Goal: Task Accomplishment & Management: Manage account settings

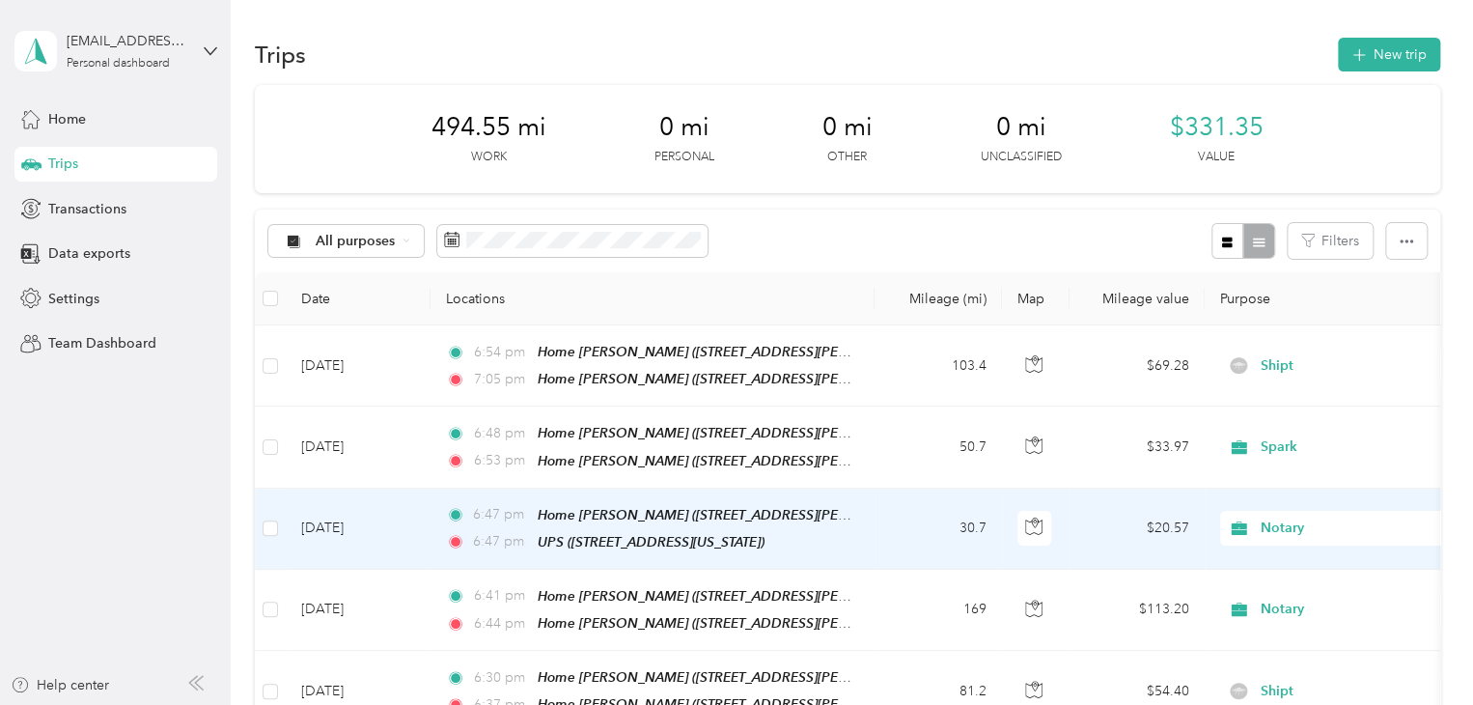
click at [840, 504] on div "Home [PERSON_NAME] ([STREET_ADDRESS][PERSON_NAME] , [PERSON_NAME], [GEOGRAPHIC_…" at bounding box center [695, 515] width 314 height 22
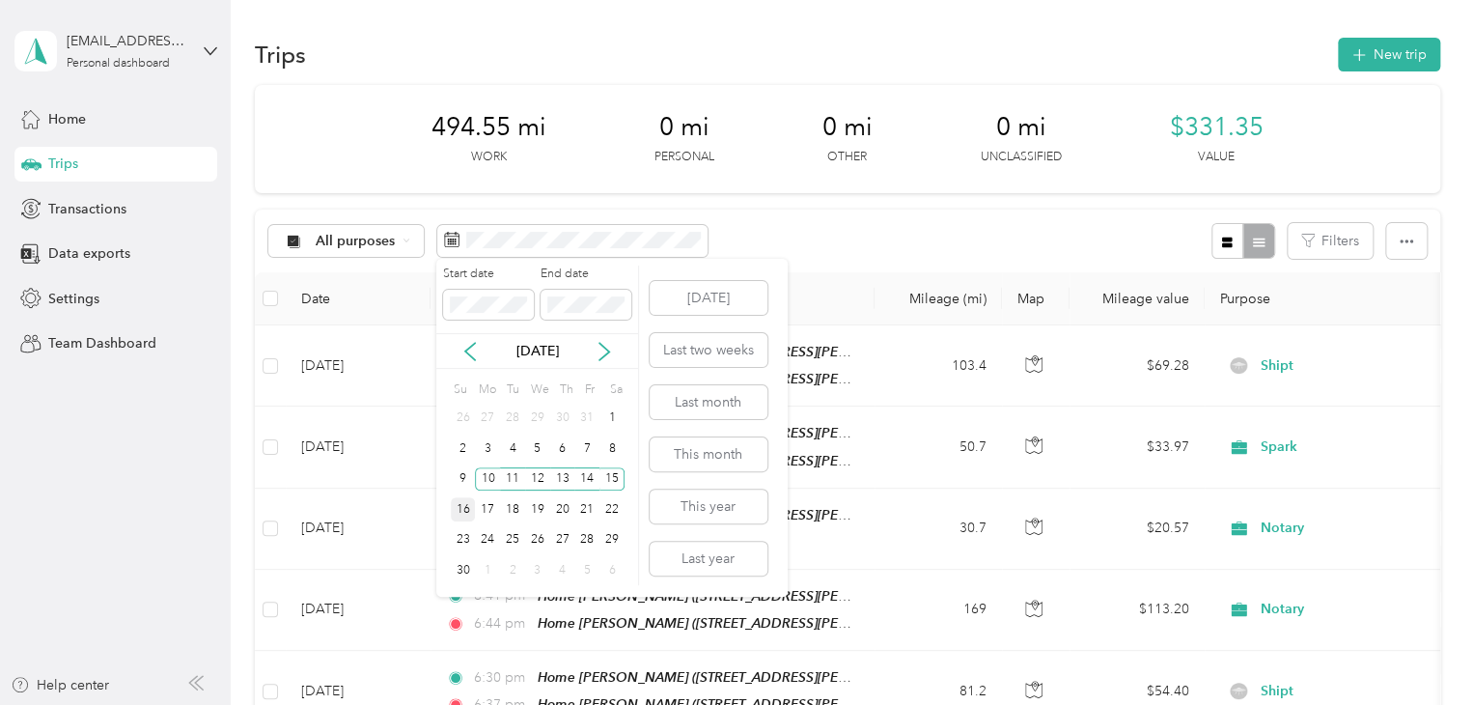
click at [470, 508] on div "16" at bounding box center [463, 509] width 25 height 24
click at [614, 507] on div "22" at bounding box center [611, 509] width 25 height 24
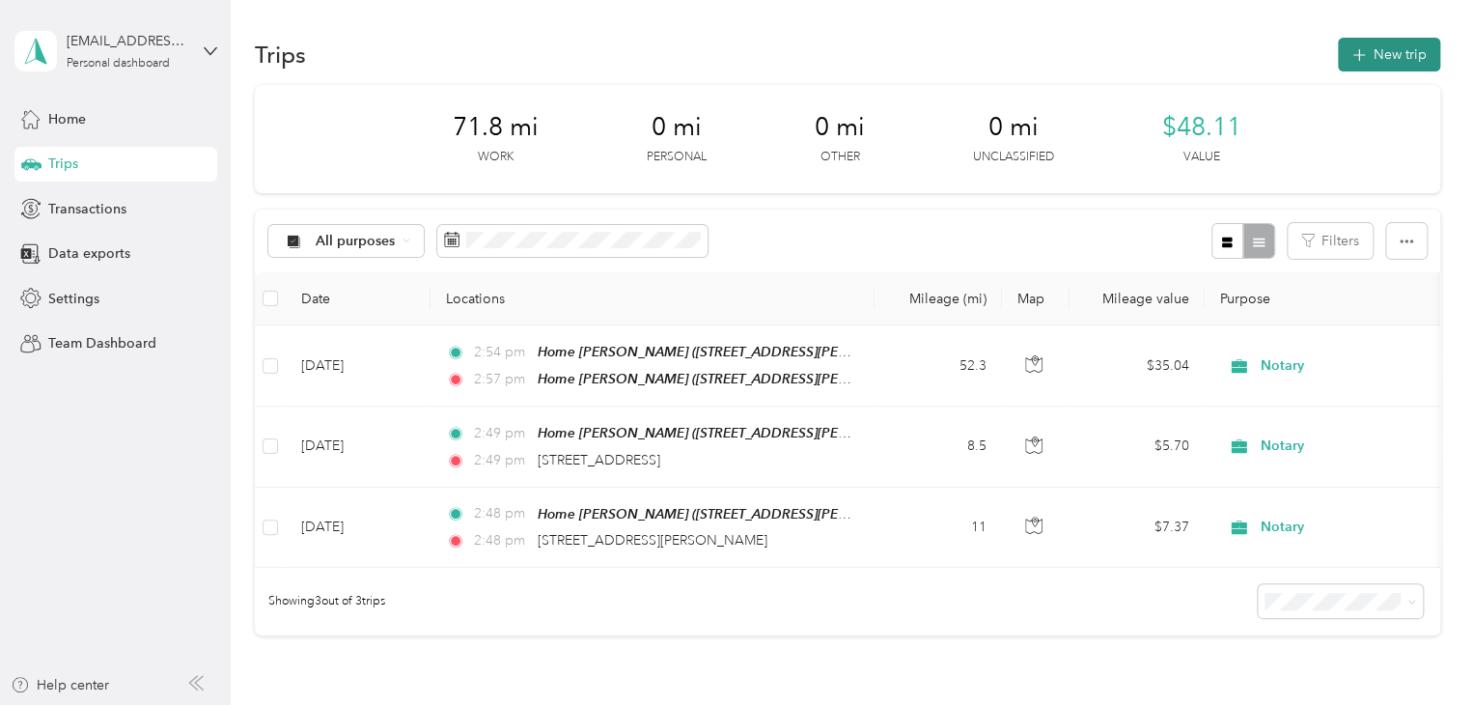
click at [1349, 60] on icon "button" at bounding box center [1359, 55] width 22 height 22
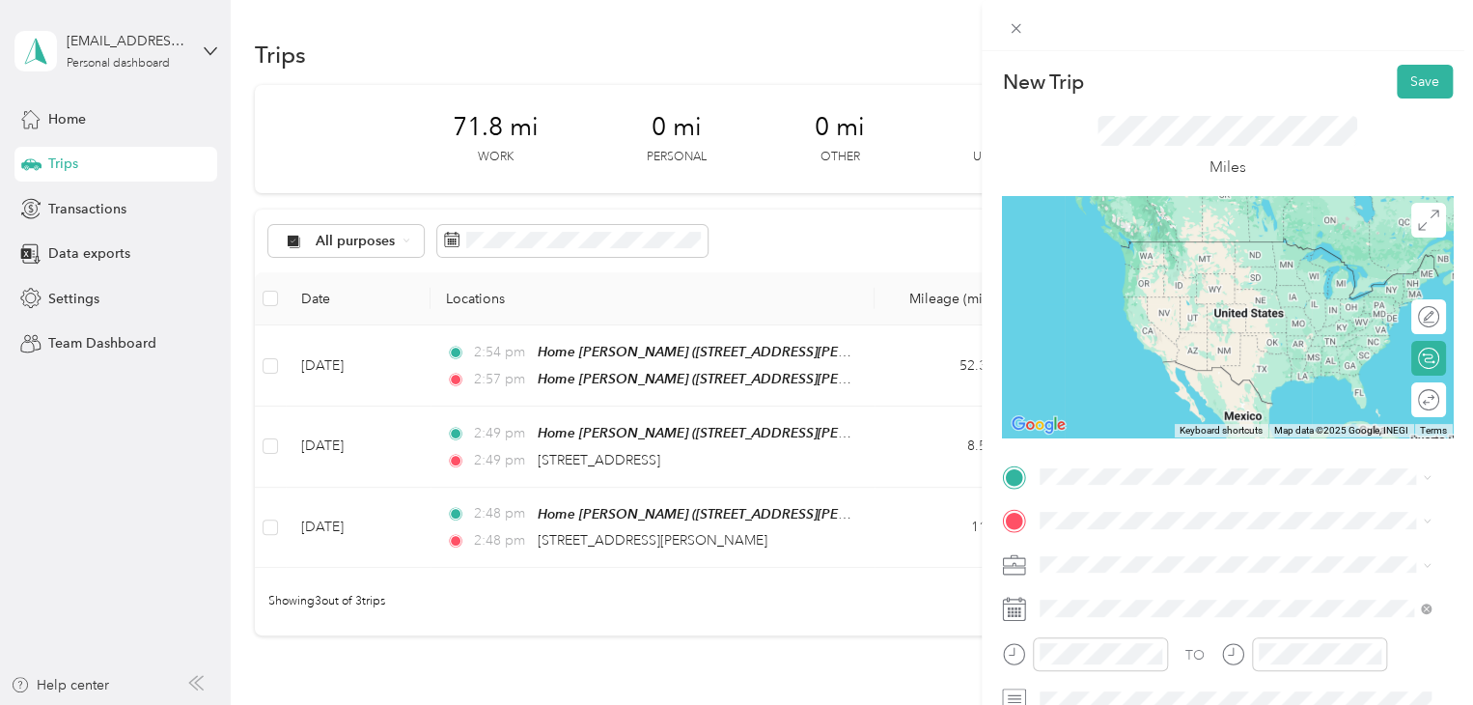
click at [1148, 375] on div "Home [PERSON_NAME] [STREET_ADDRESS][PERSON_NAME][PERSON_NAME] , [GEOGRAPHIC_DAT…" at bounding box center [1250, 396] width 348 height 81
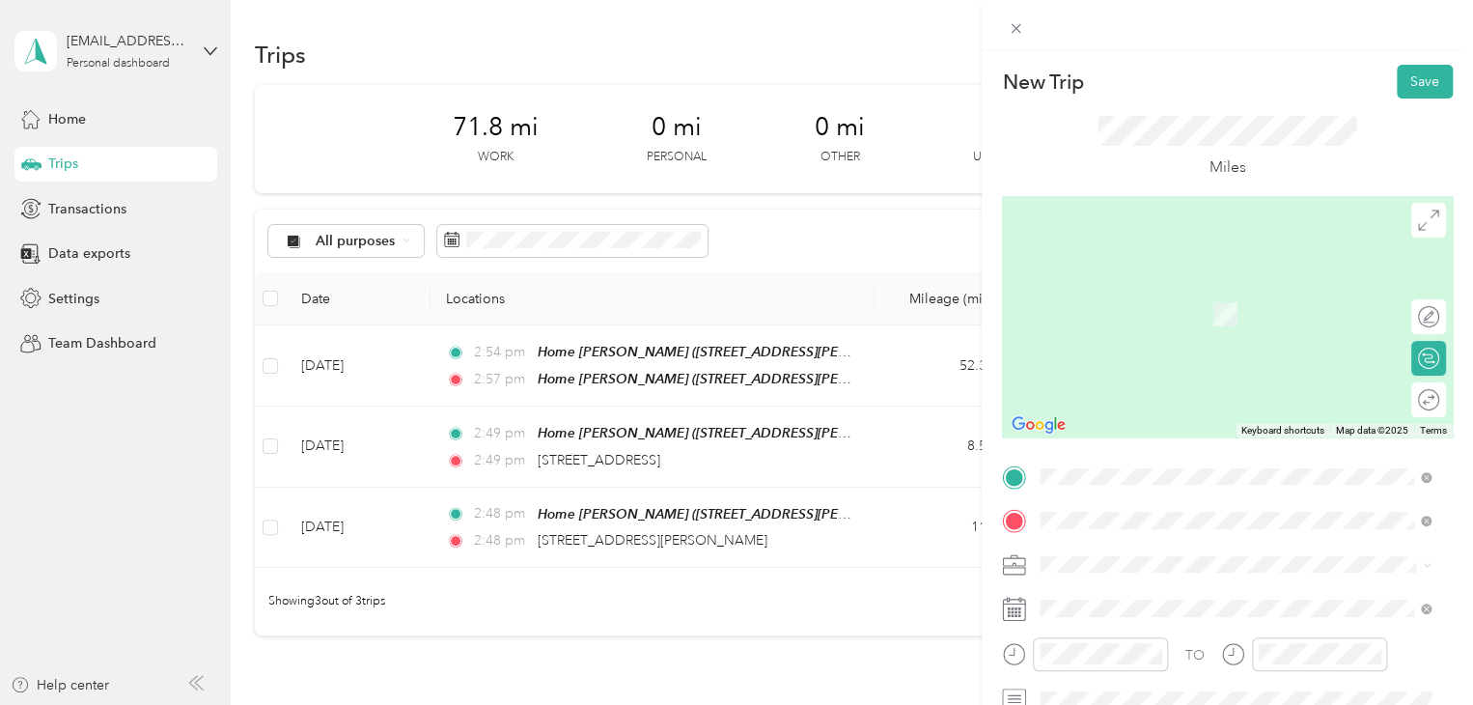
click at [1130, 322] on span "[STREET_ADDRESS][US_STATE]" at bounding box center [1172, 314] width 193 height 16
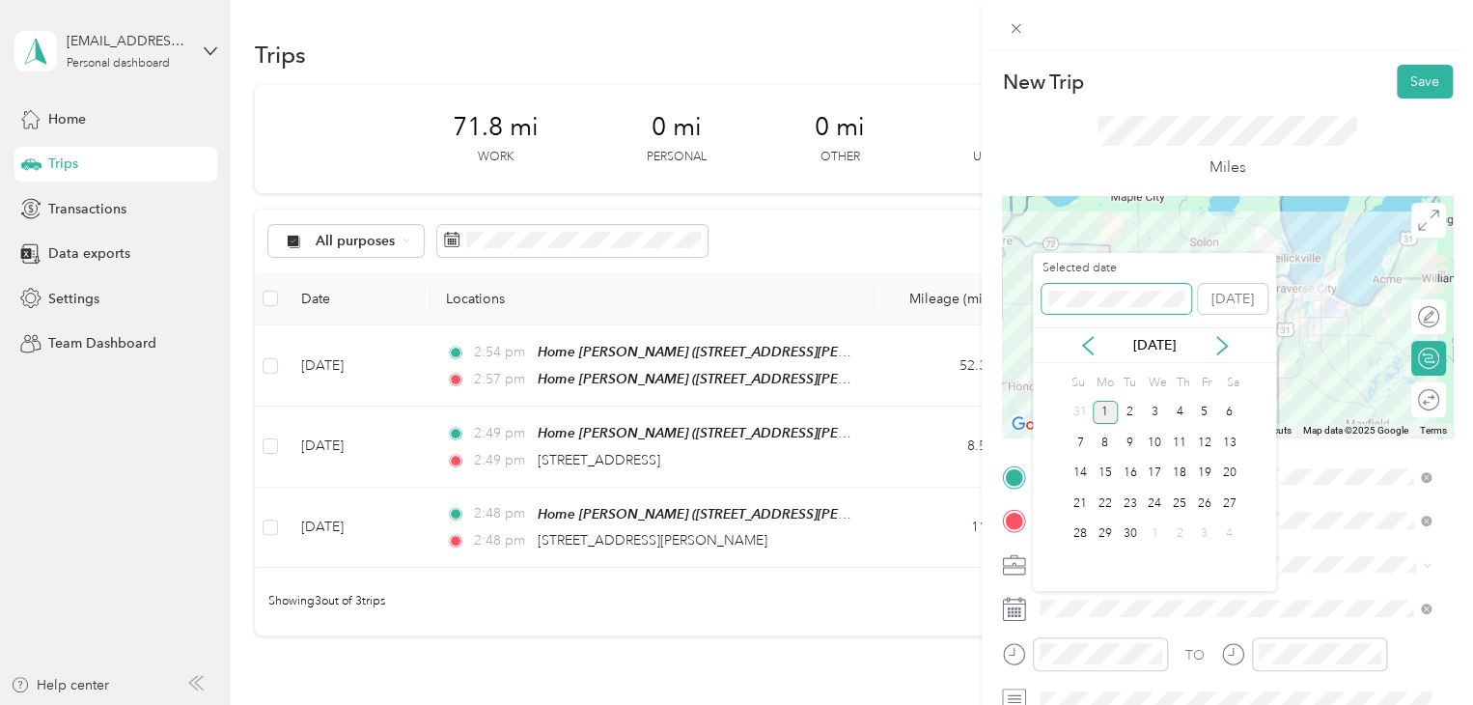
click at [1029, 704] on div "New Trip Save This trip cannot be edited because it is either under review, app…" at bounding box center [731, 705] width 1463 height 0
click at [1013, 704] on div "New Trip Save This trip cannot be edited because it is either under review, app…" at bounding box center [731, 705] width 1463 height 0
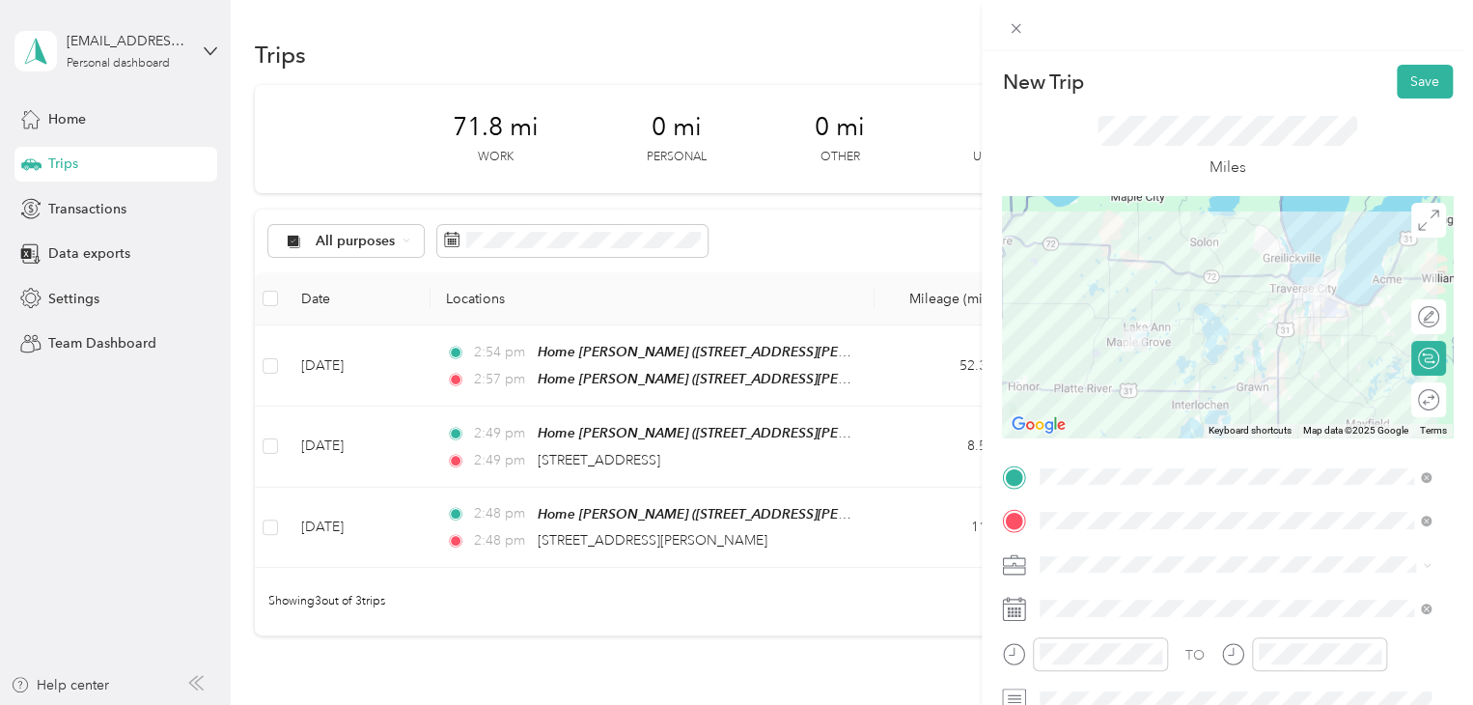
click at [1366, 580] on div "TO Add photo" at bounding box center [1227, 672] width 451 height 423
click at [1400, 91] on button "Save" at bounding box center [1425, 82] width 56 height 34
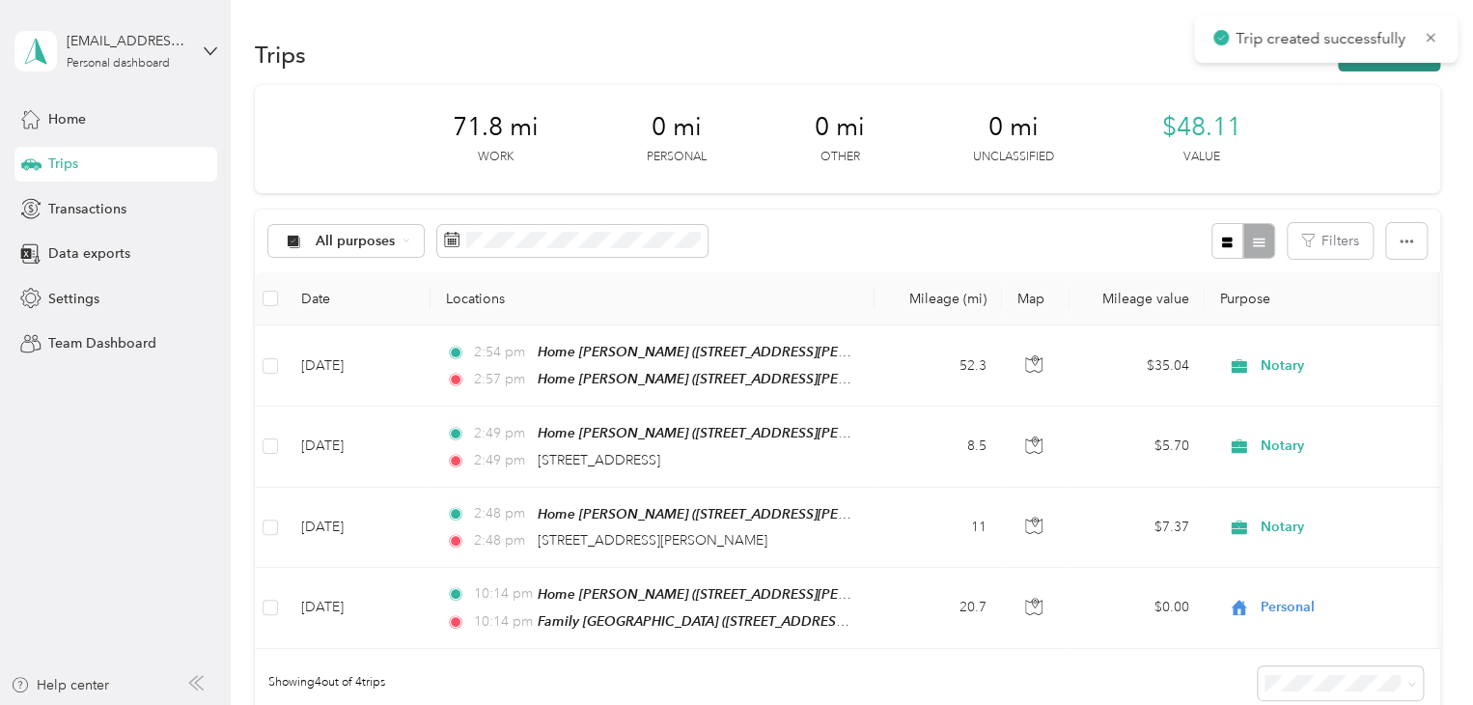
click at [1390, 66] on button "New trip" at bounding box center [1389, 55] width 102 height 34
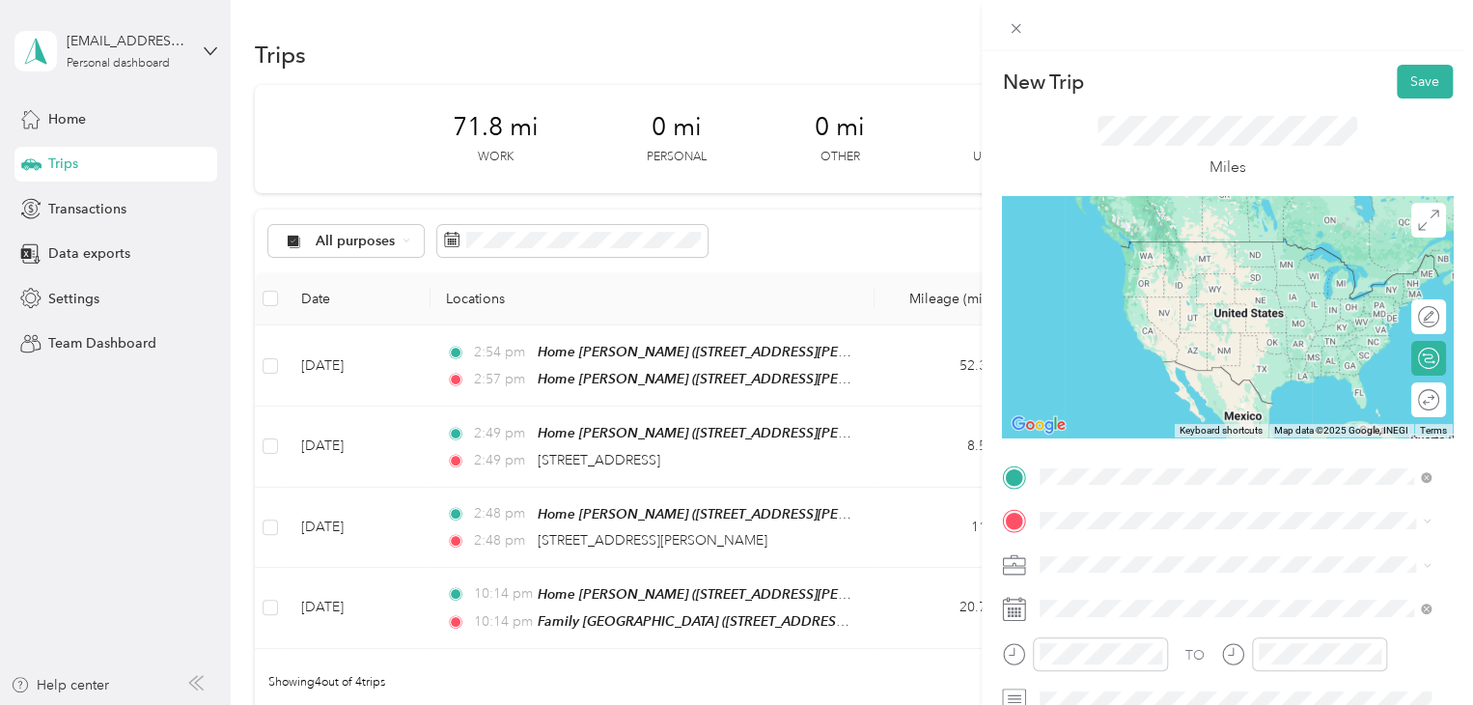
click at [1116, 275] on span "[STREET_ADDRESS][US_STATE]" at bounding box center [1172, 270] width 193 height 16
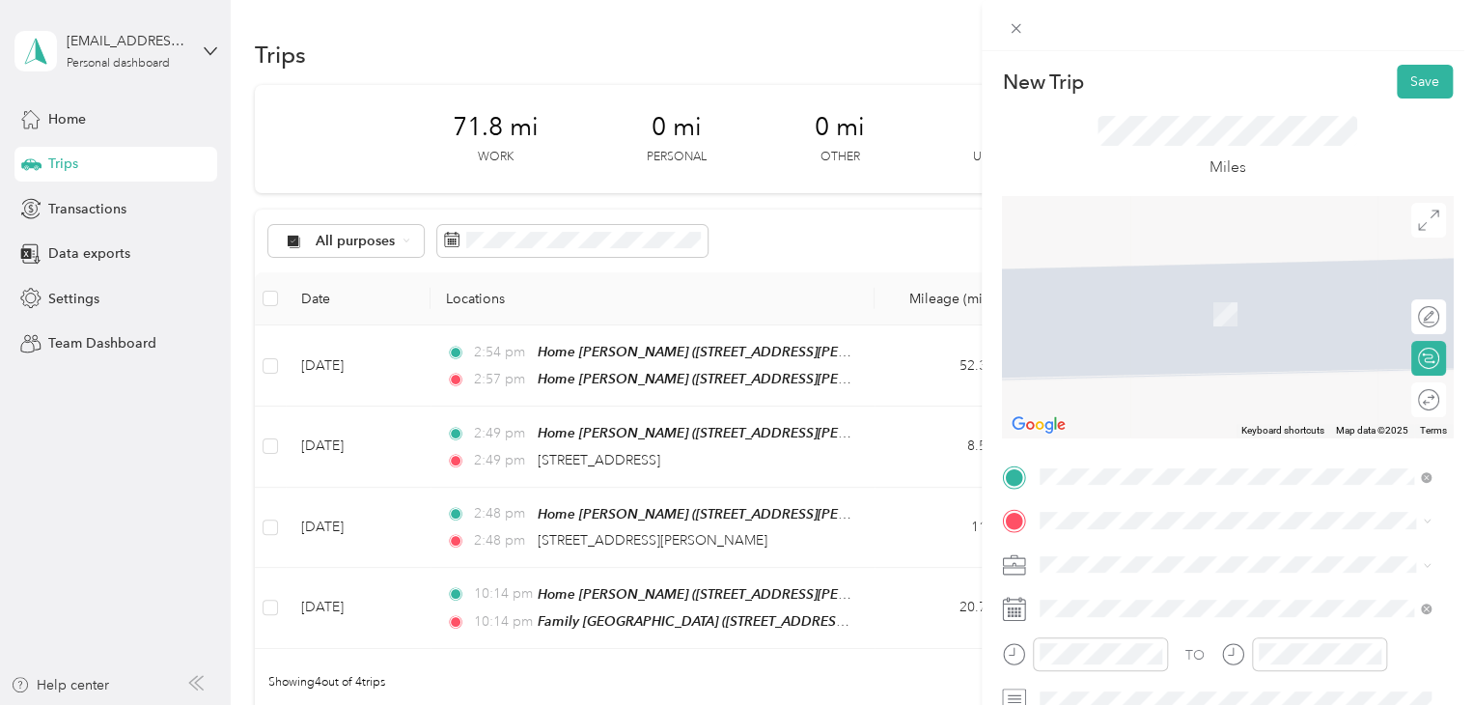
click at [1078, 497] on div "TO Add photo" at bounding box center [1227, 672] width 451 height 423
click at [1158, 283] on span "[STREET_ADDRESS][US_STATE]" at bounding box center [1172, 285] width 193 height 17
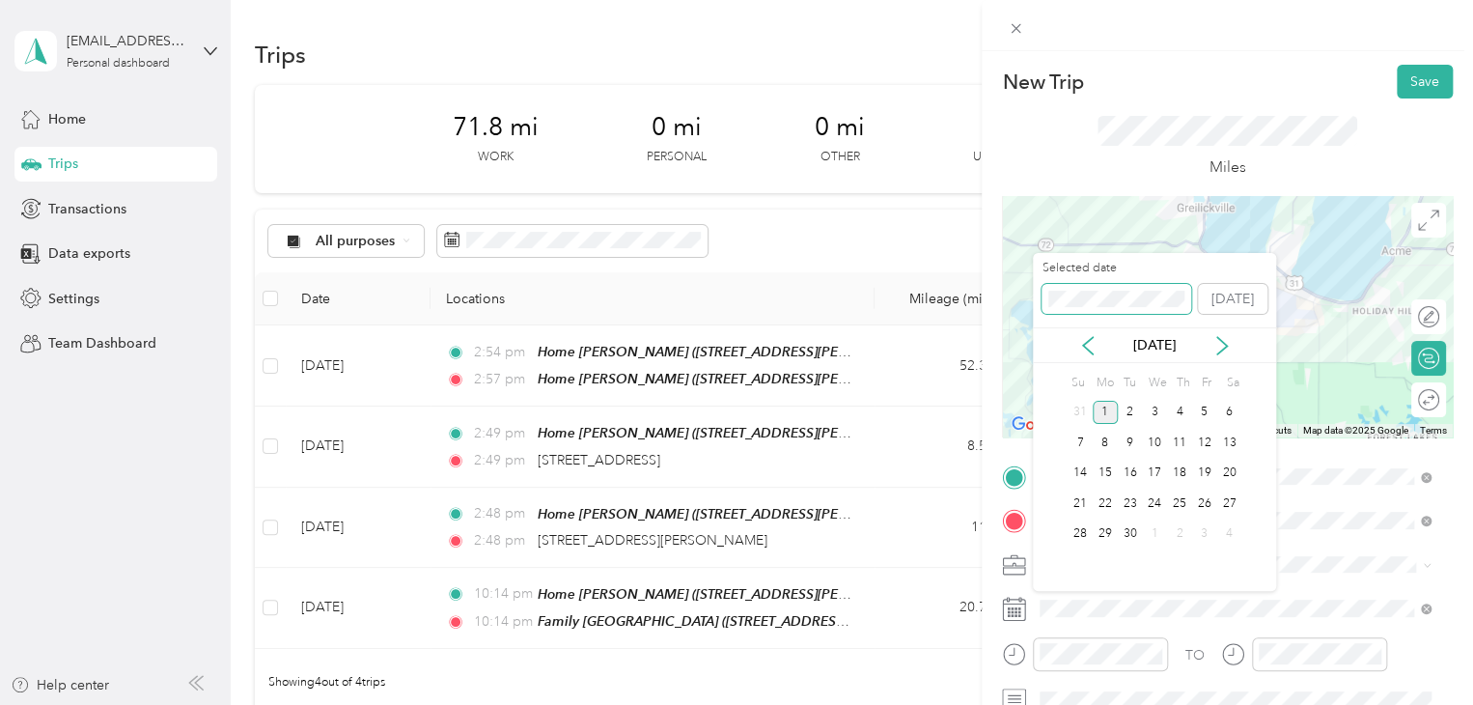
click at [1026, 704] on div "New Trip Save This trip cannot be edited because it is either under review, app…" at bounding box center [731, 705] width 1463 height 0
click at [1008, 704] on div "New Trip Save This trip cannot be edited because it is either under review, app…" at bounding box center [731, 705] width 1463 height 0
click at [1018, 704] on div "New Trip Save This trip cannot be edited because it is either under review, app…" at bounding box center [731, 705] width 1463 height 0
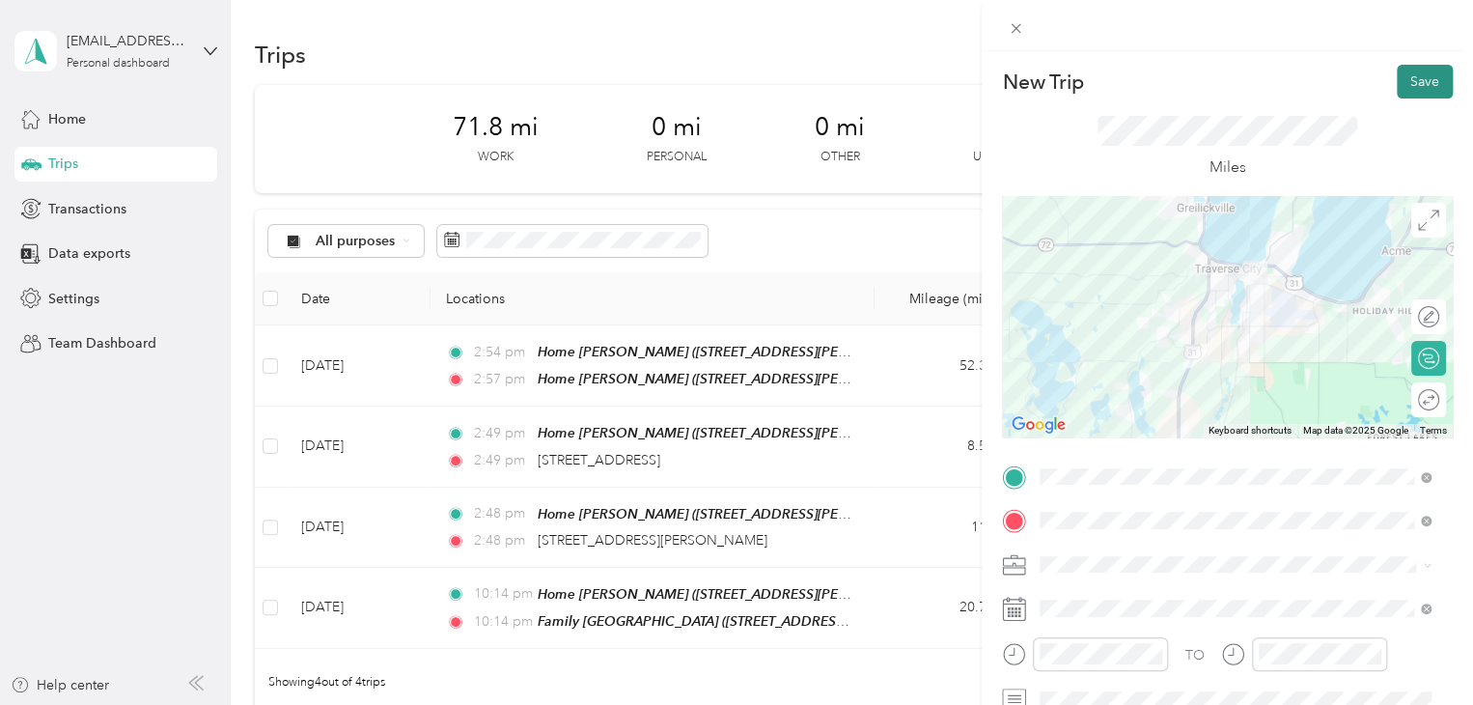
click at [1397, 88] on button "Save" at bounding box center [1425, 82] width 56 height 34
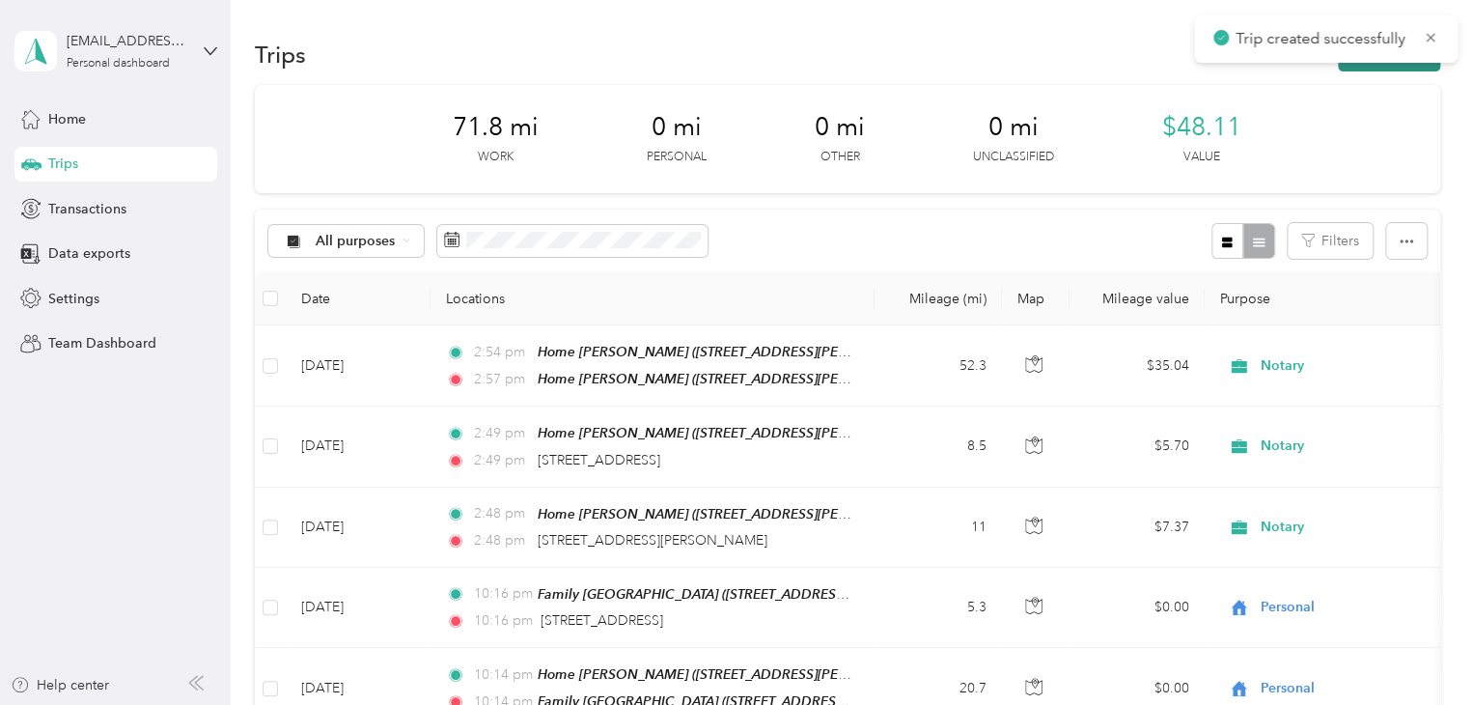
click at [1402, 67] on button "New trip" at bounding box center [1389, 55] width 102 height 34
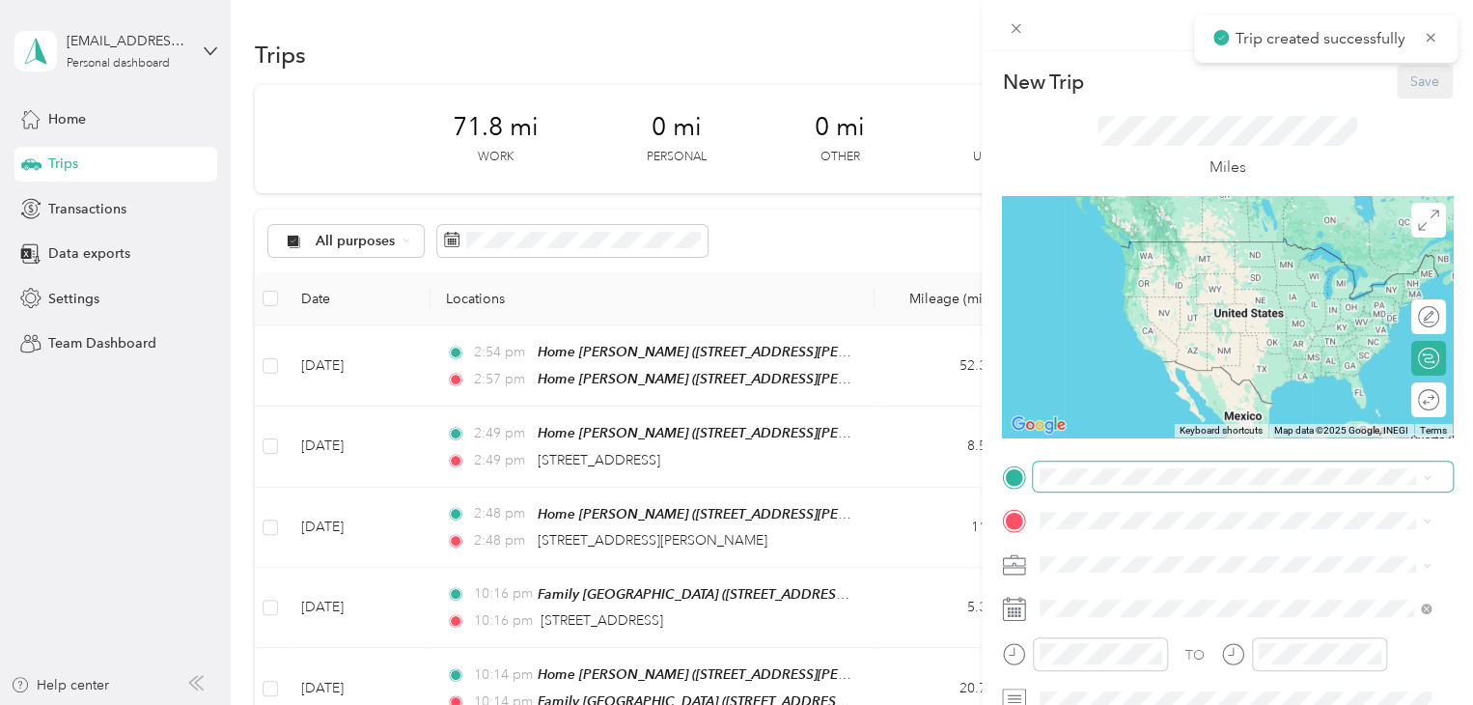
click at [1085, 465] on span at bounding box center [1243, 476] width 420 height 31
click at [1141, 225] on li "[STREET_ADDRESS][US_STATE]" at bounding box center [1235, 243] width 404 height 40
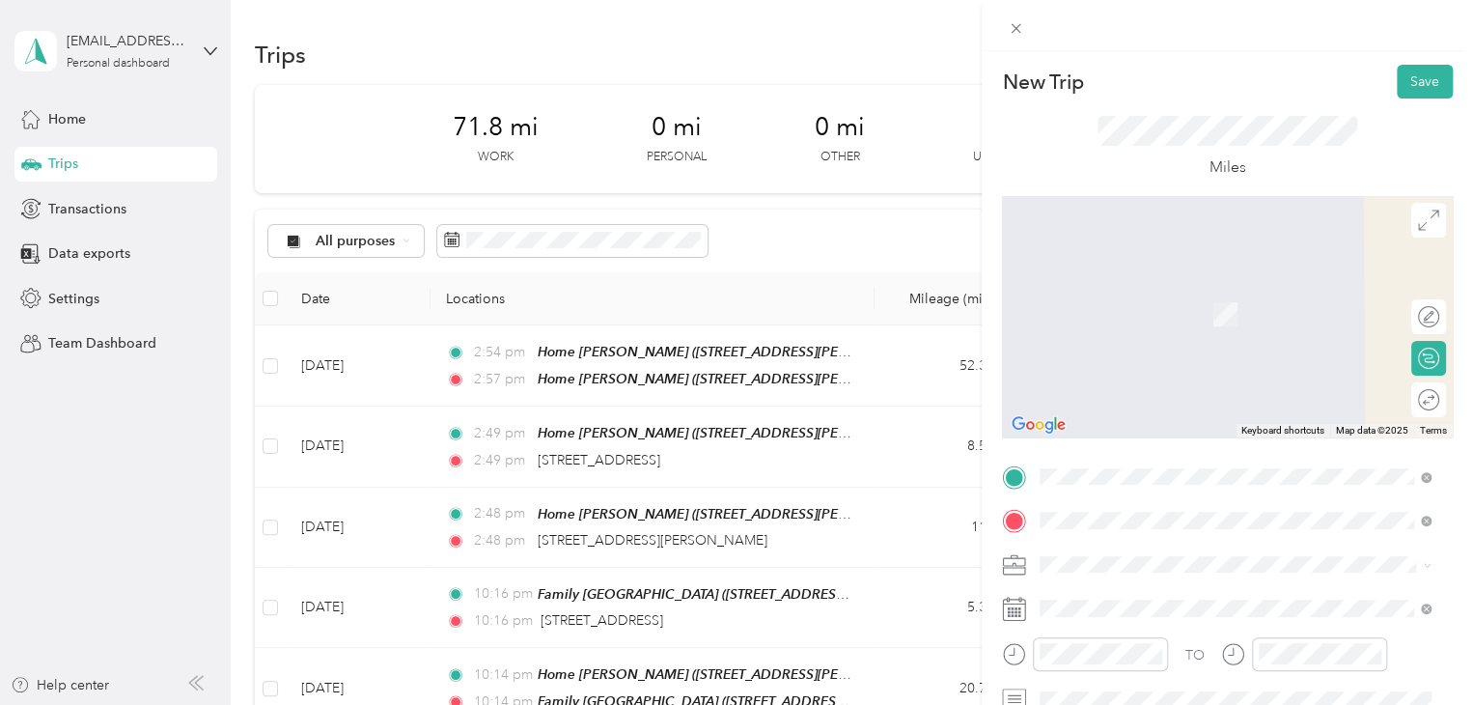
click at [1114, 429] on span "Meijer, [STREET_ADDRESS] , 49684, [GEOGRAPHIC_DATA], [GEOGRAPHIC_DATA], [GEOGRA…" at bounding box center [1221, 456] width 290 height 57
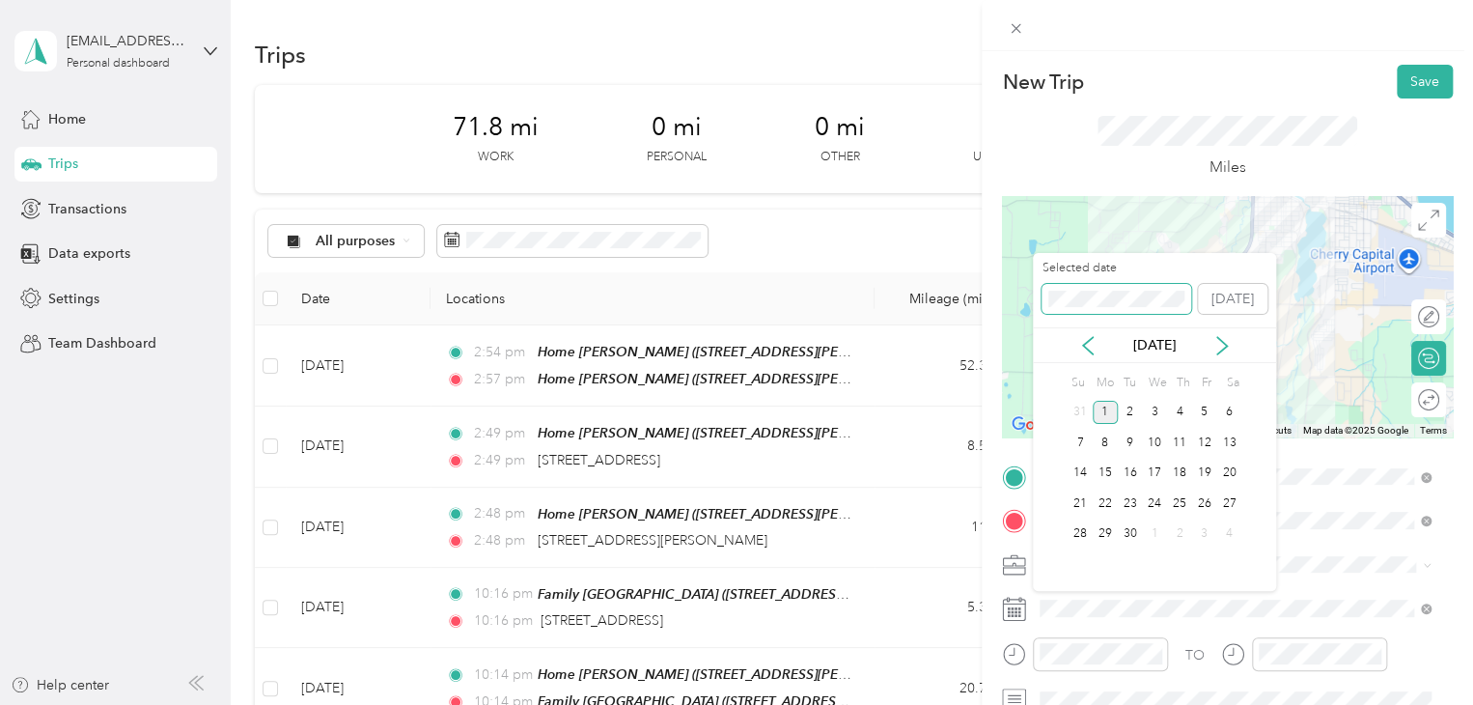
click at [992, 704] on div "New Trip Save This trip cannot be edited because it is either under review, app…" at bounding box center [731, 705] width 1463 height 0
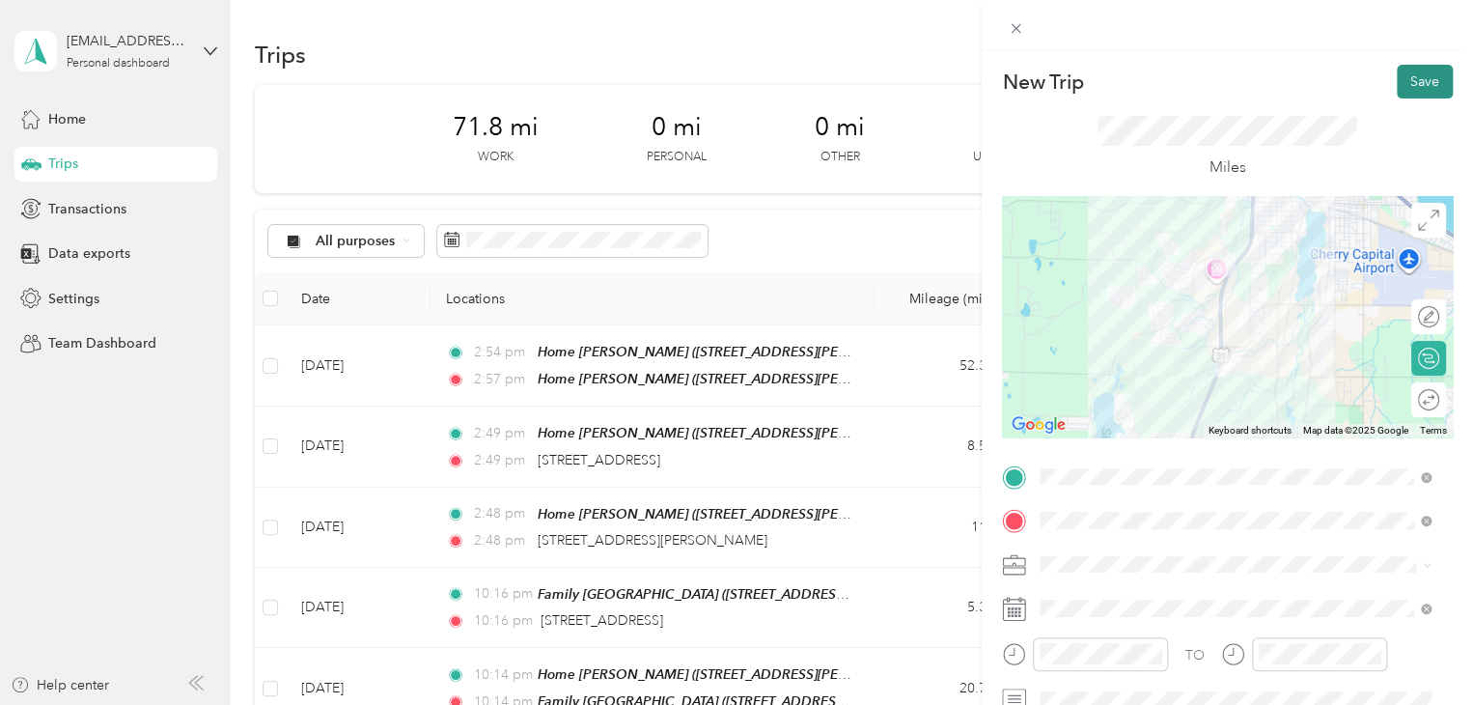
click at [1397, 77] on button "Save" at bounding box center [1425, 82] width 56 height 34
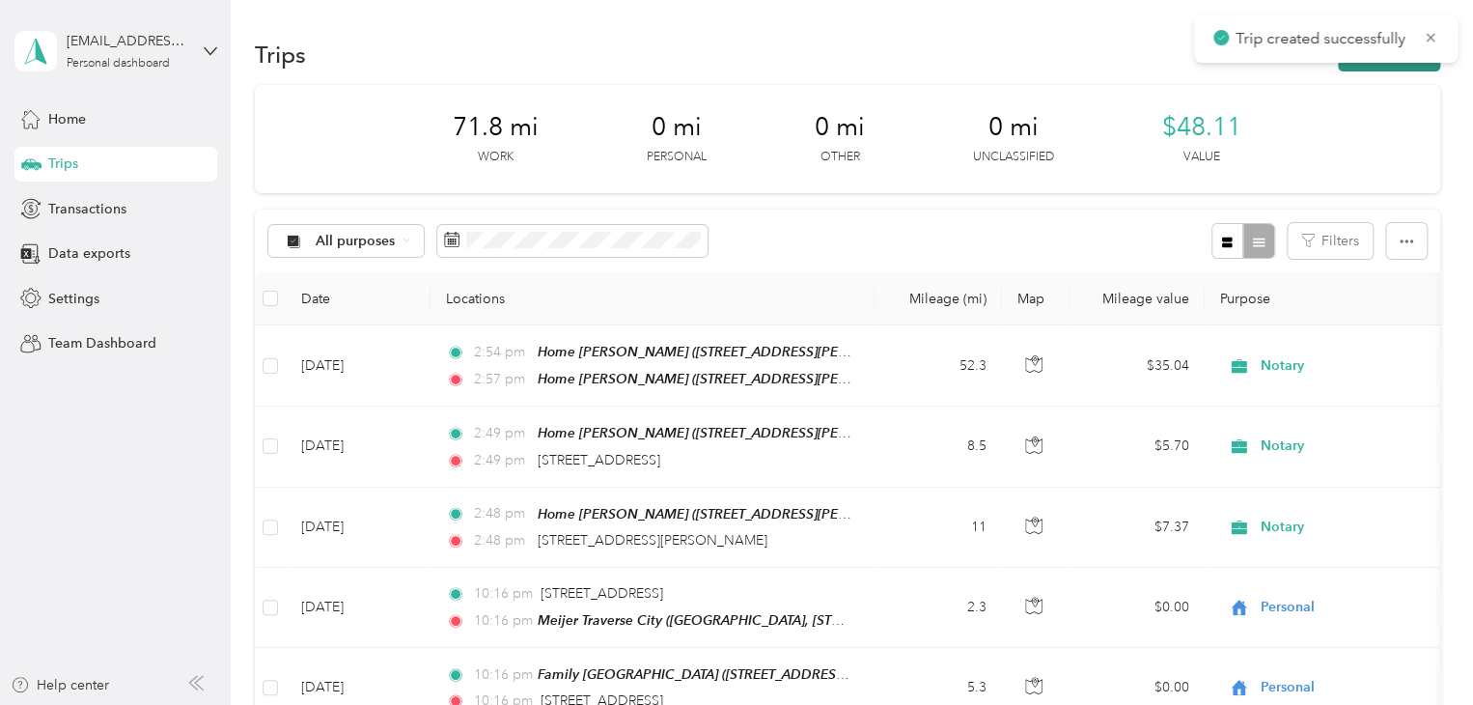
click at [1384, 67] on button "New trip" at bounding box center [1389, 55] width 102 height 34
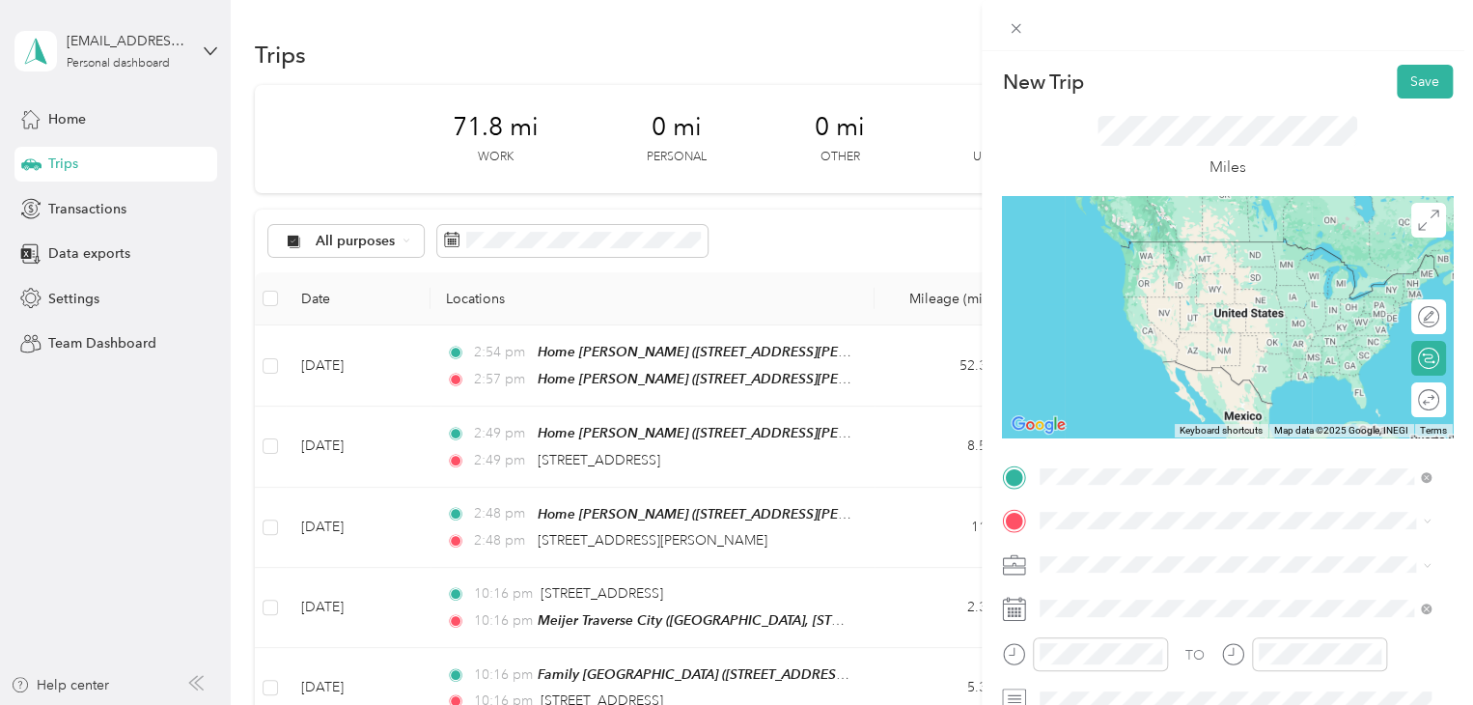
click at [1103, 395] on span "Meijer, [STREET_ADDRESS] , 49684, [GEOGRAPHIC_DATA], [GEOGRAPHIC_DATA], [GEOGRA…" at bounding box center [1221, 411] width 290 height 57
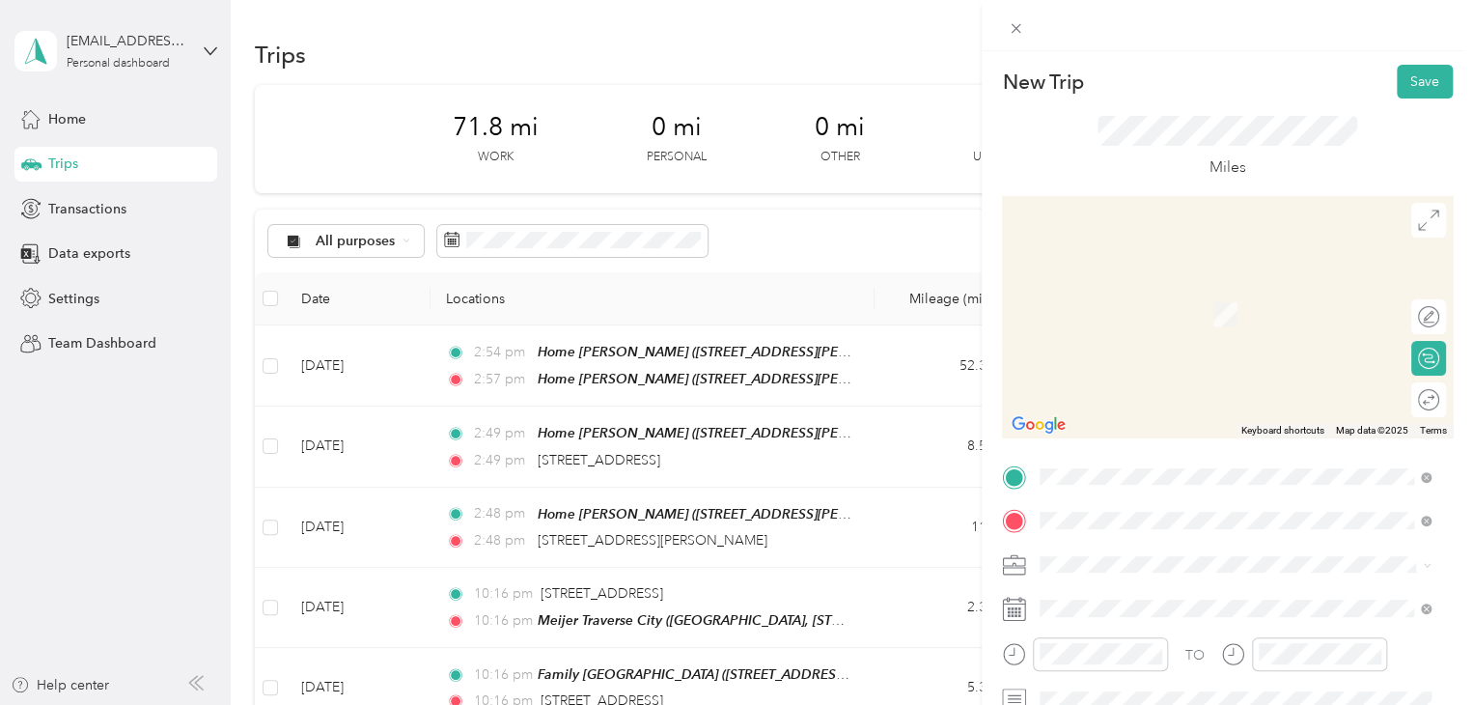
click at [1117, 287] on span "[STREET_ADDRESS][US_STATE]" at bounding box center [1172, 285] width 193 height 17
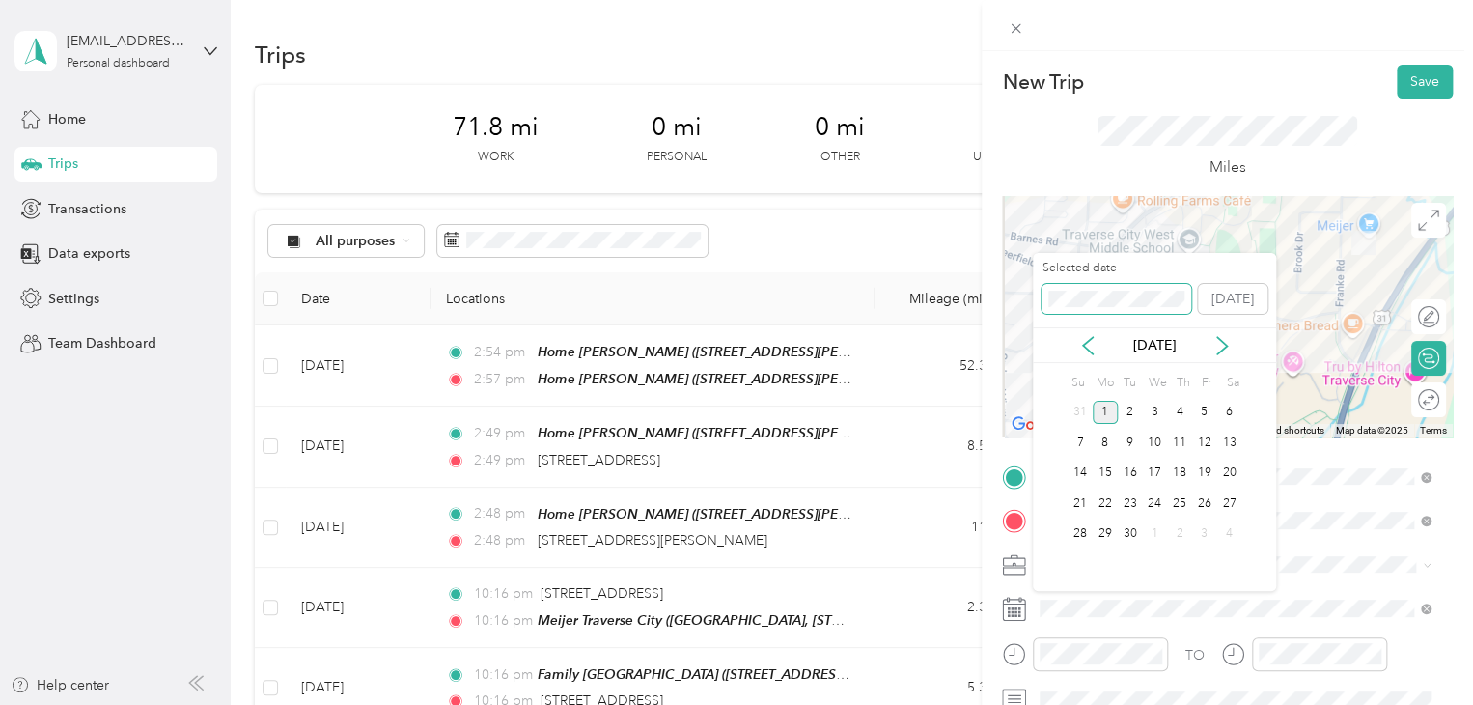
click at [1027, 704] on div "New Trip Save This trip cannot be edited because it is either under review, app…" at bounding box center [731, 705] width 1463 height 0
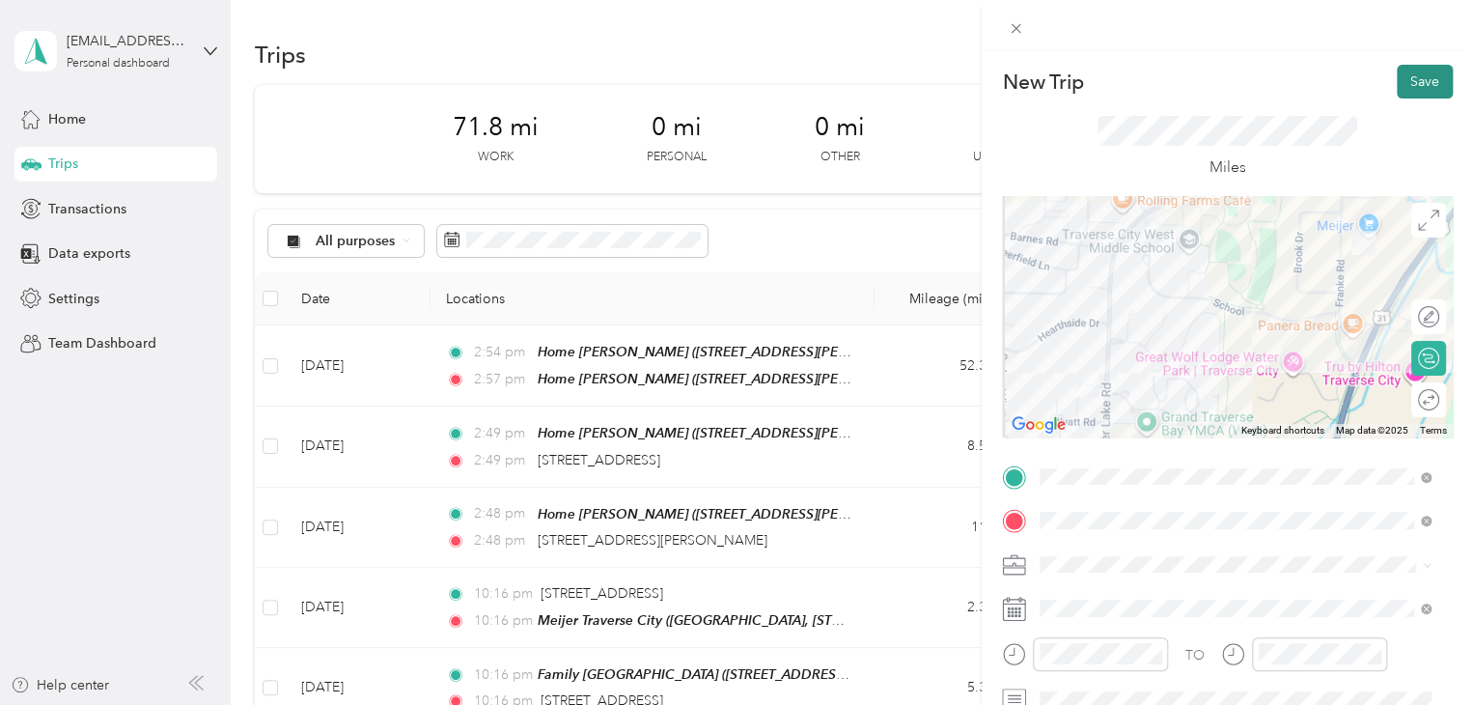
click at [1416, 90] on button "Save" at bounding box center [1425, 82] width 56 height 34
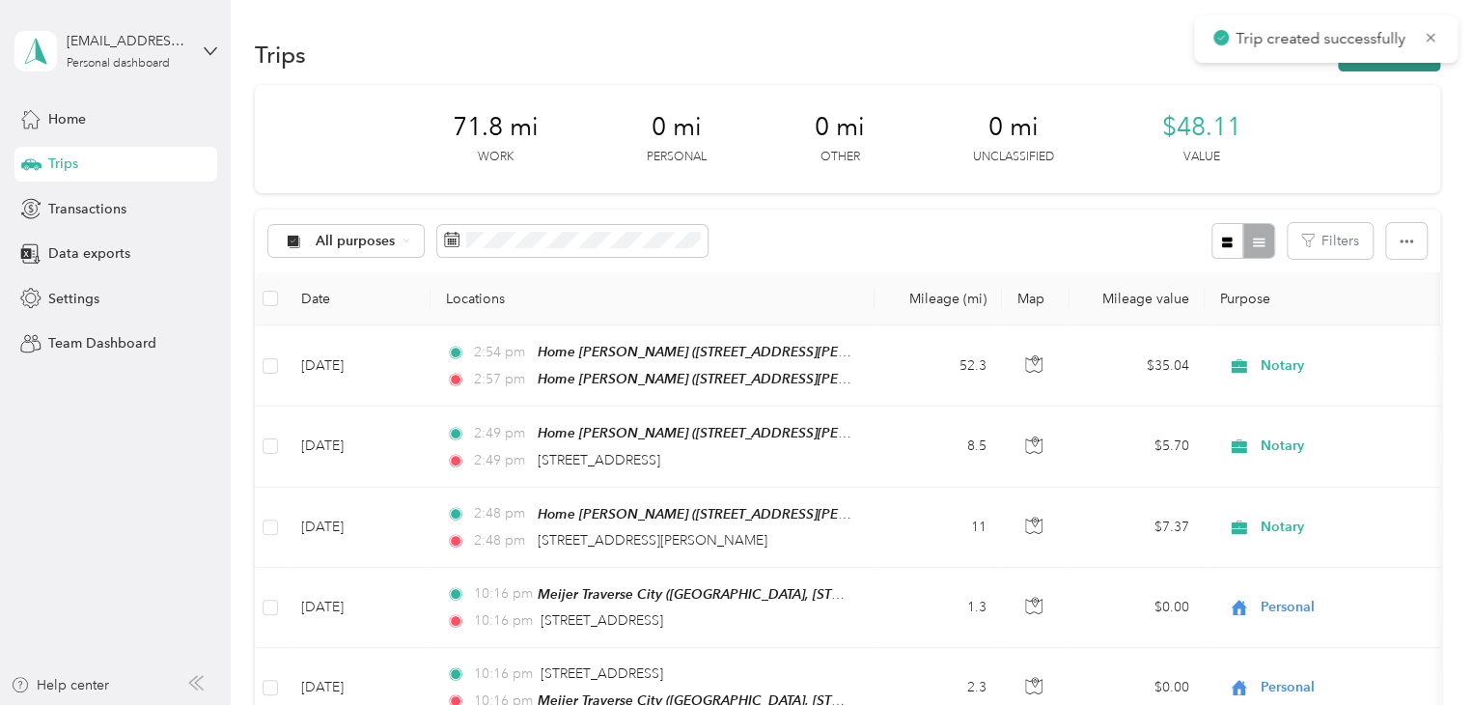
click at [1393, 69] on button "New trip" at bounding box center [1389, 55] width 102 height 34
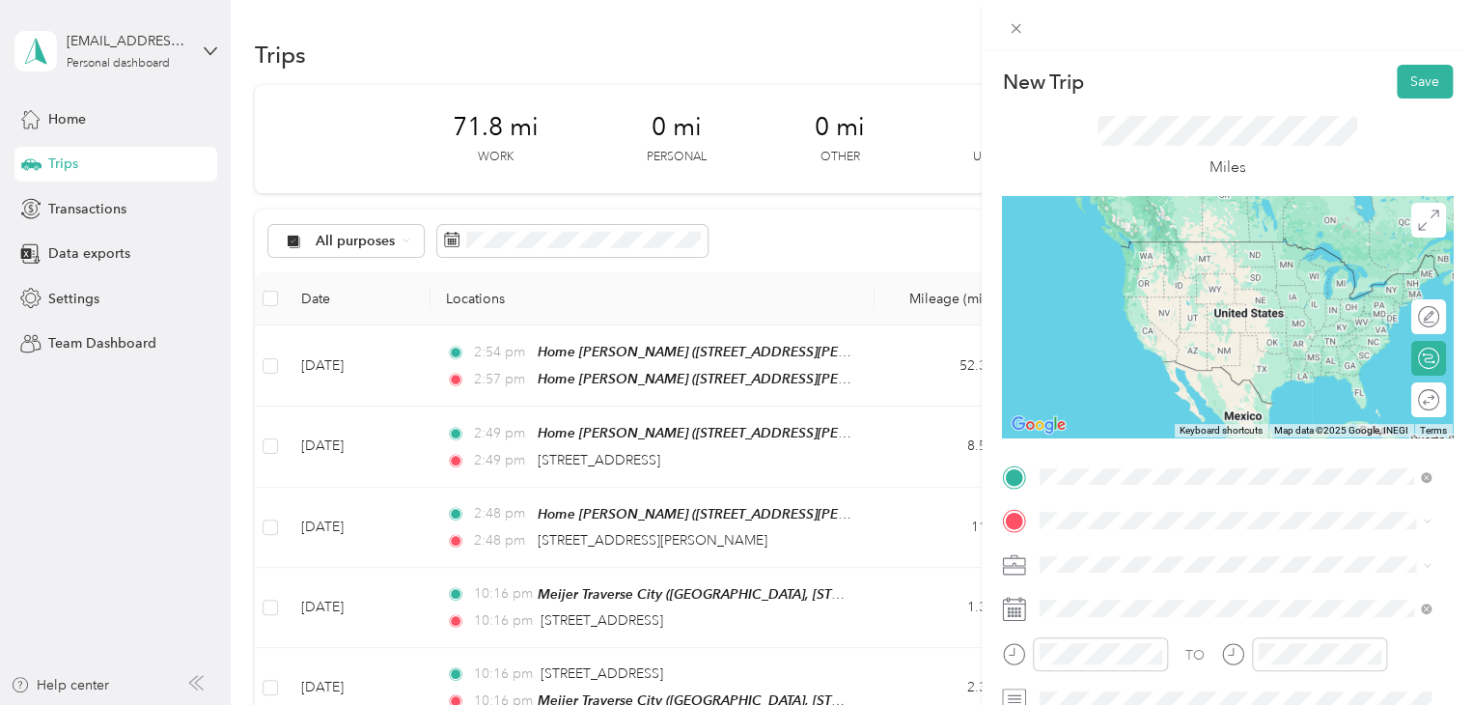
click at [1166, 250] on span "[STREET_ADDRESS][US_STATE]" at bounding box center [1172, 241] width 193 height 17
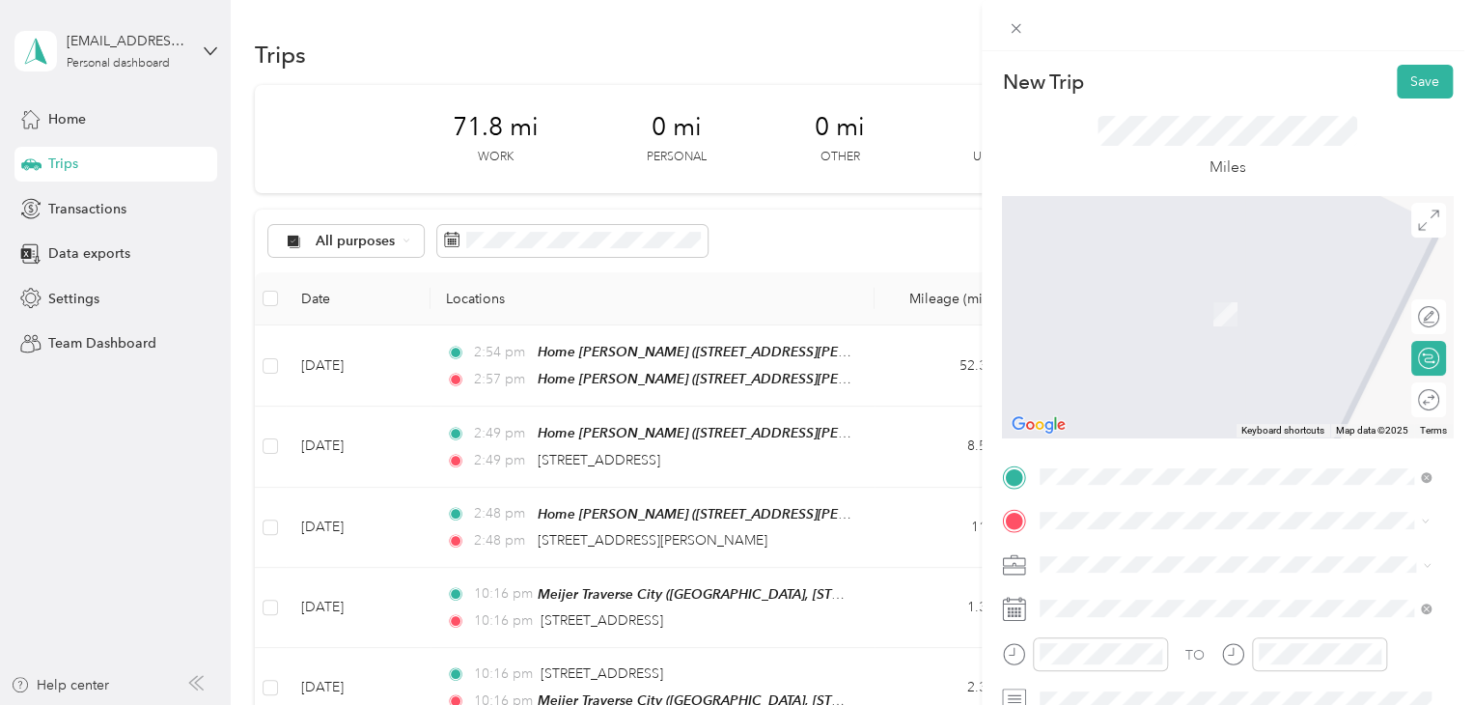
click at [1167, 412] on strong "Meijer Traverse City" at bounding box center [1138, 413] width 125 height 17
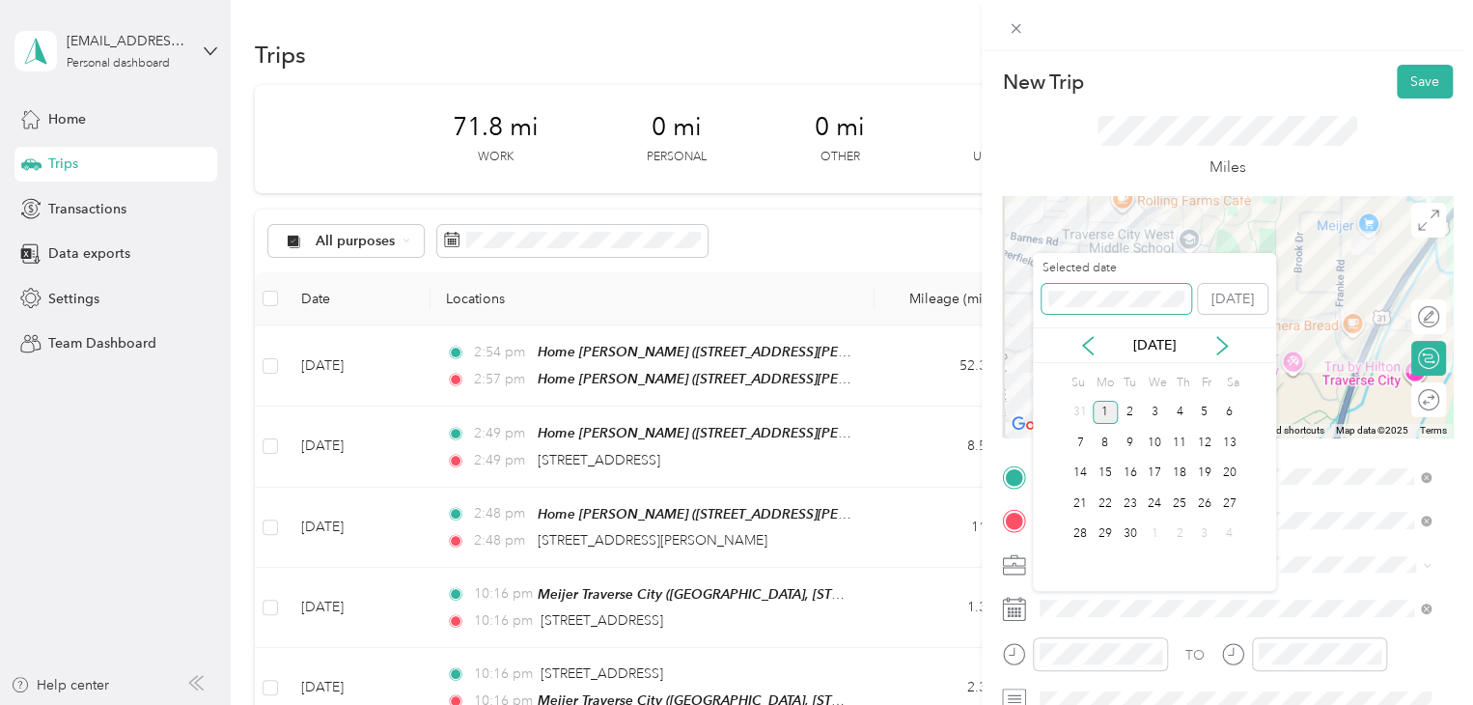
click at [1025, 704] on div "New Trip Save This trip cannot be edited because it is either under review, app…" at bounding box center [731, 705] width 1463 height 0
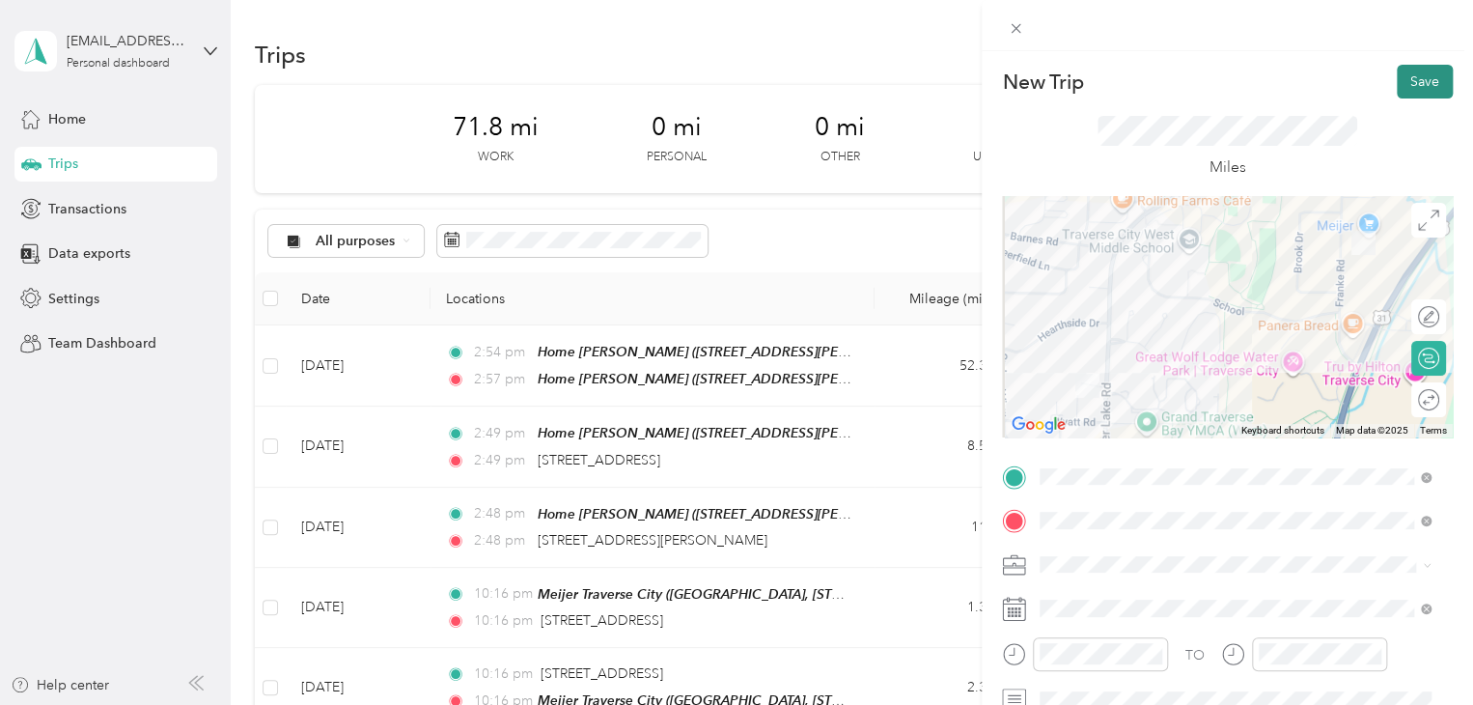
click at [1397, 86] on button "Save" at bounding box center [1425, 82] width 56 height 34
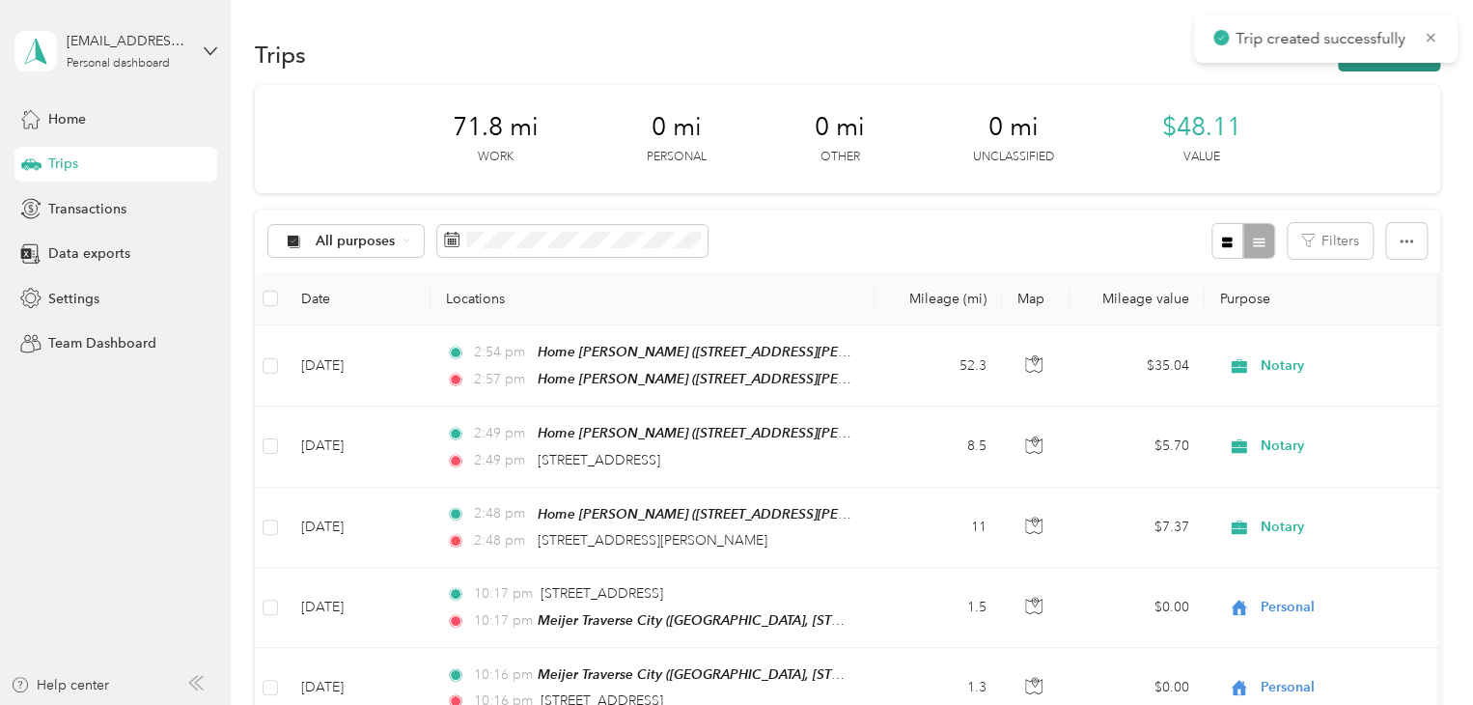
click at [1374, 67] on button "New trip" at bounding box center [1389, 55] width 102 height 34
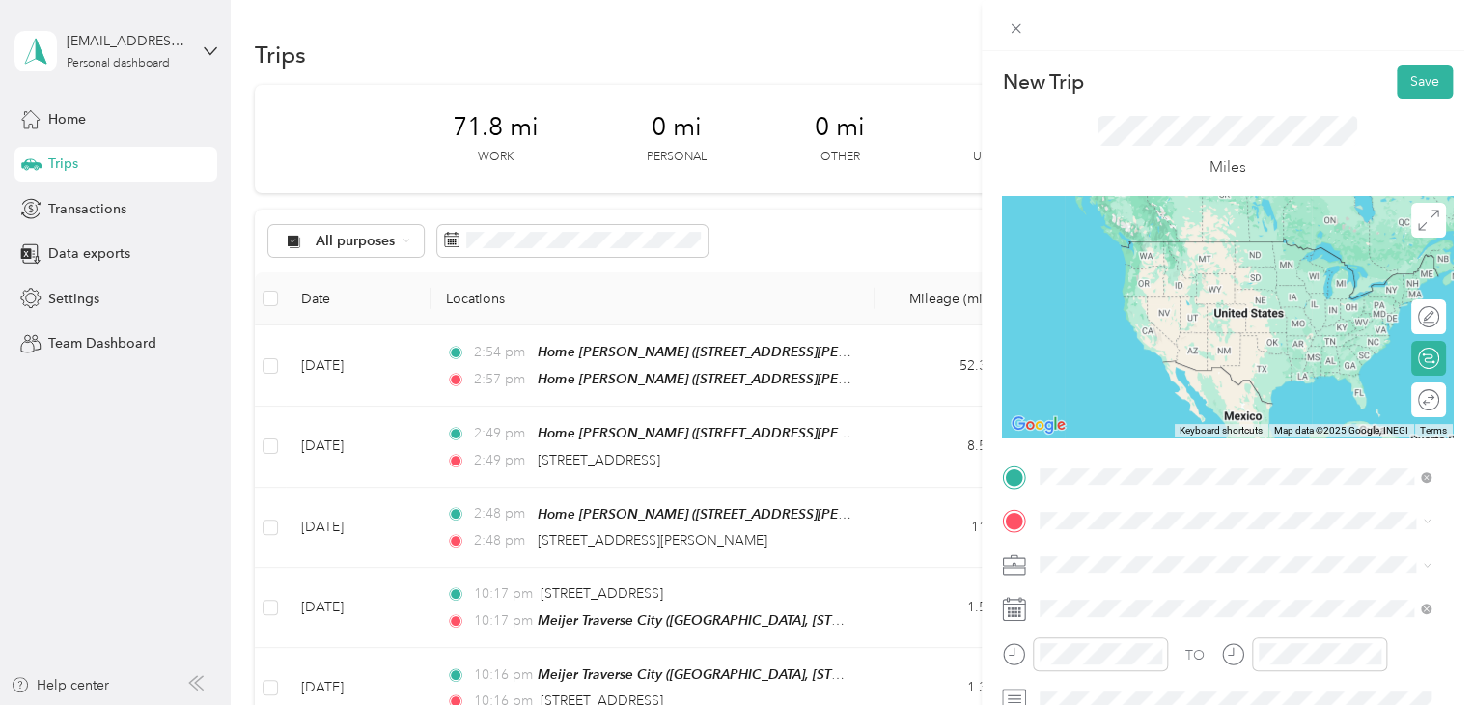
drag, startPoint x: 1164, startPoint y: 250, endPoint x: 1127, endPoint y: 317, distance: 76.0
click at [1164, 249] on span "[STREET_ADDRESS][US_STATE]" at bounding box center [1172, 241] width 193 height 17
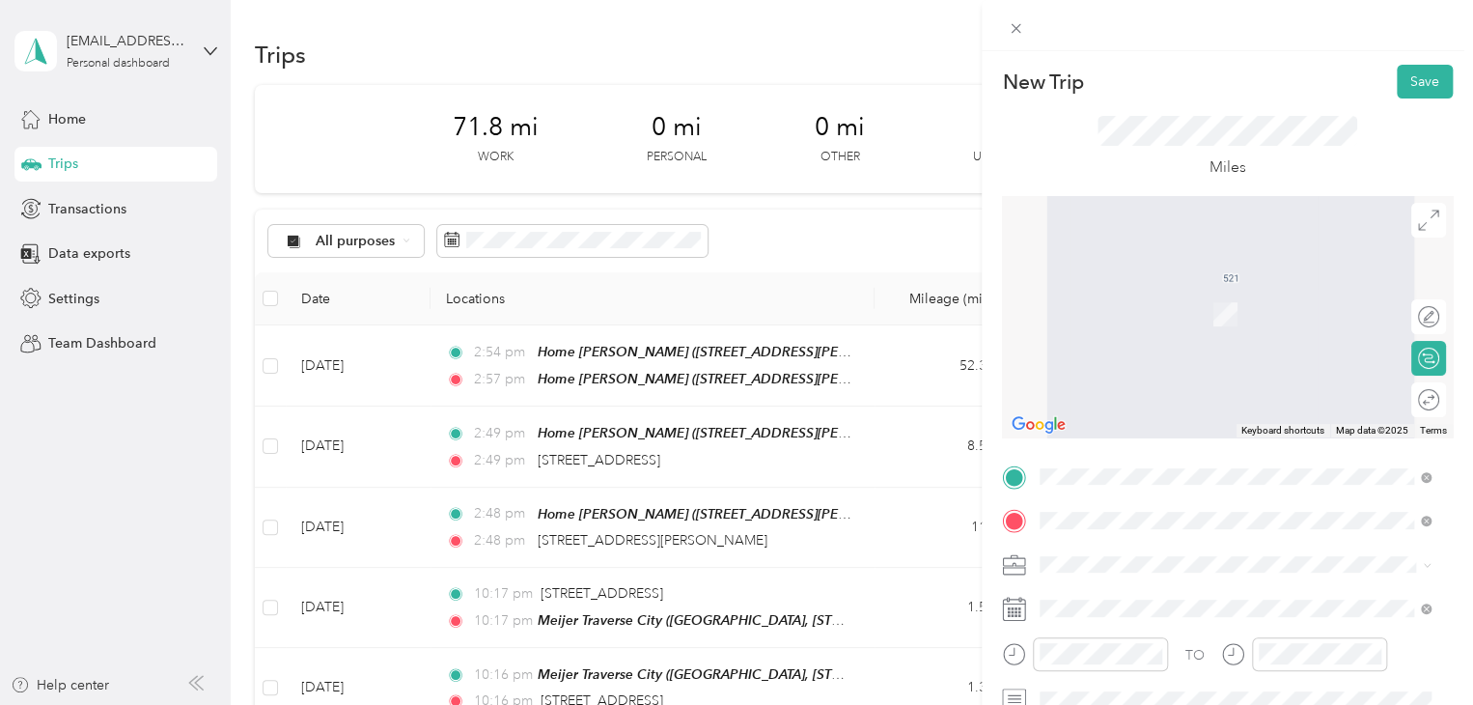
click at [1148, 314] on span "[STREET_ADDRESS][US_STATE]" at bounding box center [1172, 314] width 193 height 16
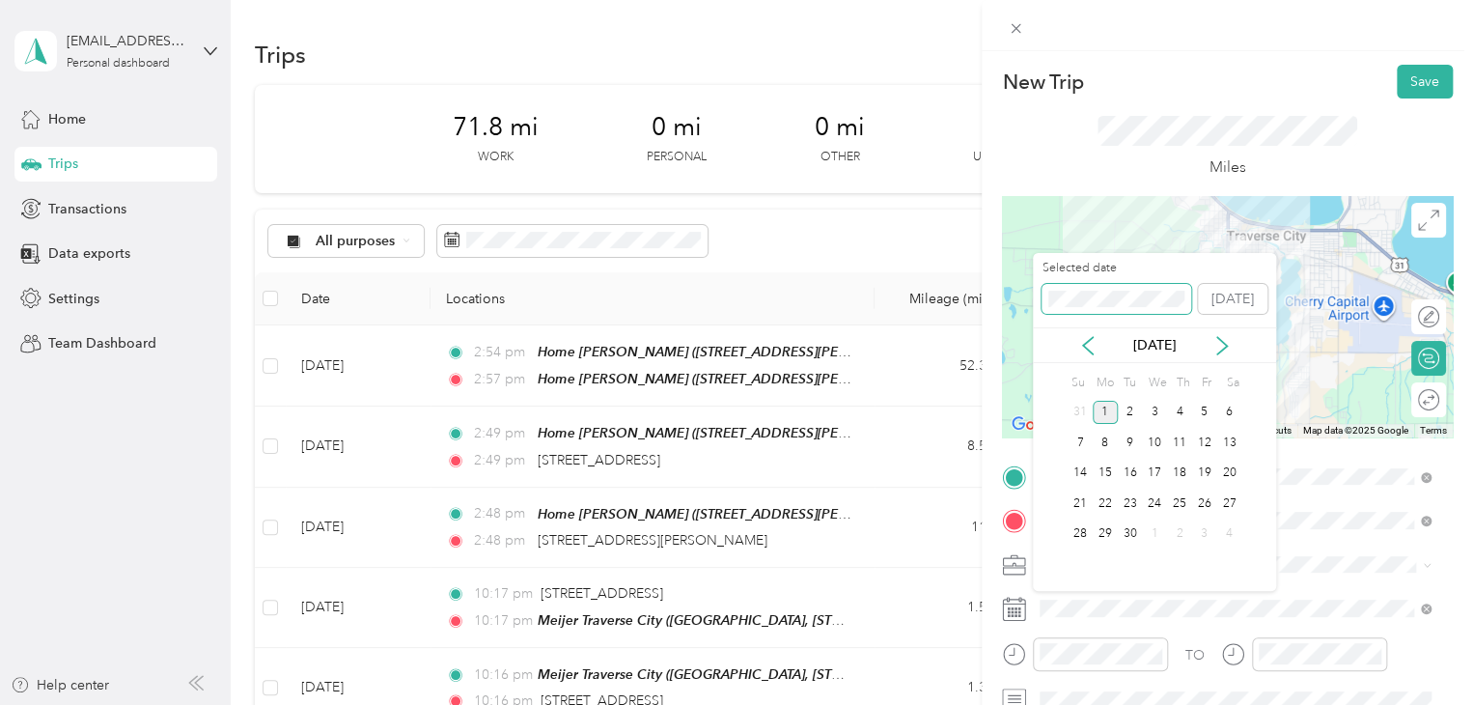
click at [1015, 704] on div "New Trip Save This trip cannot be edited because it is either under review, app…" at bounding box center [731, 705] width 1463 height 0
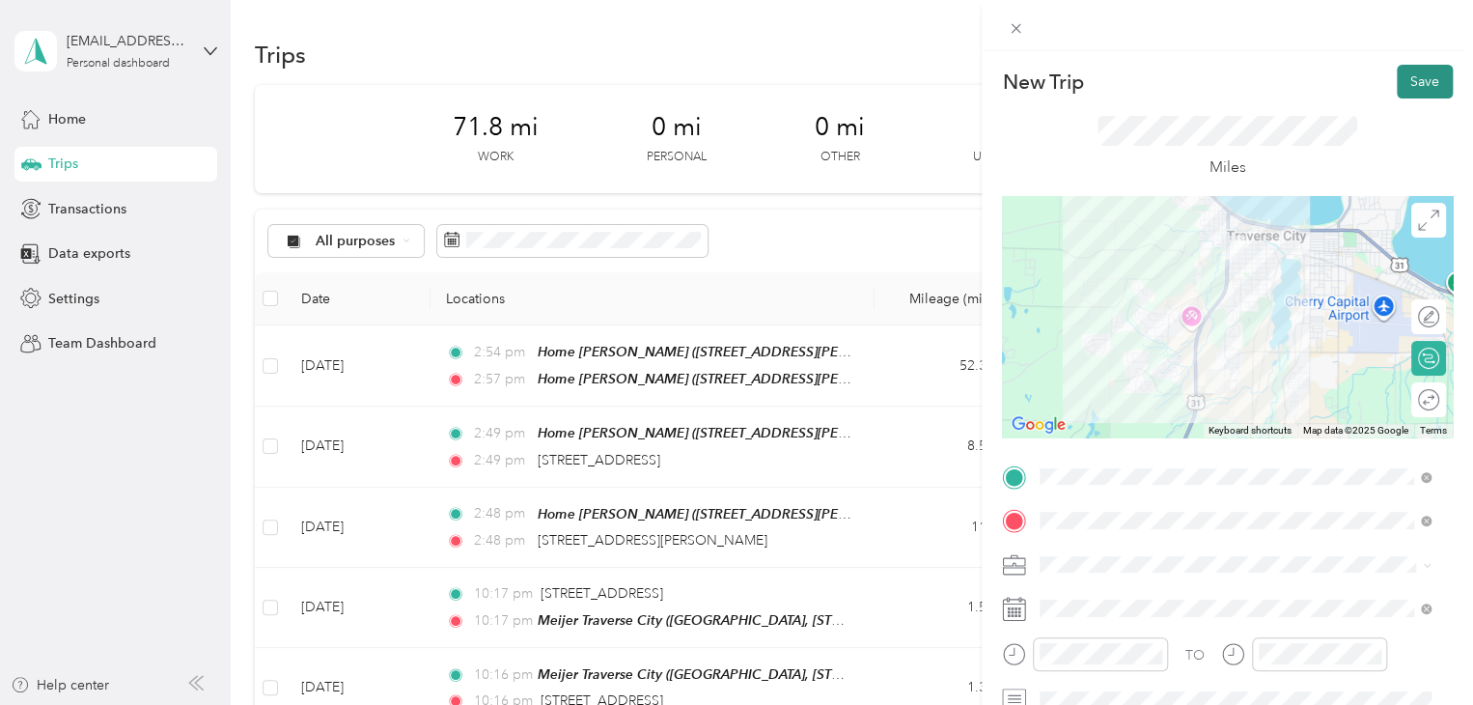
click at [1397, 97] on button "Save" at bounding box center [1425, 82] width 56 height 34
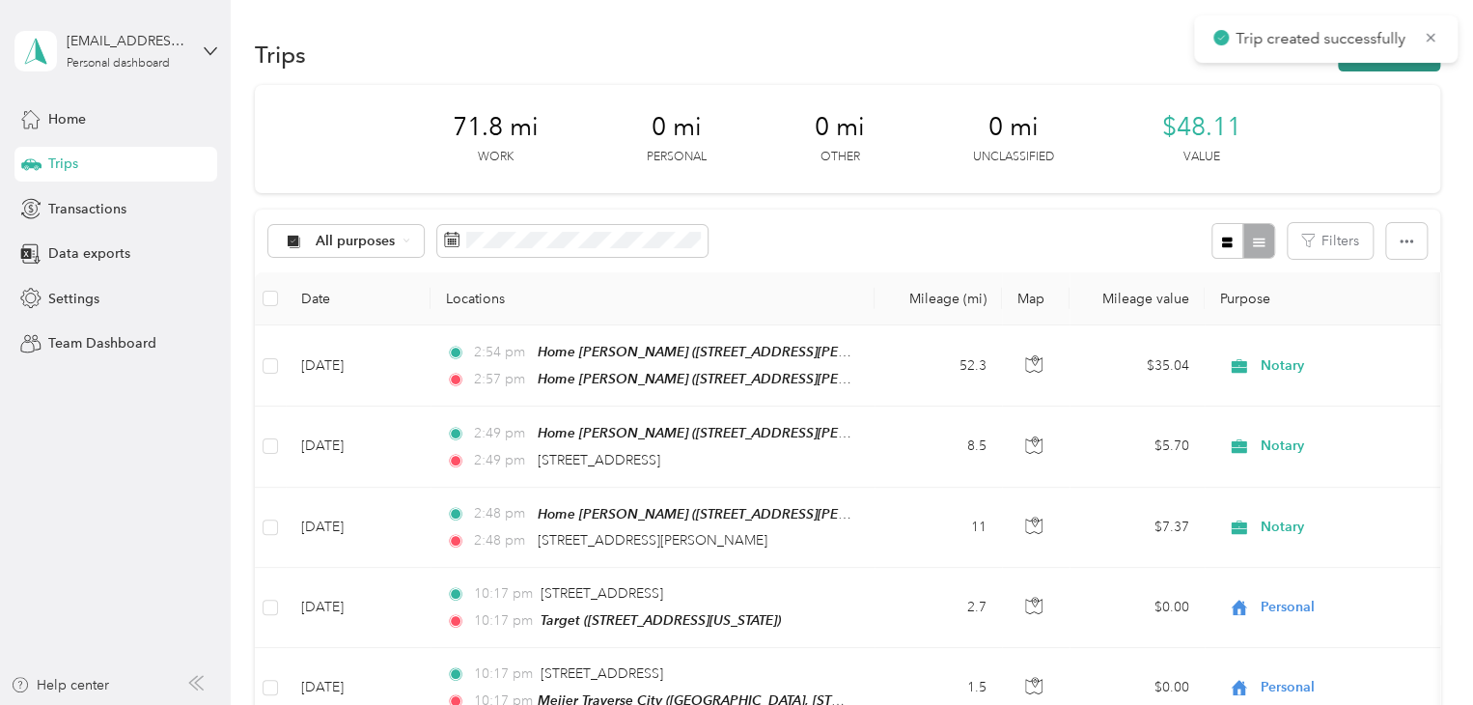
click at [1385, 67] on button "New trip" at bounding box center [1389, 55] width 102 height 34
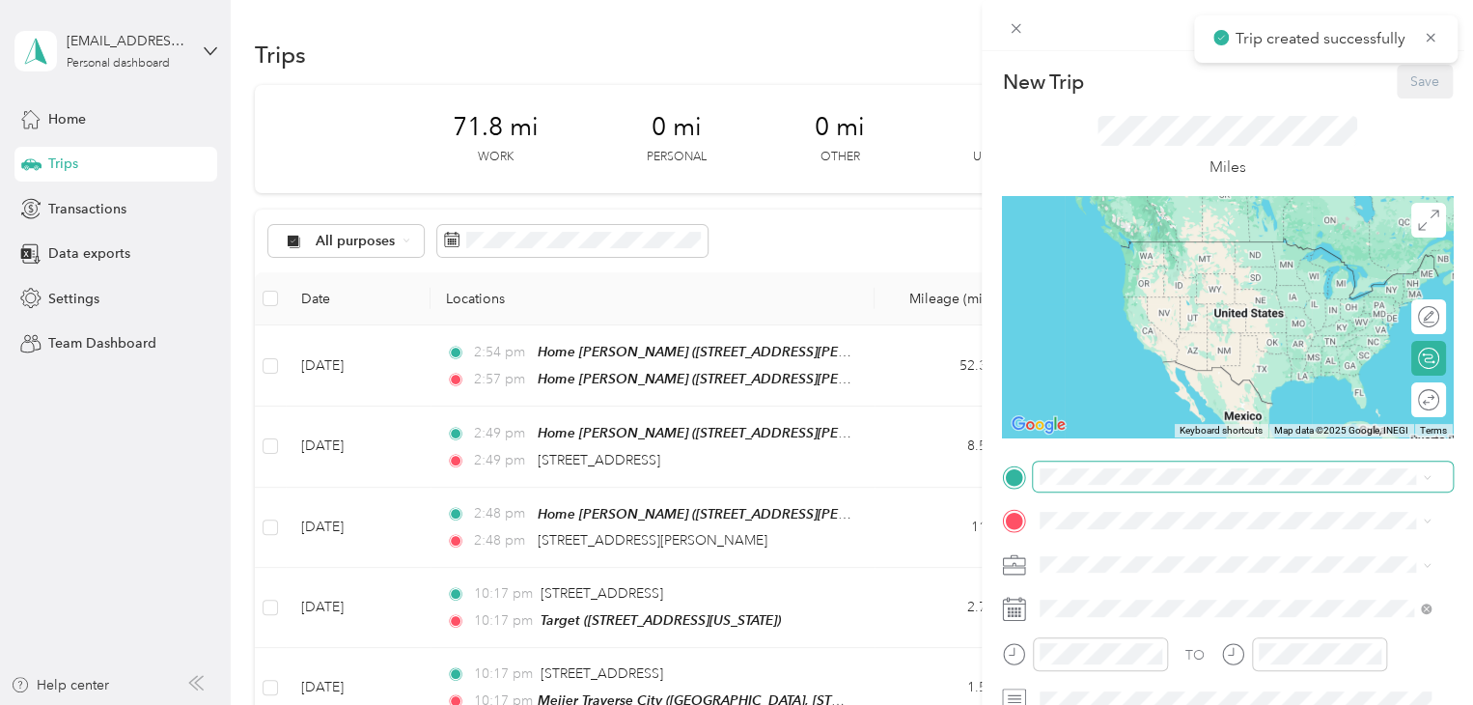
click at [1088, 484] on span at bounding box center [1243, 476] width 420 height 31
click at [1131, 272] on span "[STREET_ADDRESS][US_STATE]" at bounding box center [1172, 270] width 193 height 16
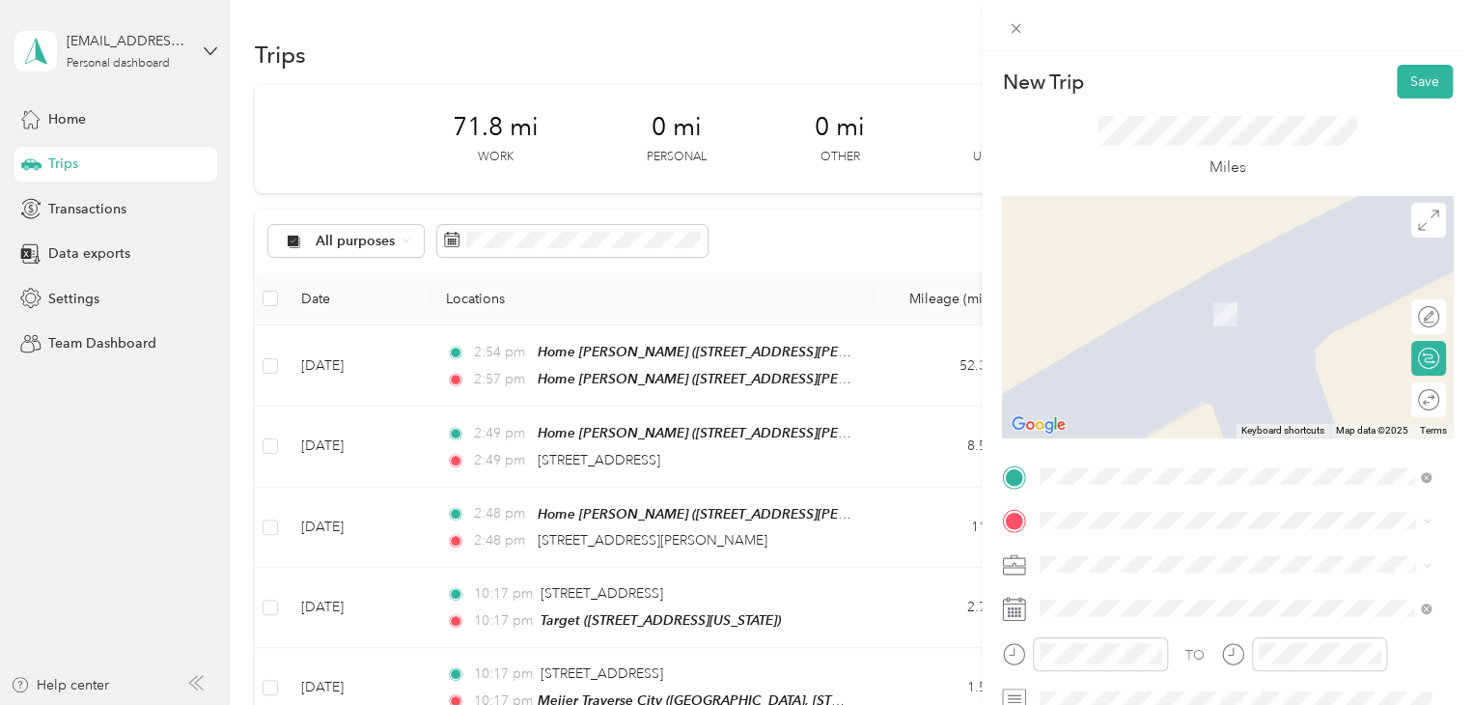
click at [1154, 292] on span "[STREET_ADDRESS][US_STATE]" at bounding box center [1172, 283] width 193 height 17
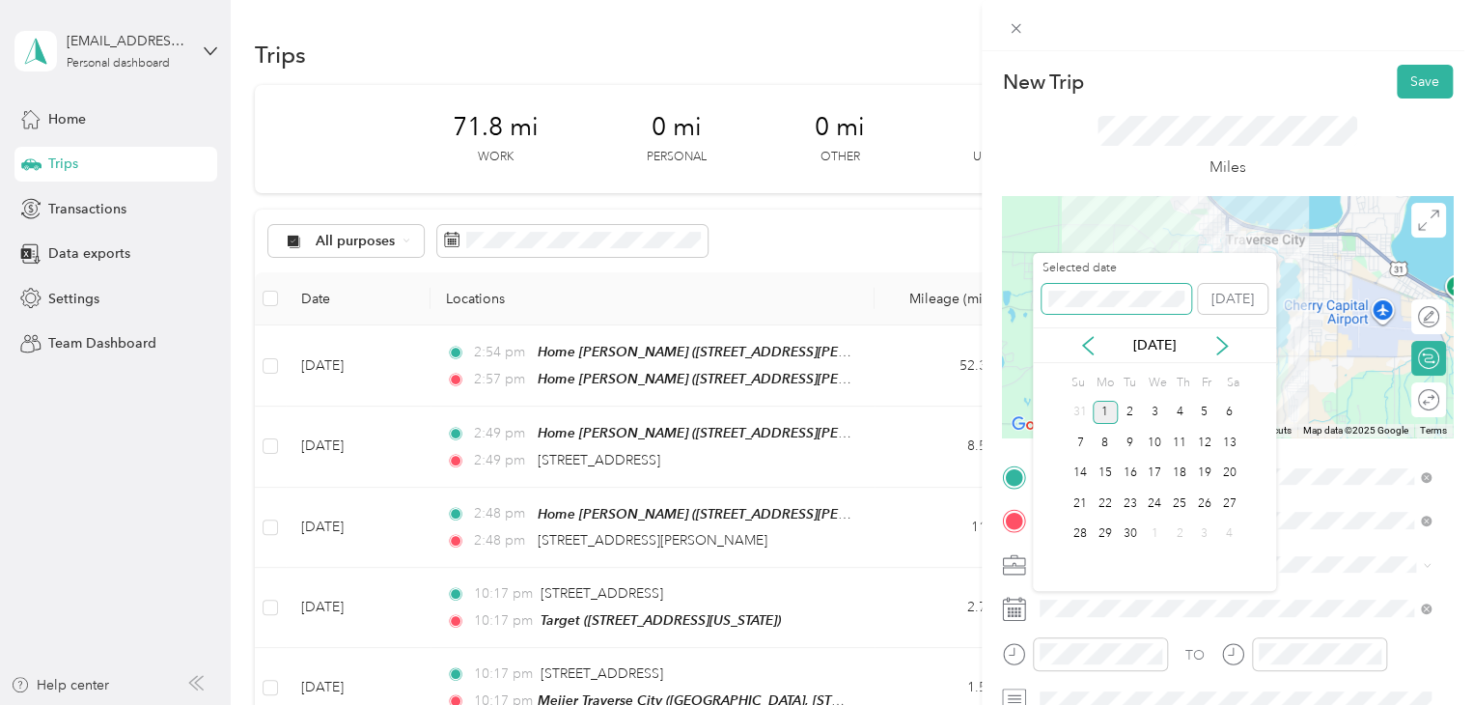
click at [1027, 704] on div "New Trip Save This trip cannot be edited because it is either under review, app…" at bounding box center [731, 705] width 1463 height 0
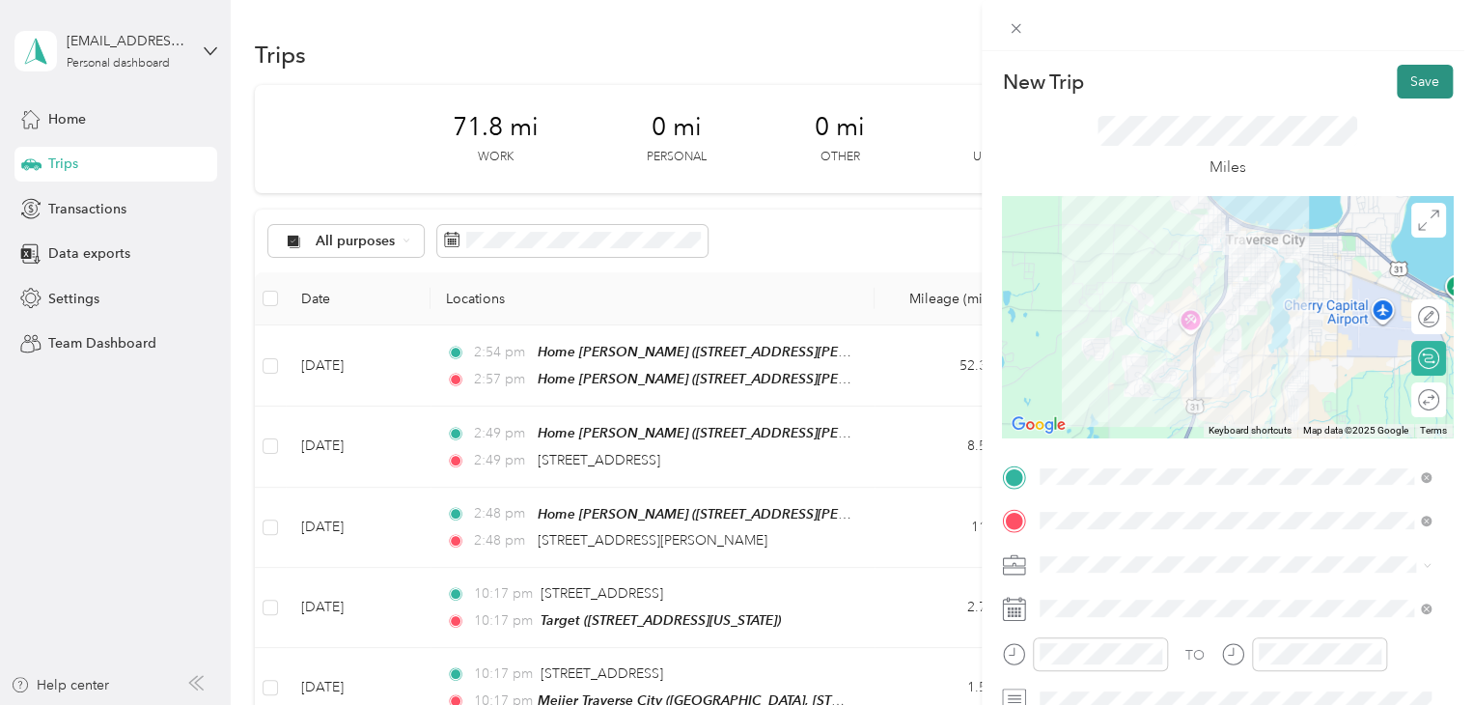
click at [1397, 88] on button "Save" at bounding box center [1425, 82] width 56 height 34
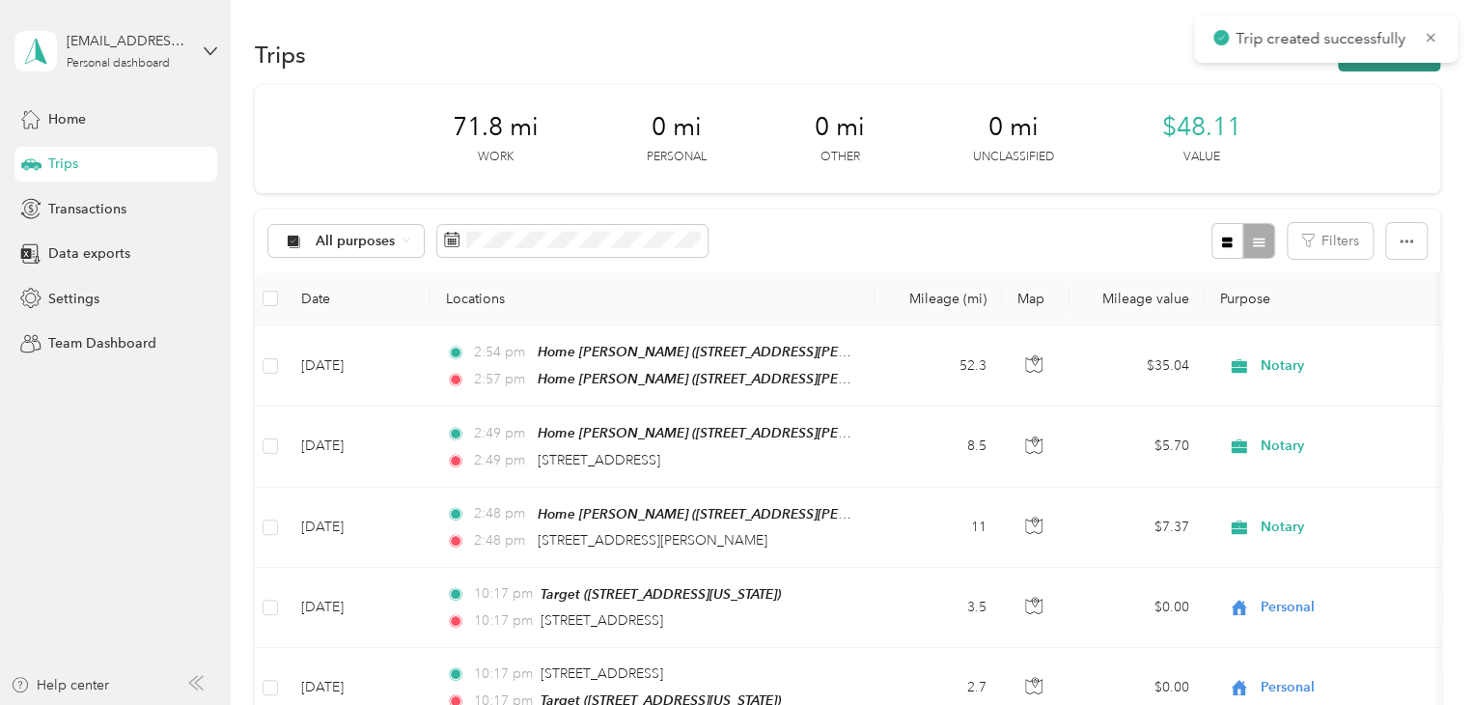
click at [1394, 70] on button "New trip" at bounding box center [1389, 55] width 102 height 34
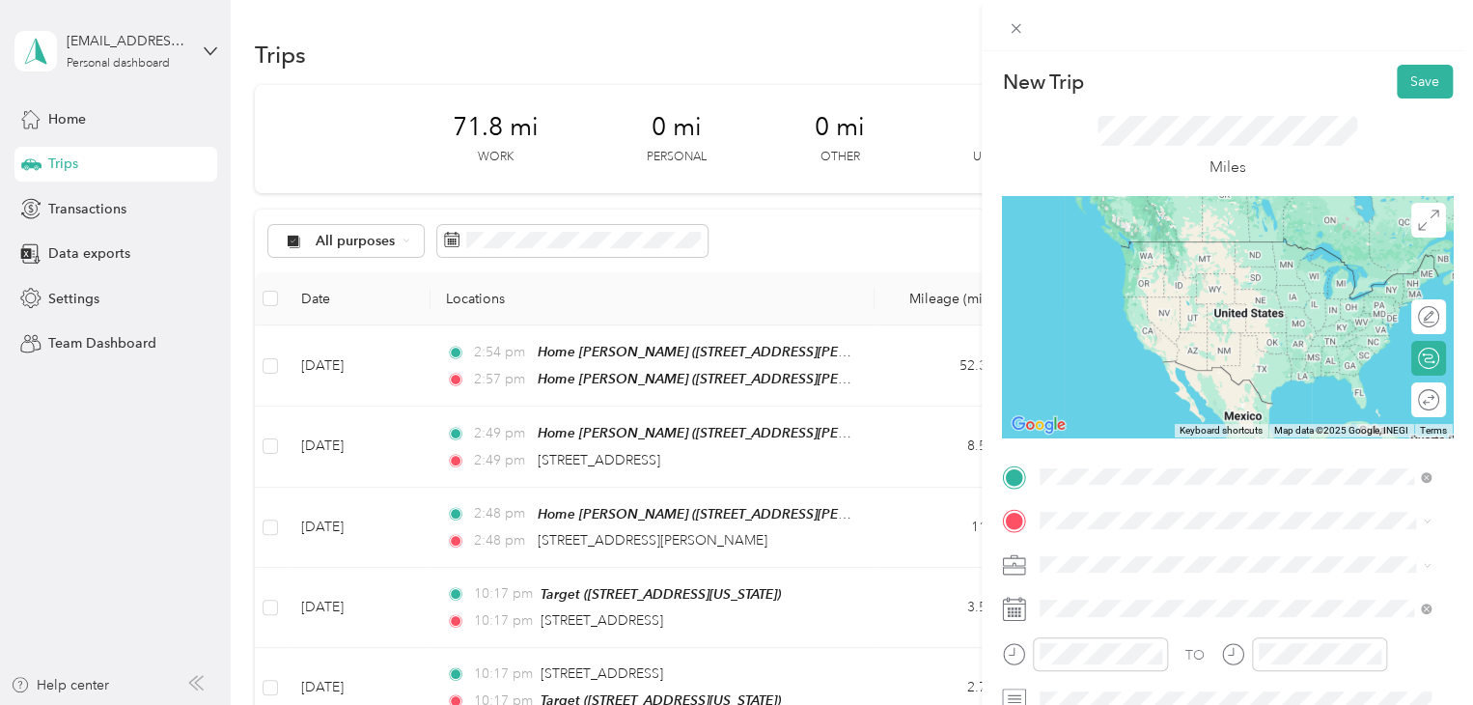
click at [1150, 256] on div "[STREET_ADDRESS][US_STATE]" at bounding box center [1234, 243] width 377 height 26
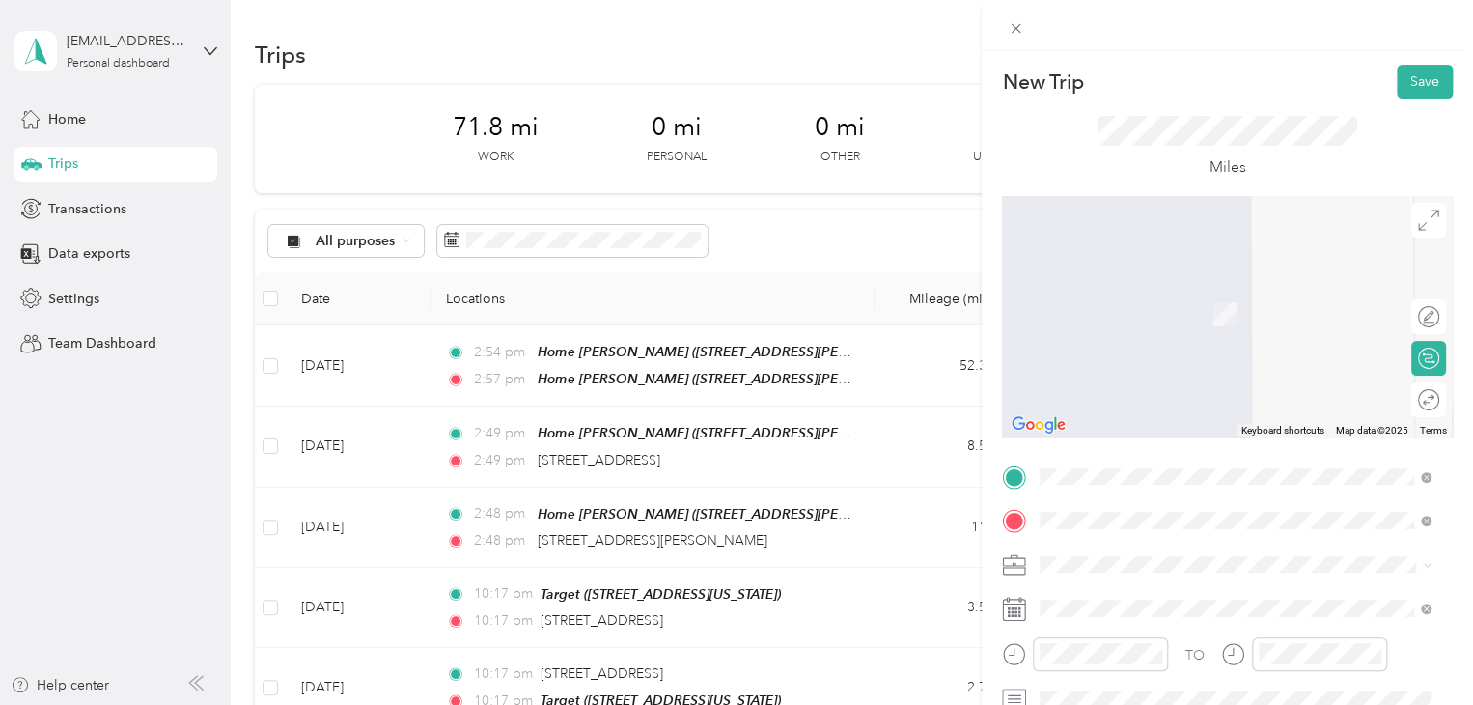
click at [1086, 456] on span "[STREET_ADDRESS][PERSON_NAME], [PERSON_NAME], [GEOGRAPHIC_DATA], [GEOGRAPHIC_DA…" at bounding box center [1205, 456] width 258 height 57
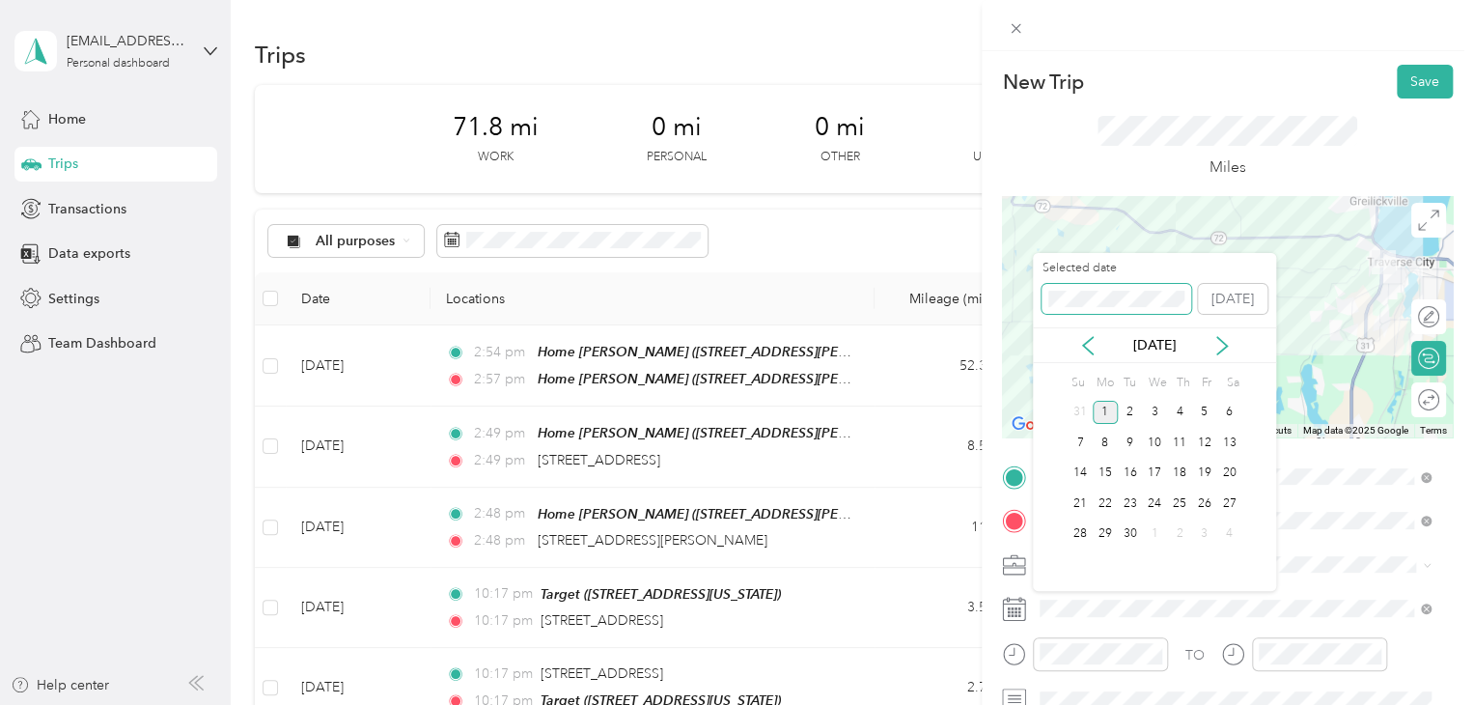
click at [1003, 704] on div "New Trip Save This trip cannot be edited because it is either under review, app…" at bounding box center [731, 705] width 1463 height 0
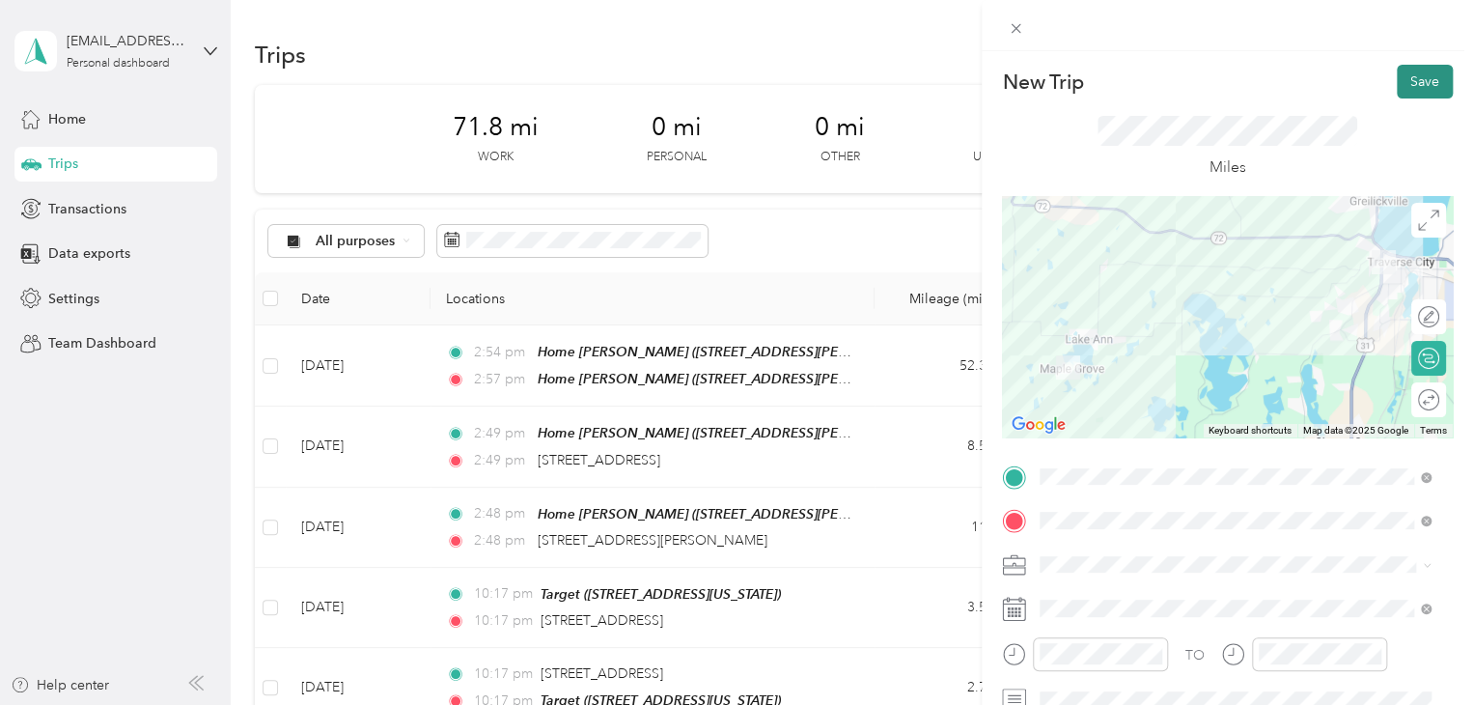
click at [1417, 87] on button "Save" at bounding box center [1425, 82] width 56 height 34
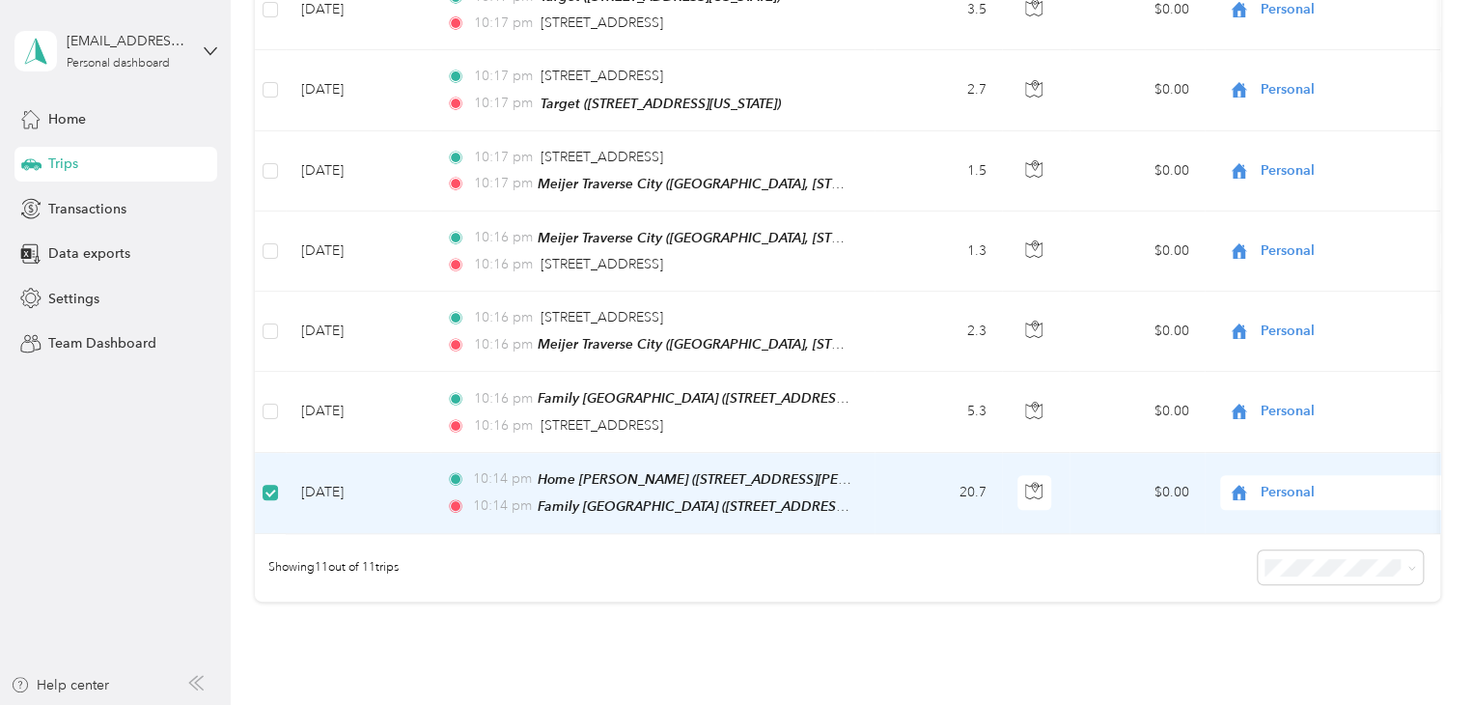
scroll to position [674, 0]
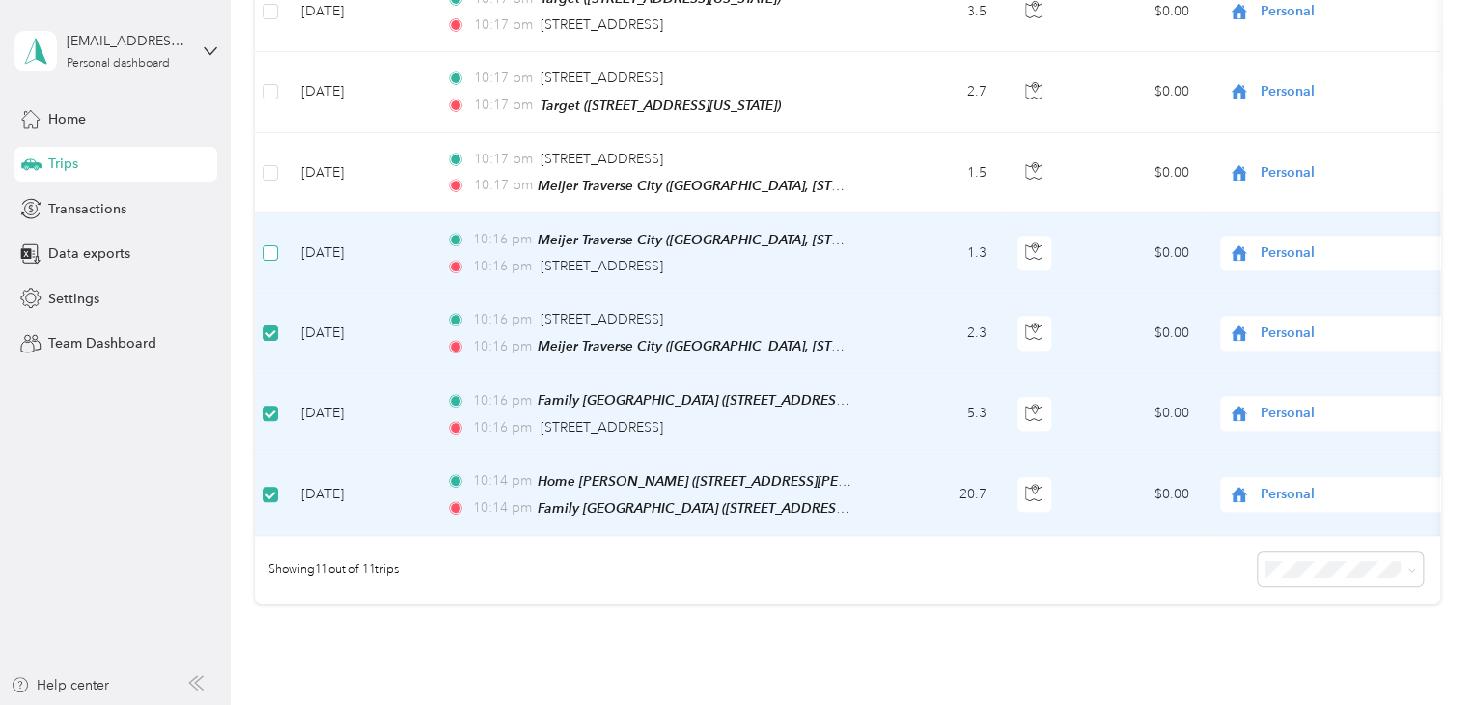
click at [270, 251] on label at bounding box center [270, 252] width 15 height 21
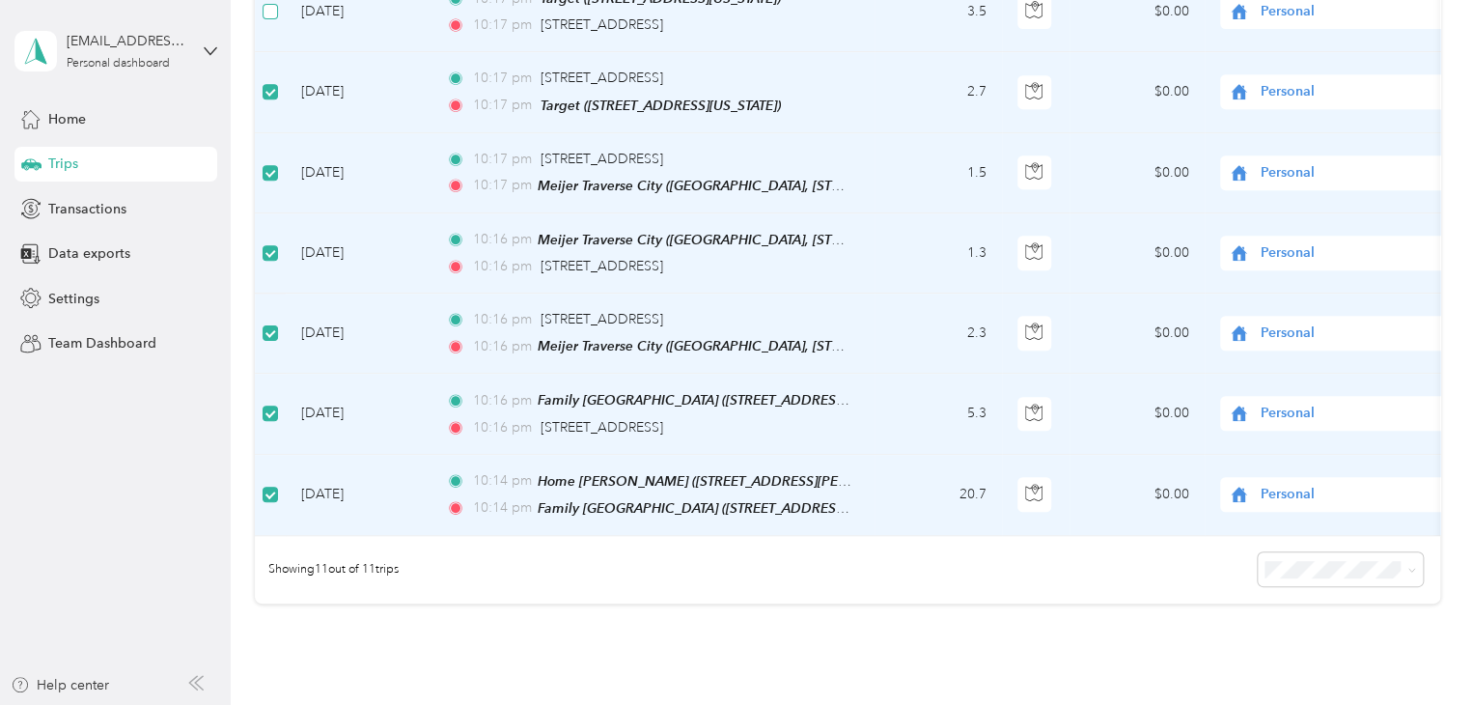
click at [273, 14] on label at bounding box center [270, 11] width 15 height 21
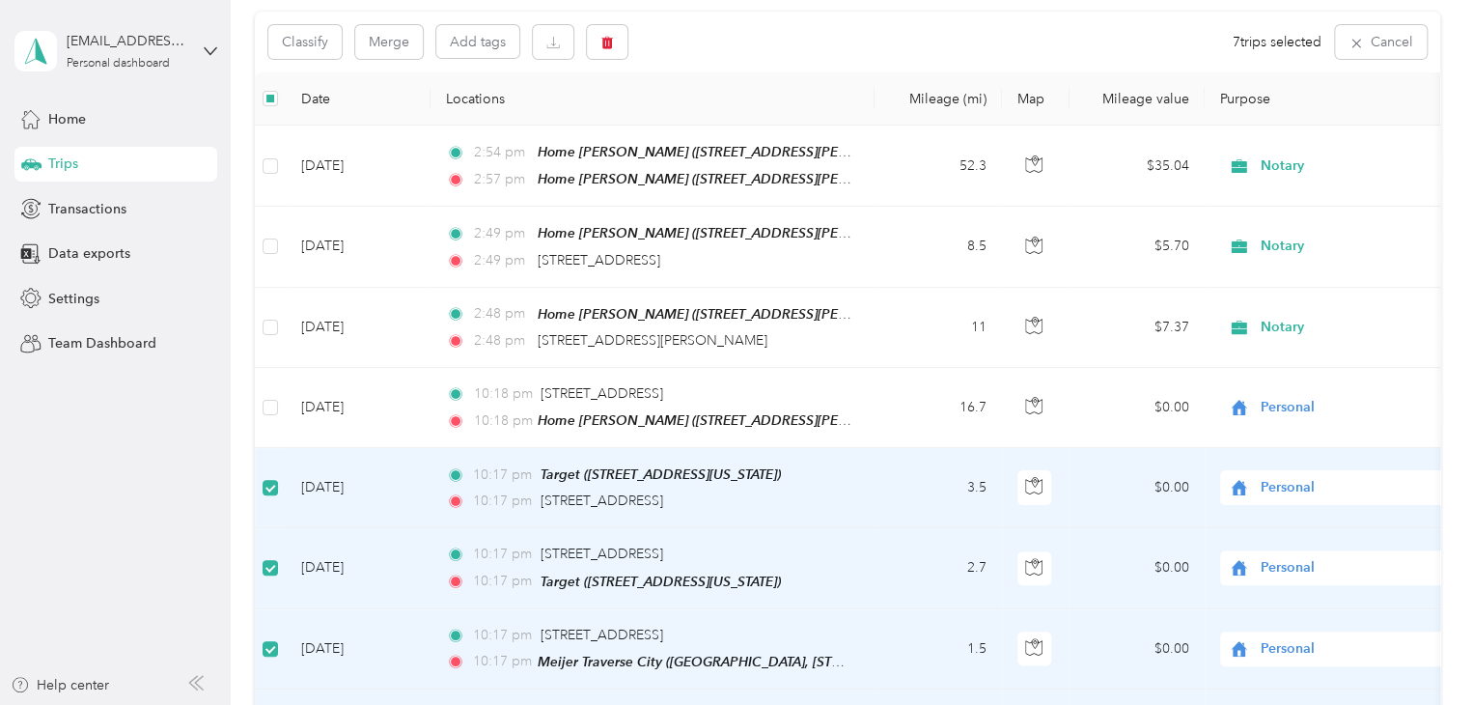
scroll to position [189, 0]
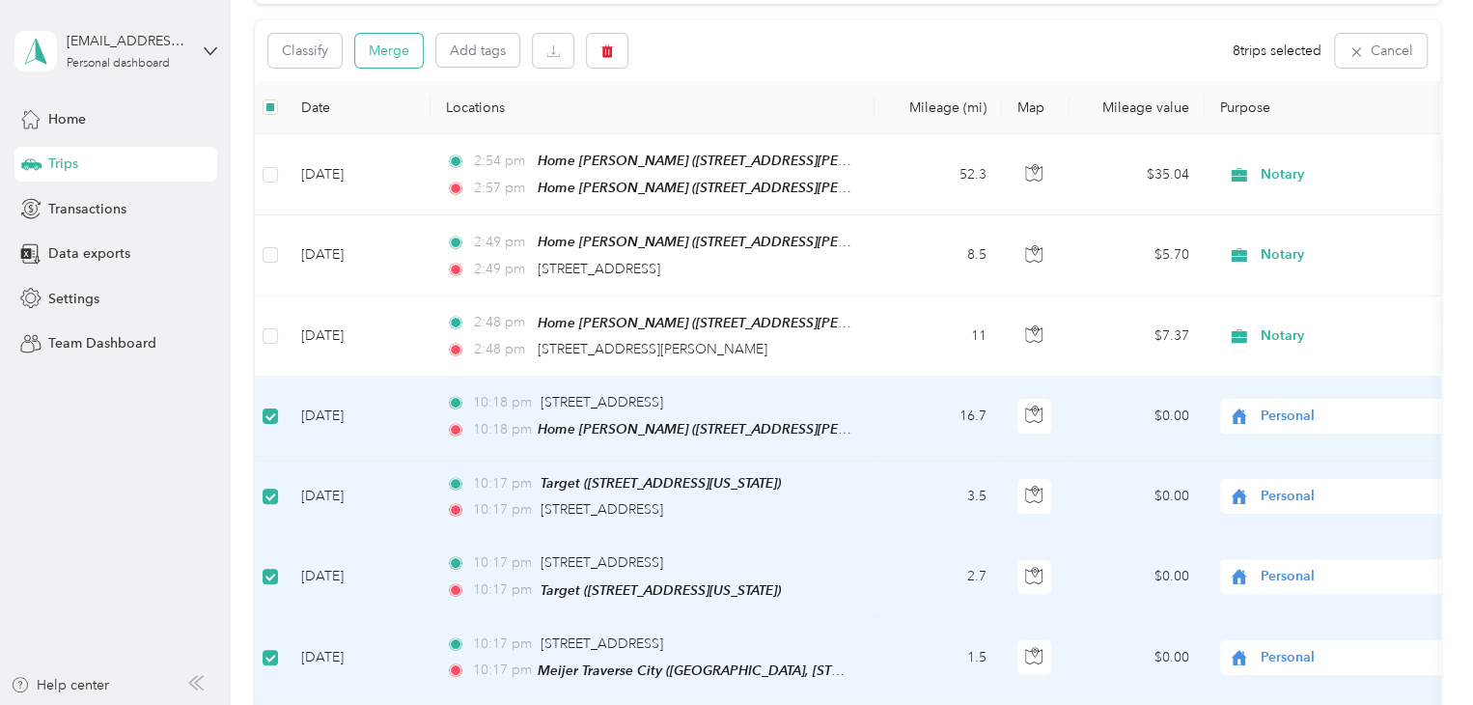
click at [371, 58] on button "Merge" at bounding box center [389, 51] width 68 height 34
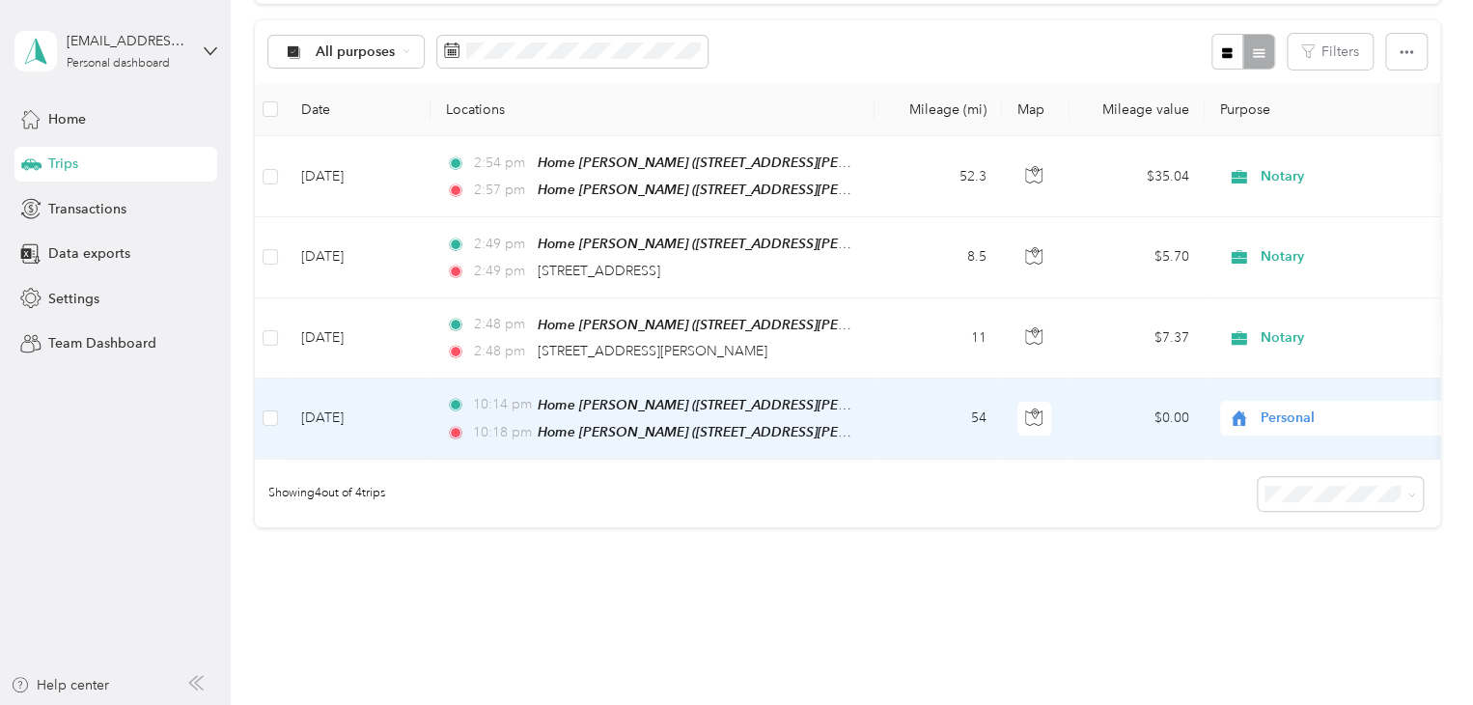
click at [1286, 413] on span "Personal" at bounding box center [1349, 417] width 177 height 21
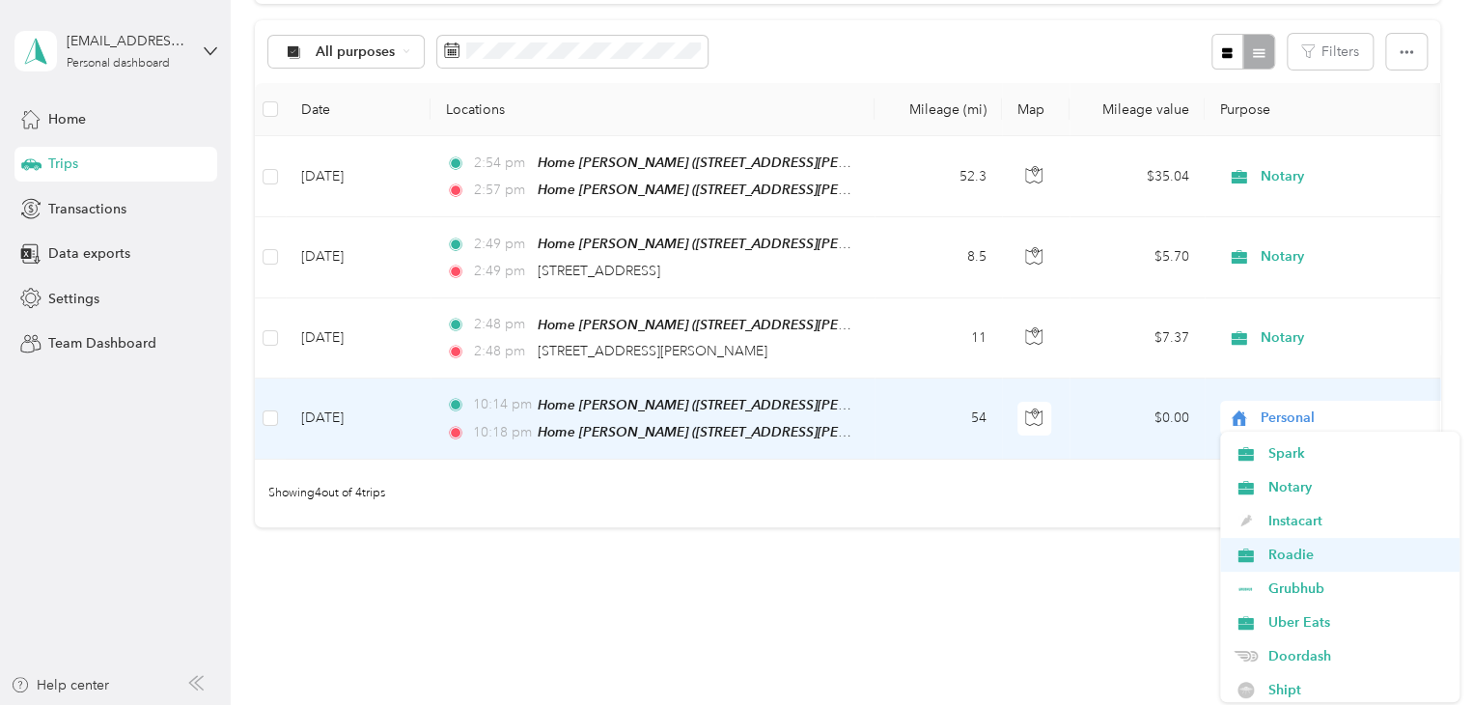
scroll to position [97, 0]
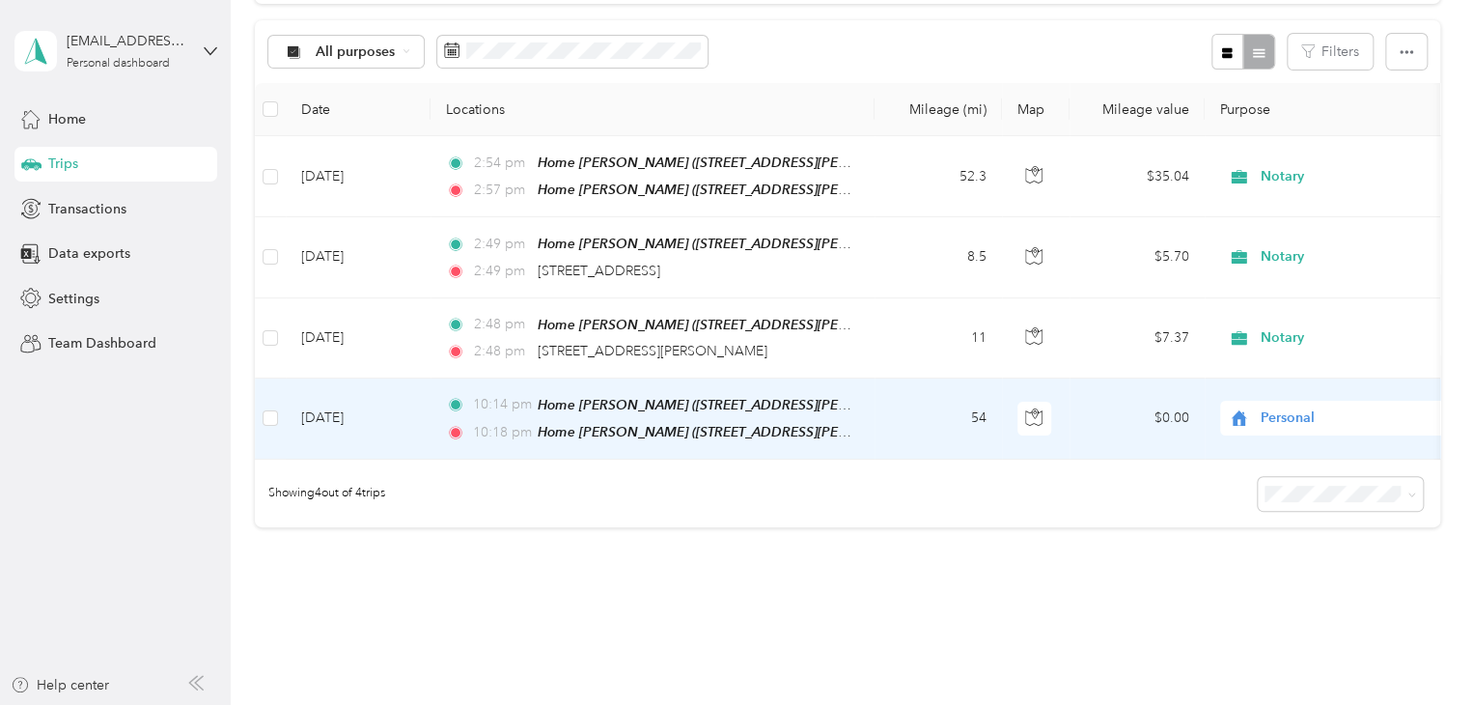
click at [1292, 654] on span "Shipt" at bounding box center [1356, 656] width 179 height 20
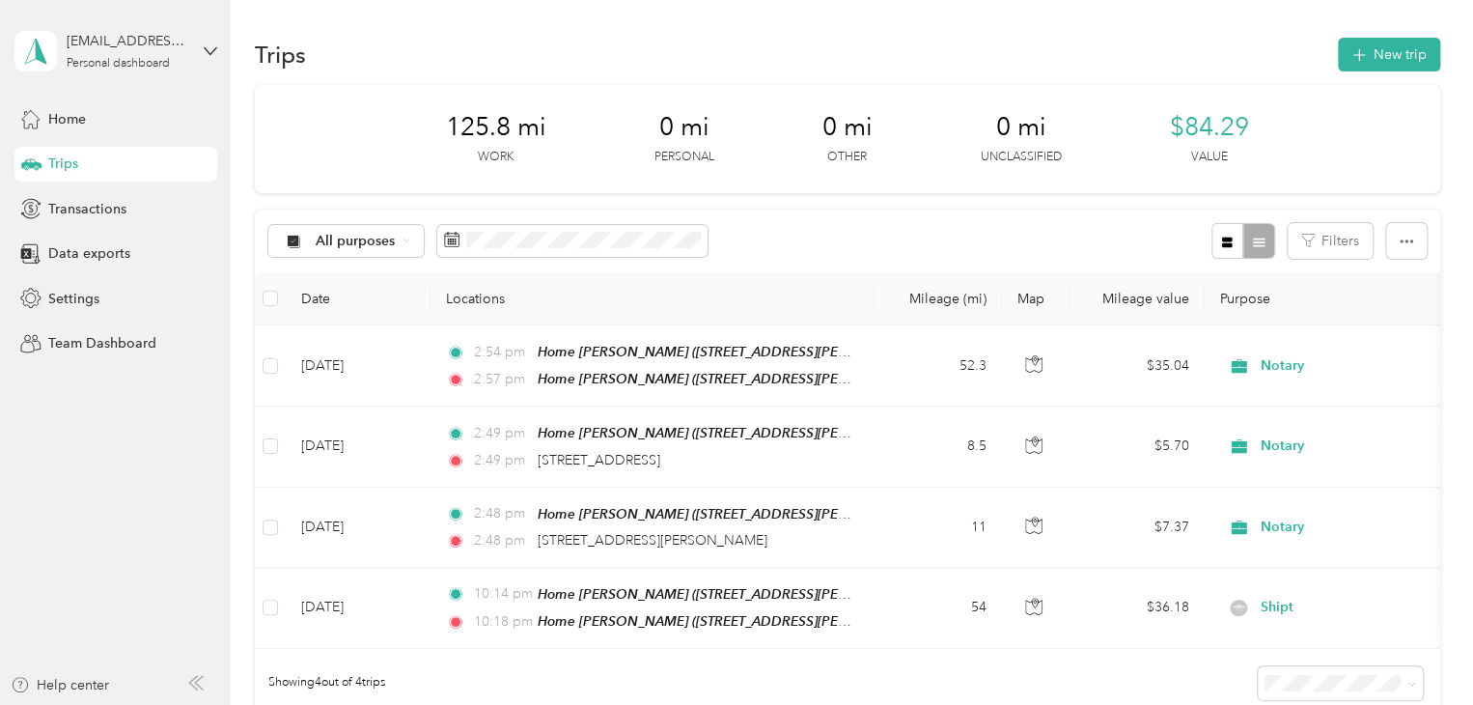
click at [1375, 71] on div "Trips New trip" at bounding box center [847, 54] width 1185 height 41
click at [1375, 65] on button "New trip" at bounding box center [1389, 55] width 102 height 34
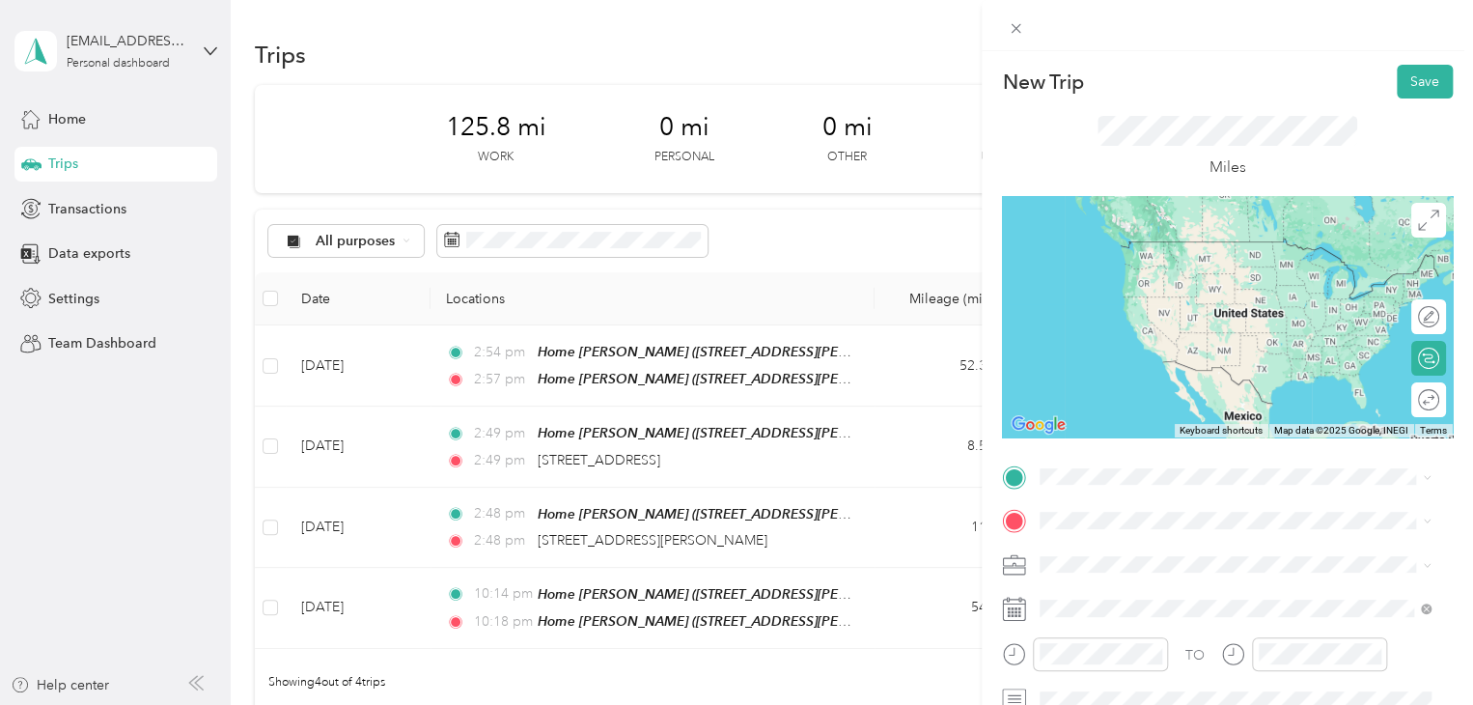
click at [1100, 407] on span "[STREET_ADDRESS][PERSON_NAME], [PERSON_NAME], [GEOGRAPHIC_DATA], [GEOGRAPHIC_DA…" at bounding box center [1205, 410] width 258 height 57
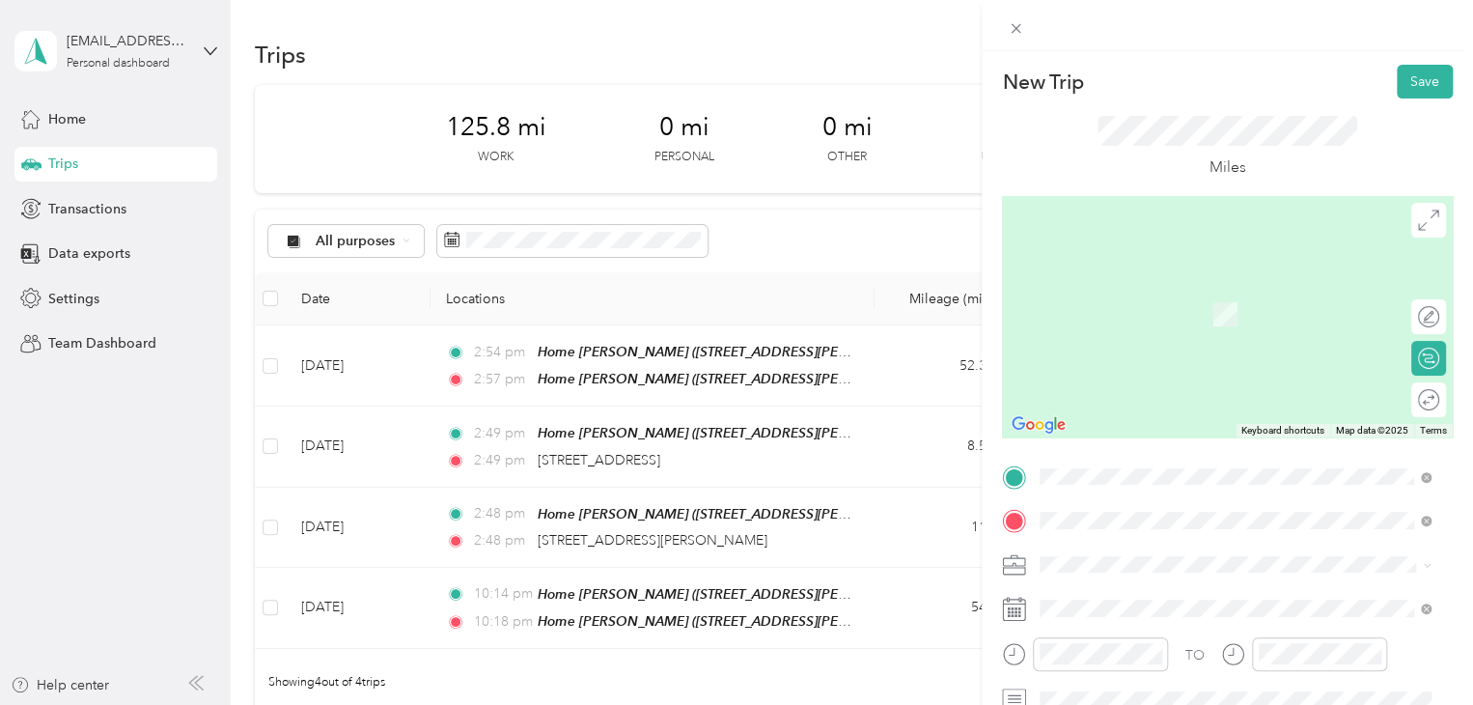
click at [1099, 313] on span "[STREET_ADDRESS][US_STATE]" at bounding box center [1172, 314] width 193 height 16
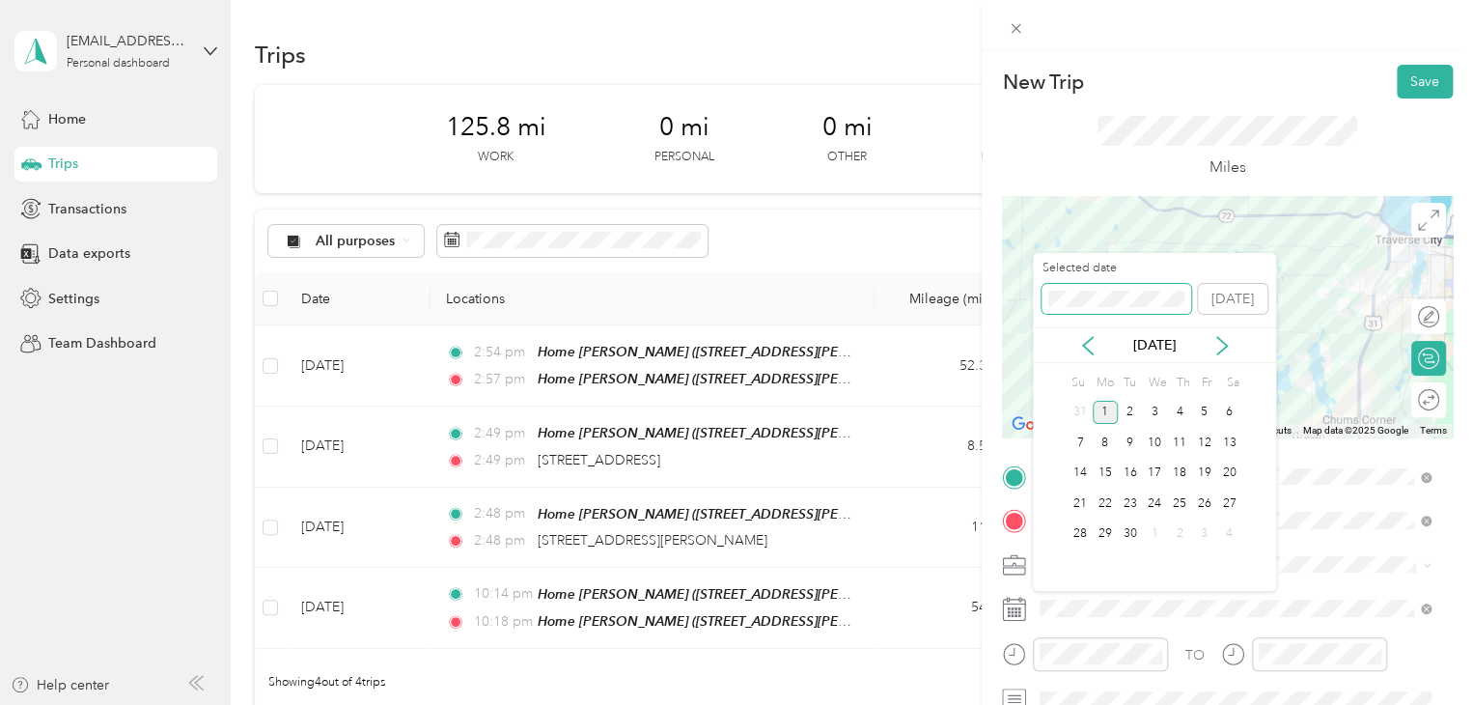
click at [991, 704] on div "New Trip Save This trip cannot be edited because it is either under review, app…" at bounding box center [731, 705] width 1463 height 0
click at [1105, 505] on div "17" at bounding box center [1105, 503] width 25 height 24
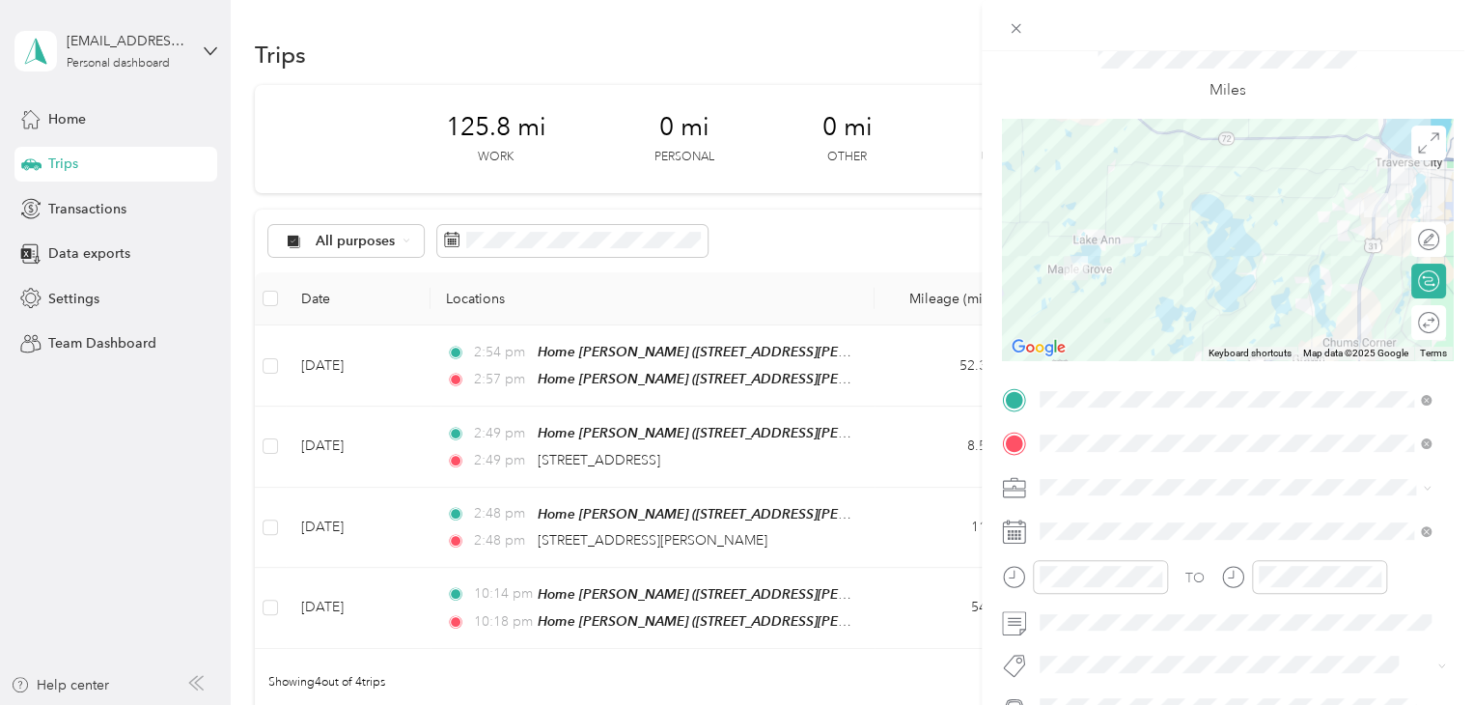
scroll to position [193, 0]
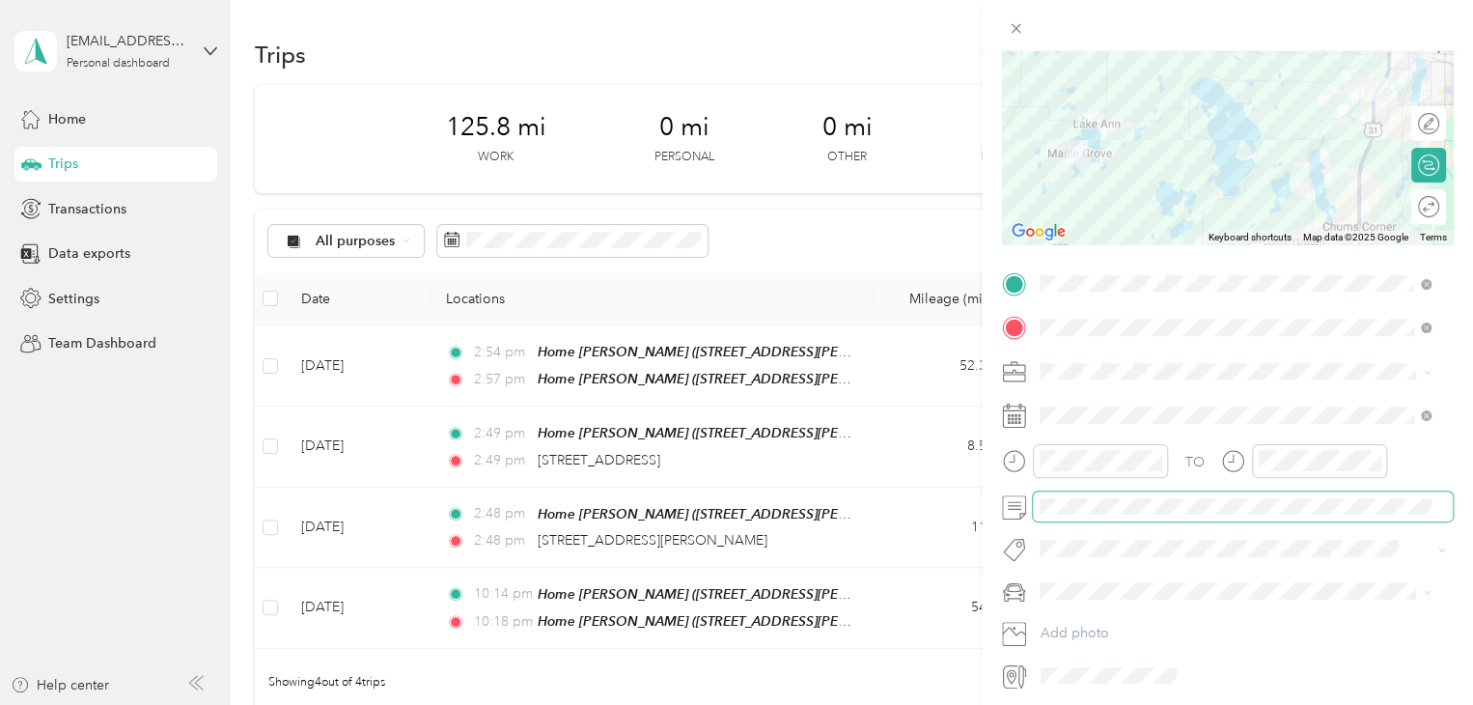
click at [1084, 515] on span at bounding box center [1243, 506] width 420 height 31
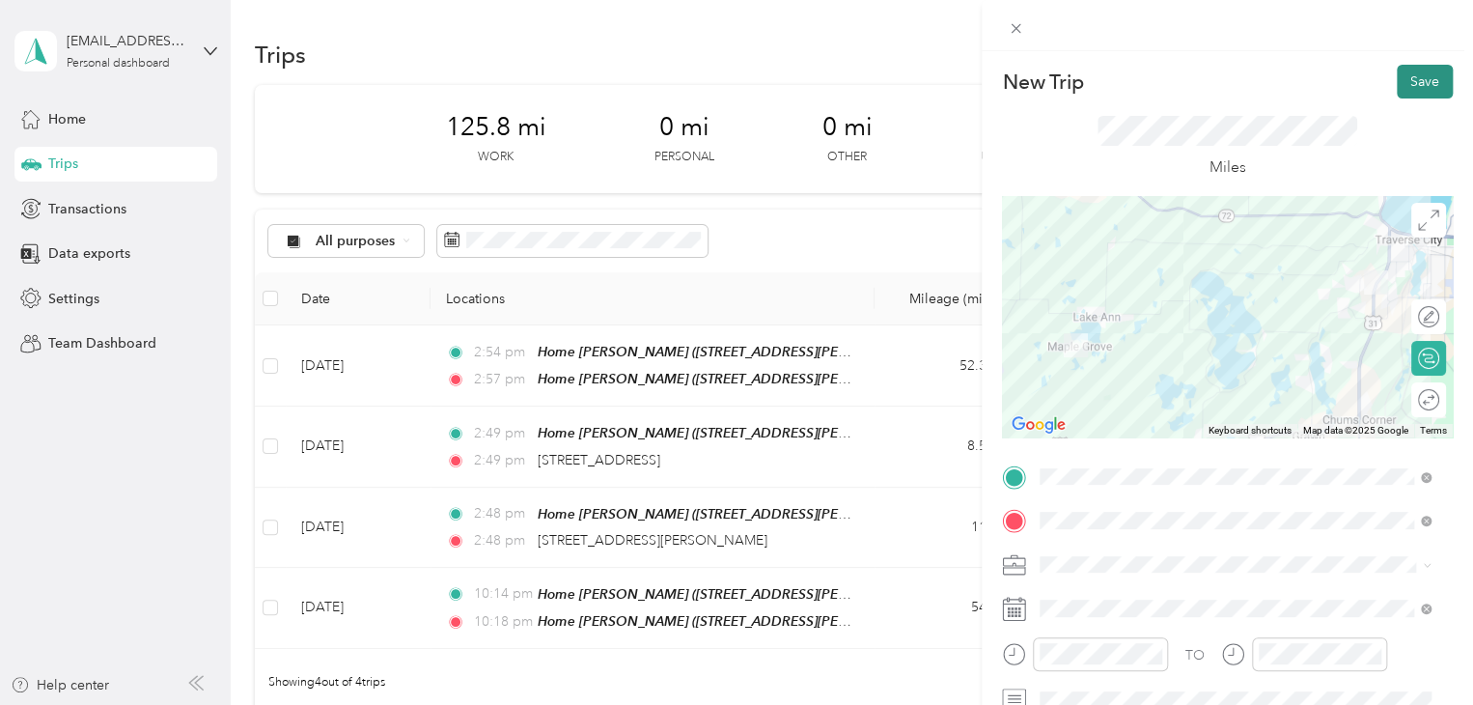
scroll to position [0, 0]
click at [1397, 89] on button "Save" at bounding box center [1425, 82] width 56 height 34
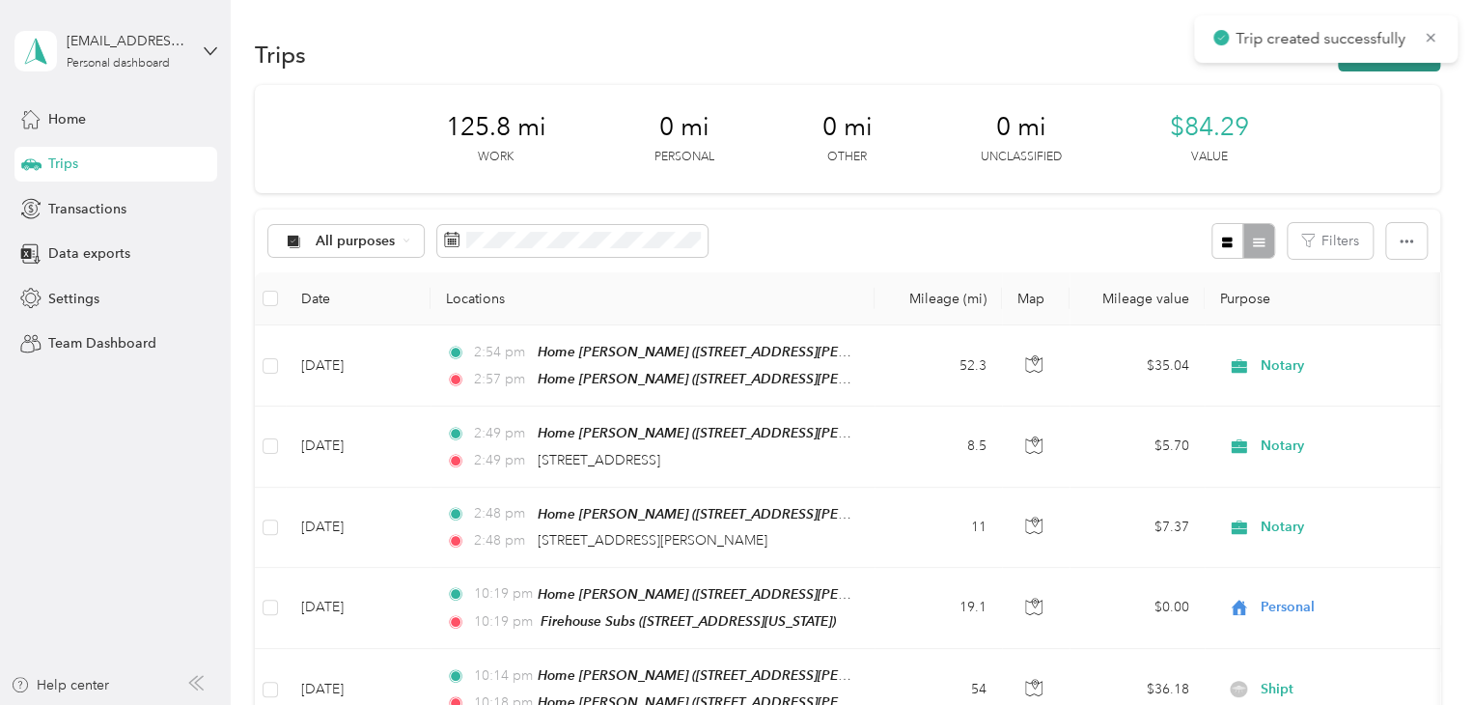
click at [1390, 70] on button "New trip" at bounding box center [1389, 55] width 102 height 34
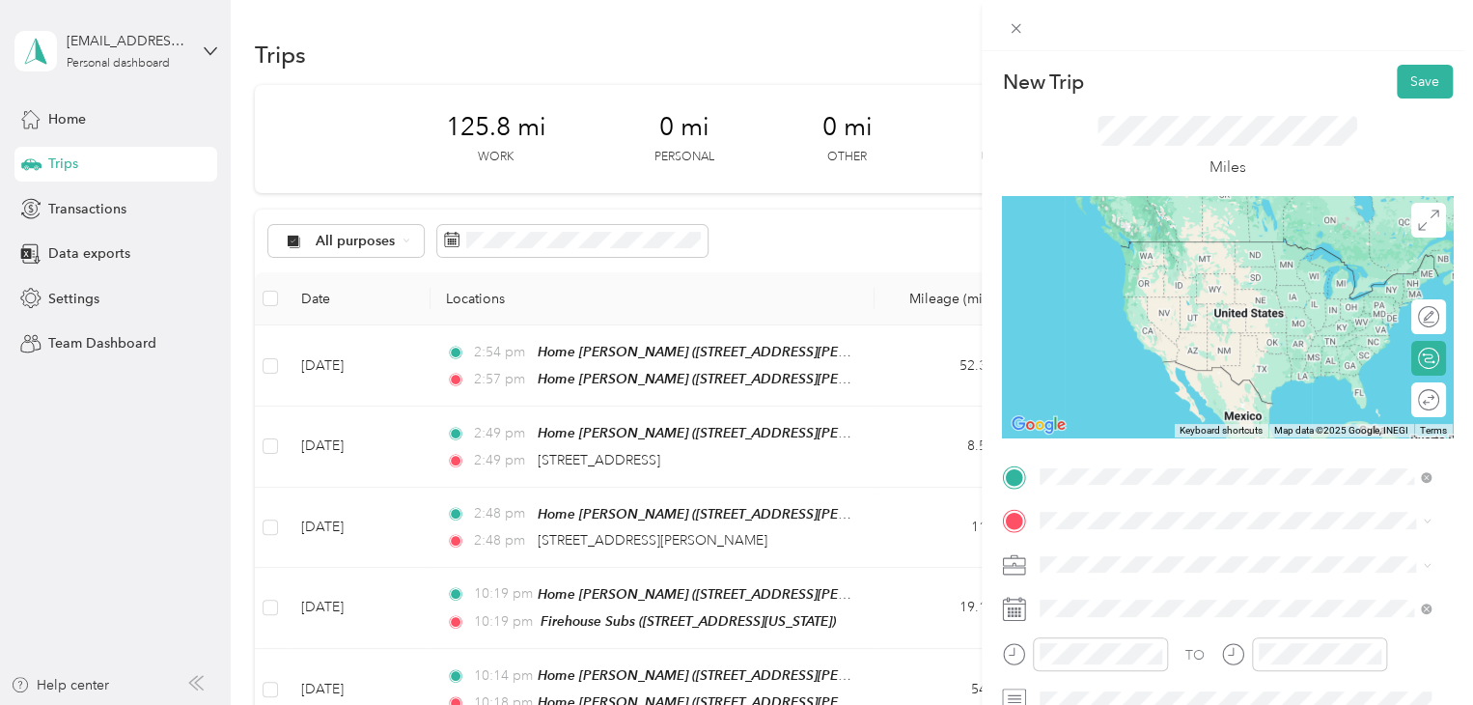
click at [1099, 267] on span "[STREET_ADDRESS][US_STATE]" at bounding box center [1172, 270] width 193 height 16
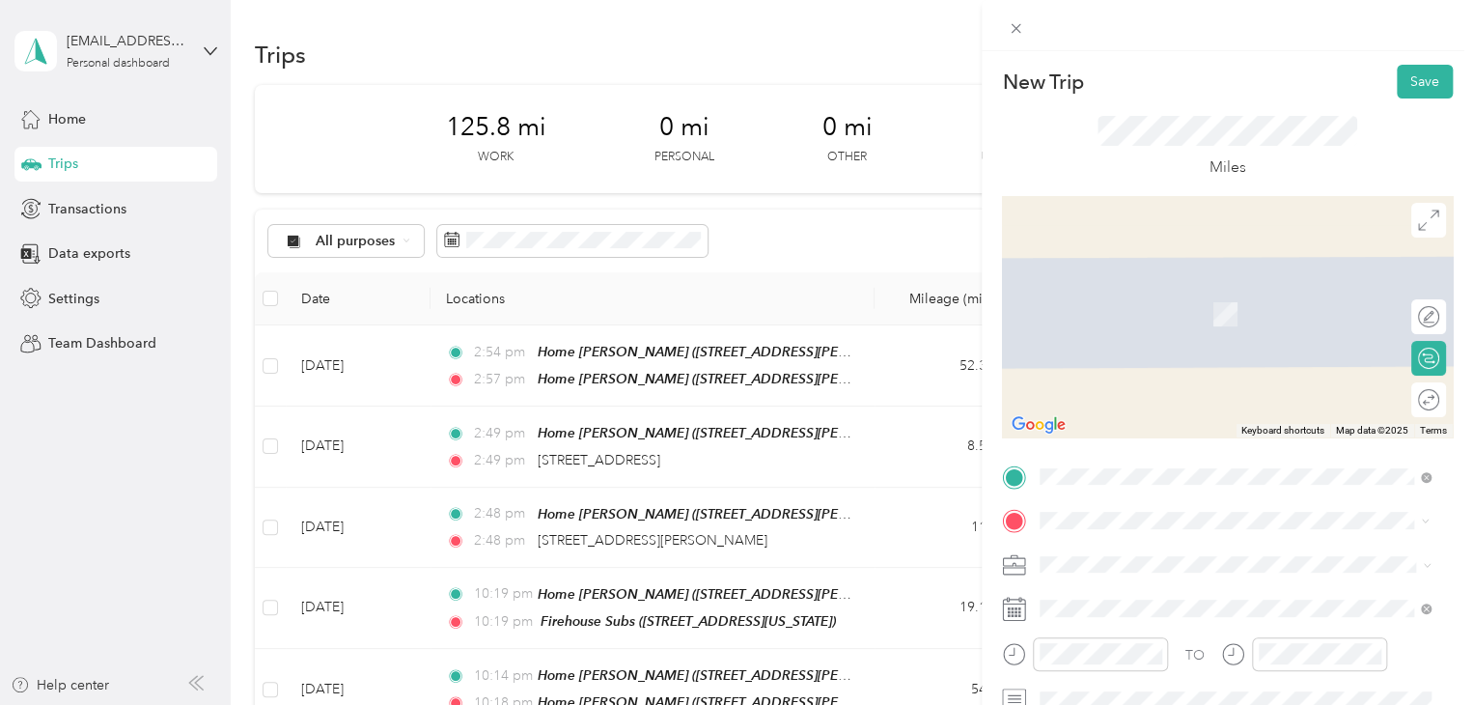
click at [1165, 281] on span "[STREET_ADDRESS][PERSON_NAME][US_STATE]" at bounding box center [1226, 285] width 300 height 17
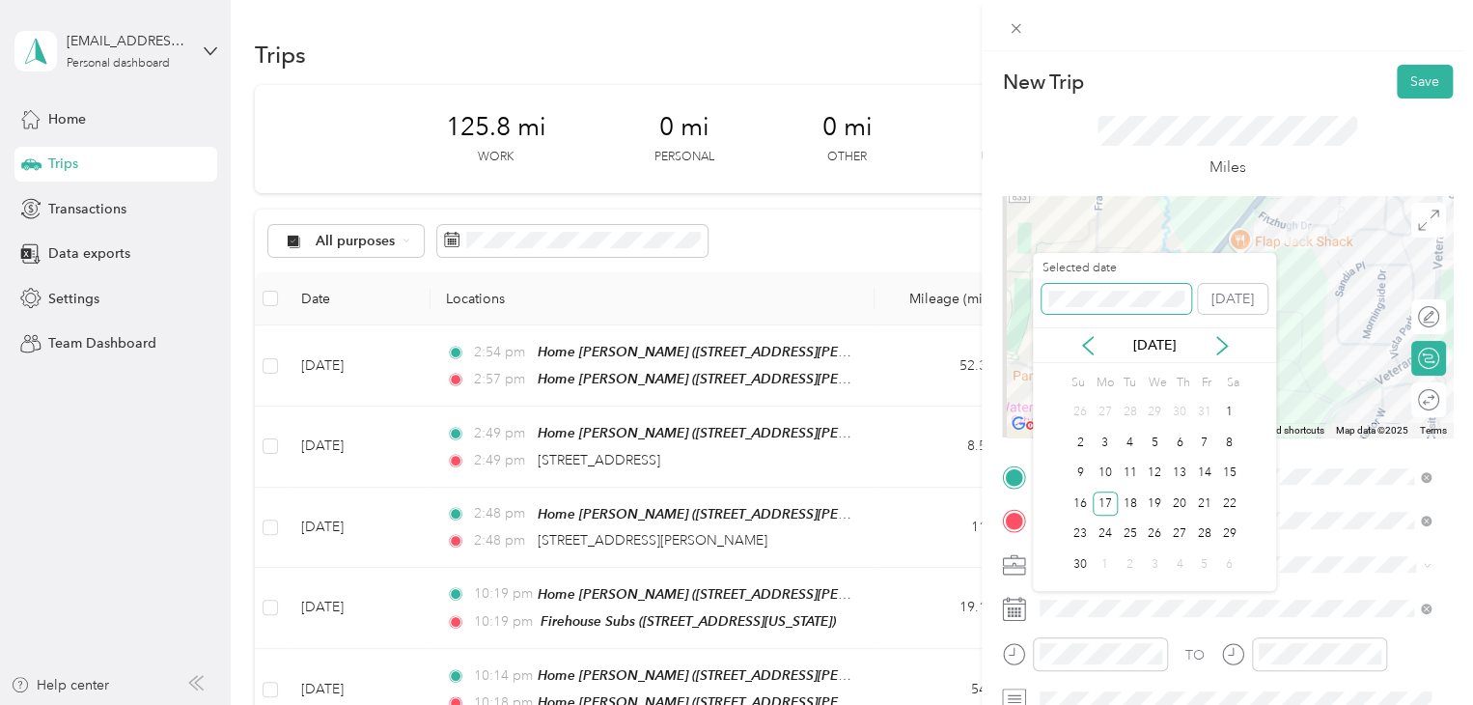
click at [1028, 704] on div "New Trip Save This trip cannot be edited because it is either under review, app…" at bounding box center [731, 705] width 1463 height 0
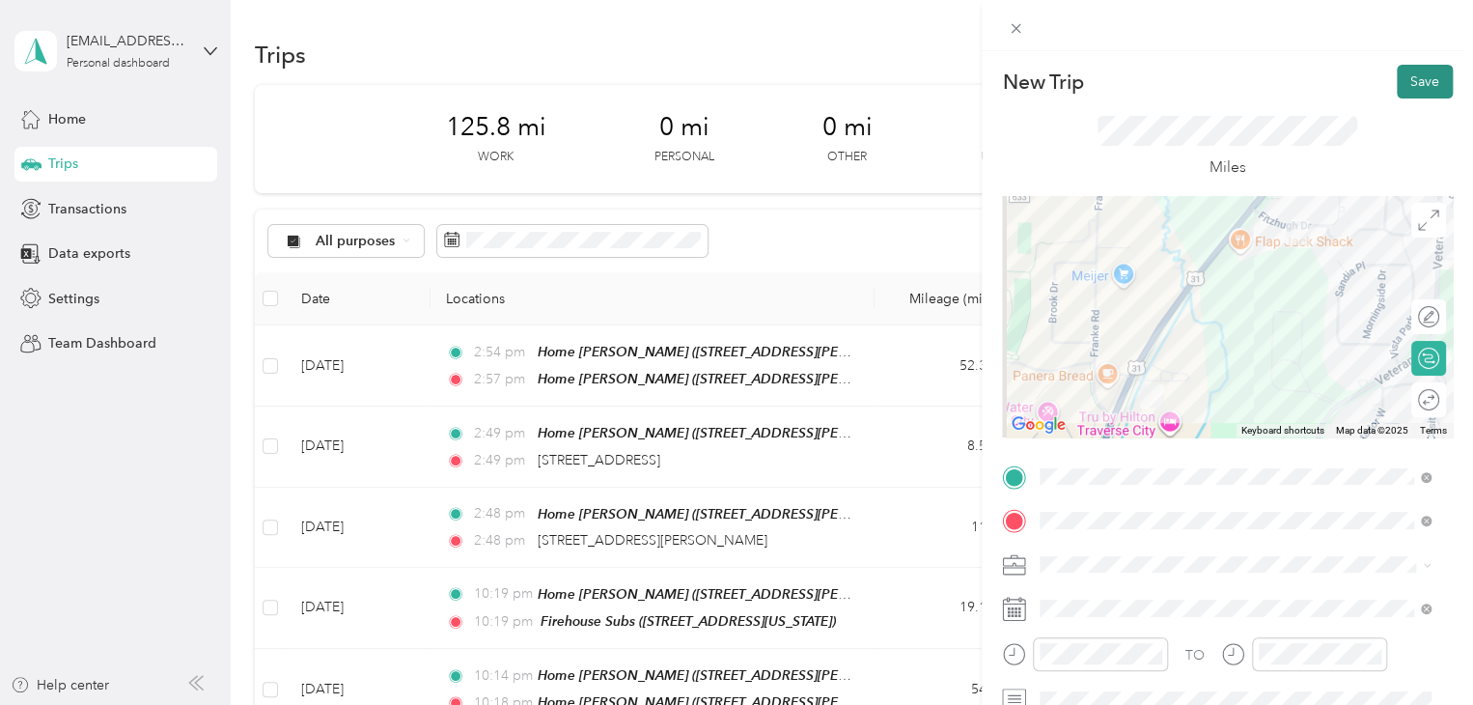
click at [1419, 88] on button "Save" at bounding box center [1425, 82] width 56 height 34
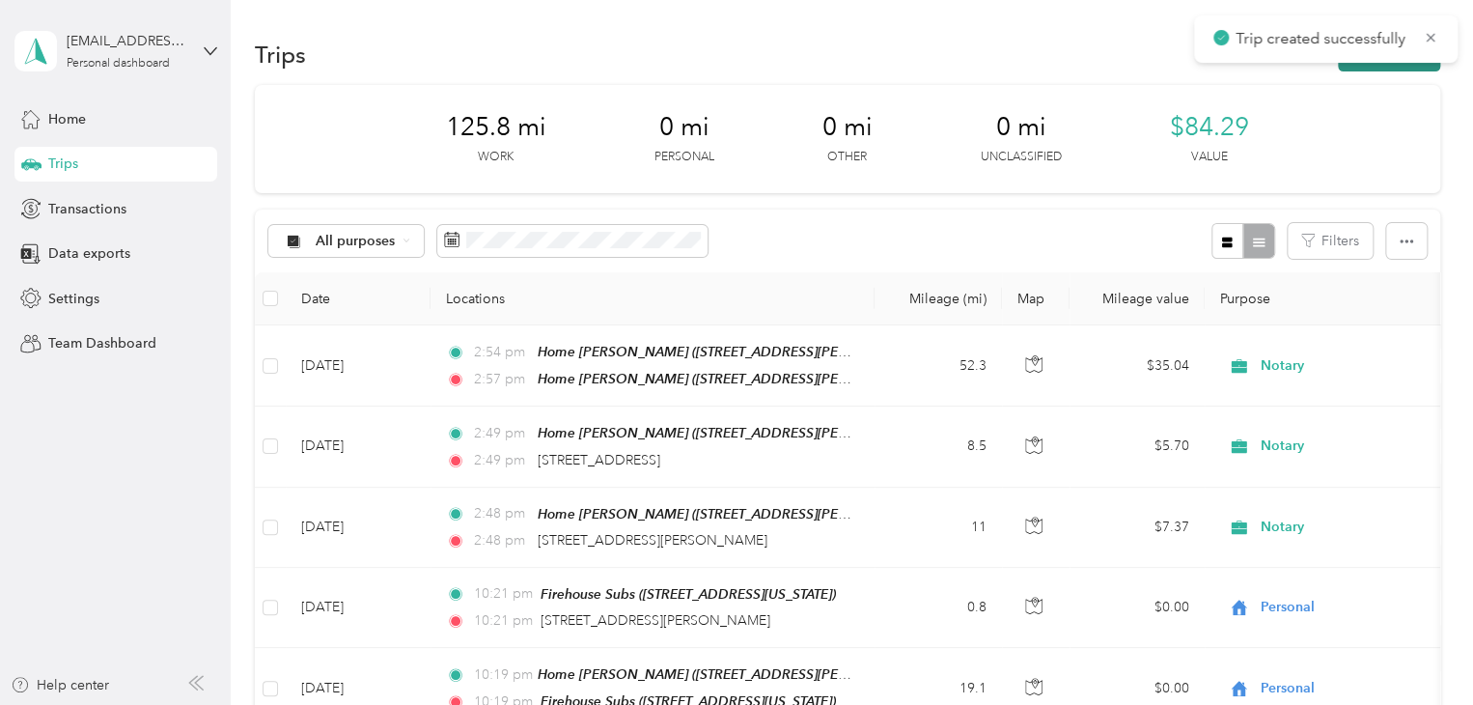
click at [1393, 65] on button "New trip" at bounding box center [1389, 55] width 102 height 34
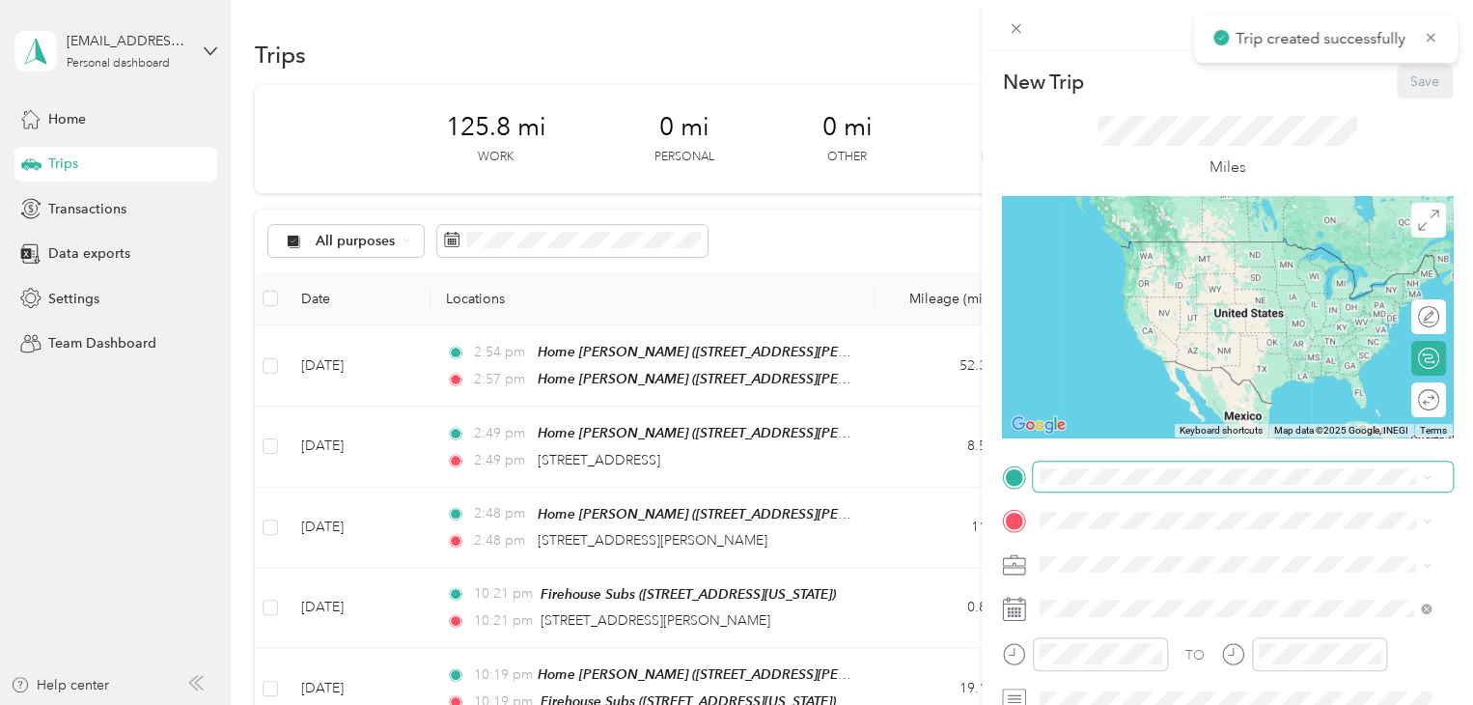
click at [1073, 487] on span at bounding box center [1243, 476] width 420 height 31
click at [1073, 486] on span at bounding box center [1243, 476] width 420 height 31
drag, startPoint x: 1155, startPoint y: 255, endPoint x: 1131, endPoint y: 308, distance: 58.3
click at [1154, 250] on span "[STREET_ADDRESS][PERSON_NAME][US_STATE]" at bounding box center [1226, 241] width 300 height 17
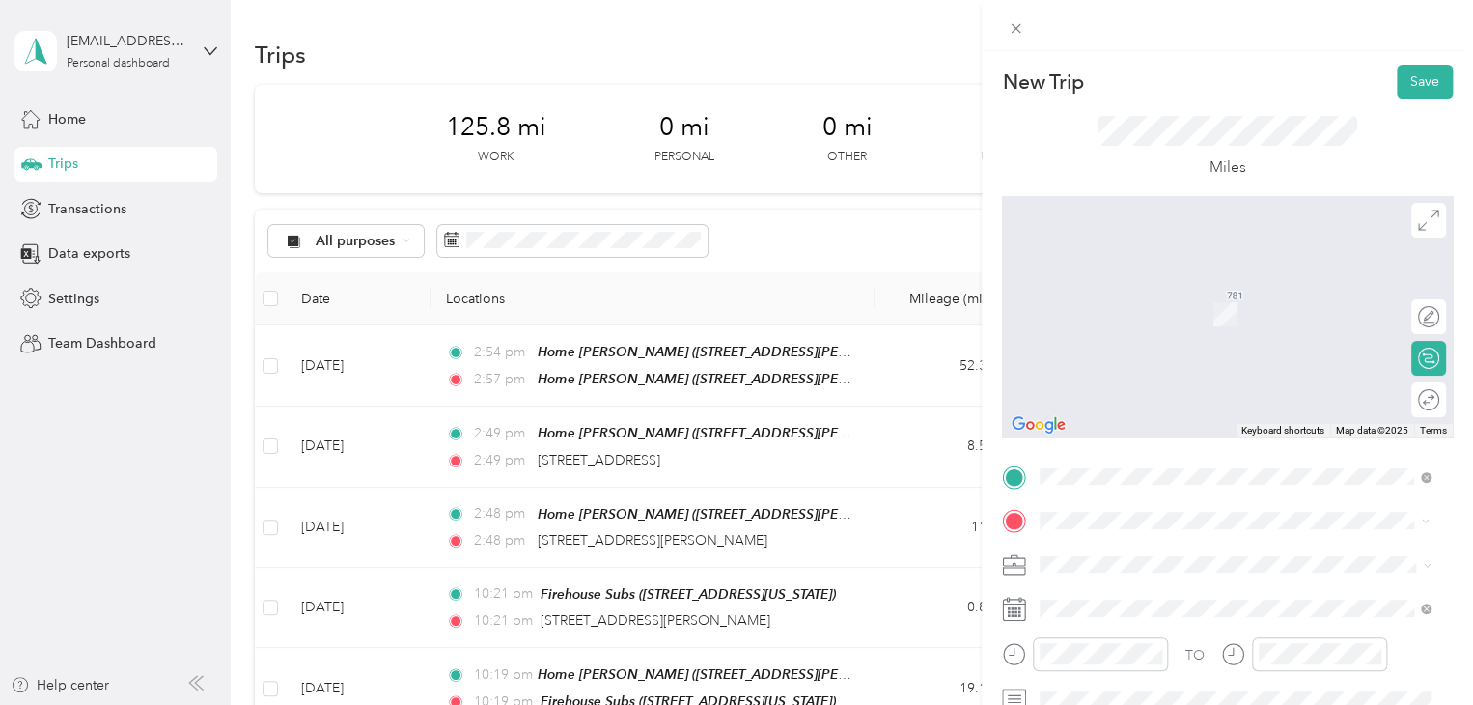
click at [1116, 311] on span "[STREET_ADDRESS][US_STATE]" at bounding box center [1172, 314] width 193 height 16
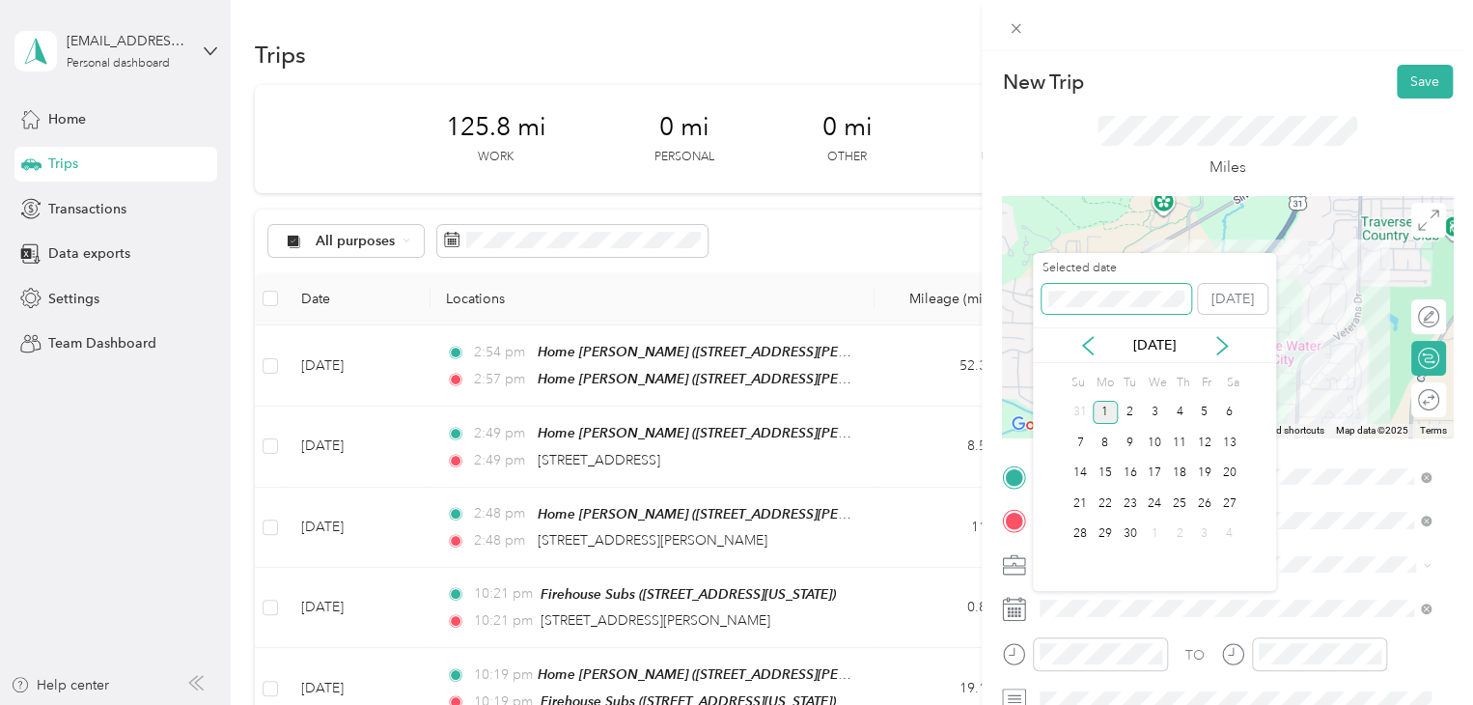
click at [1012, 704] on div "New Trip Save This trip cannot be edited because it is either under review, app…" at bounding box center [731, 705] width 1463 height 0
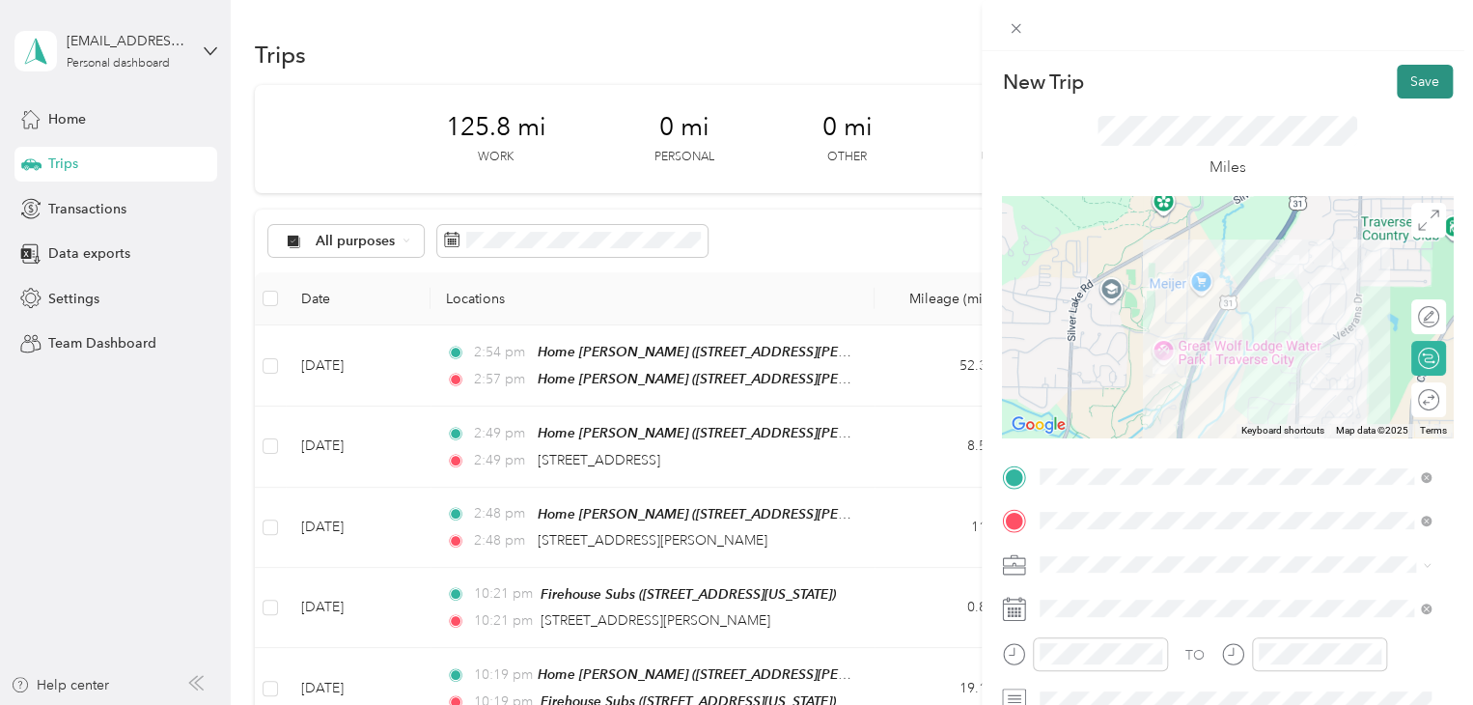
click at [1404, 75] on button "Save" at bounding box center [1425, 82] width 56 height 34
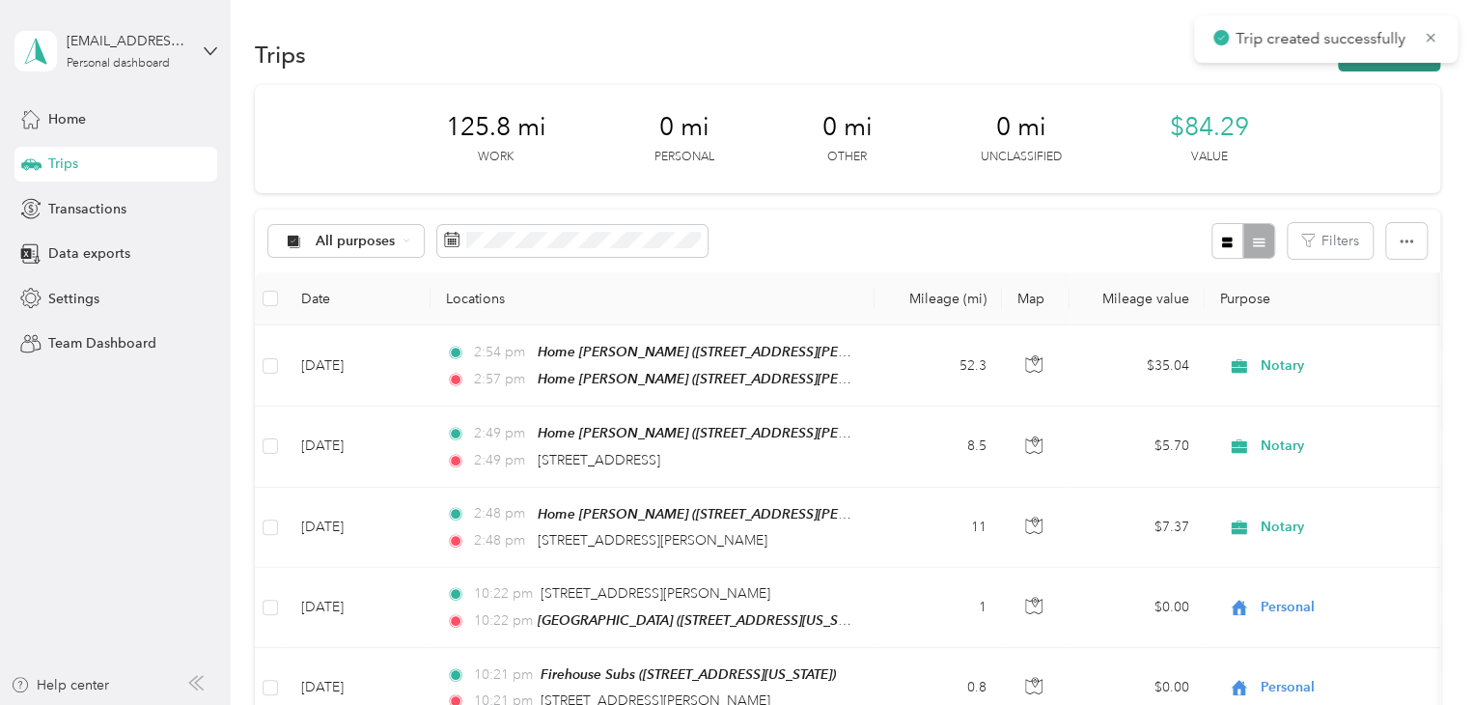
click at [1379, 67] on button "New trip" at bounding box center [1389, 55] width 102 height 34
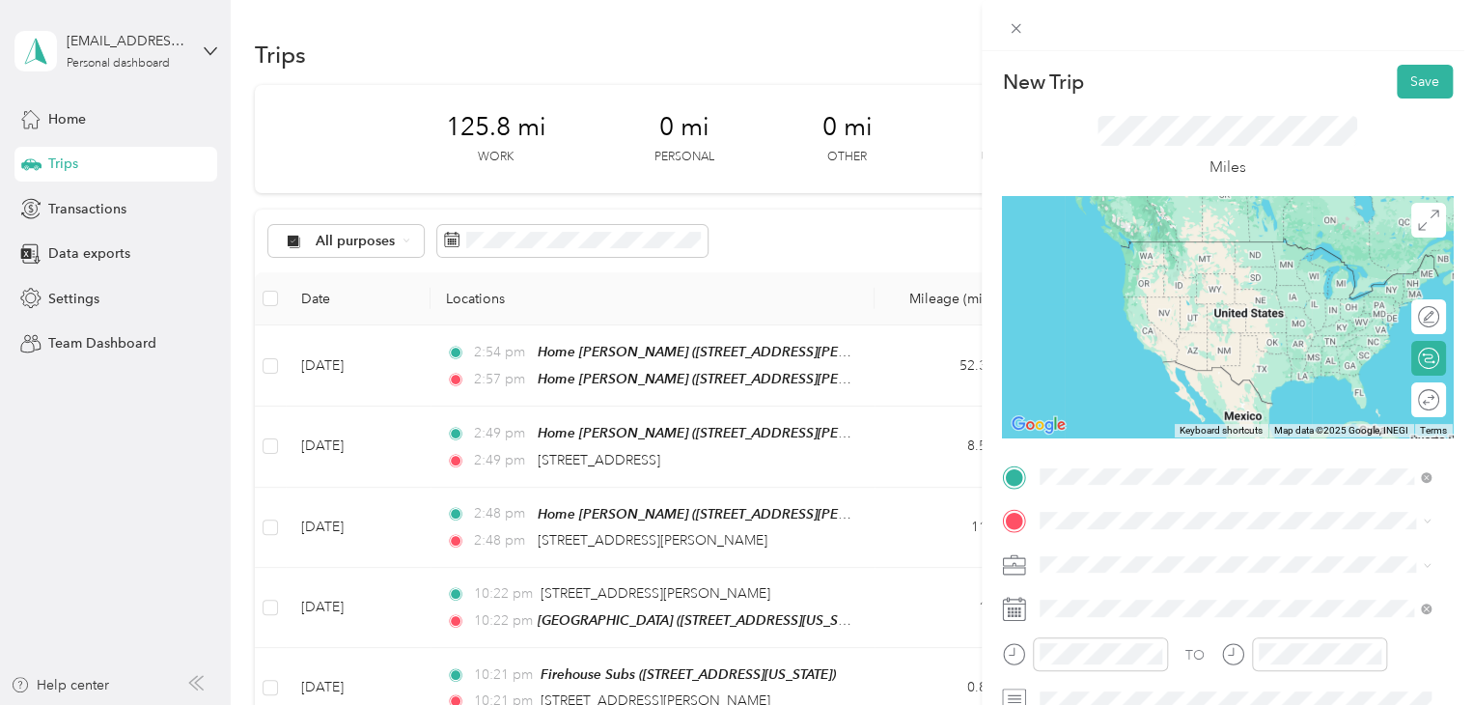
click at [1115, 243] on strong "[GEOGRAPHIC_DATA]" at bounding box center [1148, 247] width 144 height 17
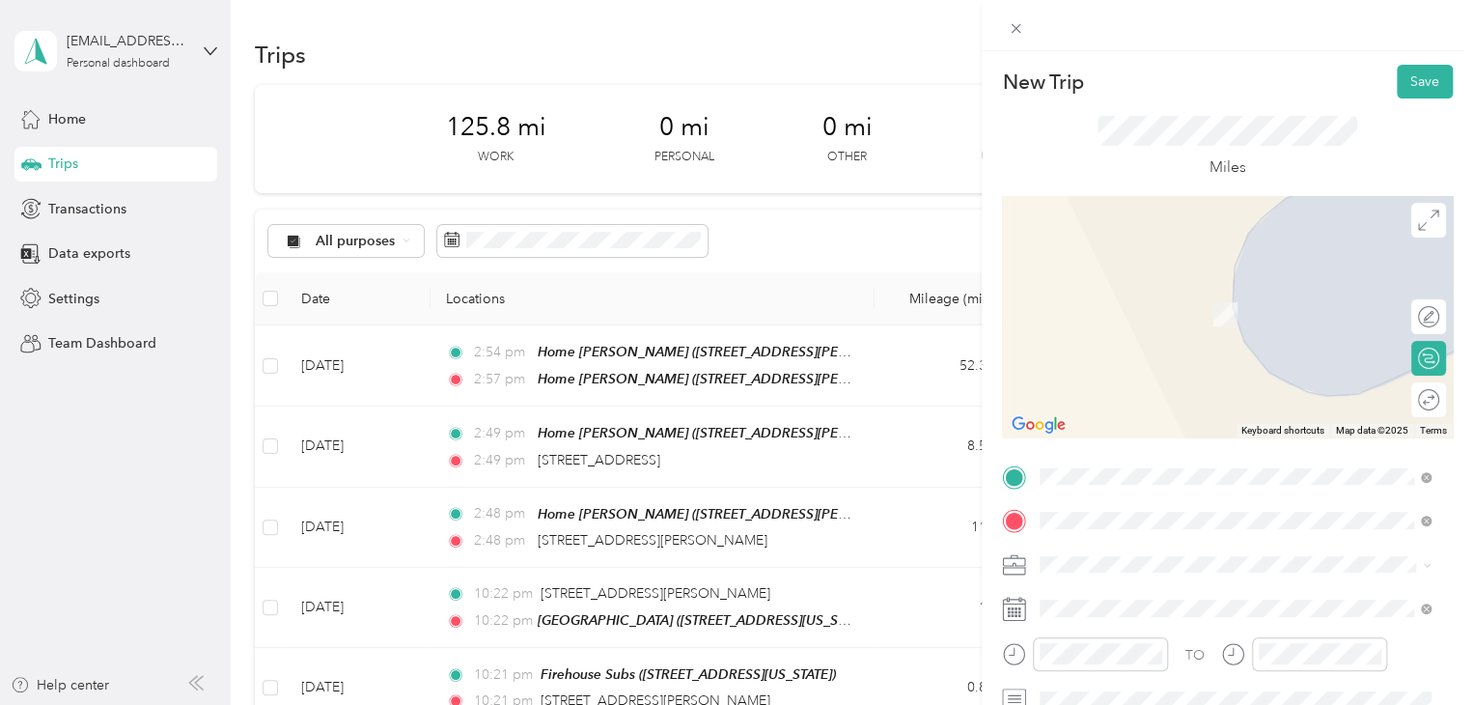
click at [1108, 291] on strong "Walmart [GEOGRAPHIC_DATA]" at bounding box center [1176, 292] width 201 height 17
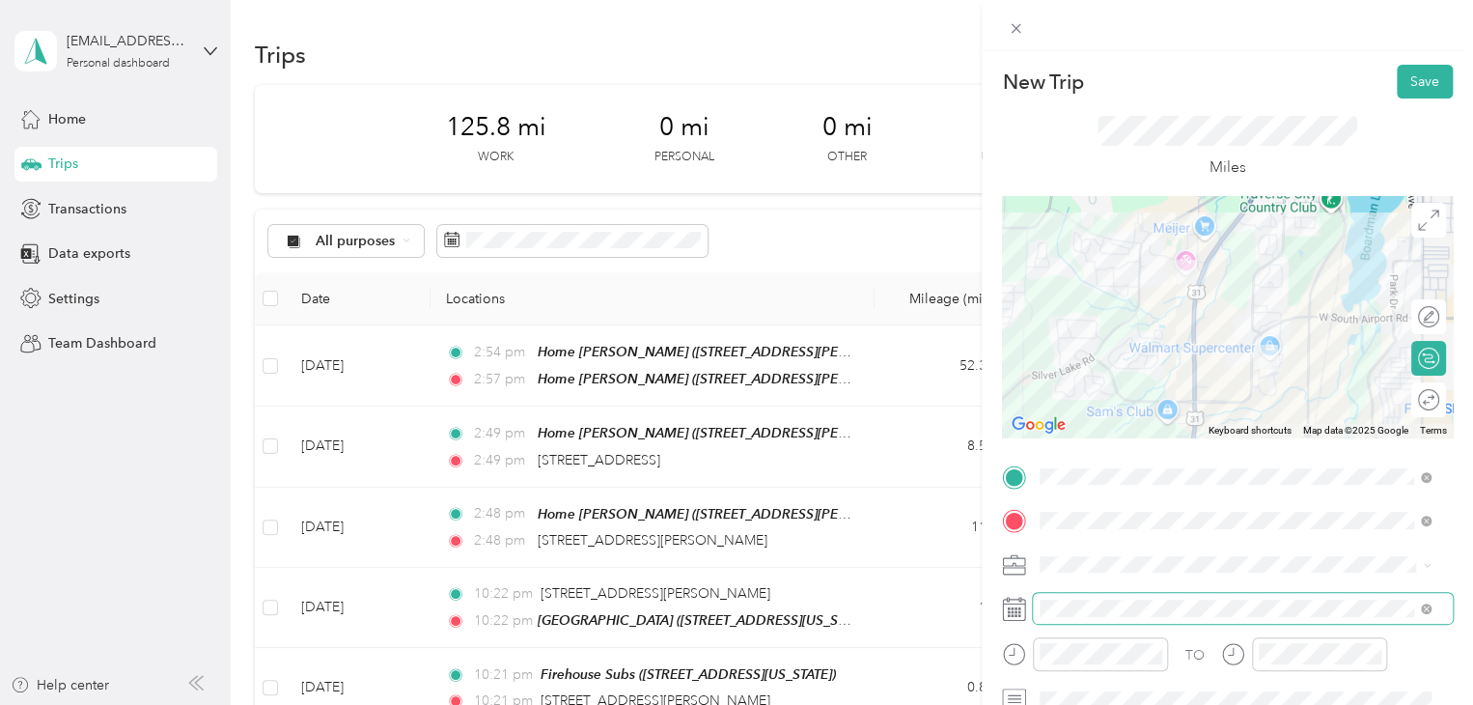
click at [1066, 598] on span at bounding box center [1243, 608] width 420 height 31
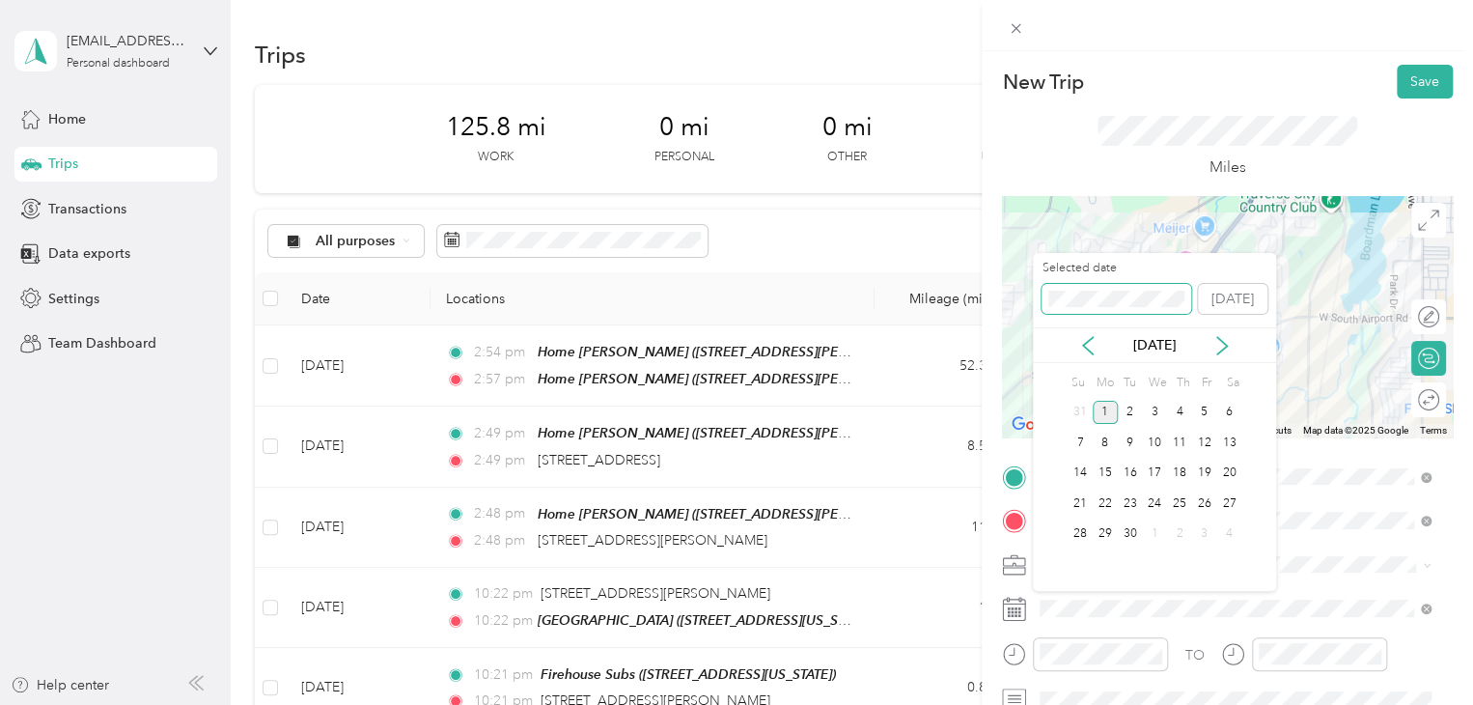
click at [1000, 704] on div "New Trip Save This trip cannot be edited because it is either under review, app…" at bounding box center [731, 705] width 1463 height 0
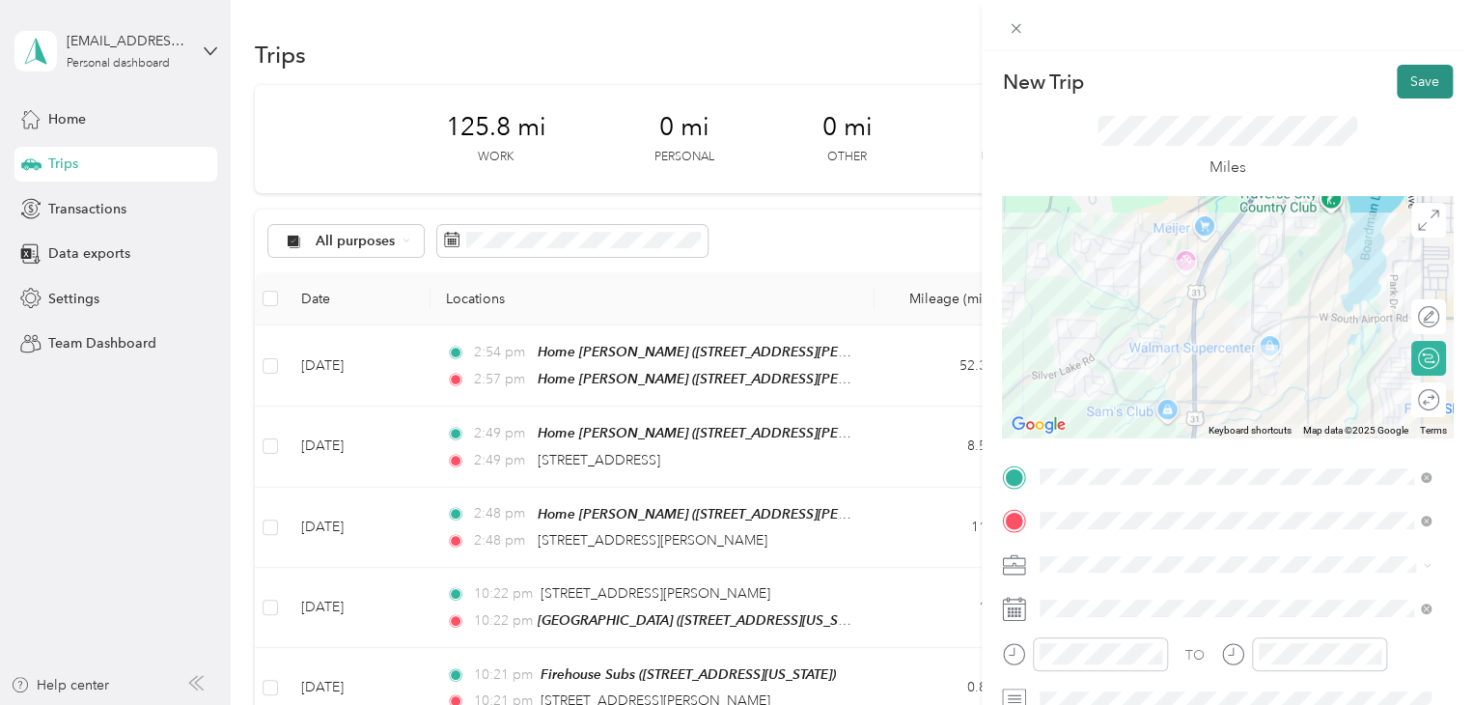
click at [1405, 81] on button "Save" at bounding box center [1425, 82] width 56 height 34
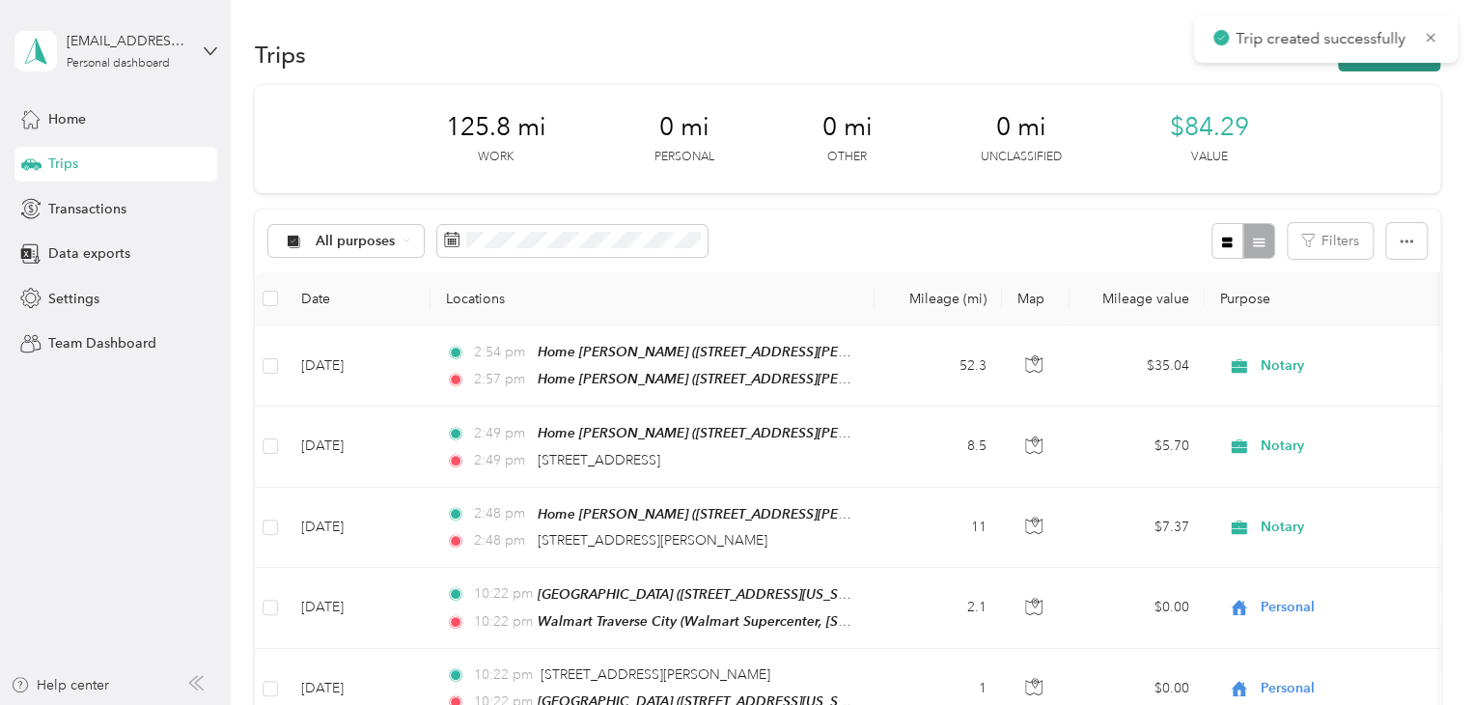
click at [1382, 70] on button "New trip" at bounding box center [1389, 55] width 102 height 34
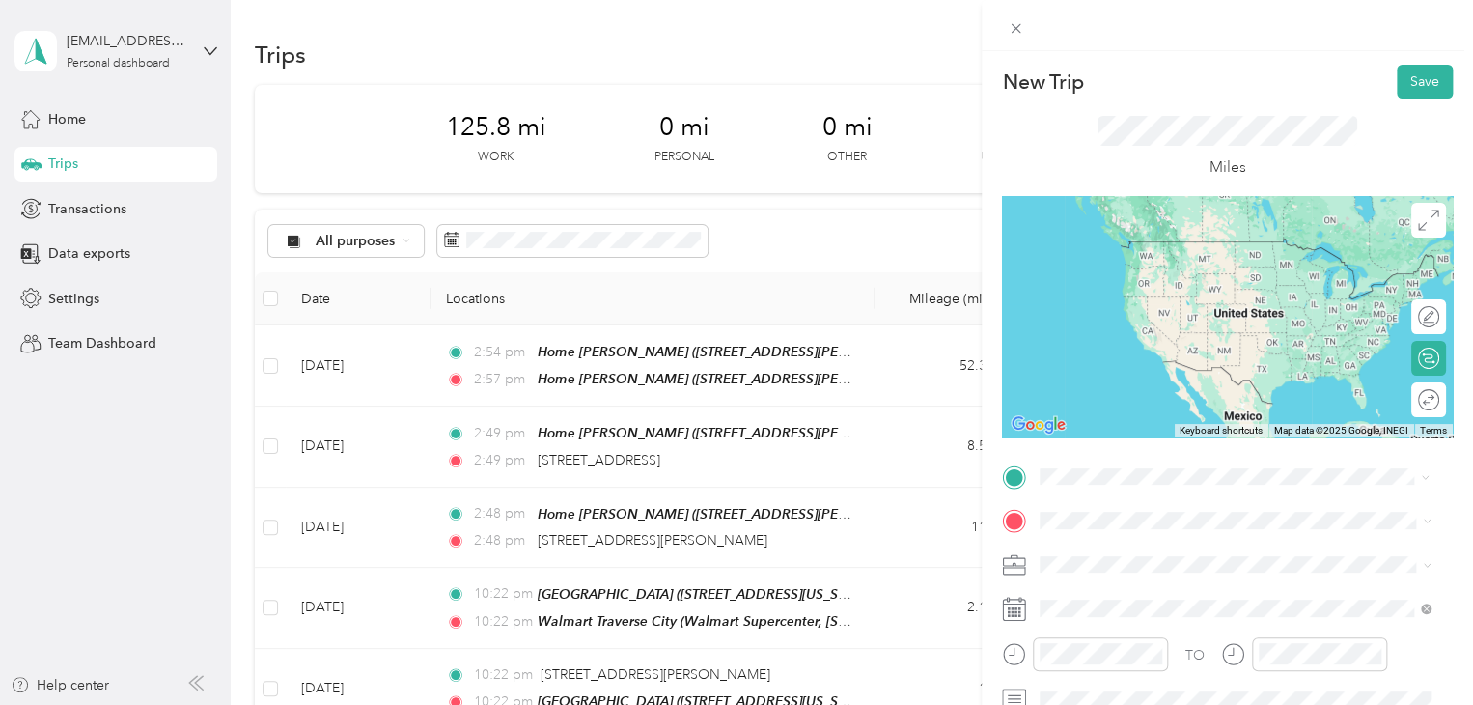
click at [1131, 306] on strong "Walmart [GEOGRAPHIC_DATA]" at bounding box center [1176, 308] width 201 height 17
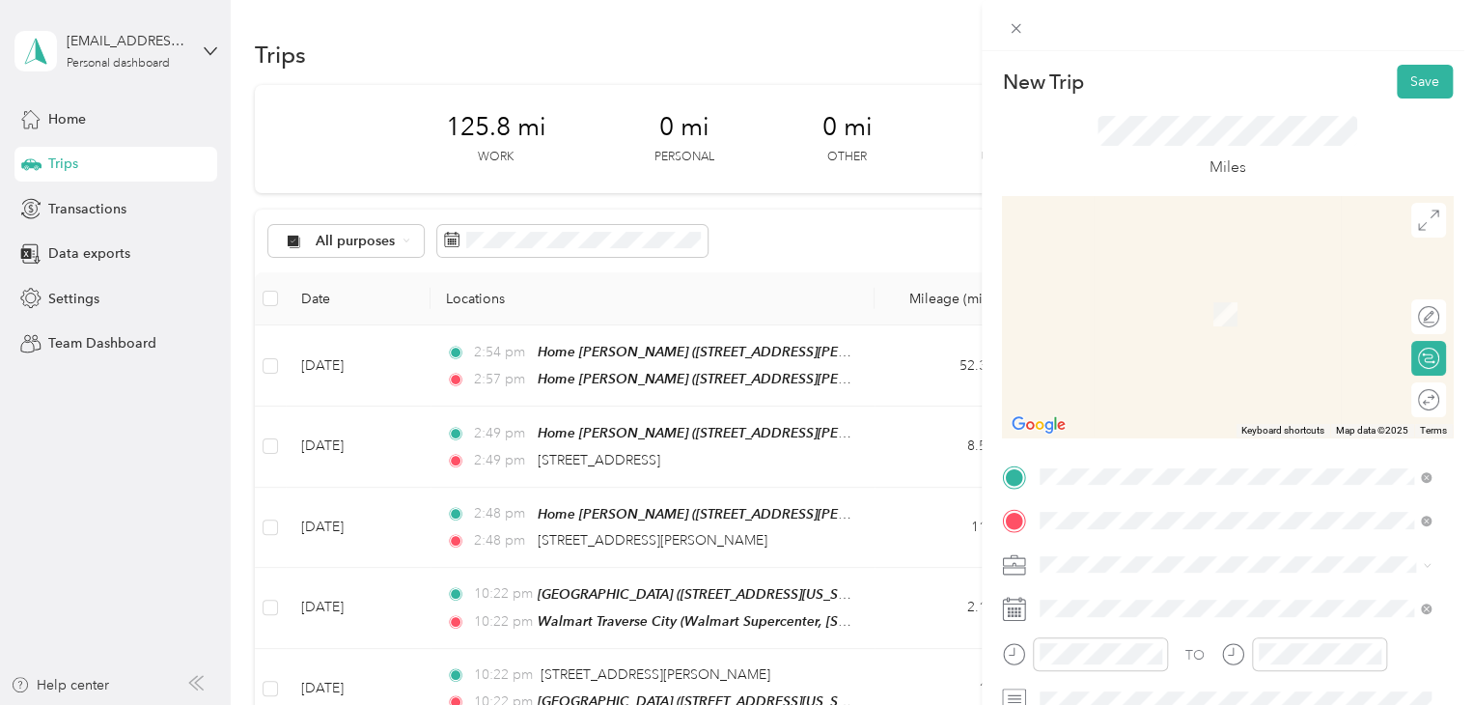
click at [1105, 294] on span "[STREET_ADDRESS][PERSON_NAME][US_STATE]" at bounding box center [1226, 285] width 300 height 17
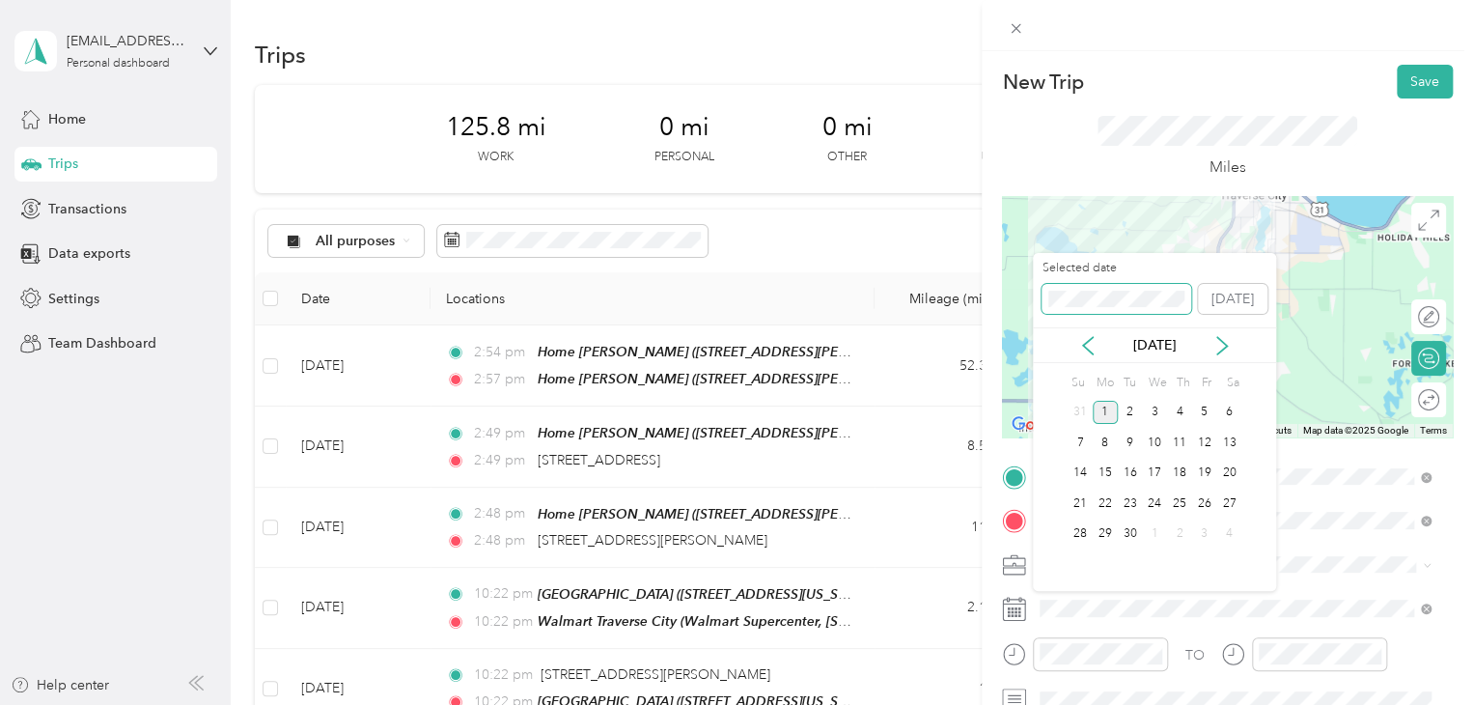
click at [959, 704] on div "New Trip Save This trip cannot be edited because it is either under review, app…" at bounding box center [731, 705] width 1463 height 0
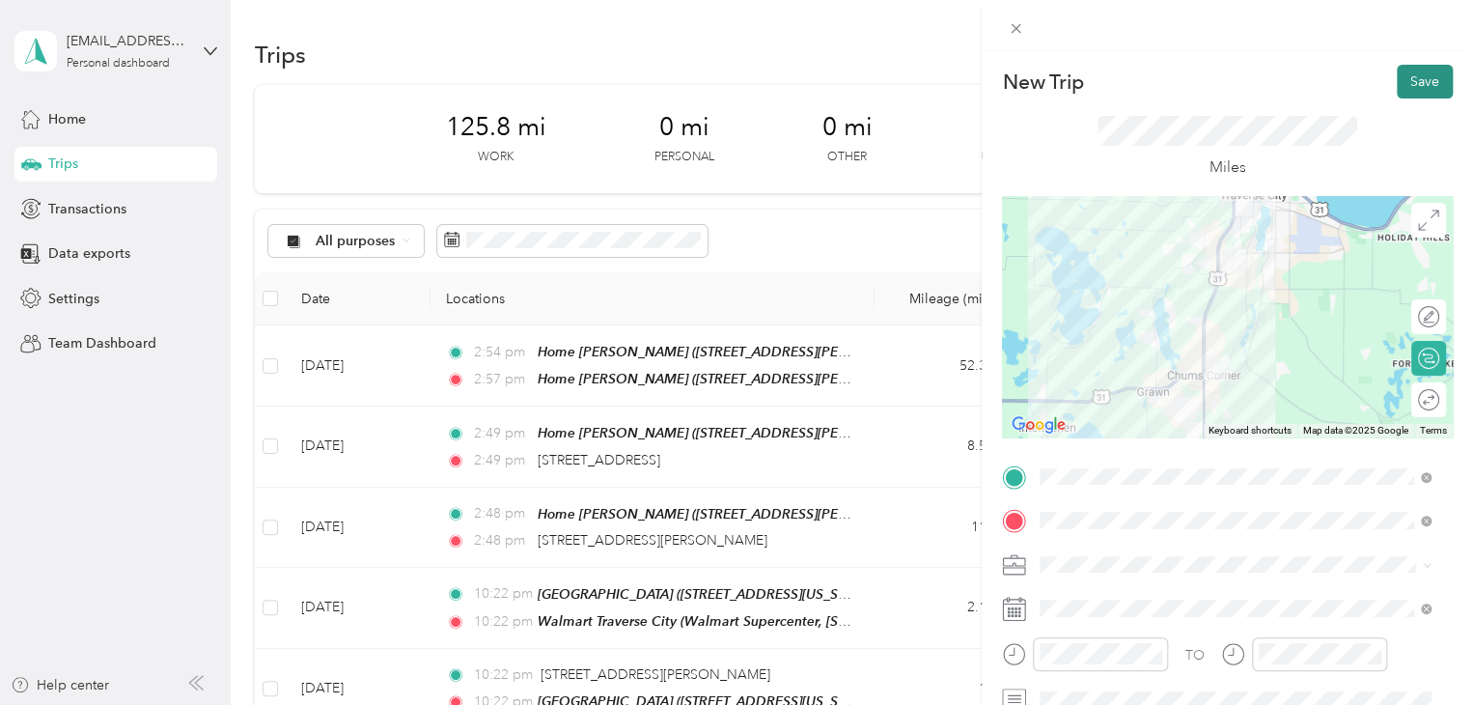
click at [1397, 86] on button "Save" at bounding box center [1425, 82] width 56 height 34
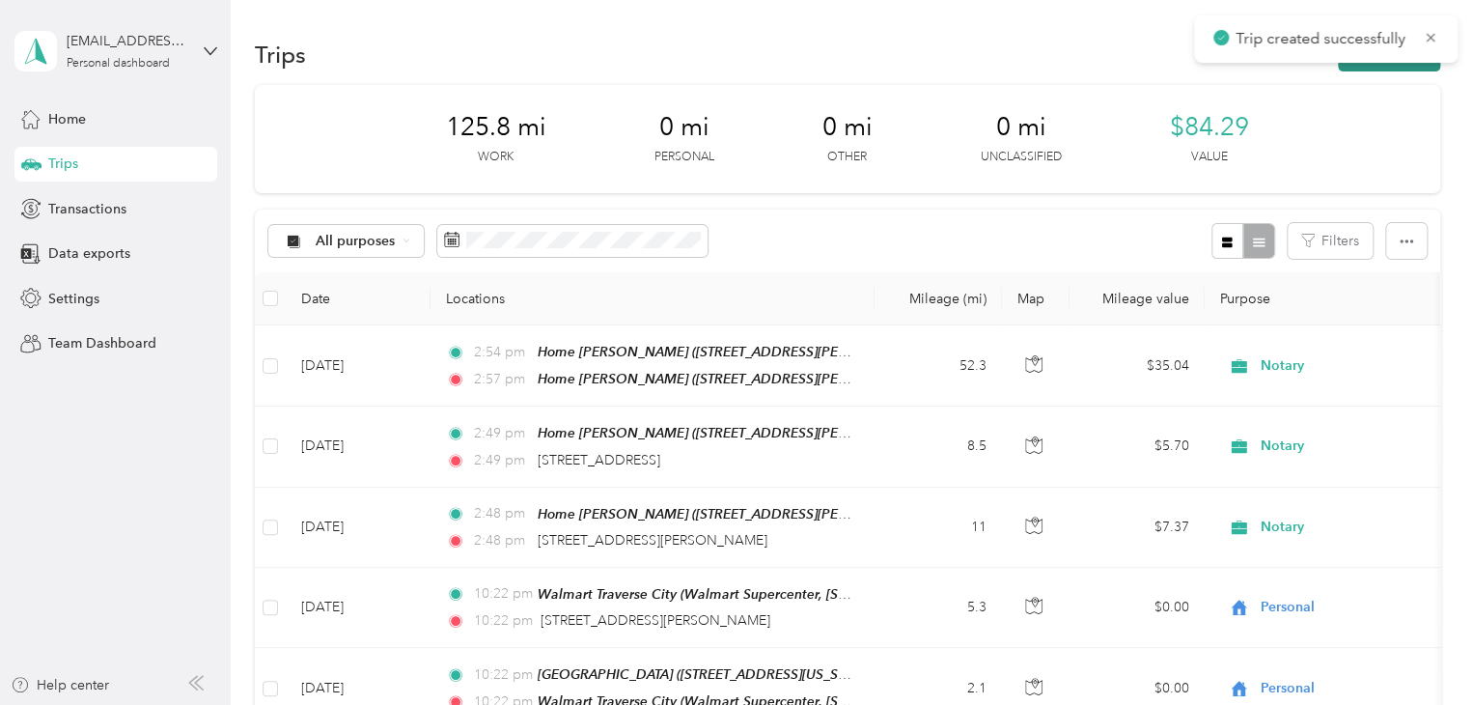
click at [1382, 67] on button "New trip" at bounding box center [1389, 55] width 102 height 34
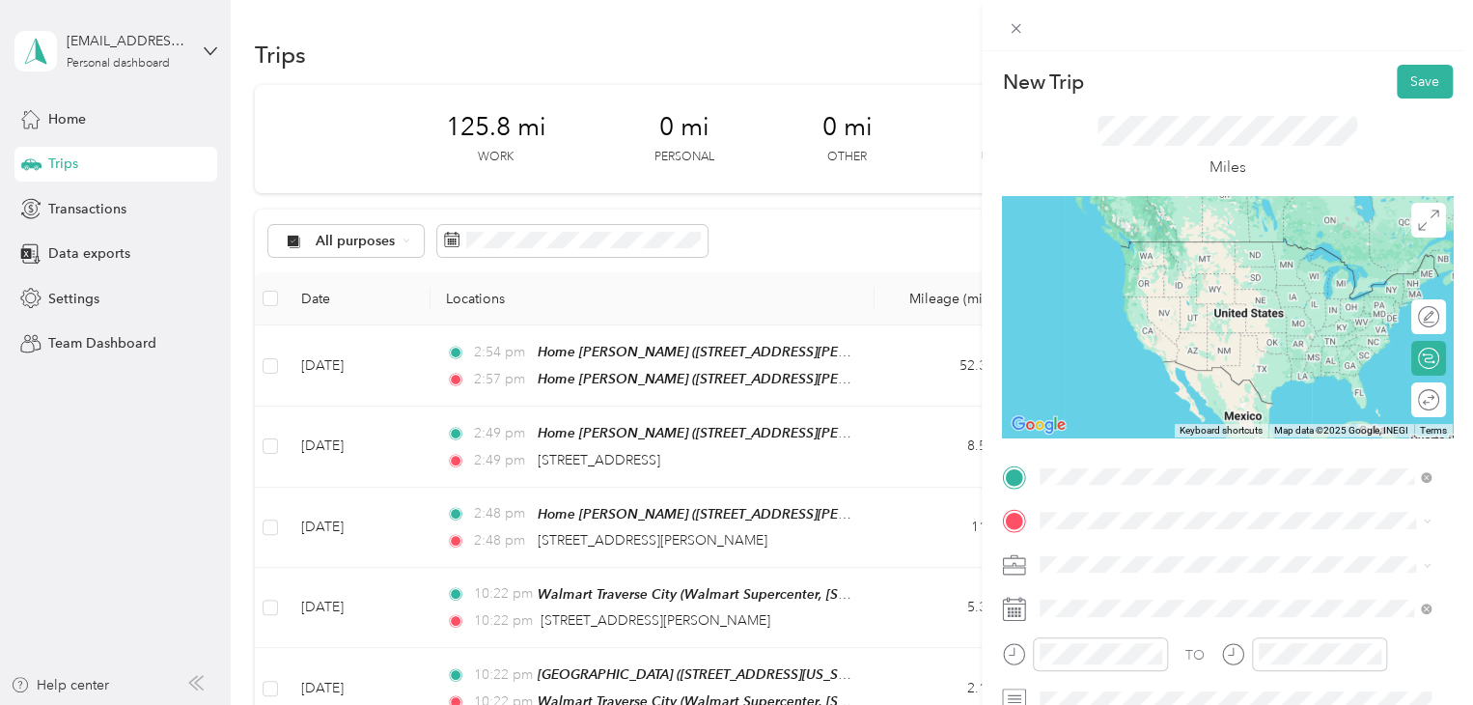
click at [1124, 234] on span "[STREET_ADDRESS][PERSON_NAME][US_STATE]" at bounding box center [1226, 241] width 300 height 17
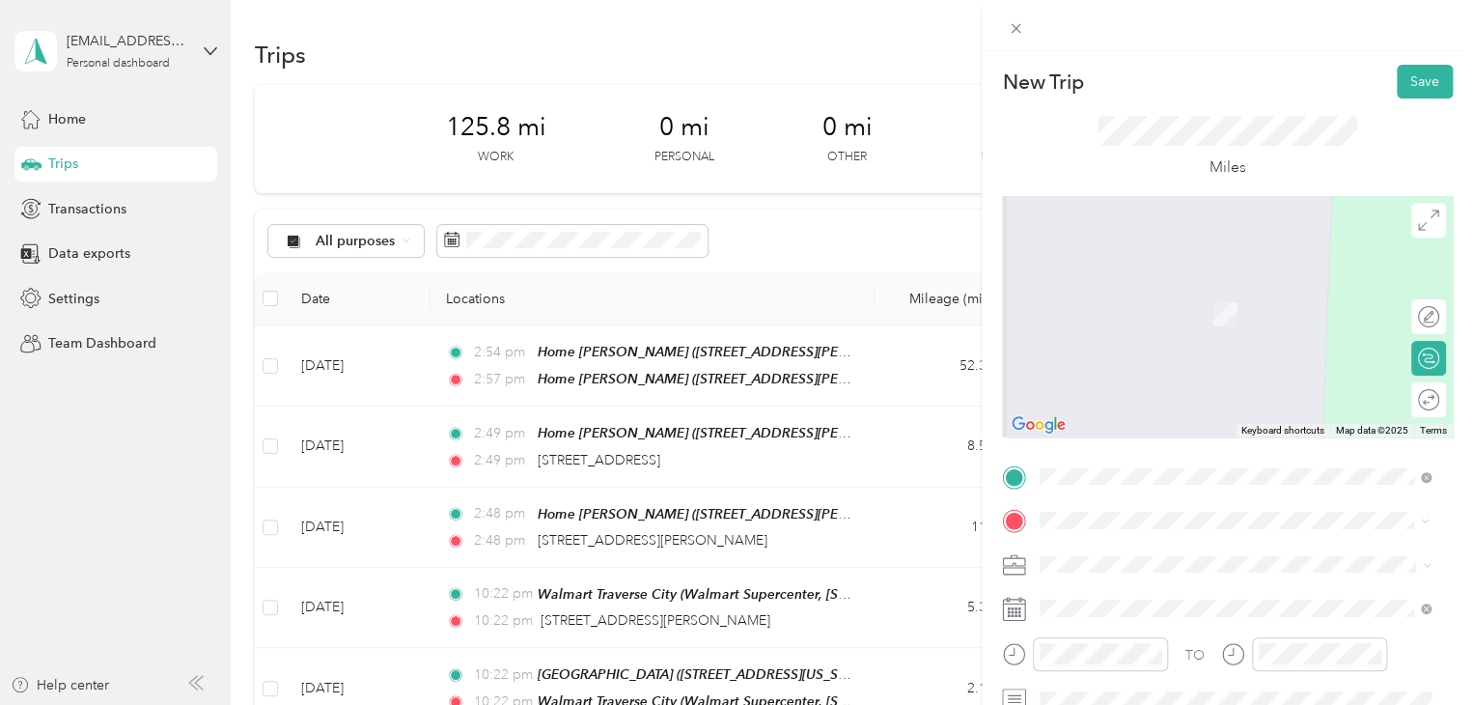
click at [1125, 327] on span "Walmart Supercenter, [STREET_ADDRESS] , 49684, [GEOGRAPHIC_DATA], [GEOGRAPHIC_D…" at bounding box center [1232, 334] width 312 height 57
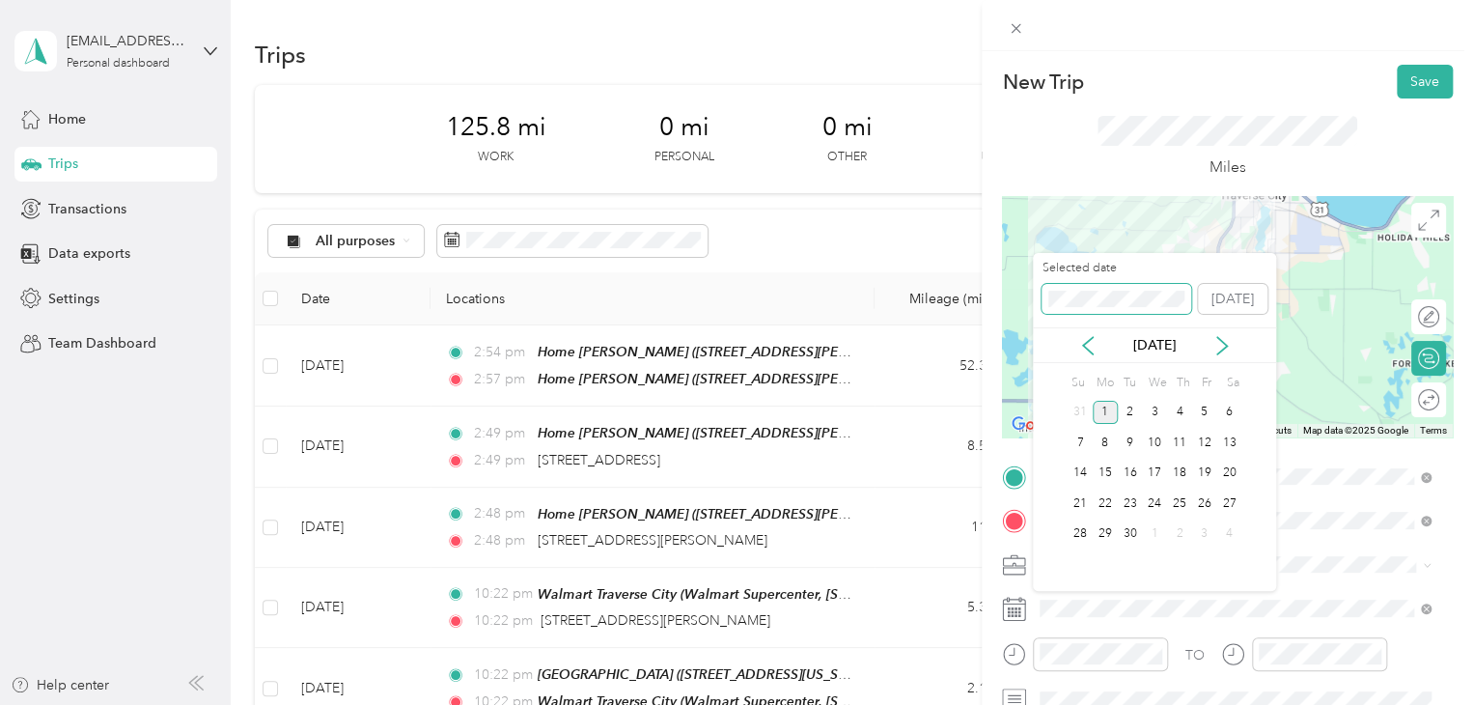
click at [1015, 704] on div "New Trip Save This trip cannot be edited because it is either under review, app…" at bounding box center [731, 705] width 1463 height 0
click at [1027, 704] on div "New Trip Save This trip cannot be edited because it is either under review, app…" at bounding box center [731, 705] width 1463 height 0
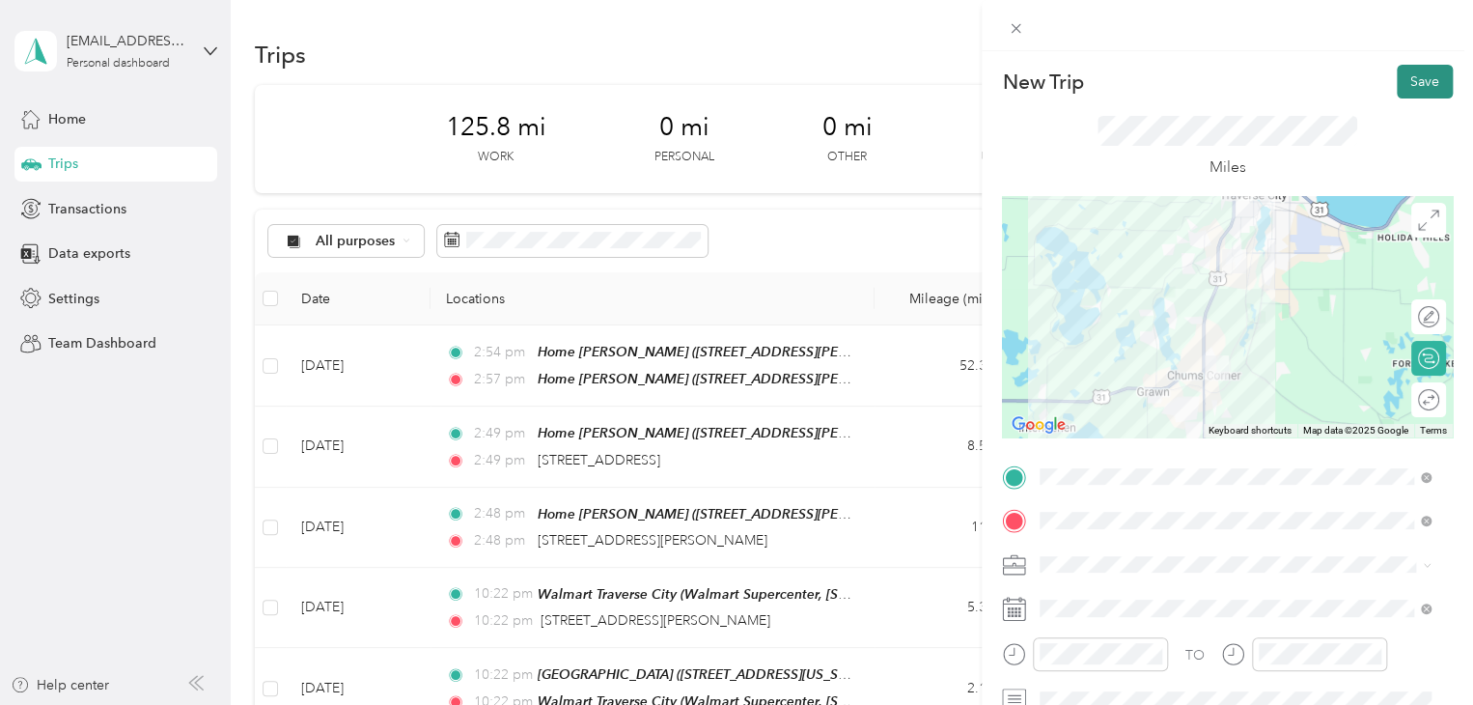
click at [1400, 77] on button "Save" at bounding box center [1425, 82] width 56 height 34
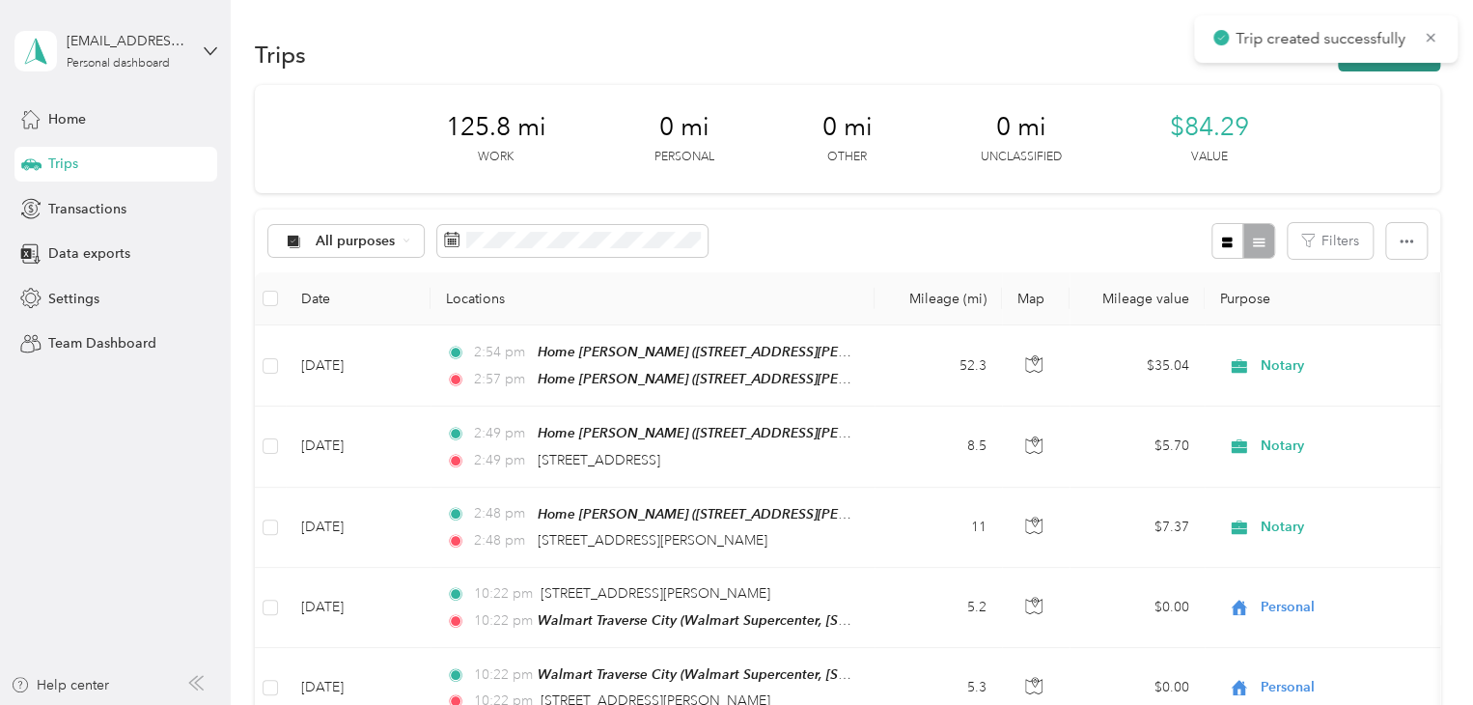
click at [1383, 68] on button "New trip" at bounding box center [1389, 55] width 102 height 34
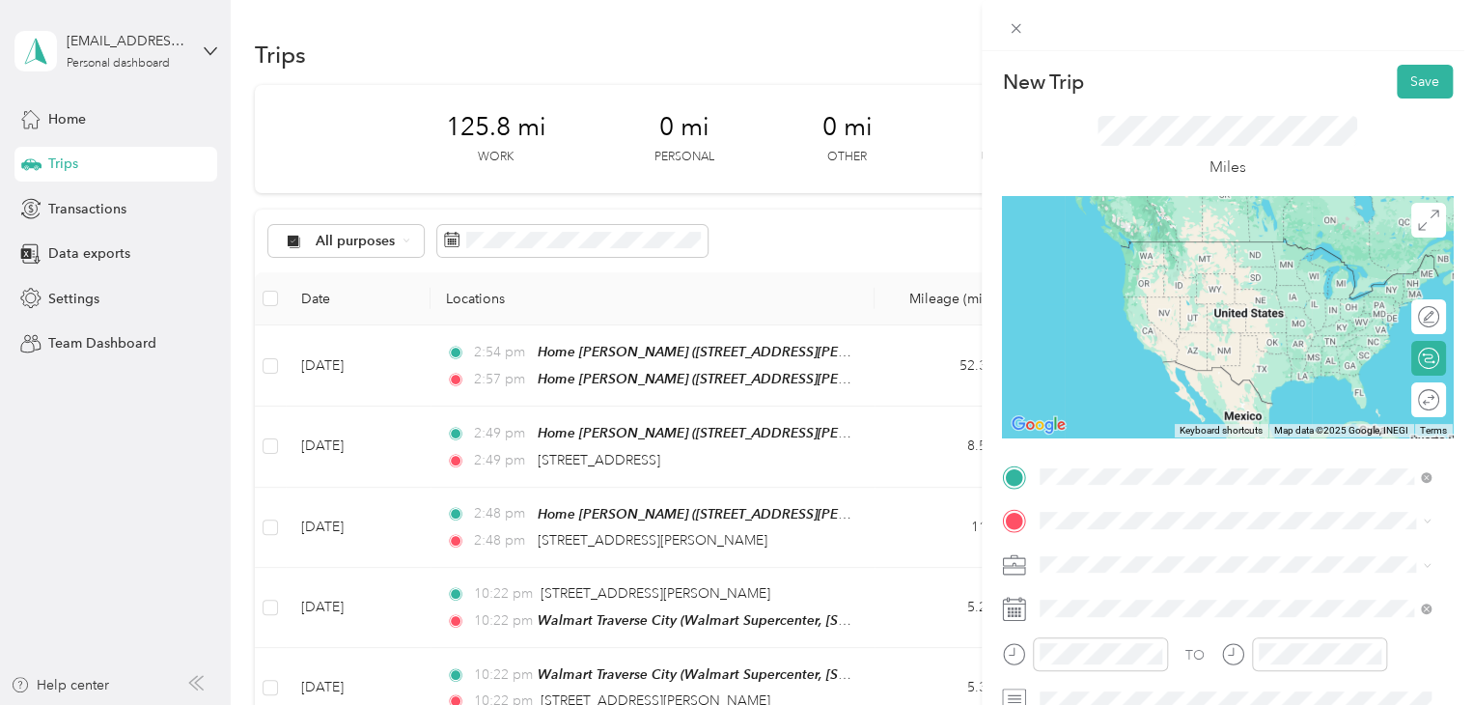
click at [1121, 273] on span "Walmart Supercenter, [STREET_ADDRESS] , 49684, [GEOGRAPHIC_DATA], [GEOGRAPHIC_D…" at bounding box center [1232, 290] width 312 height 57
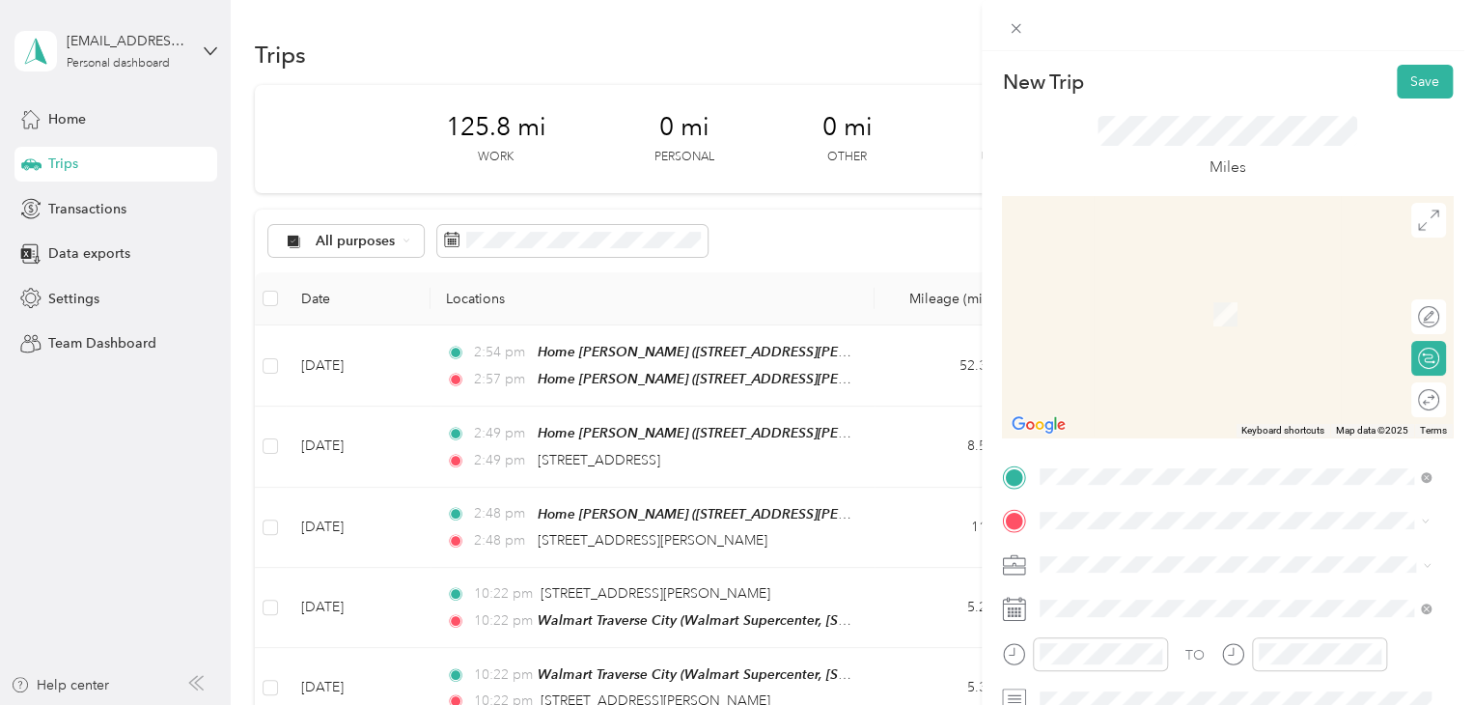
click at [1155, 281] on span "[STREET_ADDRESS][US_STATE]" at bounding box center [1172, 285] width 193 height 17
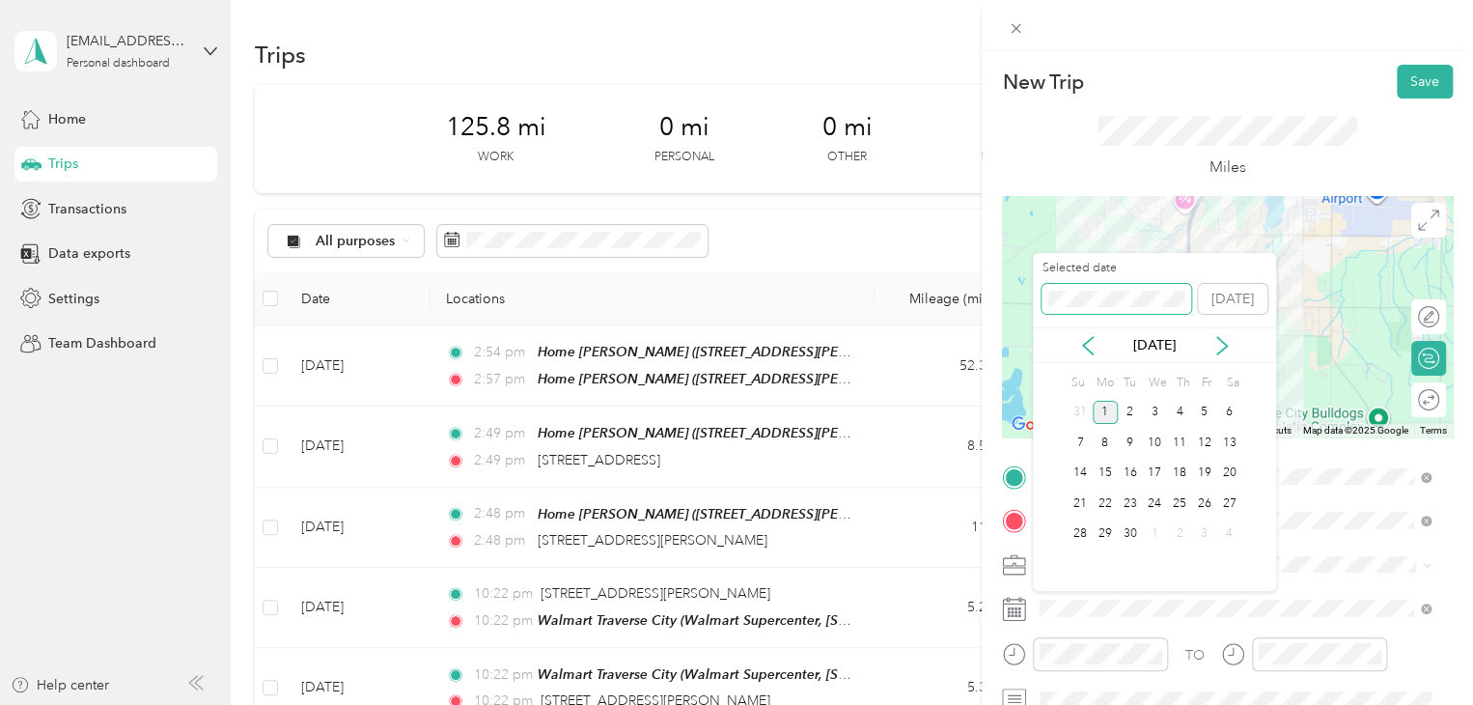
click at [1012, 704] on div "New Trip Save This trip cannot be edited because it is either under review, app…" at bounding box center [731, 705] width 1463 height 0
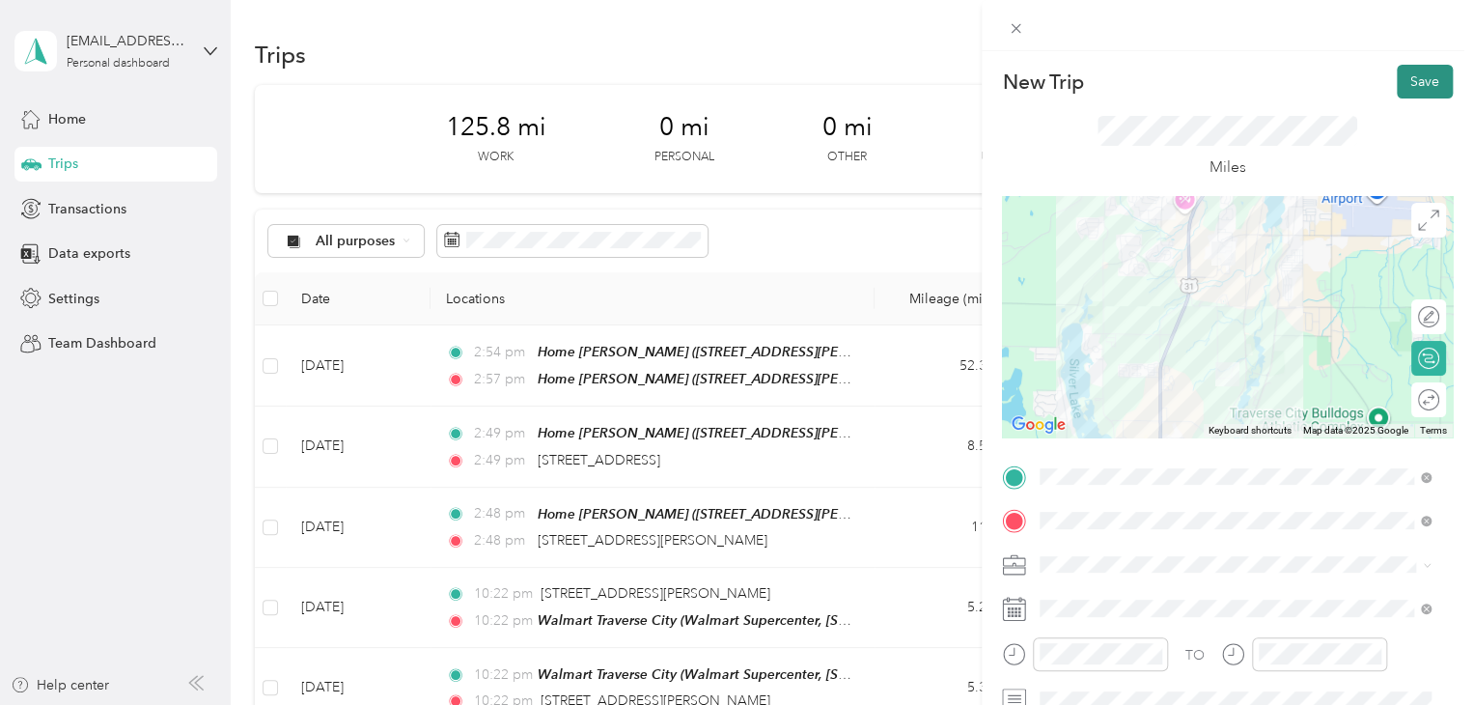
click at [1397, 80] on button "Save" at bounding box center [1425, 82] width 56 height 34
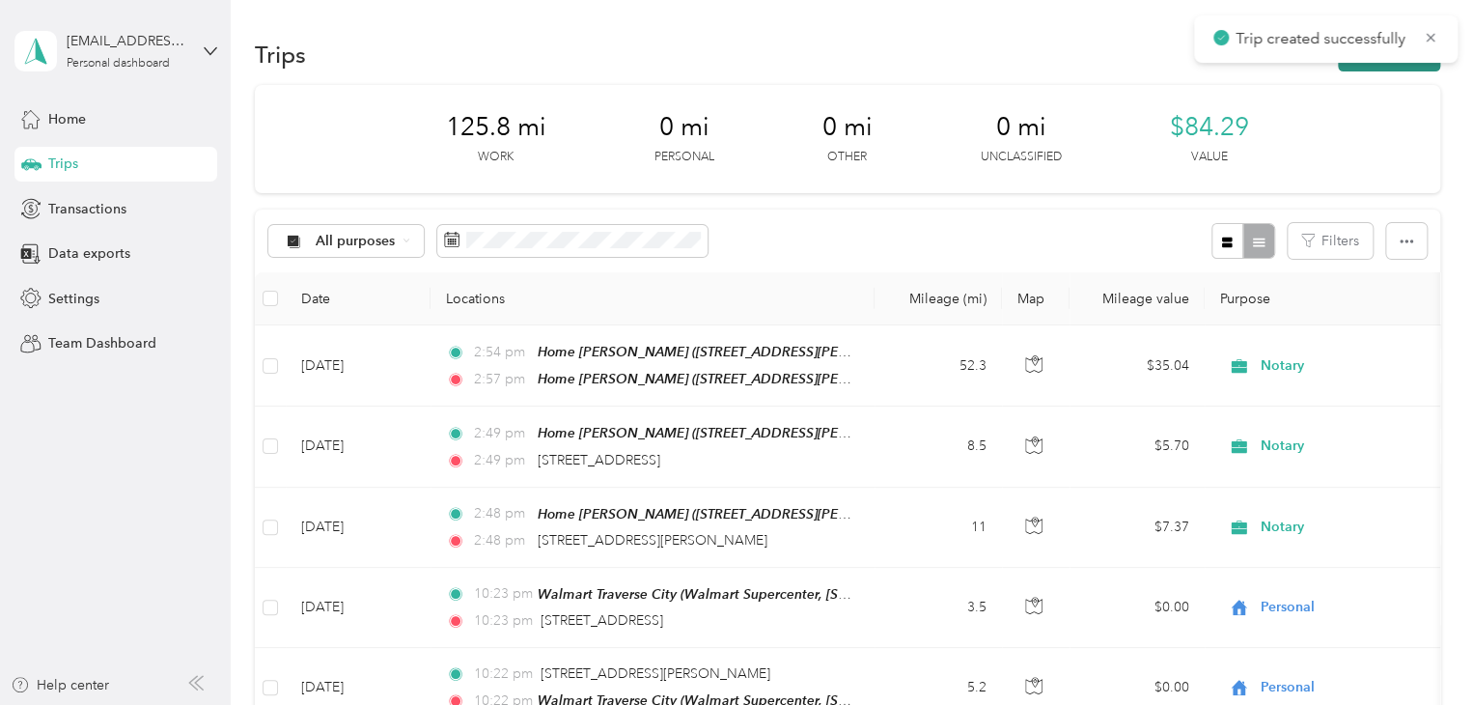
click at [1390, 67] on button "New trip" at bounding box center [1389, 55] width 102 height 34
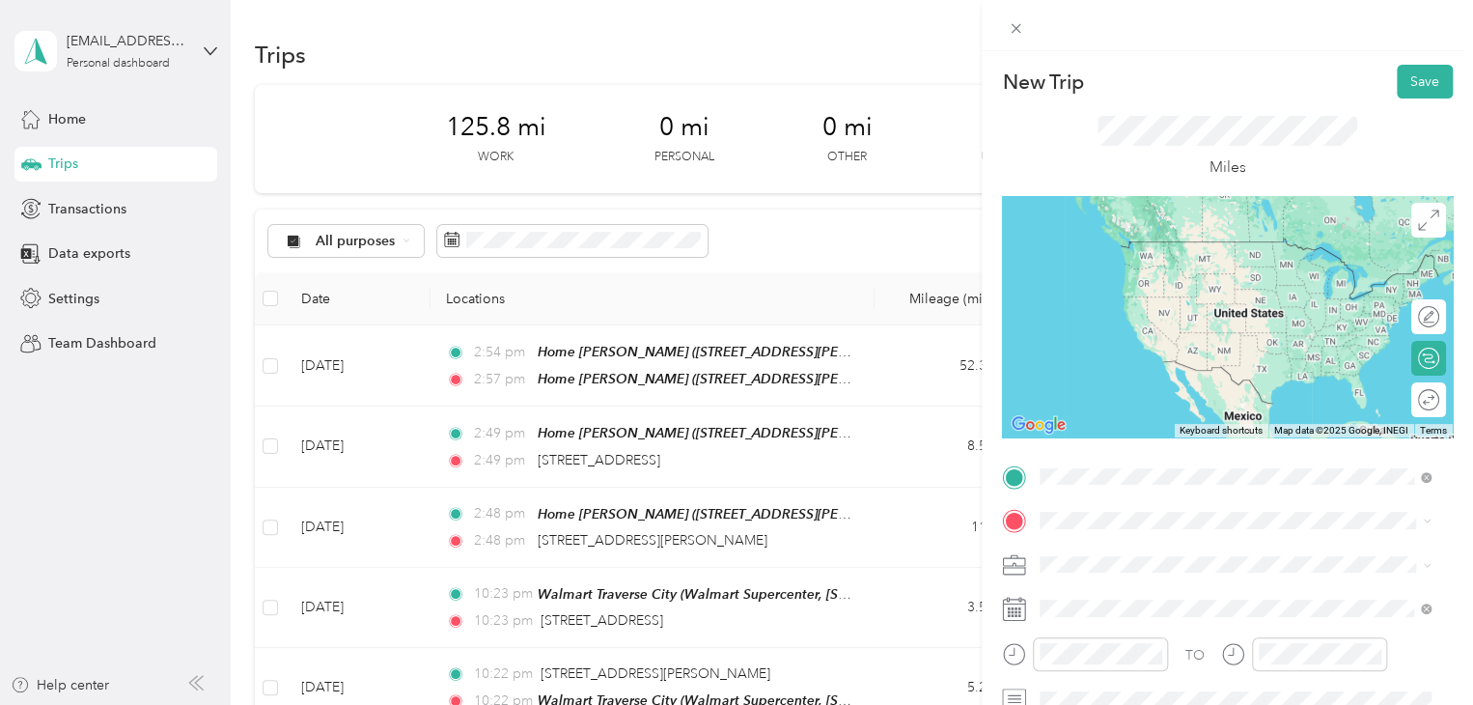
click at [1145, 236] on span "[STREET_ADDRESS][US_STATE]" at bounding box center [1172, 241] width 193 height 17
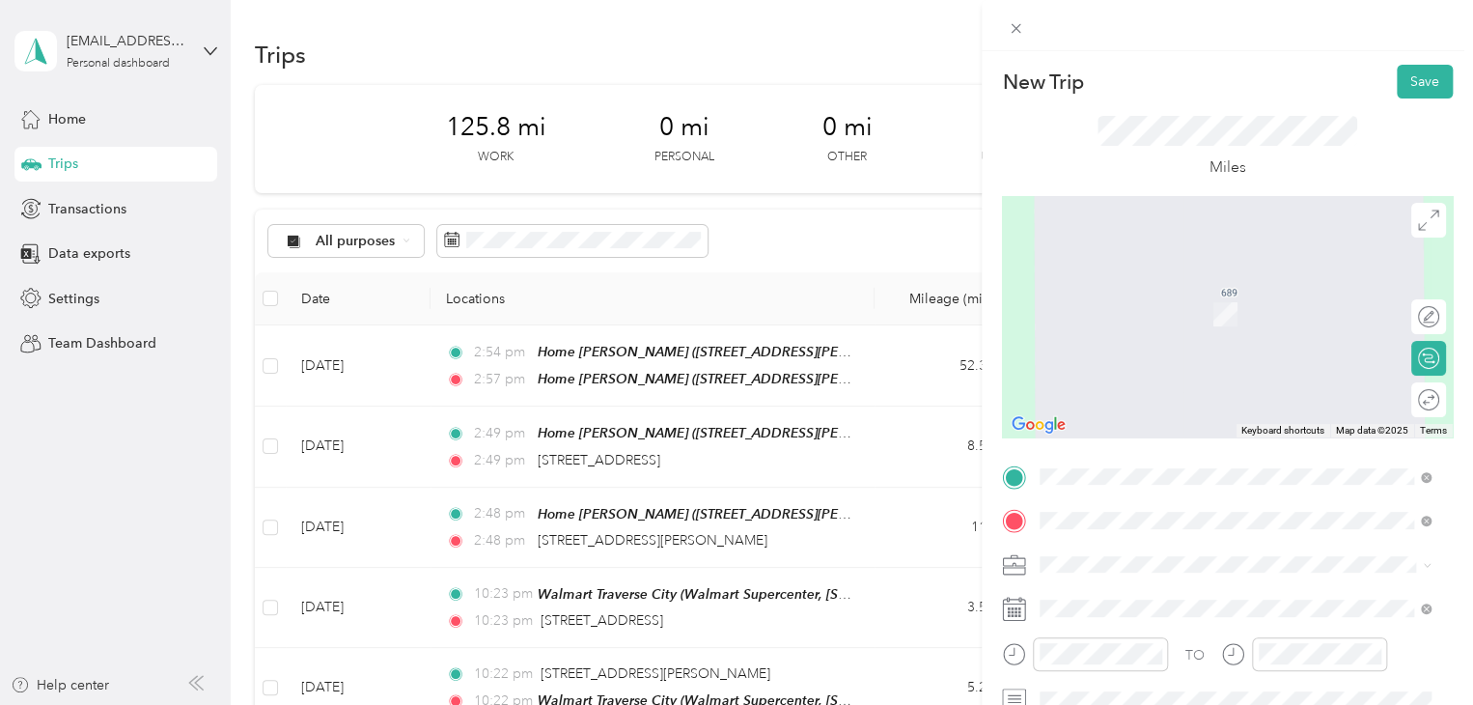
click at [1100, 334] on span "Walmart Supercenter, [STREET_ADDRESS] , 49684, [GEOGRAPHIC_DATA], [GEOGRAPHIC_D…" at bounding box center [1232, 334] width 312 height 57
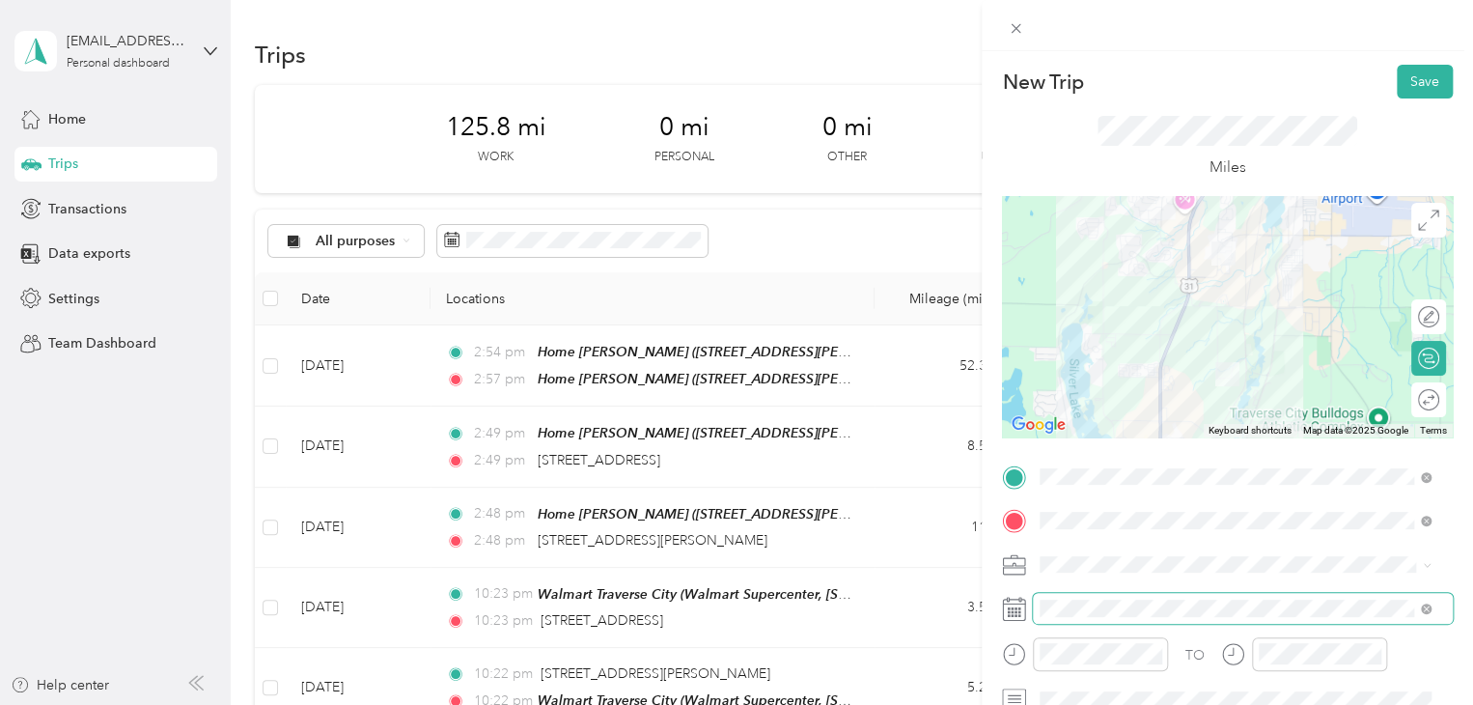
click at [1054, 620] on div "TO Add photo" at bounding box center [1227, 672] width 451 height 423
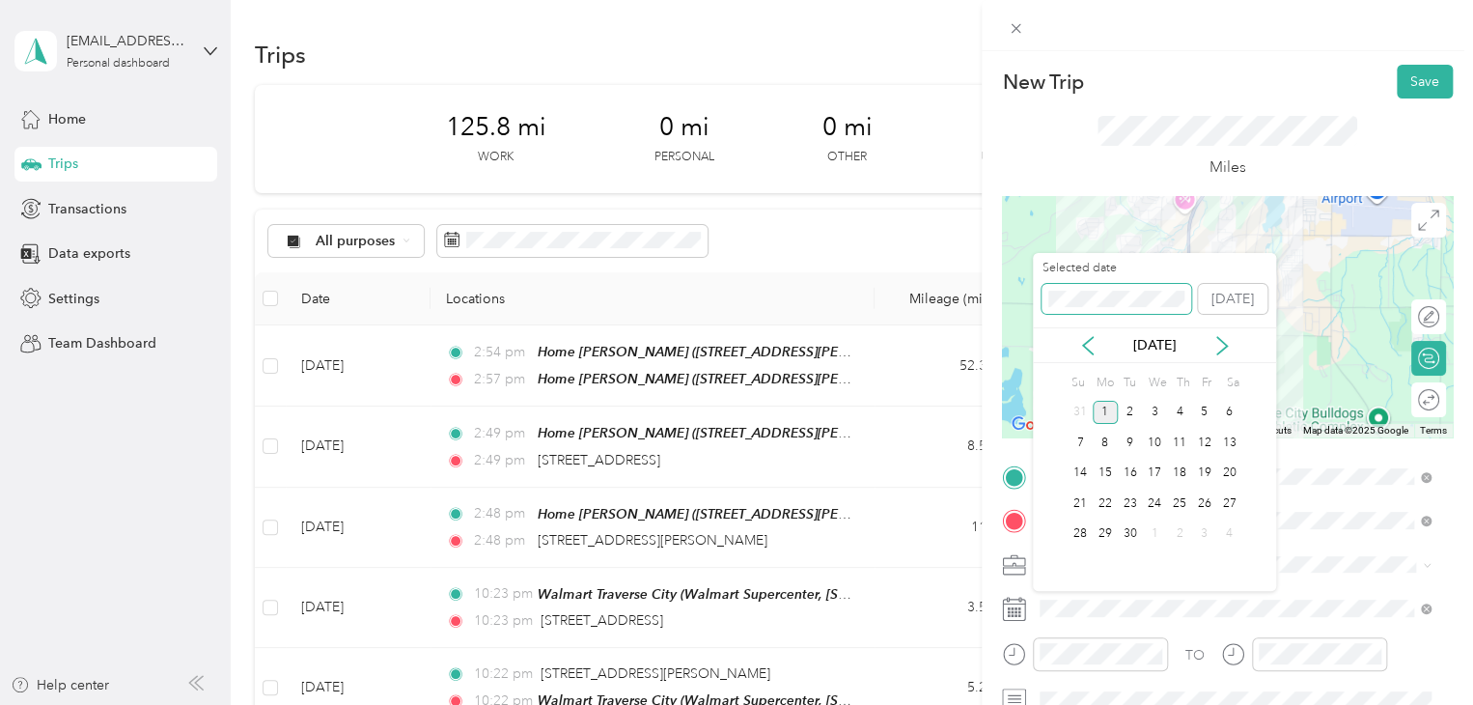
click at [961, 704] on div "New Trip Save This trip cannot be edited because it is either under review, app…" at bounding box center [731, 705] width 1463 height 0
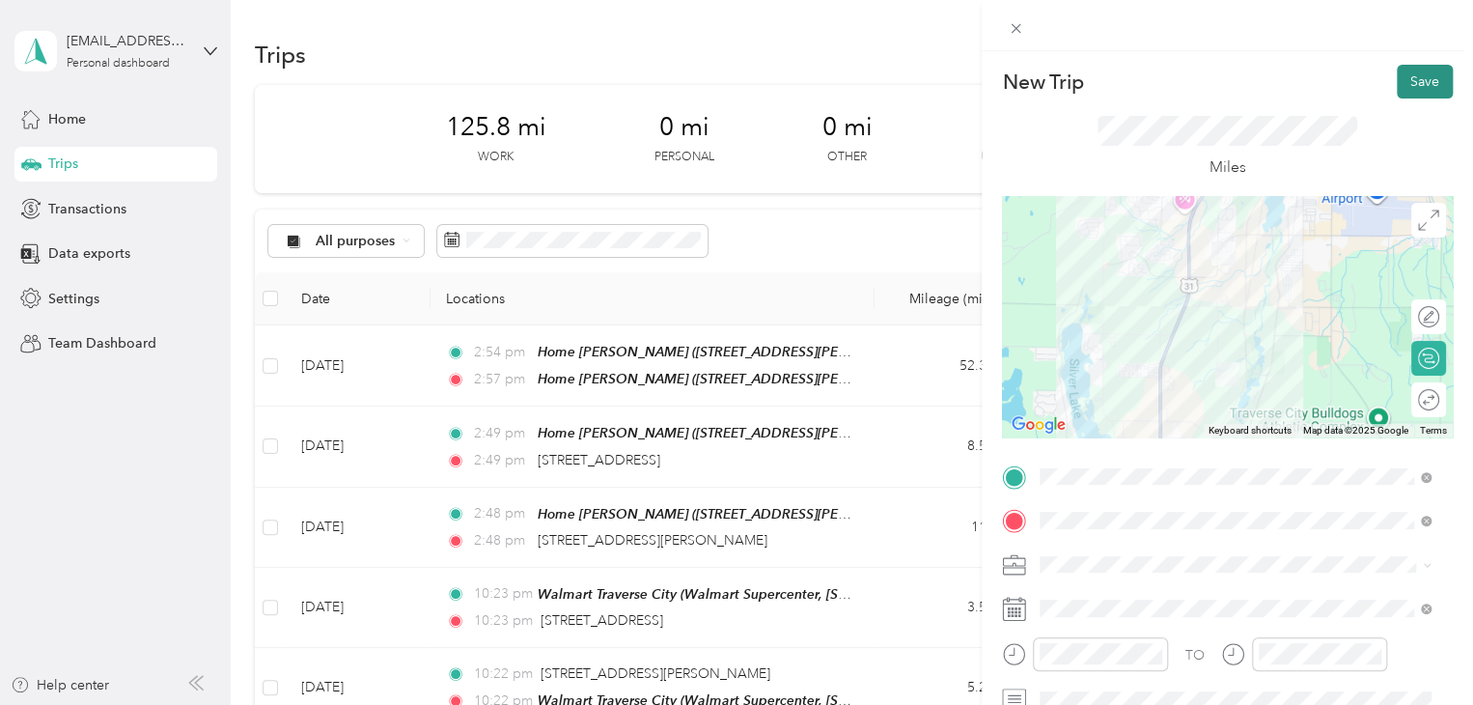
click at [1405, 75] on button "Save" at bounding box center [1425, 82] width 56 height 34
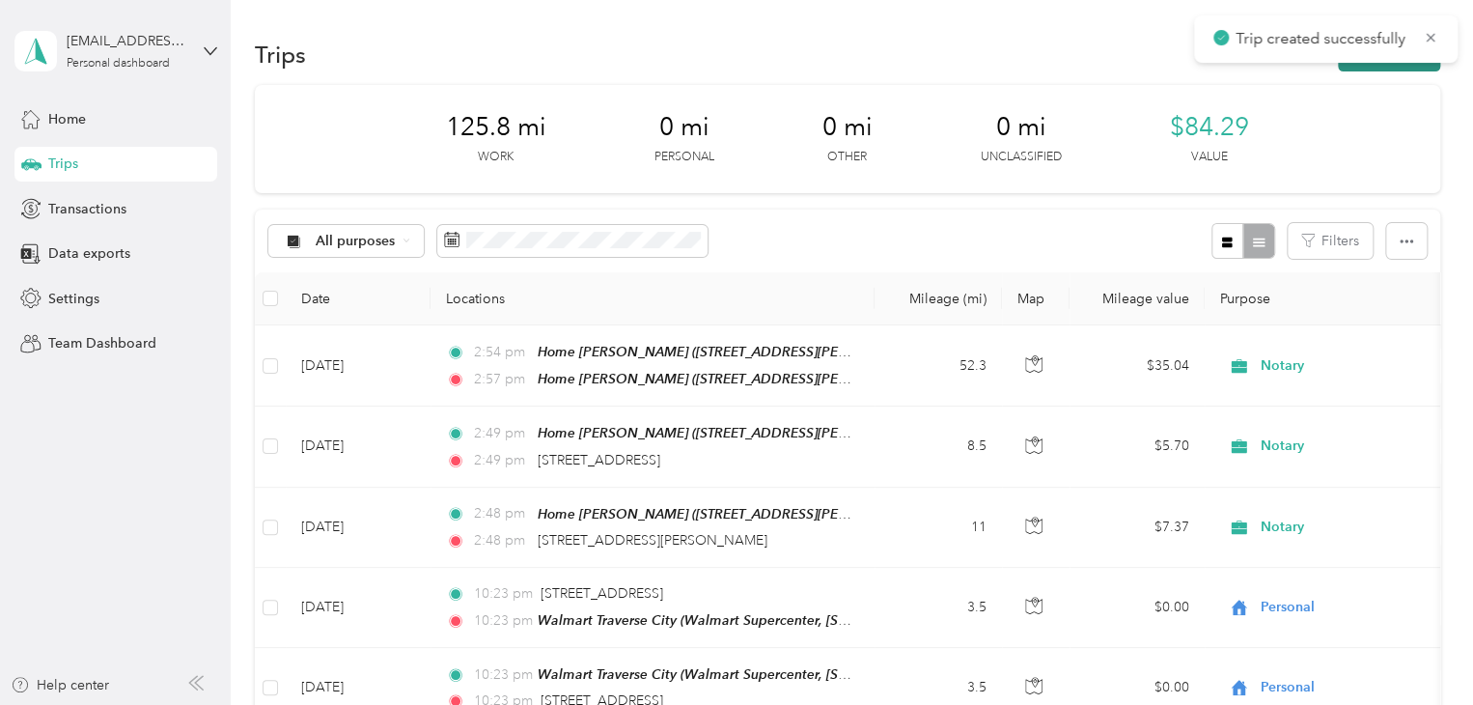
click at [1387, 67] on button "New trip" at bounding box center [1389, 55] width 102 height 34
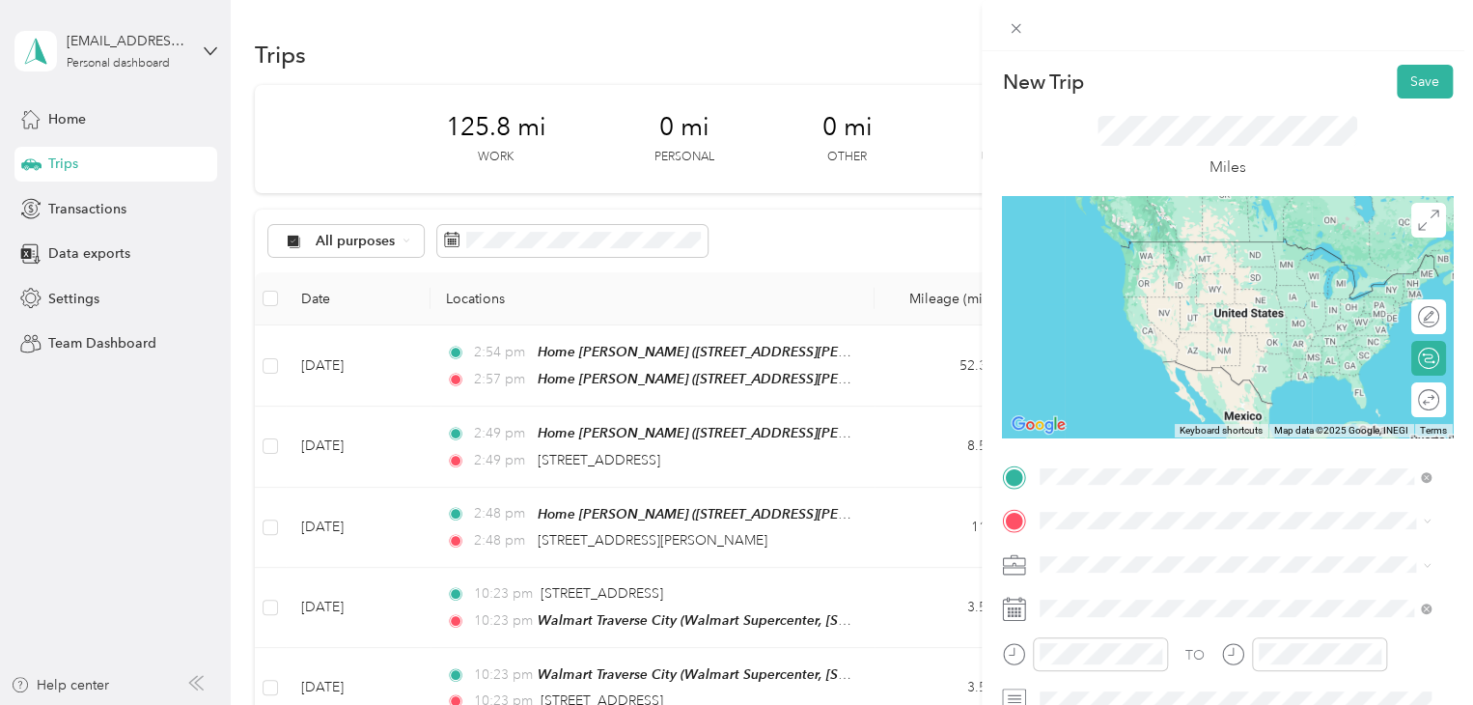
click at [1133, 302] on span "Walmart Supercenter, [STREET_ADDRESS] , 49684, [GEOGRAPHIC_DATA], [GEOGRAPHIC_D…" at bounding box center [1232, 290] width 312 height 57
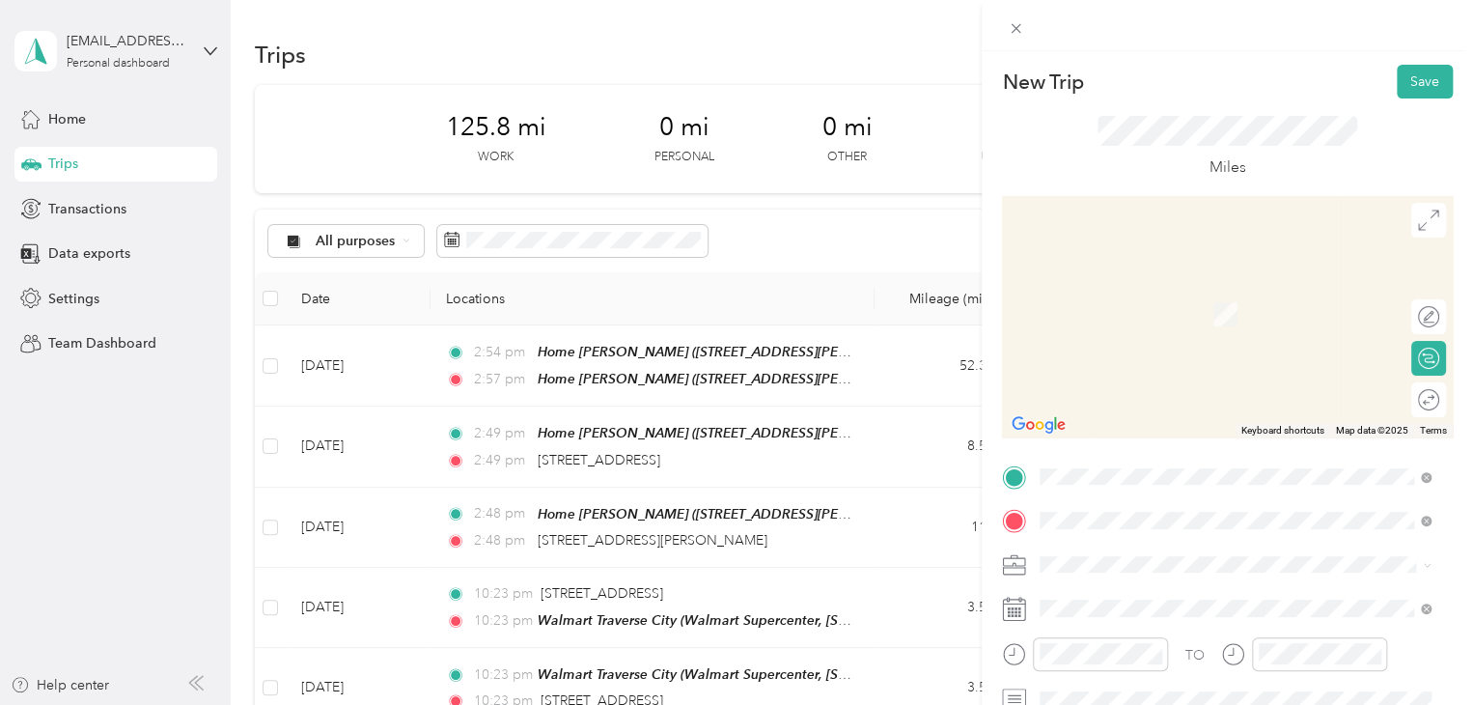
click at [1107, 294] on span "[STREET_ADDRESS][US_STATE]" at bounding box center [1172, 285] width 193 height 17
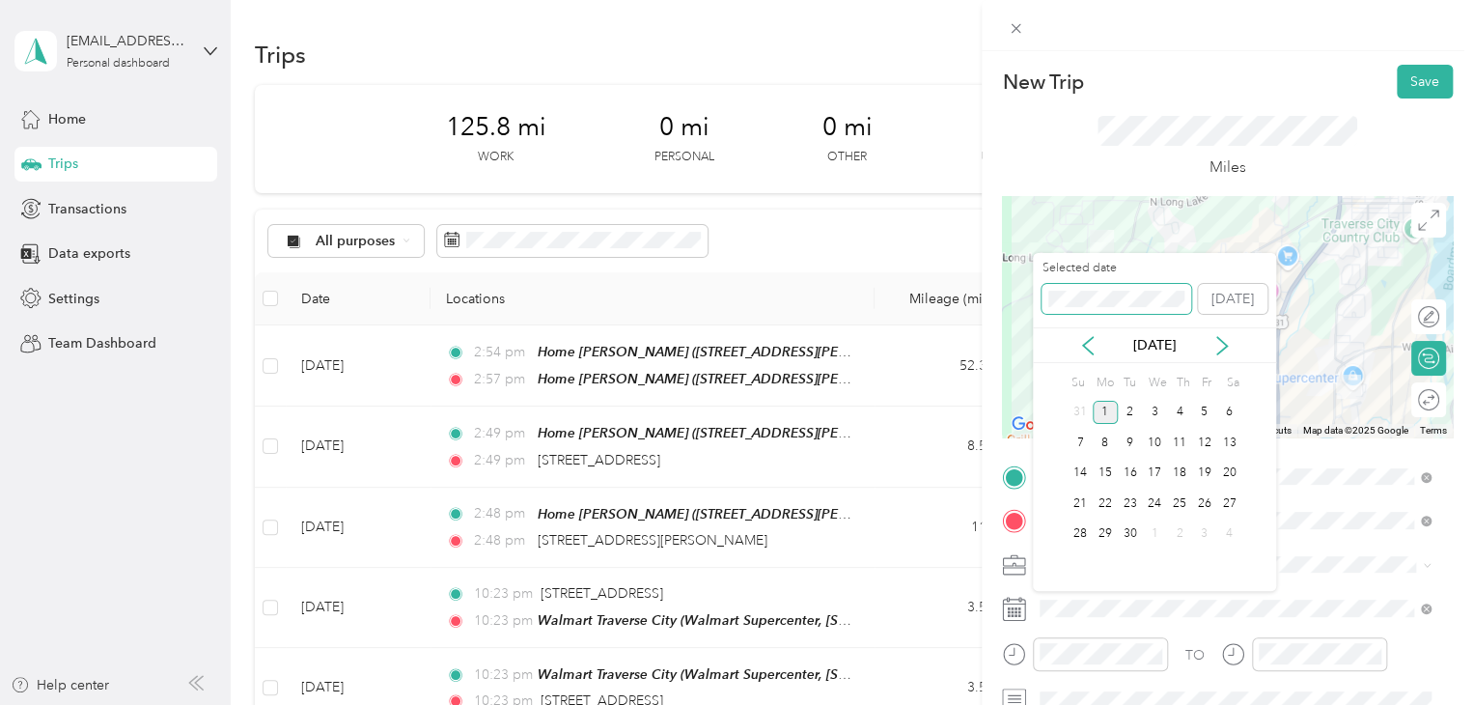
click at [973, 704] on div "New Trip Save This trip cannot be edited because it is either under review, app…" at bounding box center [731, 705] width 1463 height 0
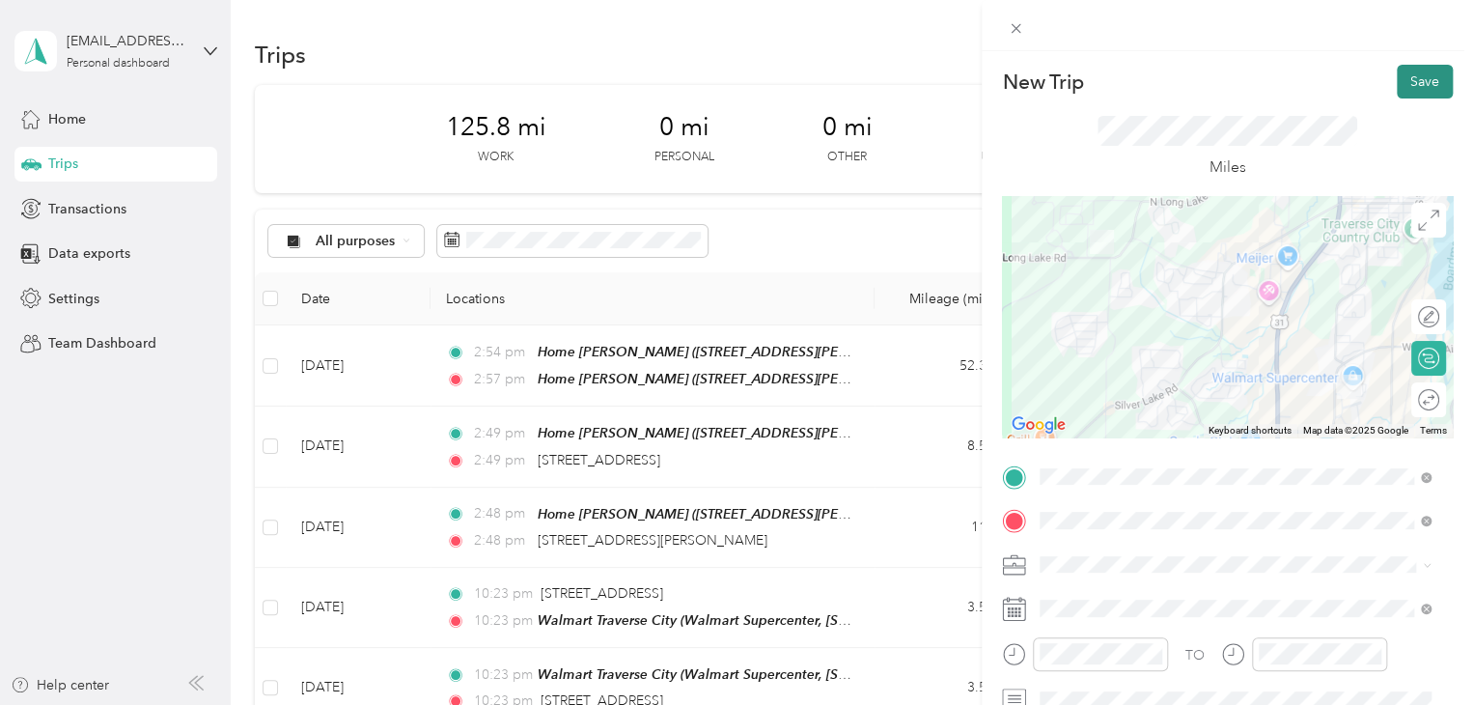
click at [1397, 94] on button "Save" at bounding box center [1425, 82] width 56 height 34
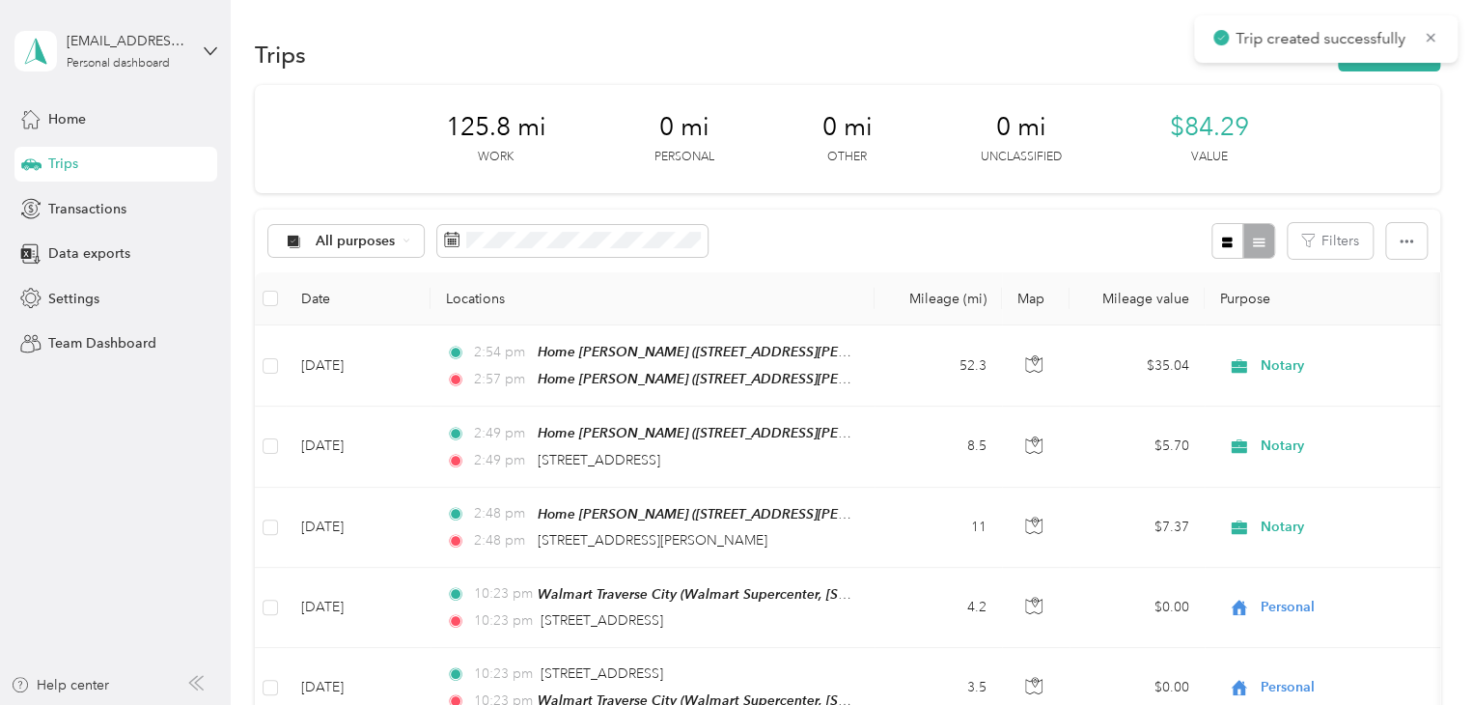
click at [1394, 70] on button "New trip" at bounding box center [1389, 55] width 102 height 34
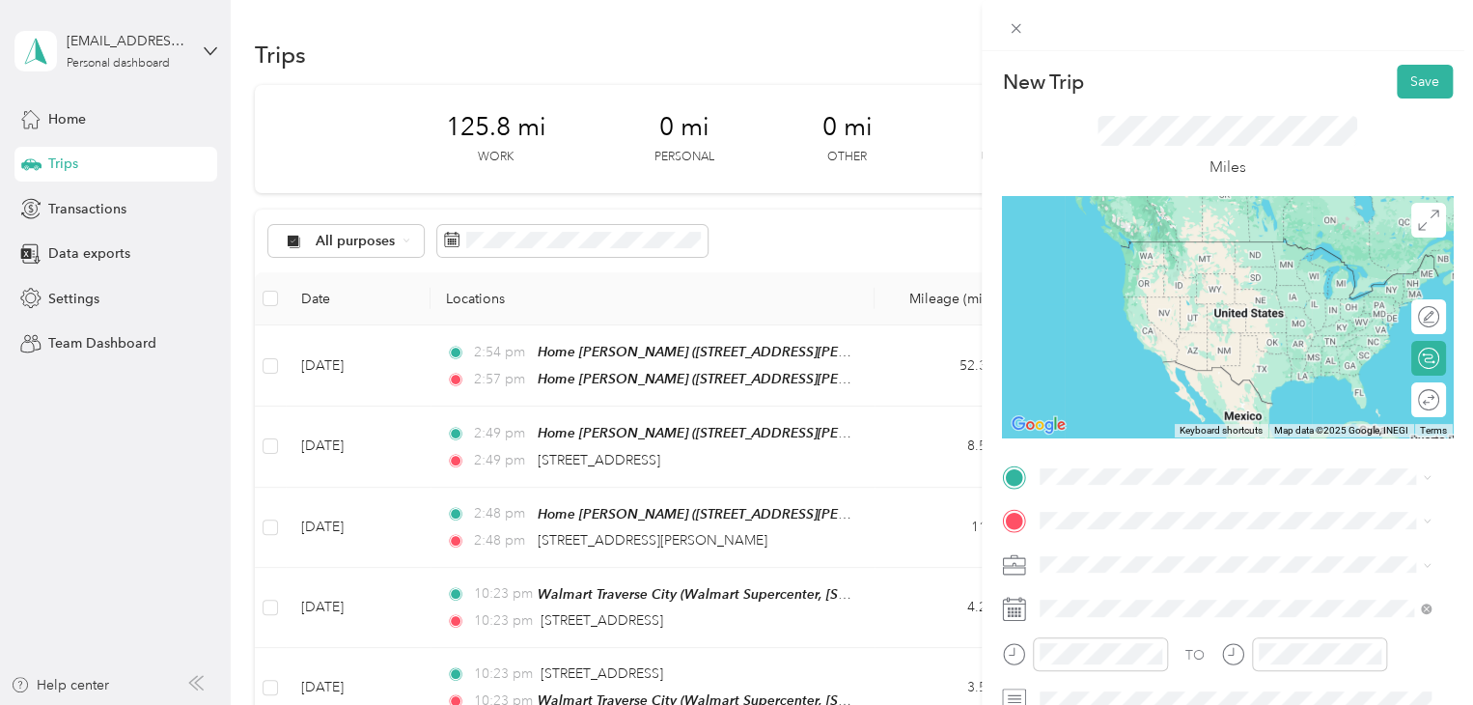
click at [1178, 250] on span "[STREET_ADDRESS][US_STATE]" at bounding box center [1172, 241] width 193 height 17
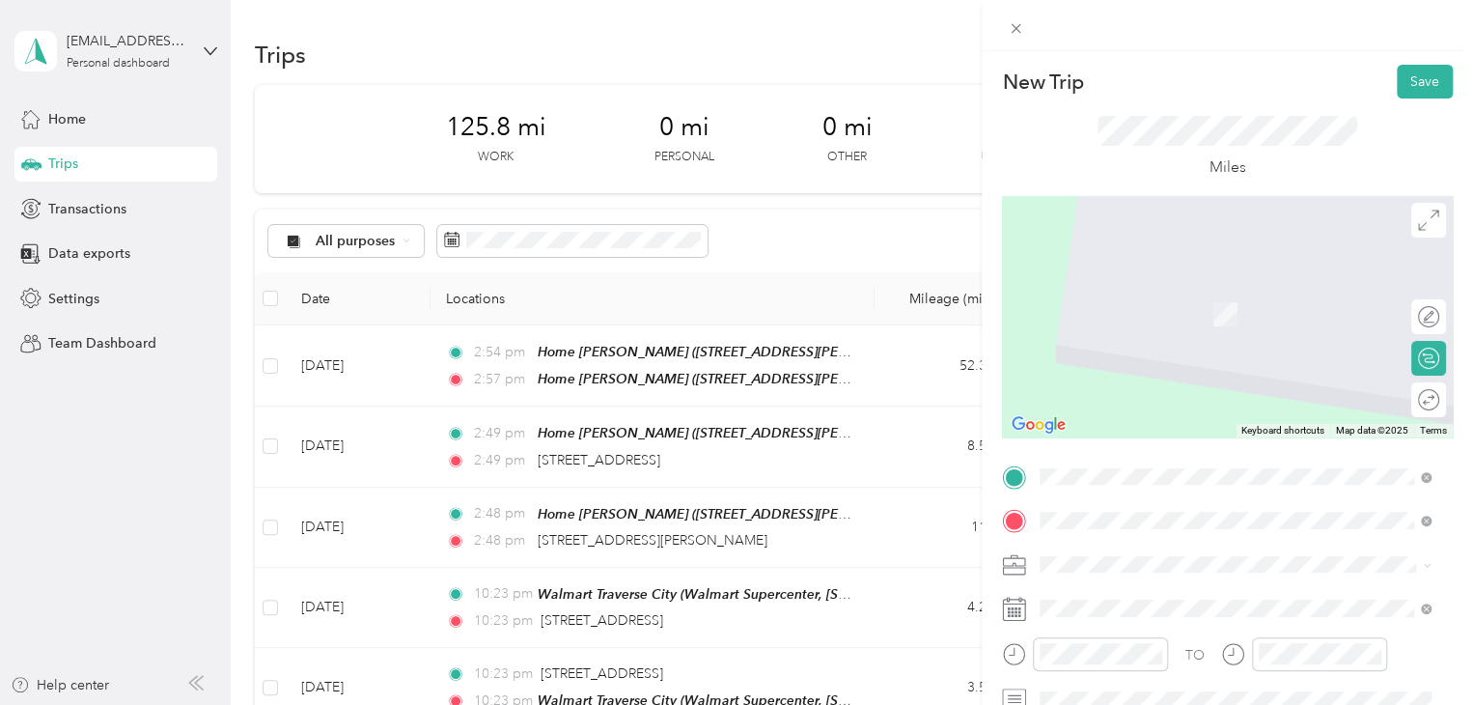
click at [1097, 453] on span "[STREET_ADDRESS][PERSON_NAME], [PERSON_NAME], [GEOGRAPHIC_DATA], [GEOGRAPHIC_DA…" at bounding box center [1205, 456] width 258 height 57
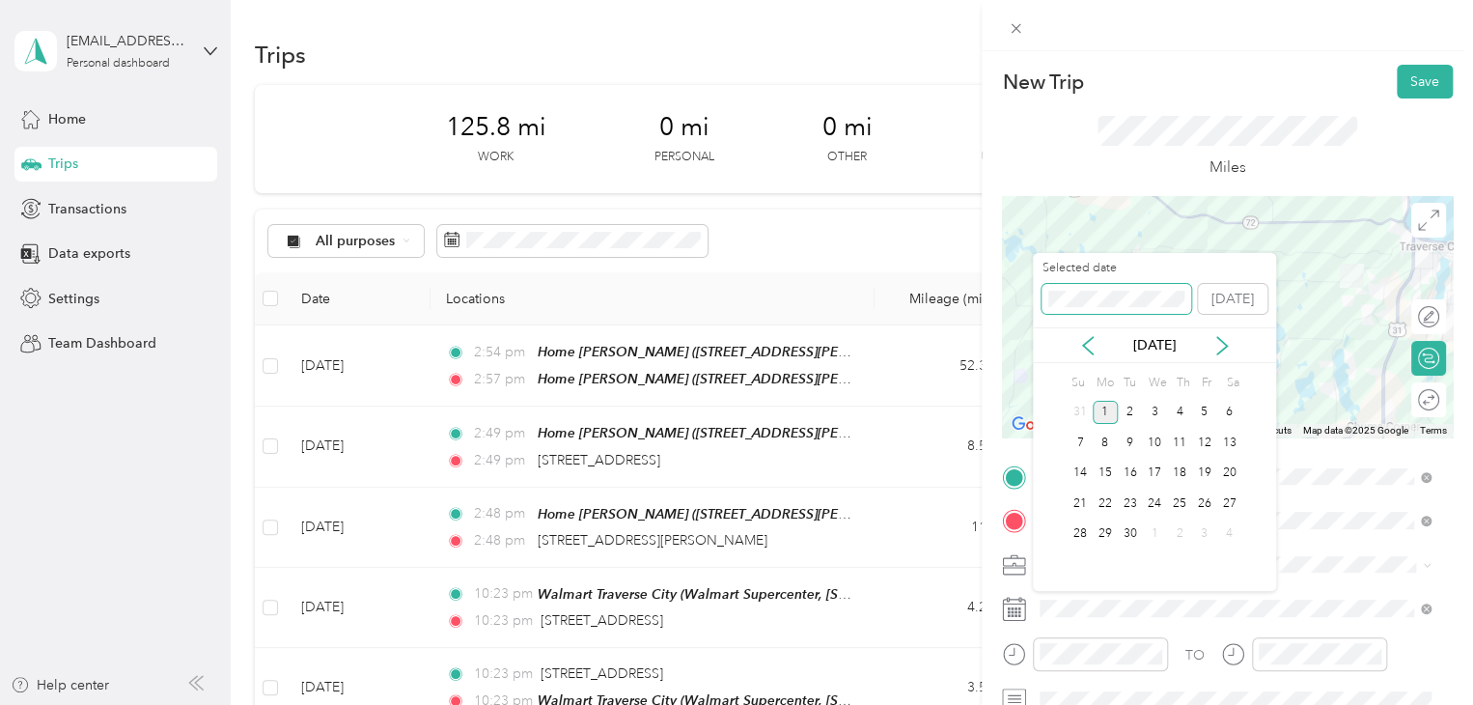
click at [1015, 704] on div "New Trip Save This trip cannot be edited because it is either under review, app…" at bounding box center [731, 705] width 1463 height 0
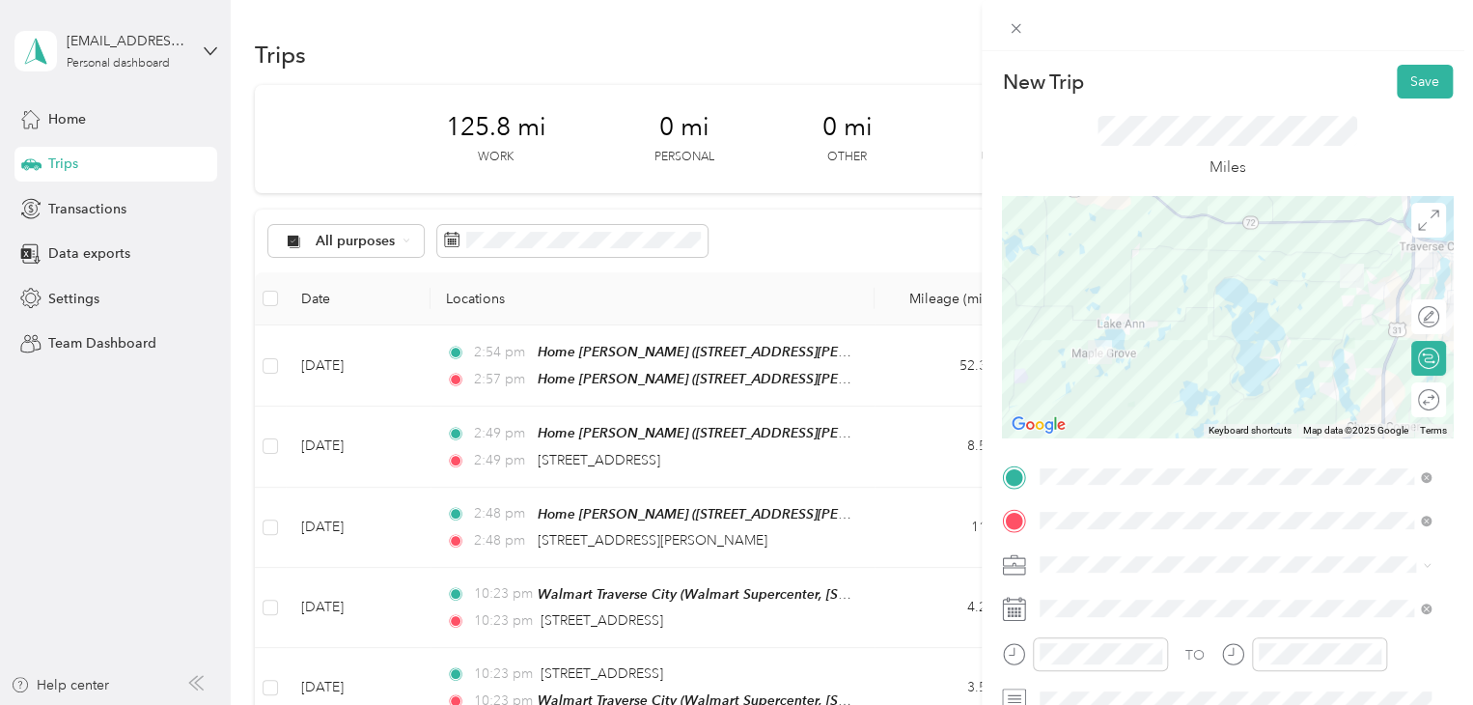
click at [1376, 82] on div "New Trip Save" at bounding box center [1227, 82] width 451 height 34
click at [1397, 78] on button "Save" at bounding box center [1425, 82] width 56 height 34
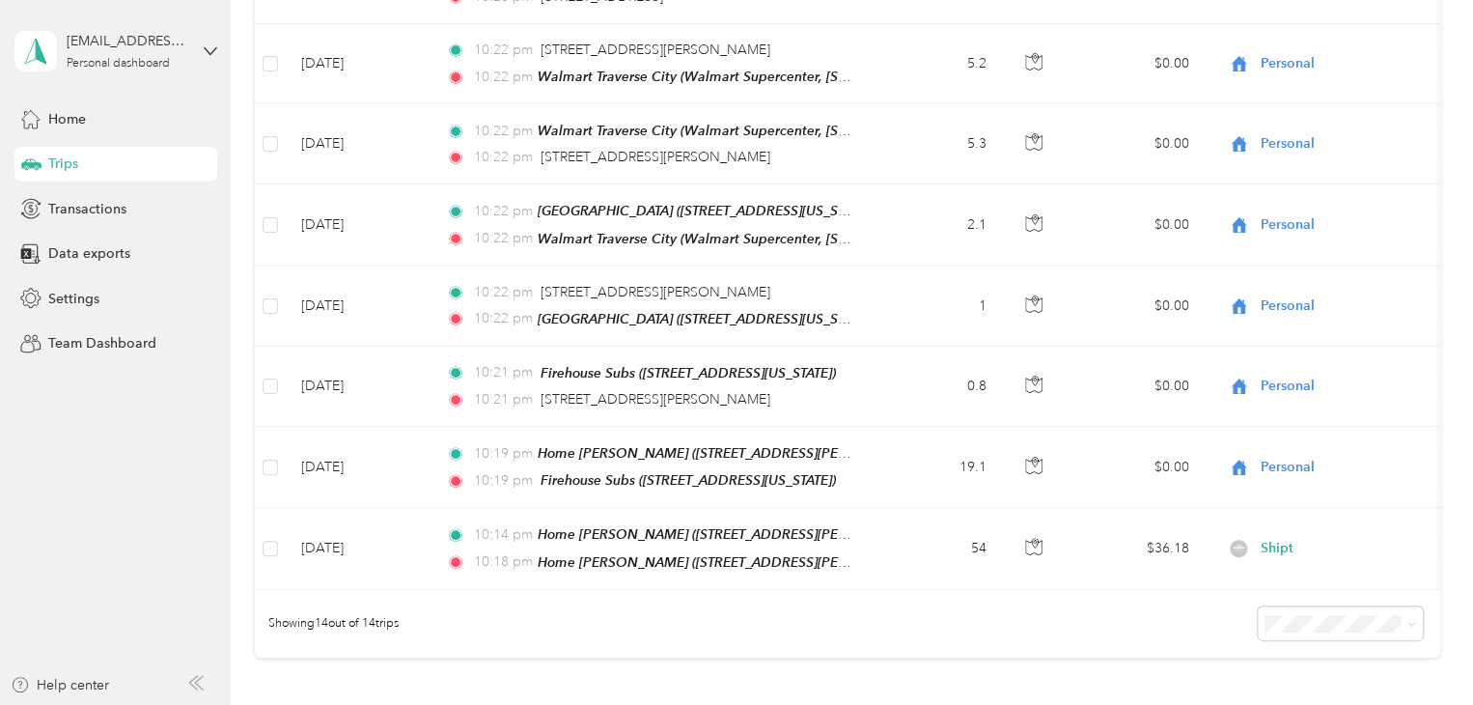
scroll to position [869, 0]
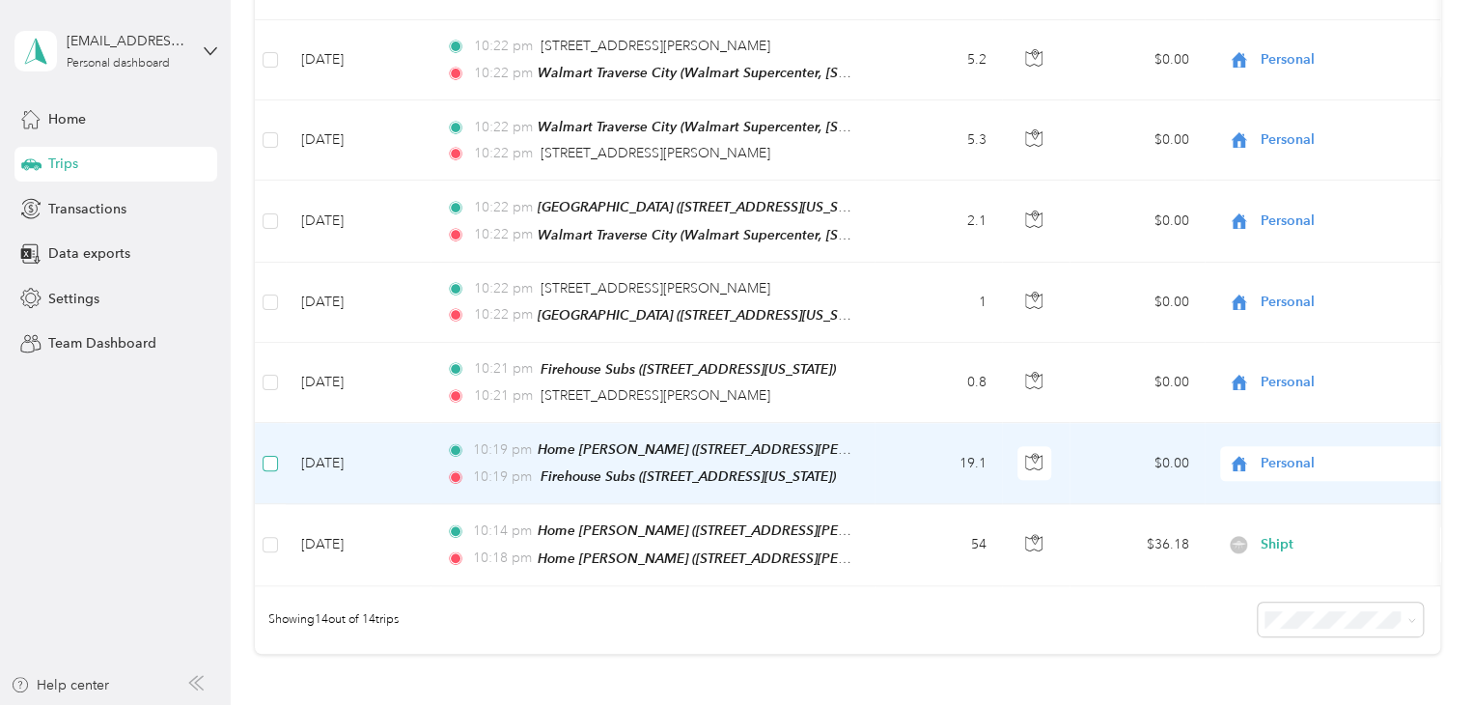
click at [274, 454] on label at bounding box center [270, 463] width 15 height 21
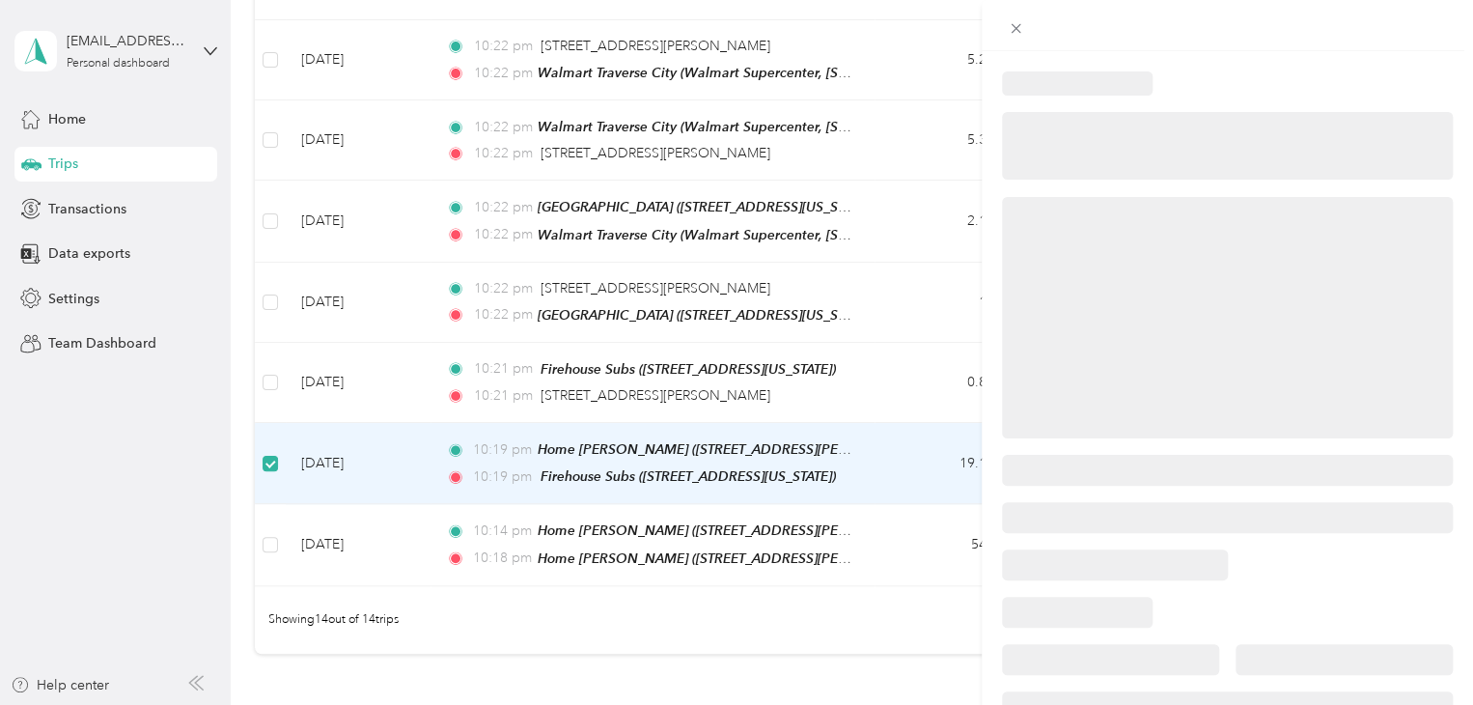
click at [267, 369] on div at bounding box center [736, 352] width 1473 height 705
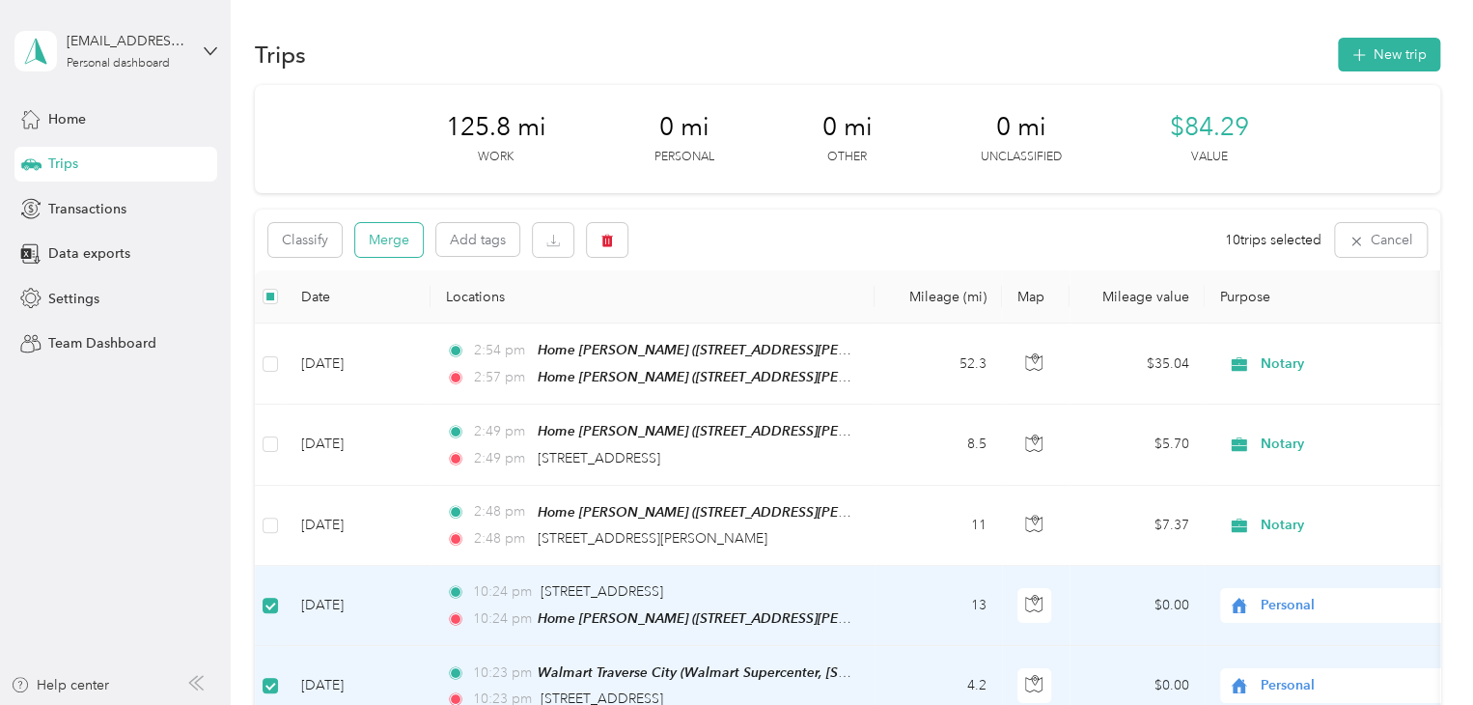
click at [391, 242] on button "Merge" at bounding box center [389, 240] width 68 height 34
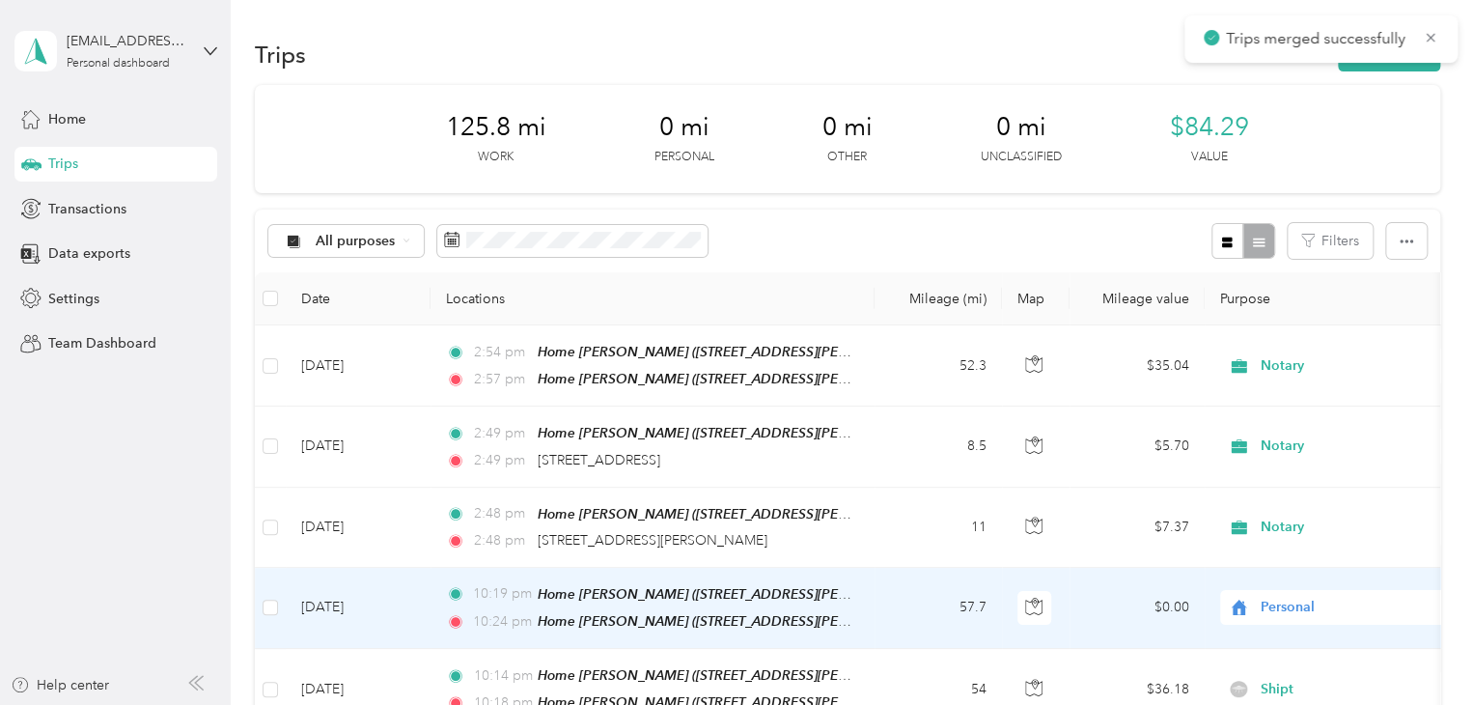
click at [1287, 604] on span "Personal" at bounding box center [1349, 607] width 177 height 21
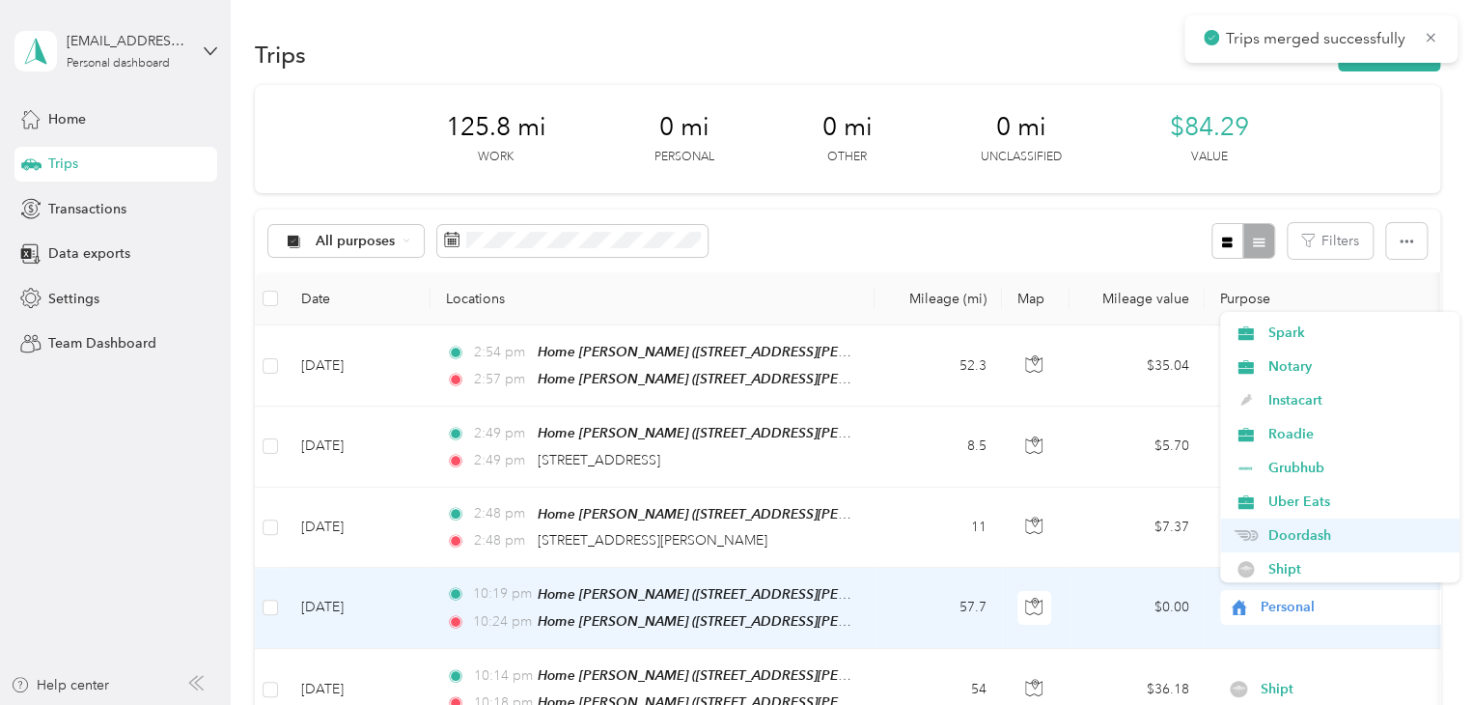
scroll to position [97, 0]
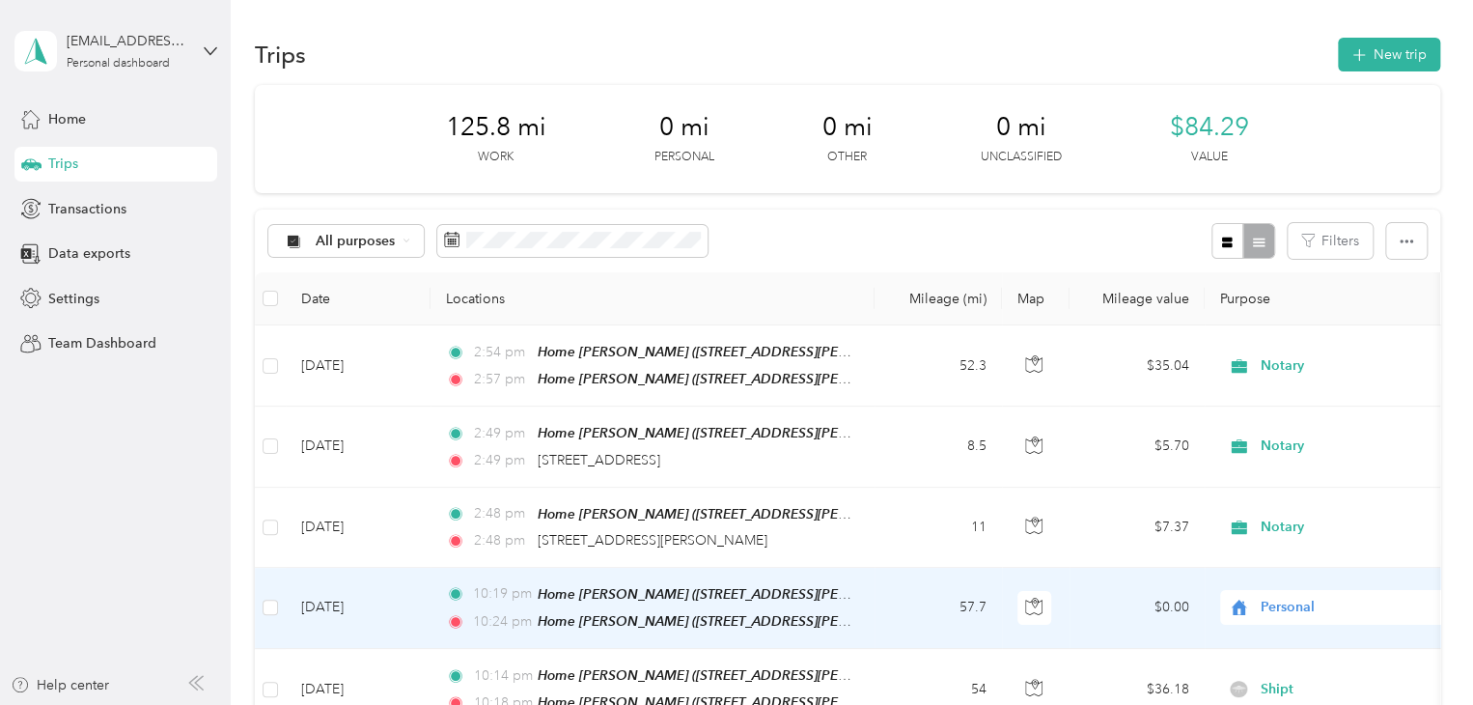
click at [1271, 500] on span "Doordash" at bounding box center [1356, 500] width 179 height 20
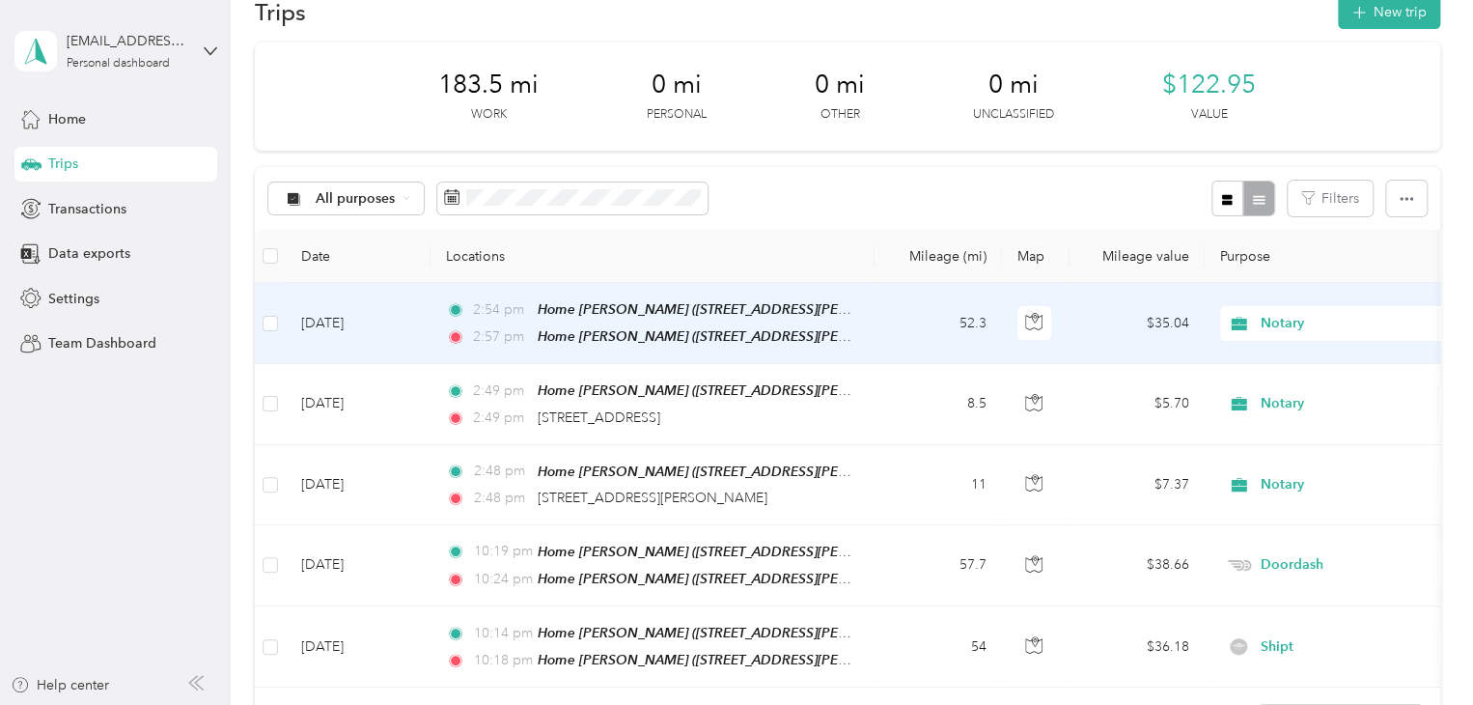
scroll to position [0, 0]
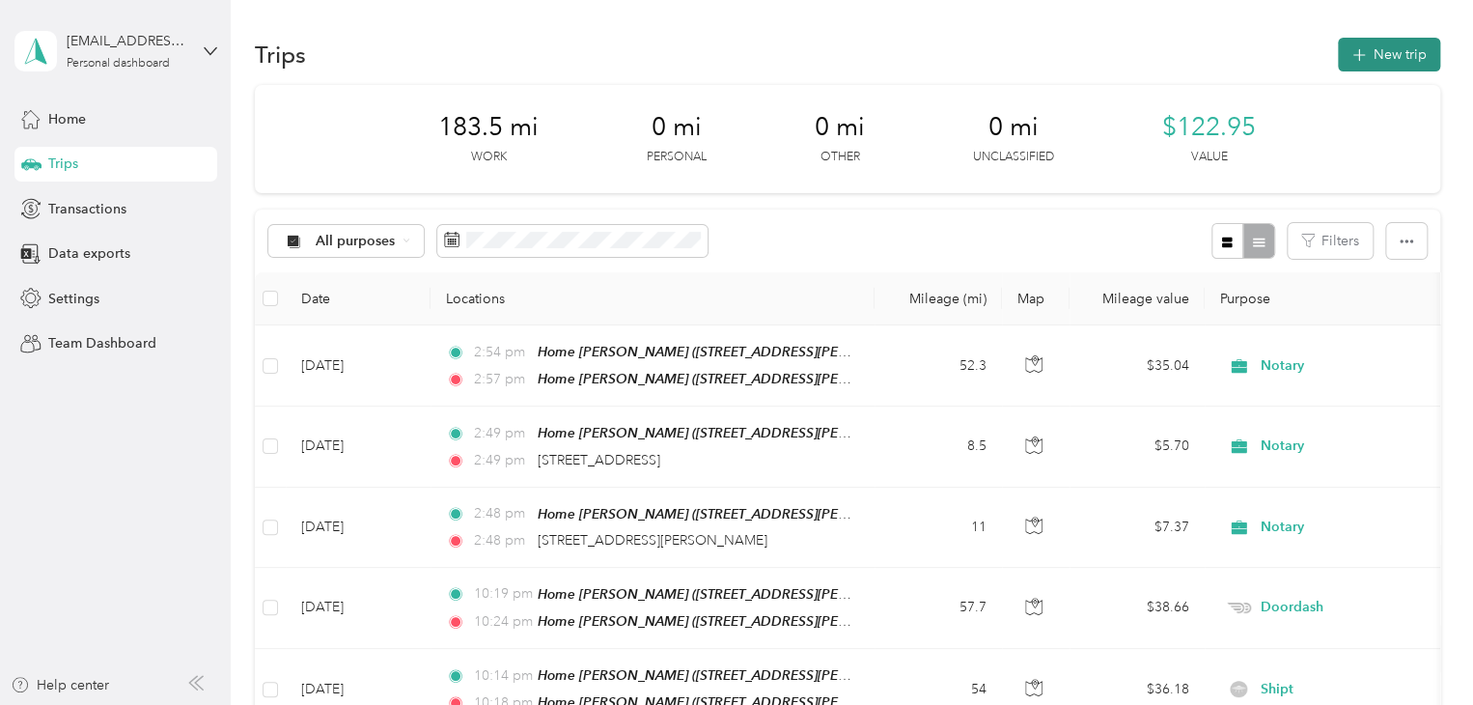
click at [1380, 52] on button "New trip" at bounding box center [1389, 55] width 102 height 34
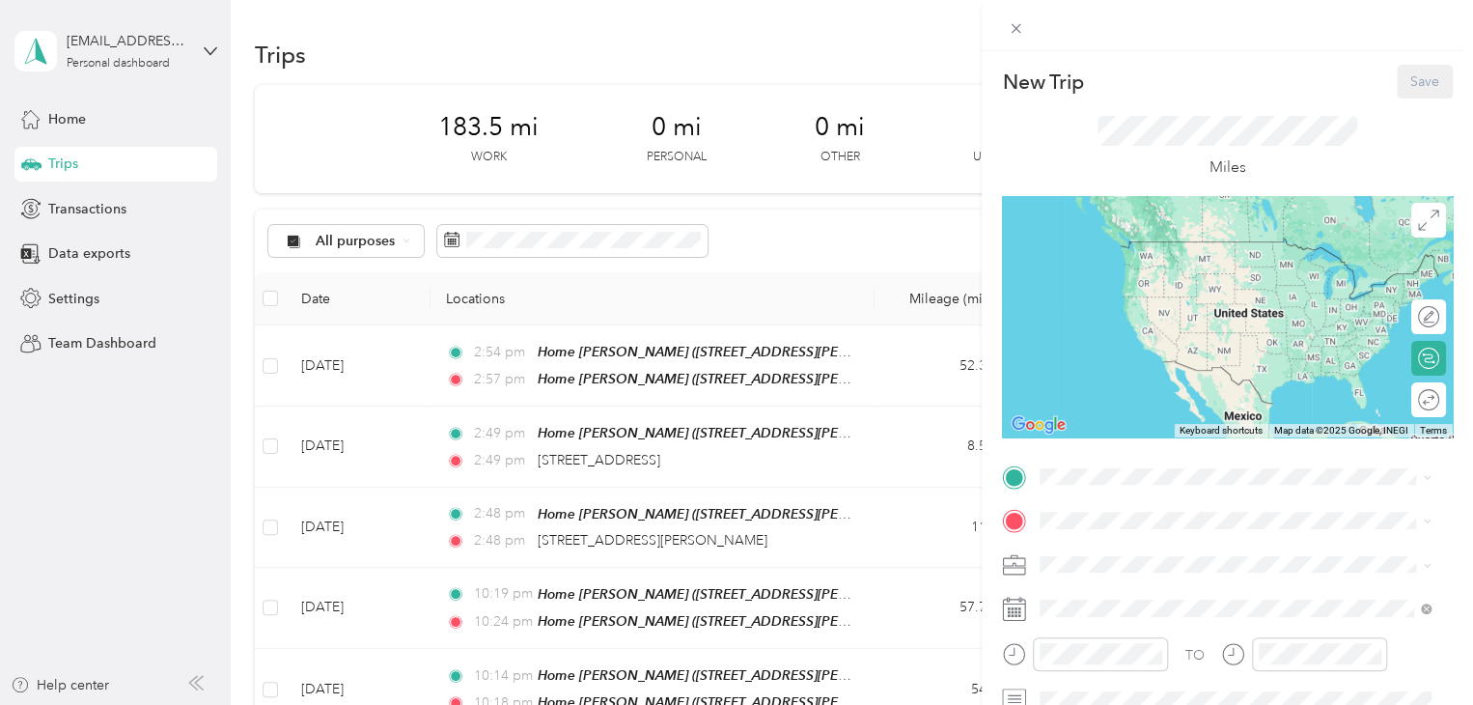
click at [1087, 492] on div "TO Add photo" at bounding box center [1227, 672] width 451 height 423
click at [1088, 487] on span at bounding box center [1243, 476] width 420 height 31
click at [1131, 363] on strong "Home [PERSON_NAME]" at bounding box center [1153, 369] width 155 height 17
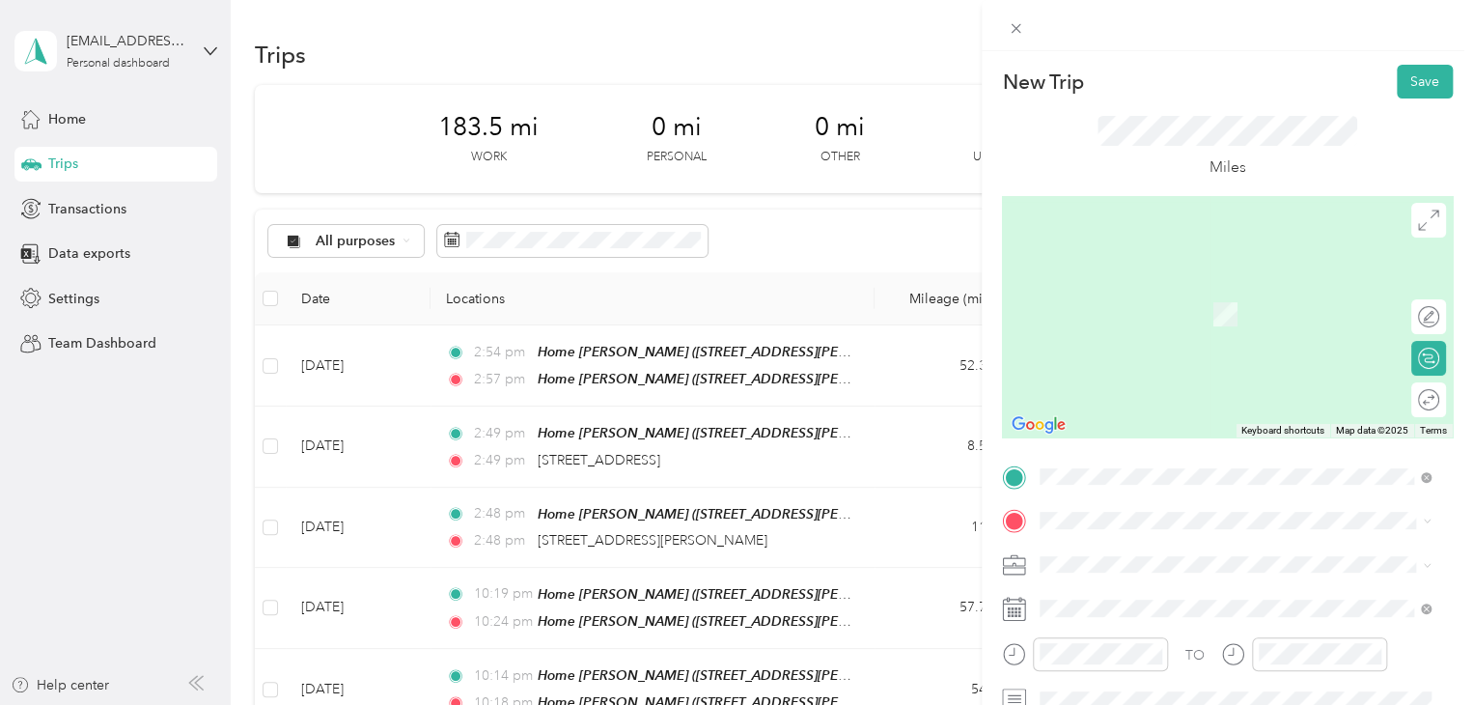
click at [1127, 295] on div "[STREET_ADDRESS][US_STATE]" at bounding box center [1234, 282] width 377 height 26
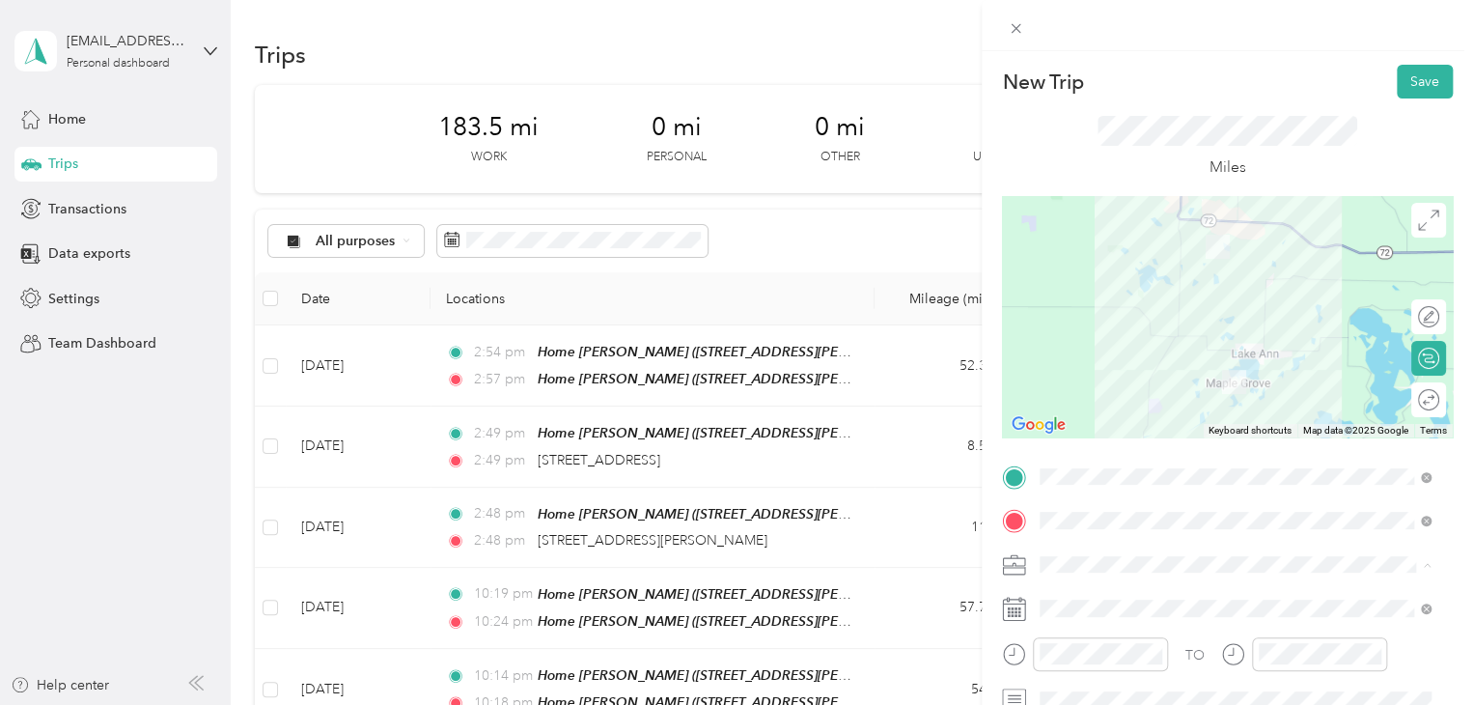
click at [1077, 394] on span "Notary" at bounding box center [1067, 395] width 42 height 16
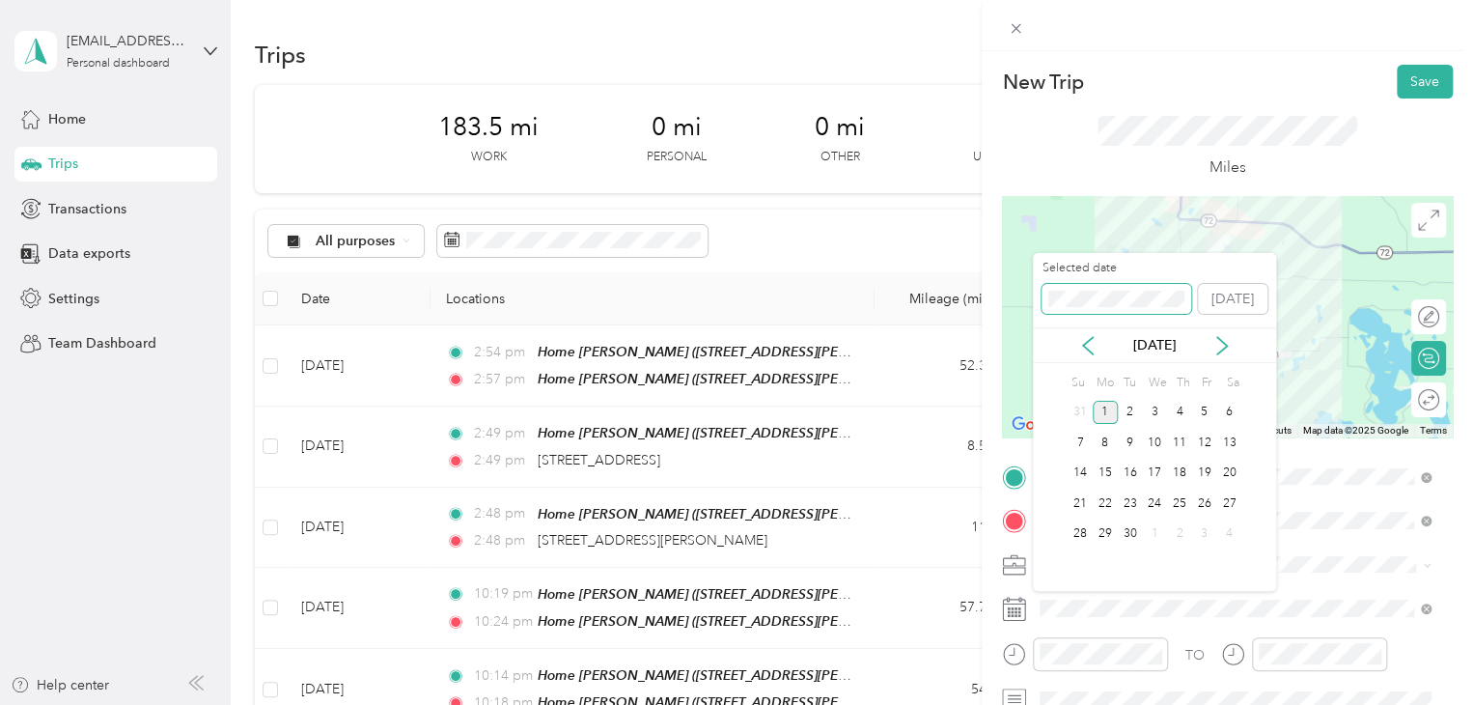
click at [999, 704] on div "New Trip Save This trip cannot be edited because it is either under review, app…" at bounding box center [731, 705] width 1463 height 0
click at [1123, 497] on div "18" at bounding box center [1130, 503] width 25 height 24
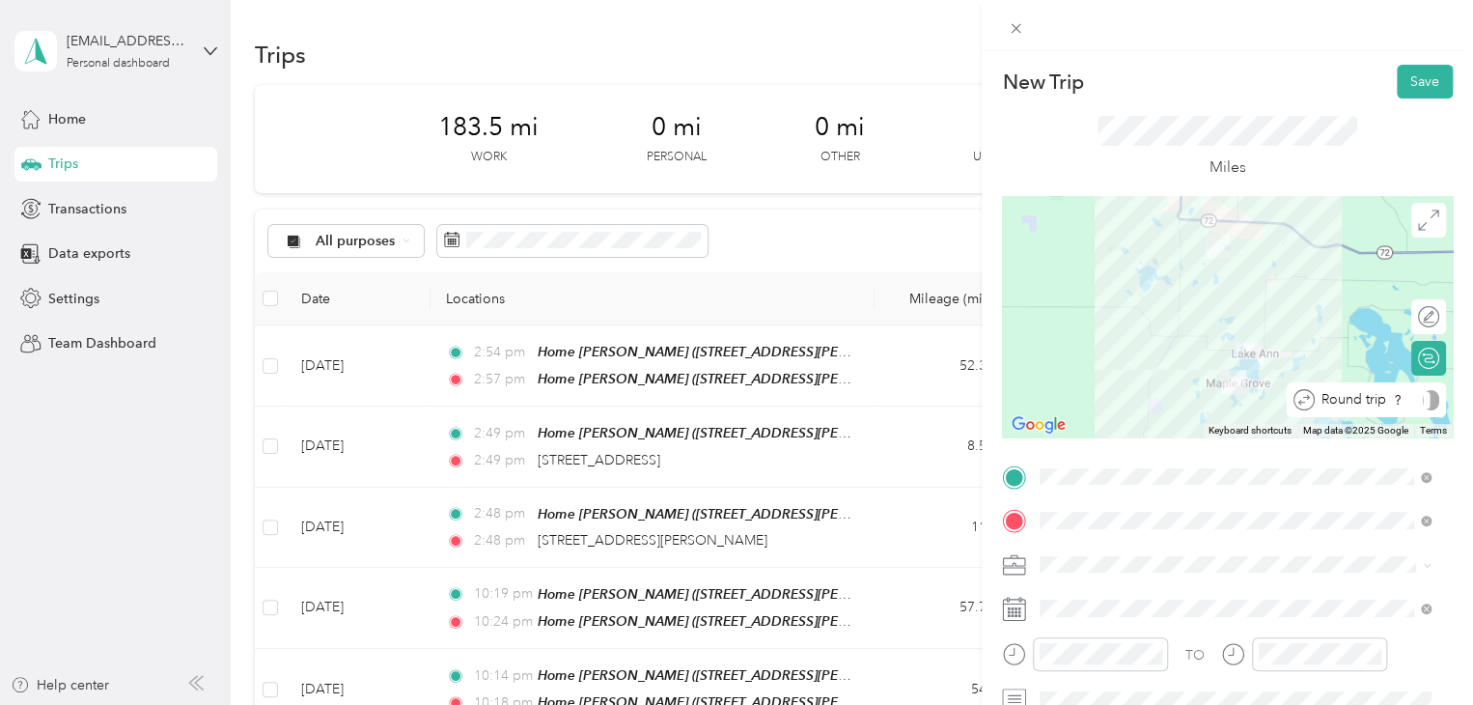
click at [1423, 405] on div at bounding box center [1431, 400] width 16 height 20
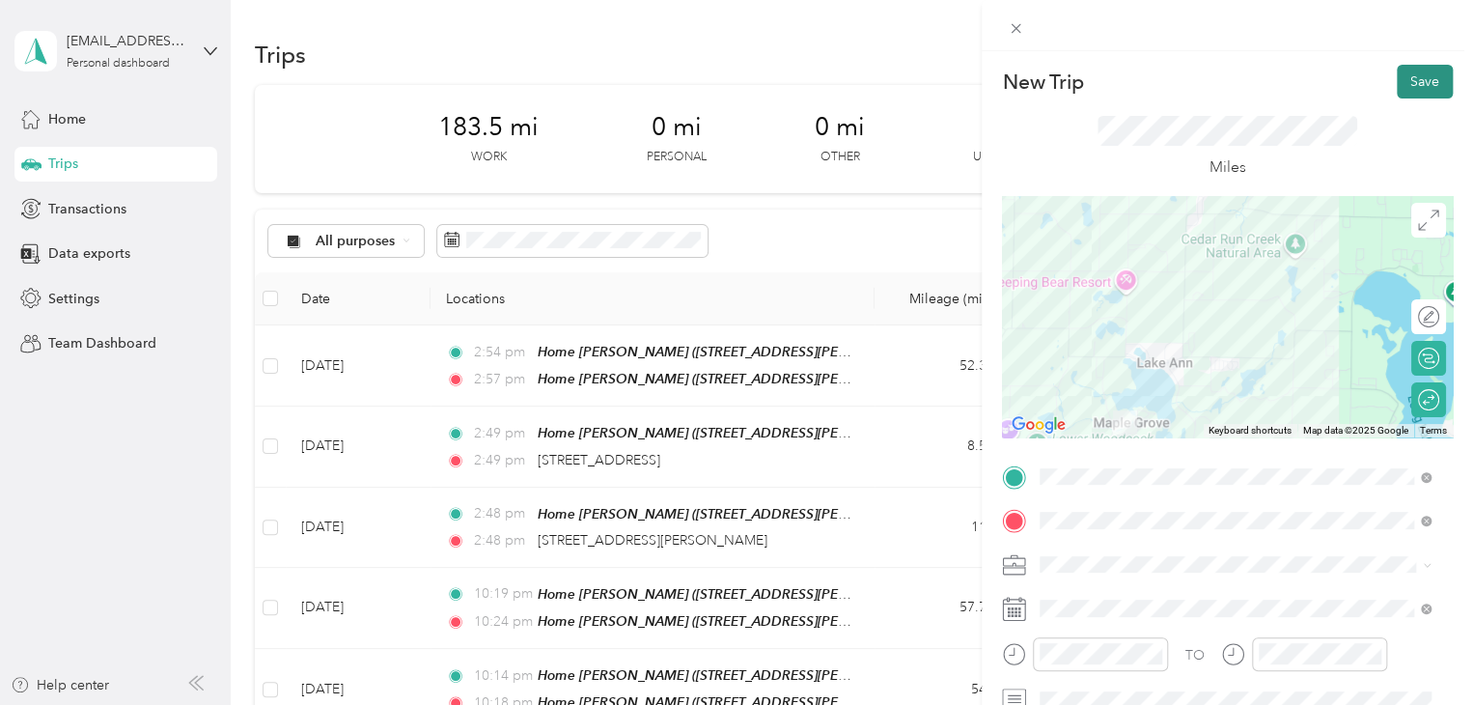
click at [1413, 90] on button "Save" at bounding box center [1425, 82] width 56 height 34
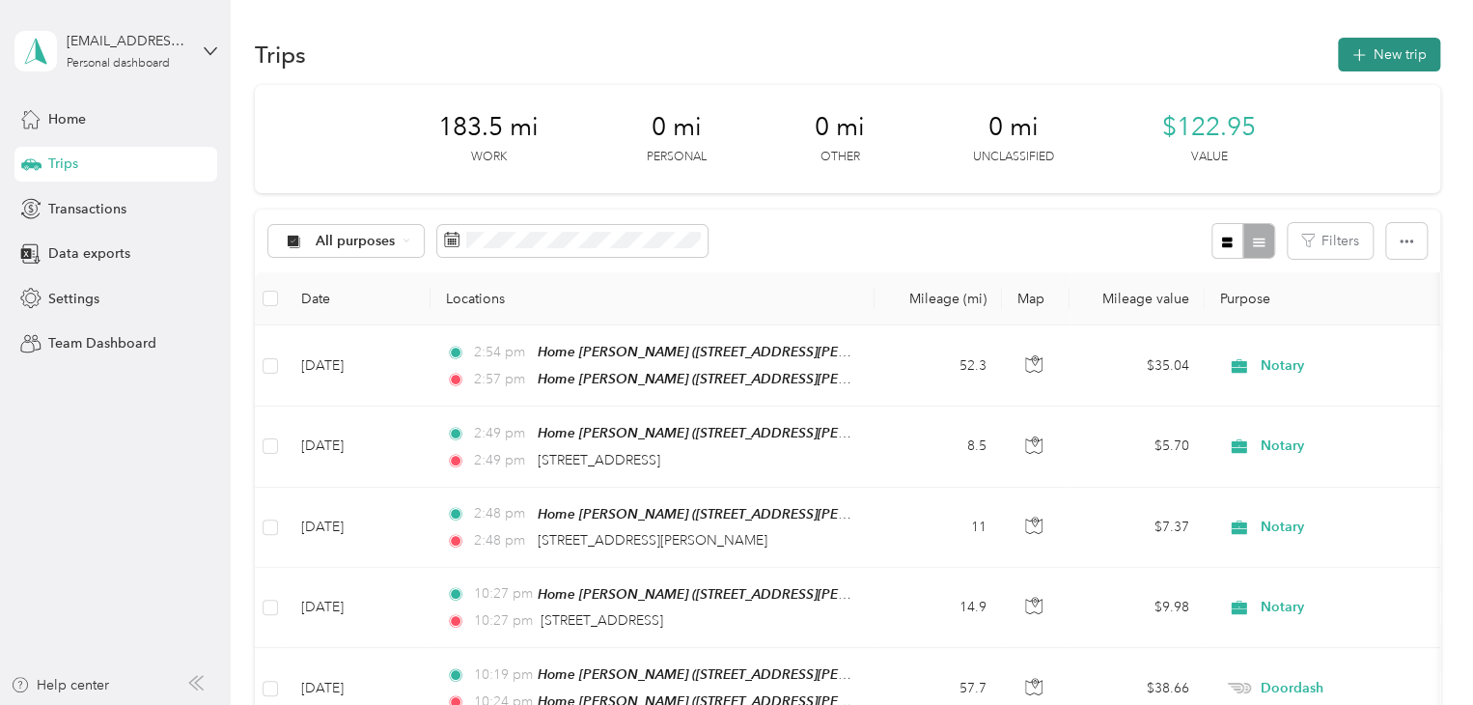
click at [1338, 56] on button "New trip" at bounding box center [1389, 55] width 102 height 34
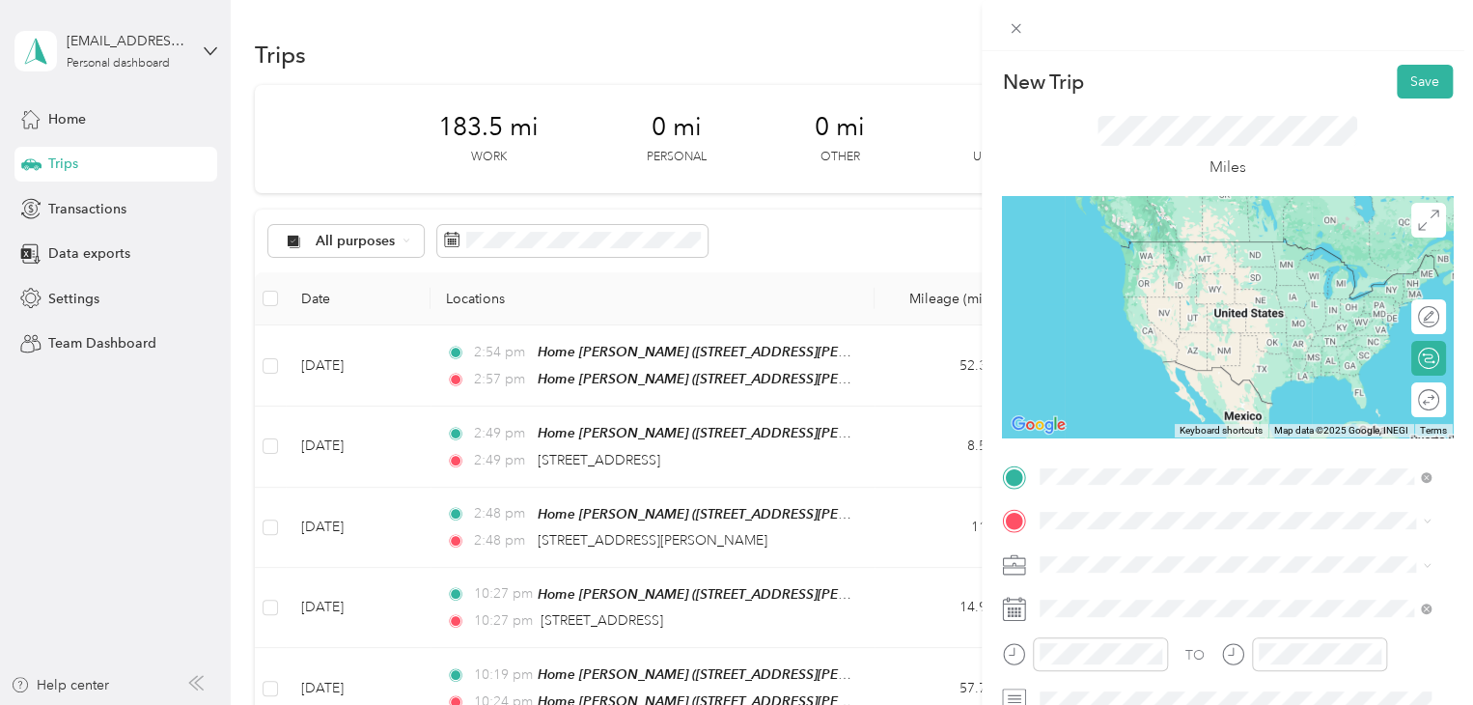
click at [1141, 405] on span "[STREET_ADDRESS][PERSON_NAME], [PERSON_NAME], [GEOGRAPHIC_DATA], [GEOGRAPHIC_DA…" at bounding box center [1205, 411] width 258 height 57
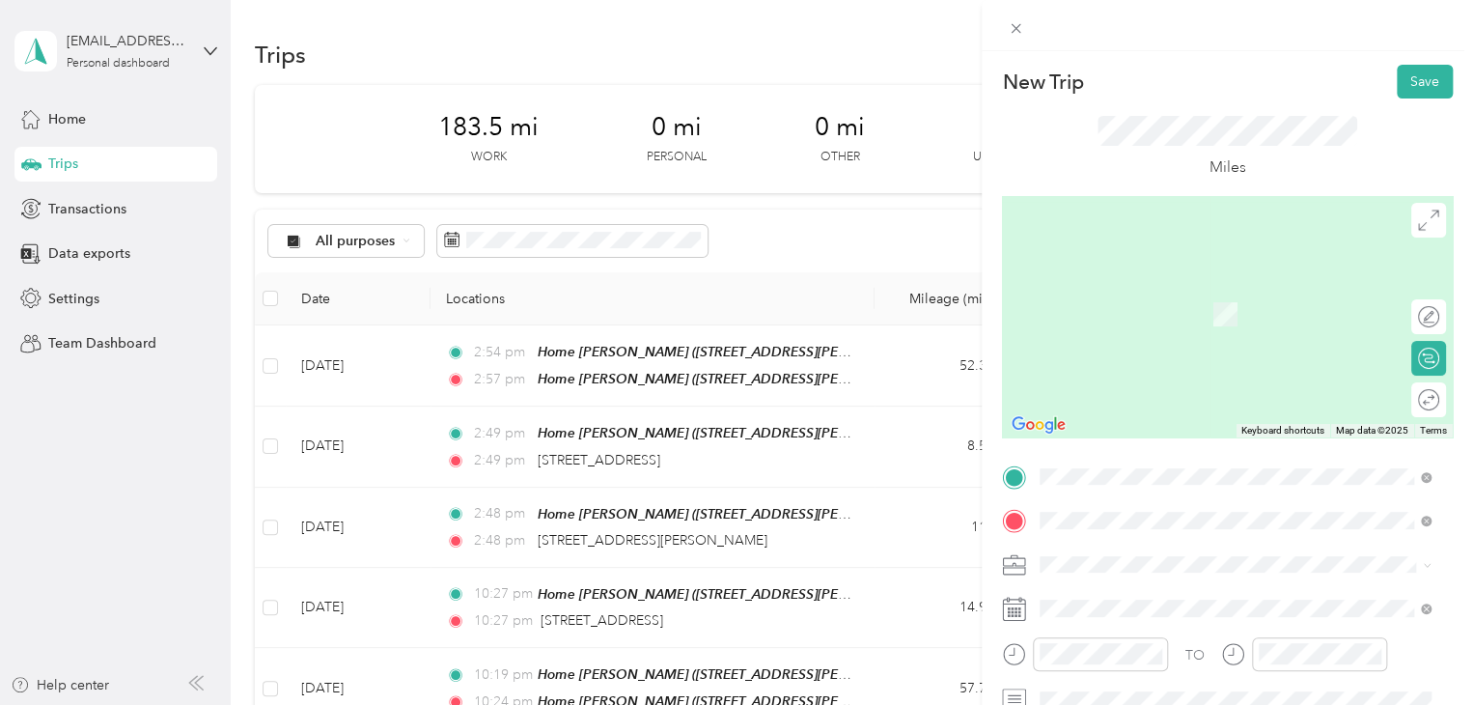
click at [1120, 396] on span "[STREET_ADDRESS][US_STATE]" at bounding box center [1172, 386] width 193 height 17
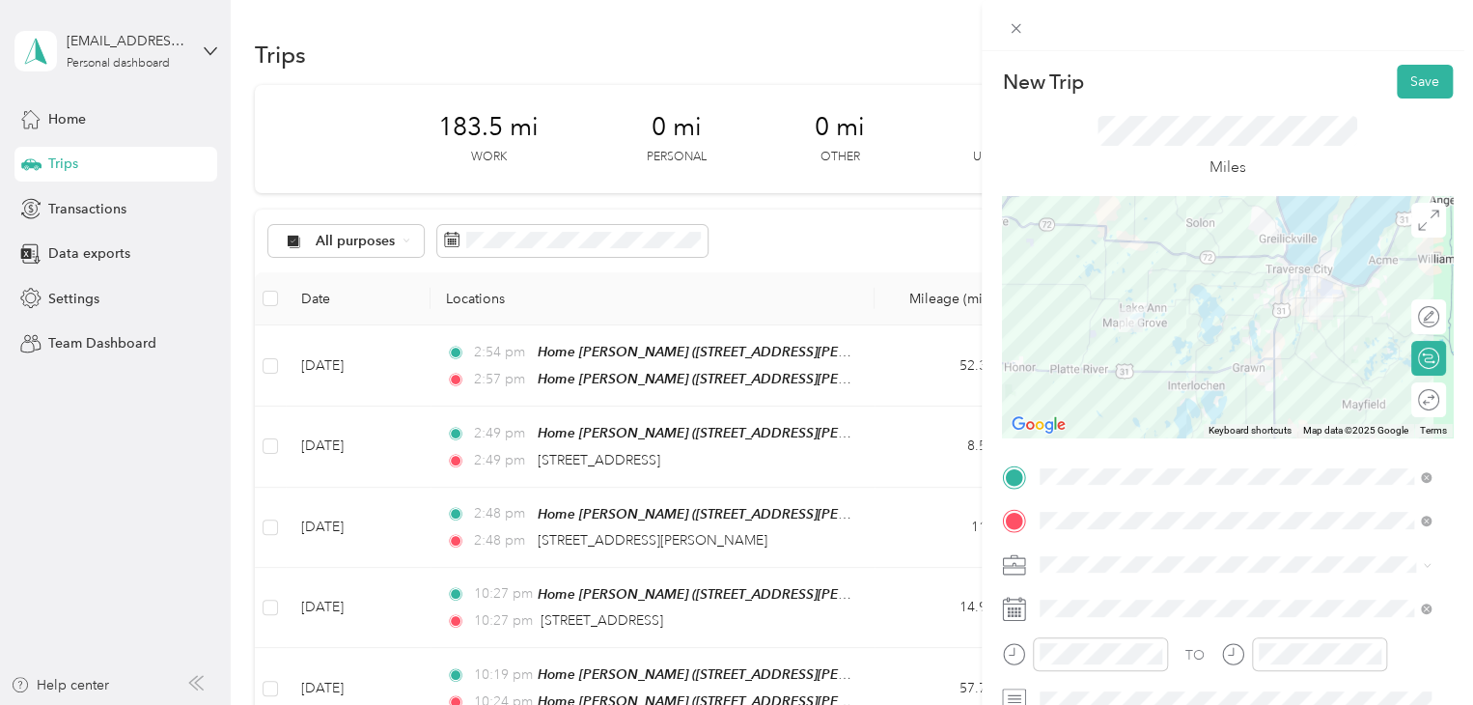
click at [1066, 403] on li "Notary" at bounding box center [1235, 393] width 404 height 34
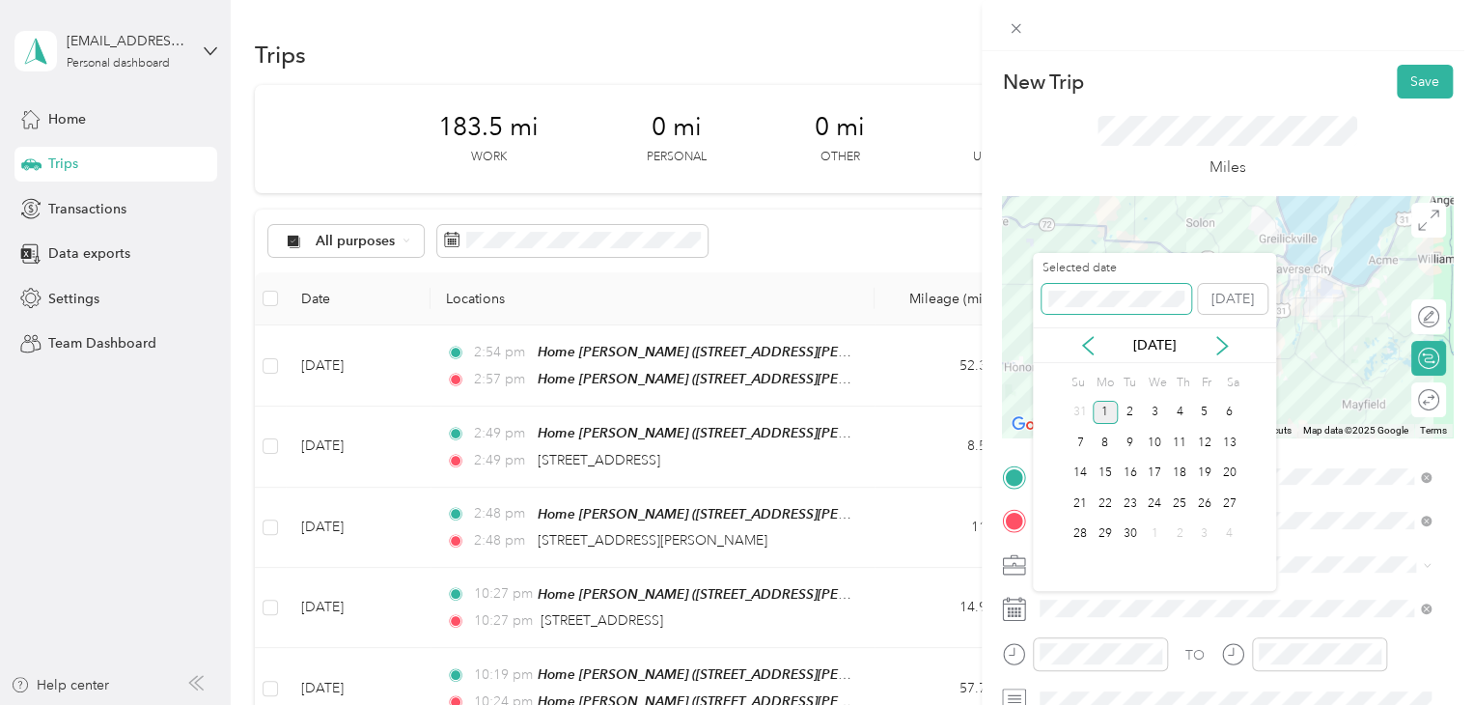
click at [1011, 704] on div "New Trip Save This trip cannot be edited because it is either under review, app…" at bounding box center [731, 705] width 1463 height 0
click at [1144, 499] on div "19" at bounding box center [1154, 503] width 25 height 24
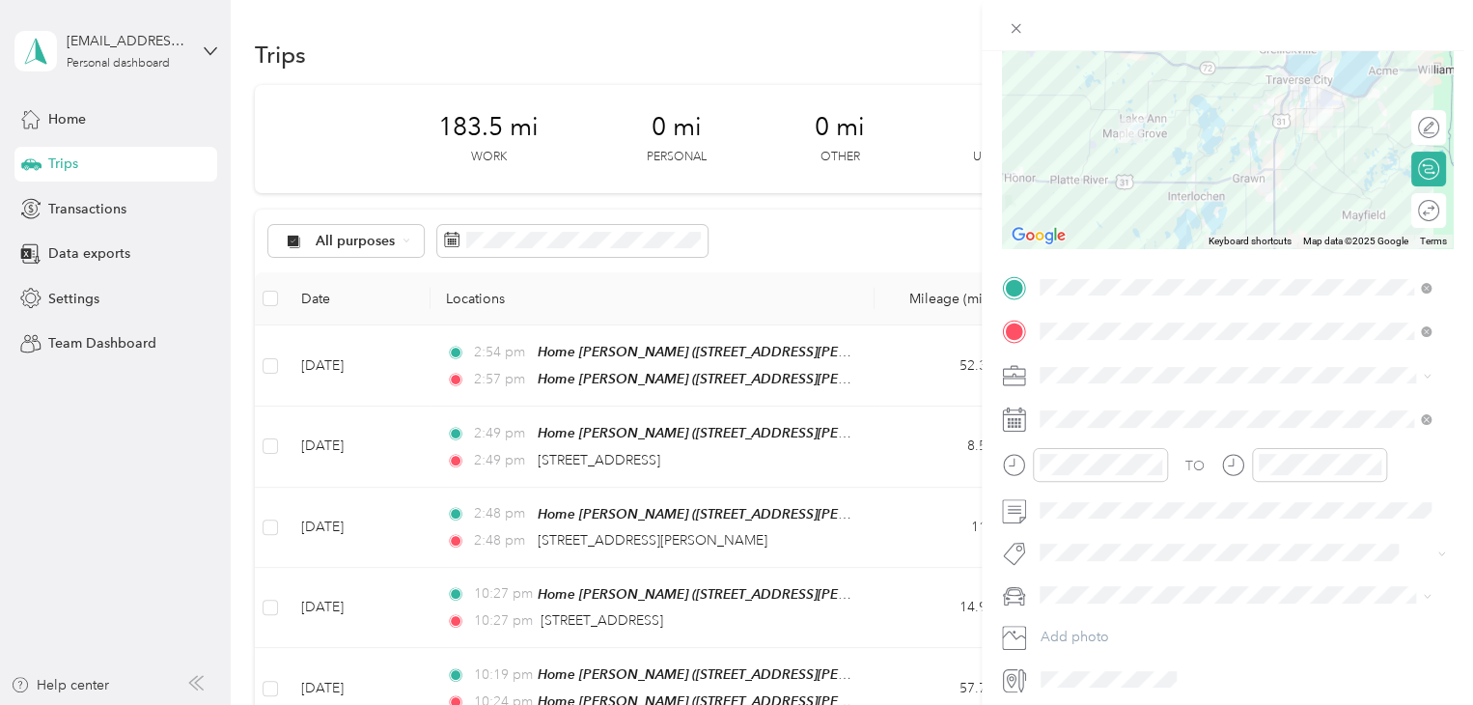
scroll to position [193, 0]
click at [1405, 207] on div "Round trip" at bounding box center [1410, 206] width 72 height 35
click at [1417, 209] on div at bounding box center [1422, 206] width 10 height 17
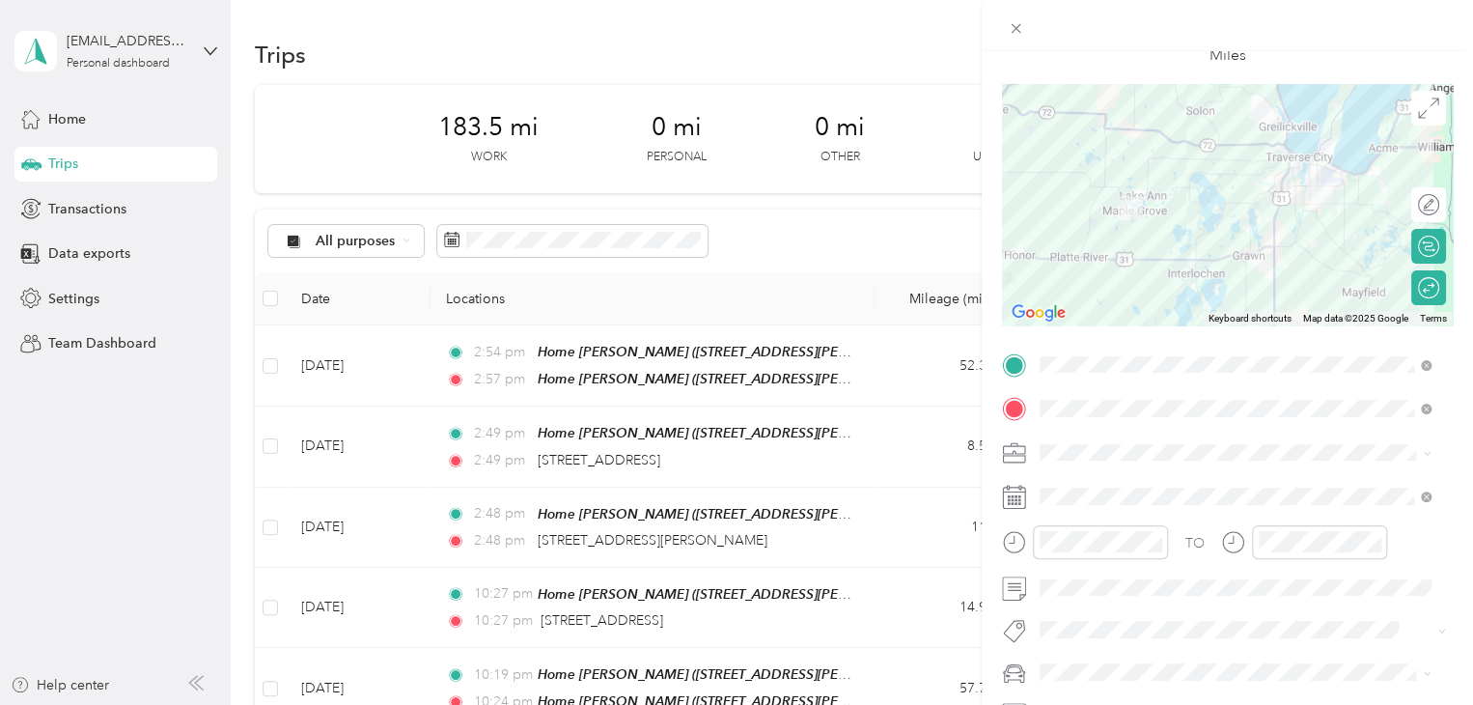
scroll to position [0, 0]
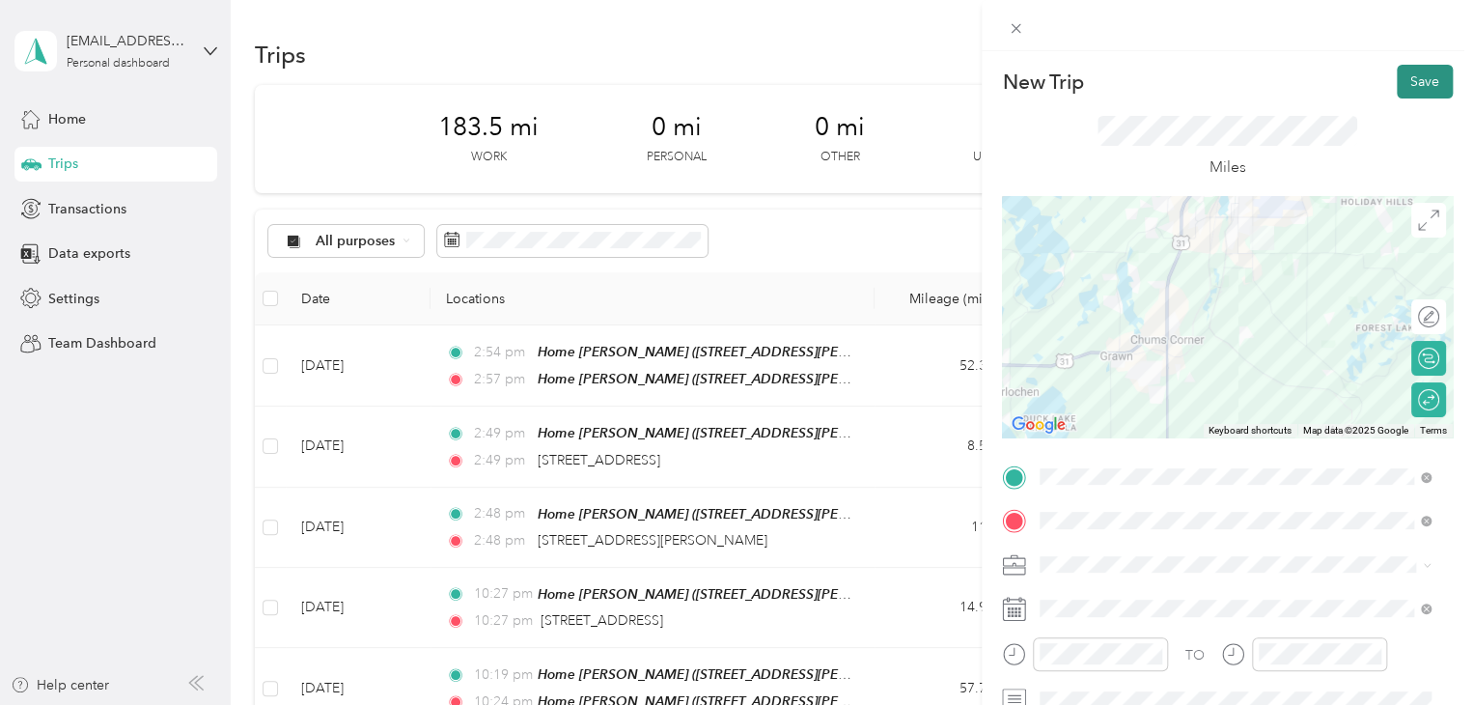
click at [1400, 81] on button "Save" at bounding box center [1425, 82] width 56 height 34
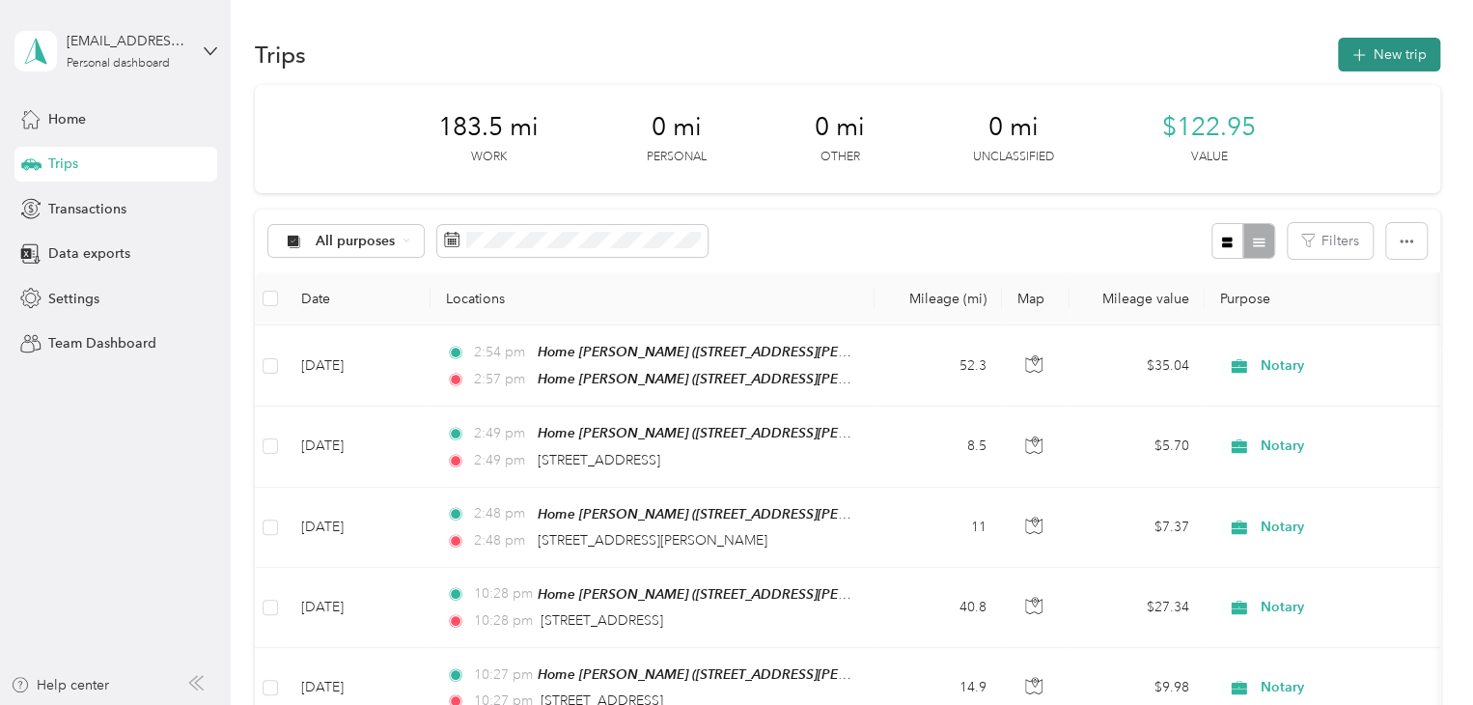
click at [1378, 42] on button "New trip" at bounding box center [1389, 55] width 102 height 34
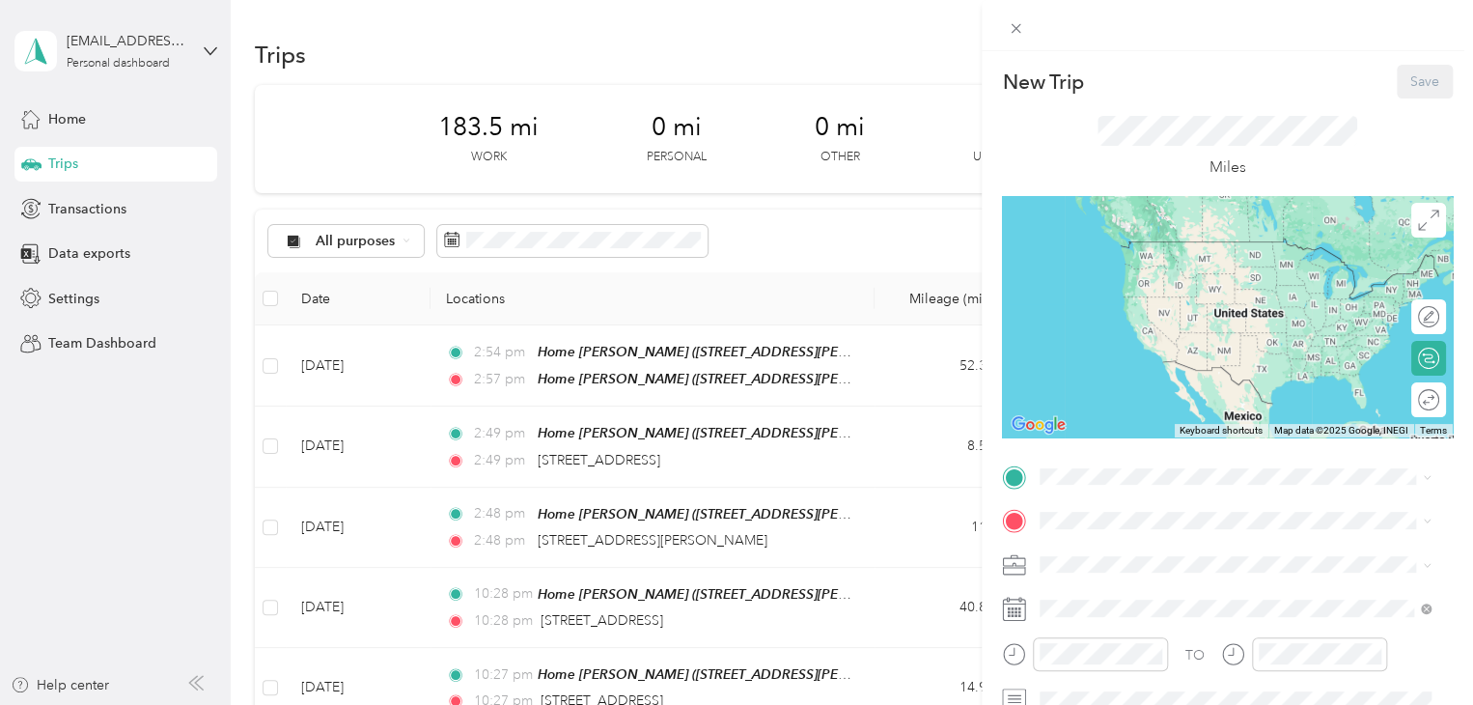
click at [1091, 492] on div "TO Add photo" at bounding box center [1227, 672] width 451 height 423
click at [1092, 486] on span at bounding box center [1243, 476] width 420 height 31
click at [1119, 392] on span "[STREET_ADDRESS][PERSON_NAME], [PERSON_NAME], [GEOGRAPHIC_DATA], [GEOGRAPHIC_DA…" at bounding box center [1205, 411] width 258 height 57
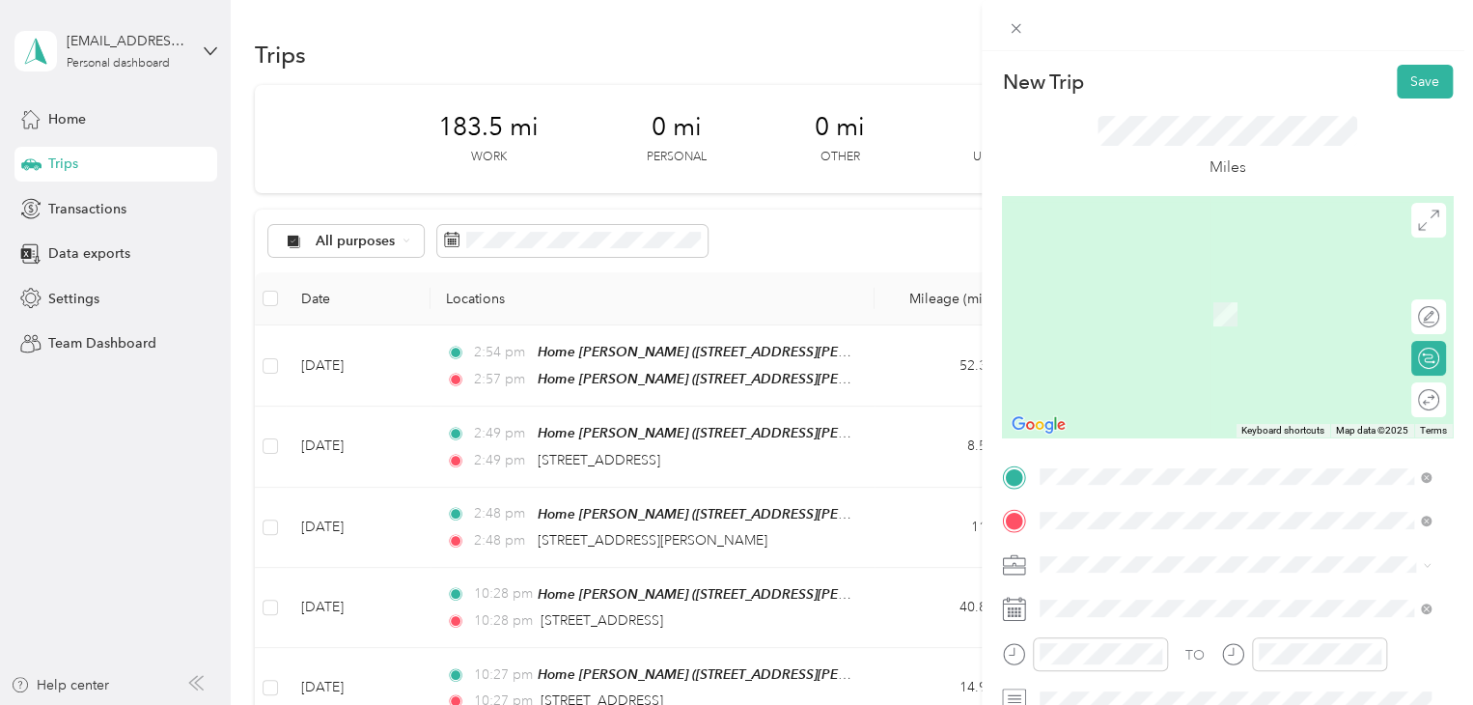
click at [1189, 313] on span "[STREET_ADDRESS][US_STATE]" at bounding box center [1172, 314] width 193 height 16
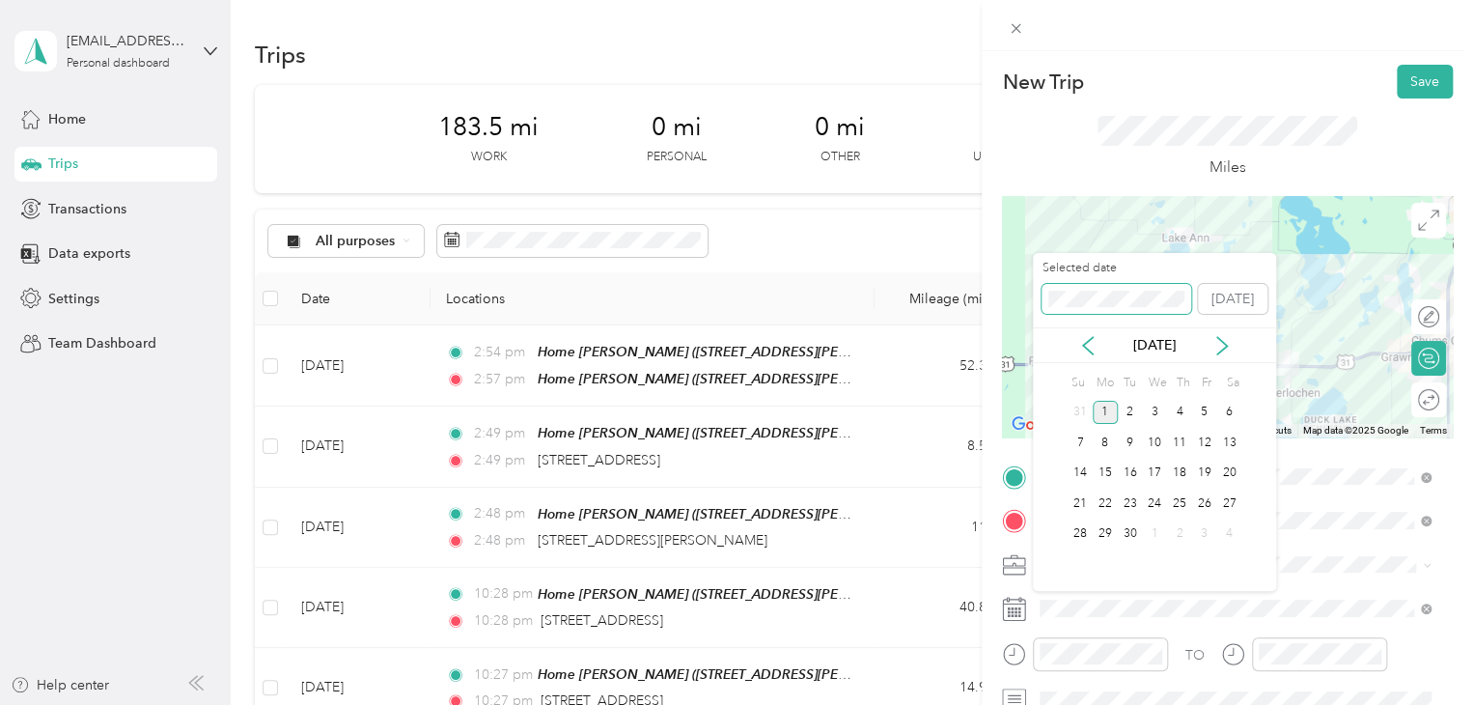
click at [1028, 704] on div "New Trip Save This trip cannot be edited because it is either under review, app…" at bounding box center [731, 705] width 1463 height 0
click at [996, 704] on div "New Trip Save This trip cannot be edited because it is either under review, app…" at bounding box center [731, 705] width 1463 height 0
click at [1158, 506] on div "19" at bounding box center [1154, 503] width 25 height 24
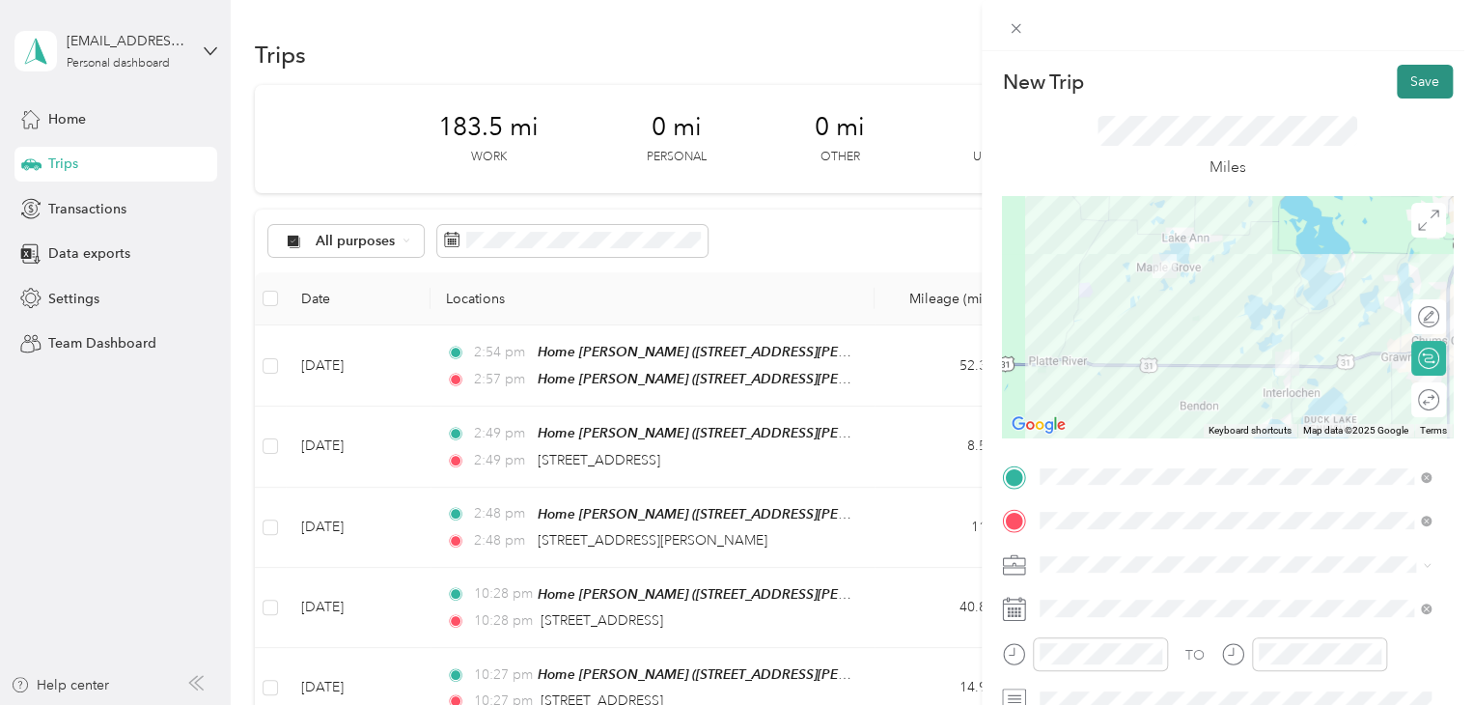
click at [1397, 91] on button "Save" at bounding box center [1425, 82] width 56 height 34
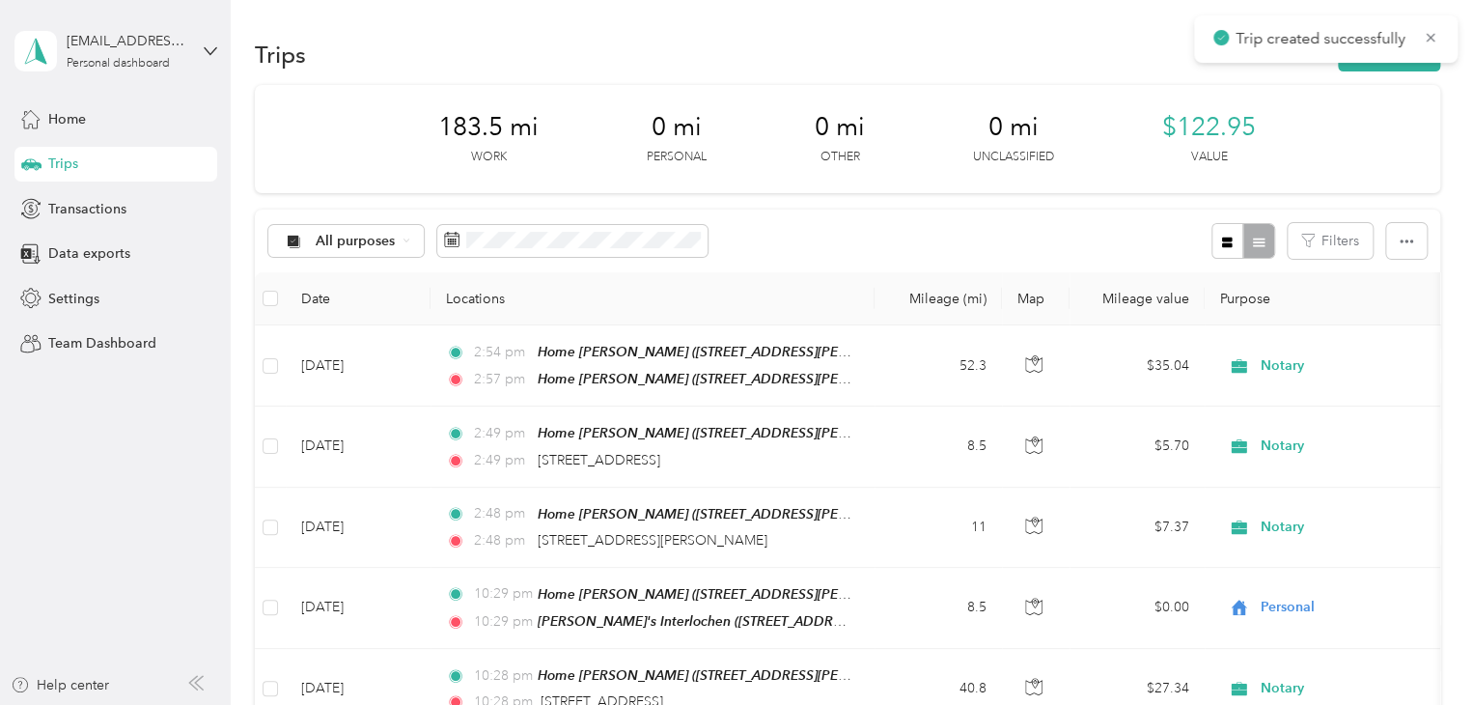
click at [1378, 77] on section "Trips New trip 183.5 mi Work 0 mi Personal 0 mi Other 0 mi Unclassified $122.95…" at bounding box center [847, 570] width 1185 height 1073
click at [1378, 69] on button "New trip" at bounding box center [1389, 55] width 102 height 34
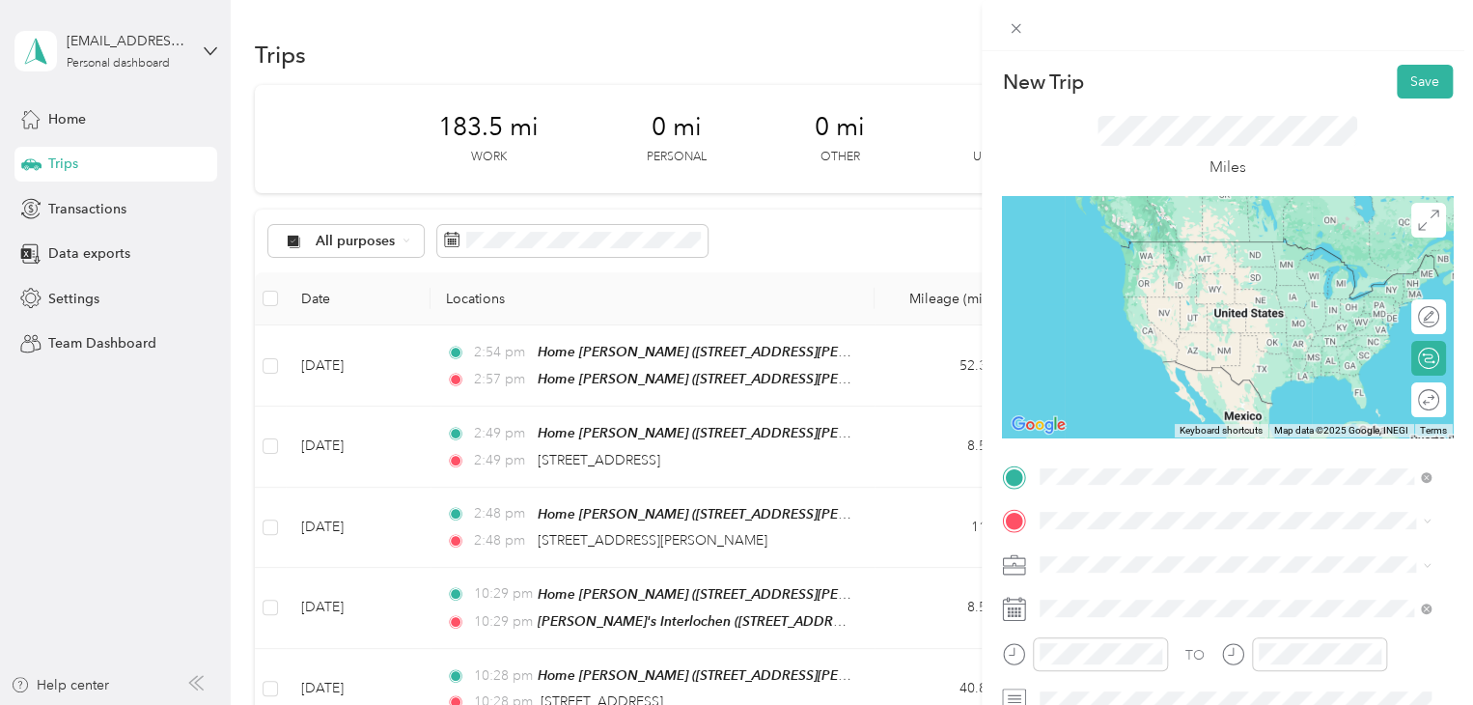
click at [1140, 278] on span "[STREET_ADDRESS][US_STATE]" at bounding box center [1172, 270] width 193 height 16
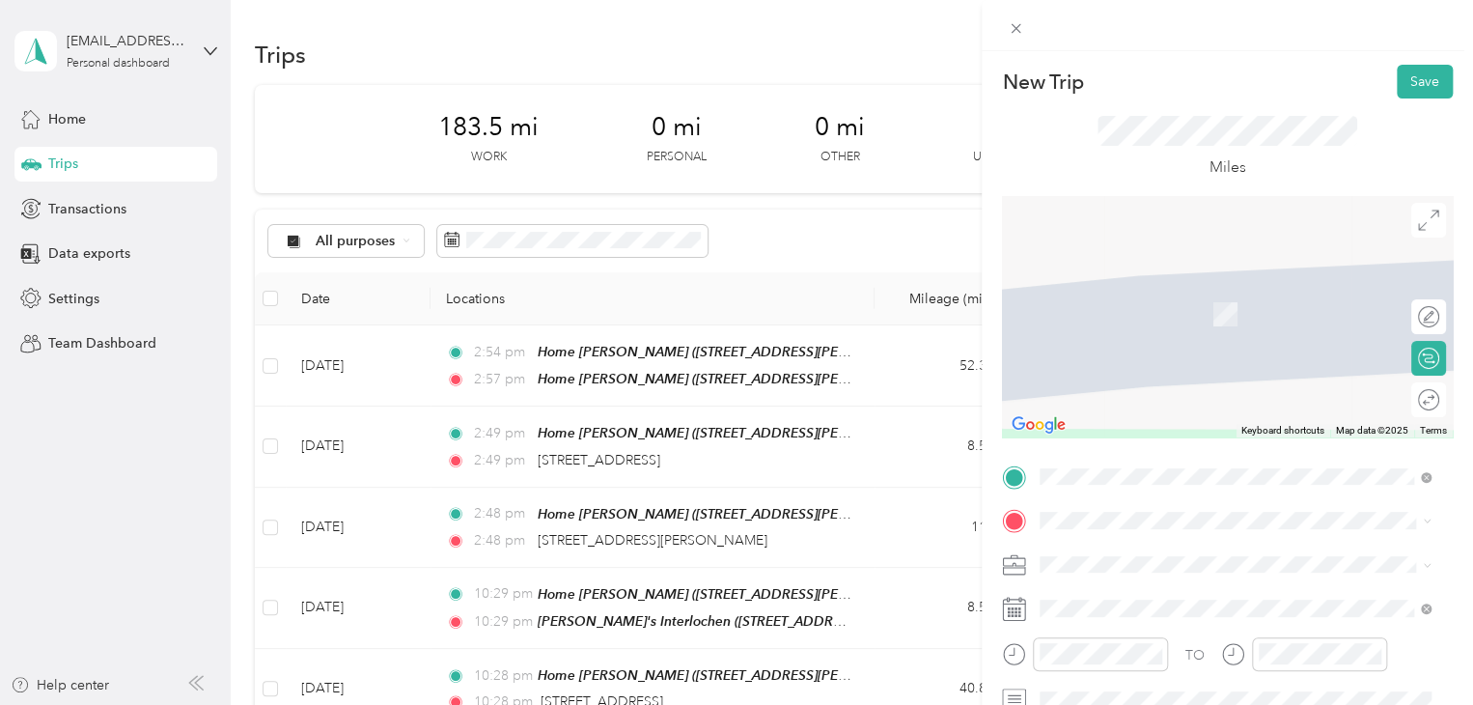
click at [1130, 293] on span "[STREET_ADDRESS][PERSON_NAME][US_STATE]" at bounding box center [1226, 284] width 300 height 17
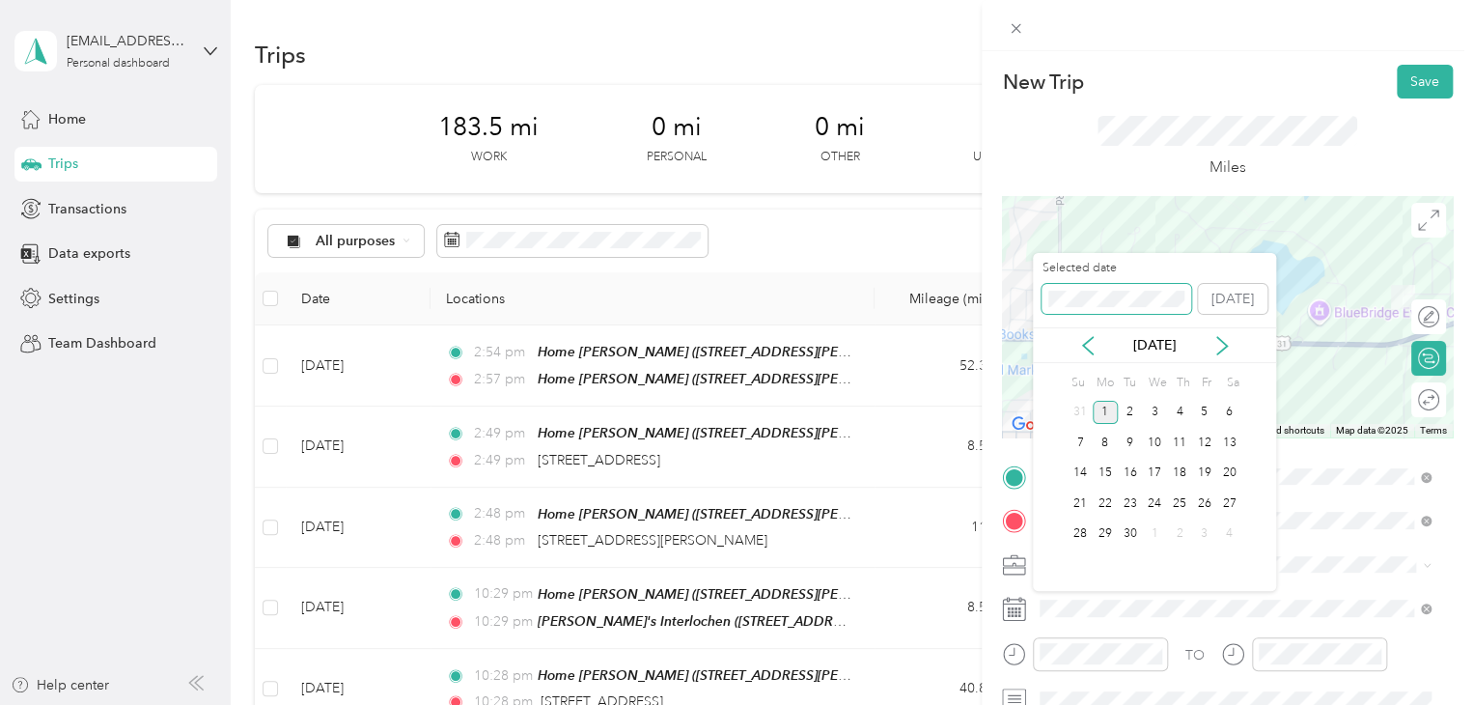
click at [976, 704] on div "New Trip Save This trip cannot be edited because it is either under review, app…" at bounding box center [731, 705] width 1463 height 0
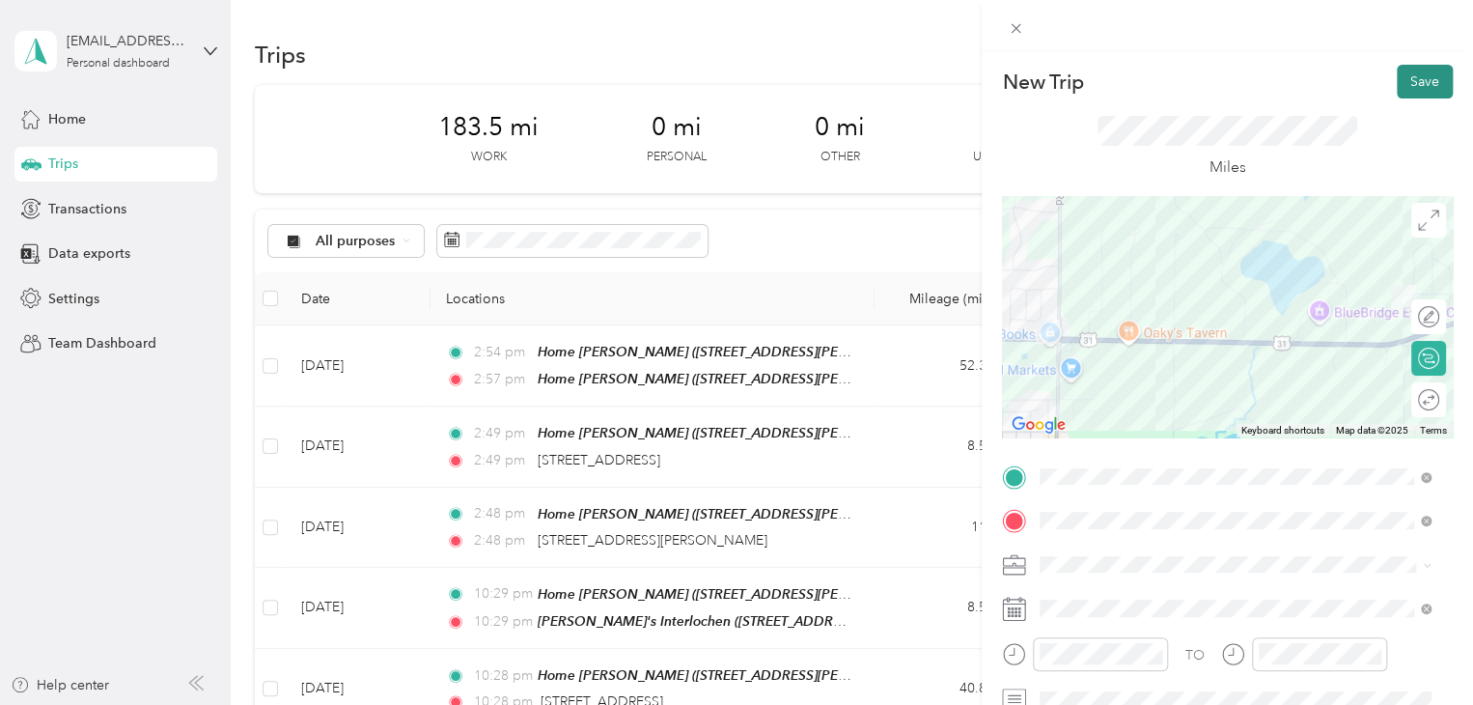
click at [1397, 83] on button "Save" at bounding box center [1425, 82] width 56 height 34
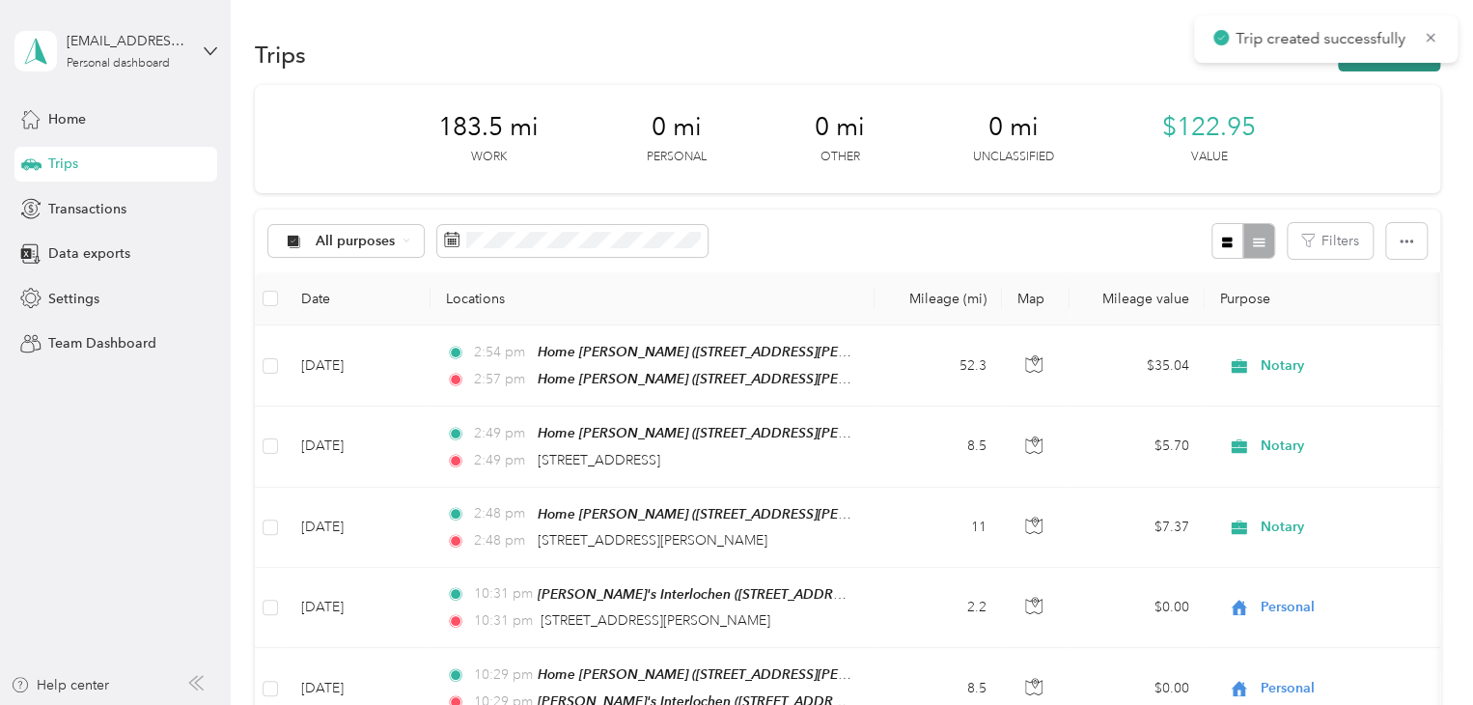
click at [1384, 67] on button "New trip" at bounding box center [1389, 55] width 102 height 34
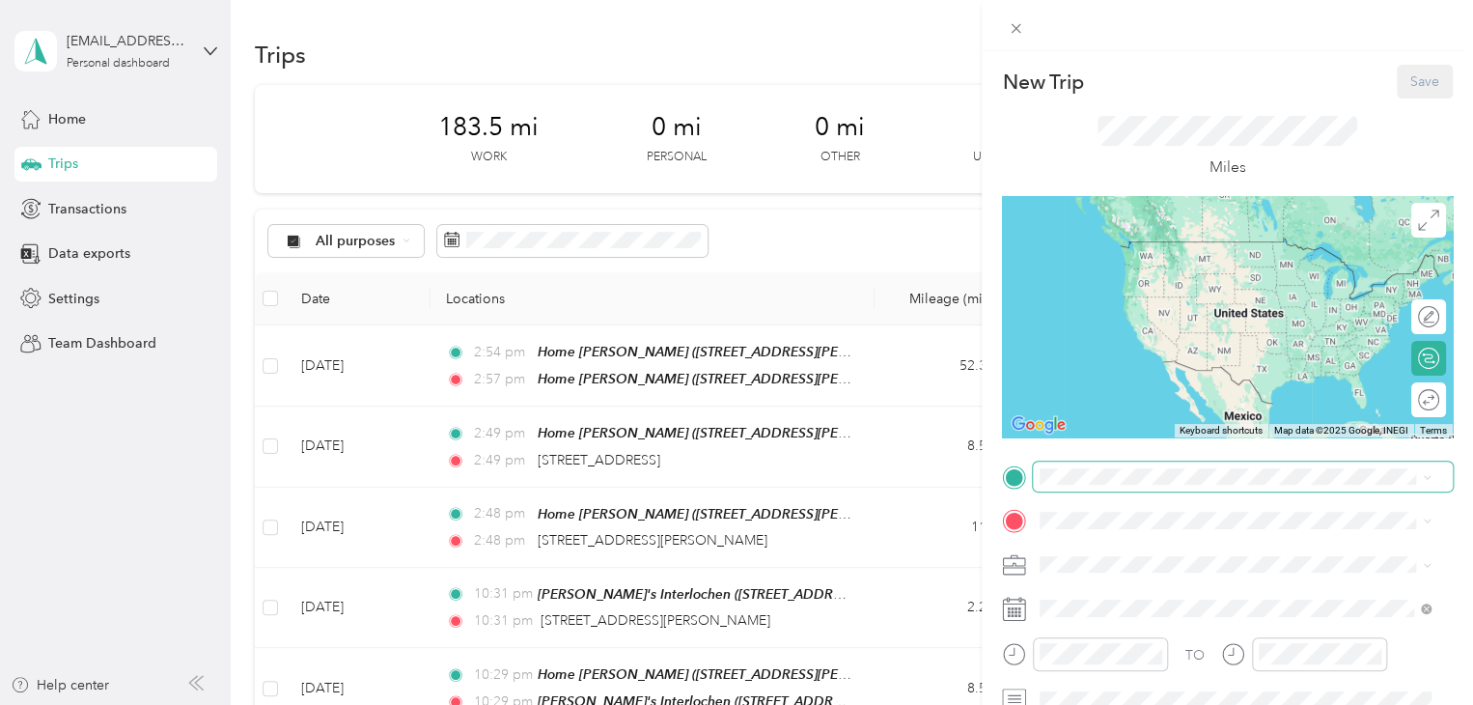
click at [1123, 486] on span at bounding box center [1243, 476] width 420 height 31
click at [1131, 234] on span "[STREET_ADDRESS][PERSON_NAME][US_STATE]" at bounding box center [1226, 241] width 300 height 17
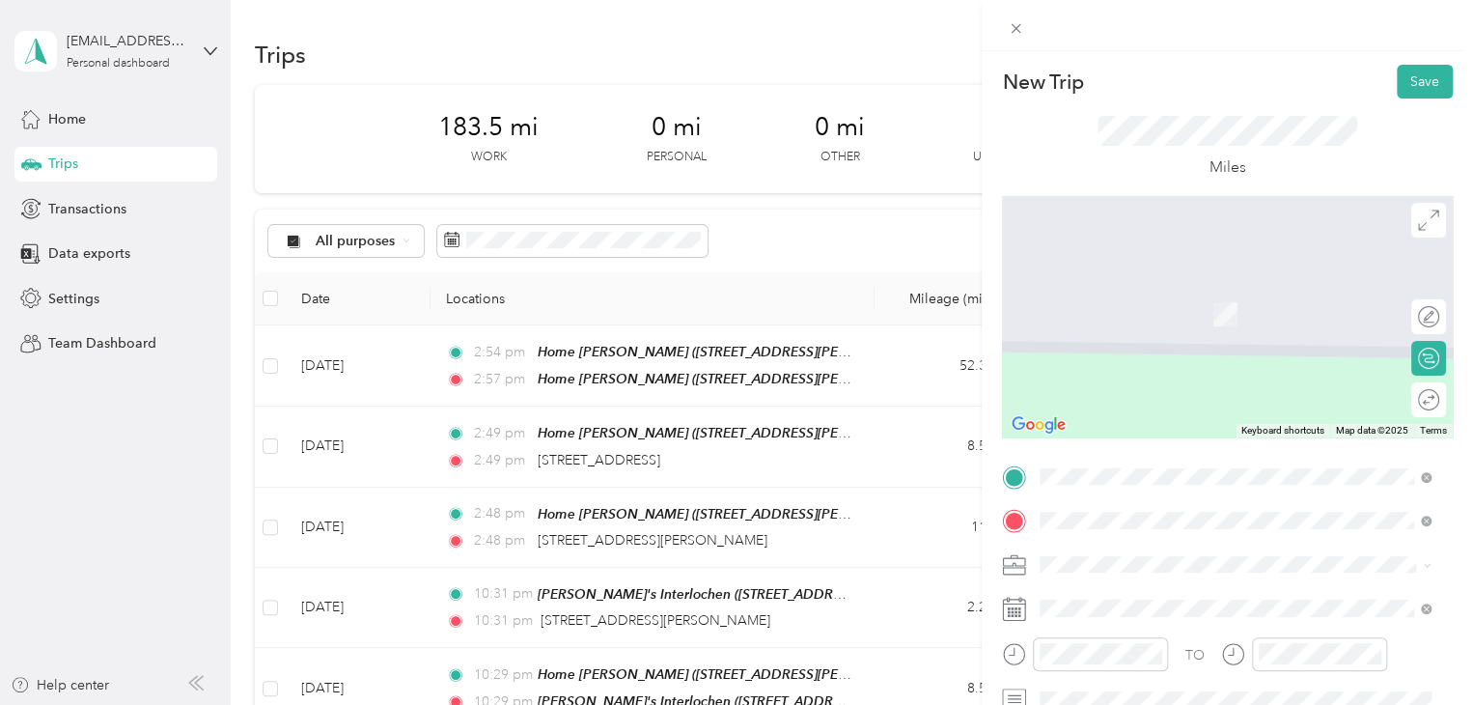
click at [1111, 320] on div "Subway, 857 US-31, [GEOGRAPHIC_DATA], [GEOGRAPHIC_DATA], [GEOGRAPHIC_DATA], 496…" at bounding box center [1168, 304] width 185 height 41
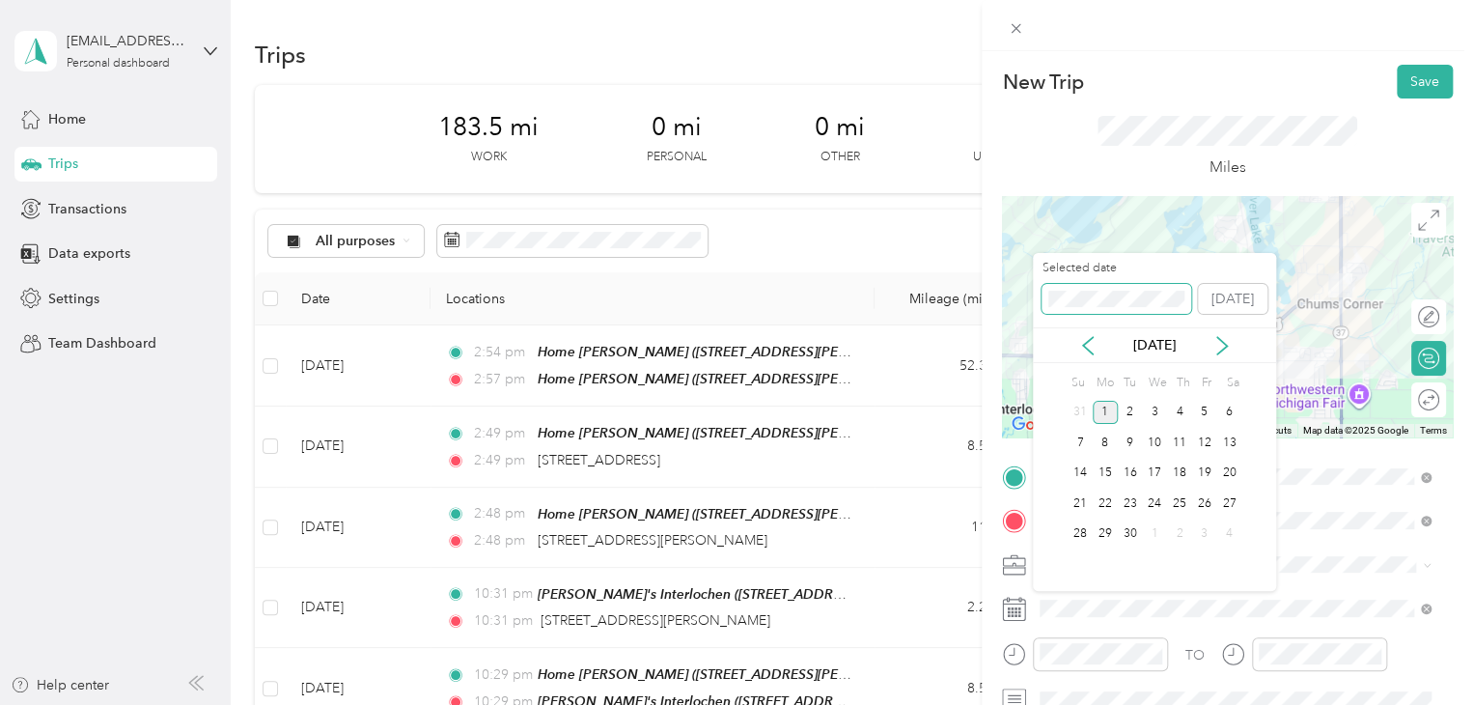
click at [1013, 704] on div "New Trip Save This trip cannot be edited because it is either under review, app…" at bounding box center [731, 705] width 1463 height 0
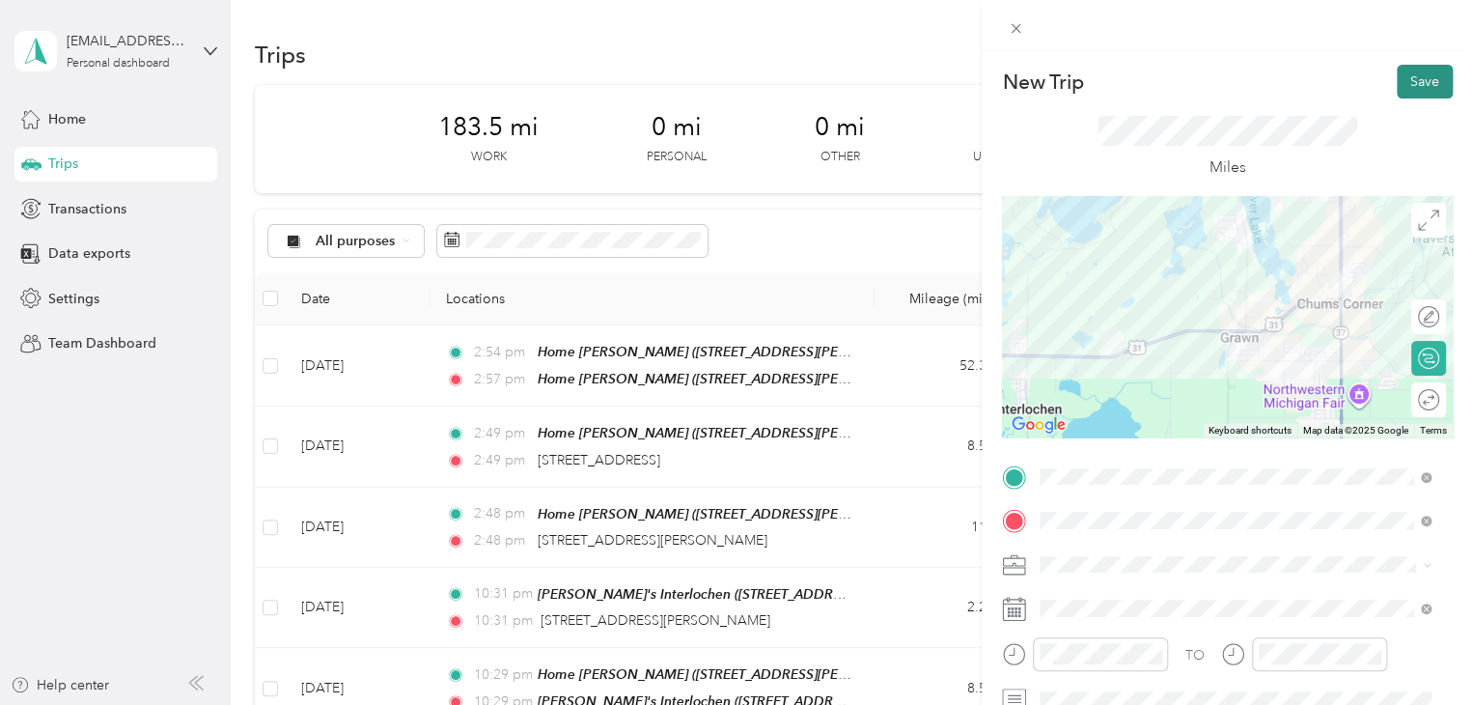
click at [1412, 90] on button "Save" at bounding box center [1425, 82] width 56 height 34
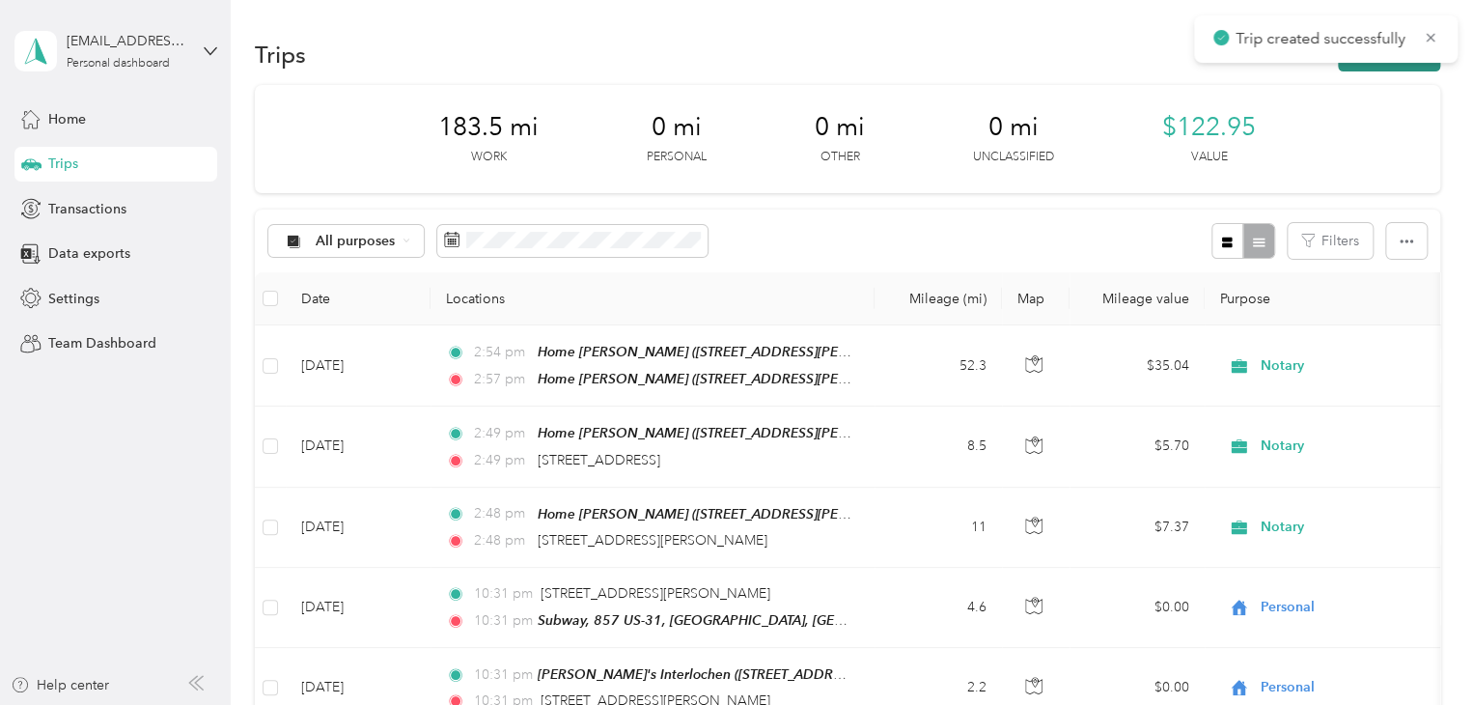
click at [1398, 63] on button "New trip" at bounding box center [1389, 55] width 102 height 34
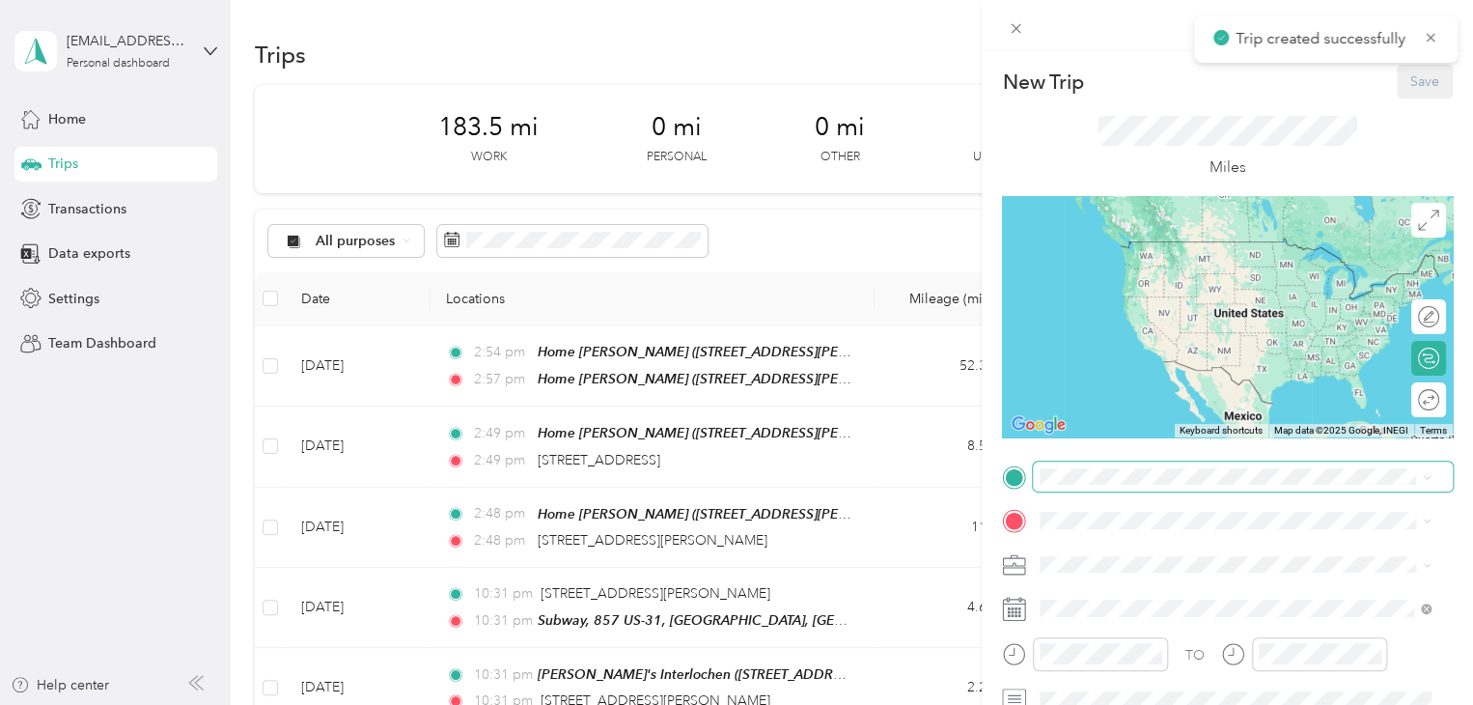
click at [1103, 465] on span at bounding box center [1243, 476] width 420 height 31
click at [1127, 278] on span "Subway, [STREET_ADDRESS]" at bounding box center [1164, 270] width 177 height 16
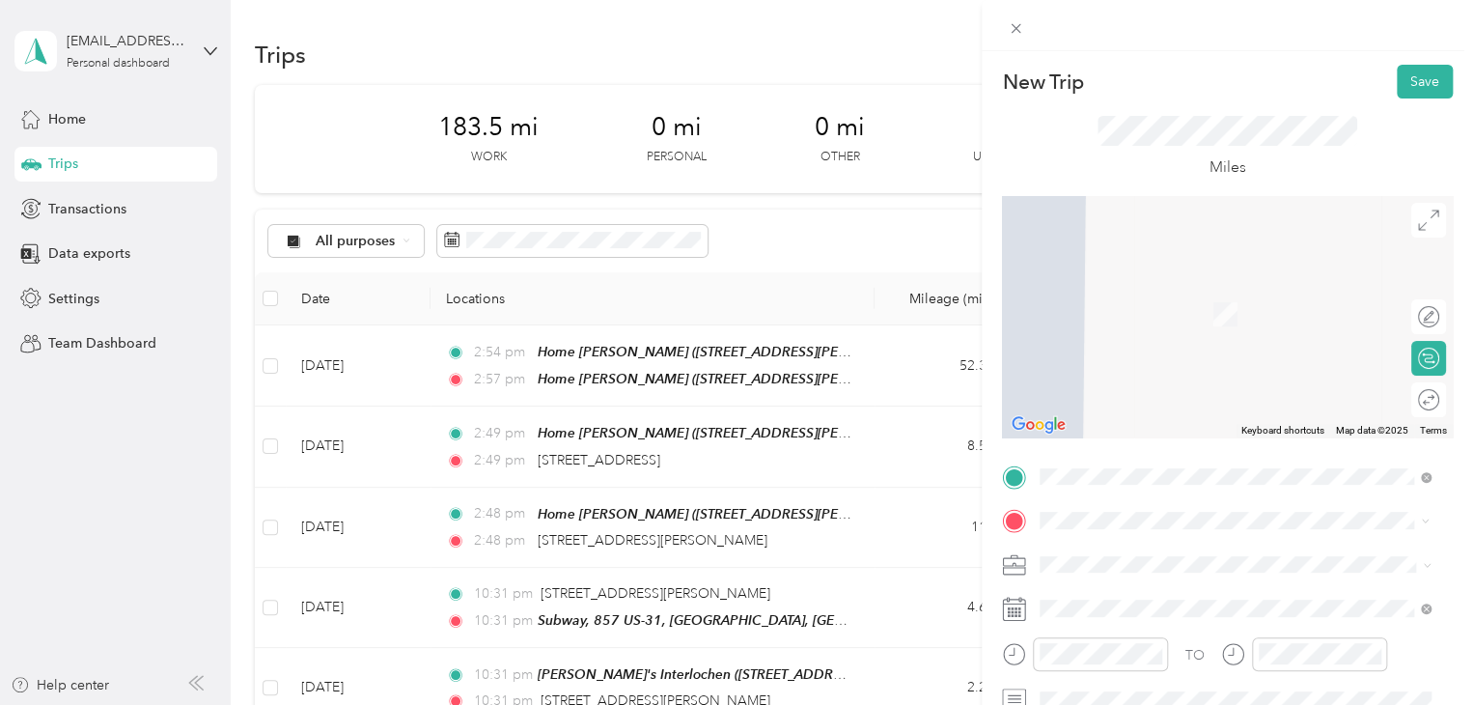
click at [1164, 294] on span "[STREET_ADDRESS][US_STATE]" at bounding box center [1172, 285] width 193 height 17
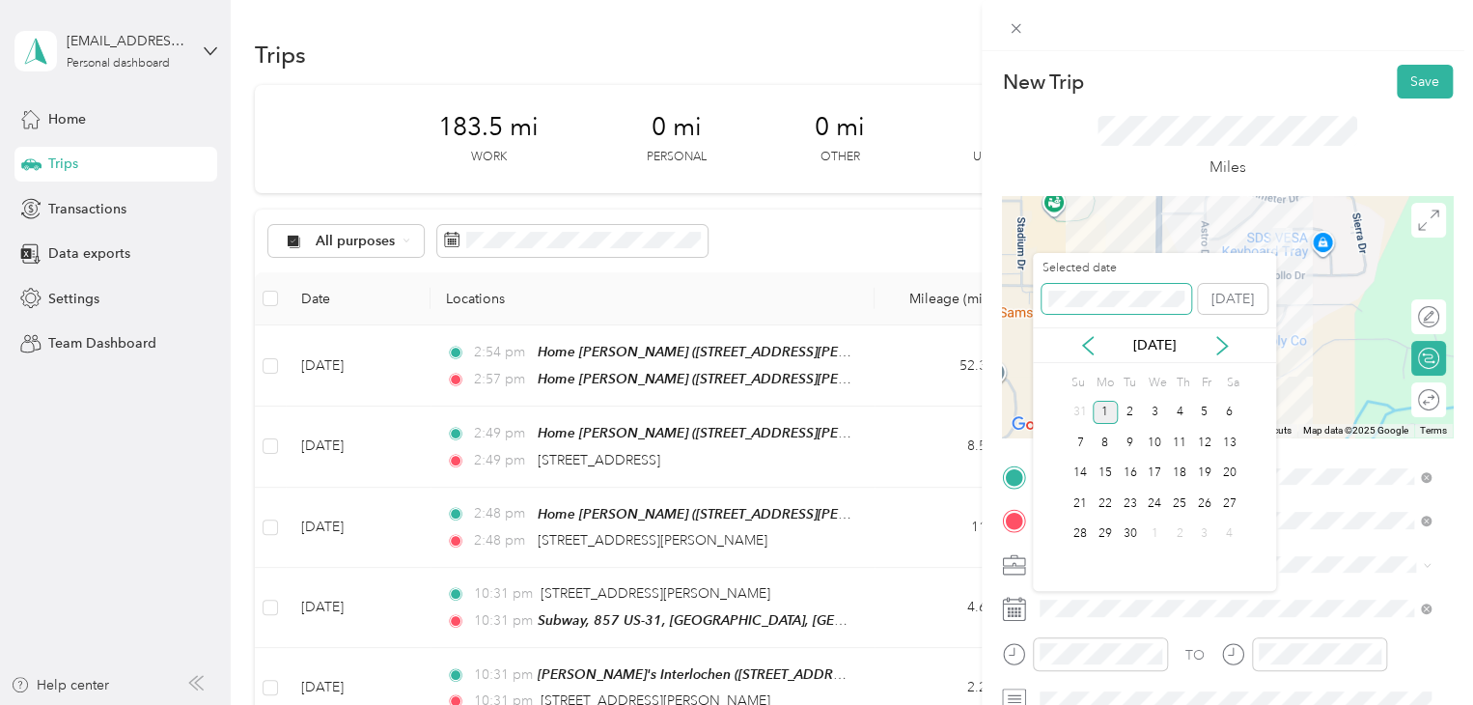
click at [1017, 704] on div "New Trip Save This trip cannot be edited because it is either under review, app…" at bounding box center [731, 705] width 1463 height 0
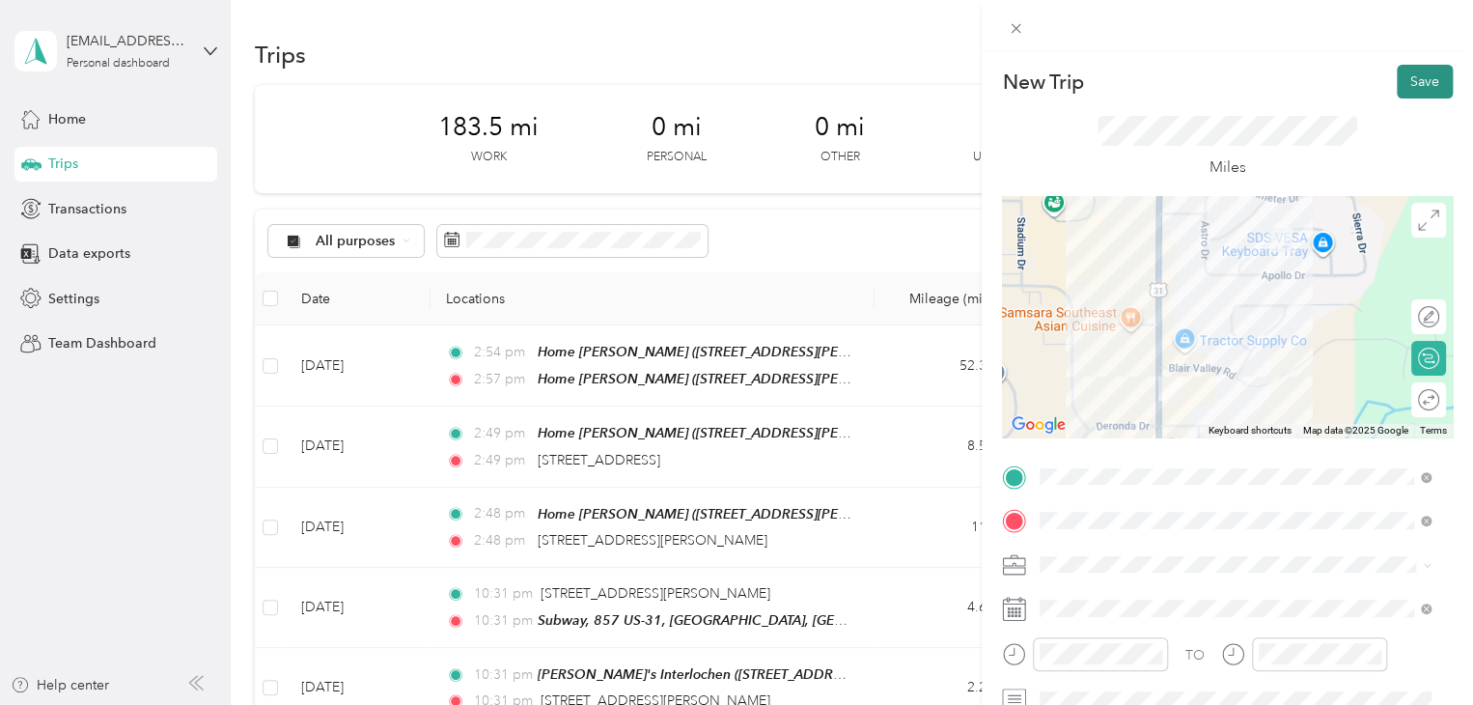
click at [1435, 82] on button "Save" at bounding box center [1425, 82] width 56 height 34
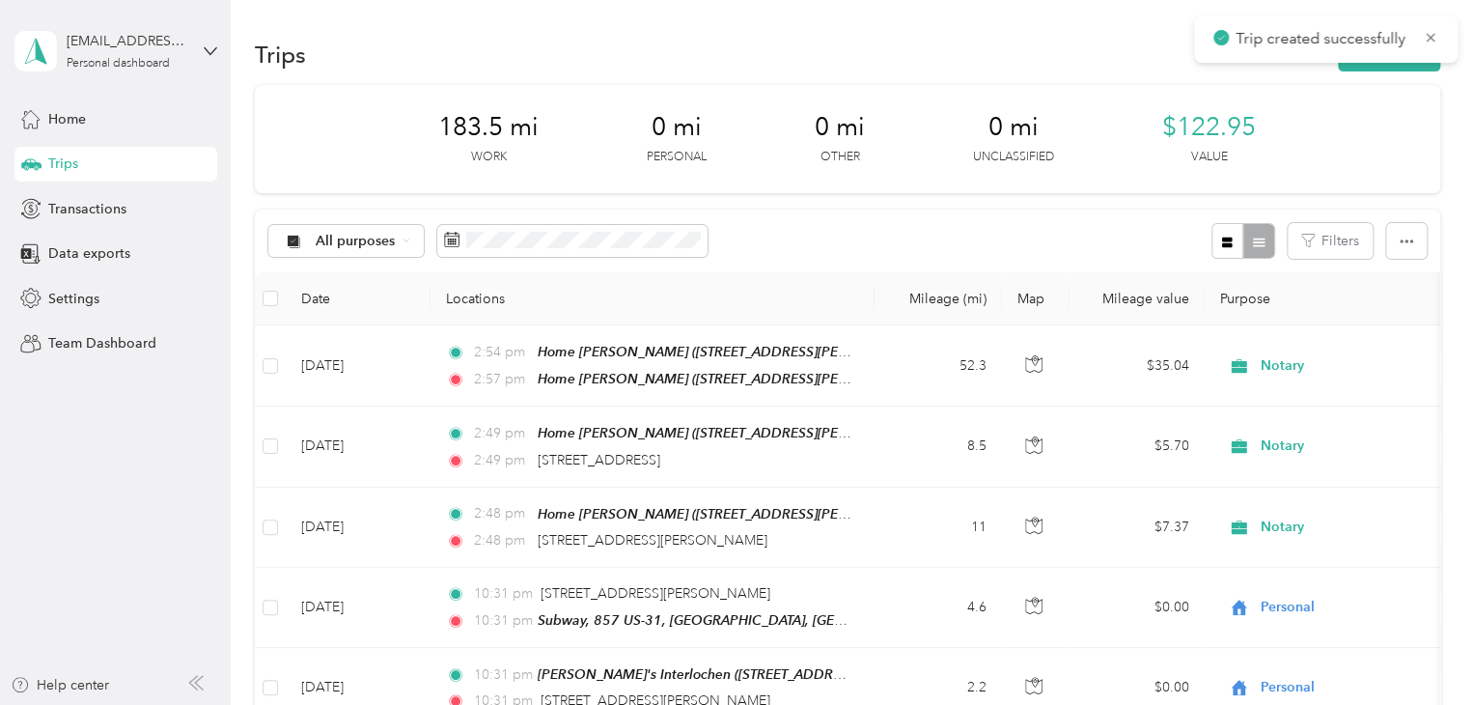
click at [1407, 704] on div "New Trip Save This trip cannot be edited because it is either under review, app…" at bounding box center [731, 705] width 1463 height 0
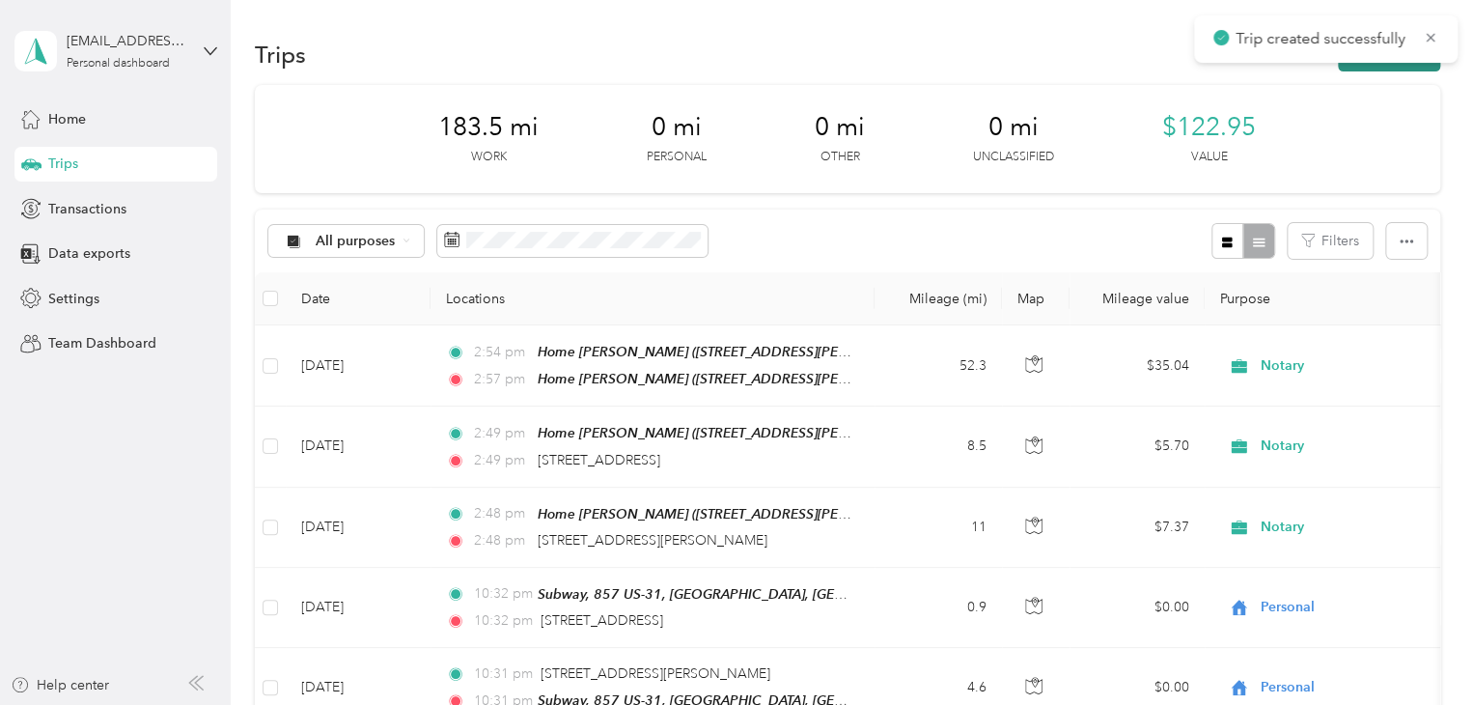
click at [1397, 69] on button "New trip" at bounding box center [1389, 55] width 102 height 34
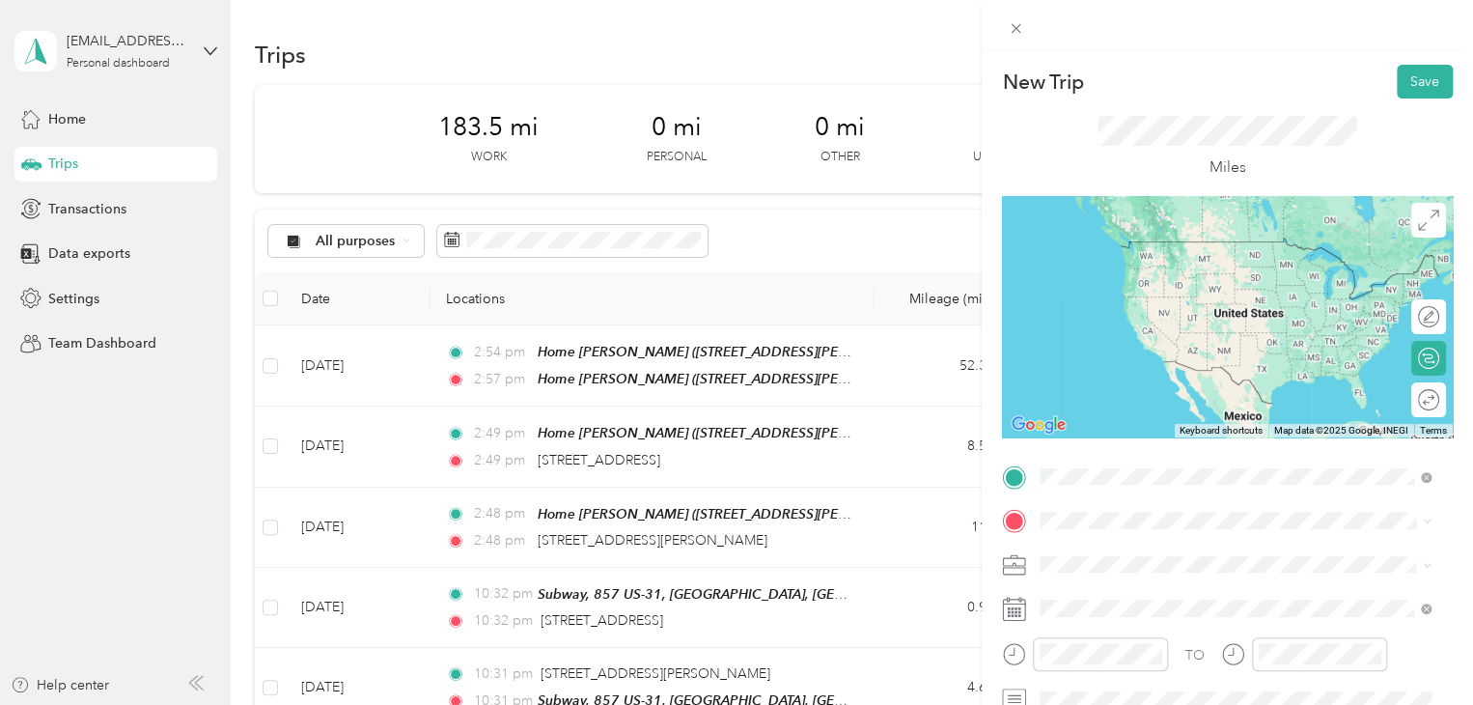
click at [1140, 250] on span "[STREET_ADDRESS][US_STATE]" at bounding box center [1172, 241] width 193 height 17
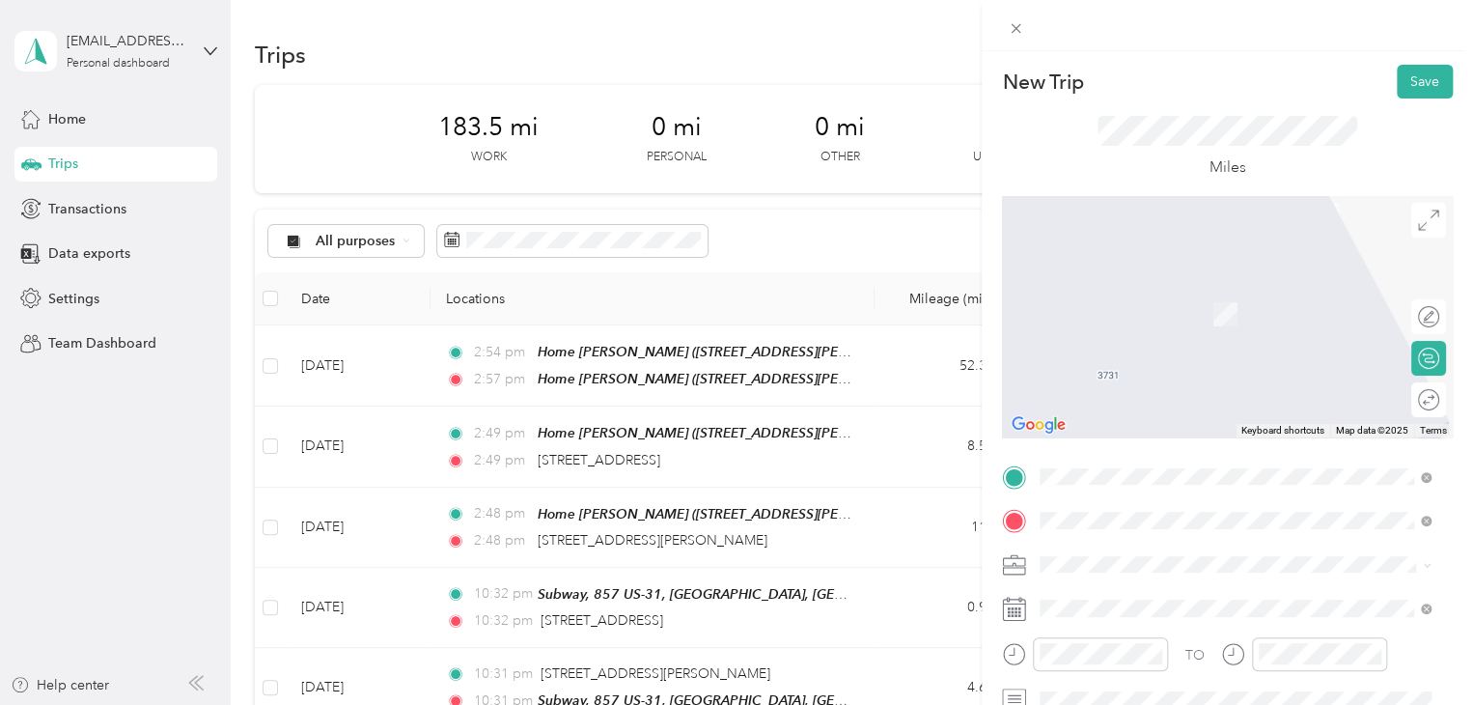
click at [1134, 317] on div "pizza hut [STREET_ADDRESS][US_STATE]" at bounding box center [1172, 304] width 193 height 41
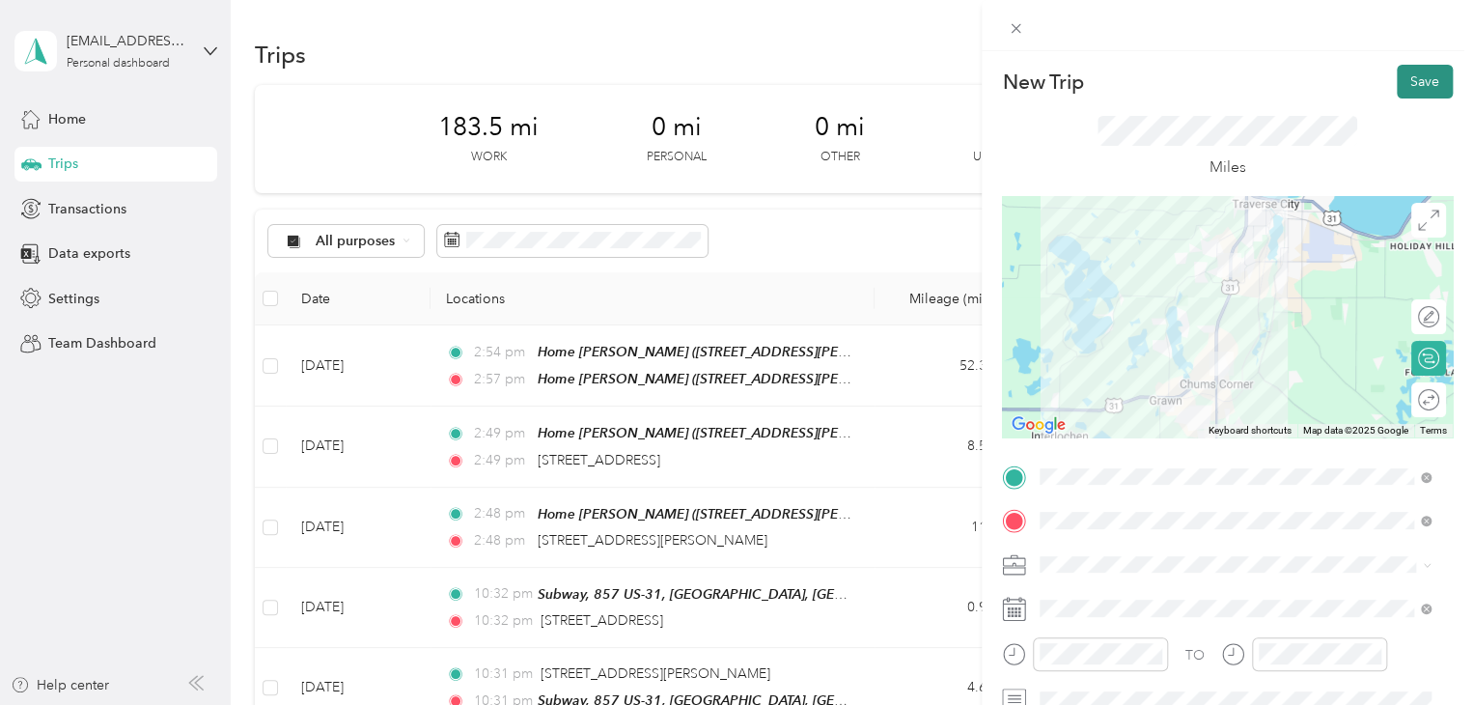
click at [1397, 82] on button "Save" at bounding box center [1425, 82] width 56 height 34
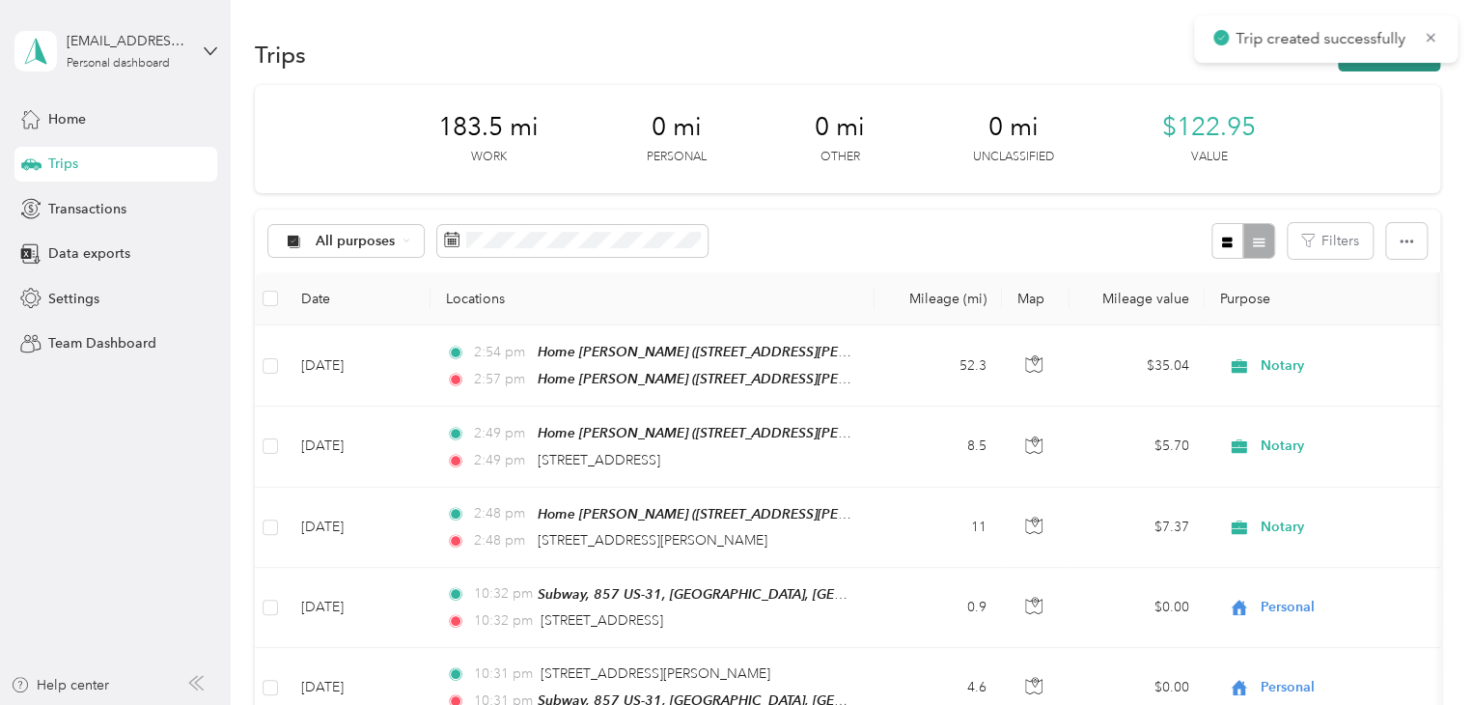
click at [1384, 67] on button "New trip" at bounding box center [1389, 55] width 102 height 34
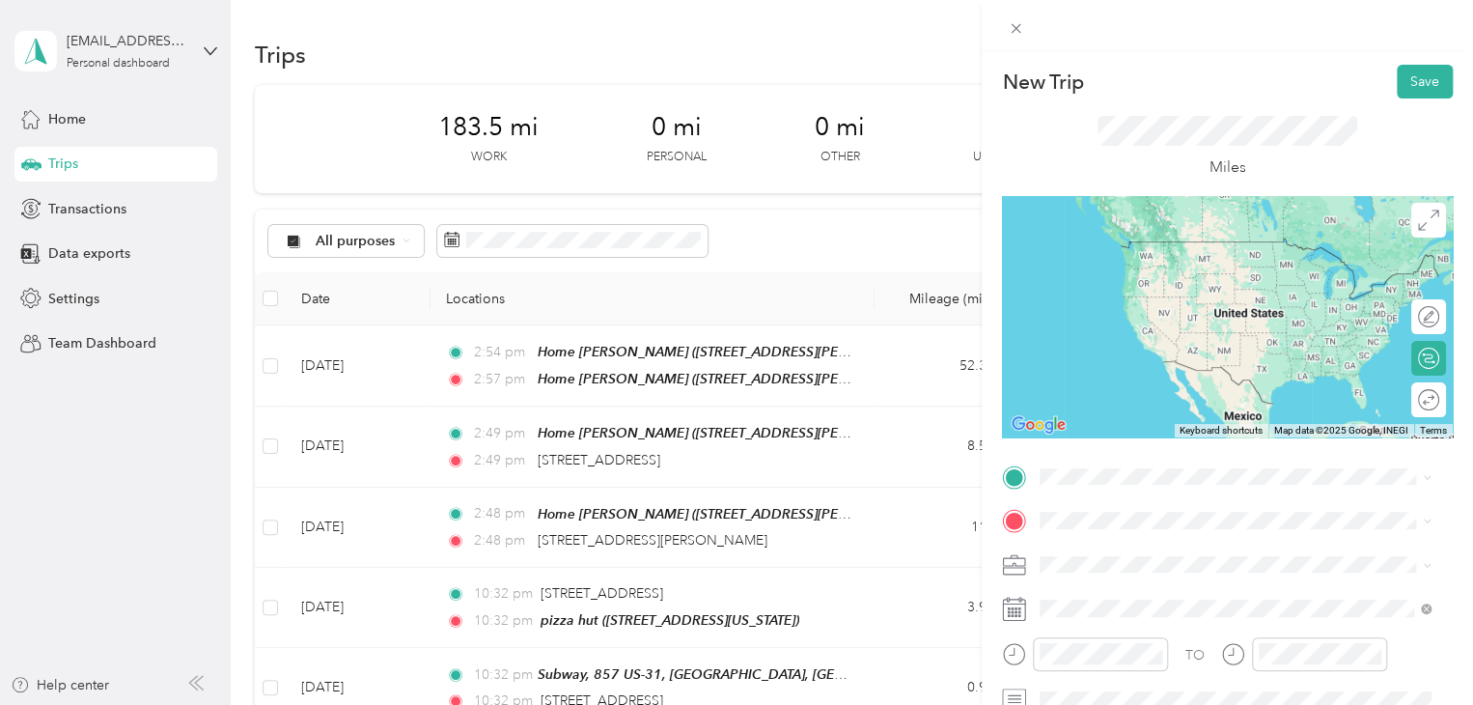
click at [1179, 259] on div "pizza hut [STREET_ADDRESS][US_STATE]" at bounding box center [1172, 256] width 193 height 41
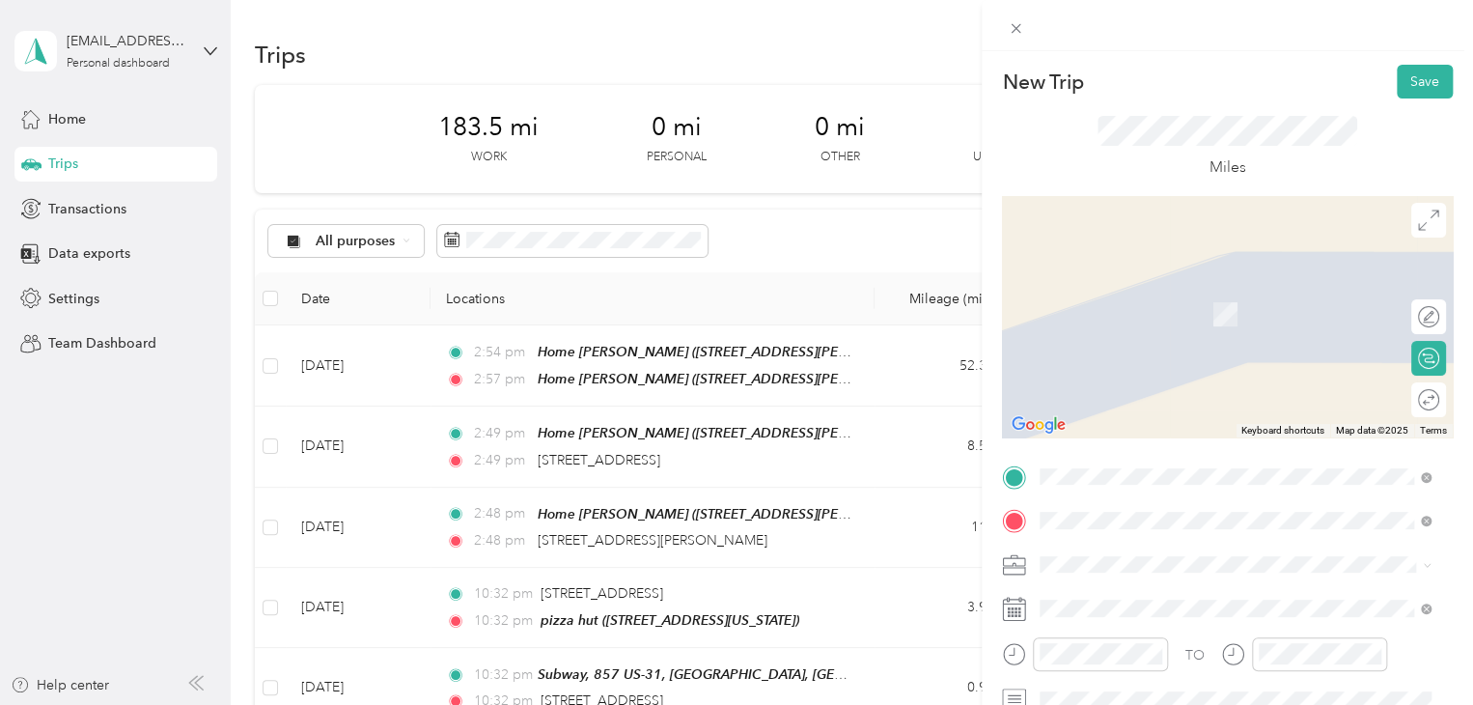
click at [1187, 318] on div "[GEOGRAPHIC_DATA] [STREET_ADDRESS][US_STATE]" at bounding box center [1172, 304] width 193 height 41
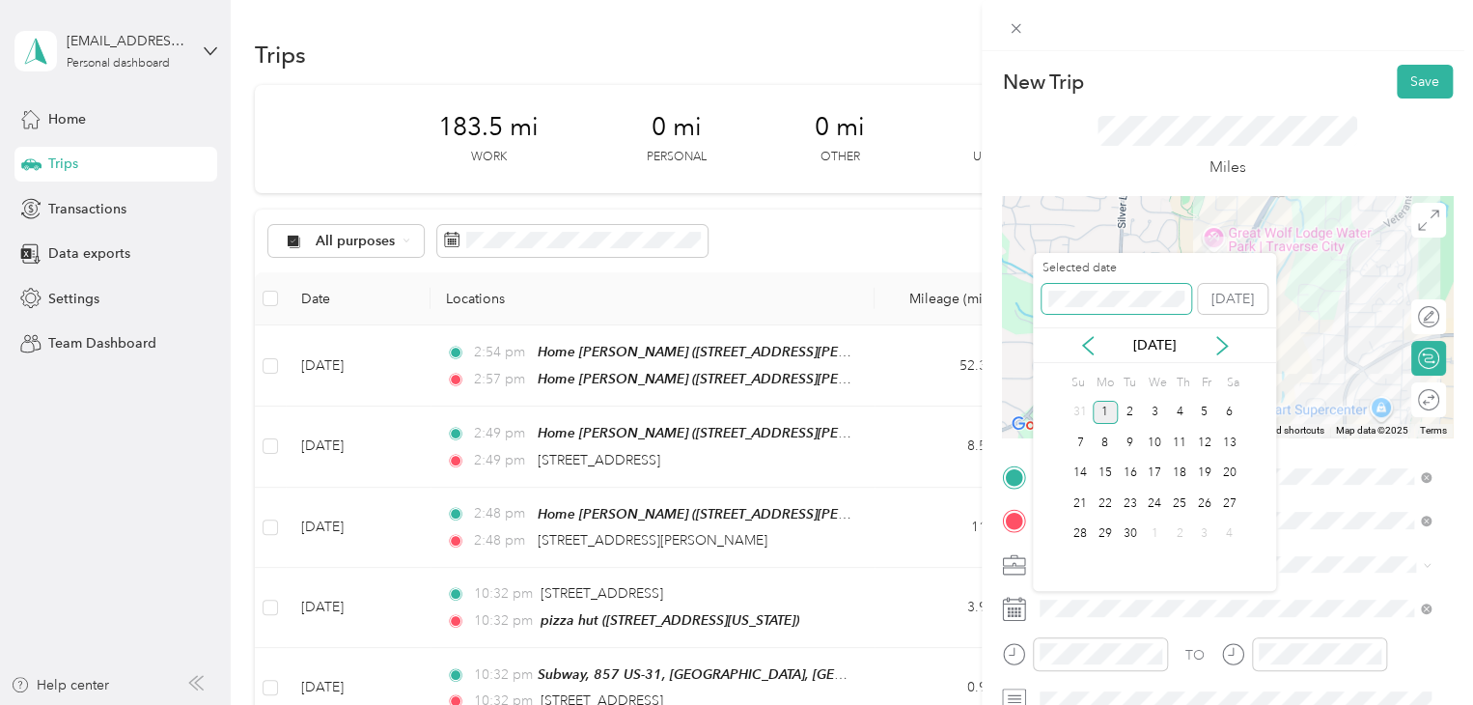
click at [1003, 704] on div "New Trip Save This trip cannot be edited because it is either under review, app…" at bounding box center [731, 705] width 1463 height 0
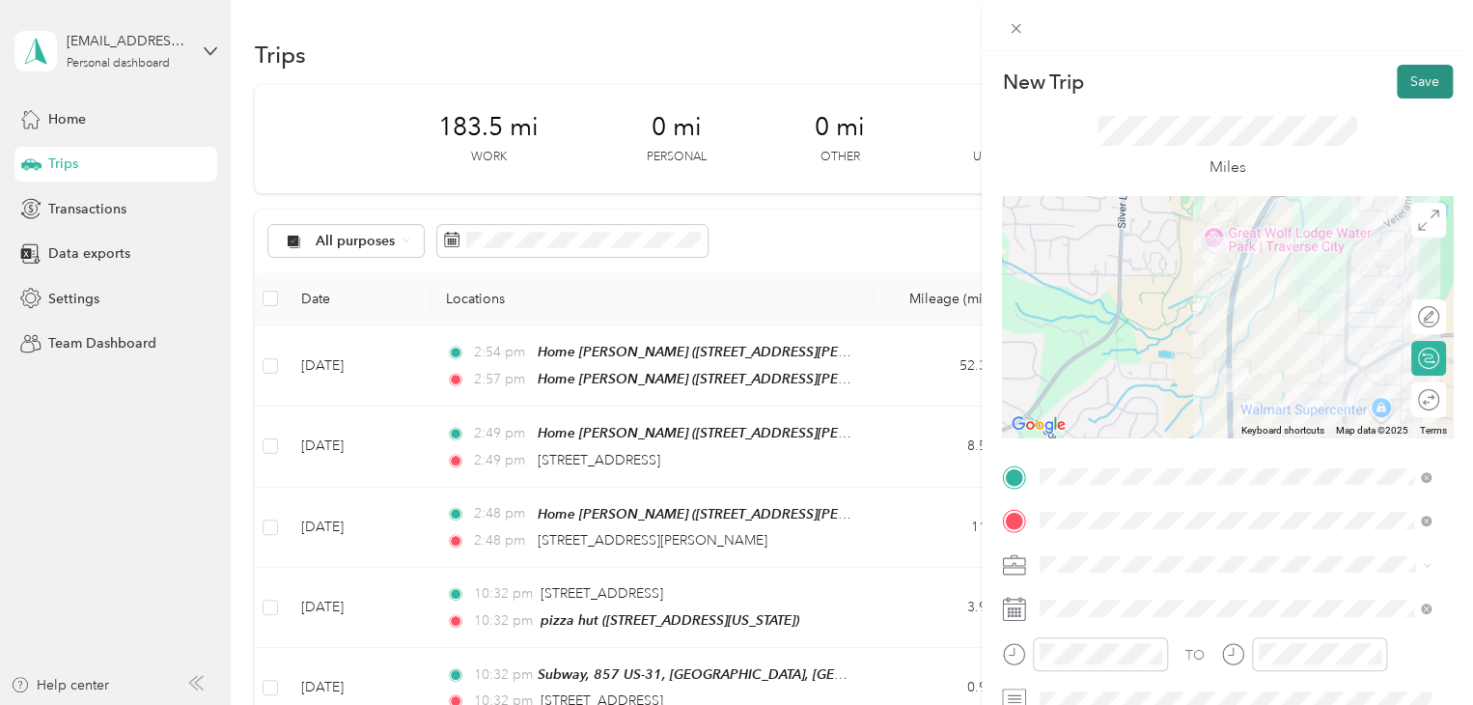
click at [1398, 81] on button "Save" at bounding box center [1425, 82] width 56 height 34
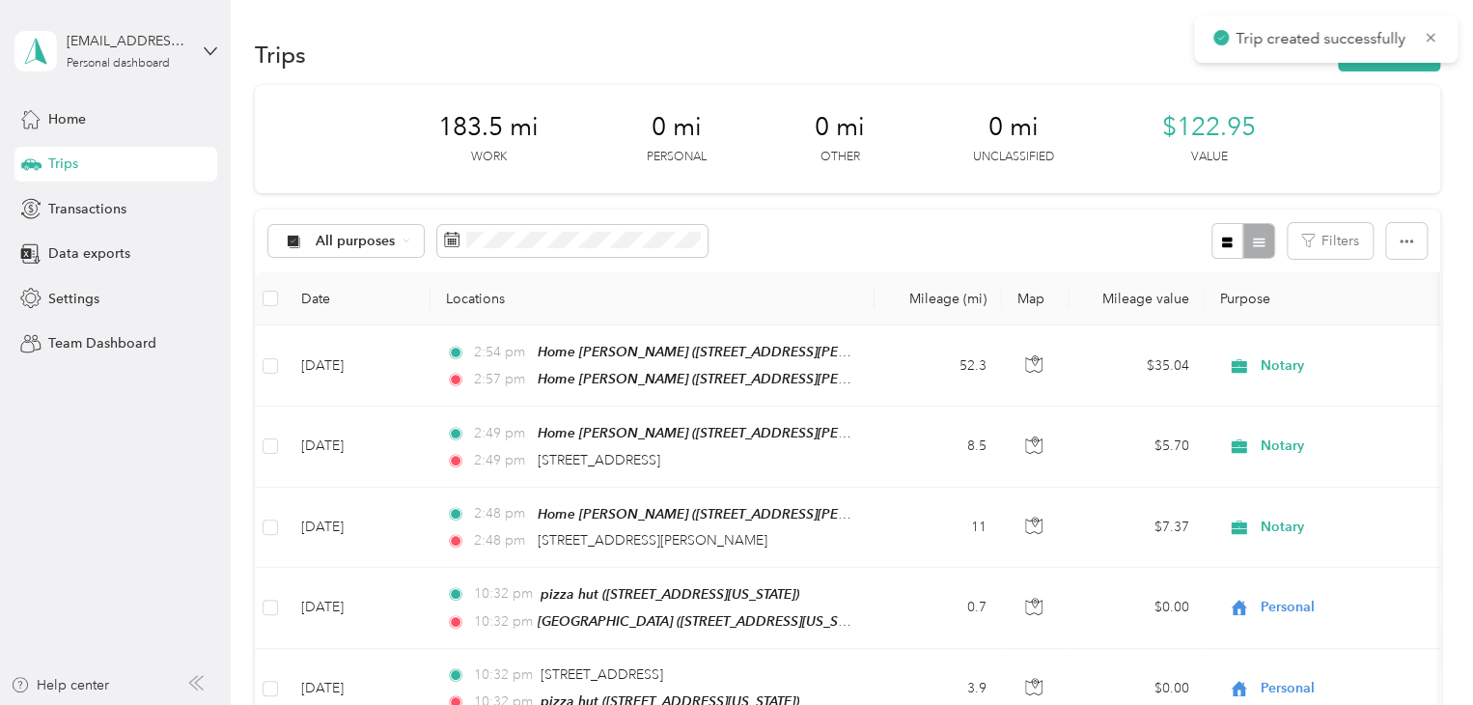
click at [1359, 70] on button "New trip" at bounding box center [1389, 55] width 102 height 34
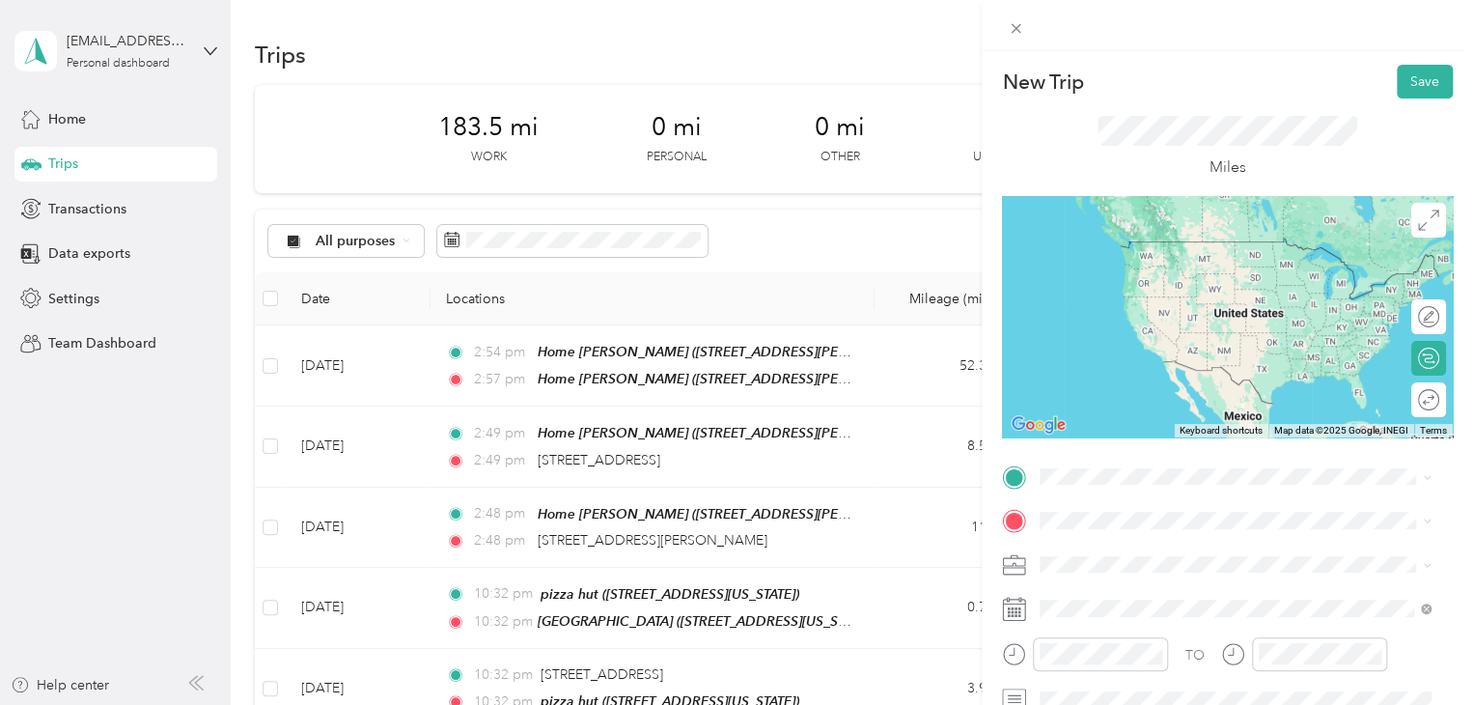
click at [1127, 262] on span "[STREET_ADDRESS][US_STATE]" at bounding box center [1172, 267] width 193 height 16
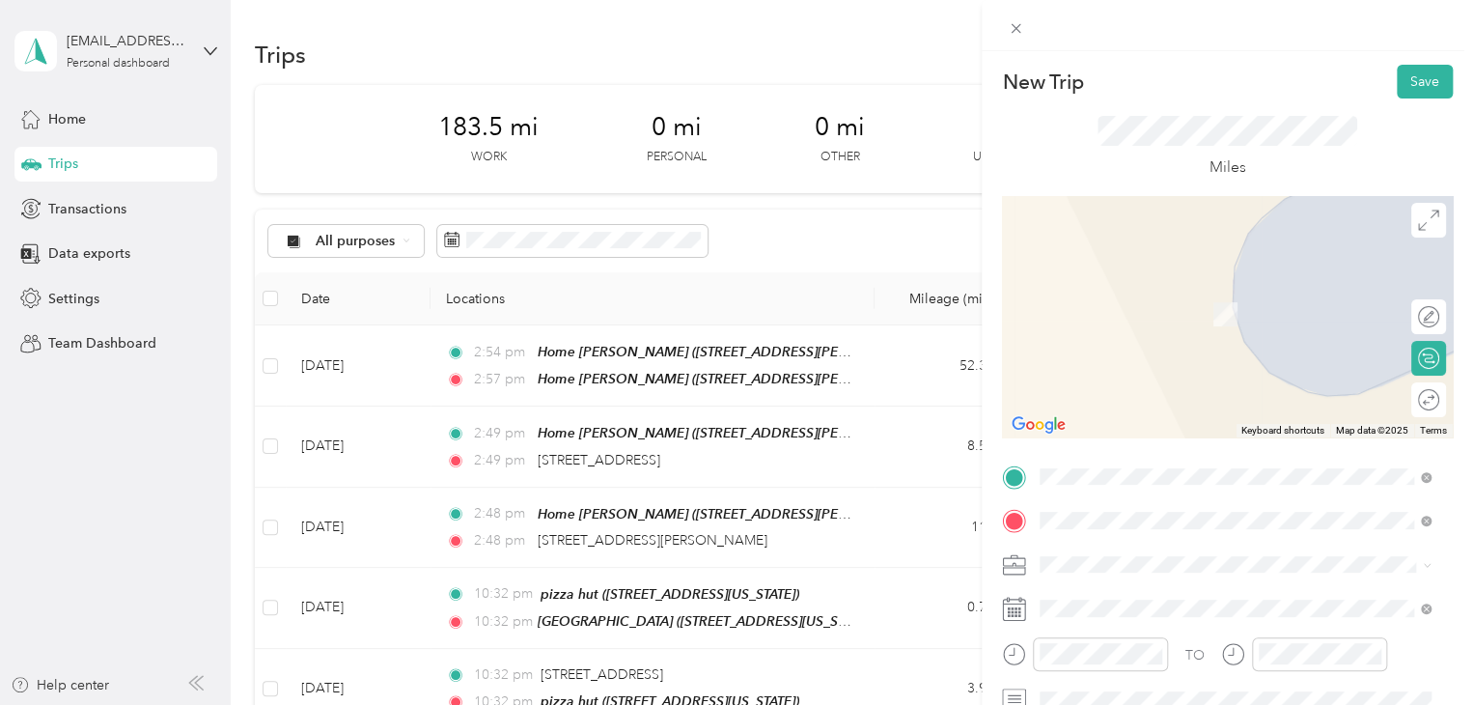
click at [1122, 425] on div "Home [PERSON_NAME] [STREET_ADDRESS][PERSON_NAME][PERSON_NAME] , [GEOGRAPHIC_DAT…" at bounding box center [1250, 445] width 348 height 81
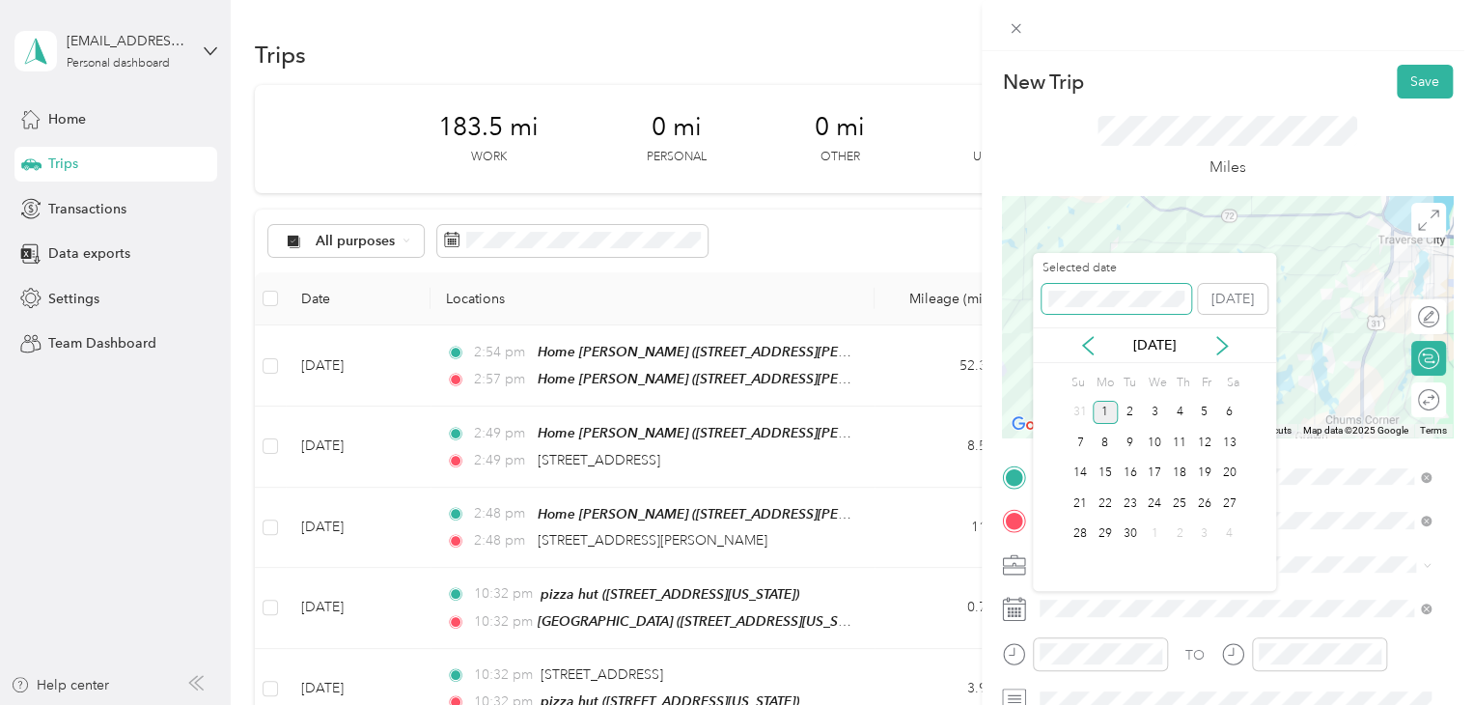
click at [958, 704] on div "New Trip Save This trip cannot be edited because it is either under review, app…" at bounding box center [731, 705] width 1463 height 0
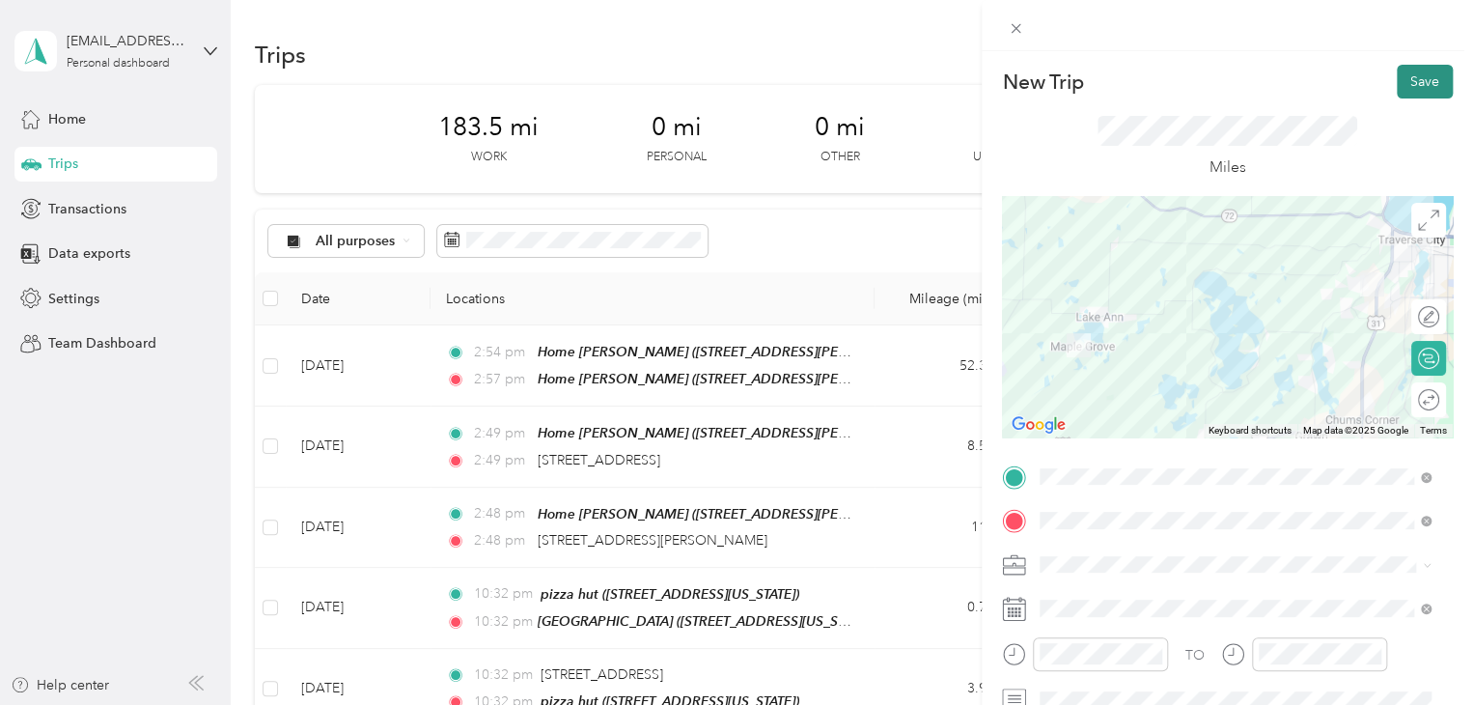
click at [1400, 88] on button "Save" at bounding box center [1425, 82] width 56 height 34
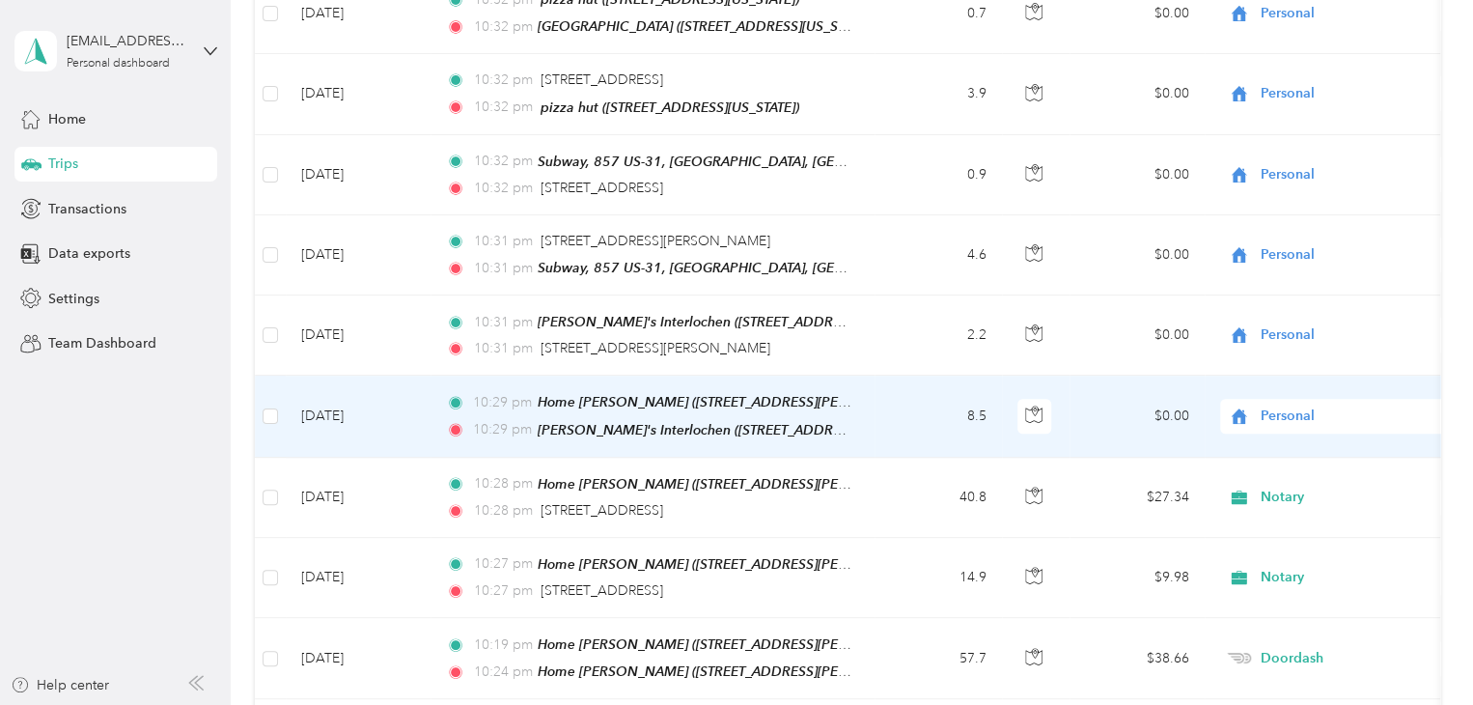
scroll to position [674, 0]
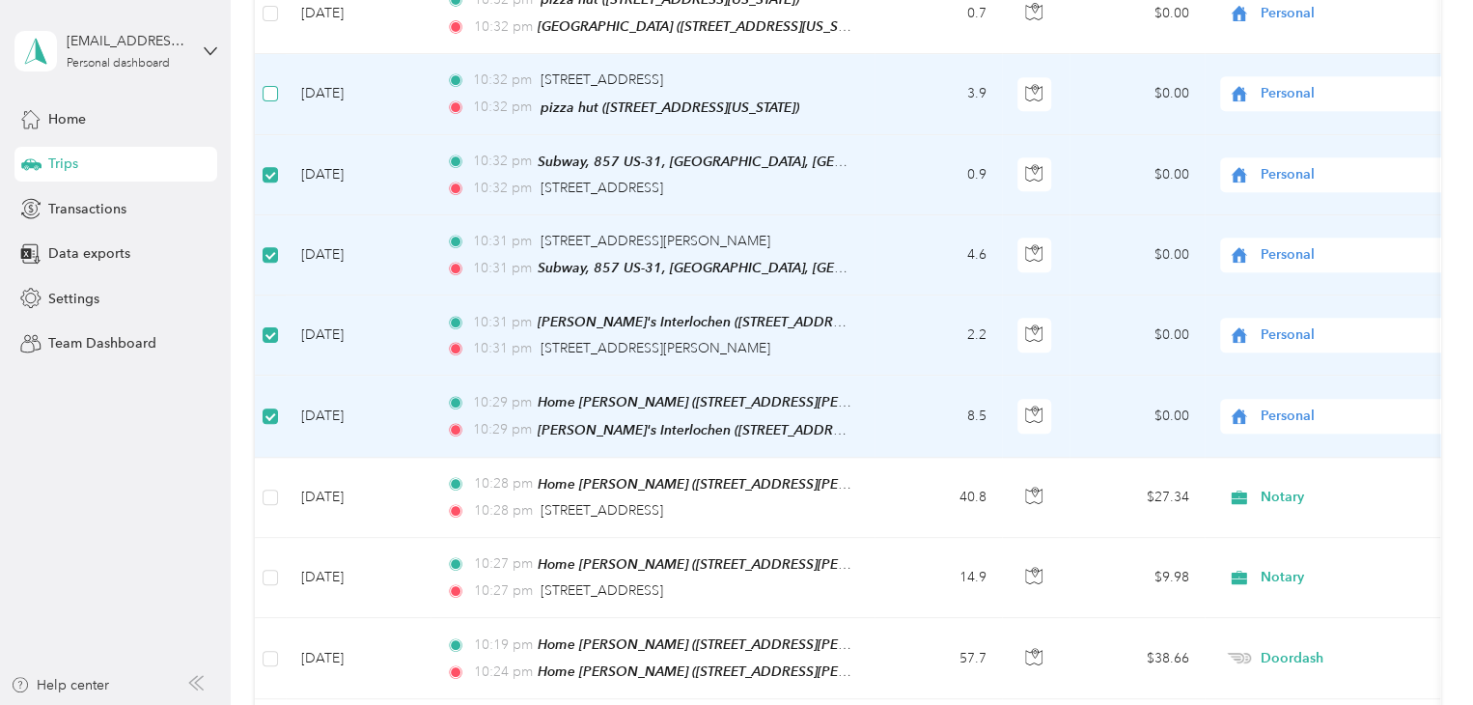
click at [274, 92] on label at bounding box center [270, 93] width 15 height 21
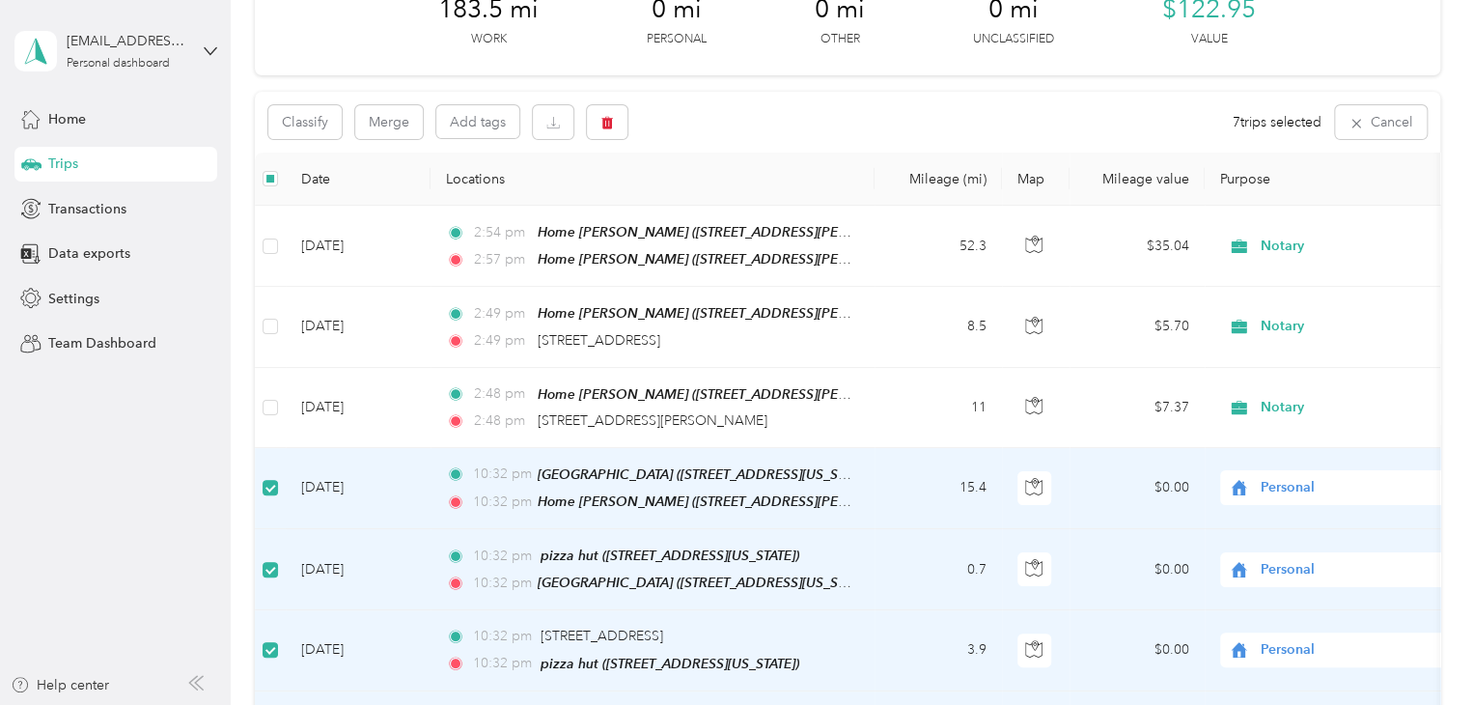
scroll to position [0, 0]
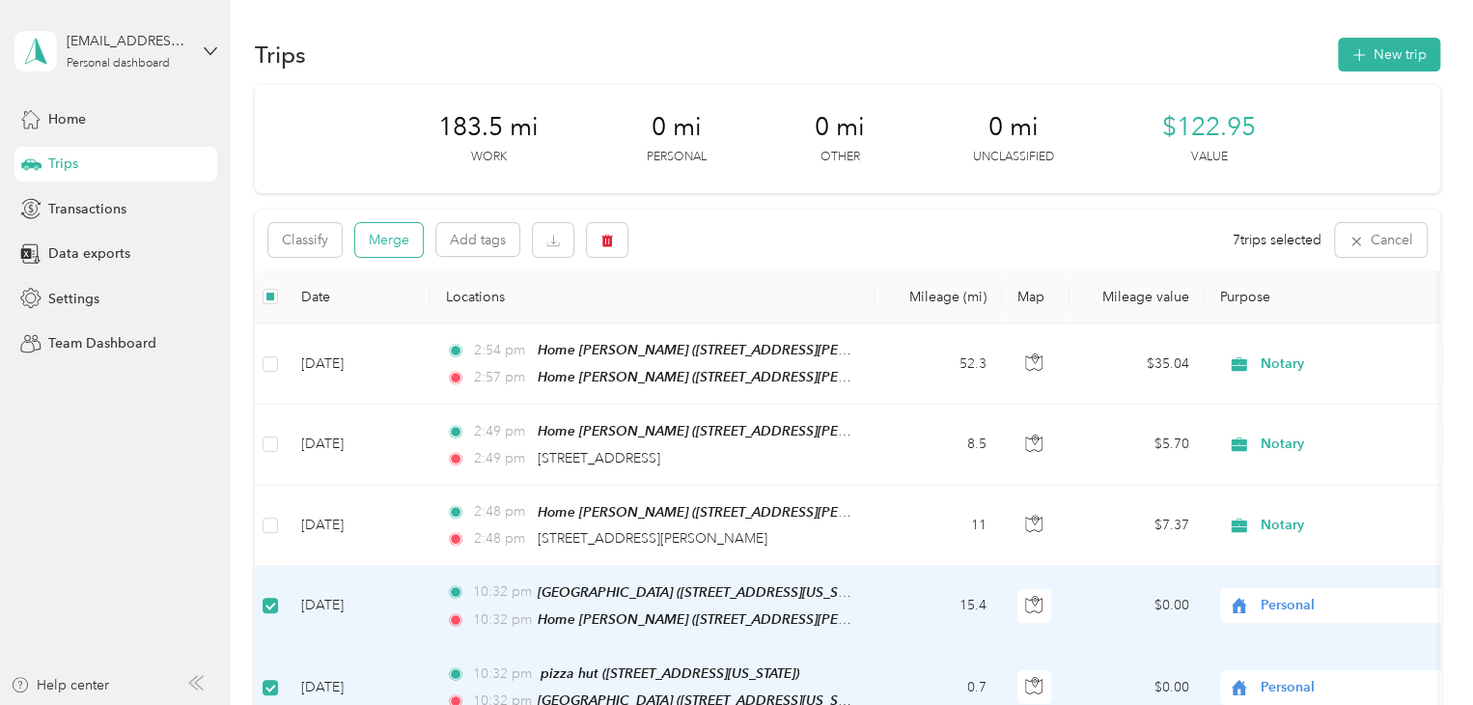
click at [374, 235] on button "Merge" at bounding box center [389, 240] width 68 height 34
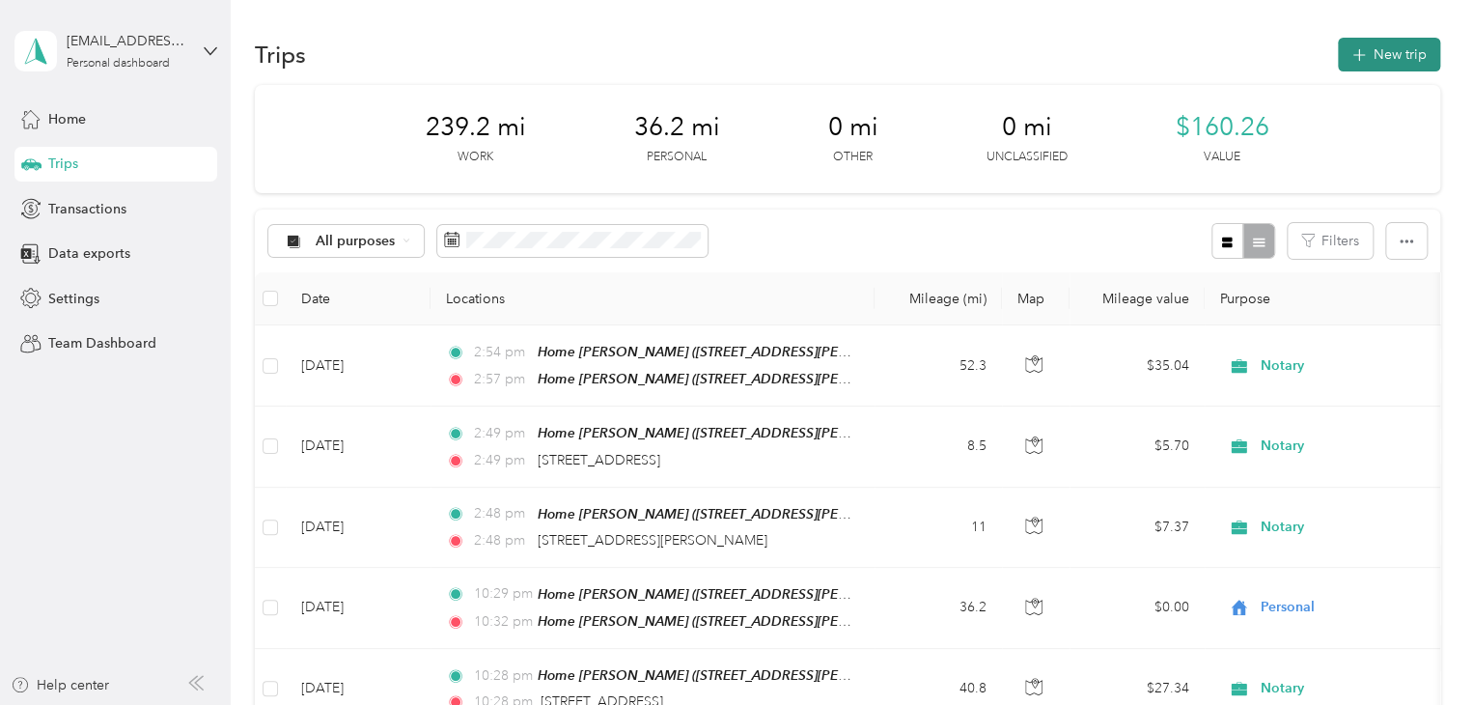
click at [1351, 47] on span "button" at bounding box center [1358, 54] width 15 height 16
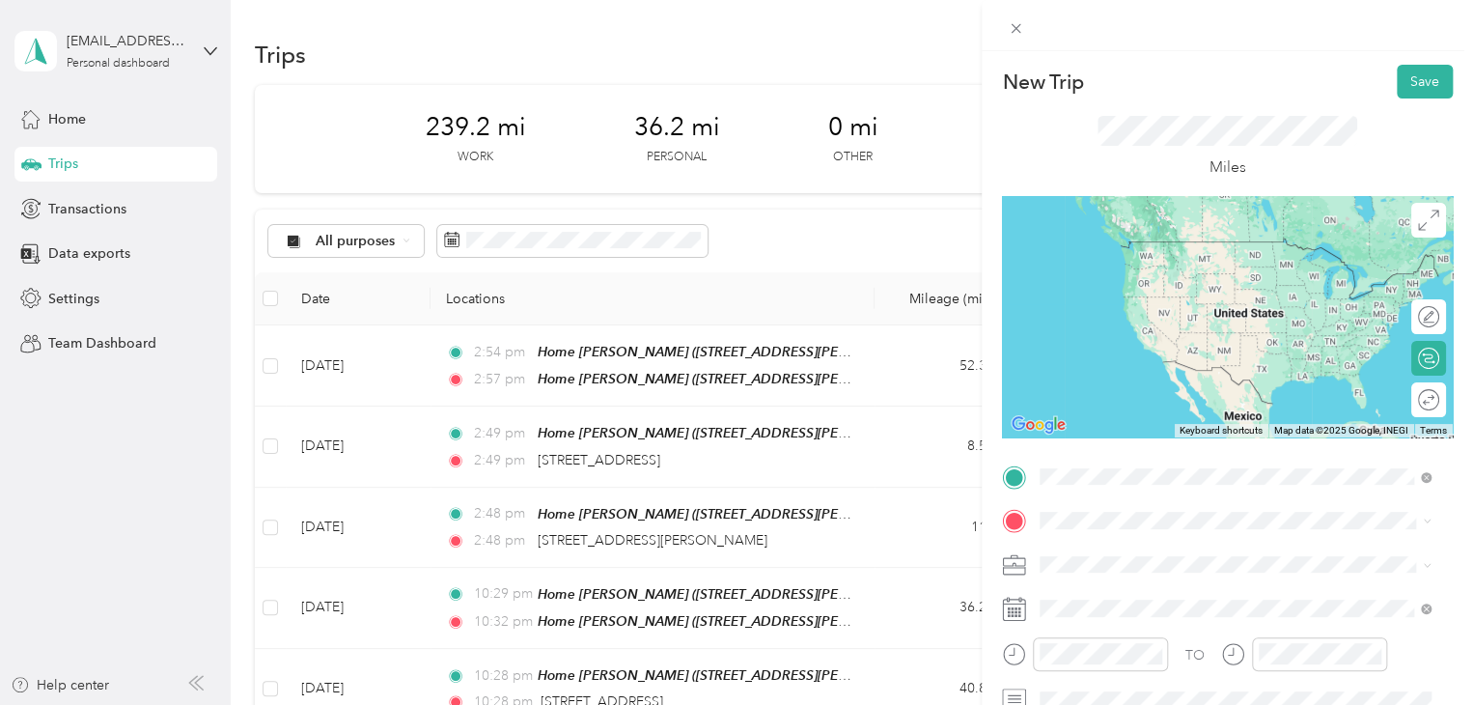
click at [1108, 395] on div "Home [PERSON_NAME] [STREET_ADDRESS][PERSON_NAME][PERSON_NAME] , [GEOGRAPHIC_DAT…" at bounding box center [1250, 401] width 348 height 81
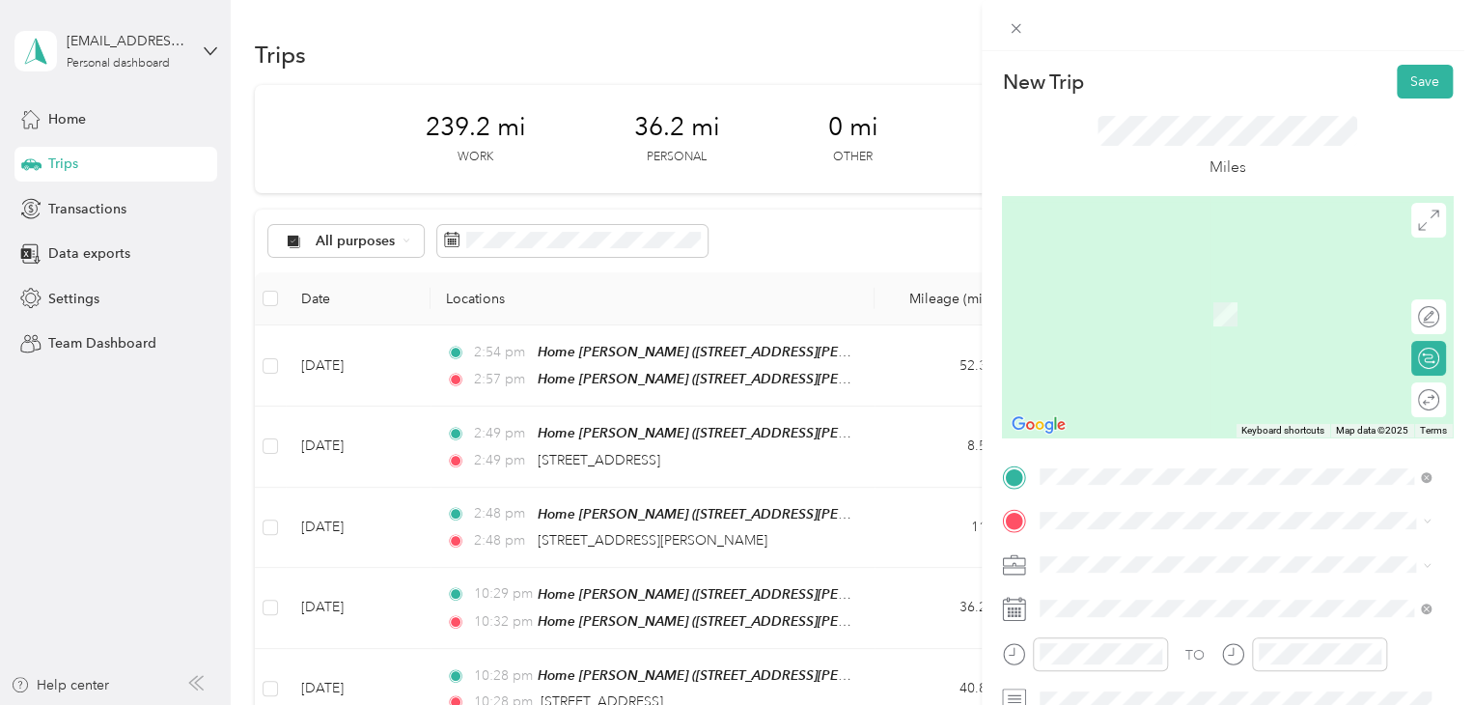
click at [95, 570] on div "New Trip Save This trip cannot be edited because it is either under review, app…" at bounding box center [736, 352] width 1473 height 705
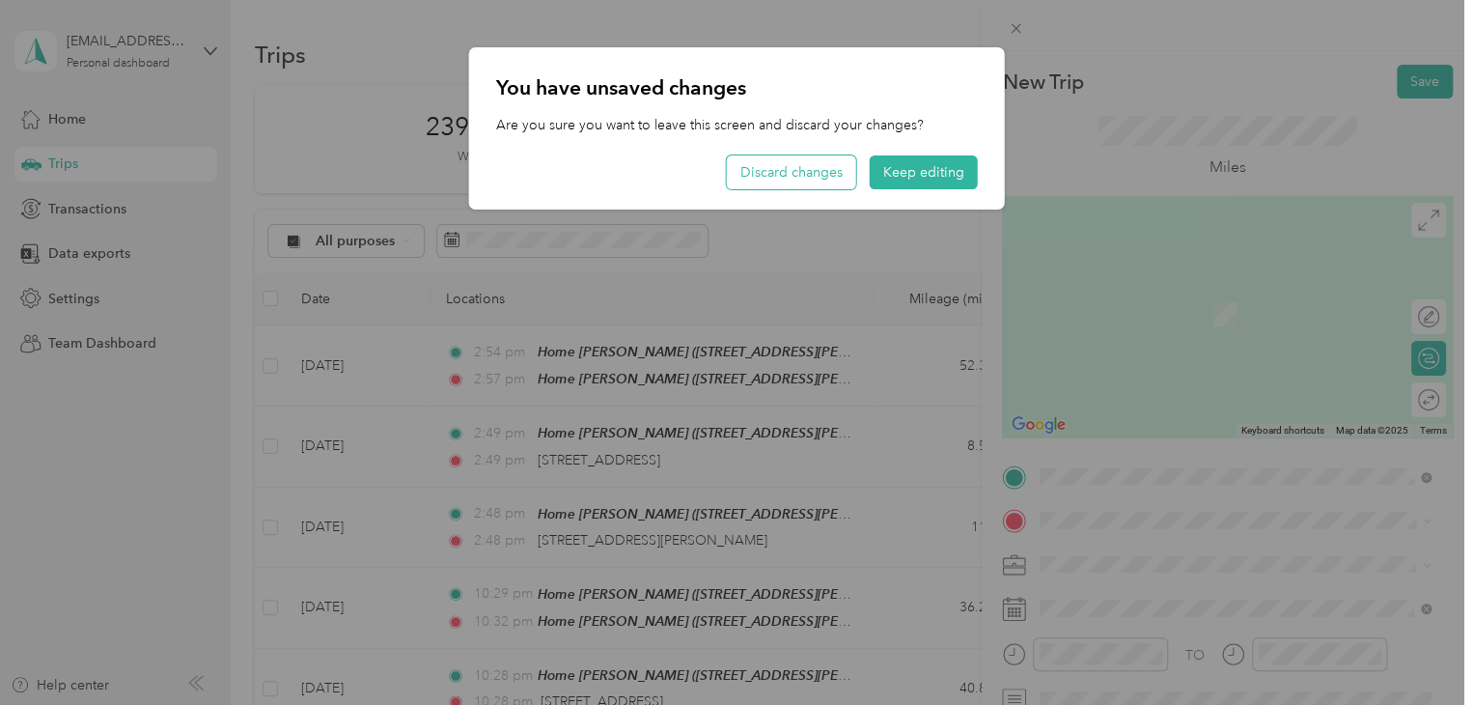
click at [765, 178] on button "Discard changes" at bounding box center [791, 172] width 129 height 34
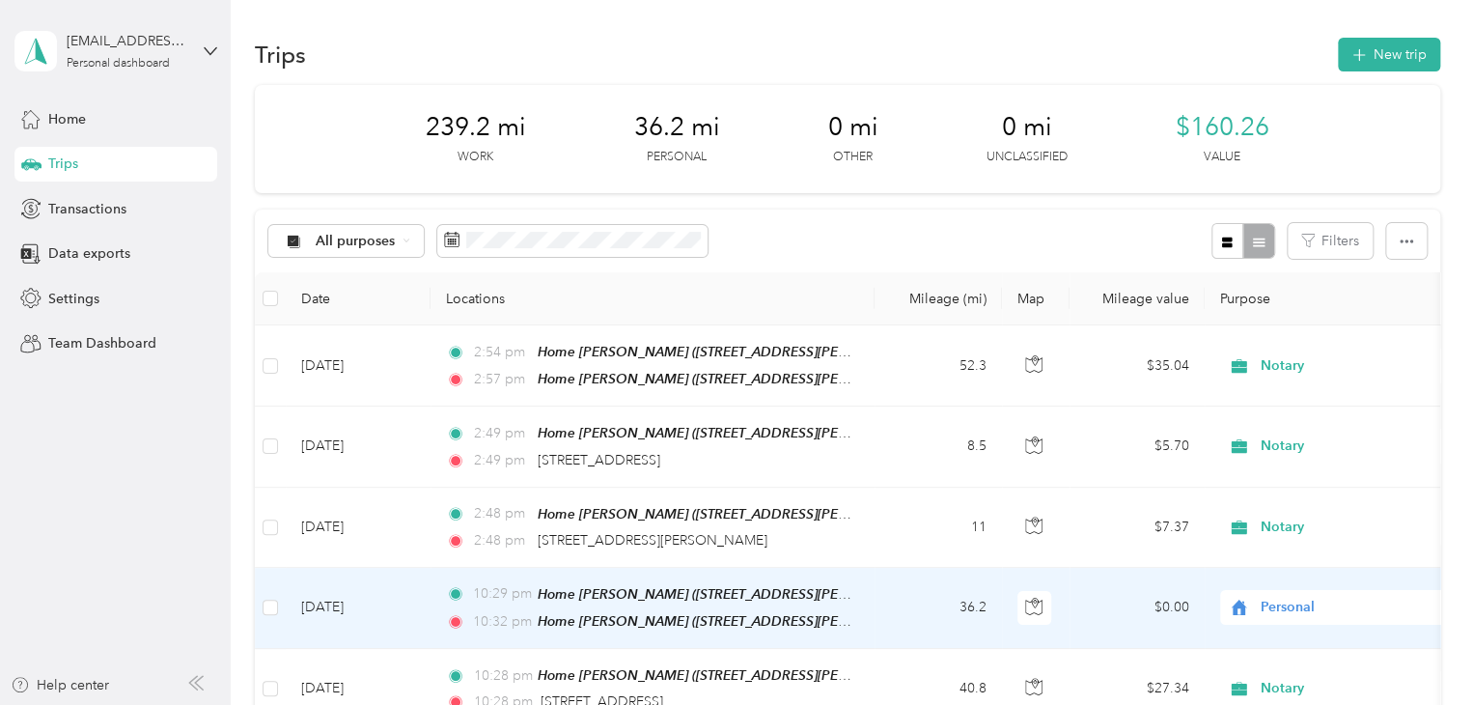
click at [316, 598] on td "[DATE]" at bounding box center [358, 608] width 145 height 81
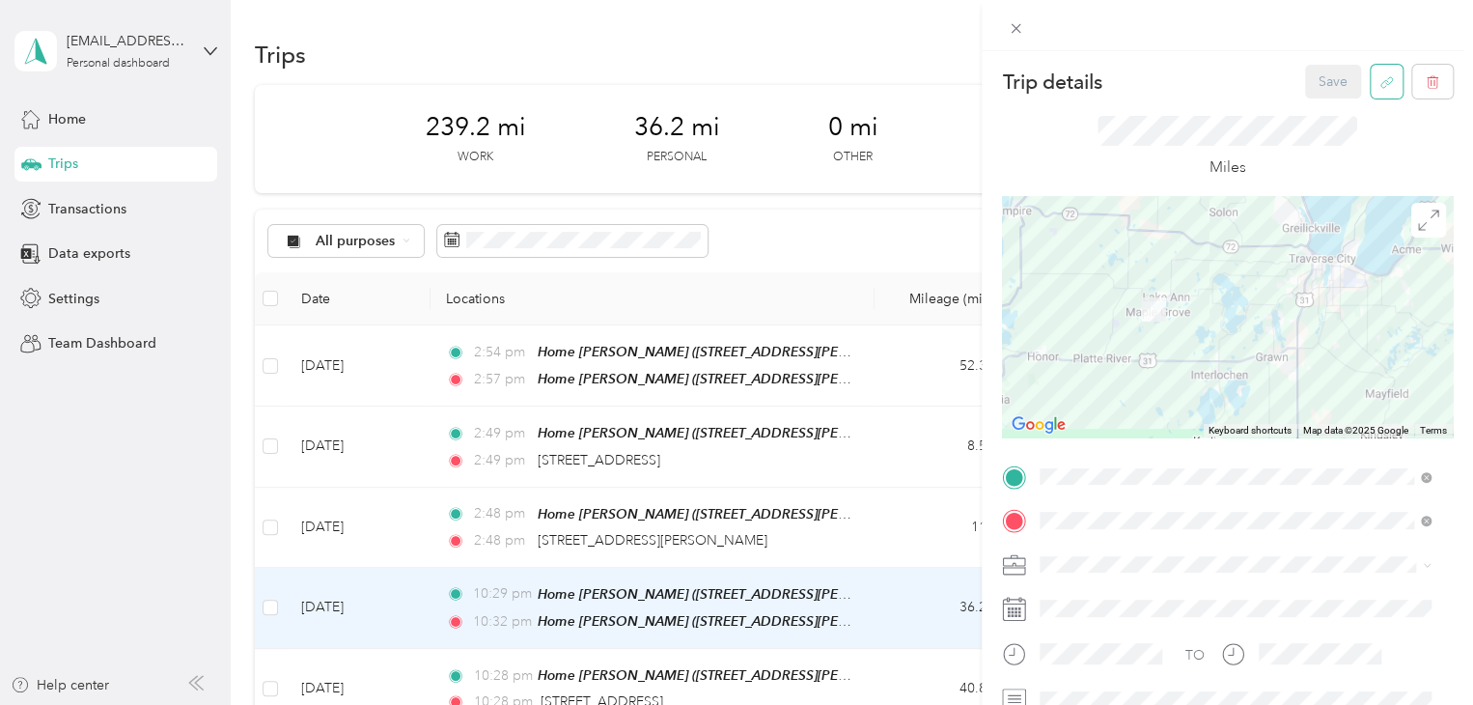
drag, startPoint x: 1363, startPoint y: 100, endPoint x: 1366, endPoint y: 91, distance: 10.1
click at [1363, 99] on div "Miles" at bounding box center [1227, 146] width 451 height 97
click at [1371, 91] on button "button" at bounding box center [1387, 82] width 32 height 34
click at [1328, 101] on button "Yes" at bounding box center [1319, 95] width 38 height 31
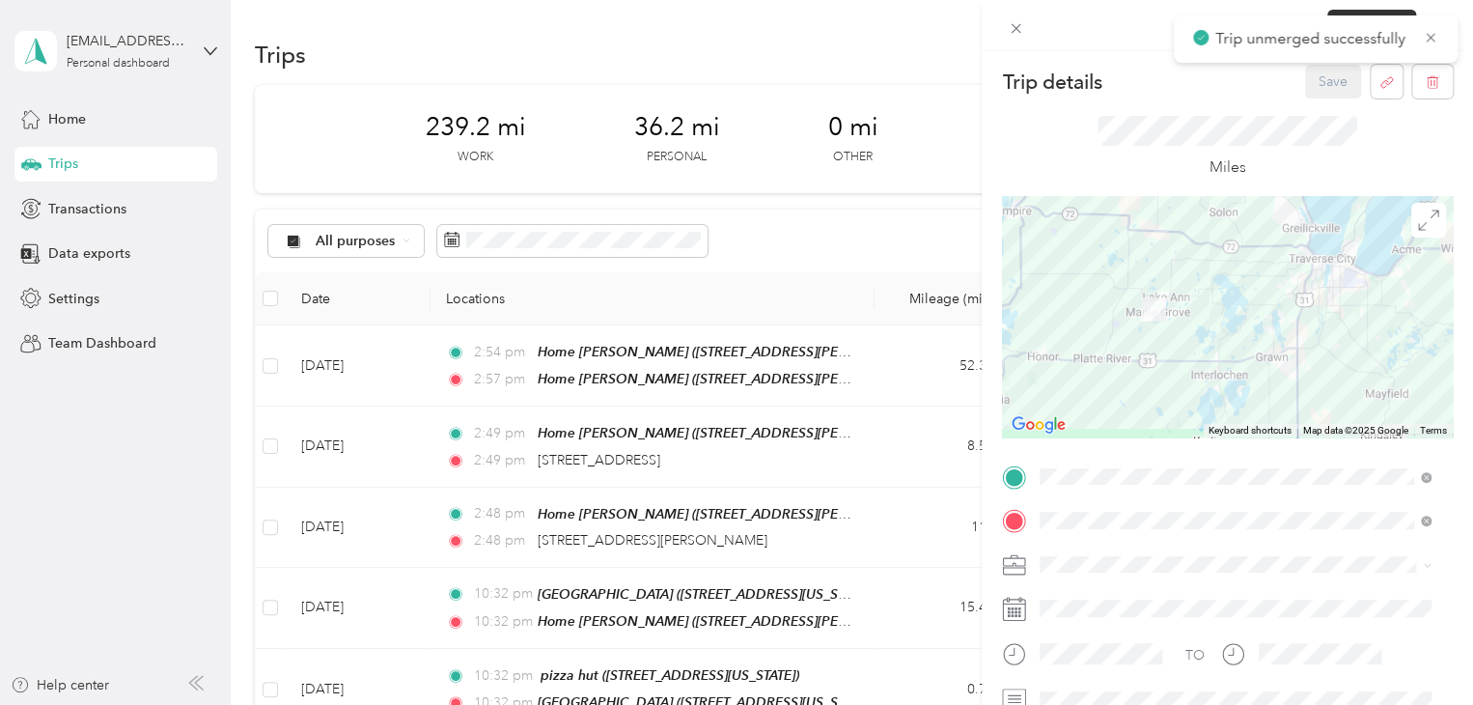
click at [97, 451] on div "Trip details Save This trip cannot be edited because it is either under review,…" at bounding box center [736, 352] width 1473 height 705
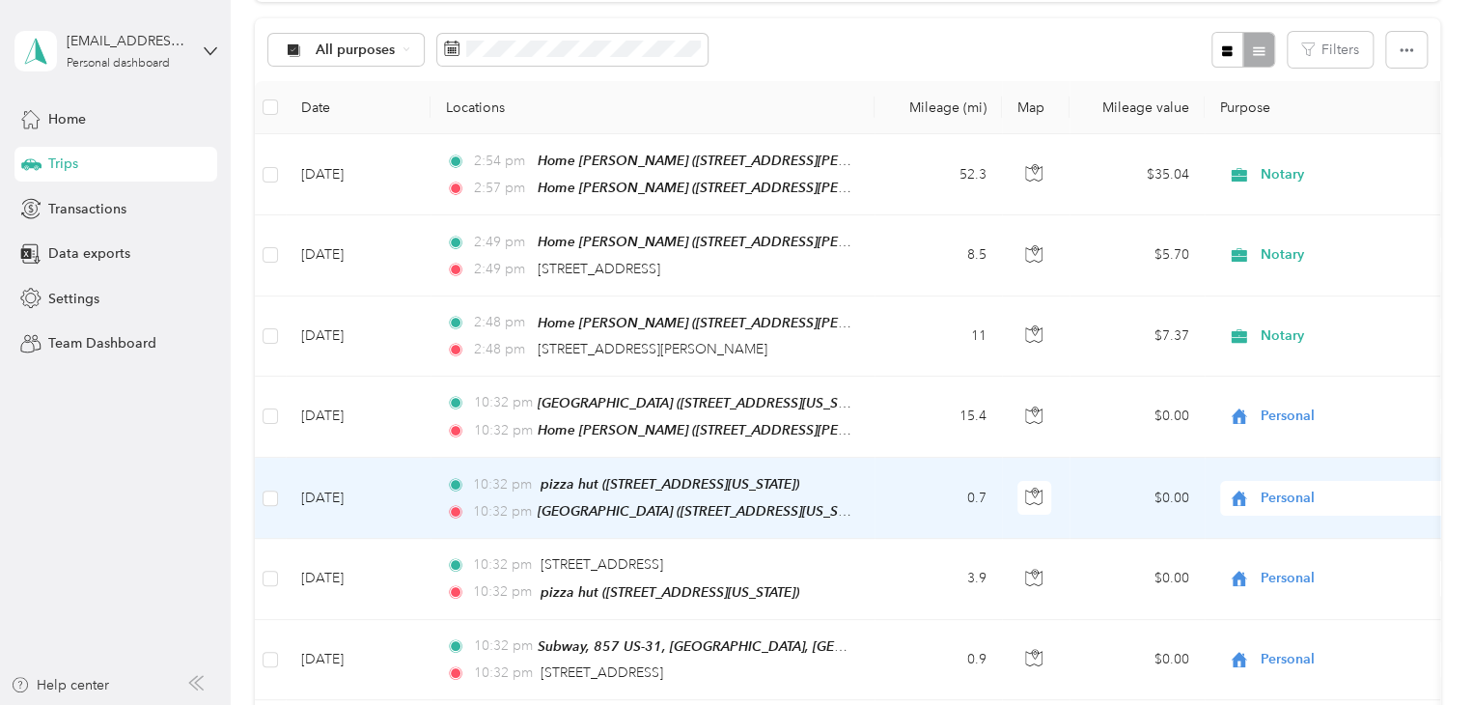
scroll to position [193, 0]
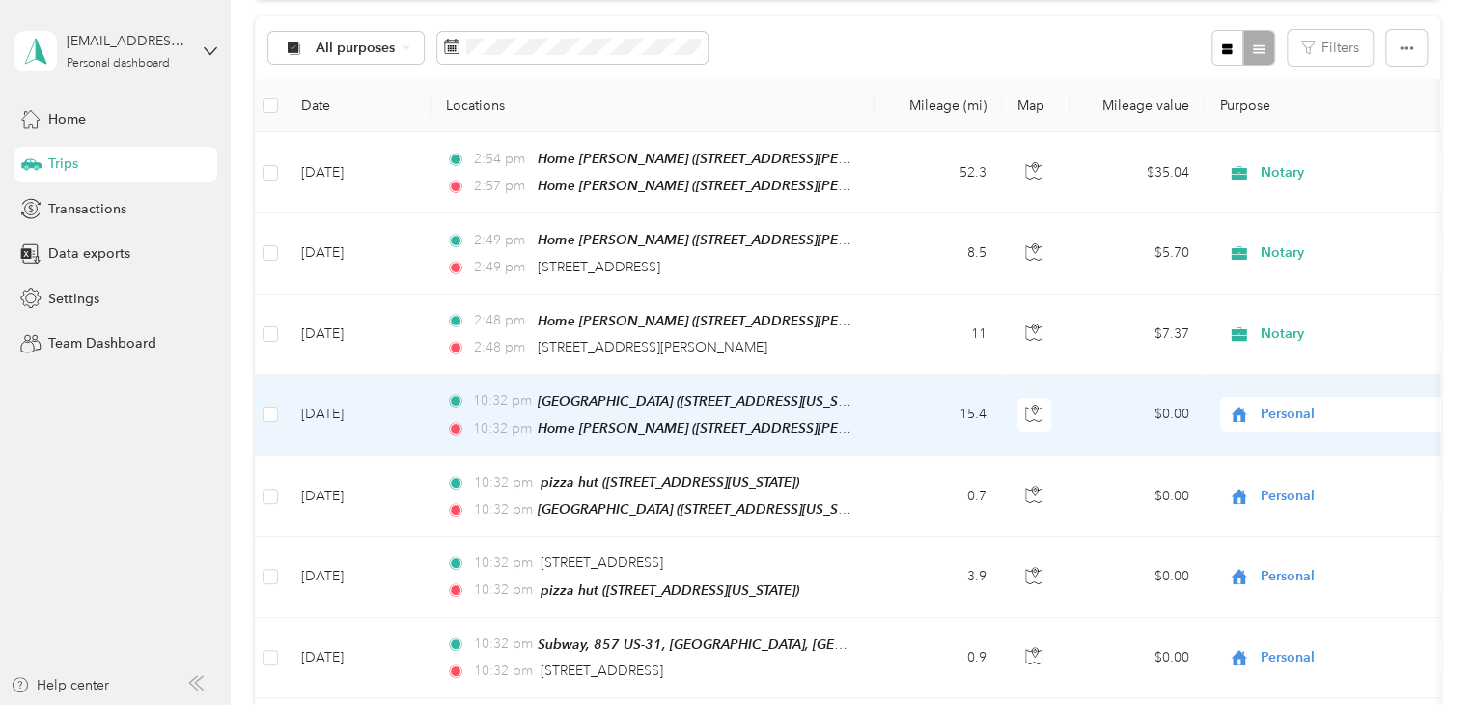
click at [359, 404] on td "[DATE]" at bounding box center [358, 415] width 145 height 81
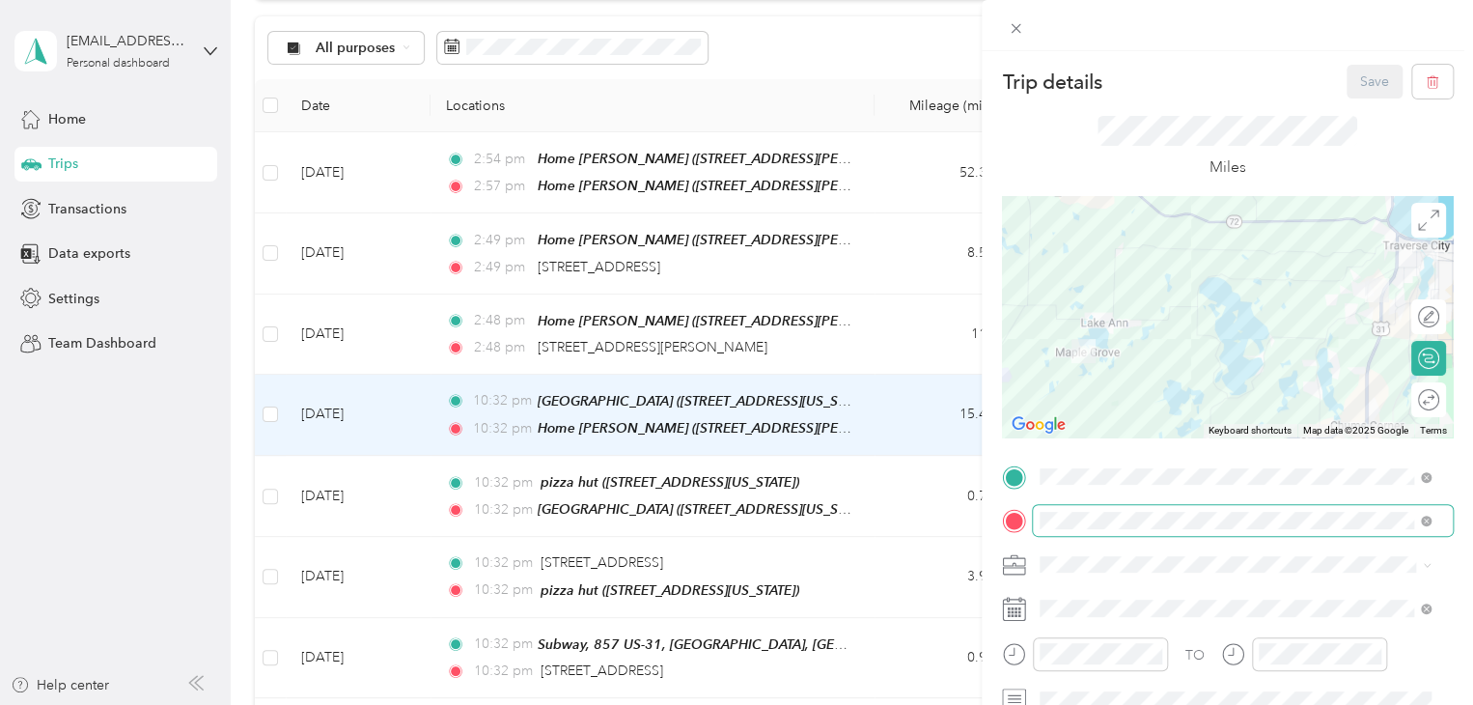
click at [1154, 507] on span at bounding box center [1243, 520] width 420 height 31
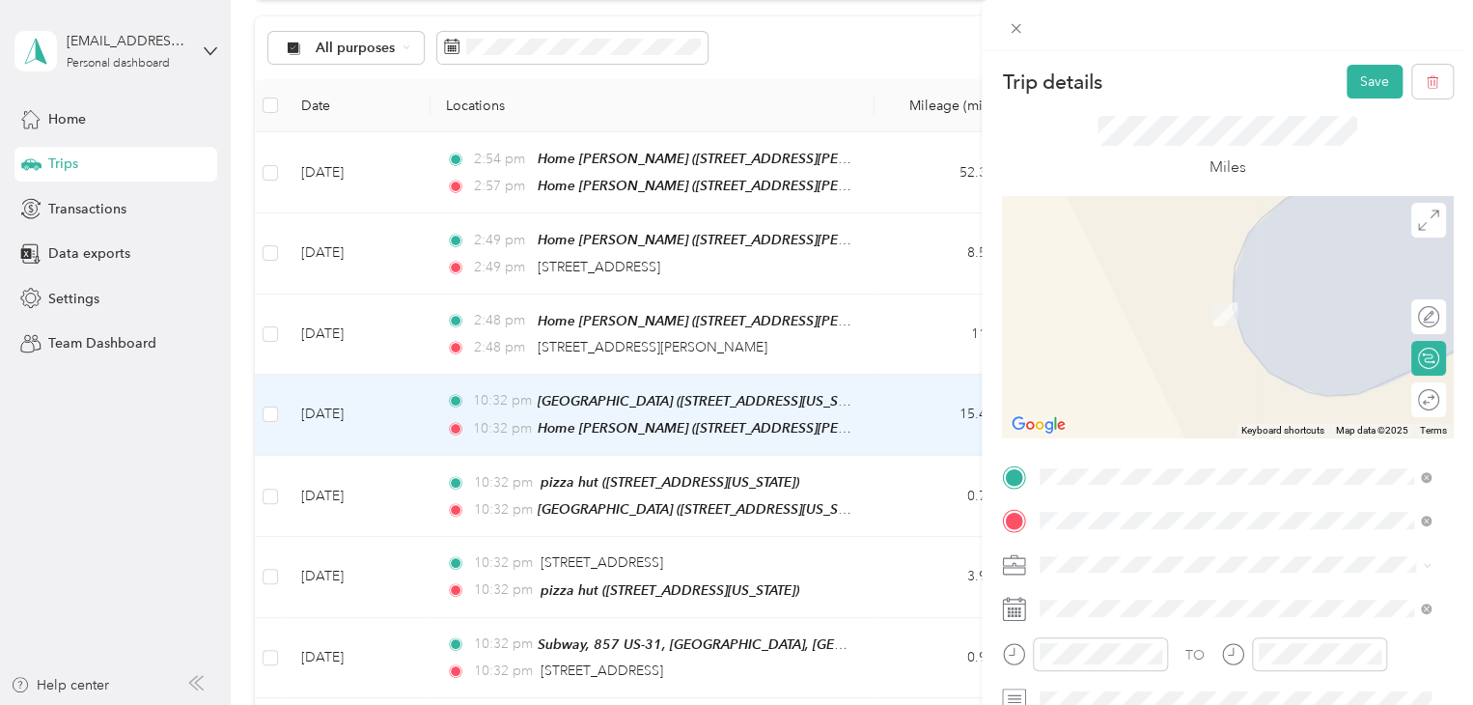
click at [1170, 284] on span "[STREET_ADDRESS][US_STATE]" at bounding box center [1172, 285] width 193 height 17
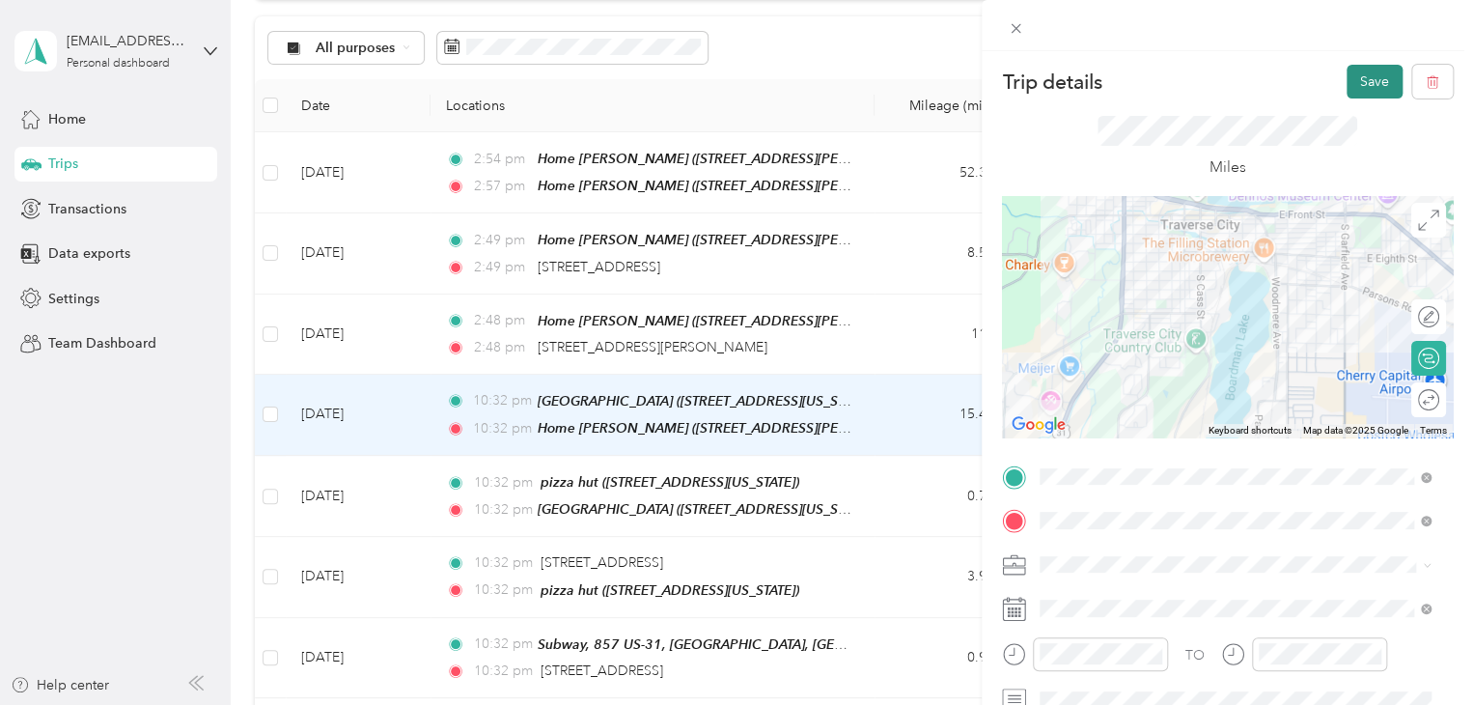
click at [1371, 95] on button "Save" at bounding box center [1375, 82] width 56 height 34
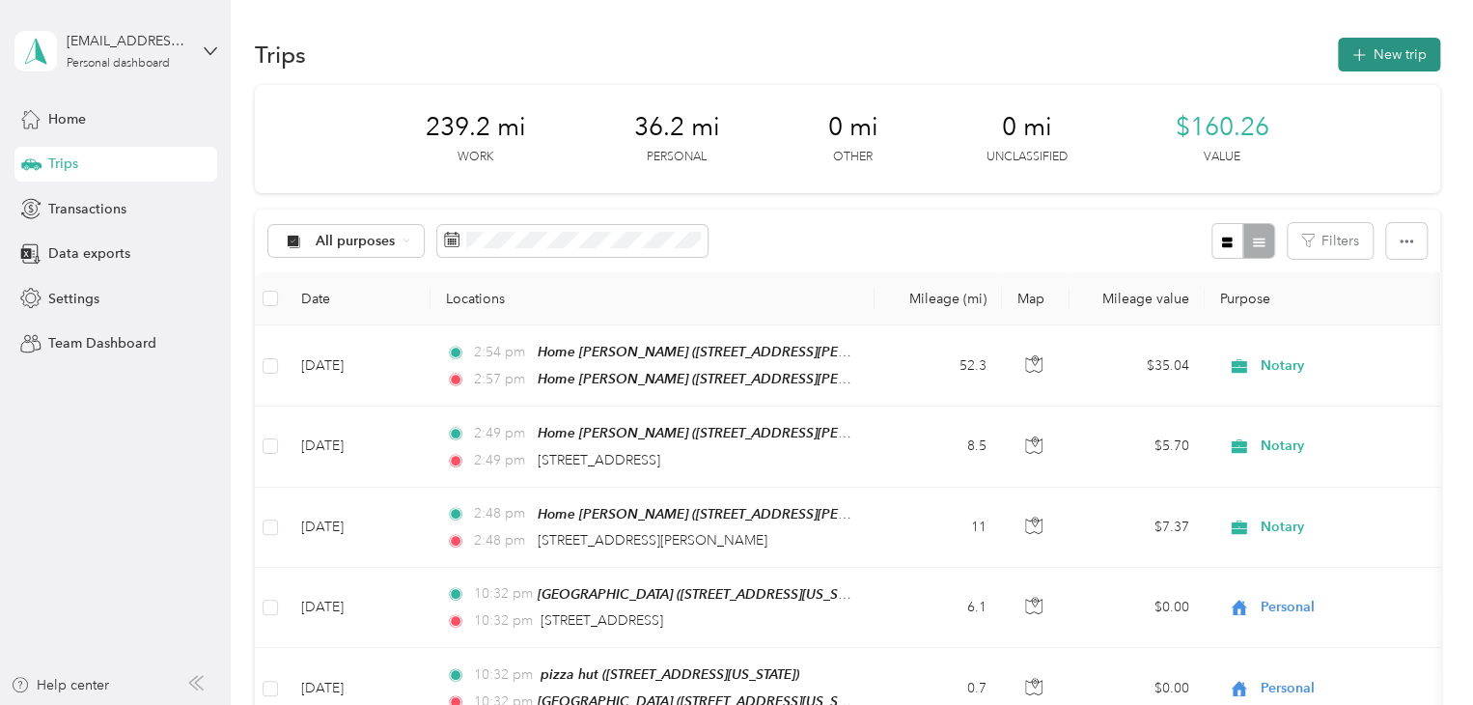
click at [1365, 70] on button "New trip" at bounding box center [1389, 55] width 102 height 34
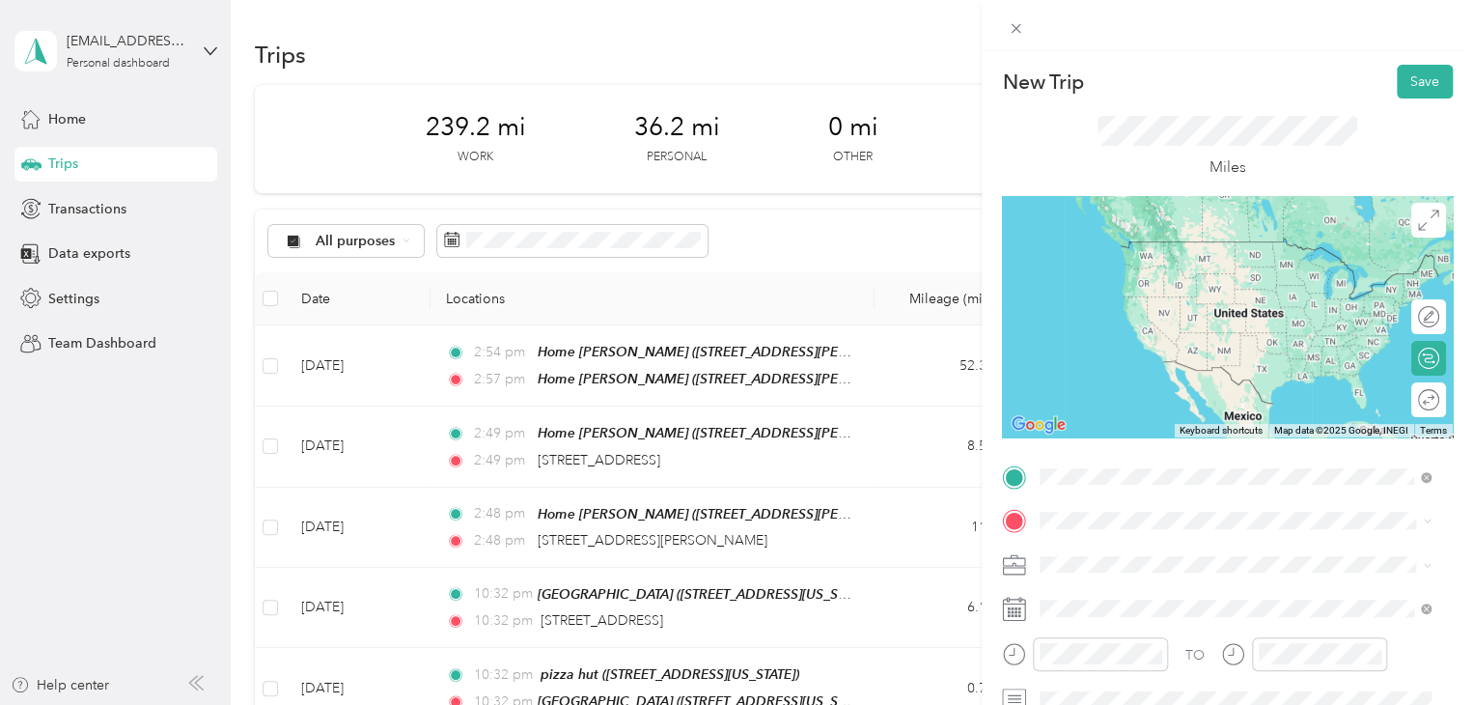
click at [1197, 250] on span "[STREET_ADDRESS][US_STATE]" at bounding box center [1172, 241] width 193 height 17
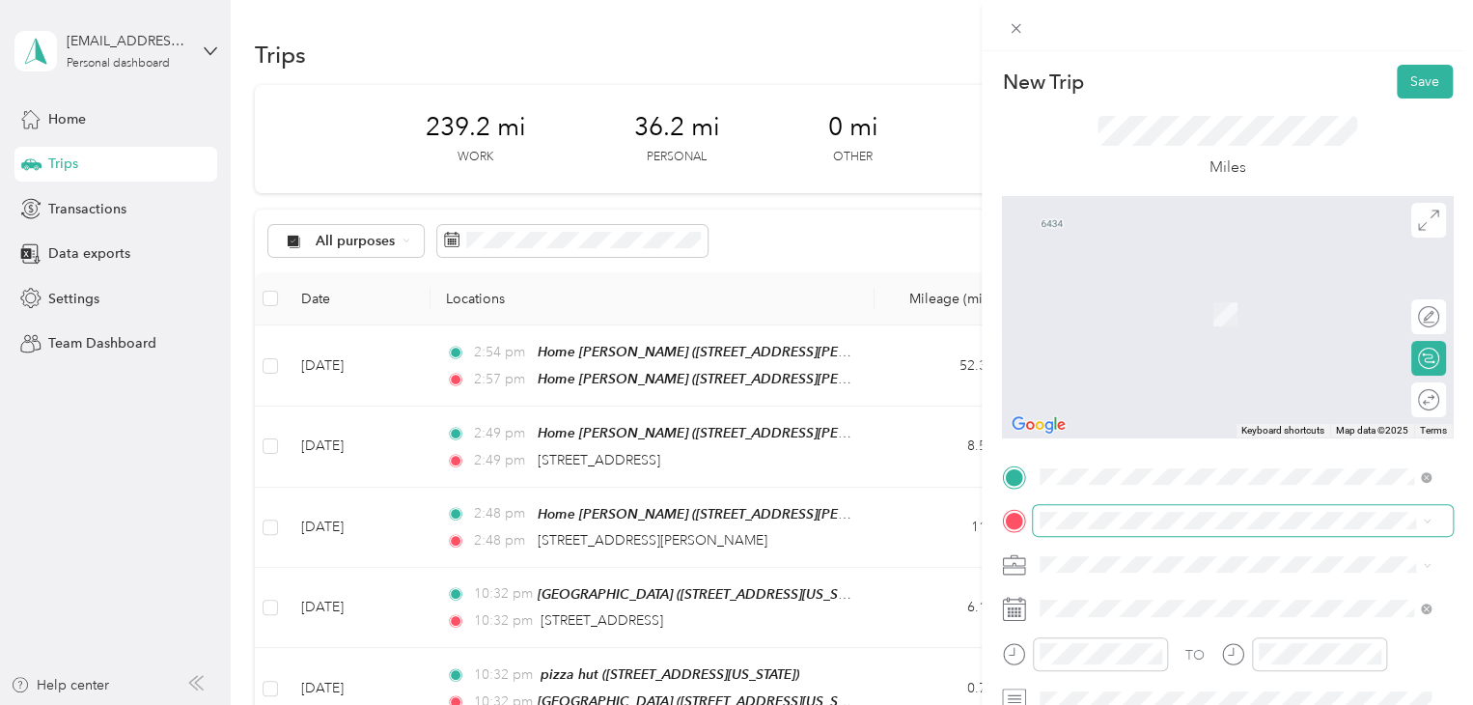
click at [1077, 510] on span at bounding box center [1243, 520] width 420 height 31
click at [1128, 442] on span "[STREET_ADDRESS][PERSON_NAME], [PERSON_NAME], [GEOGRAPHIC_DATA], [GEOGRAPHIC_DA…" at bounding box center [1205, 456] width 258 height 57
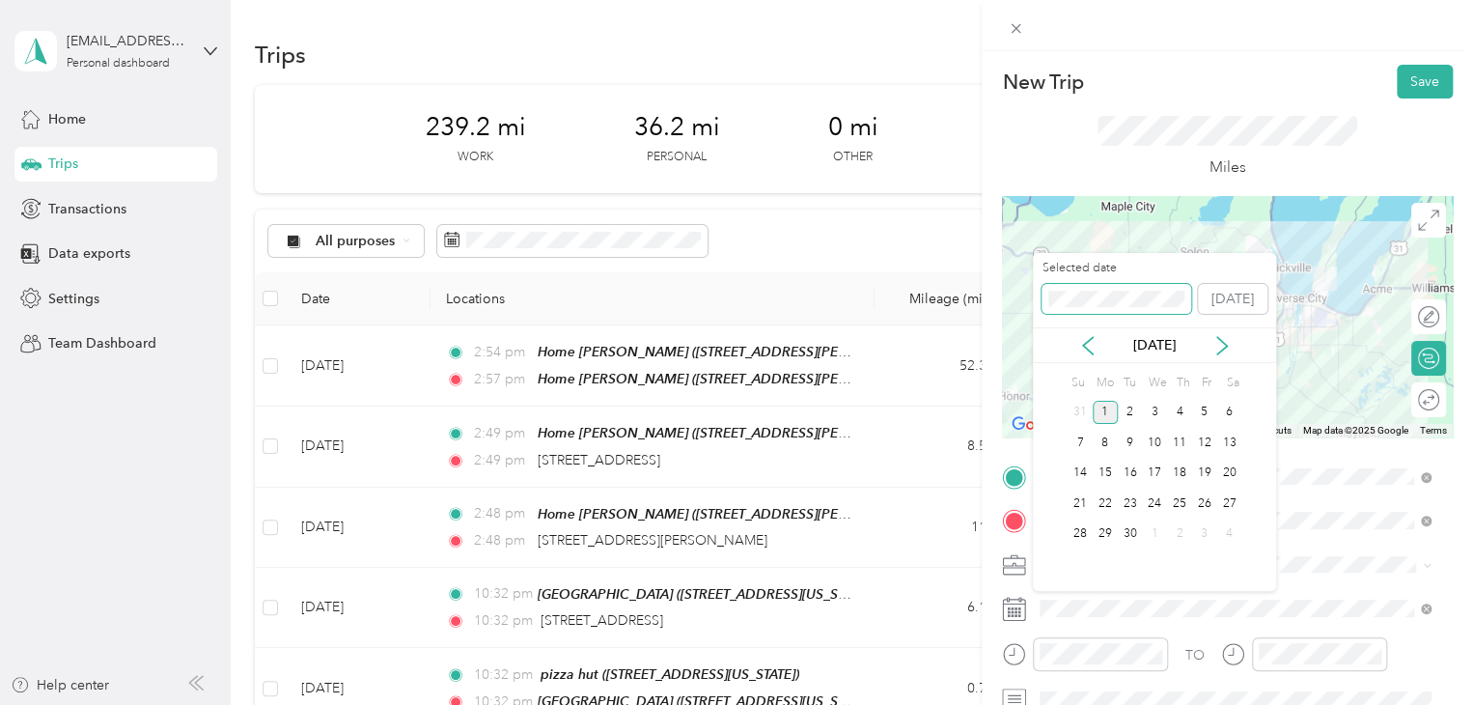
click at [998, 704] on div "New Trip Save This trip cannot be edited because it is either under review, app…" at bounding box center [731, 705] width 1463 height 0
click at [985, 704] on div "New Trip Save This trip cannot be edited because it is either under review, app…" at bounding box center [731, 705] width 1463 height 0
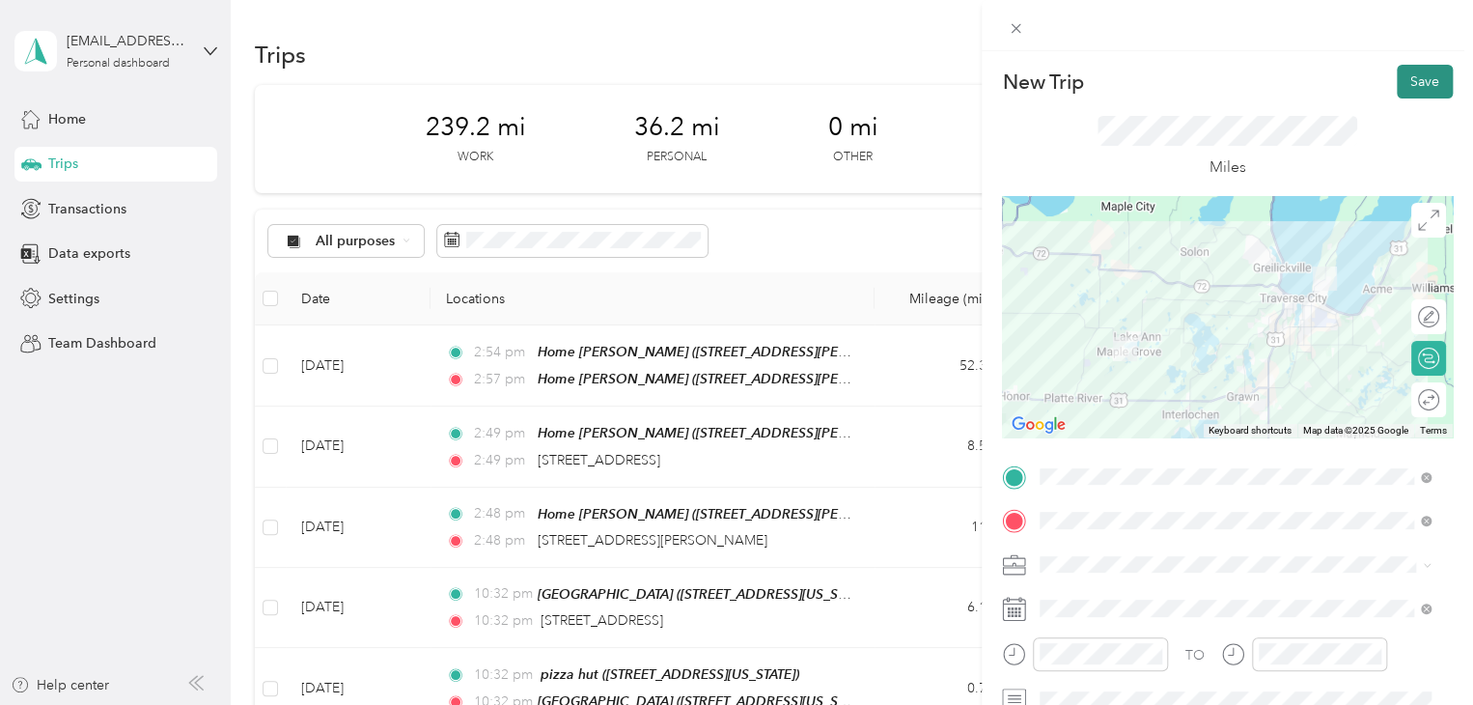
click at [1412, 94] on button "Save" at bounding box center [1425, 82] width 56 height 34
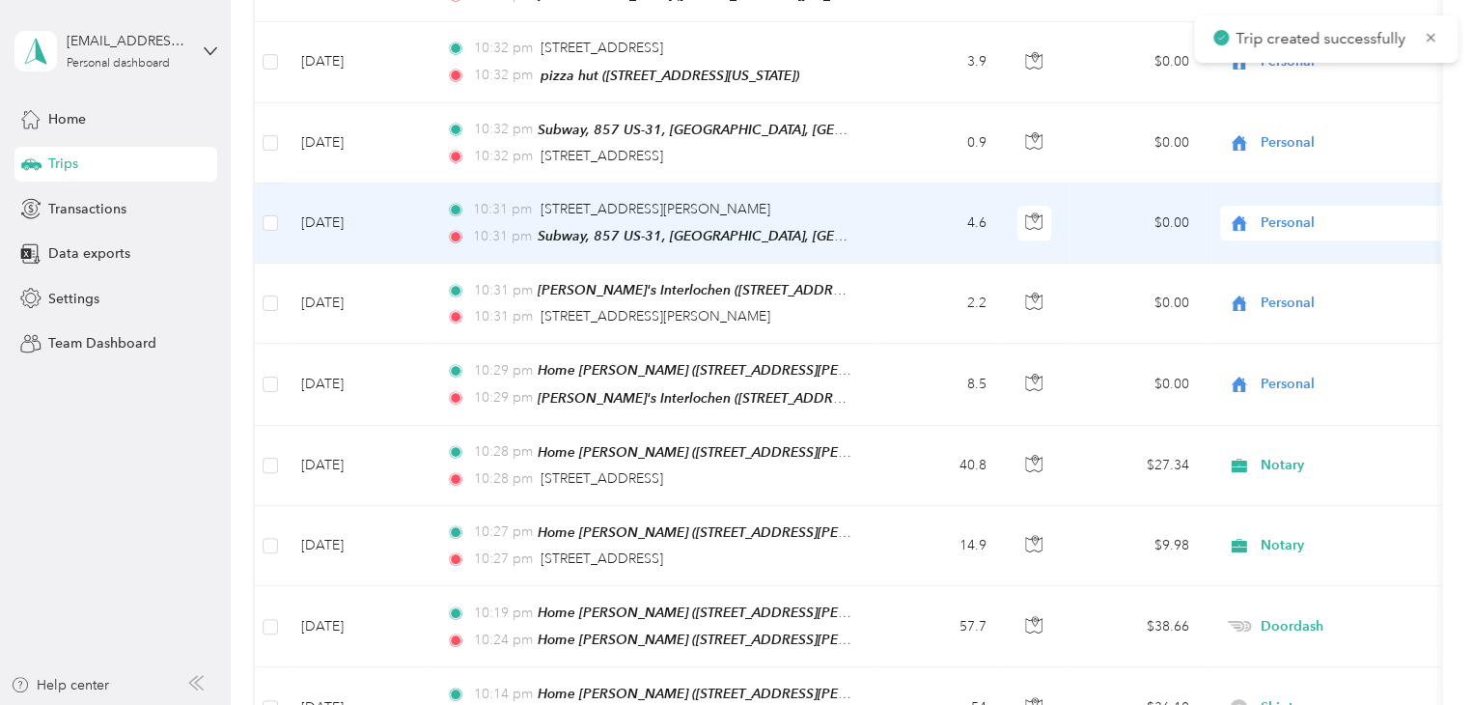
scroll to position [772, 0]
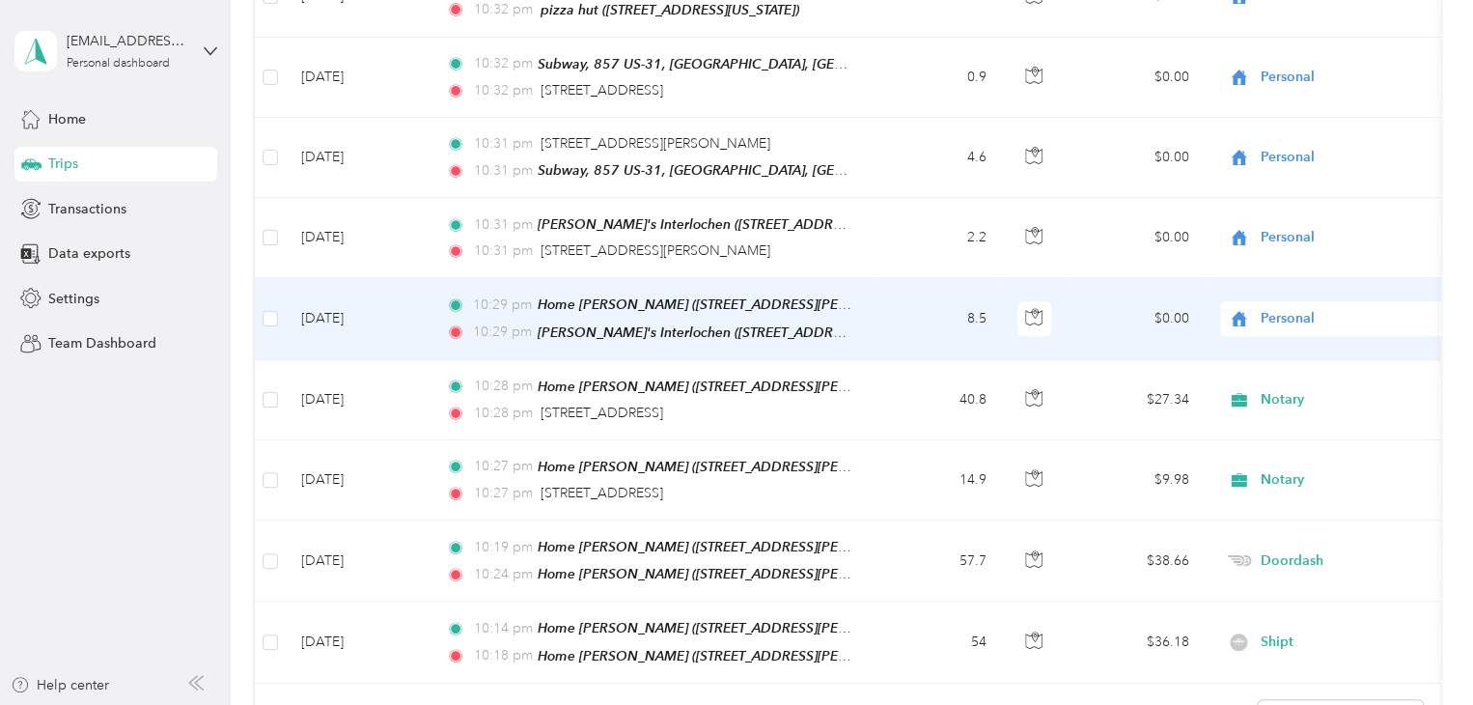
click at [353, 298] on td "[DATE]" at bounding box center [358, 318] width 145 height 81
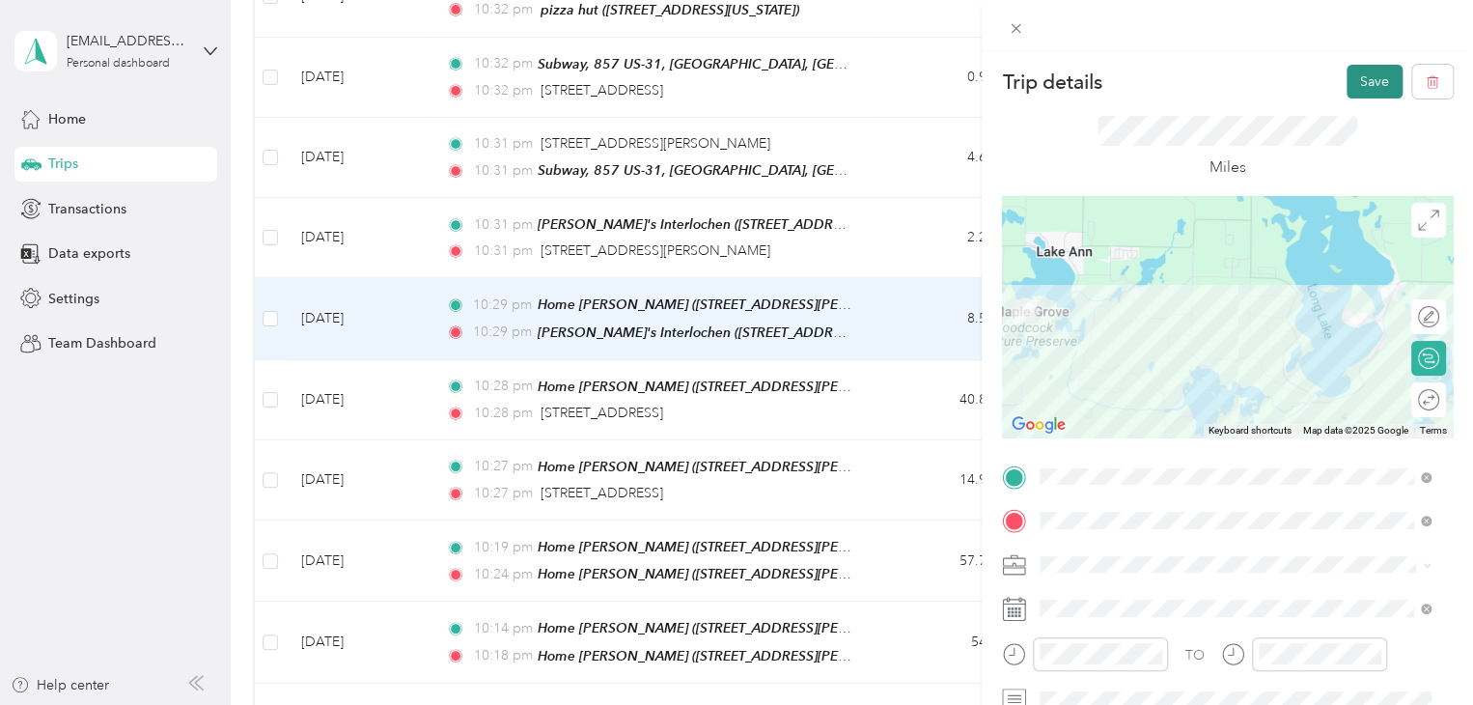
click at [1350, 92] on button "Save" at bounding box center [1375, 82] width 56 height 34
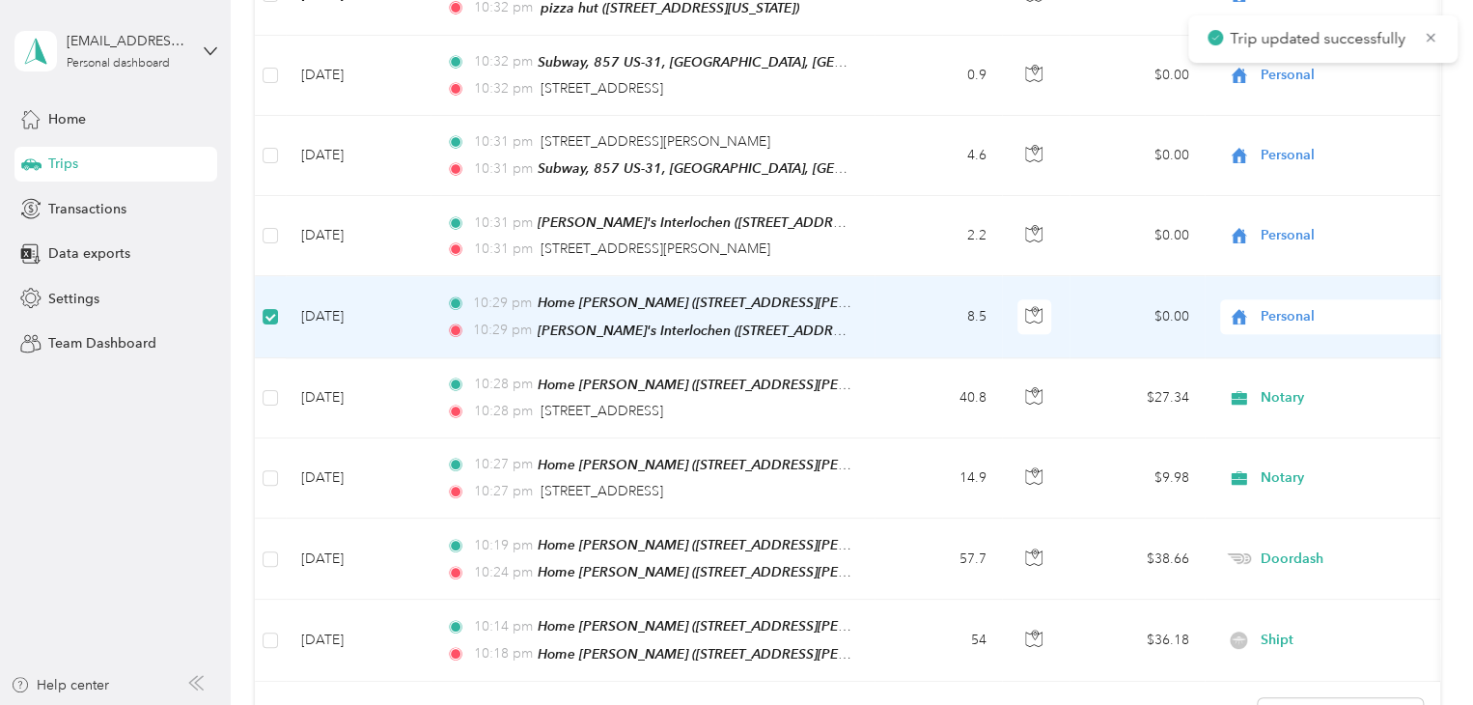
scroll to position [770, 0]
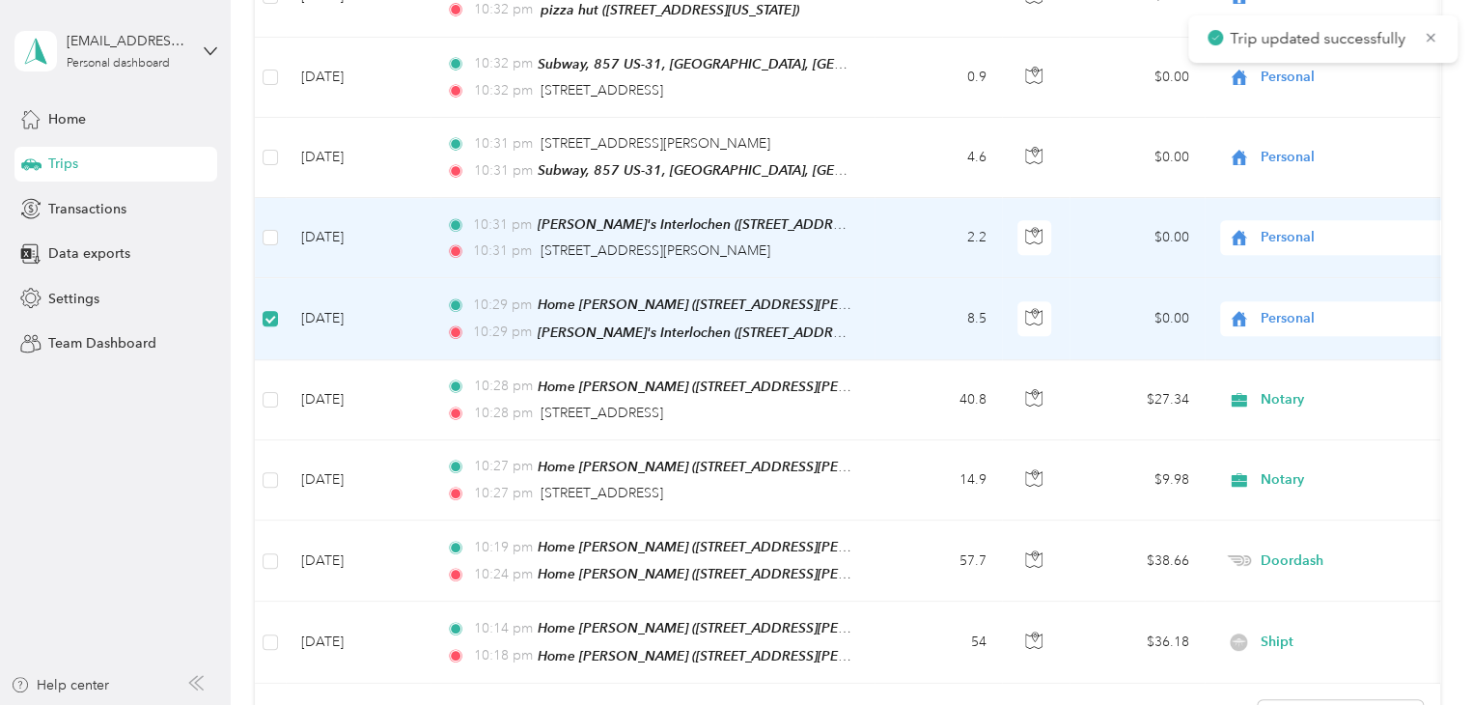
click at [278, 221] on td at bounding box center [270, 238] width 31 height 80
click at [259, 229] on td at bounding box center [270, 238] width 31 height 80
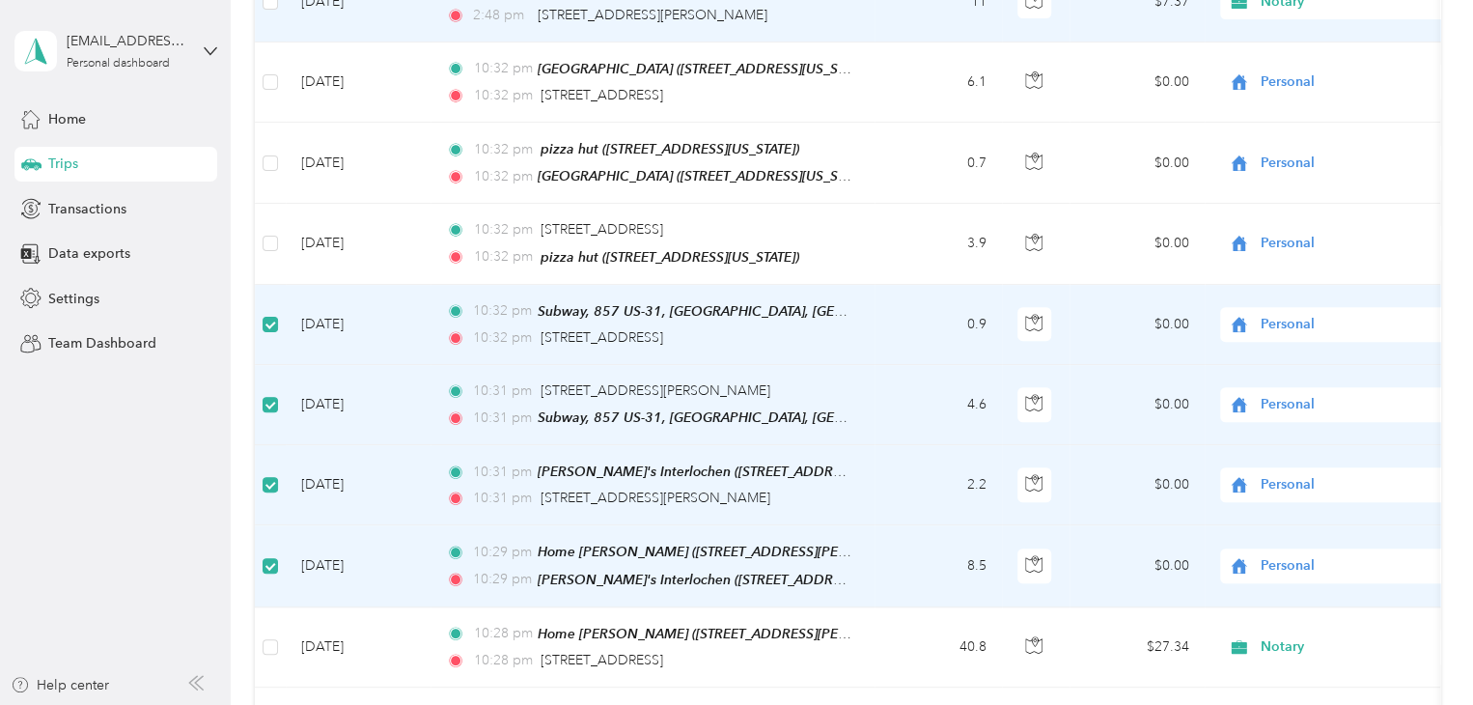
scroll to position [384, 0]
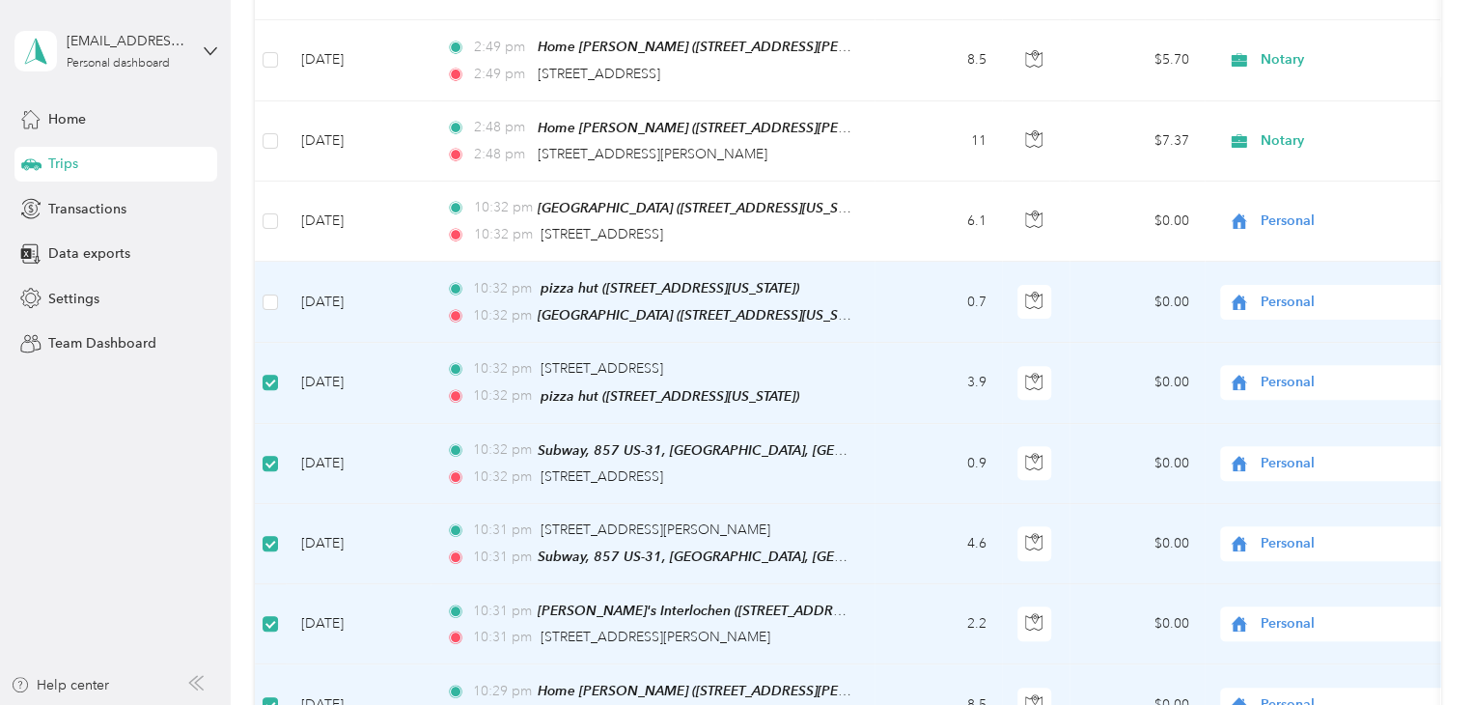
click at [259, 306] on td at bounding box center [270, 302] width 31 height 81
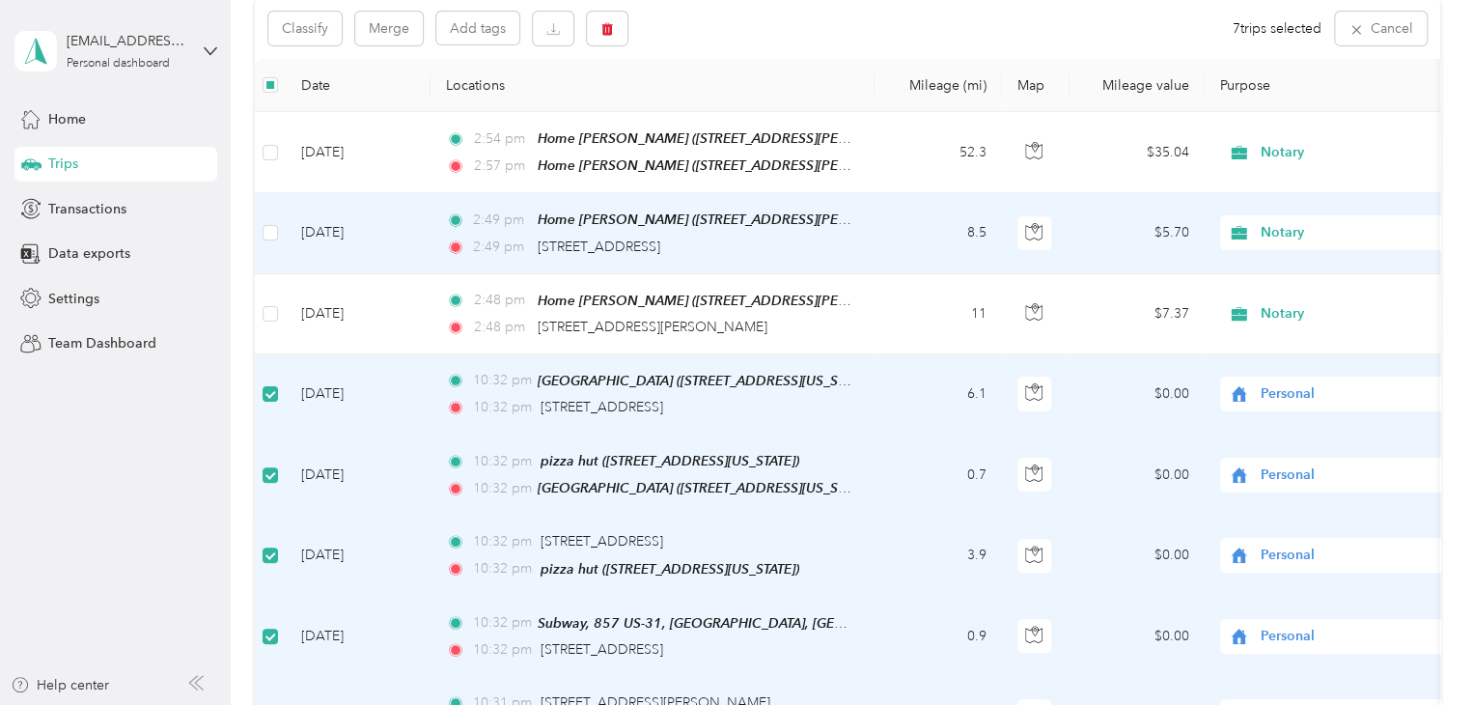
scroll to position [0, 0]
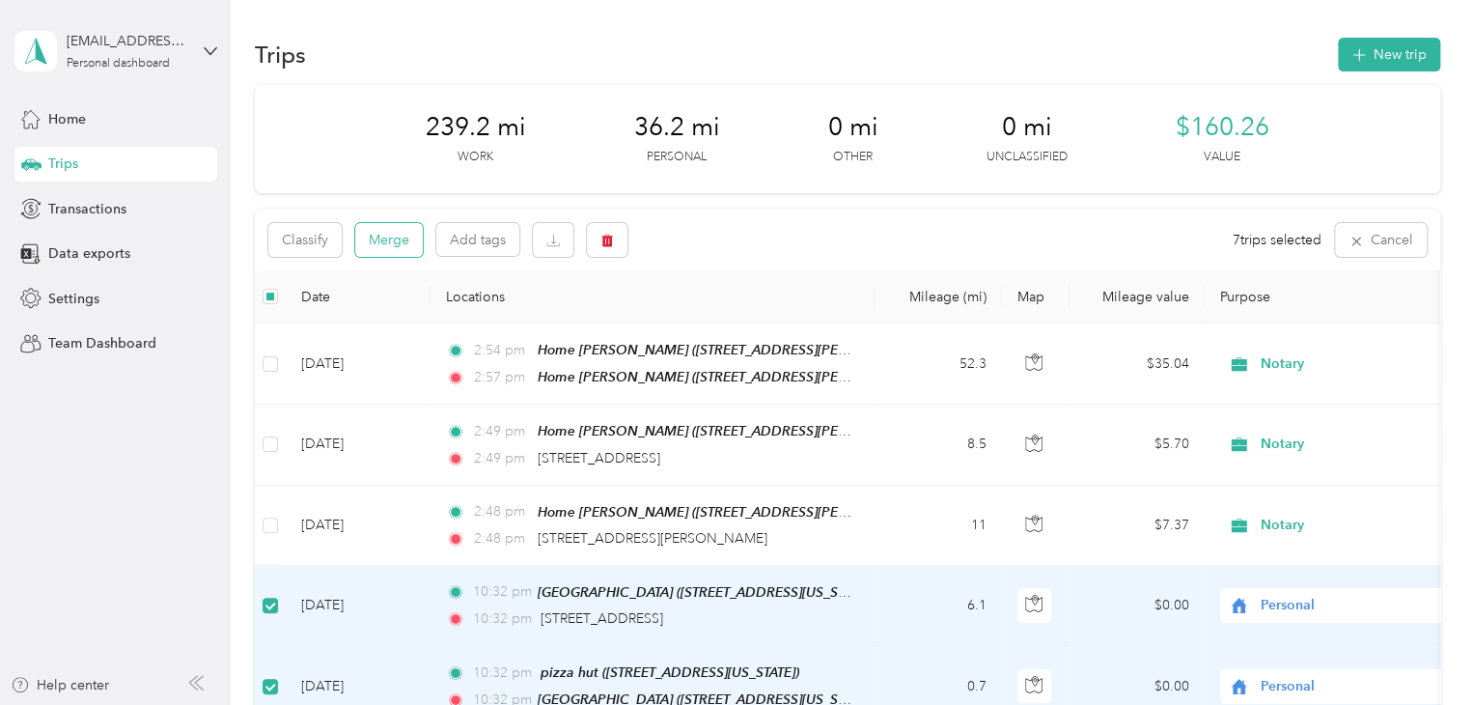
click at [374, 248] on button "Merge" at bounding box center [389, 240] width 68 height 34
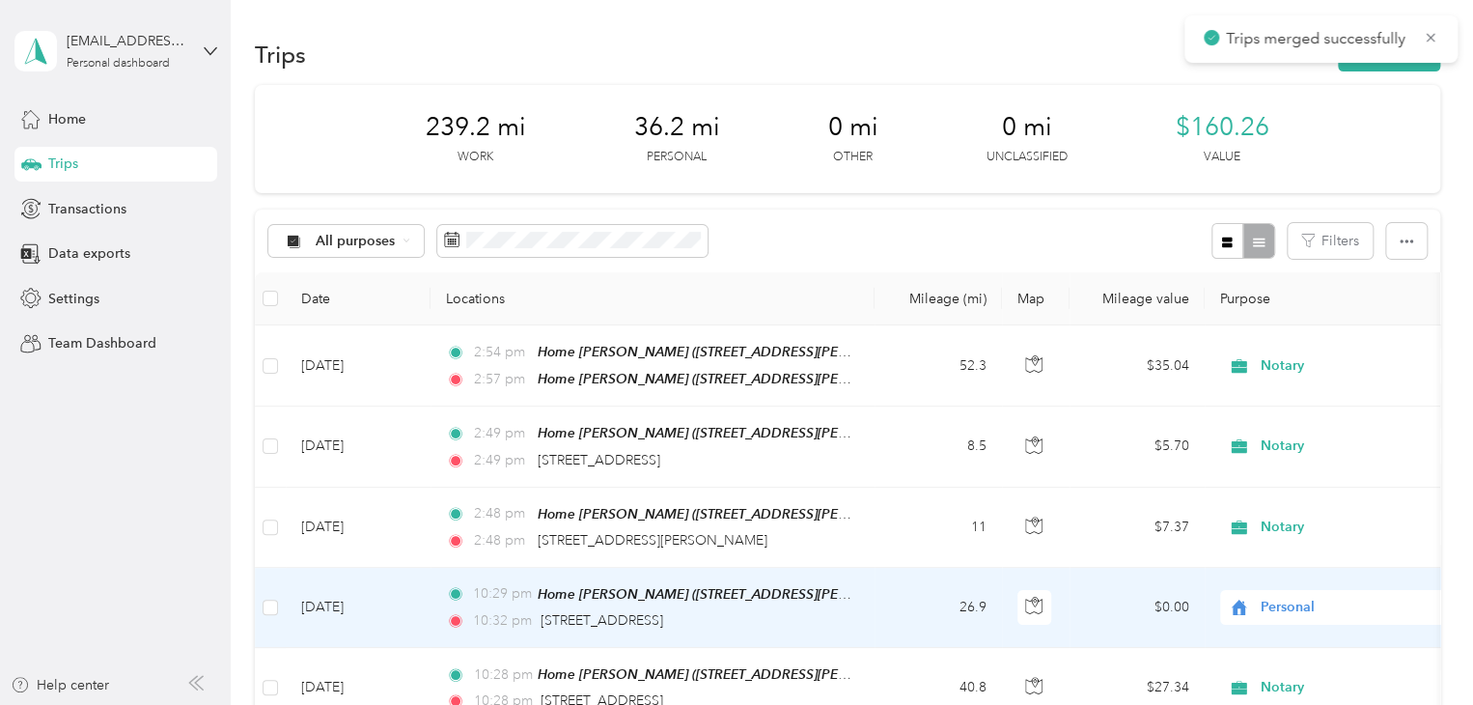
click at [1290, 597] on span "Personal" at bounding box center [1349, 607] width 177 height 21
click at [1297, 424] on span "Notary" at bounding box center [1356, 430] width 179 height 20
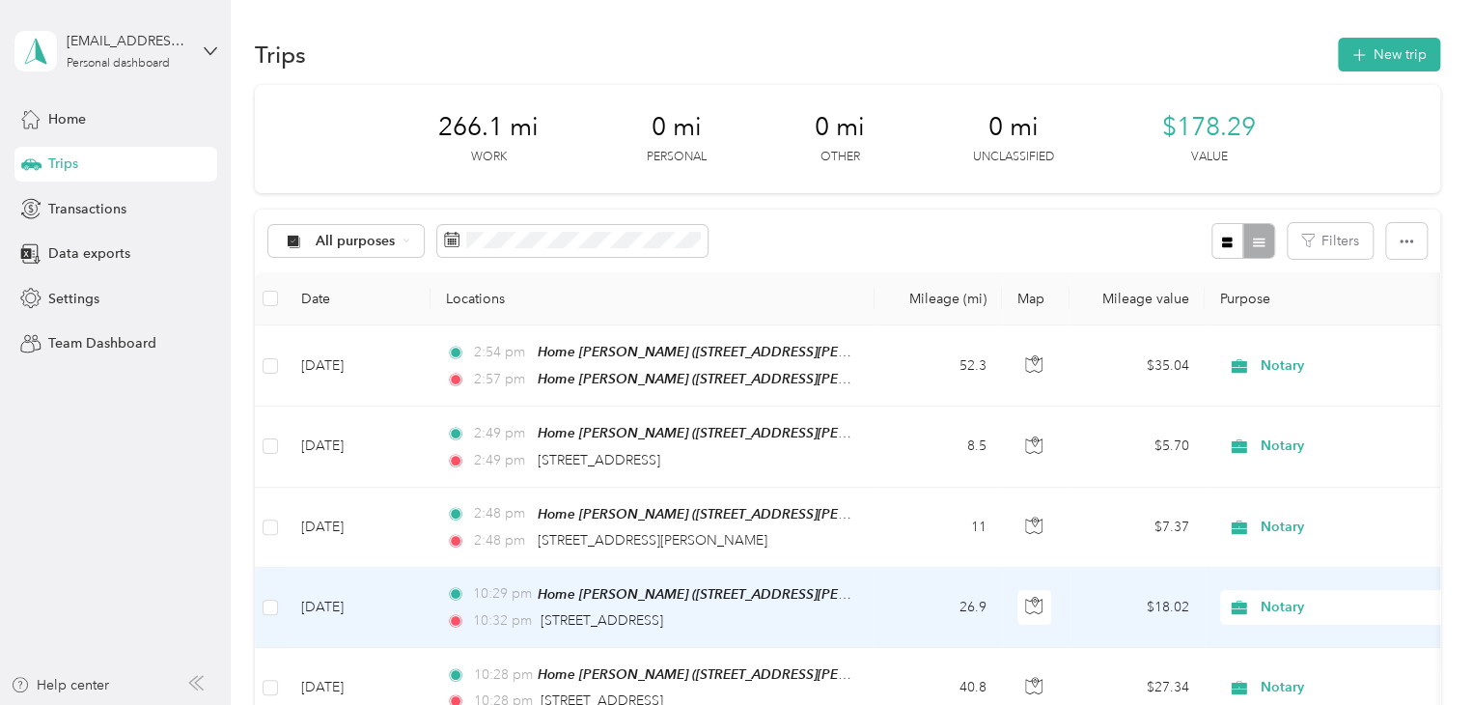
click at [342, 598] on td "[DATE]" at bounding box center [358, 608] width 145 height 80
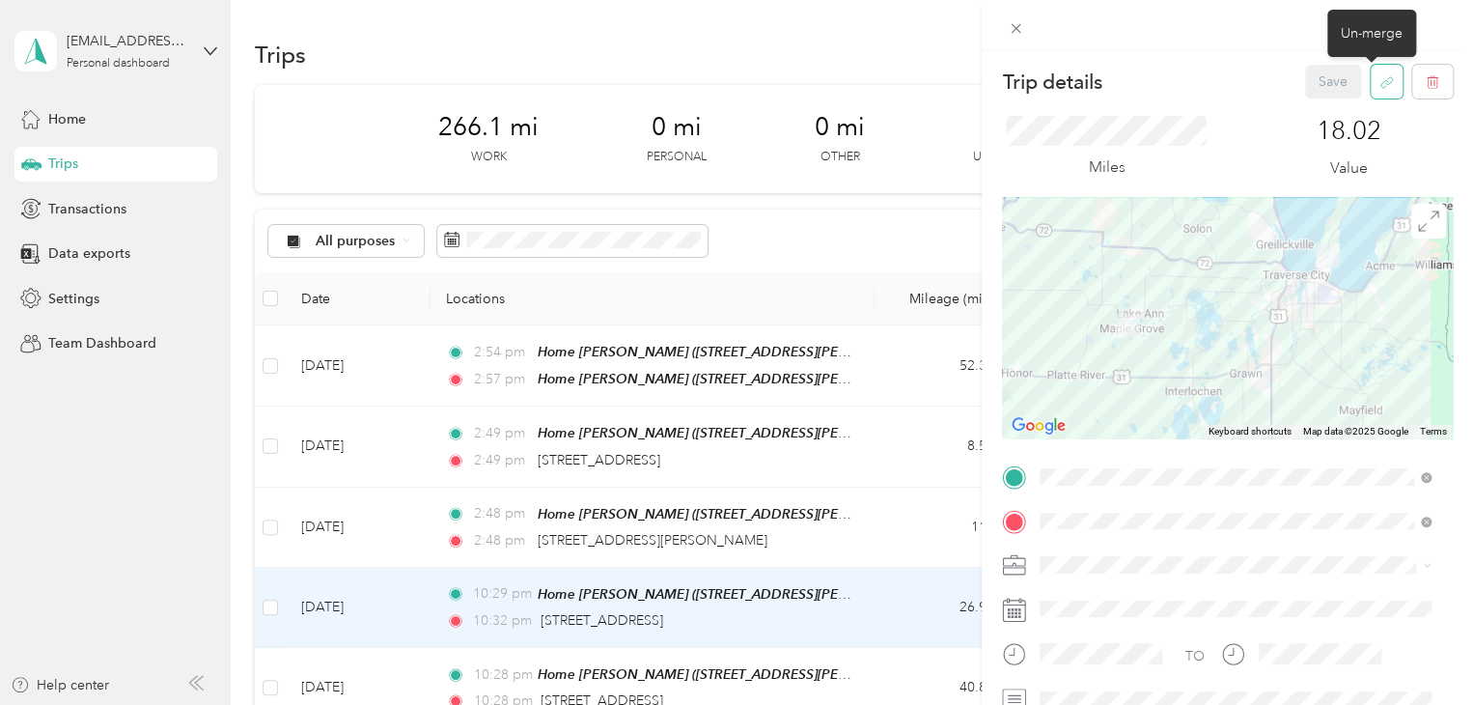
click at [1371, 92] on button "button" at bounding box center [1387, 82] width 32 height 34
click at [1306, 93] on button "Yes" at bounding box center [1319, 95] width 38 height 31
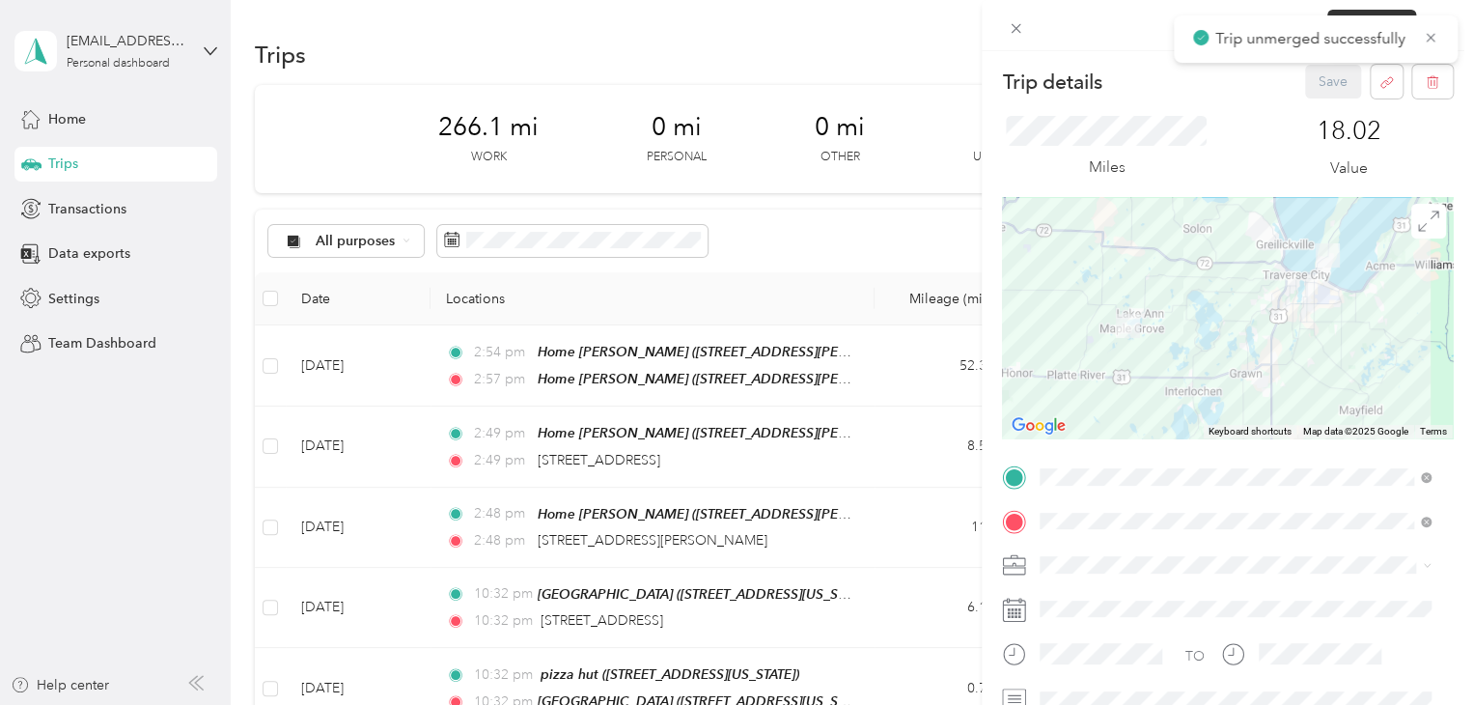
click at [112, 541] on div "Trip details Save This trip cannot be edited because it is either under review,…" at bounding box center [736, 352] width 1473 height 705
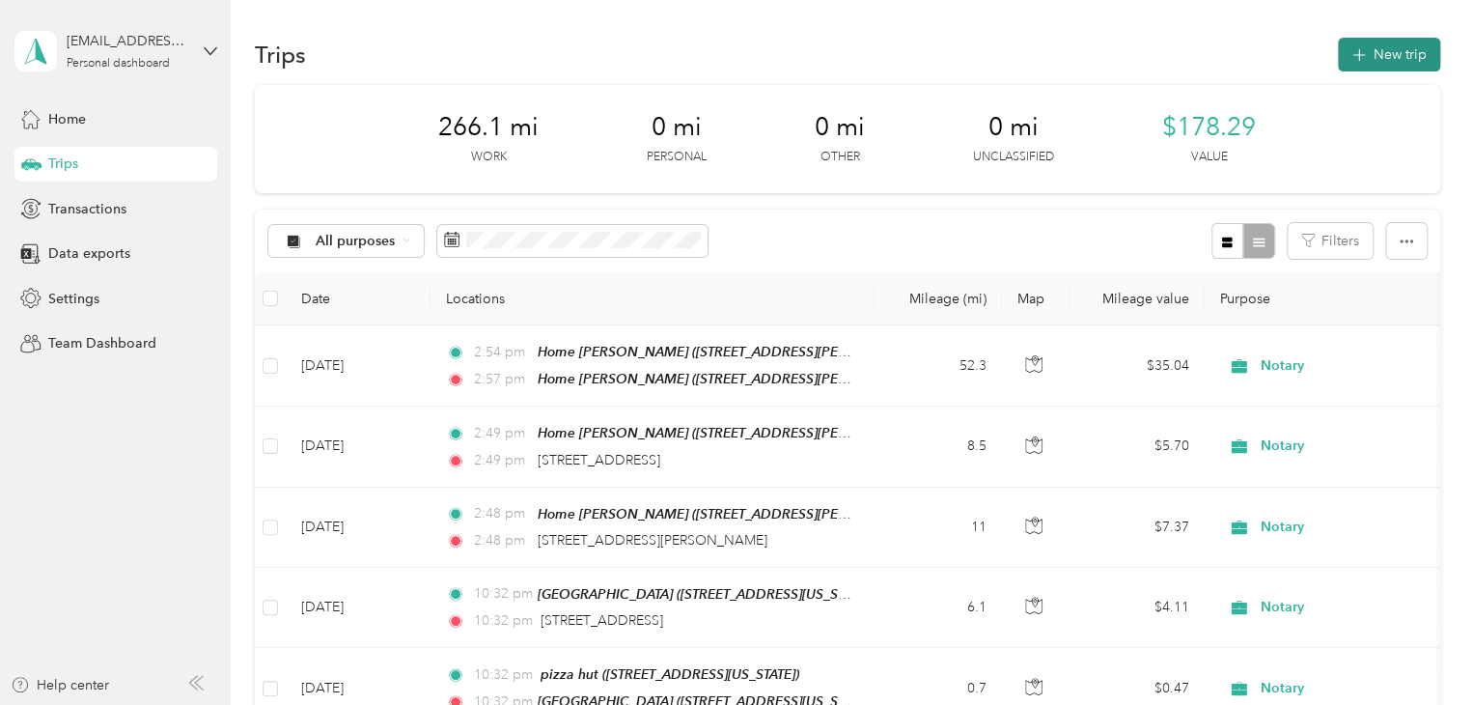
click at [1375, 61] on button "New trip" at bounding box center [1389, 55] width 102 height 34
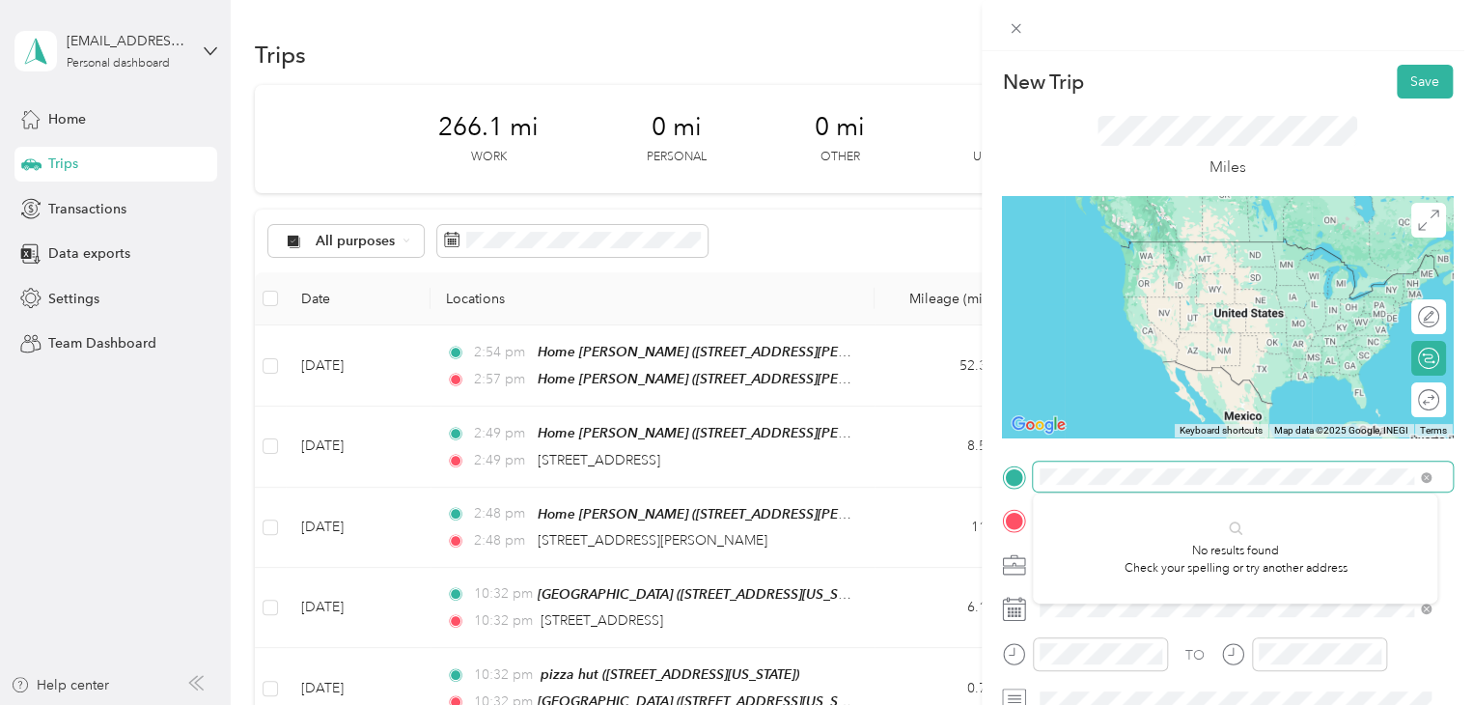
click at [1039, 474] on span at bounding box center [1243, 476] width 420 height 31
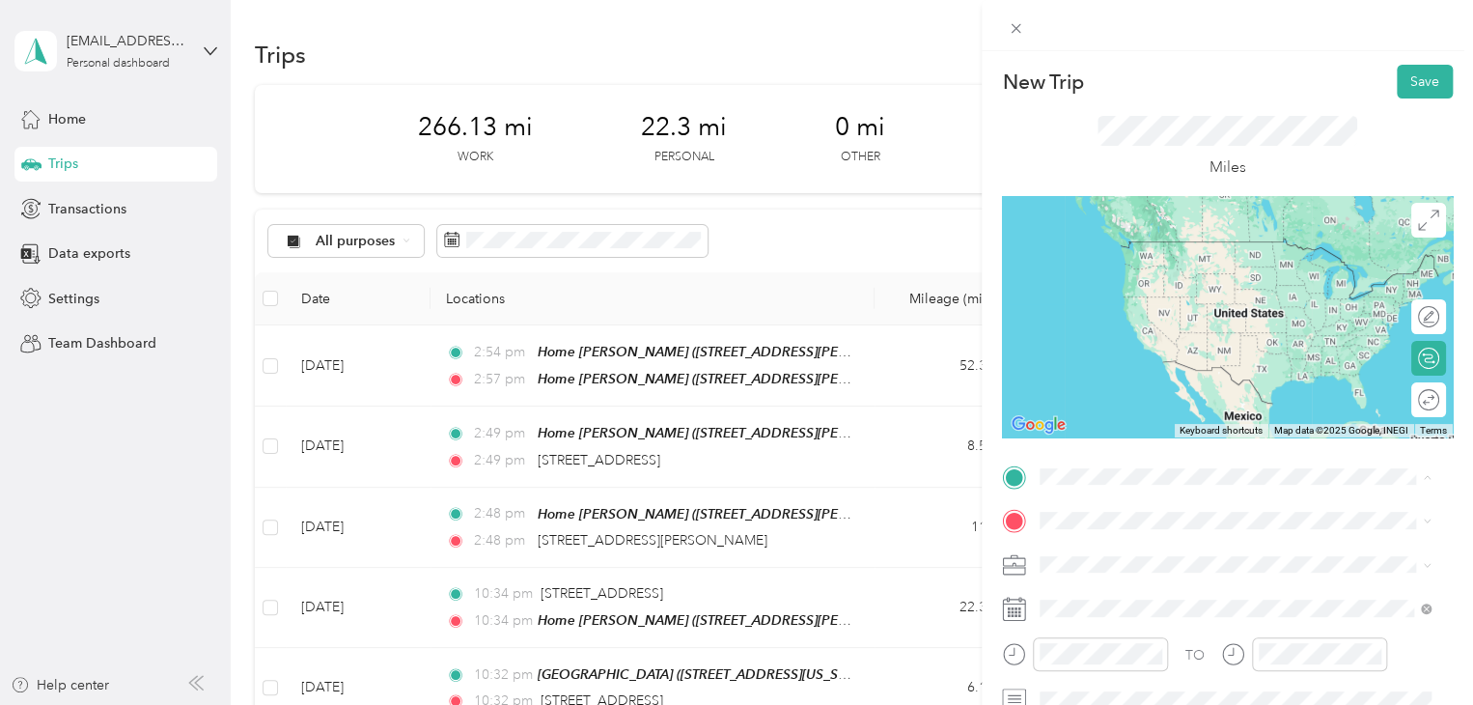
click at [210, 557] on div "New Trip Save This trip cannot be edited because it is either under review, app…" at bounding box center [736, 352] width 1473 height 705
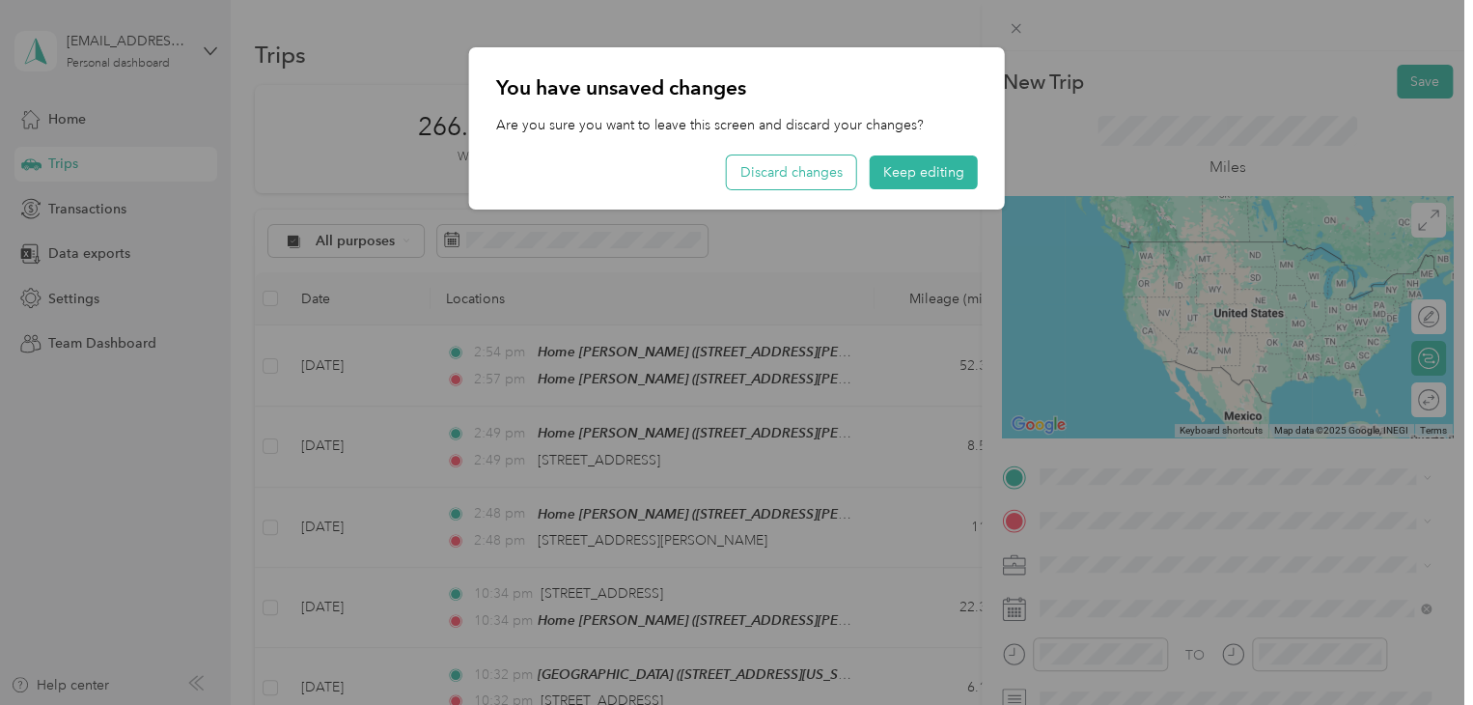
click at [797, 181] on button "Discard changes" at bounding box center [791, 172] width 129 height 34
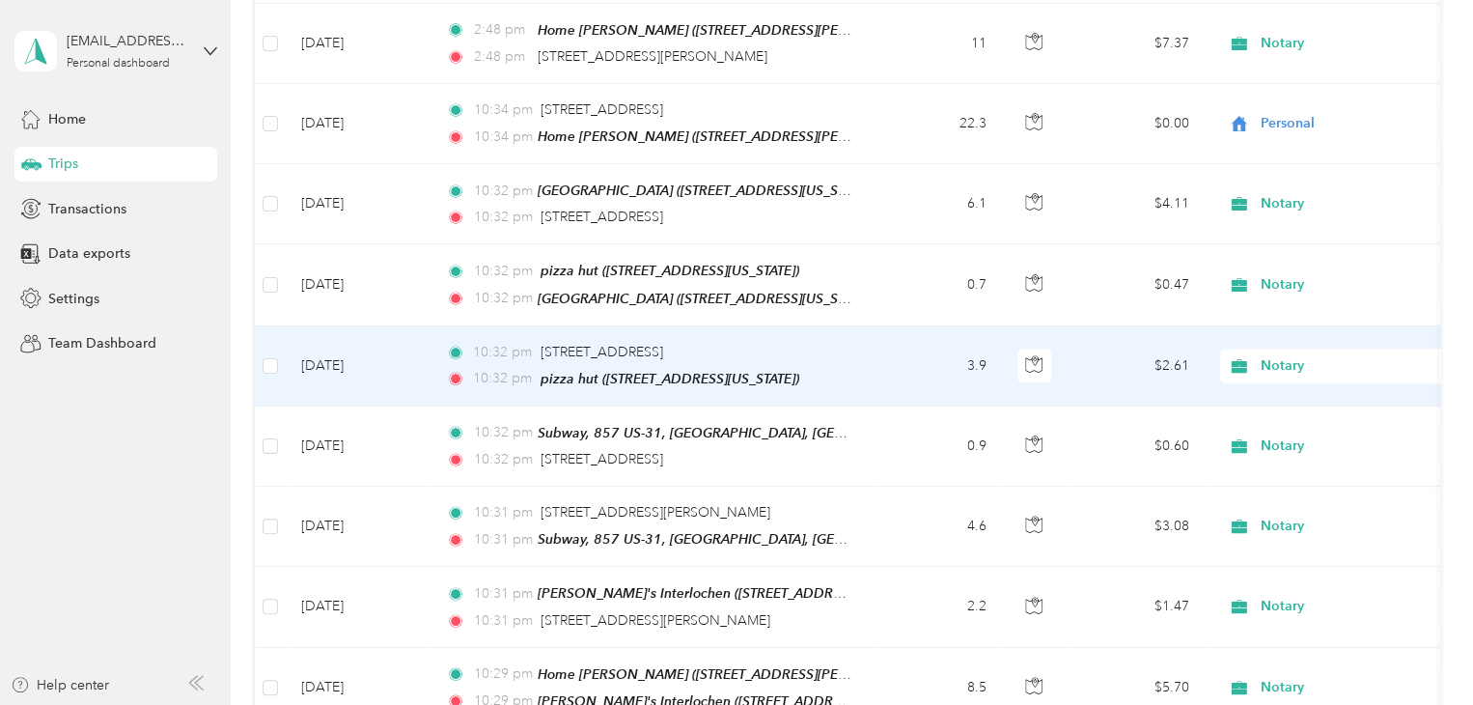
scroll to position [483, 0]
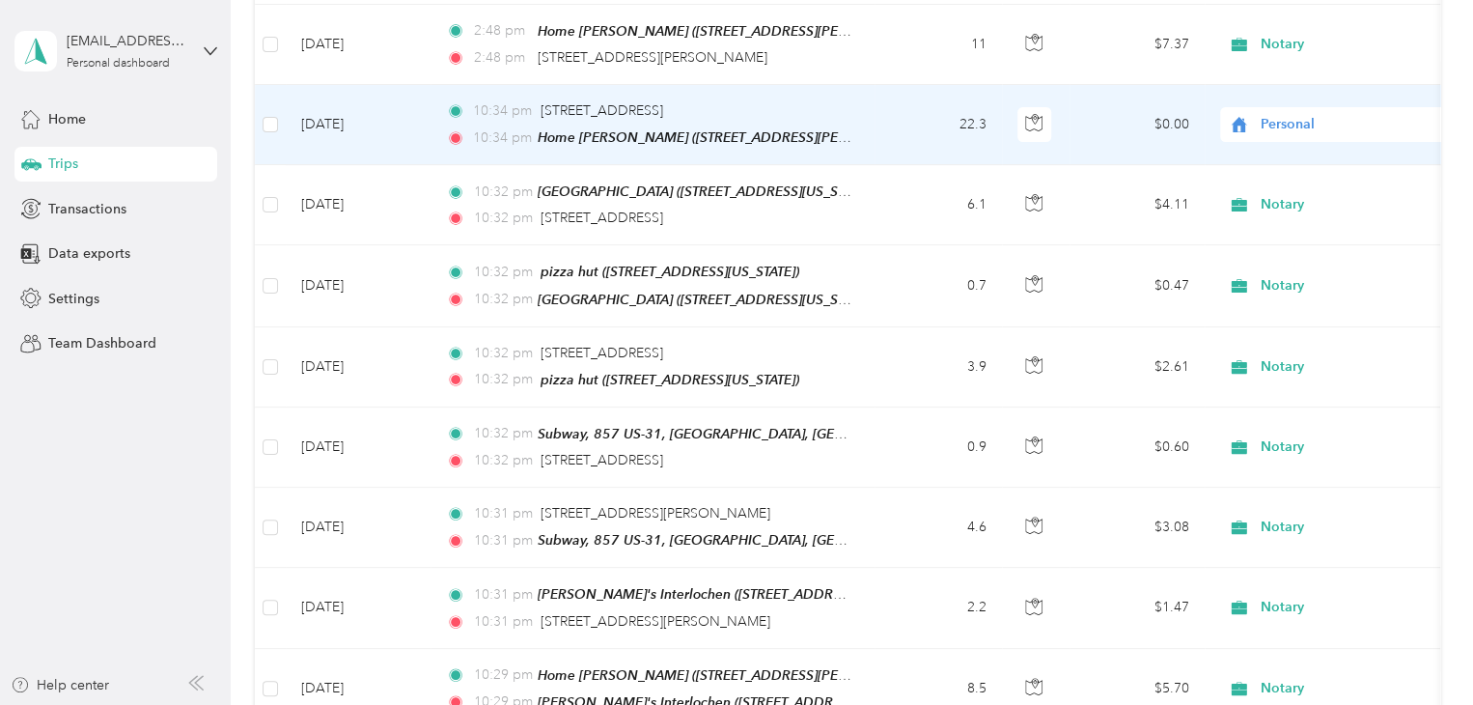
click at [1283, 117] on span "Personal" at bounding box center [1349, 124] width 177 height 21
click at [1281, 252] on span "Notary" at bounding box center [1356, 256] width 179 height 20
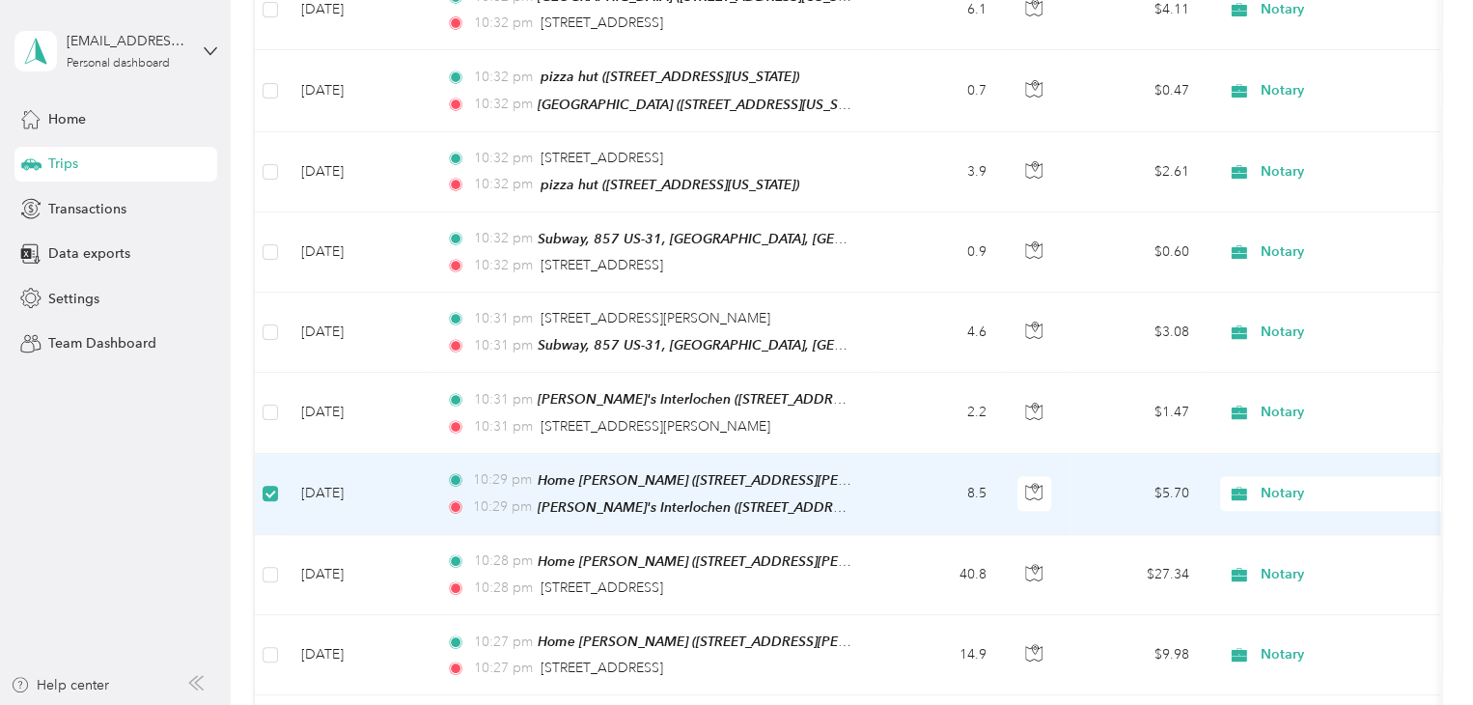
scroll to position [674, 0]
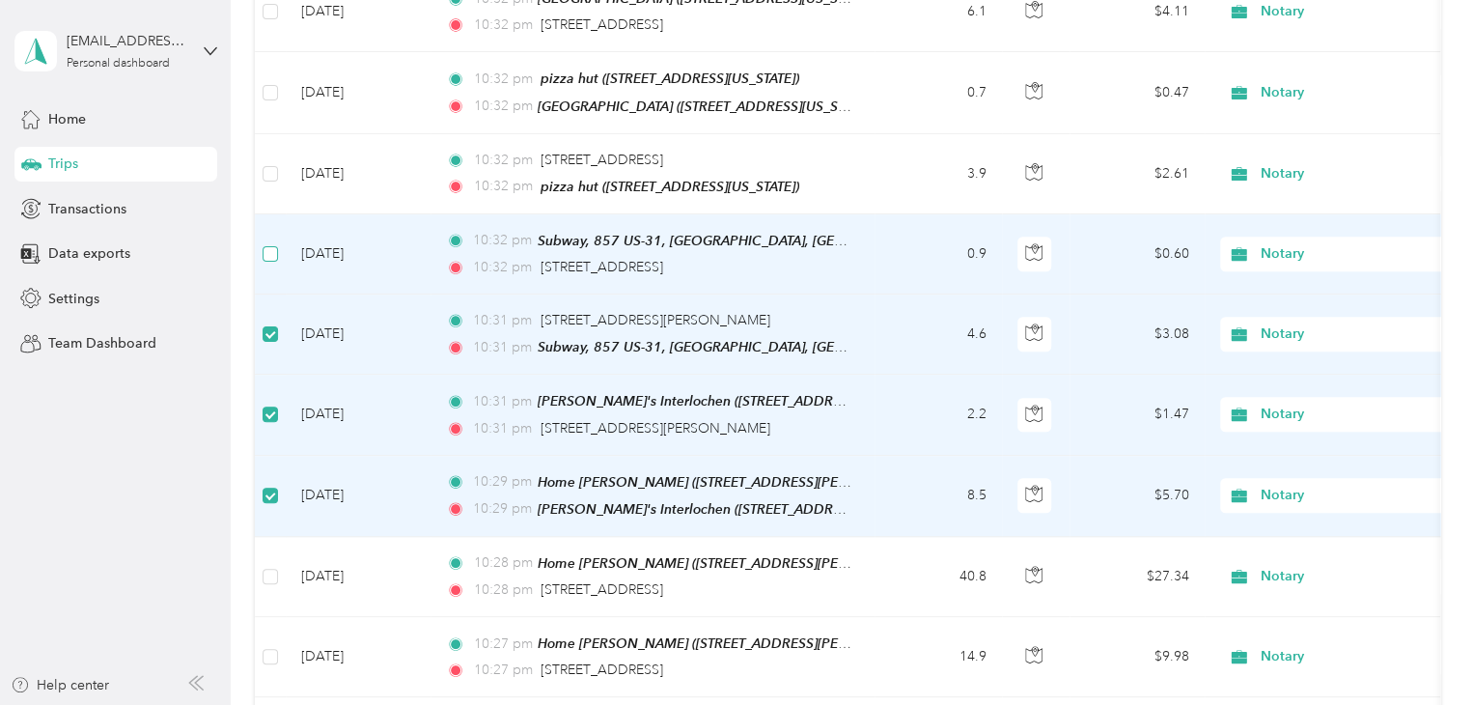
click at [264, 249] on label at bounding box center [270, 253] width 15 height 21
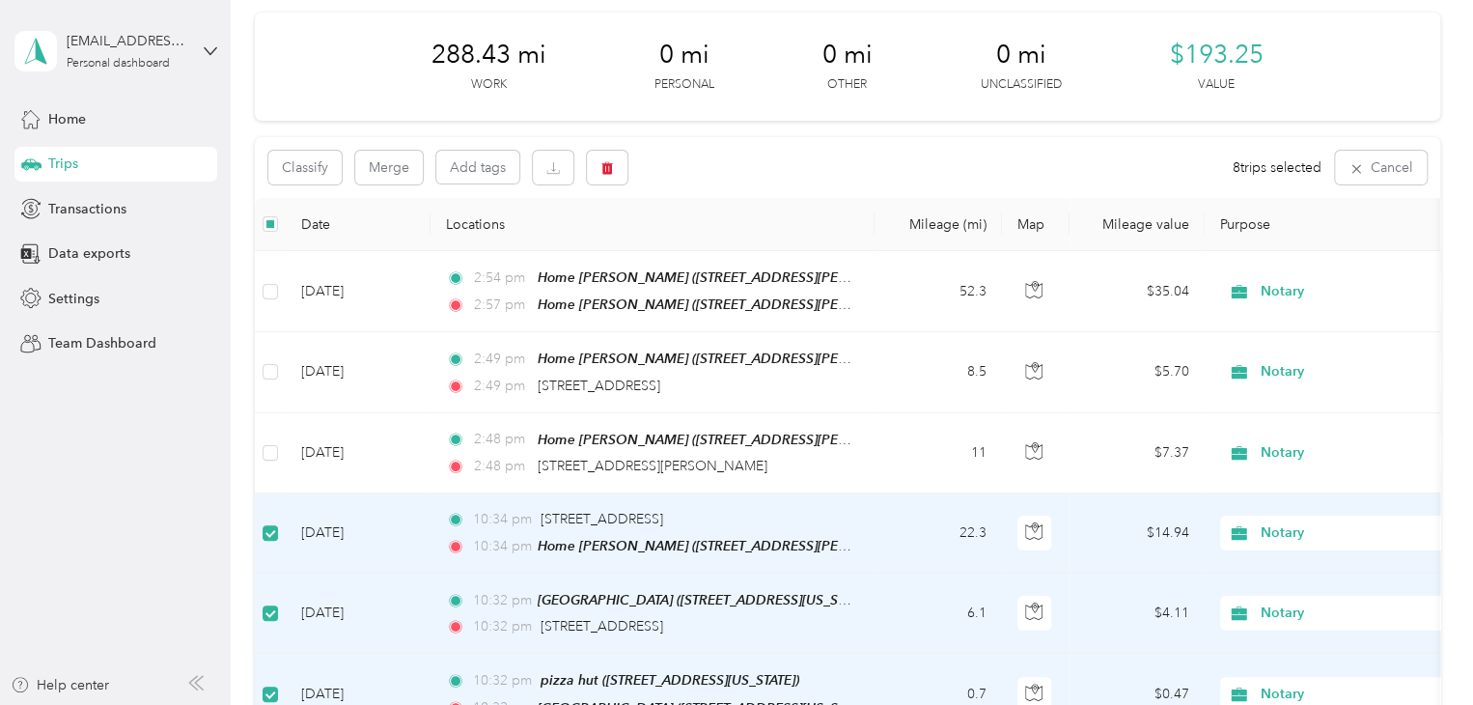
scroll to position [0, 0]
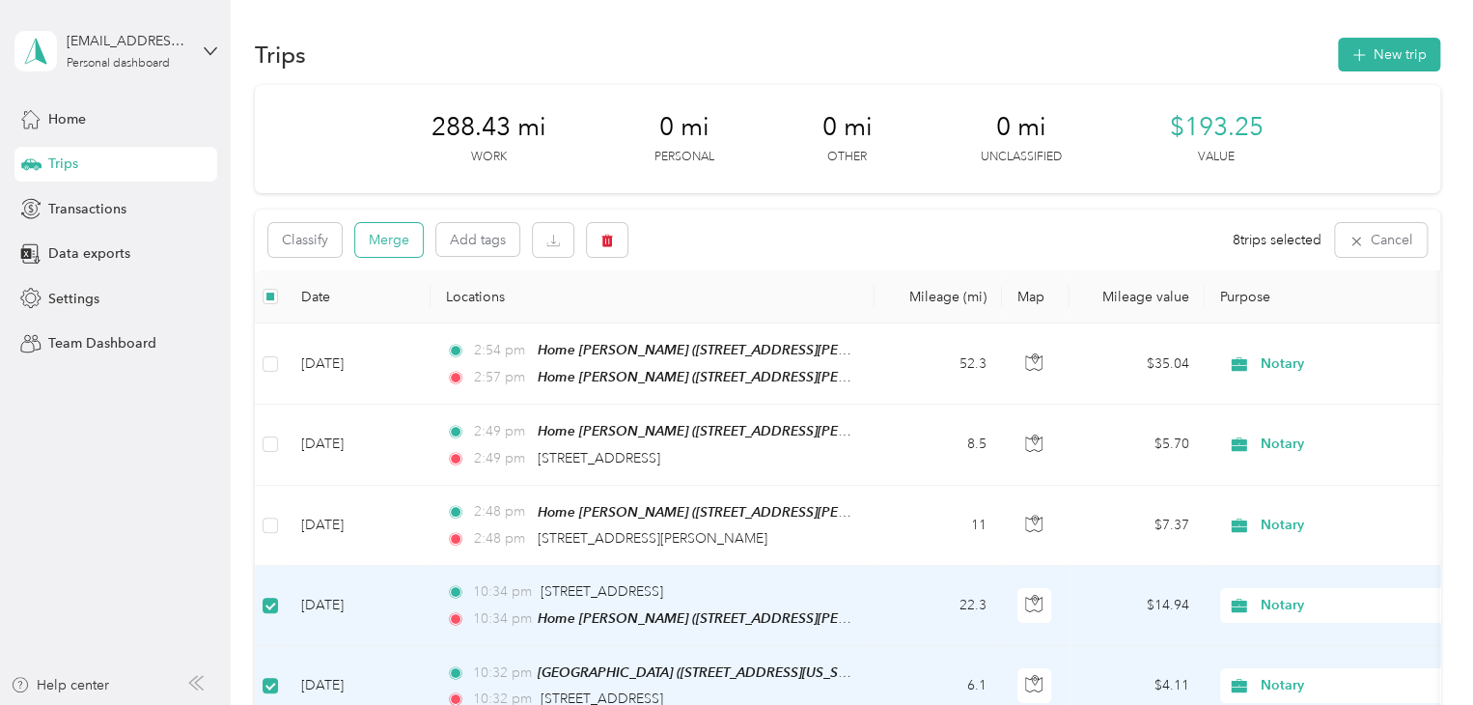
click at [363, 235] on button "Merge" at bounding box center [389, 240] width 68 height 34
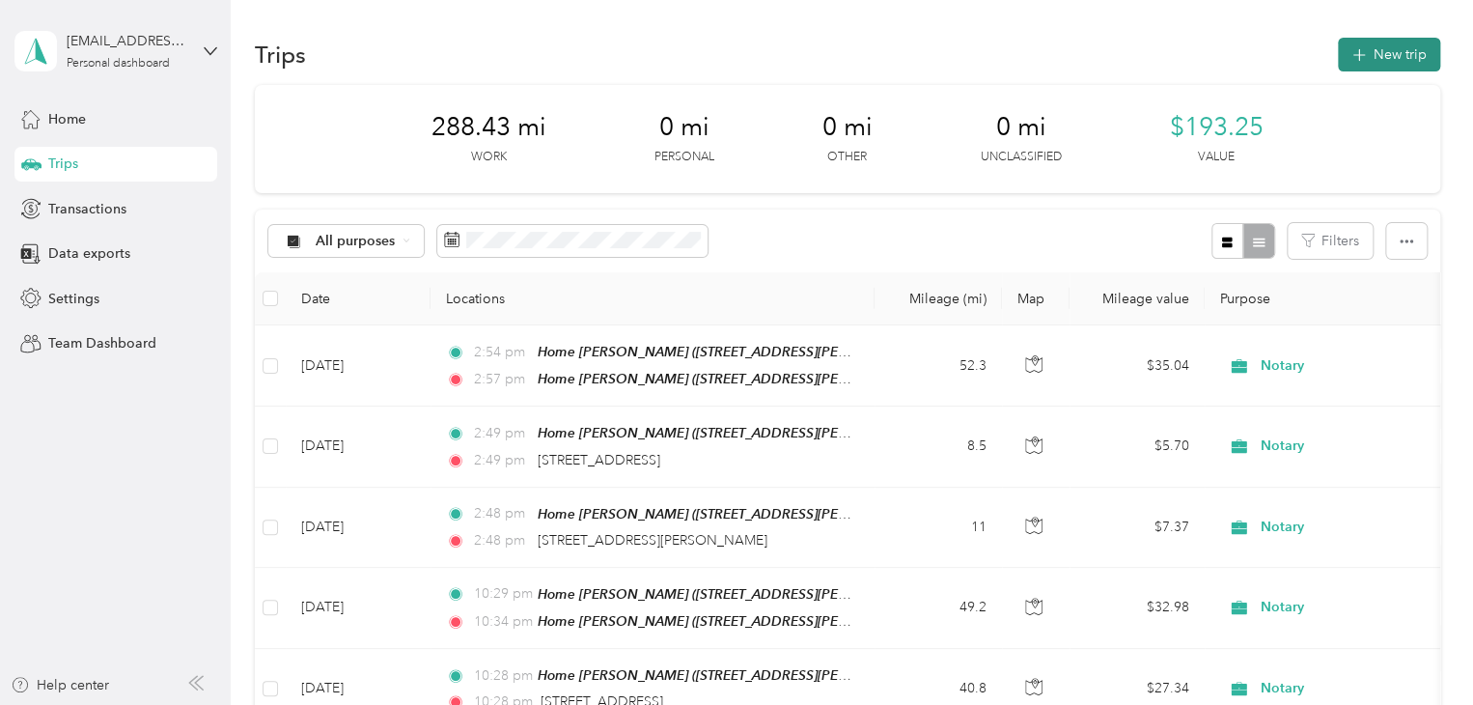
click at [1344, 46] on button "New trip" at bounding box center [1389, 55] width 102 height 34
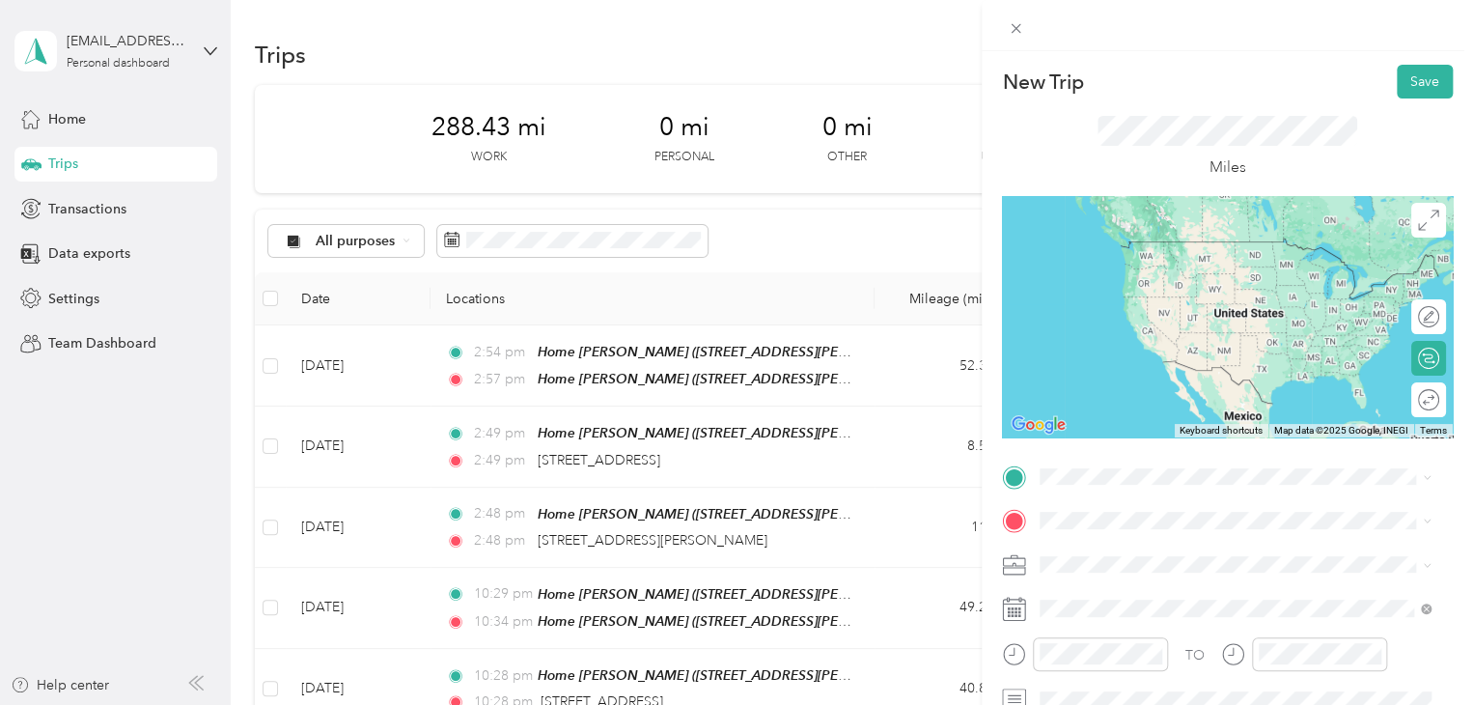
click at [1130, 704] on div "New Trip Save This trip cannot be edited because it is either under review, app…" at bounding box center [731, 705] width 1463 height 0
click at [1129, 356] on li "Home [PERSON_NAME] [STREET_ADDRESS][PERSON_NAME][PERSON_NAME] , [GEOGRAPHIC_DAT…" at bounding box center [1235, 394] width 404 height 101
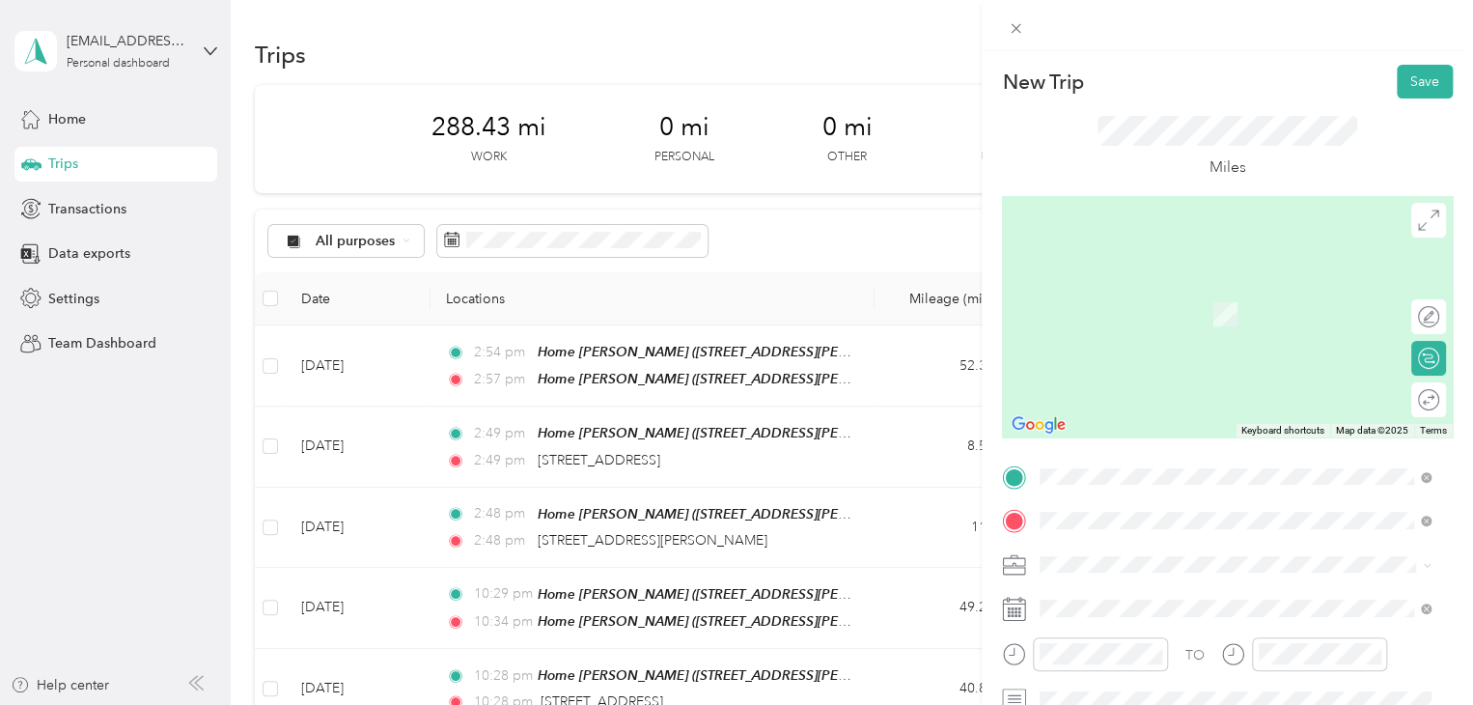
click at [1112, 396] on span "[STREET_ADDRESS][US_STATE]" at bounding box center [1172, 386] width 193 height 17
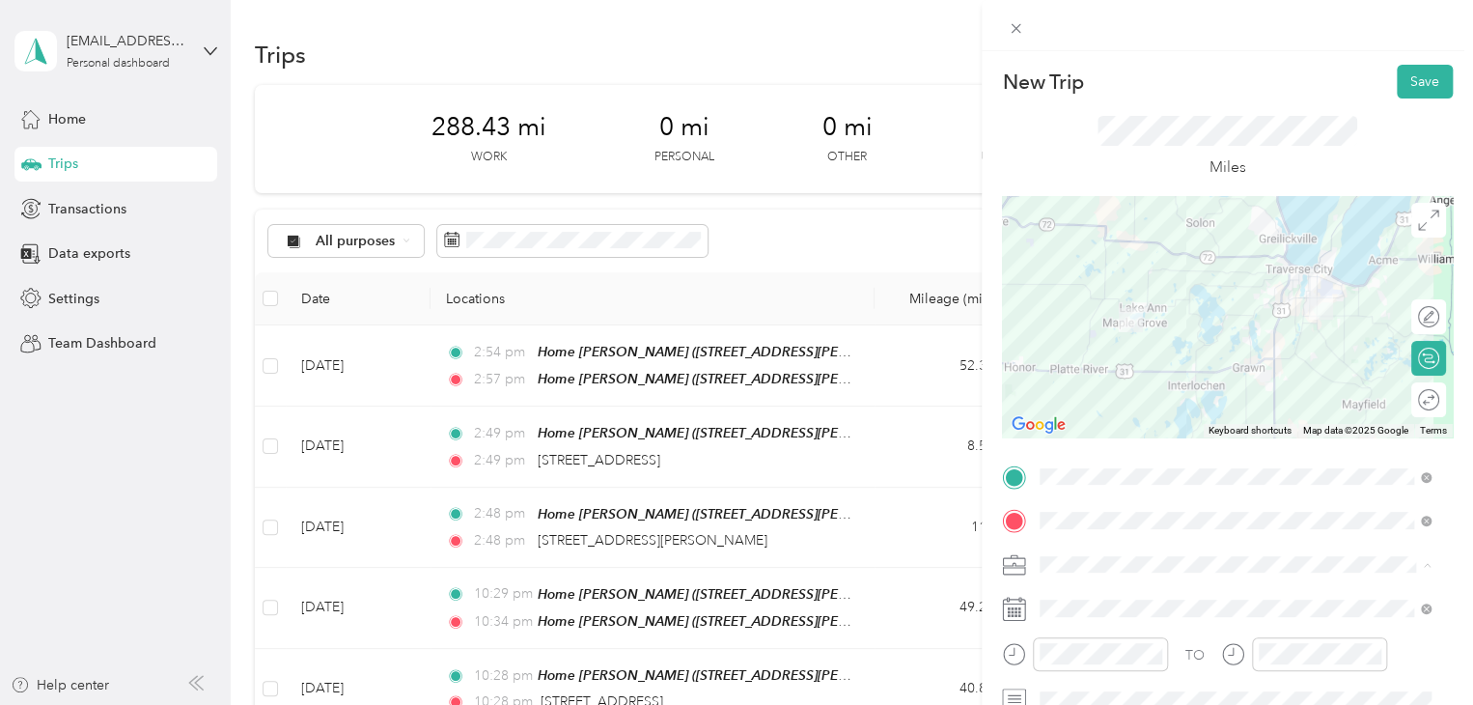
click at [1096, 394] on div "Notary" at bounding box center [1234, 395] width 377 height 20
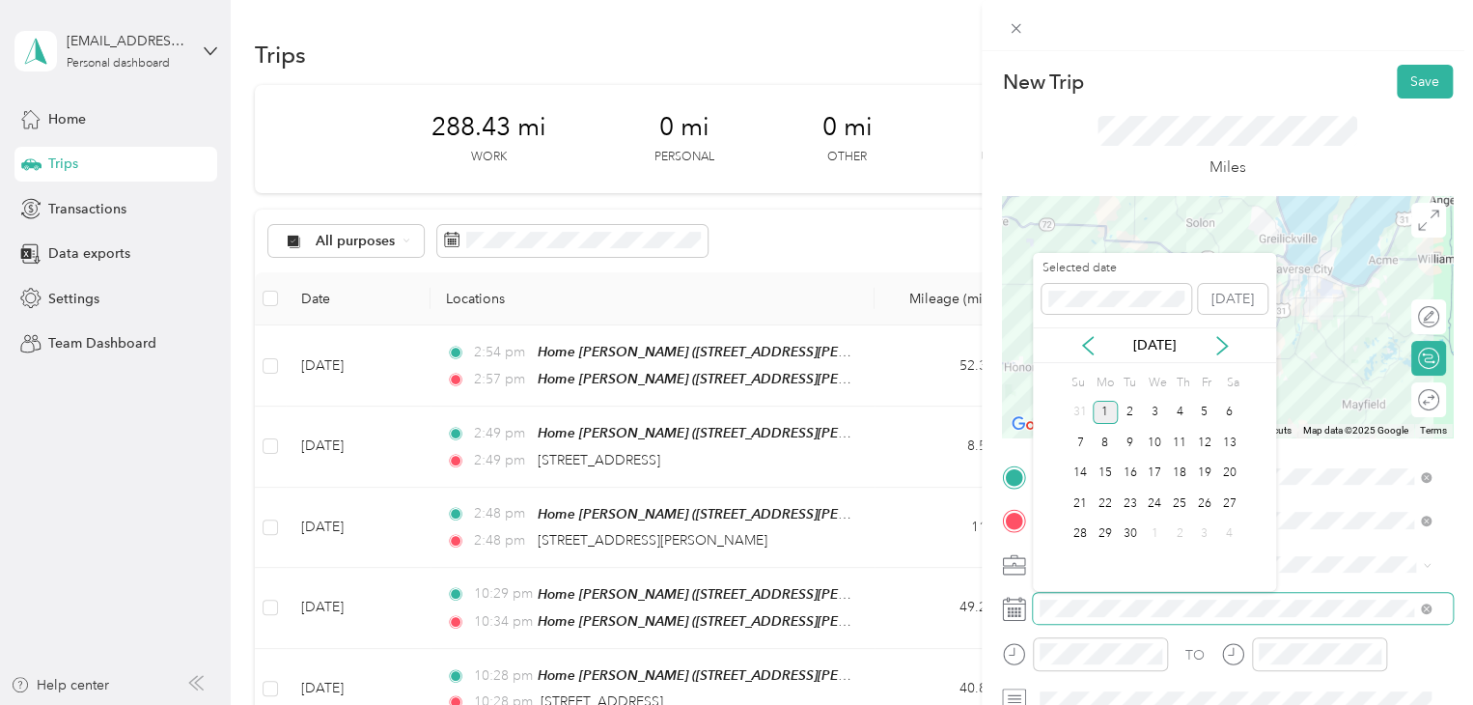
click at [1006, 584] on div "TO Add photo" at bounding box center [1227, 672] width 451 height 423
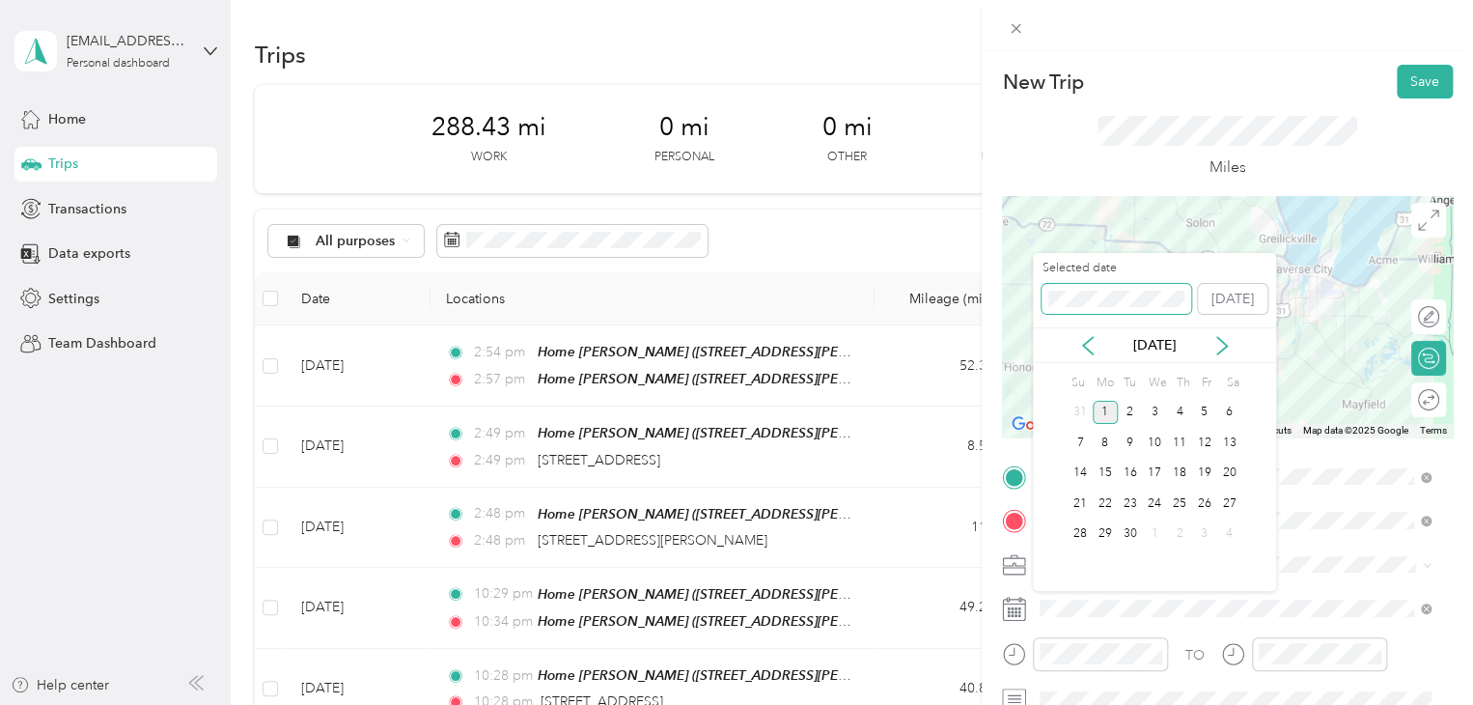
click at [965, 704] on div "New Trip Save This trip cannot be edited because it is either under review, app…" at bounding box center [731, 705] width 1463 height 0
click at [1173, 492] on div "20" at bounding box center [1179, 503] width 25 height 24
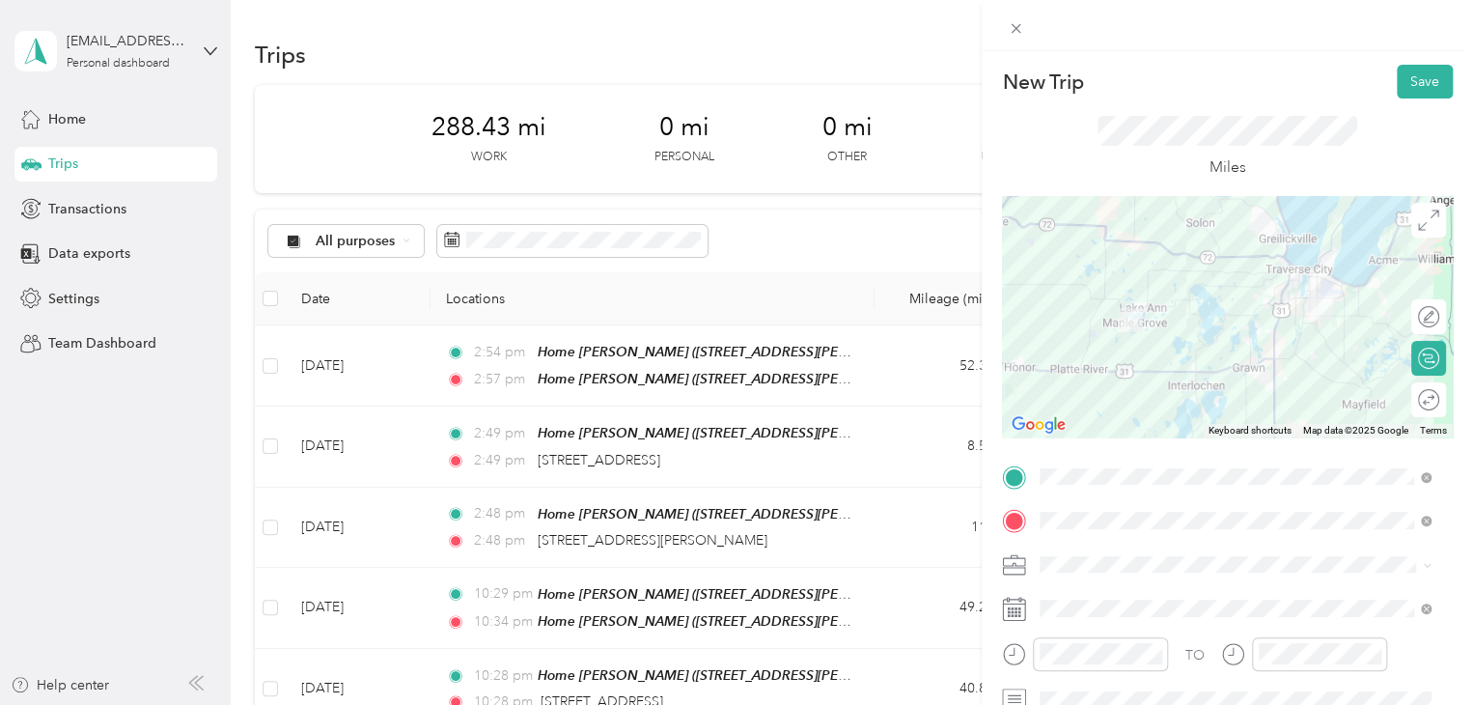
click at [1415, 395] on div "Round trip" at bounding box center [1428, 399] width 35 height 35
click at [1402, 403] on div at bounding box center [1419, 400] width 41 height 20
click at [1397, 89] on button "Save" at bounding box center [1425, 82] width 56 height 34
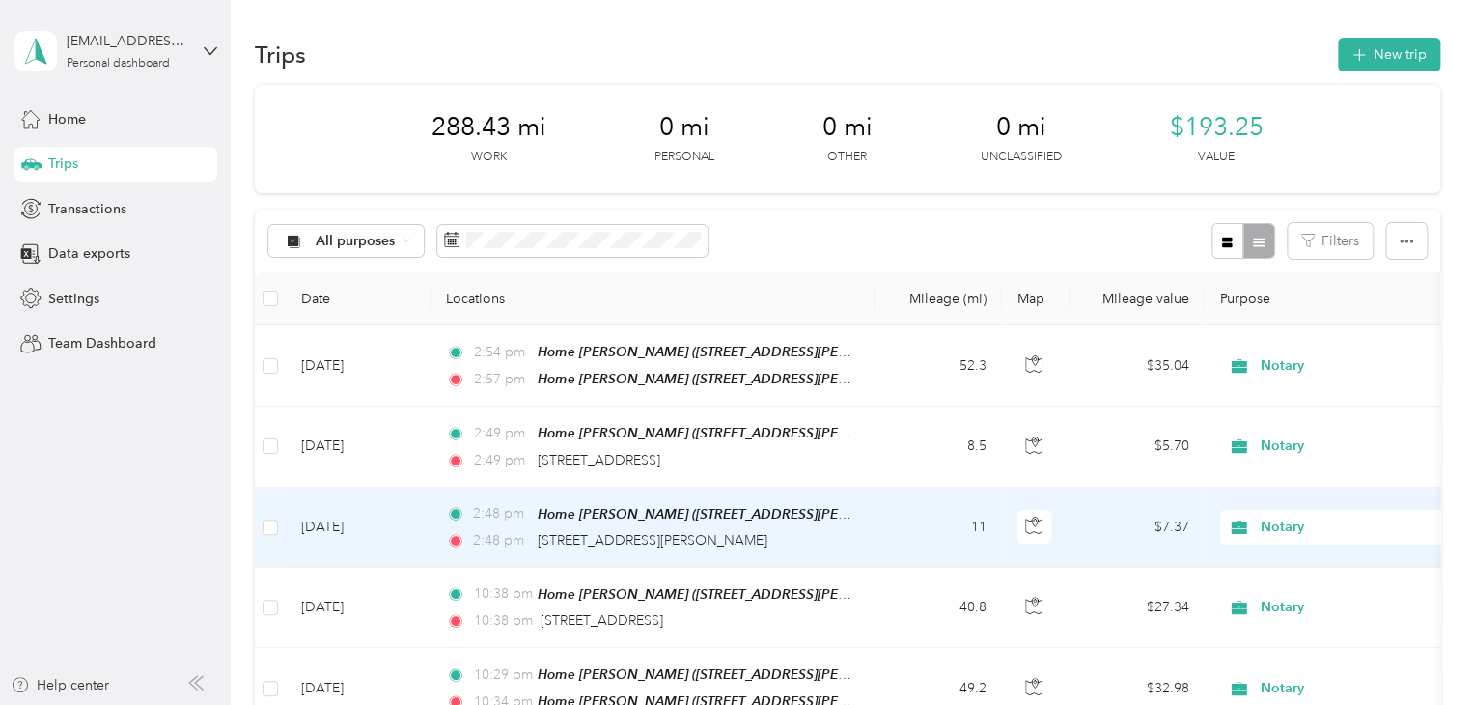
click at [355, 523] on td "[DATE]" at bounding box center [358, 527] width 145 height 80
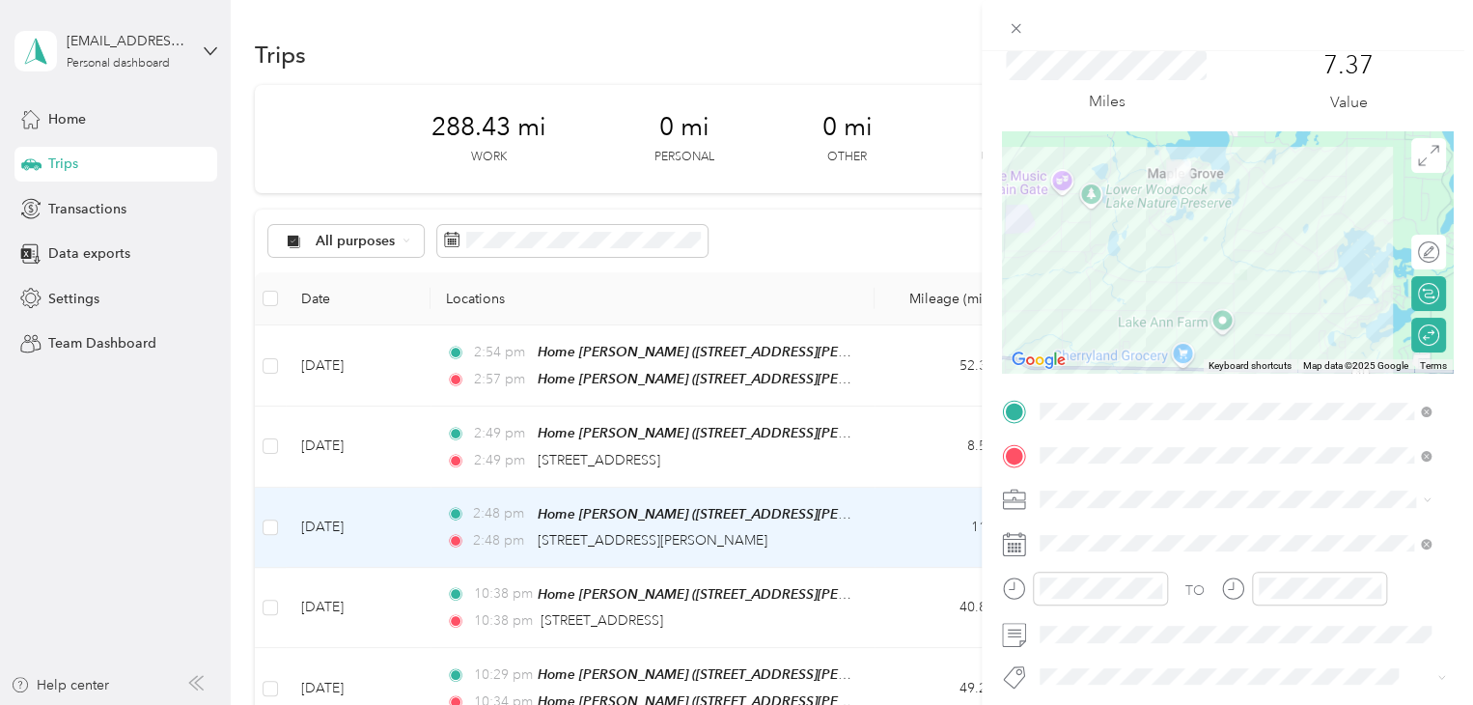
scroll to position [97, 0]
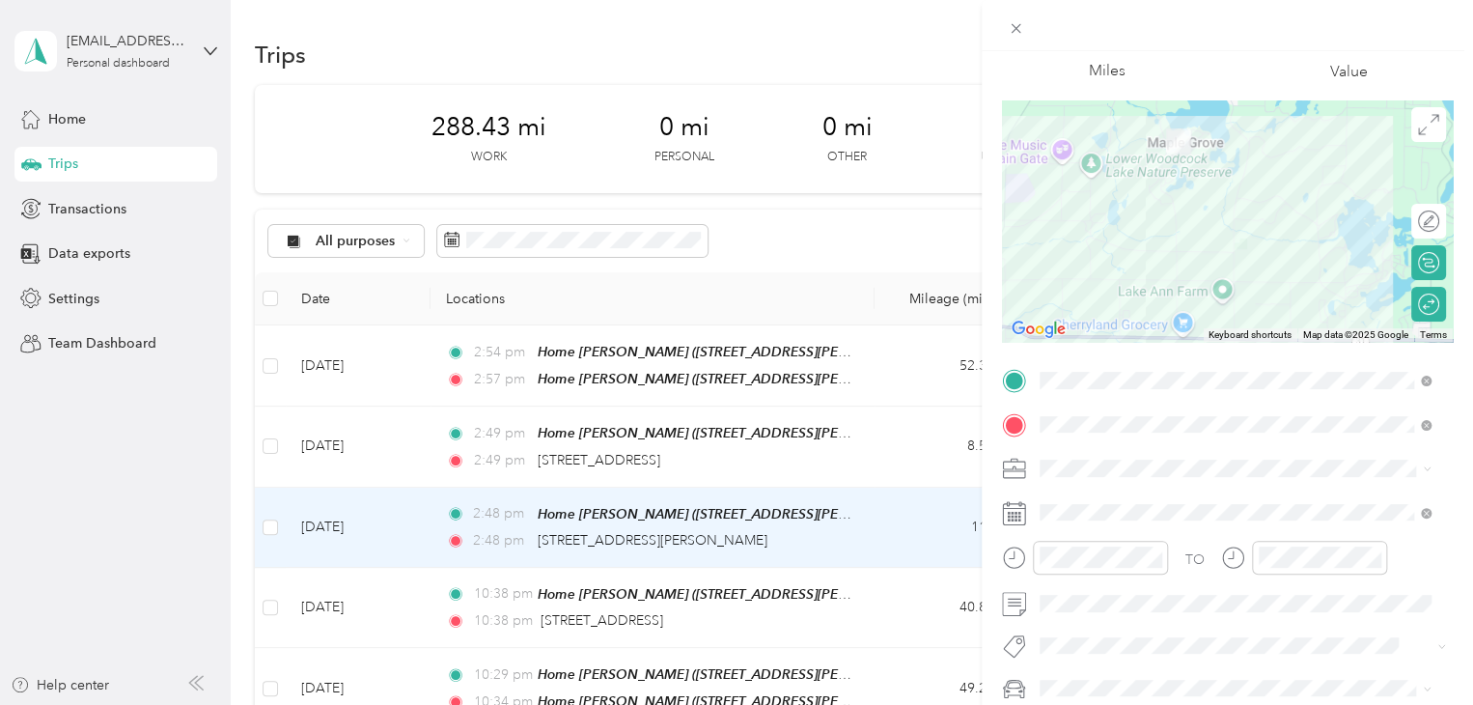
click at [133, 518] on div "Trip details Save This trip cannot be edited because it is either under review,…" at bounding box center [736, 352] width 1473 height 705
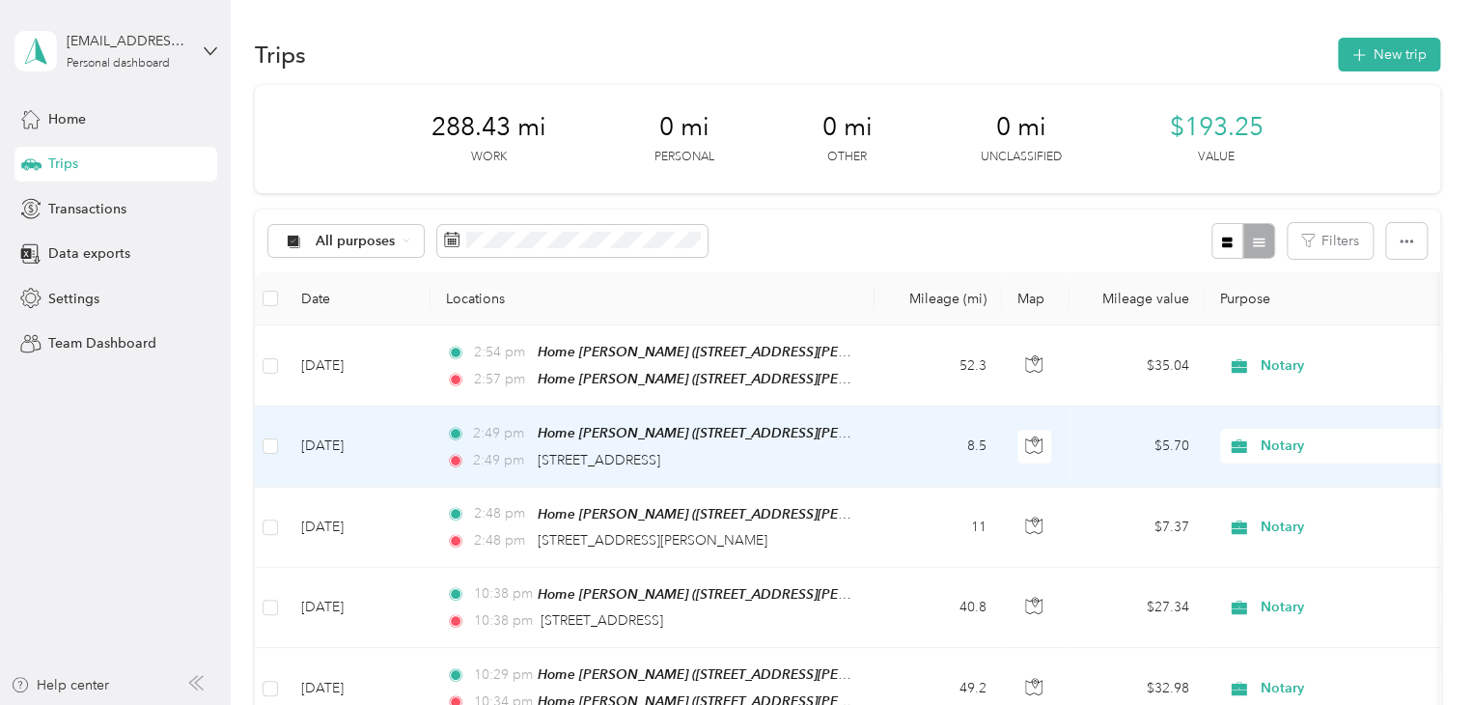
click at [345, 436] on td "[DATE]" at bounding box center [358, 446] width 145 height 80
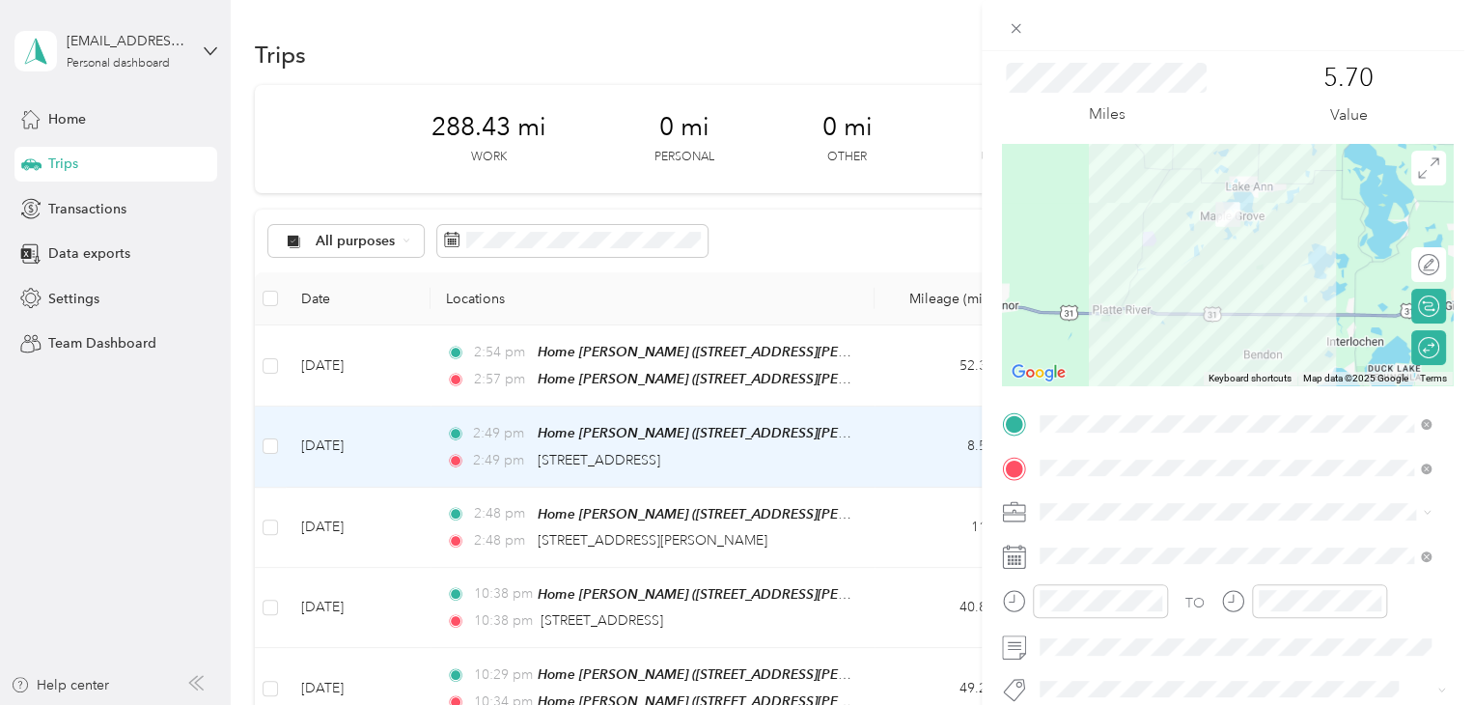
scroll to position [97, 0]
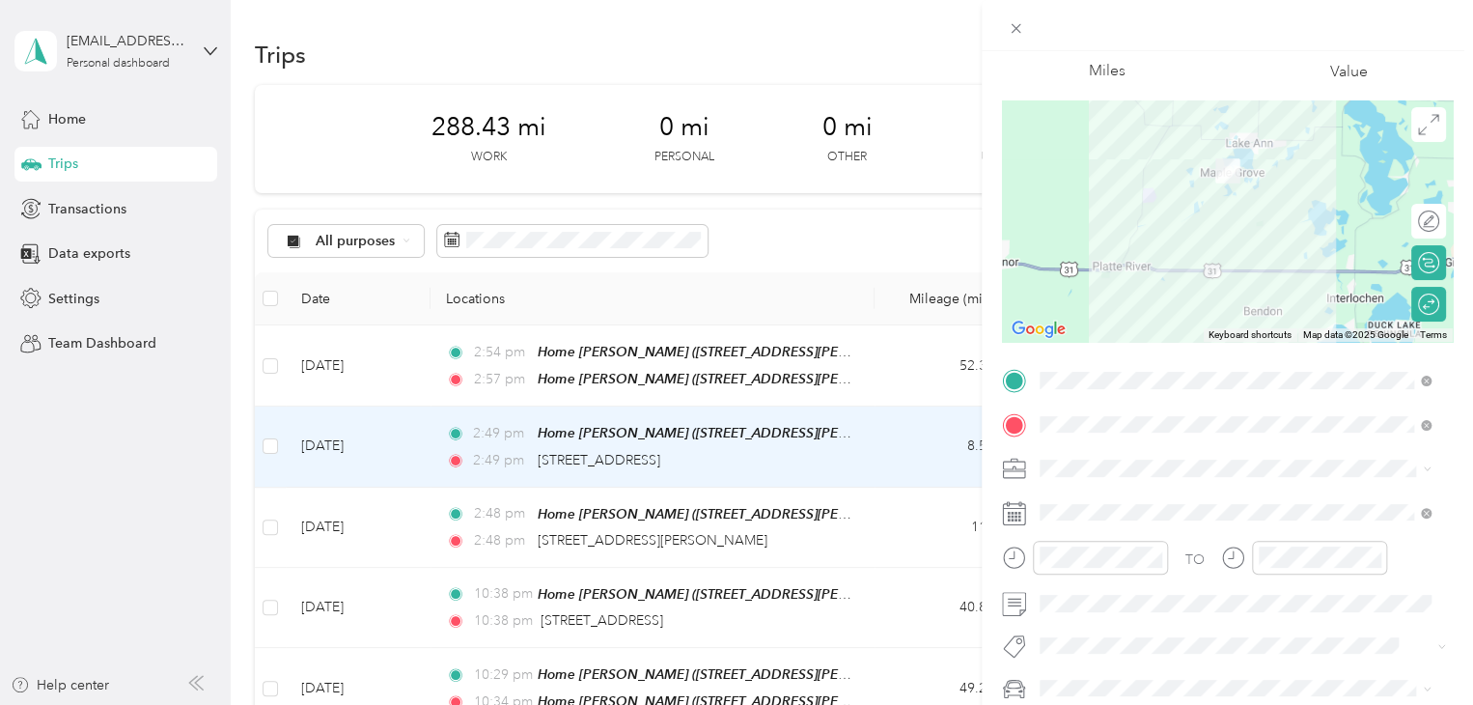
click at [158, 475] on div "Trip details Save This trip cannot be edited because it is either under review,…" at bounding box center [736, 352] width 1473 height 705
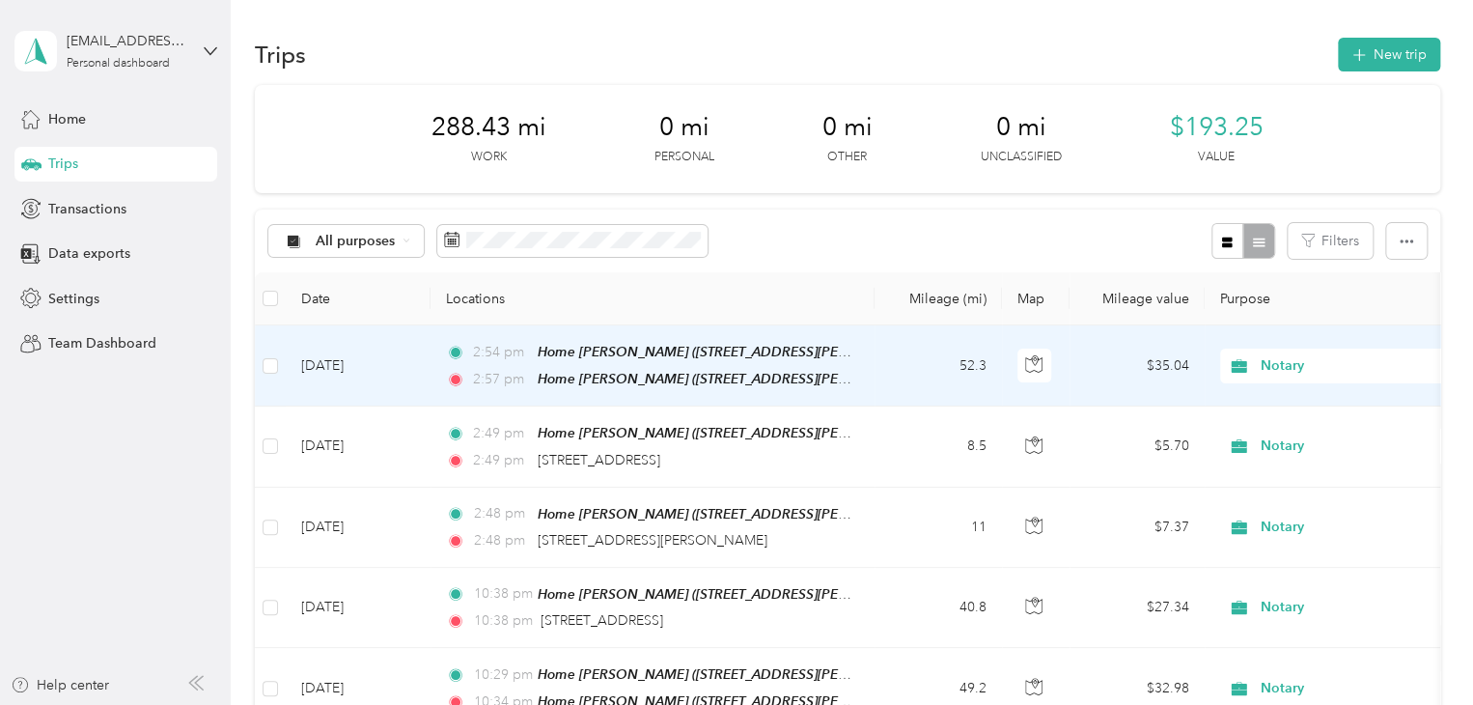
click at [347, 360] on td "[DATE]" at bounding box center [358, 365] width 145 height 81
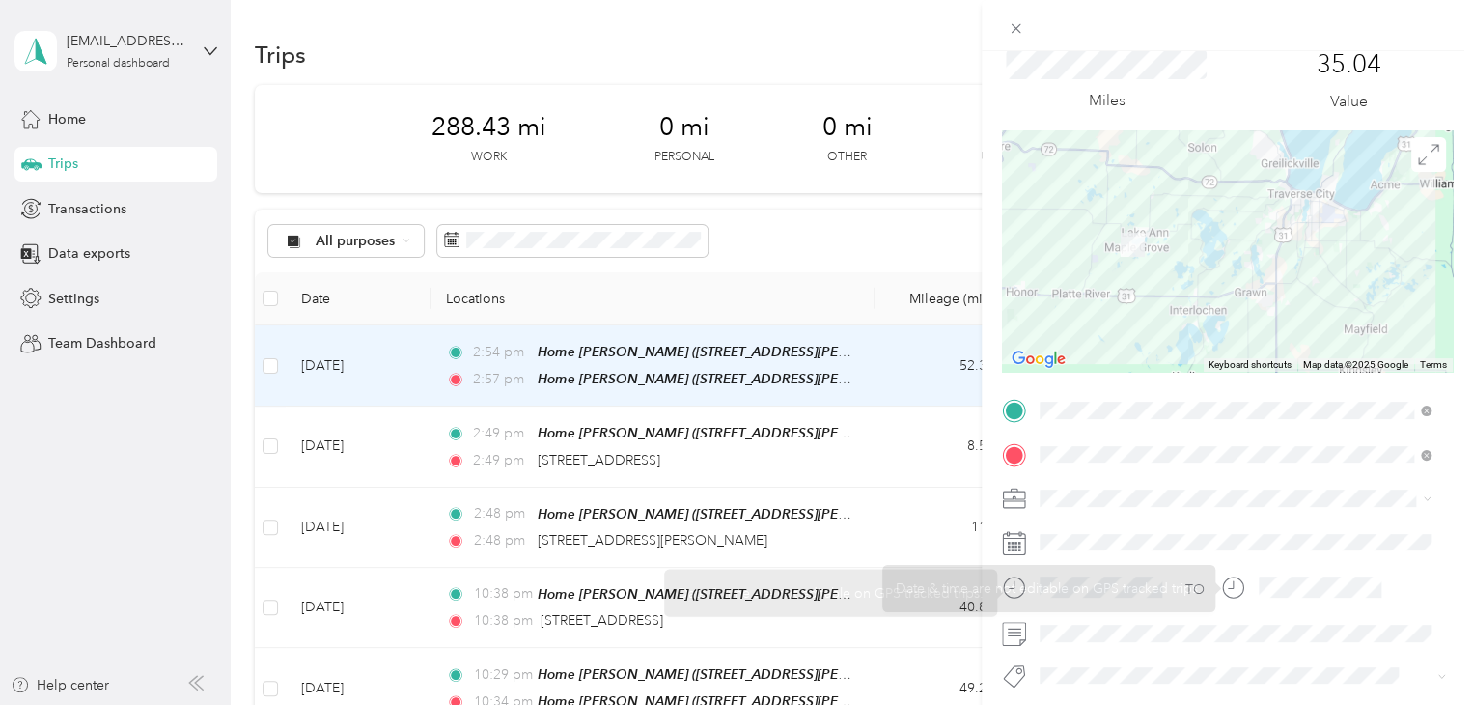
scroll to position [97, 0]
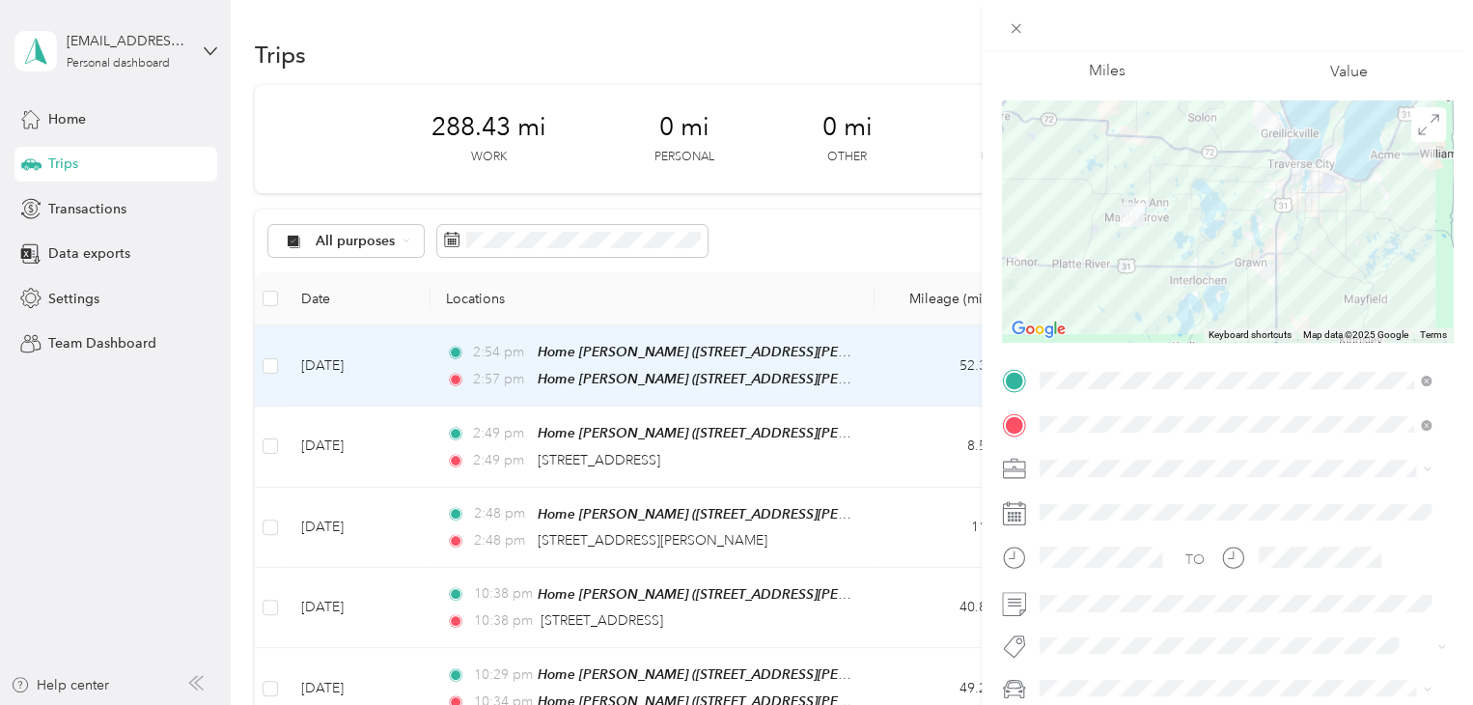
click at [93, 447] on div "Trip details Save This trip cannot be edited because it is either under review,…" at bounding box center [736, 352] width 1473 height 705
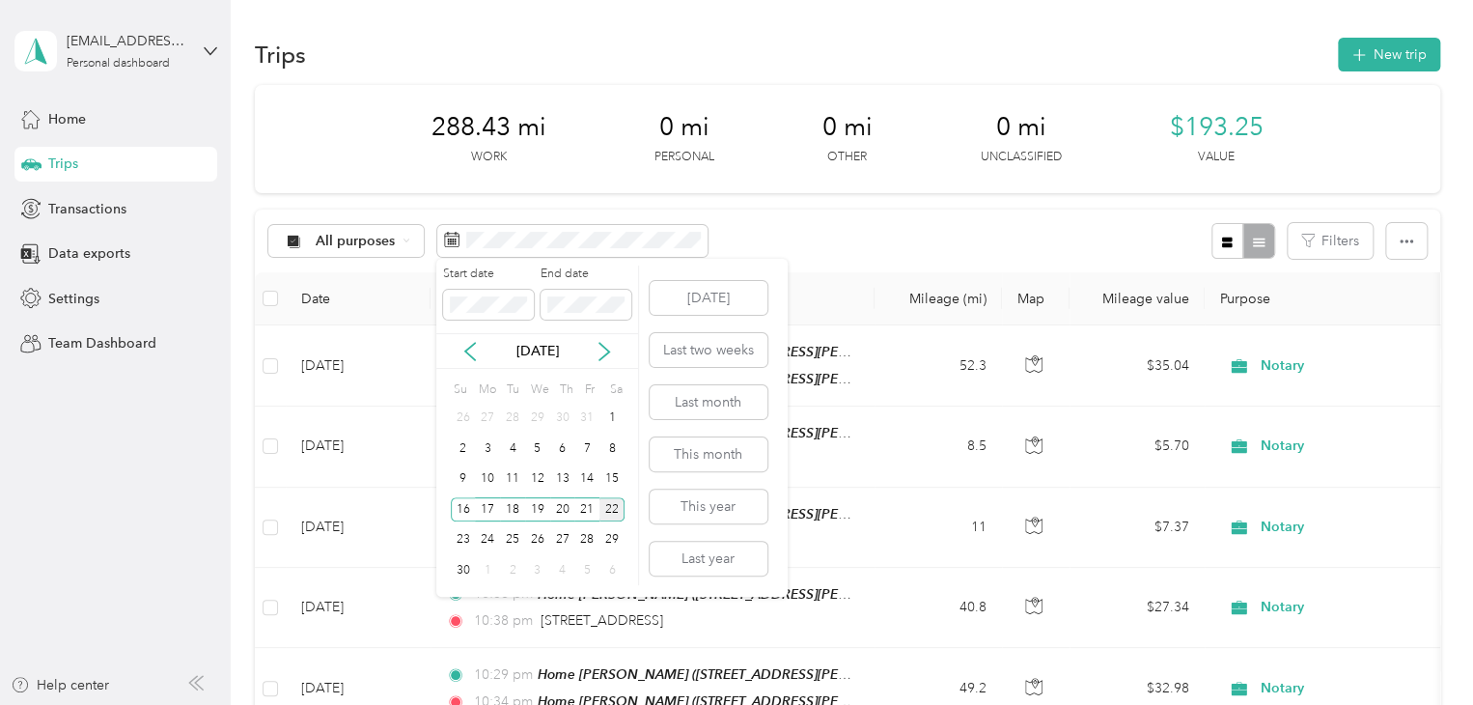
click at [607, 508] on div "22" at bounding box center [611, 509] width 25 height 24
click at [602, 538] on div "29" at bounding box center [611, 540] width 25 height 24
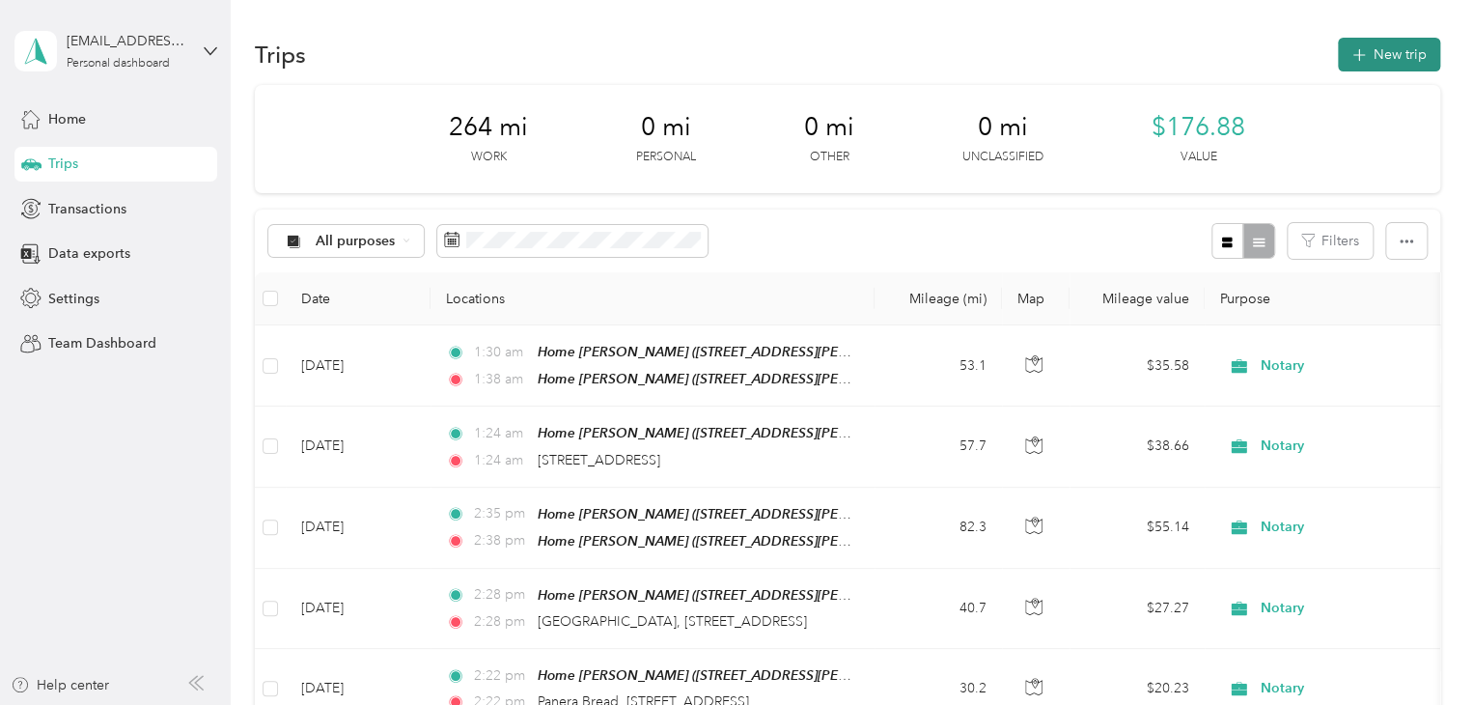
click at [1350, 38] on button "New trip" at bounding box center [1389, 55] width 102 height 34
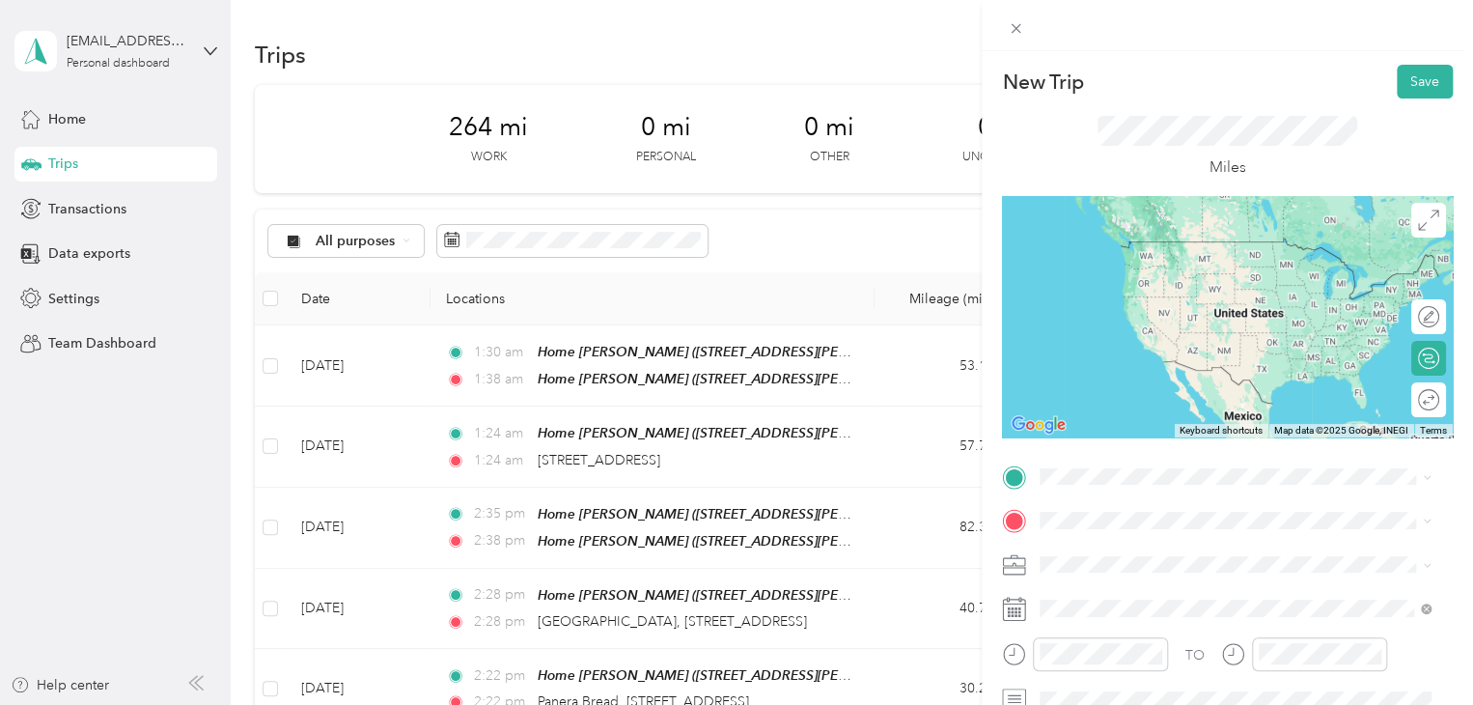
click at [1109, 392] on div "Home [PERSON_NAME] [STREET_ADDRESS][PERSON_NAME][PERSON_NAME] , [GEOGRAPHIC_DAT…" at bounding box center [1250, 397] width 348 height 81
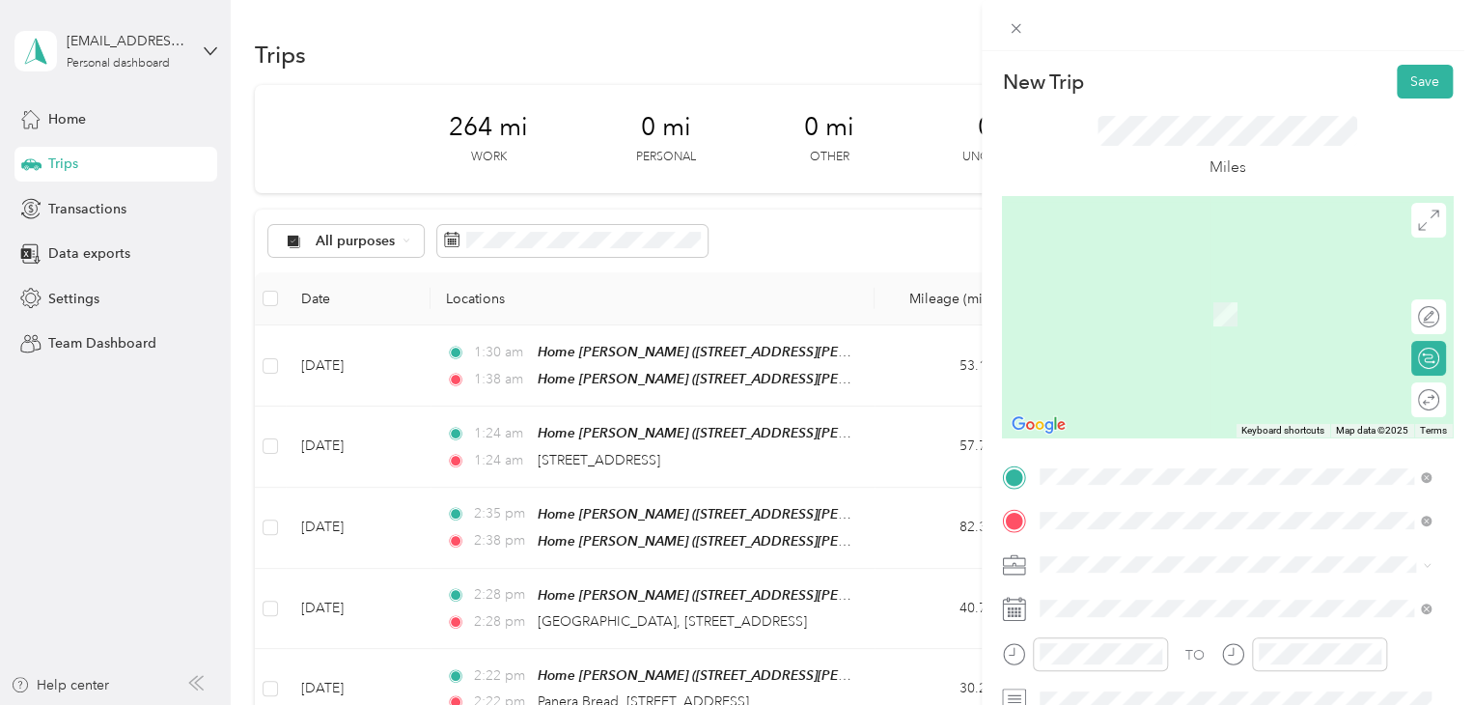
click at [1105, 347] on span "Walmart Supercenter, [STREET_ADDRESS] , 49684, [GEOGRAPHIC_DATA], [GEOGRAPHIC_D…" at bounding box center [1232, 334] width 312 height 57
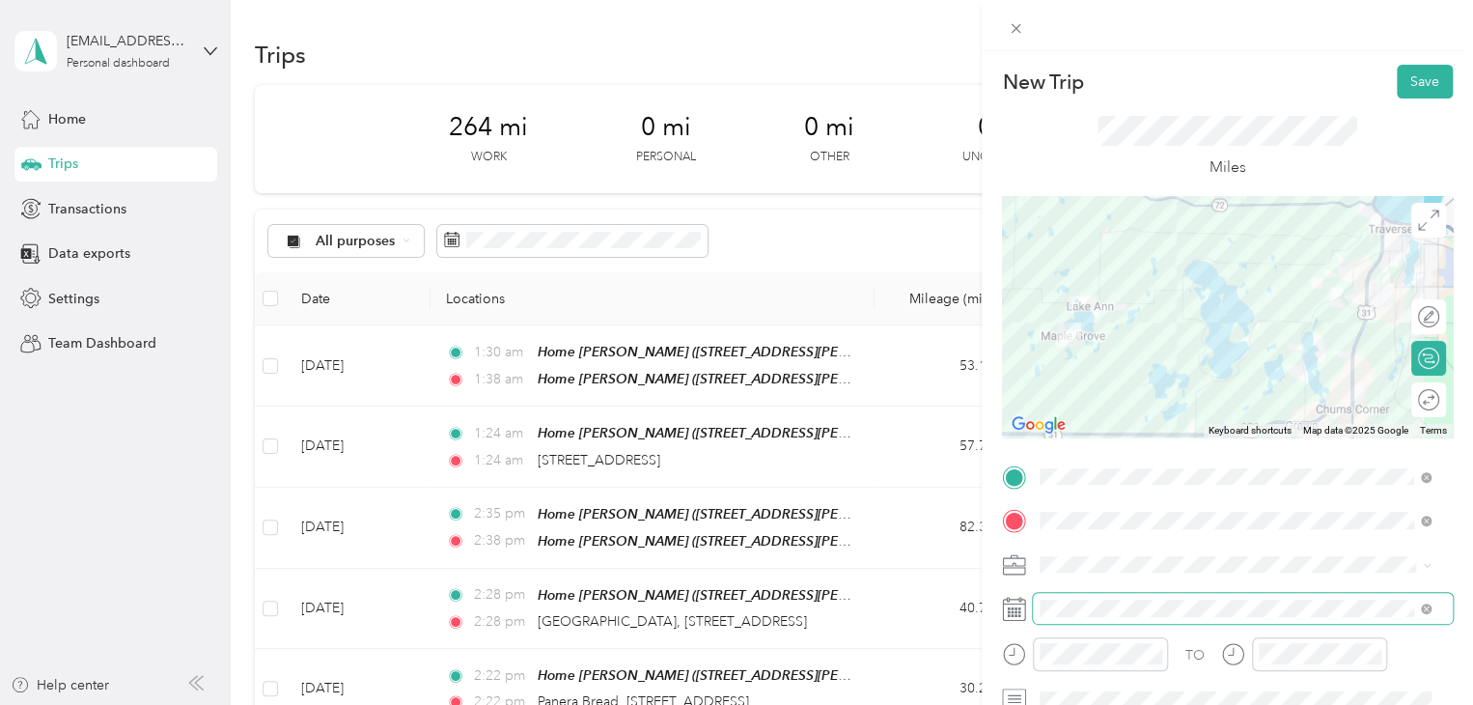
click at [1084, 598] on span at bounding box center [1243, 608] width 420 height 31
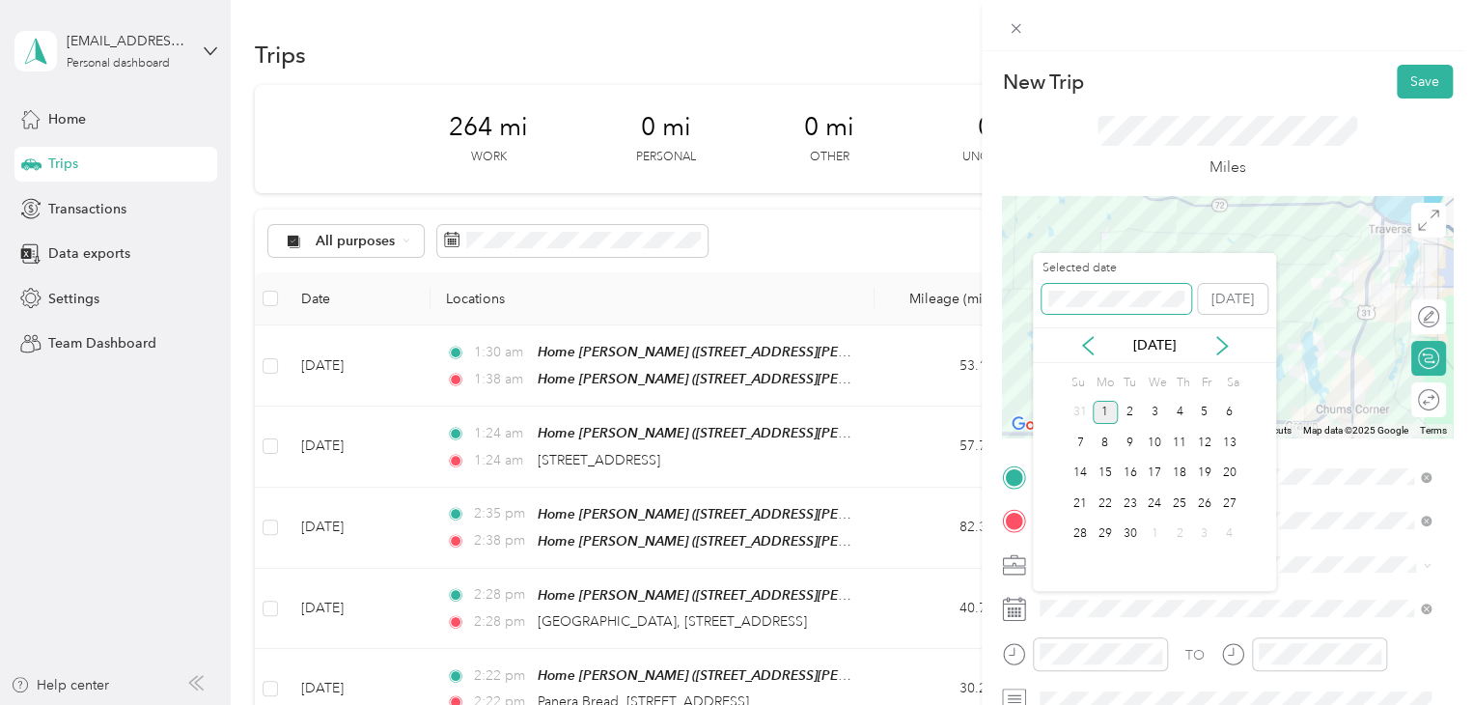
click at [994, 704] on div "New Trip Save This trip cannot be edited because it is either under review, app…" at bounding box center [731, 705] width 1463 height 0
click at [1019, 704] on div "New Trip Save This trip cannot be edited because it is either under review, app…" at bounding box center [731, 705] width 1463 height 0
click at [1236, 492] on div "22" at bounding box center [1228, 503] width 25 height 24
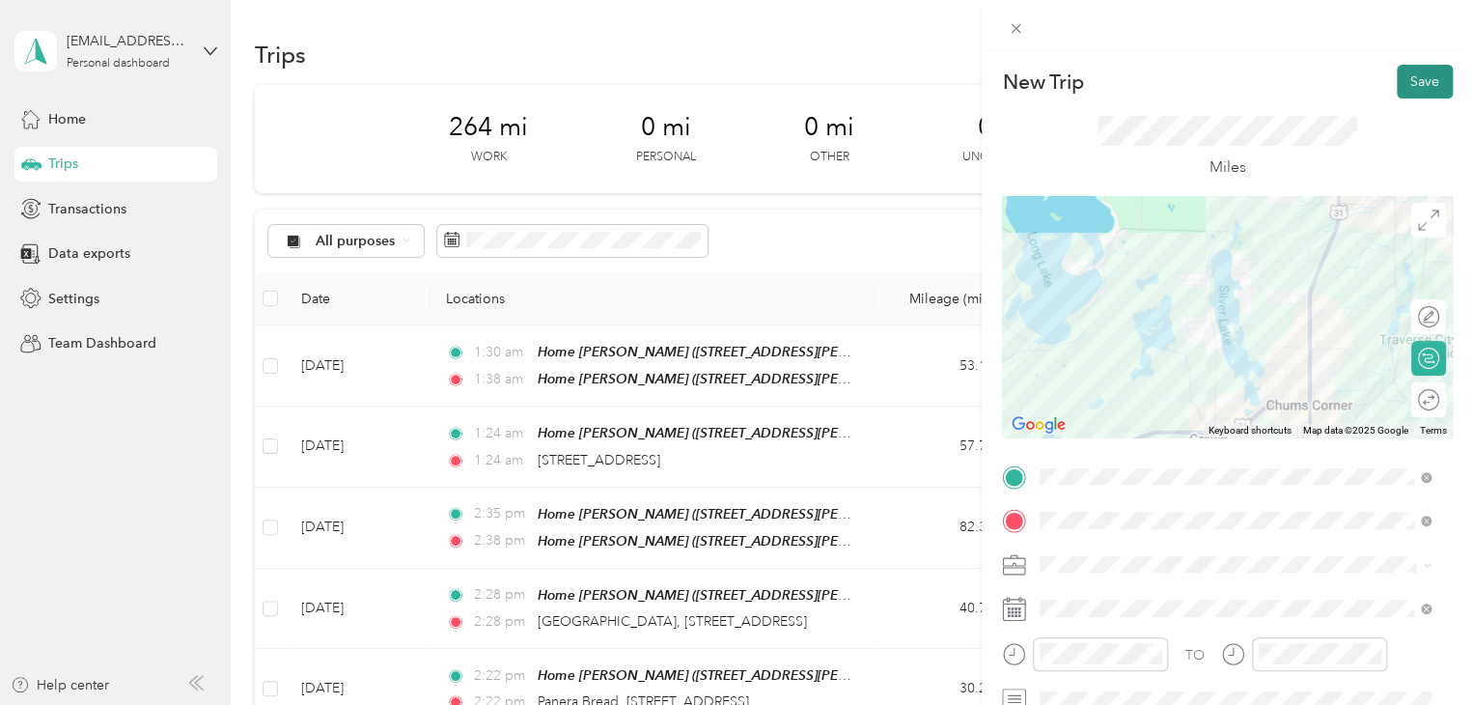
click at [1405, 91] on button "Save" at bounding box center [1425, 82] width 56 height 34
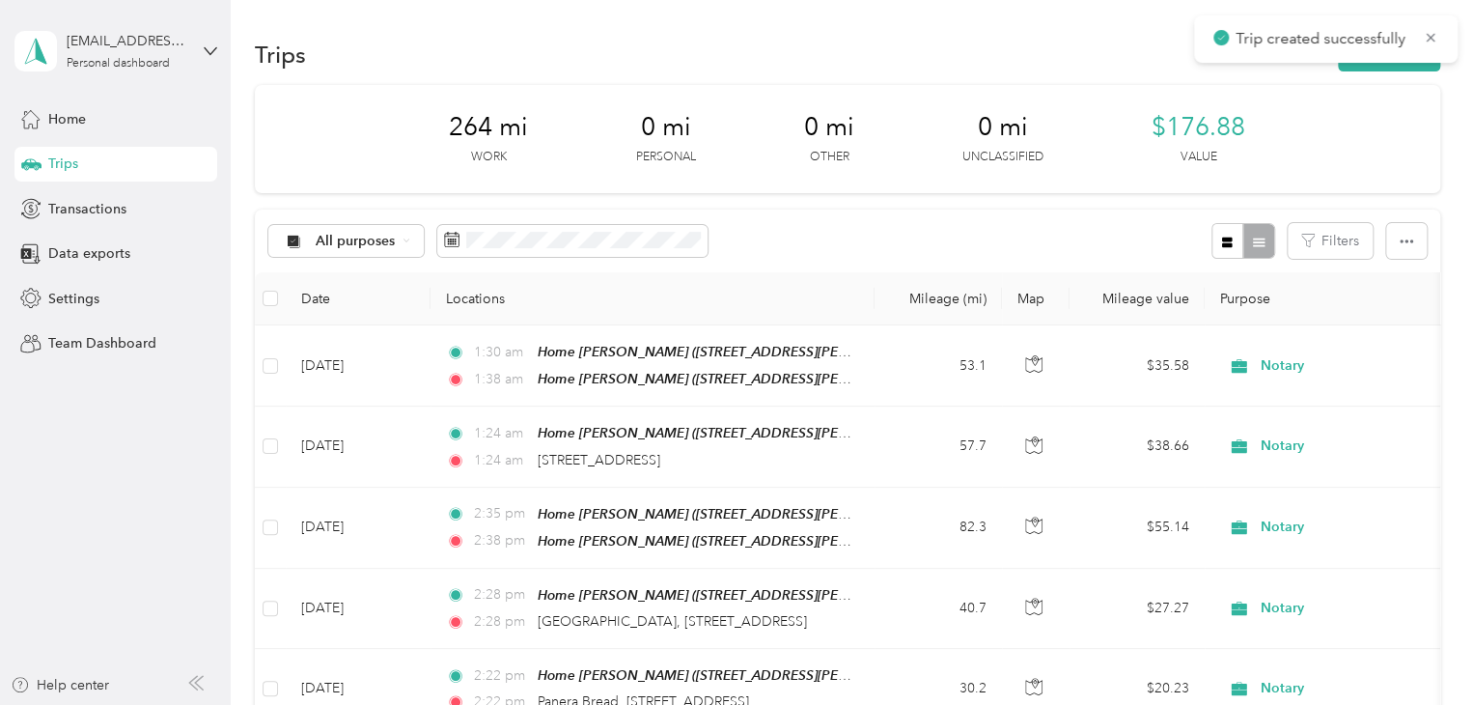
click at [1390, 71] on div "Trips New trip" at bounding box center [847, 54] width 1185 height 41
click at [1390, 64] on button "New trip" at bounding box center [1389, 55] width 102 height 34
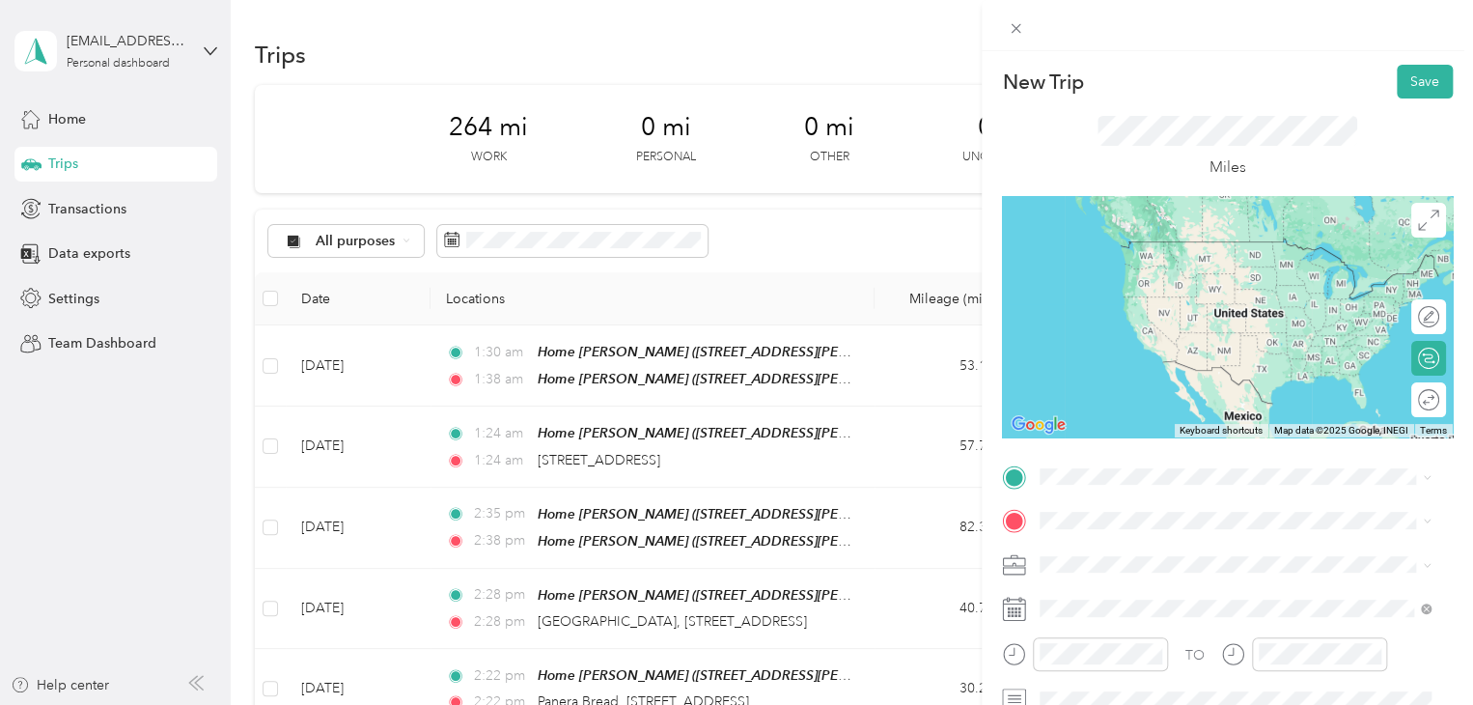
click at [1148, 260] on div "Walmart Traverse City Walmart Supercenter, [STREET_ADDRESS] , 49684, [GEOGRAPHI…" at bounding box center [1250, 279] width 348 height 81
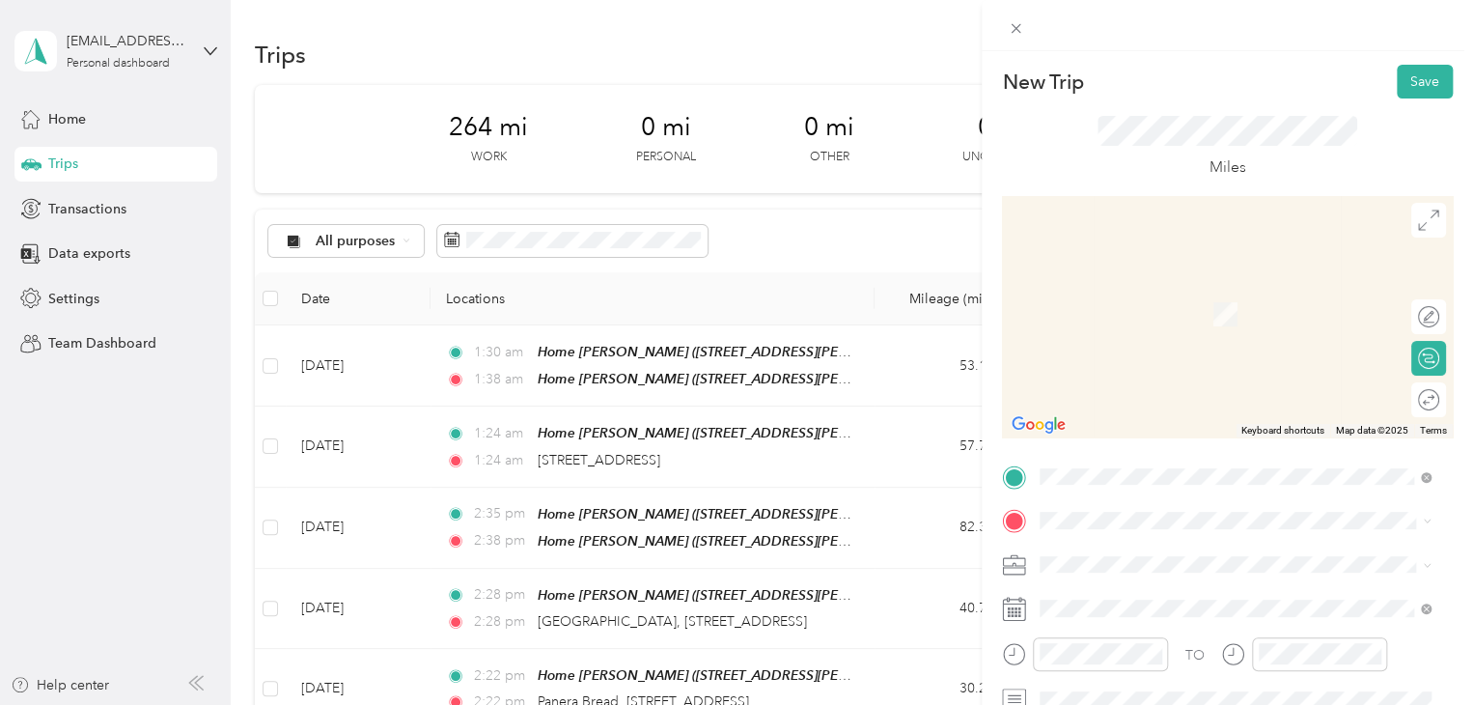
click at [1185, 292] on span "[STREET_ADDRESS][US_STATE]" at bounding box center [1172, 283] width 193 height 17
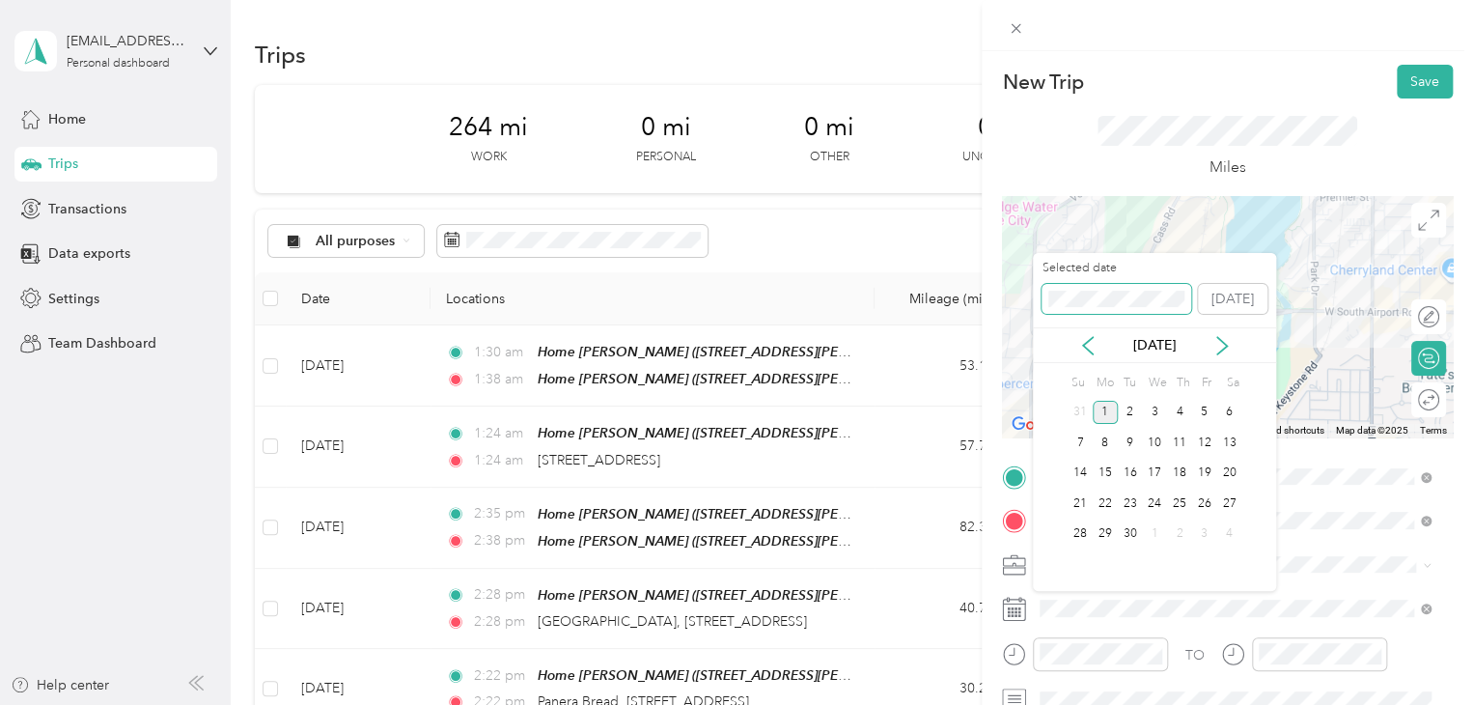
click at [996, 704] on div "New Trip Save This trip cannot be edited because it is either under review, app…" at bounding box center [731, 705] width 1463 height 0
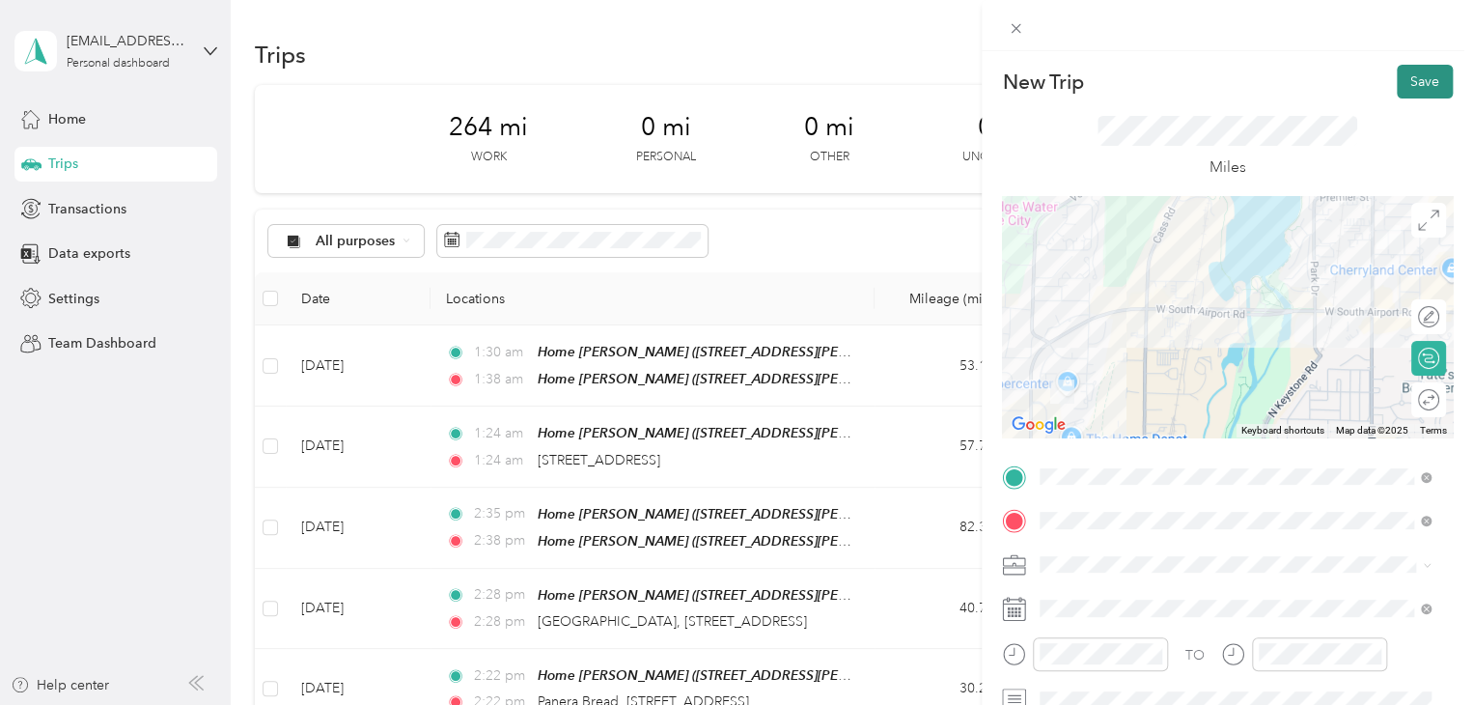
click at [1414, 76] on button "Save" at bounding box center [1425, 82] width 56 height 34
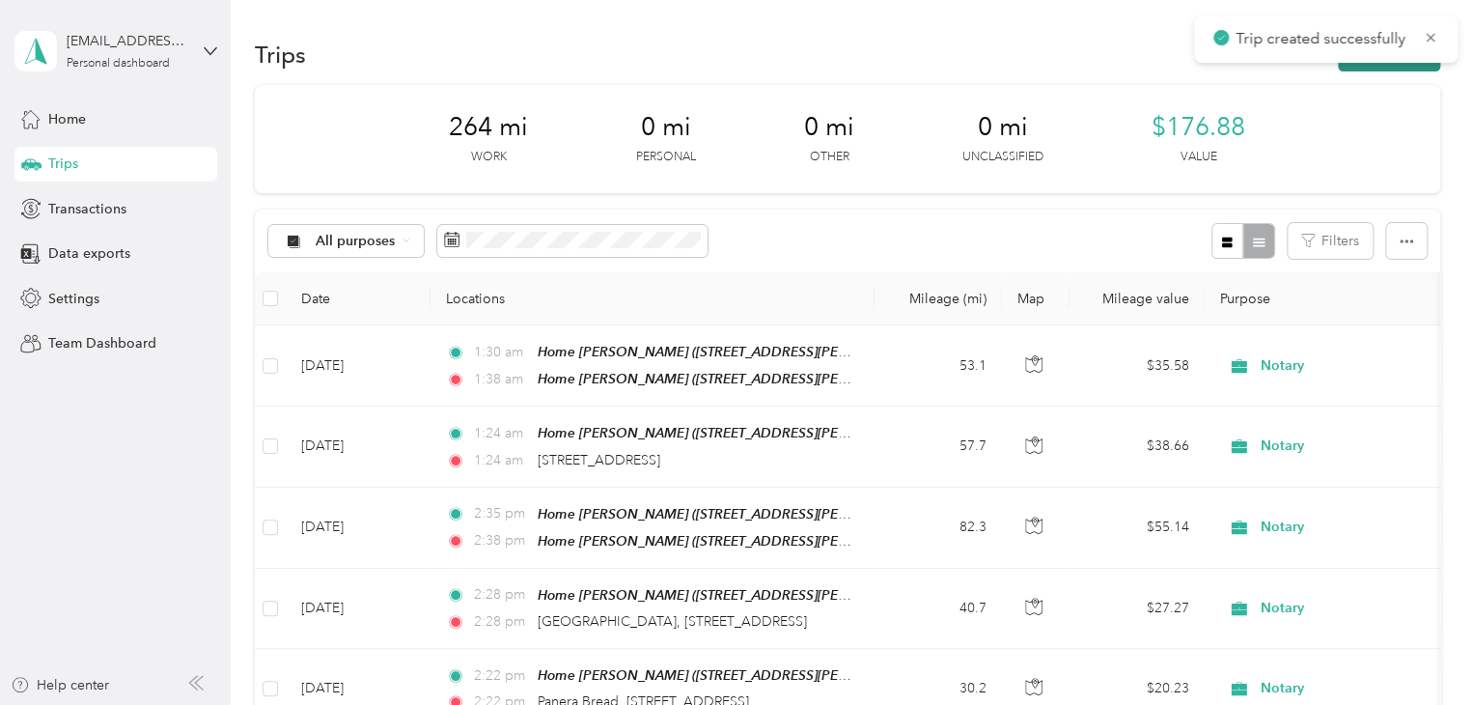
click at [1374, 68] on button "New trip" at bounding box center [1389, 55] width 102 height 34
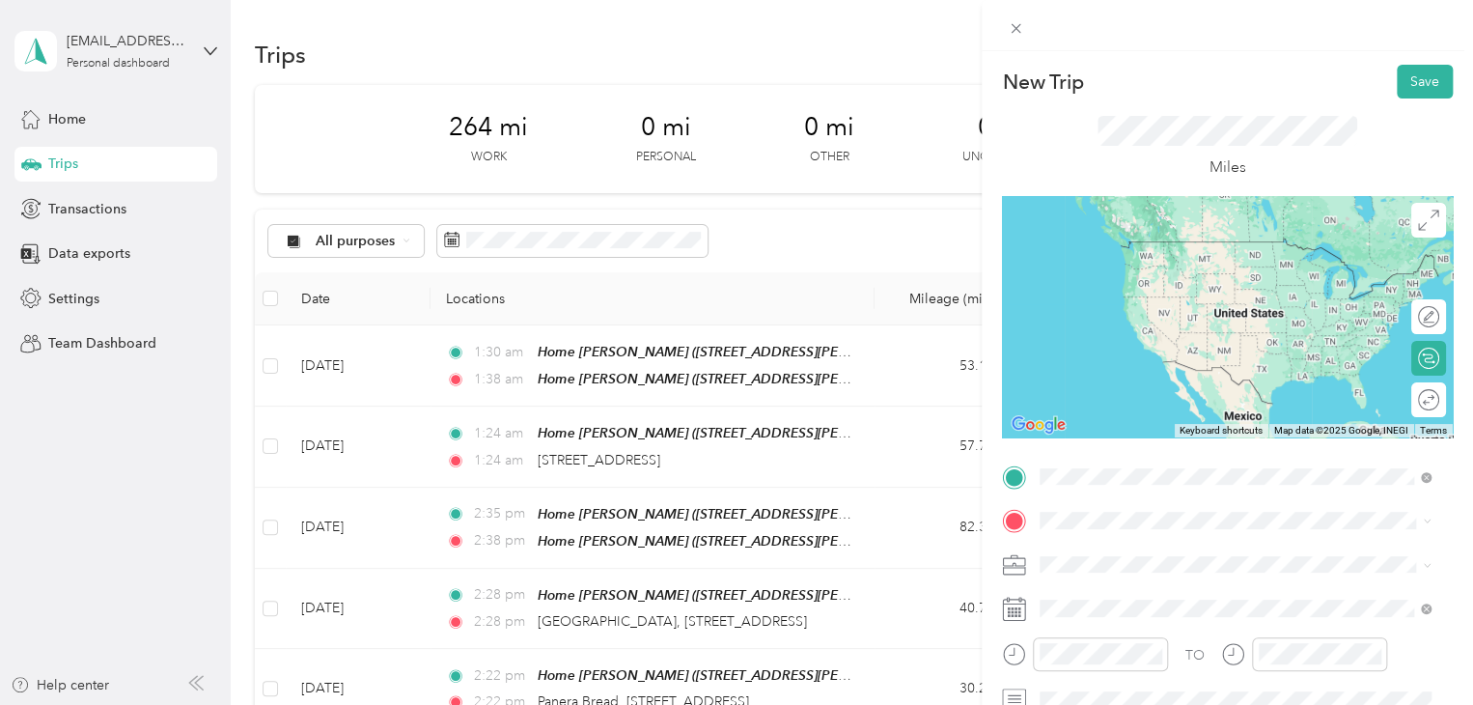
click at [1226, 236] on span "[STREET_ADDRESS][US_STATE]" at bounding box center [1172, 241] width 193 height 17
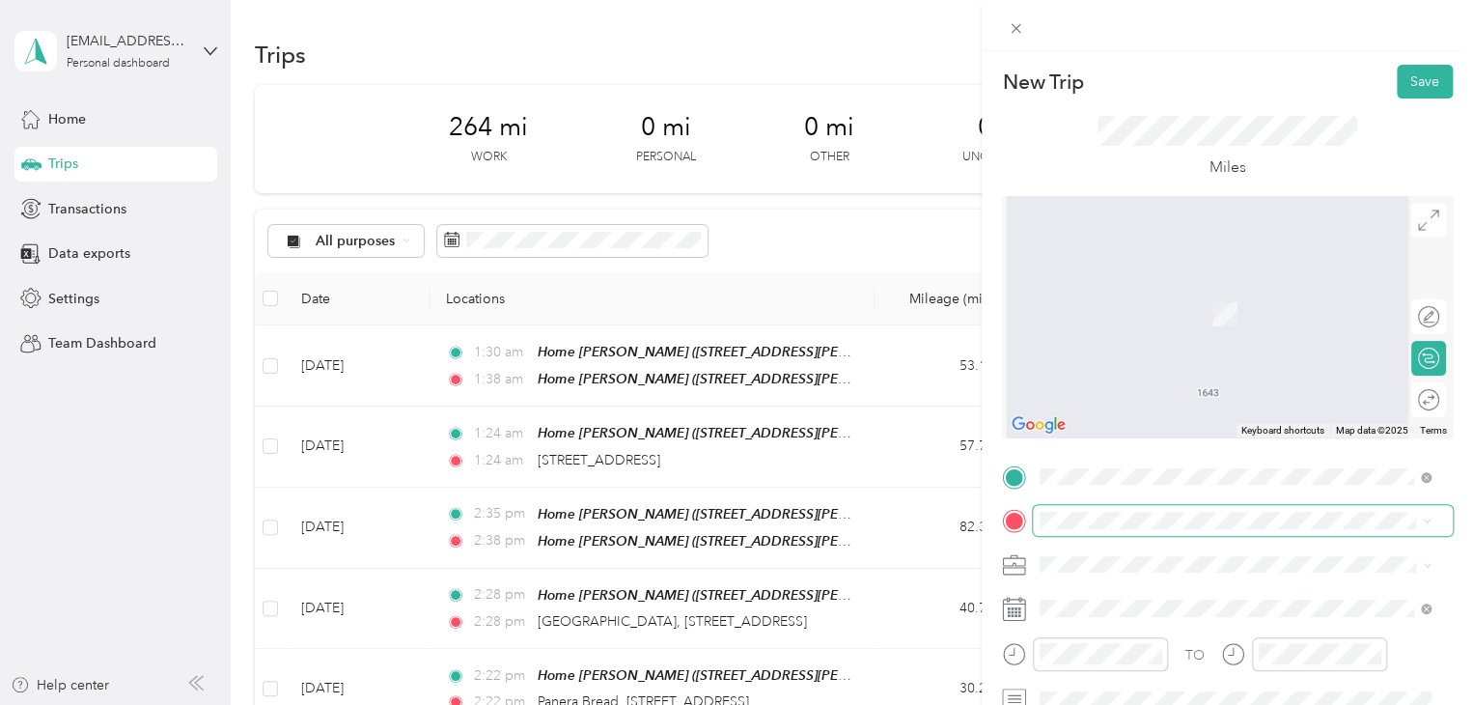
click at [1078, 530] on span at bounding box center [1243, 520] width 420 height 31
click at [1131, 332] on span "Walmart Supercenter, [STREET_ADDRESS] , 49684, [GEOGRAPHIC_DATA], [GEOGRAPHIC_D…" at bounding box center [1232, 334] width 312 height 57
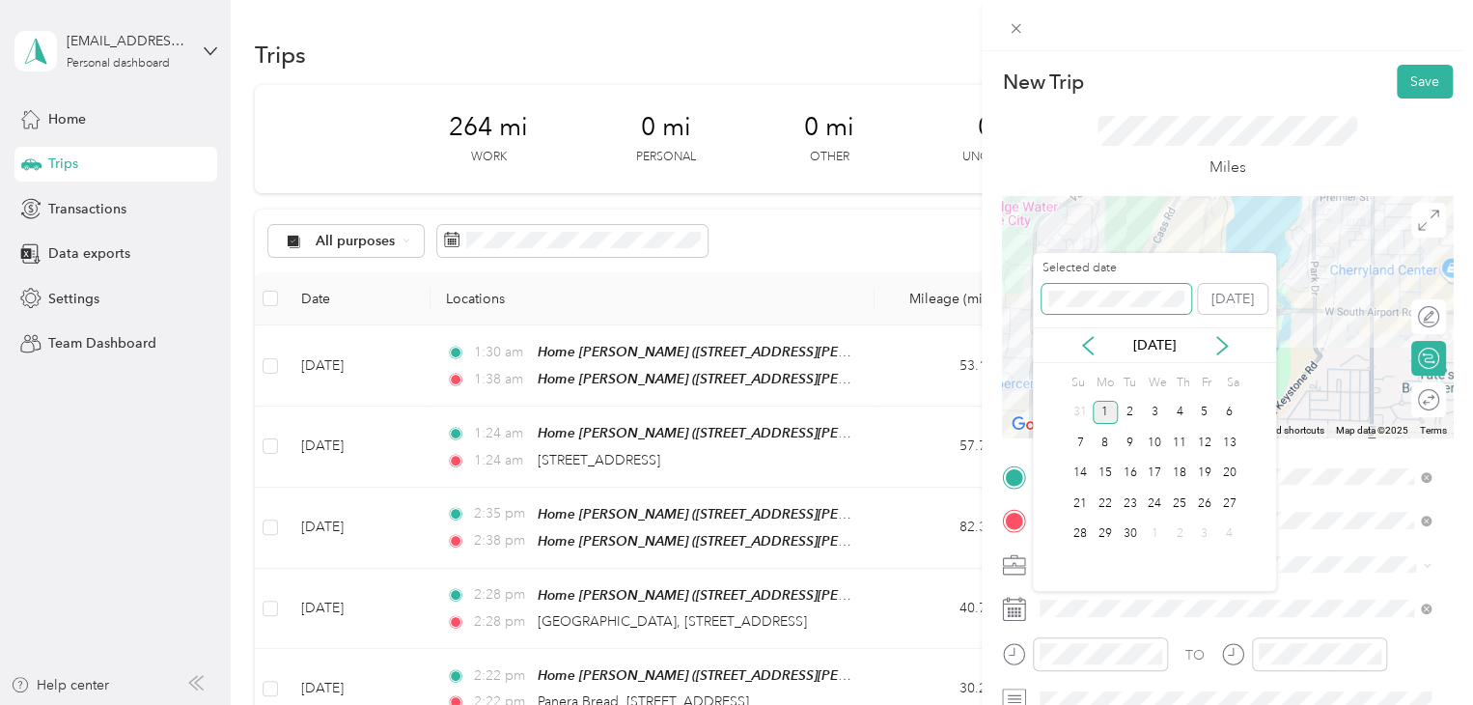
click at [1006, 704] on div "New Trip Save This trip cannot be edited because it is either under review, app…" at bounding box center [731, 705] width 1463 height 0
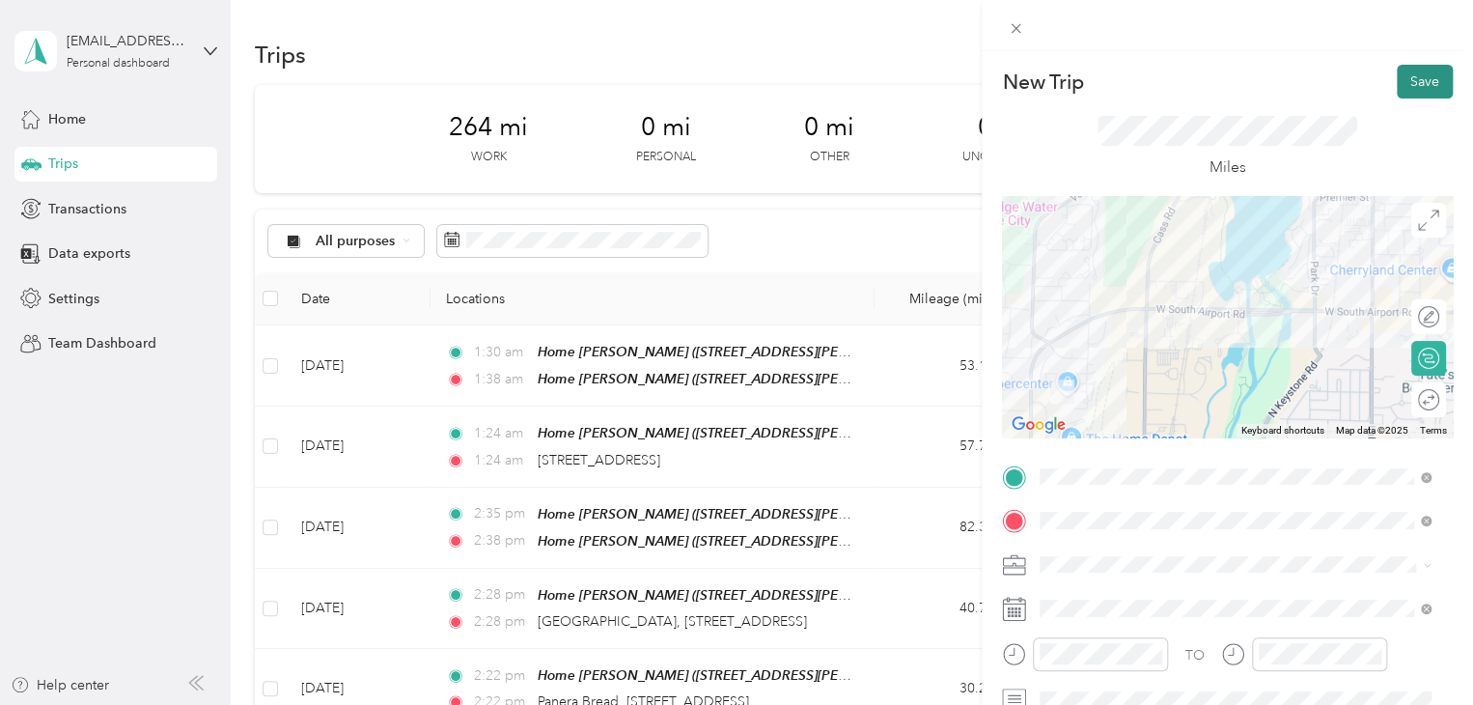
click at [1397, 78] on button "Save" at bounding box center [1425, 82] width 56 height 34
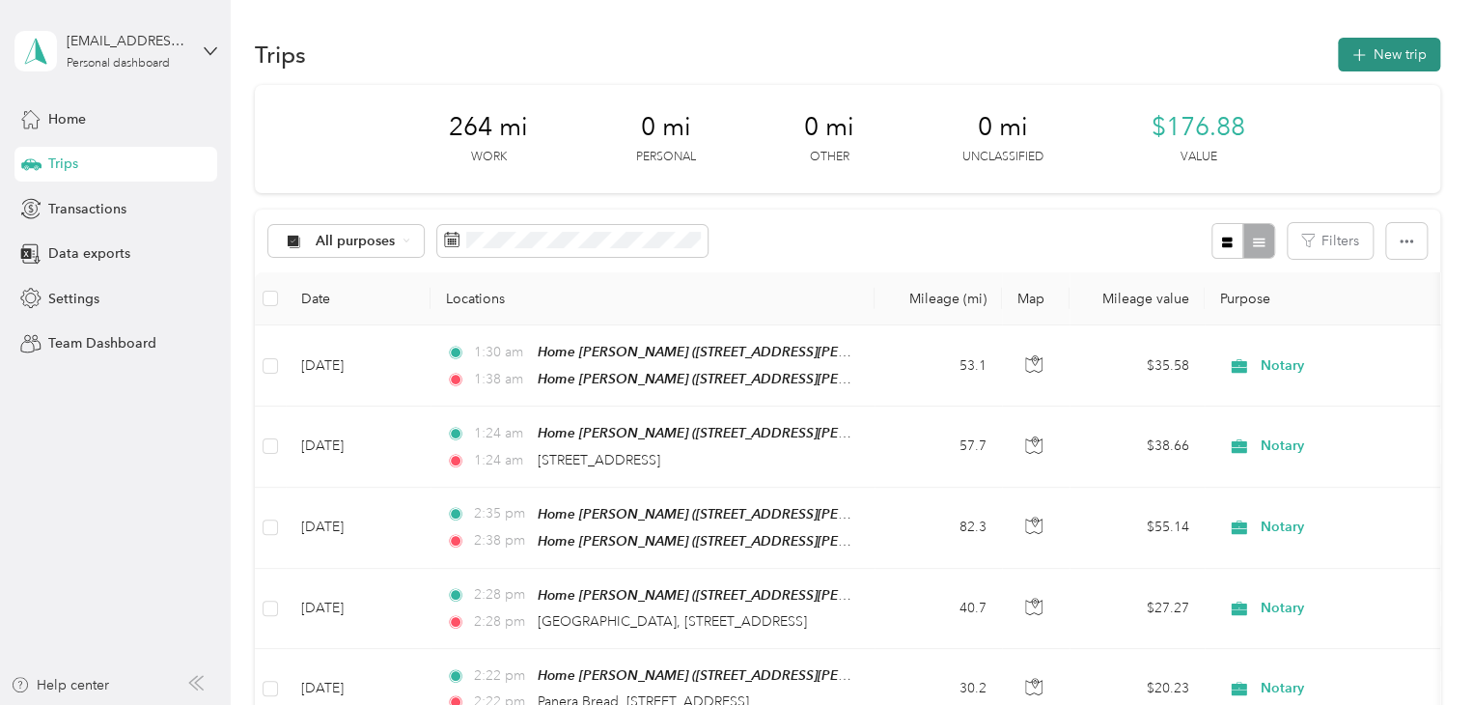
click at [1347, 64] on button "New trip" at bounding box center [1389, 55] width 102 height 34
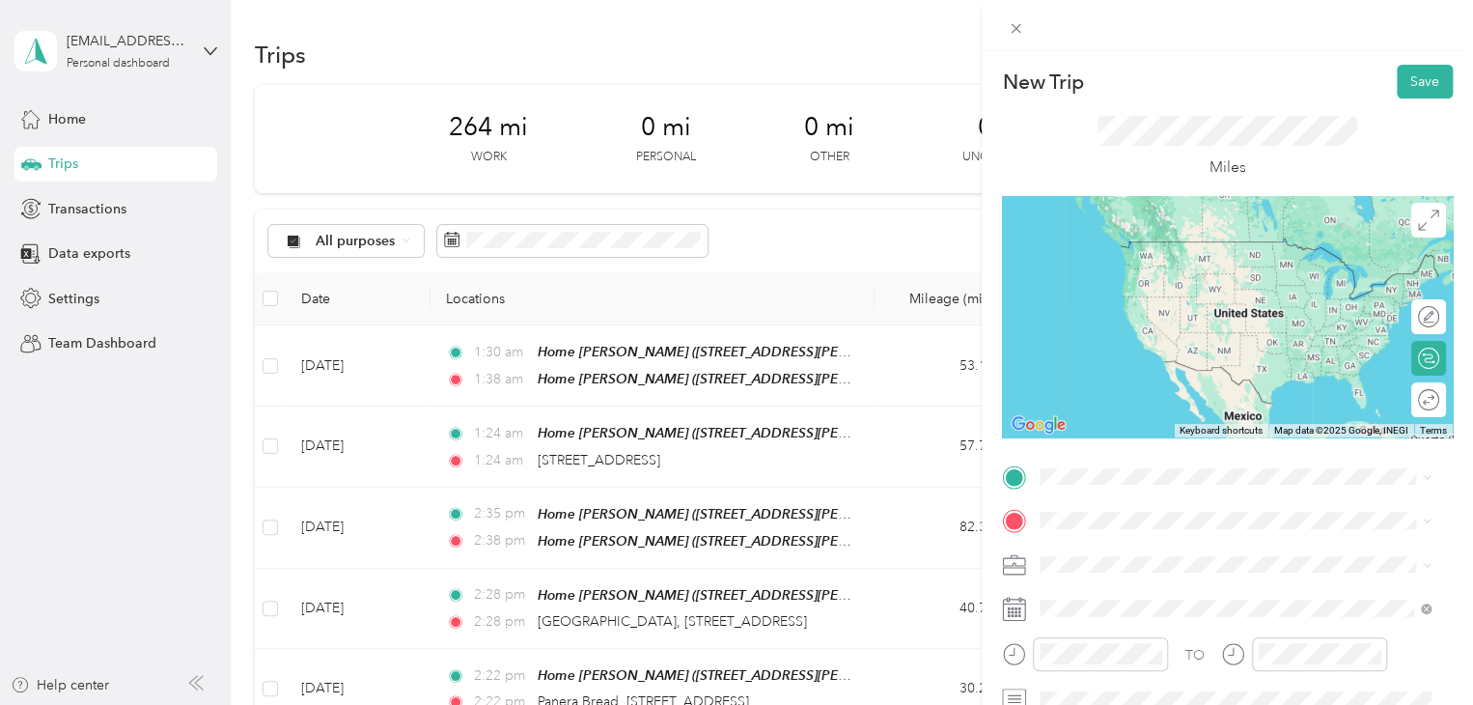
click at [1139, 301] on span "Walmart Supercenter, [STREET_ADDRESS] , 49684, [GEOGRAPHIC_DATA], [GEOGRAPHIC_D…" at bounding box center [1232, 290] width 312 height 57
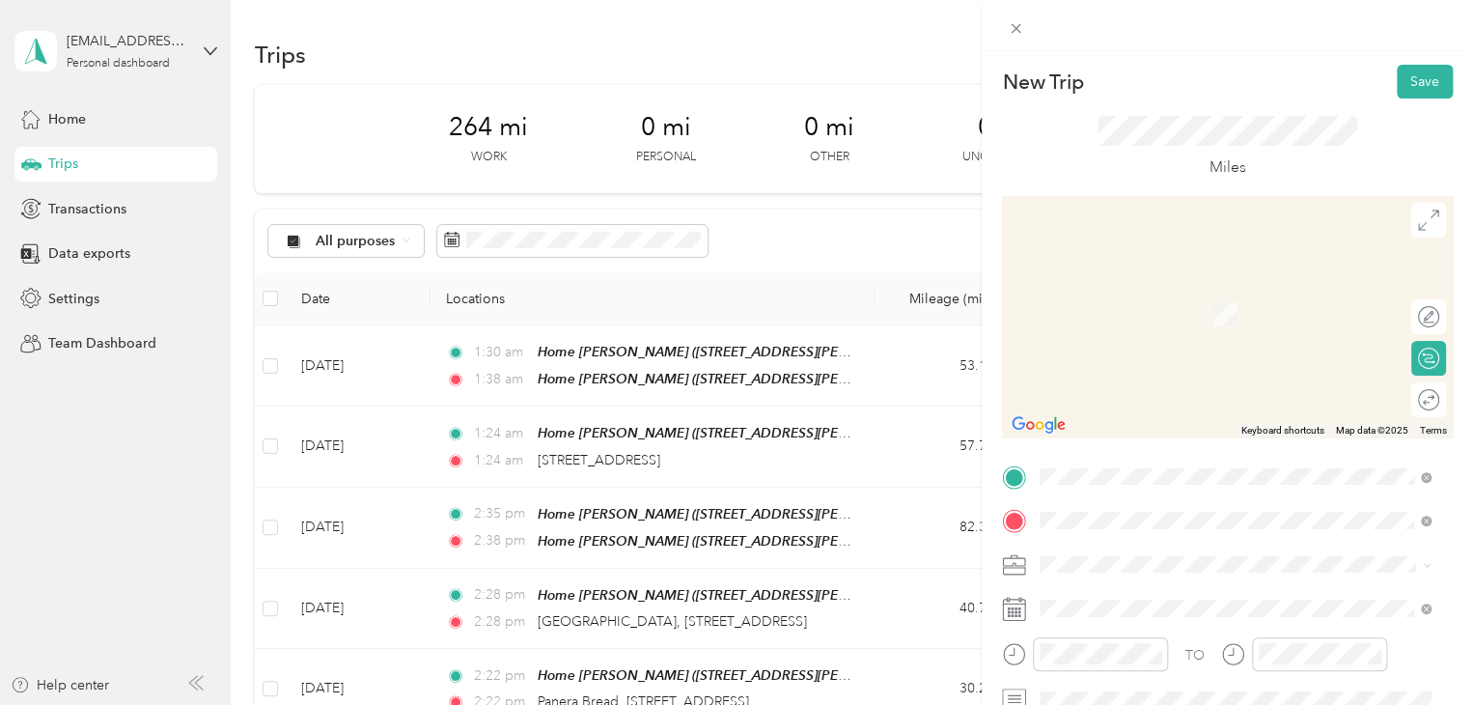
click at [1111, 299] on div "[STREET_ADDRESS][US_STATE]" at bounding box center [1234, 286] width 377 height 26
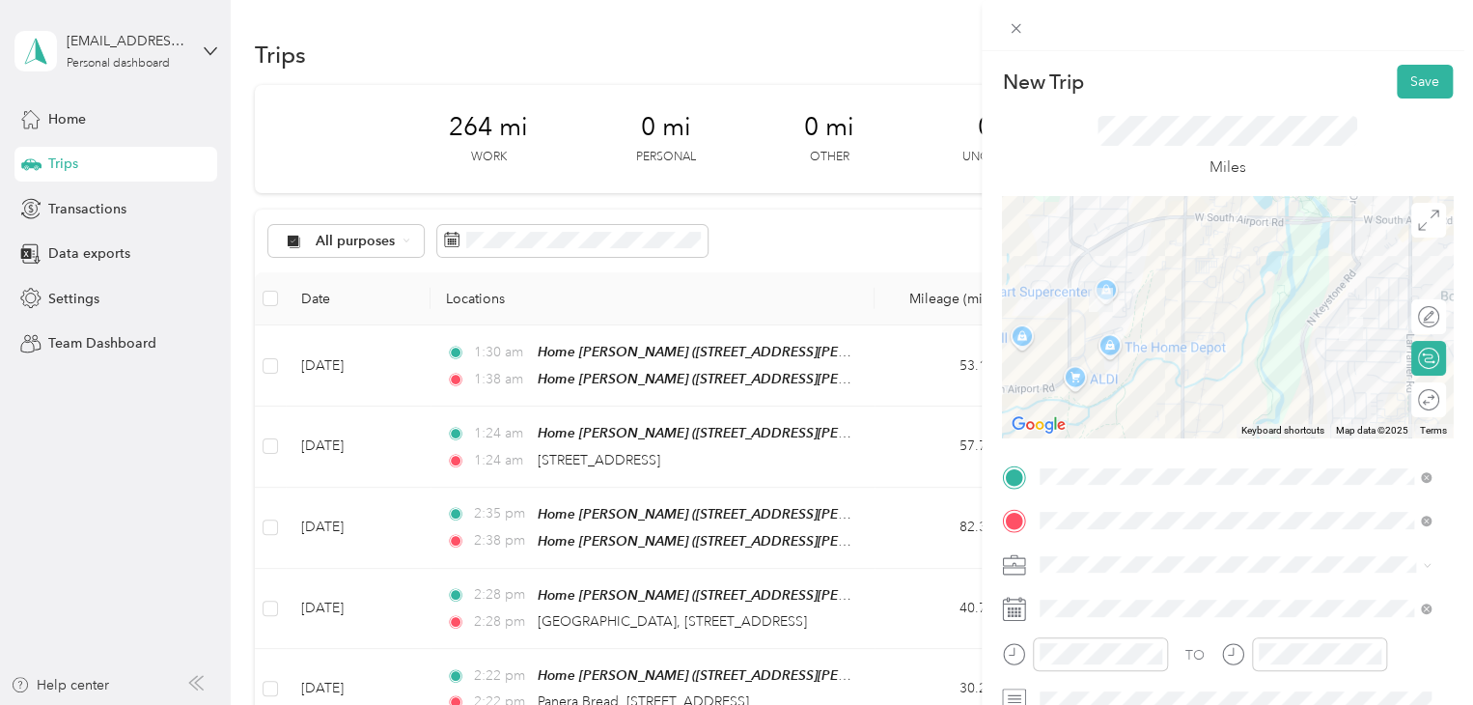
click at [1056, 626] on div "TO Add photo" at bounding box center [1227, 672] width 451 height 423
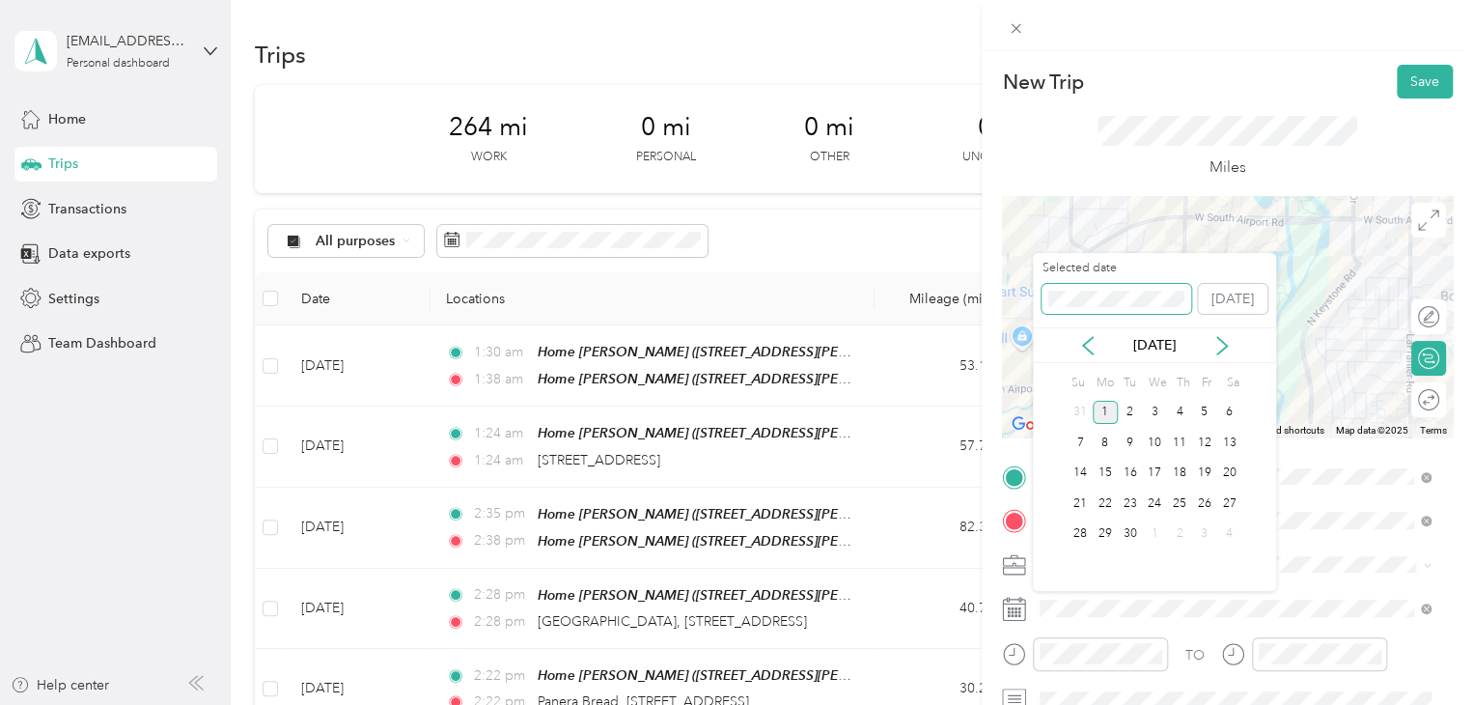
click at [1024, 704] on div "New Trip Save This trip cannot be edited because it is either under review, app…" at bounding box center [731, 705] width 1463 height 0
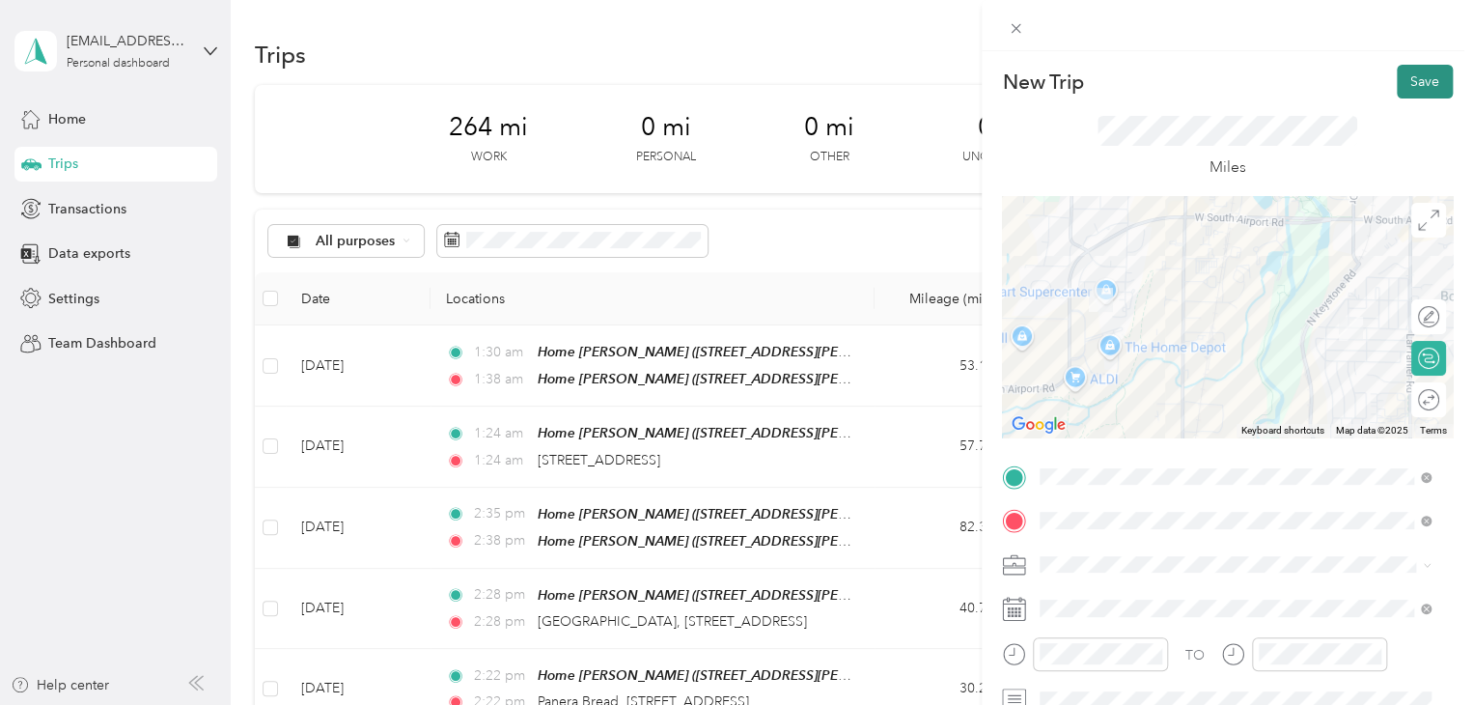
click at [1406, 86] on button "Save" at bounding box center [1425, 82] width 56 height 34
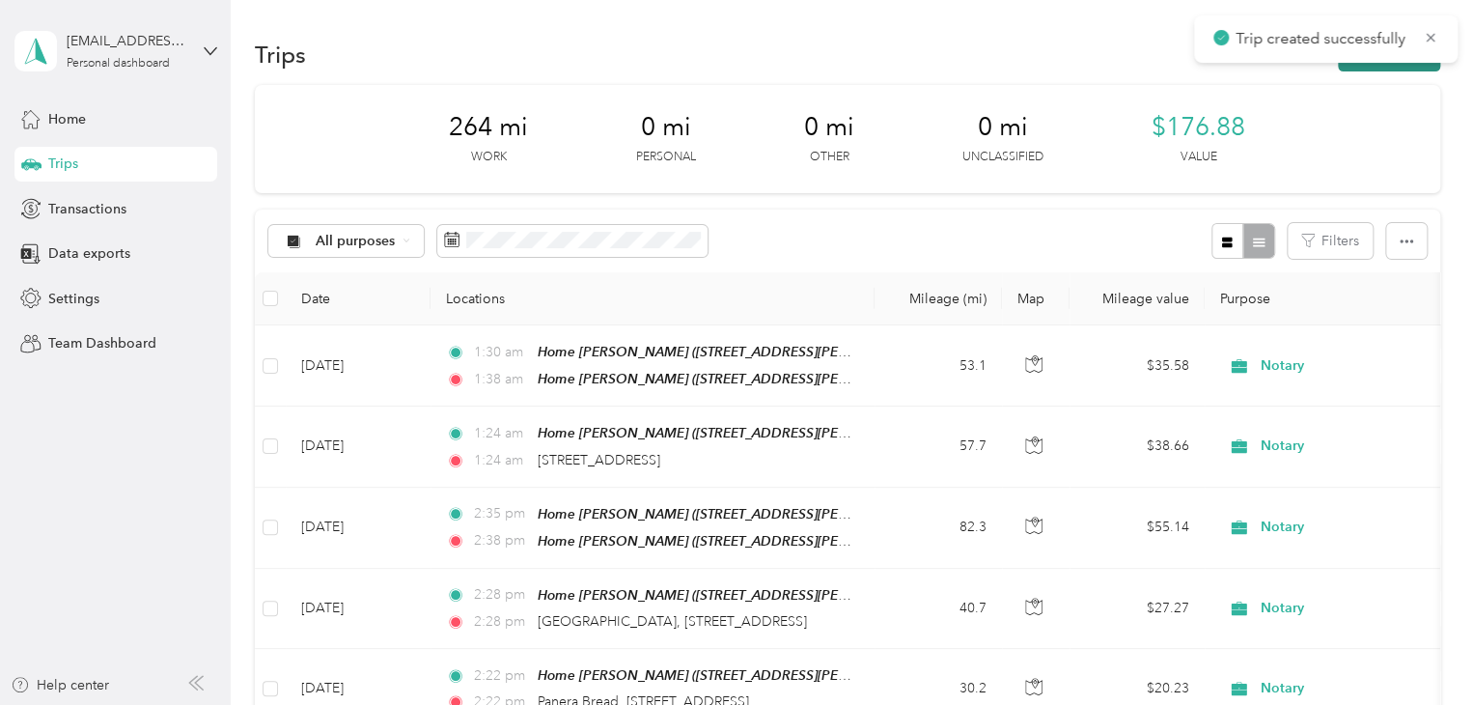
click at [1388, 65] on button "New trip" at bounding box center [1389, 55] width 102 height 34
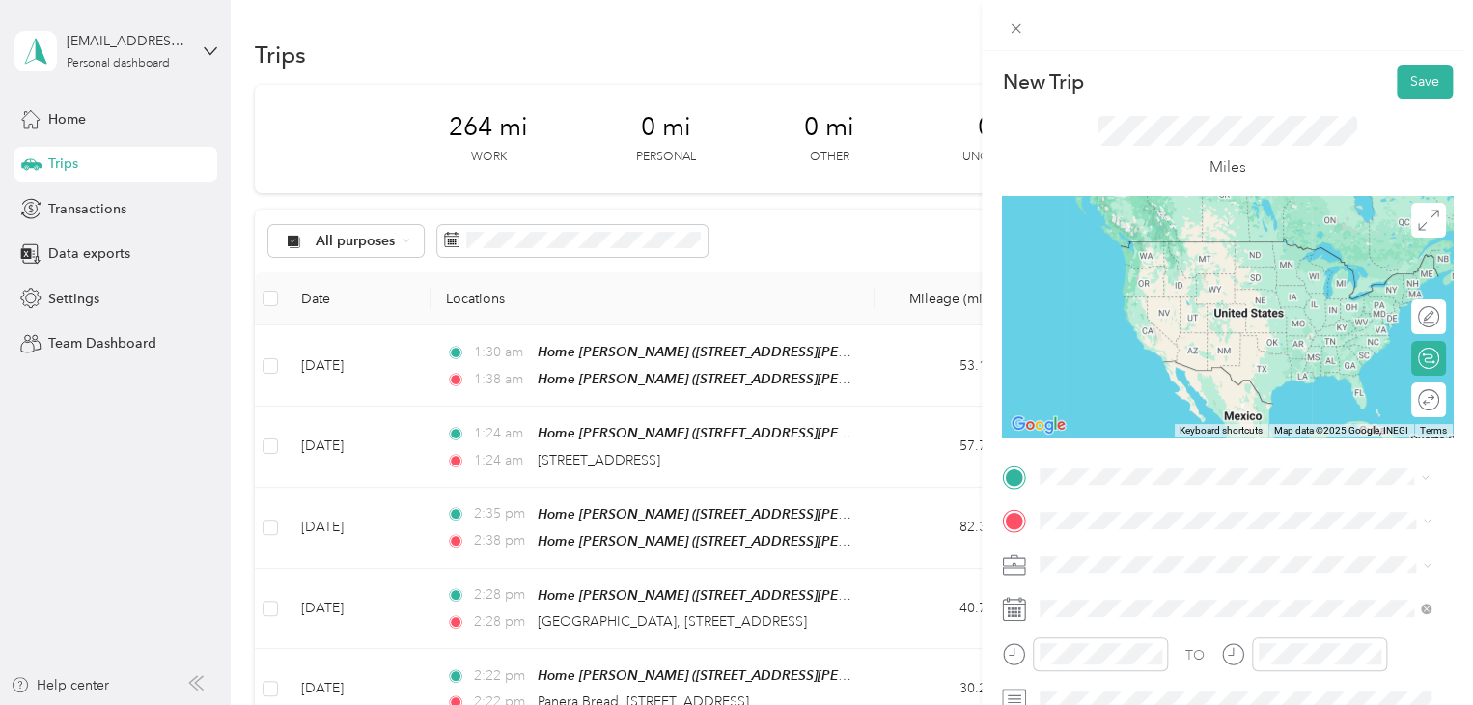
click at [1081, 521] on div "No results found Check your spelling or try another address" at bounding box center [1235, 548] width 404 height 110
click at [1022, 488] on icon at bounding box center [1014, 477] width 24 height 24
click at [1128, 233] on span "[STREET_ADDRESS][US_STATE]" at bounding box center [1172, 241] width 193 height 17
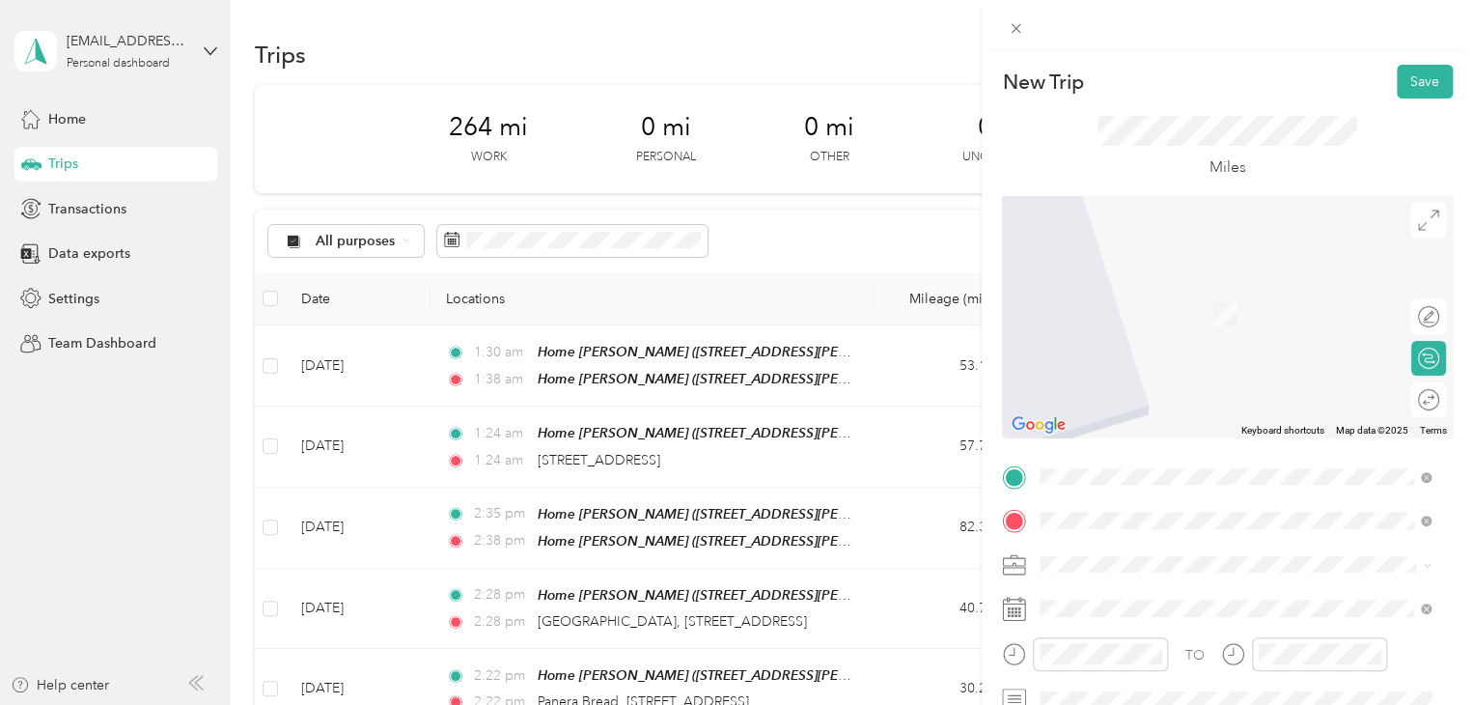
click at [1191, 294] on span "[STREET_ADDRESS][US_STATE]" at bounding box center [1172, 285] width 193 height 17
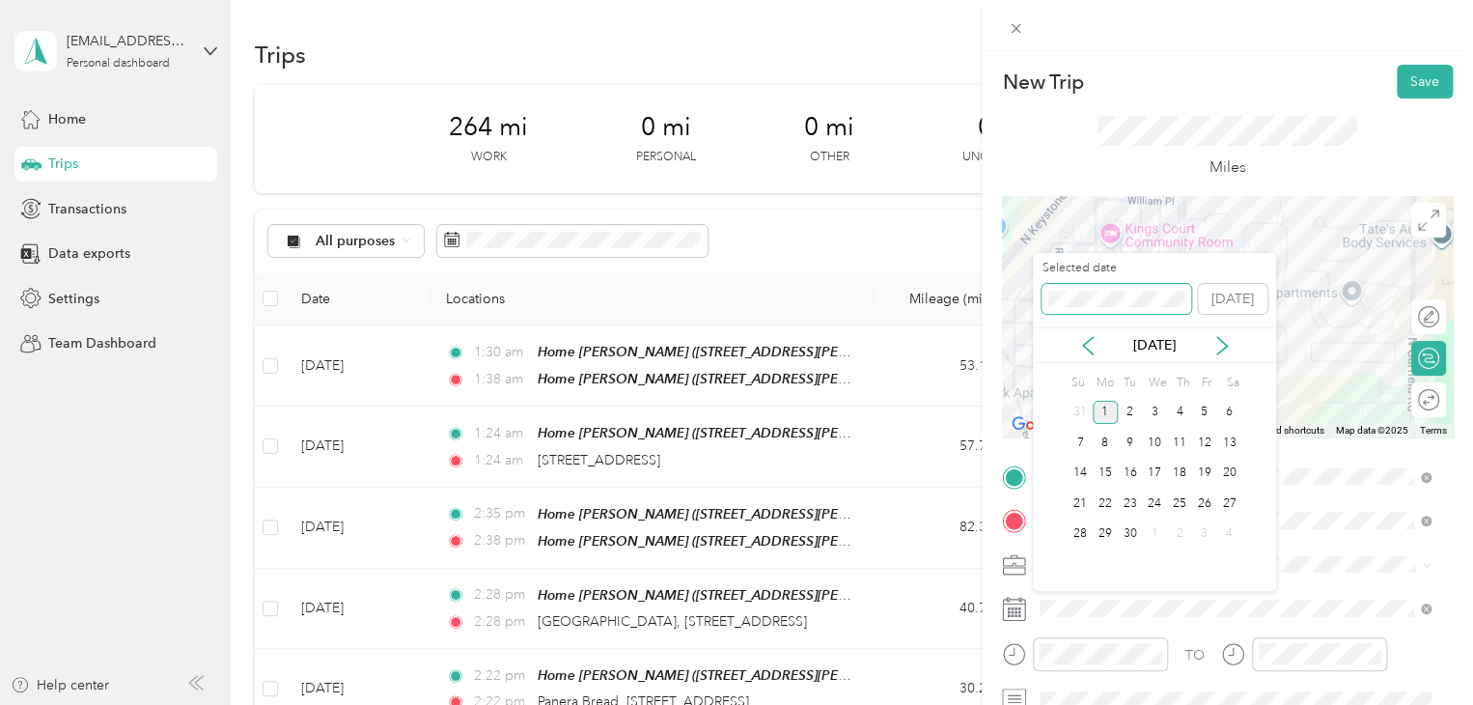
click at [1024, 704] on div "New Trip Save This trip cannot be edited because it is either under review, app…" at bounding box center [731, 705] width 1463 height 0
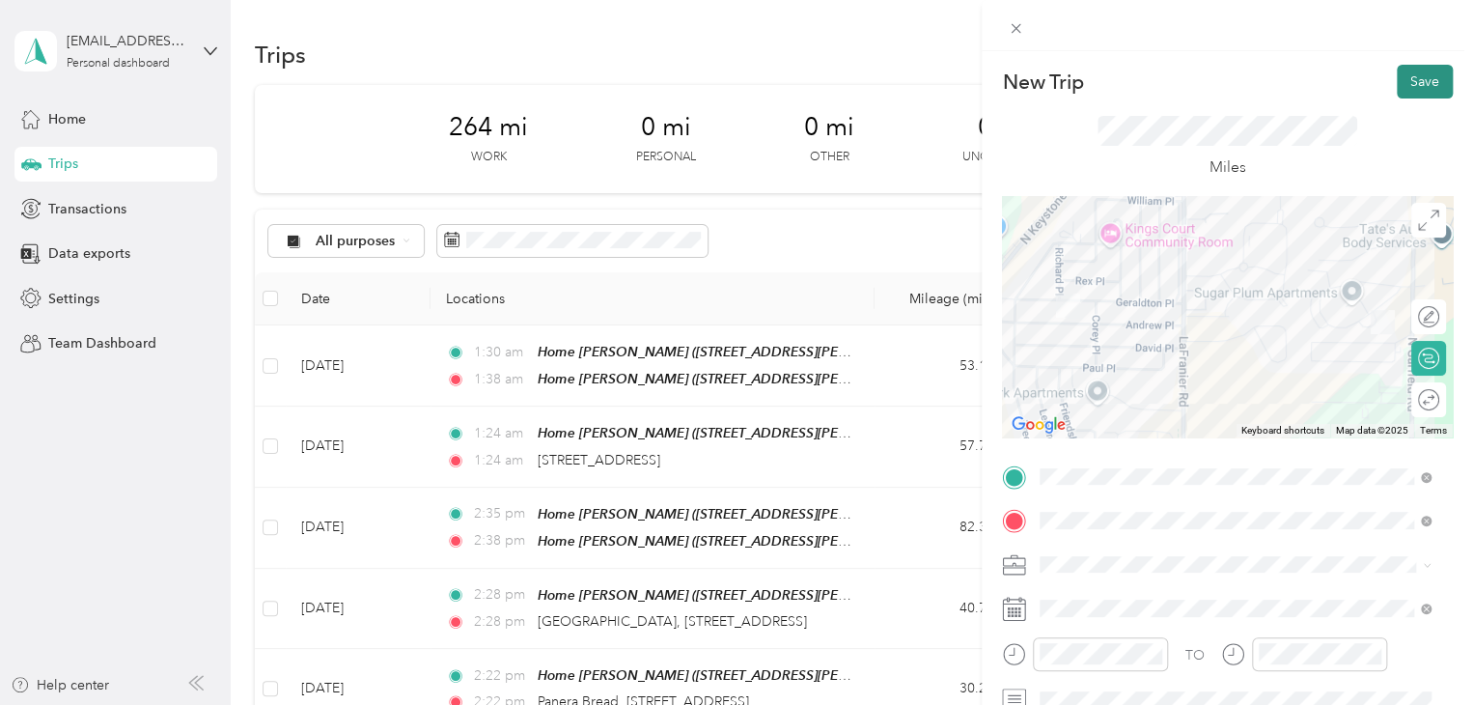
click at [1429, 93] on button "Save" at bounding box center [1425, 82] width 56 height 34
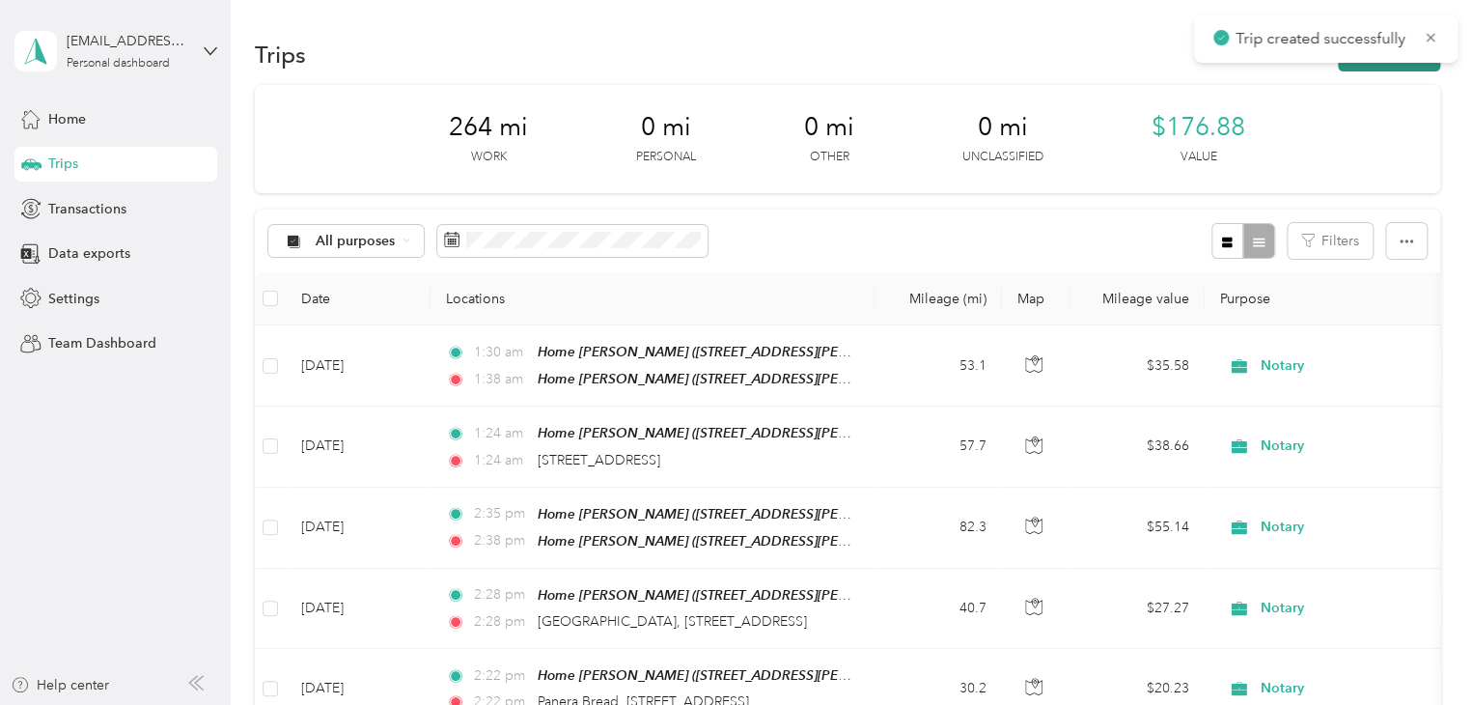
click at [1390, 67] on button "New trip" at bounding box center [1389, 55] width 102 height 34
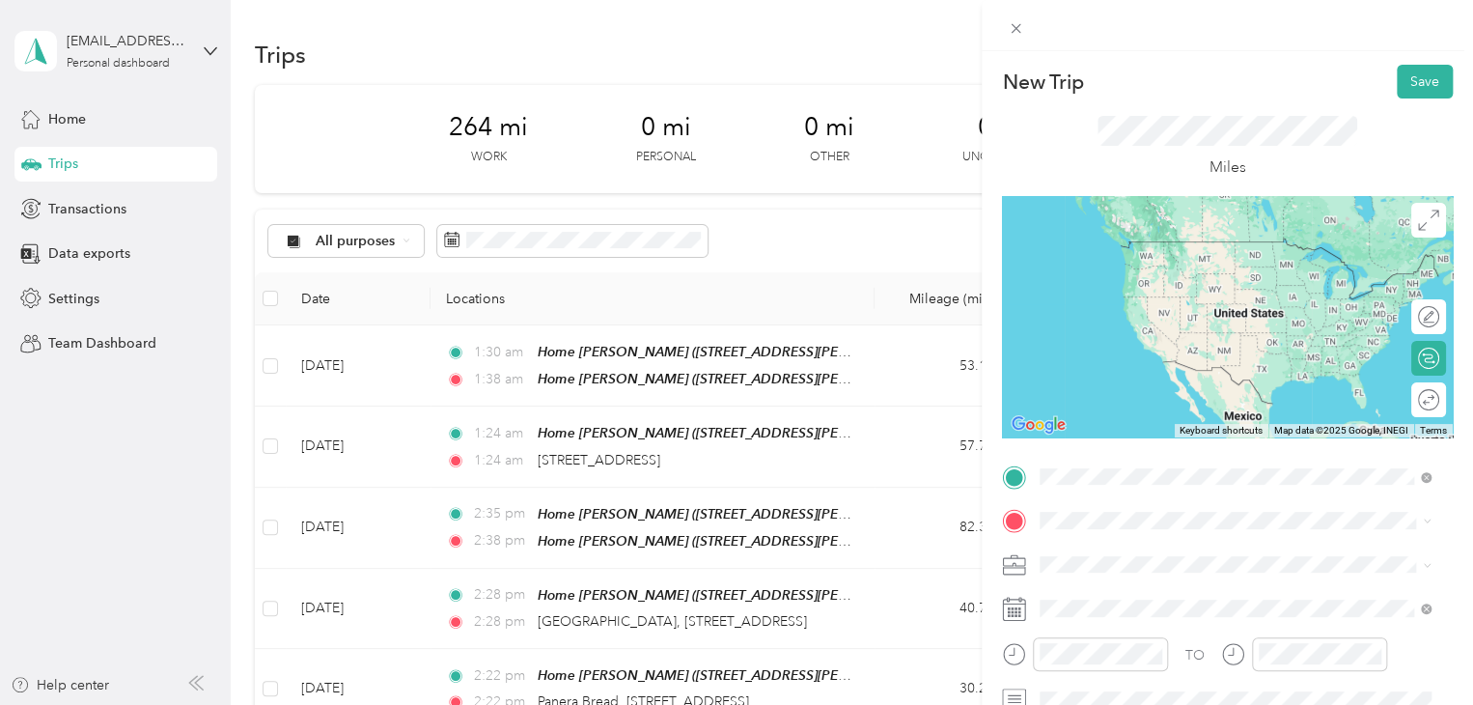
click at [1147, 250] on span "[STREET_ADDRESS][US_STATE]" at bounding box center [1172, 241] width 193 height 17
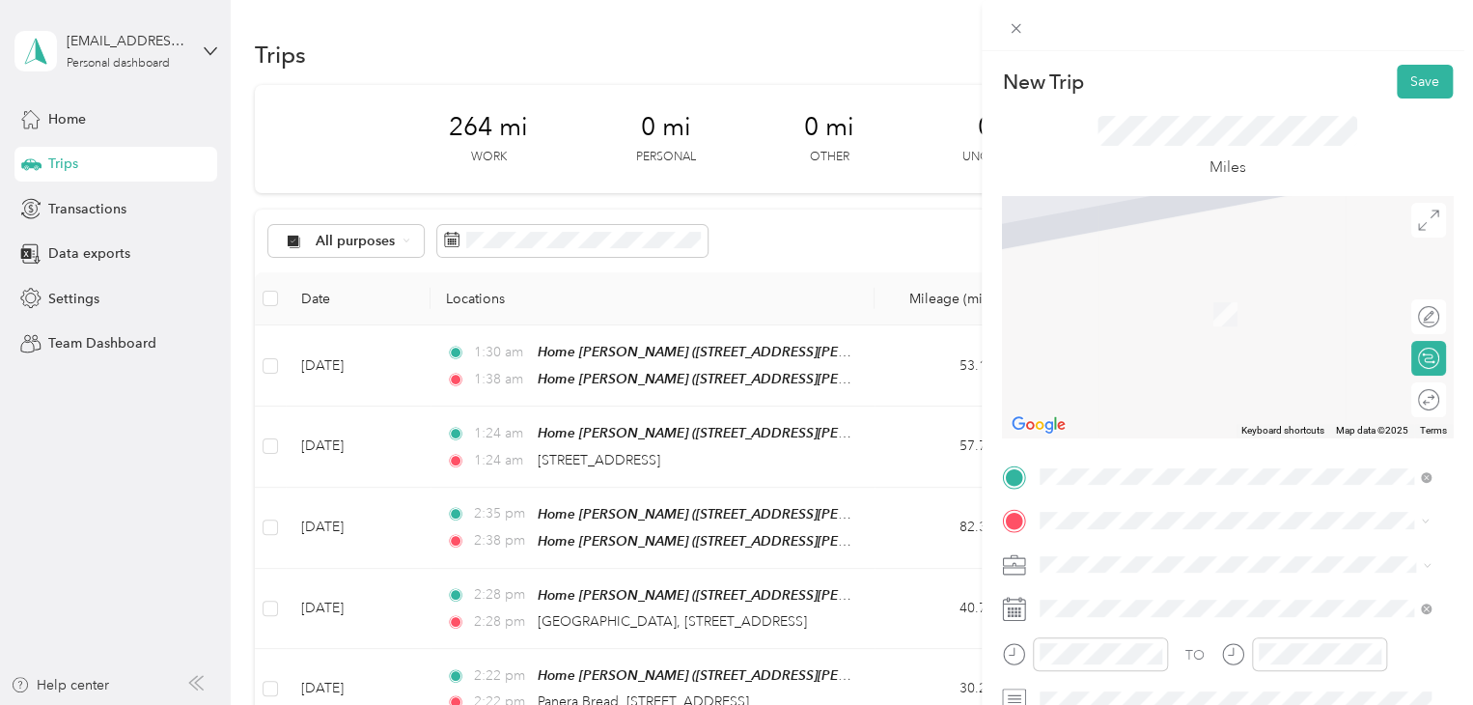
click at [1112, 598] on span "[STREET_ADDRESS][US_STATE]" at bounding box center [1172, 589] width 193 height 17
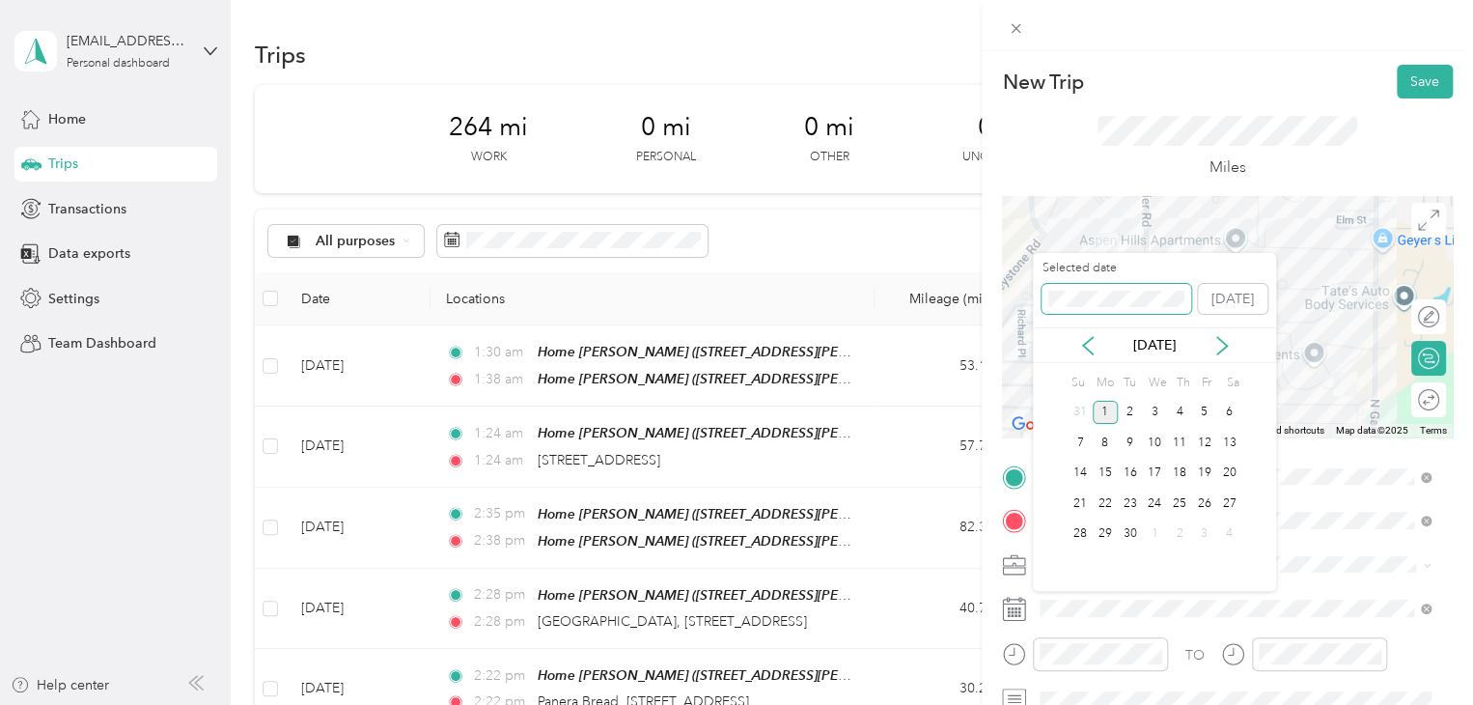
click at [973, 704] on div "New Trip Save This trip cannot be edited because it is either under review, app…" at bounding box center [731, 705] width 1463 height 0
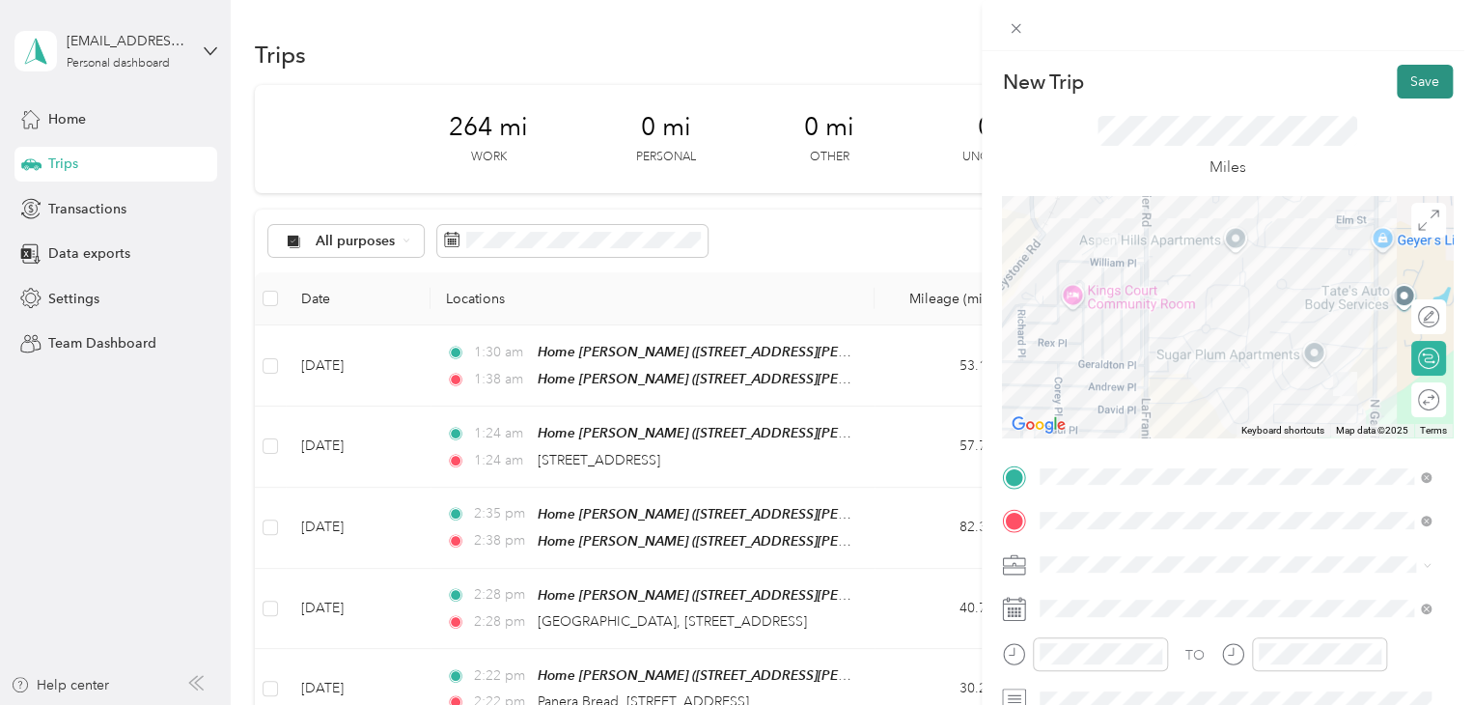
click at [1408, 74] on button "Save" at bounding box center [1425, 82] width 56 height 34
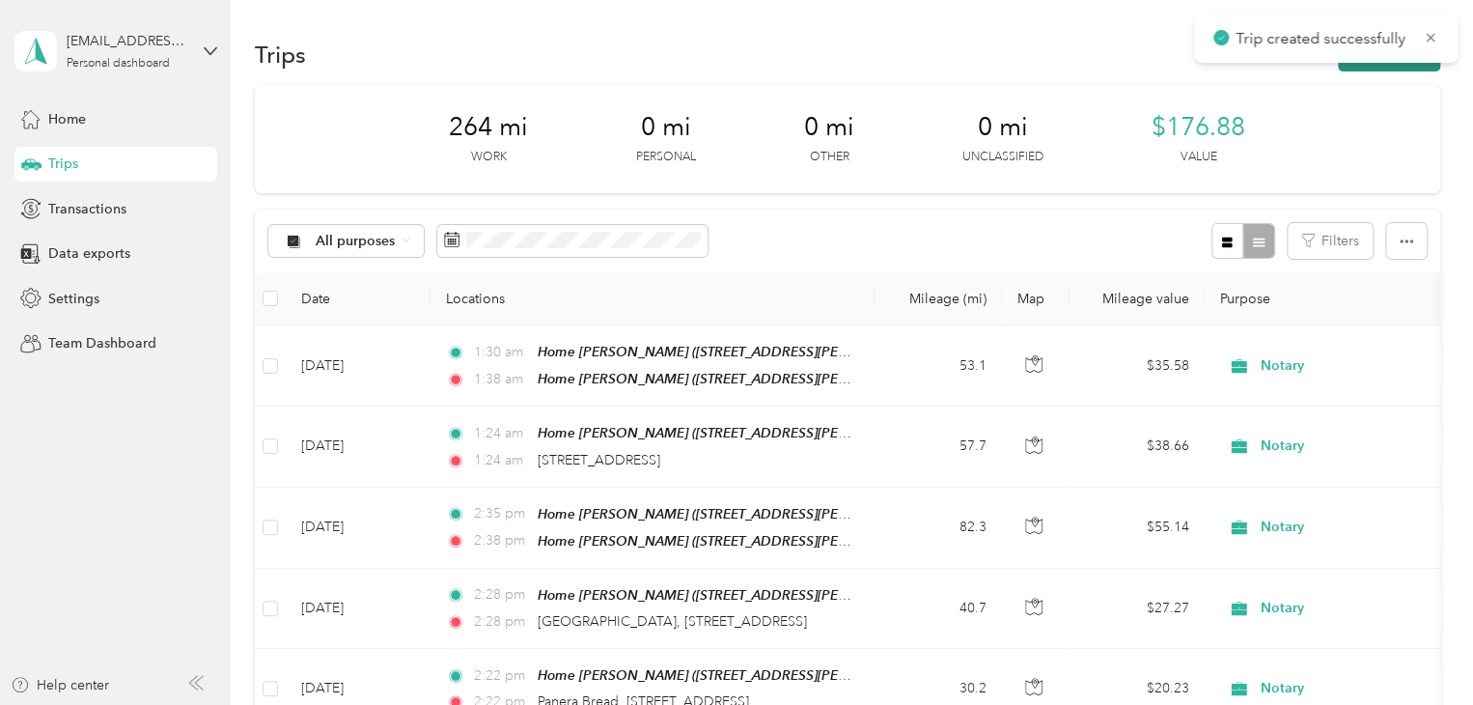
click at [1338, 67] on button "New trip" at bounding box center [1389, 55] width 102 height 34
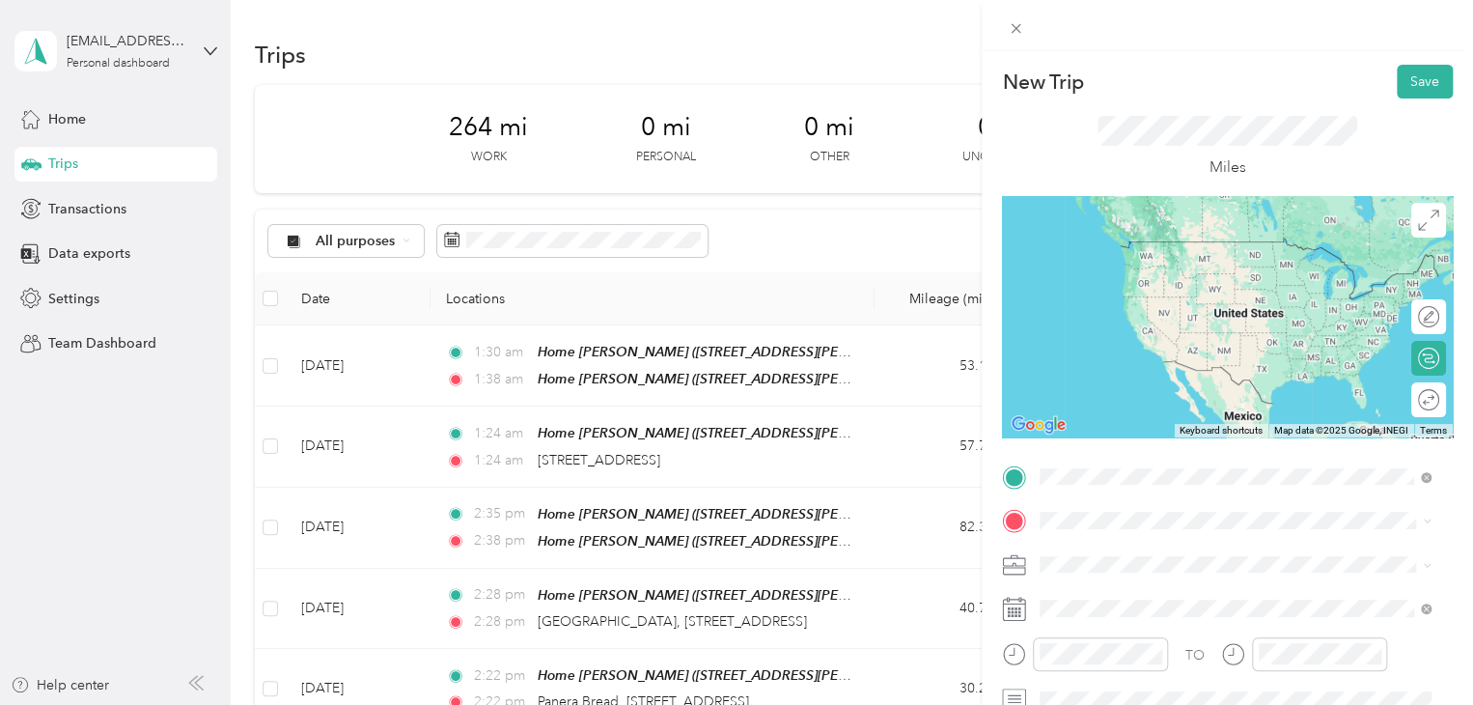
click at [1133, 555] on span "[STREET_ADDRESS][US_STATE]" at bounding box center [1172, 546] width 193 height 17
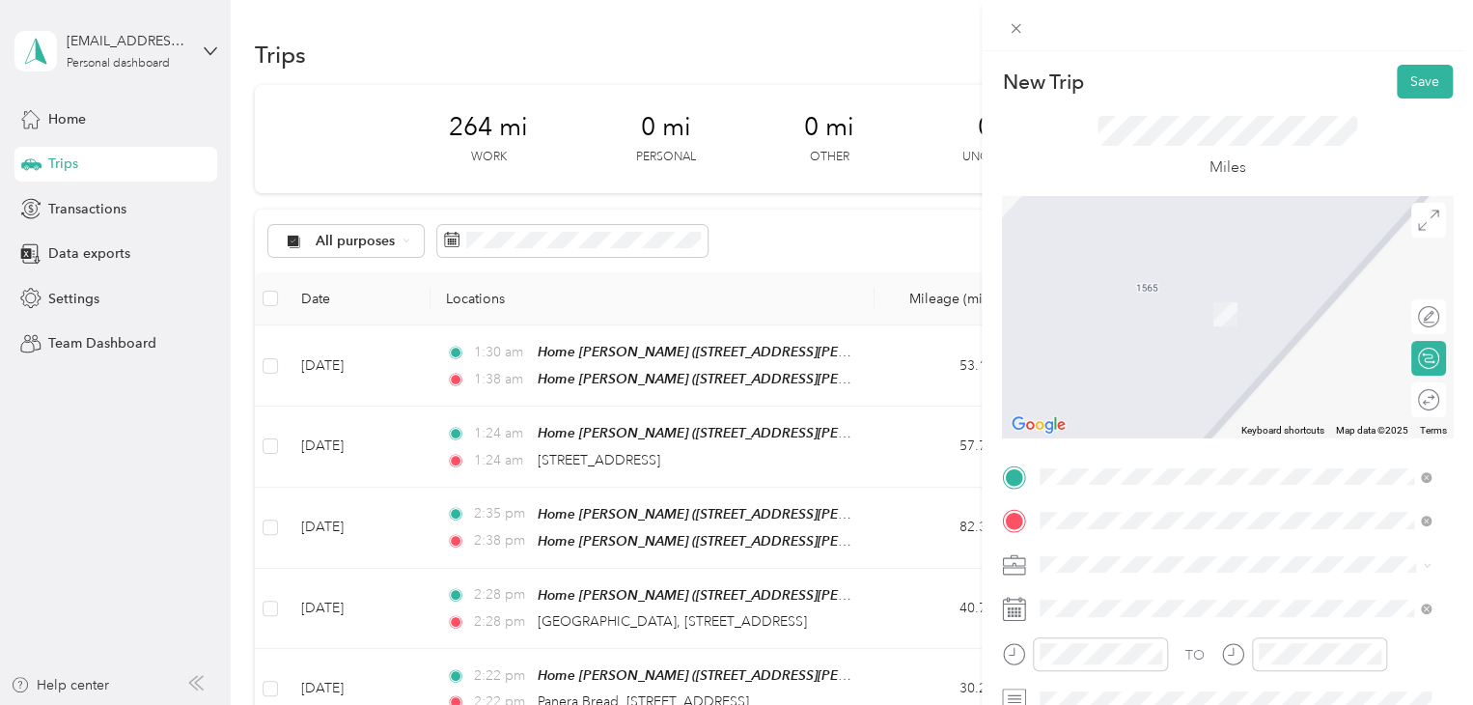
click at [1139, 277] on li "Hunan Chinese Restaurant [GEOGRAPHIC_DATA], [STREET_ADDRESS] , 49686, [GEOGRAPH…" at bounding box center [1235, 323] width 404 height 101
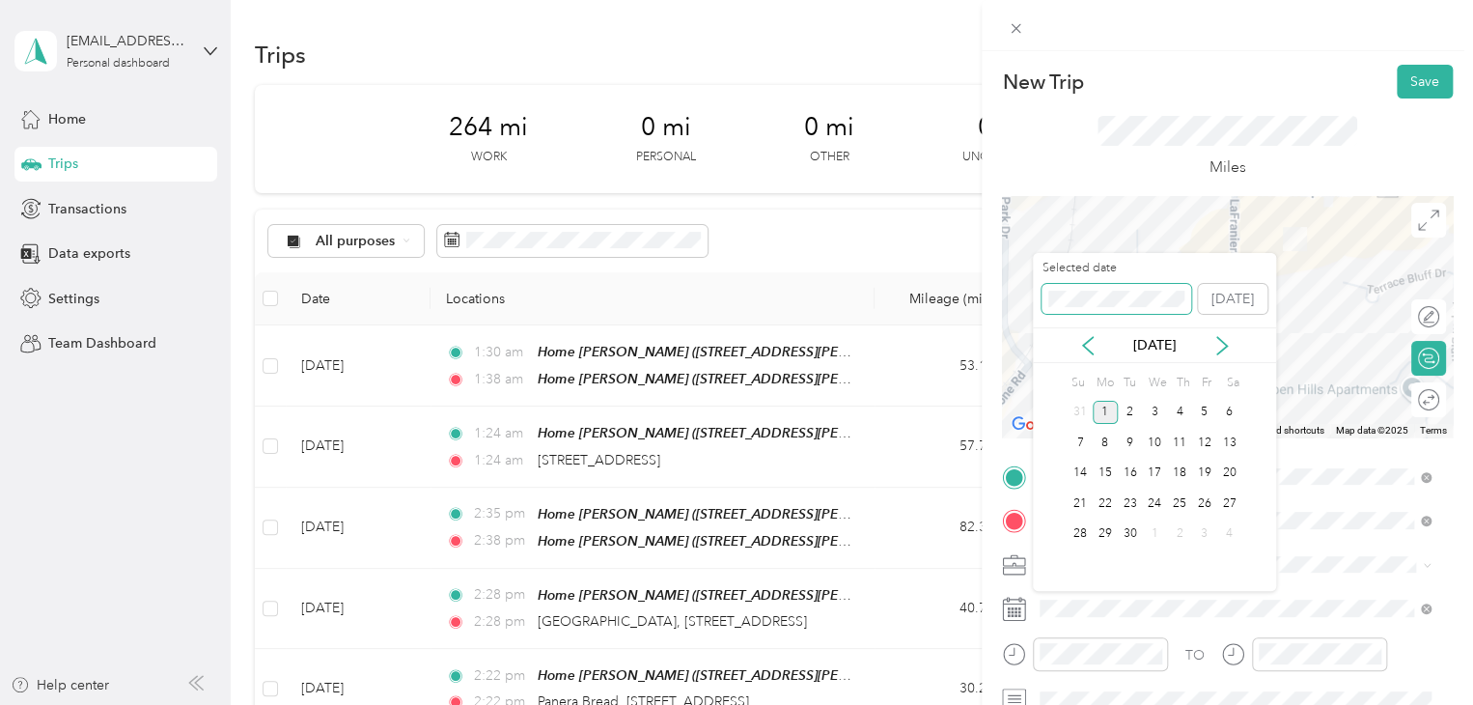
click at [1000, 704] on div "New Trip Save This trip cannot be edited because it is either under review, app…" at bounding box center [731, 705] width 1463 height 0
click at [962, 704] on div "New Trip Save This trip cannot be edited because it is either under review, app…" at bounding box center [731, 705] width 1463 height 0
click at [1001, 704] on div "New Trip Save This trip cannot be edited because it is either under review, app…" at bounding box center [731, 705] width 1463 height 0
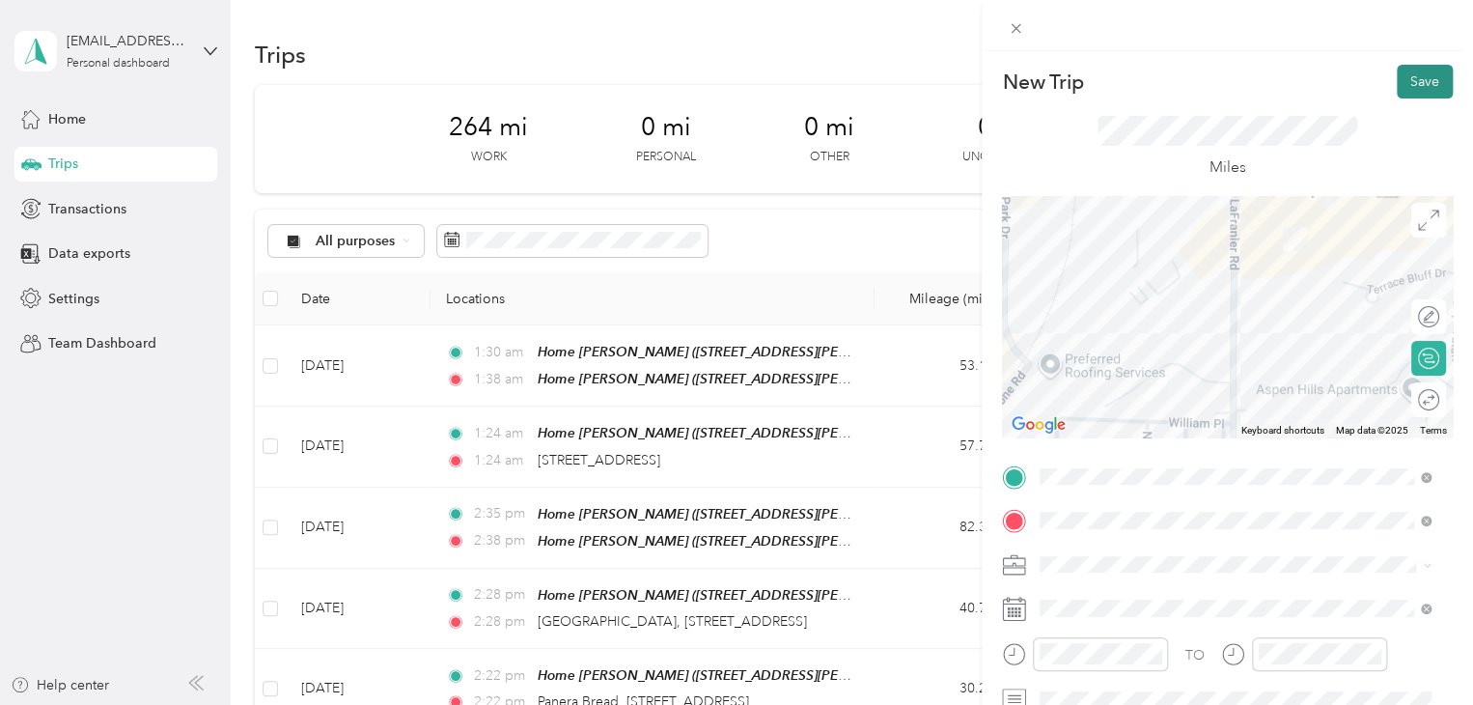
click at [1412, 91] on button "Save" at bounding box center [1425, 82] width 56 height 34
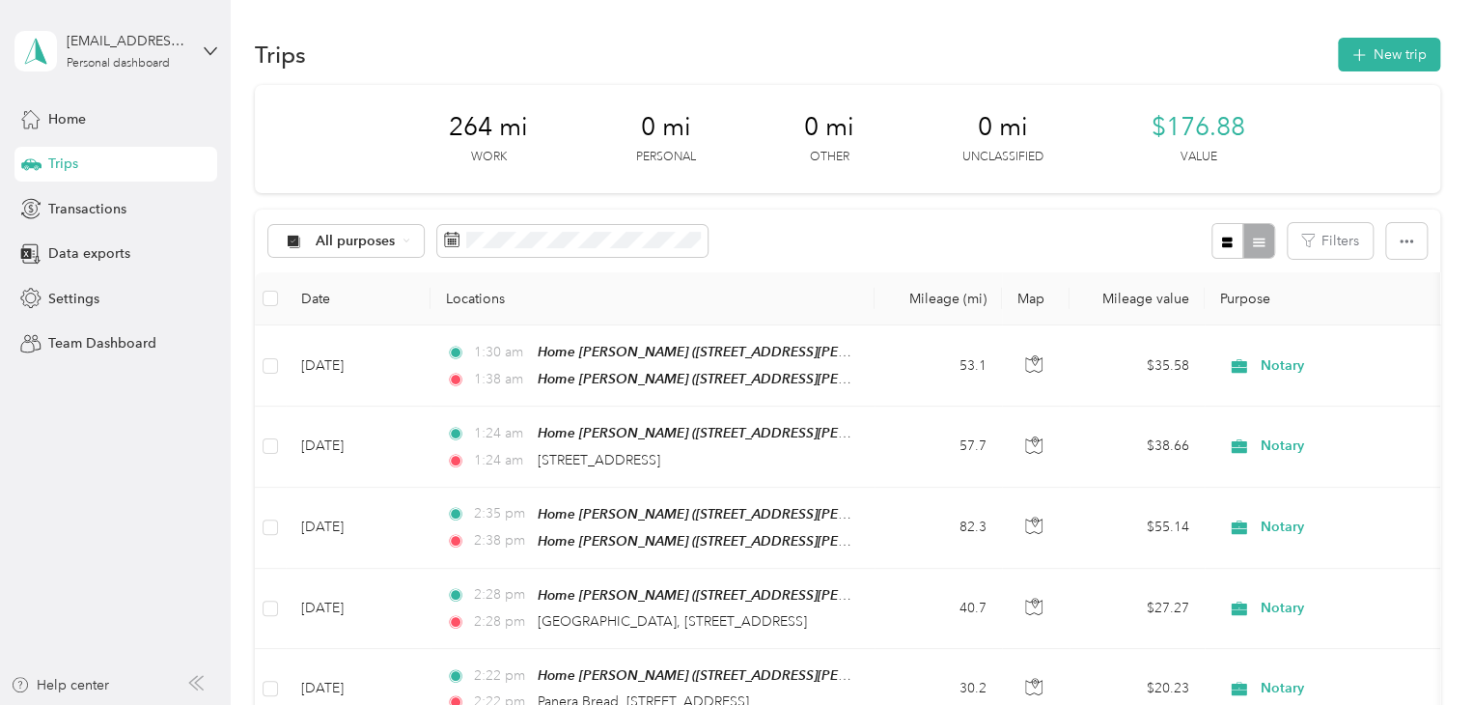
drag, startPoint x: 1336, startPoint y: 67, endPoint x: 1336, endPoint y: 83, distance: 16.4
click at [1336, 72] on div "Trips New trip" at bounding box center [847, 54] width 1185 height 41
click at [1349, 63] on button "New trip" at bounding box center [1389, 55] width 102 height 34
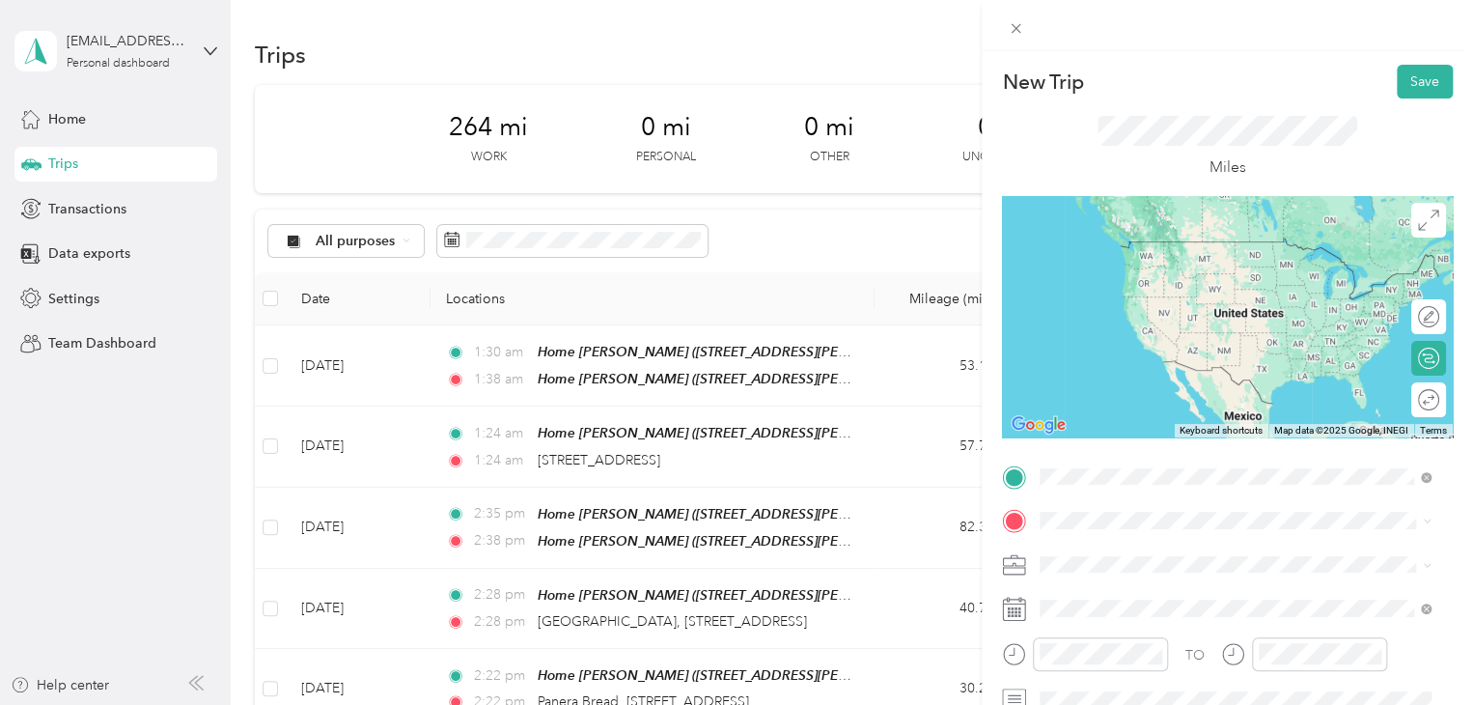
click at [1093, 292] on span "Hunan Chinese Restaurant, [STREET_ADDRESS] , 49686, [GEOGRAPHIC_DATA], [GEOGRAP…" at bounding box center [1248, 290] width 344 height 57
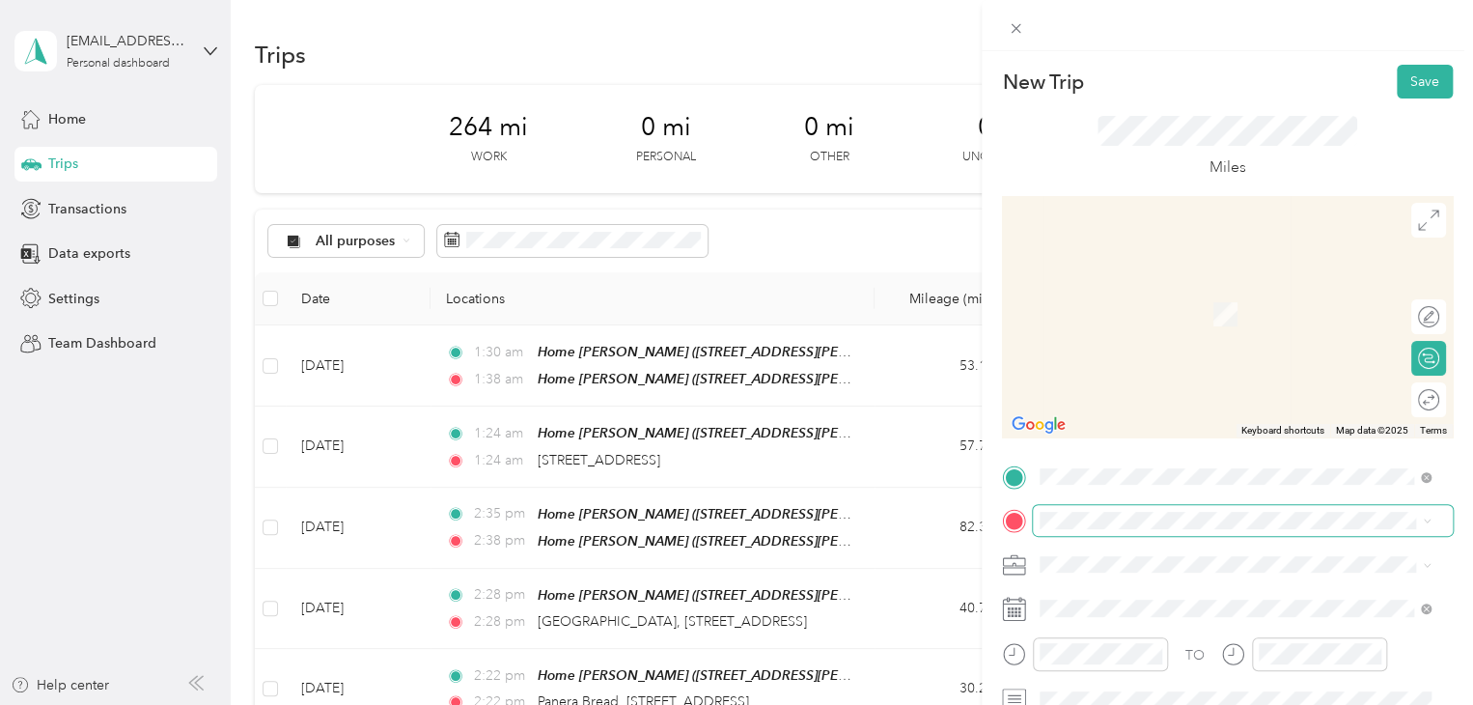
click at [1080, 505] on span at bounding box center [1243, 520] width 420 height 31
click at [1128, 302] on li "[STREET_ADDRESS][US_STATE]" at bounding box center [1235, 283] width 404 height 40
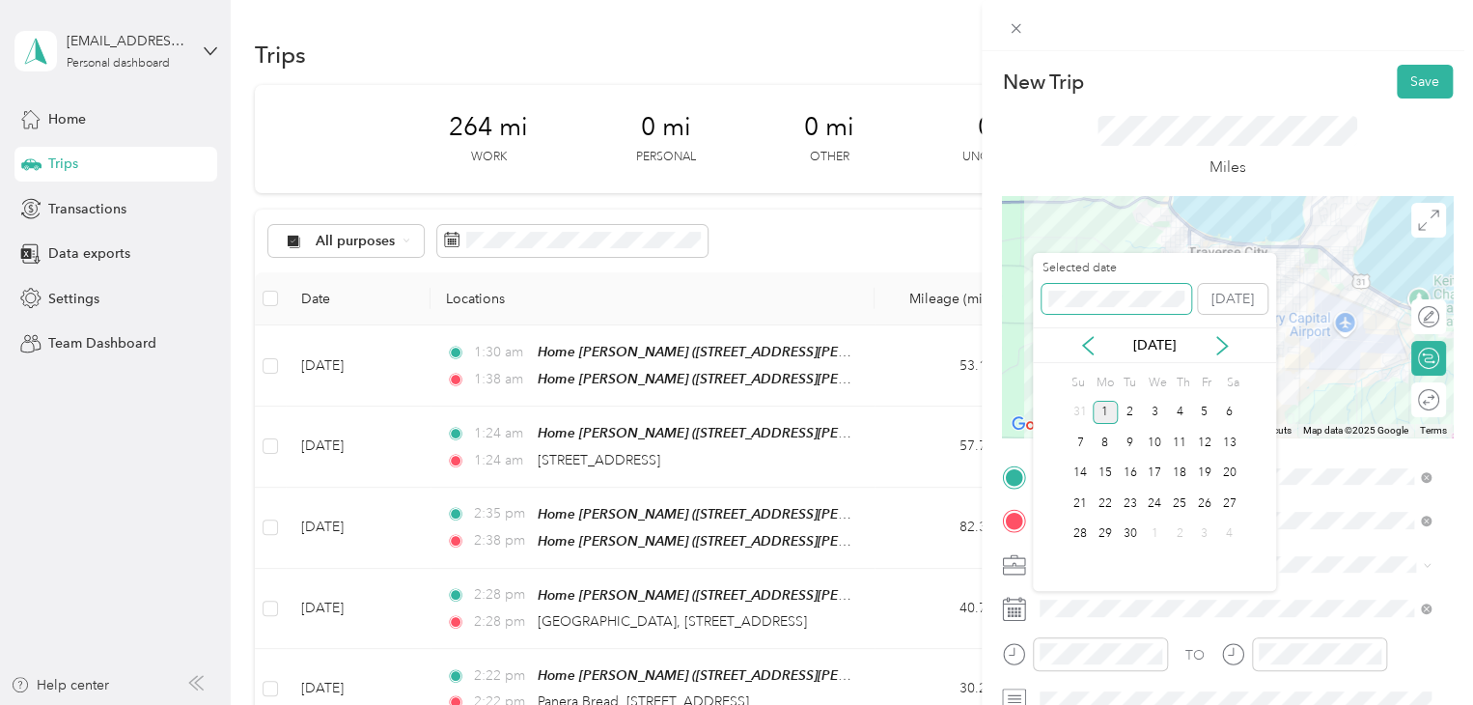
click at [1079, 490] on div "Selected date [DATE] [DATE] Su Mo Tu We Th Fr Sa 31 1 2 3 4 5 6 7 8 9 10 11 12 …" at bounding box center [1154, 422] width 243 height 338
click at [1118, 309] on span at bounding box center [1117, 299] width 150 height 31
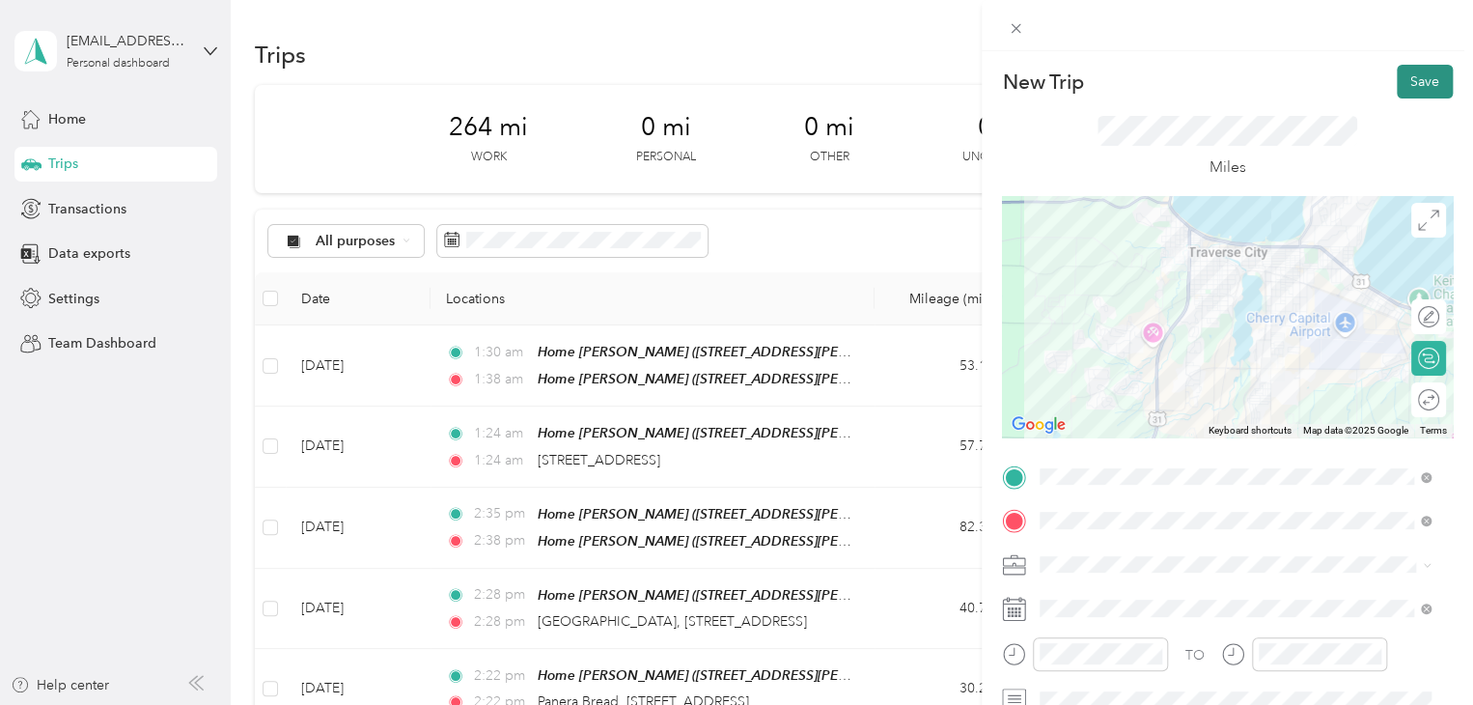
click at [1411, 88] on button "Save" at bounding box center [1425, 82] width 56 height 34
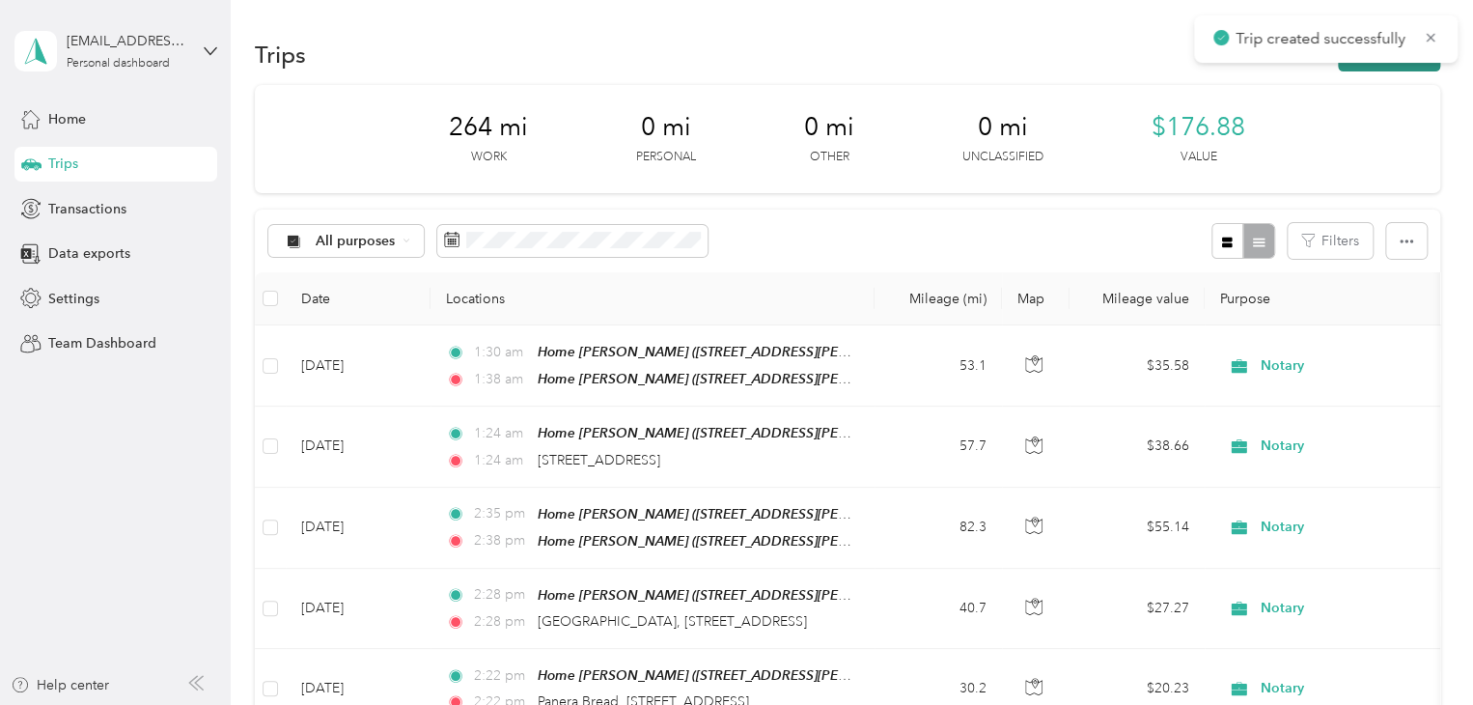
click at [1359, 70] on button "New trip" at bounding box center [1389, 55] width 102 height 34
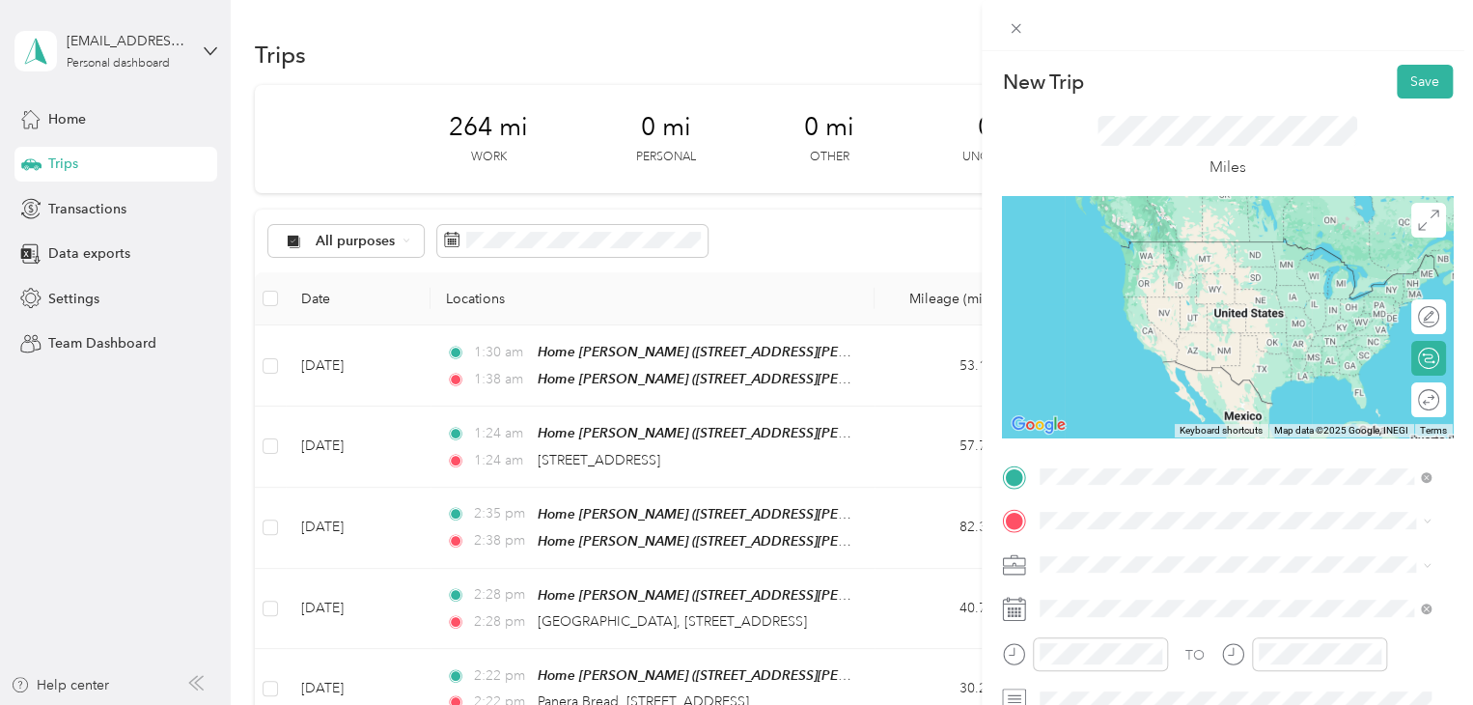
click at [1105, 240] on span "[STREET_ADDRESS][US_STATE]" at bounding box center [1172, 241] width 193 height 17
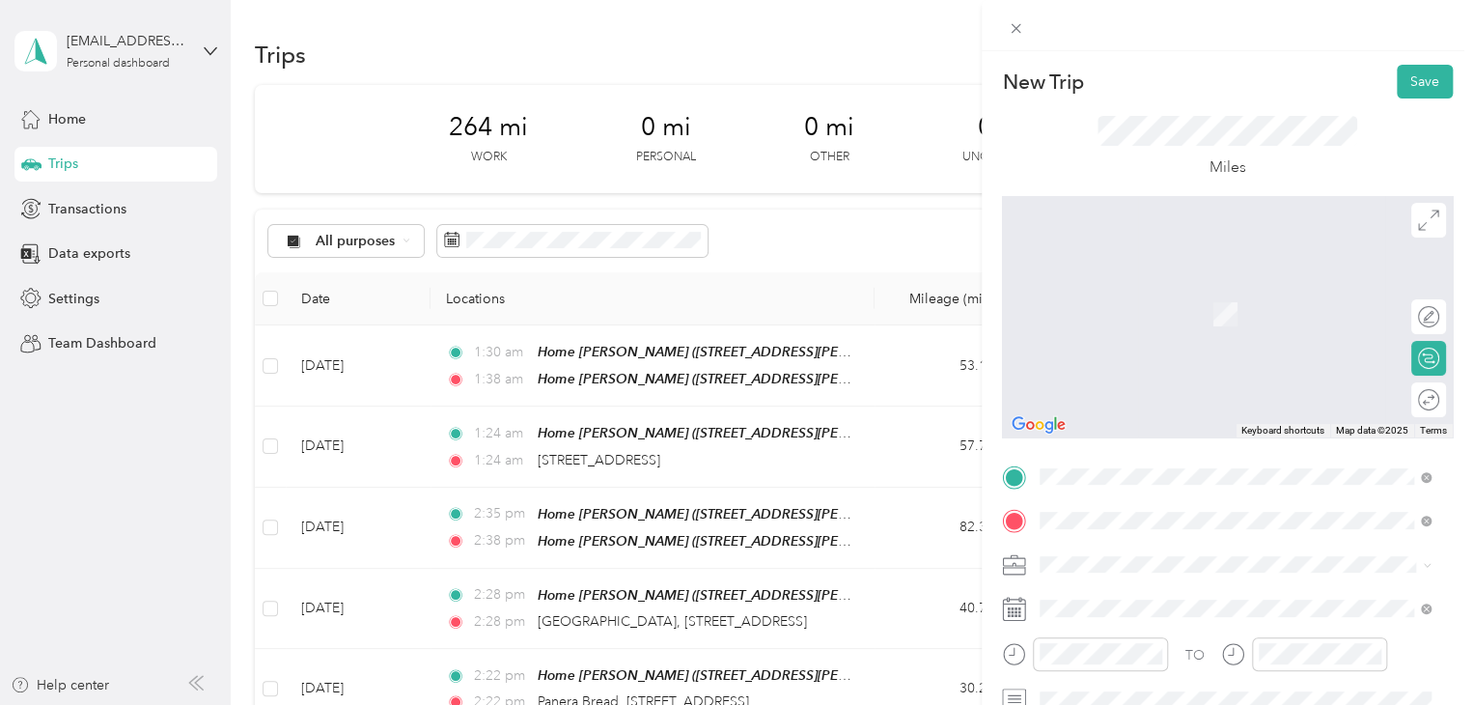
click at [1130, 302] on div "Qdoba Marketplace [STREET_ADDRESS][US_STATE]" at bounding box center [1172, 304] width 193 height 41
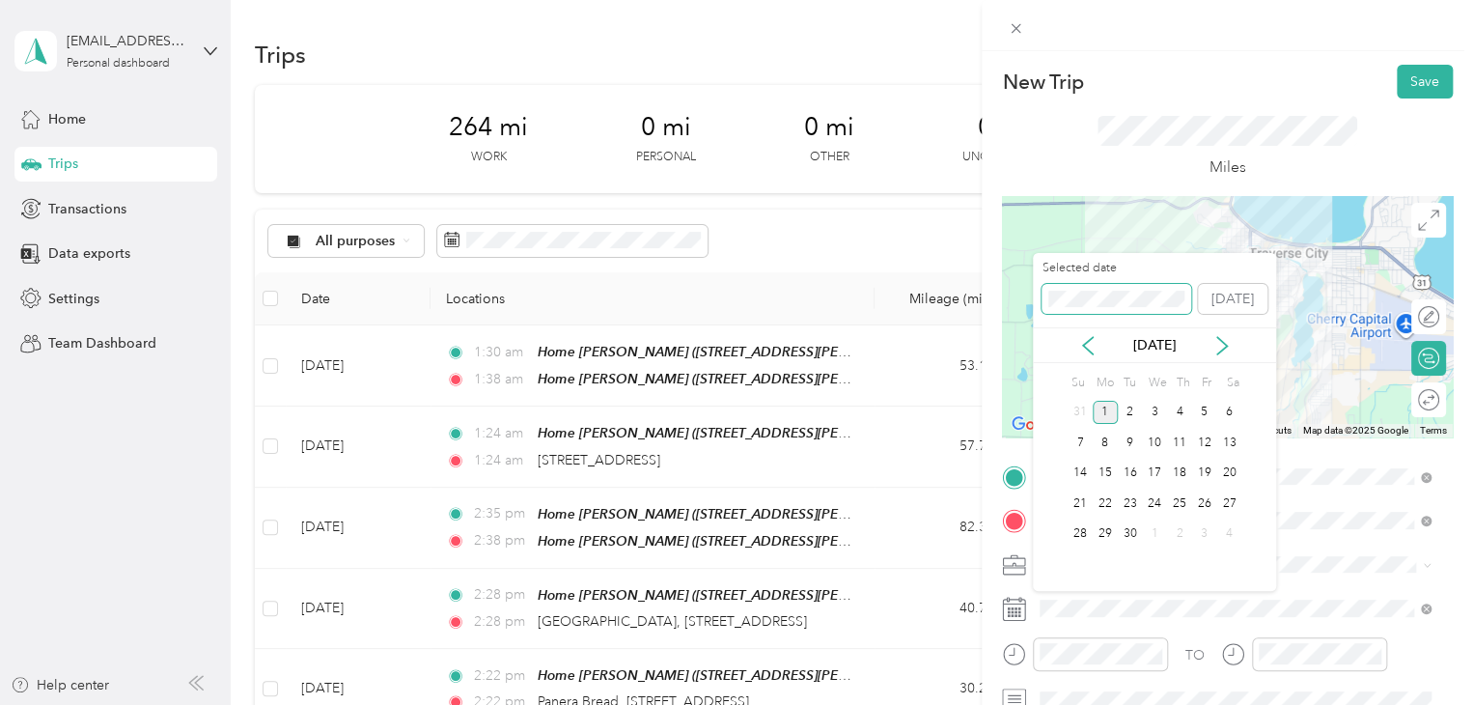
click at [1002, 704] on div "New Trip Save This trip cannot be edited because it is either under review, app…" at bounding box center [731, 705] width 1463 height 0
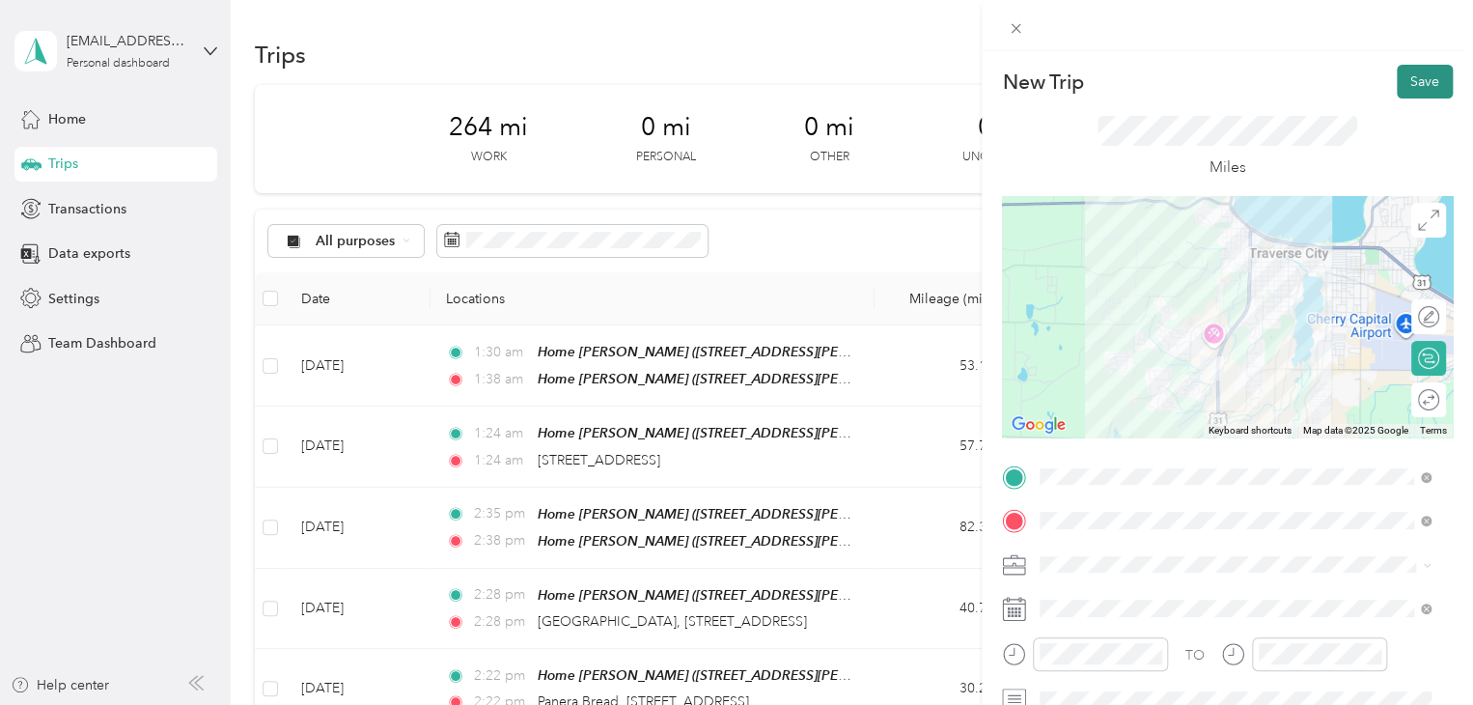
click at [1411, 80] on button "Save" at bounding box center [1425, 82] width 56 height 34
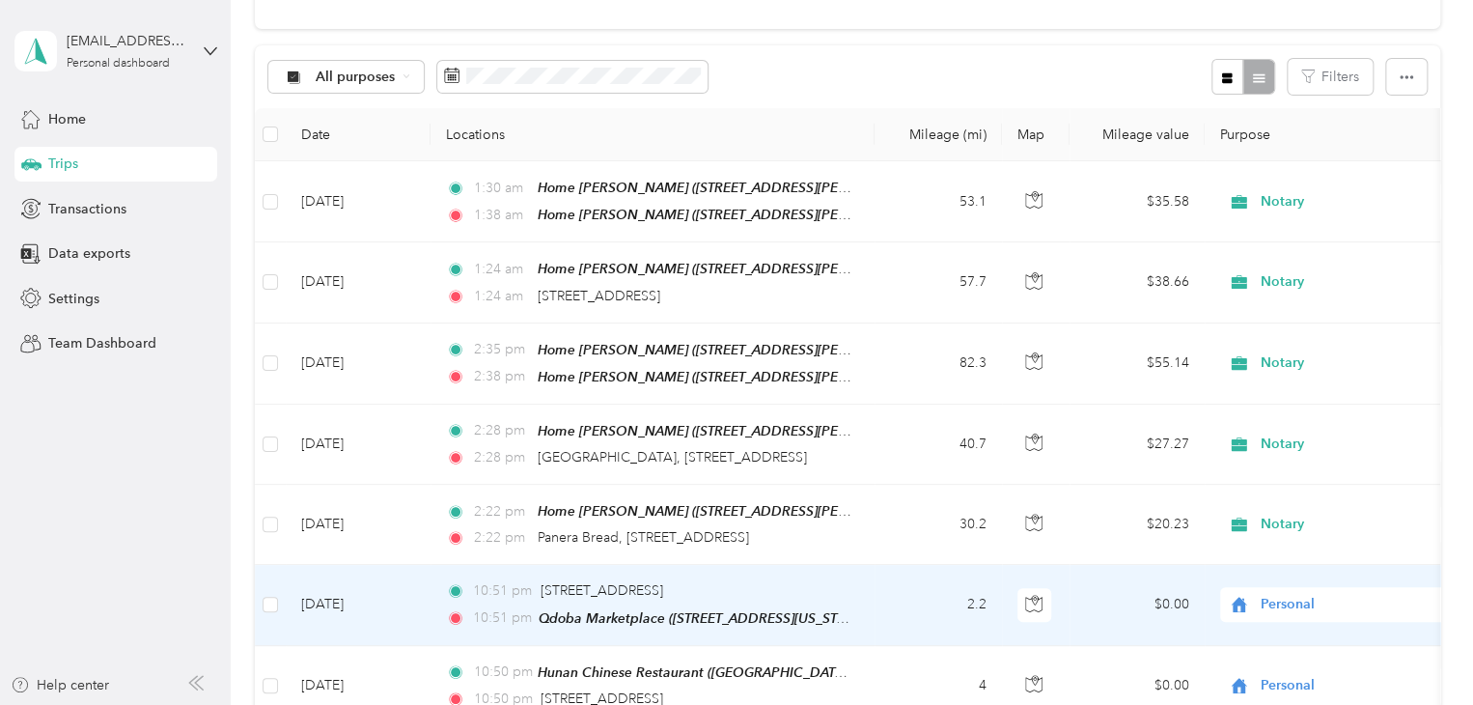
scroll to position [193, 0]
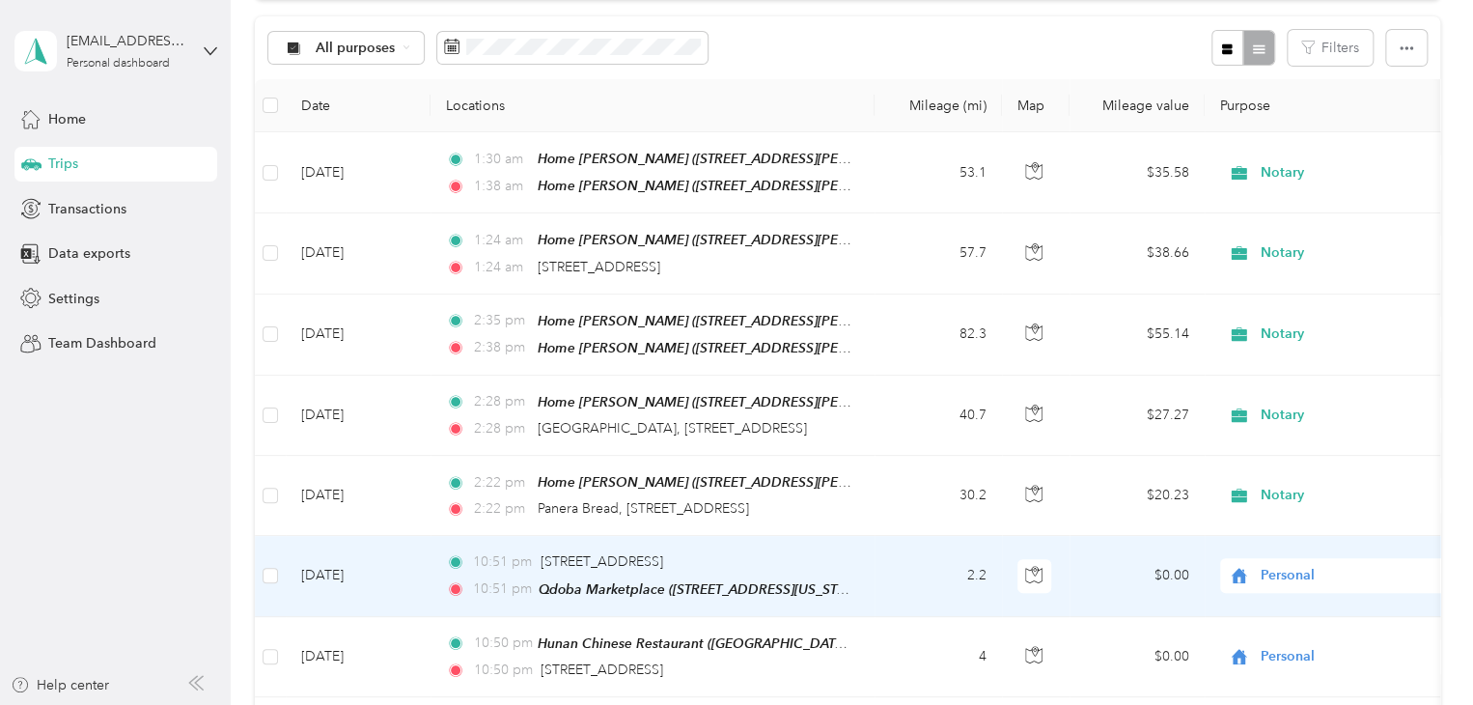
click at [345, 566] on td "[DATE]" at bounding box center [358, 576] width 145 height 80
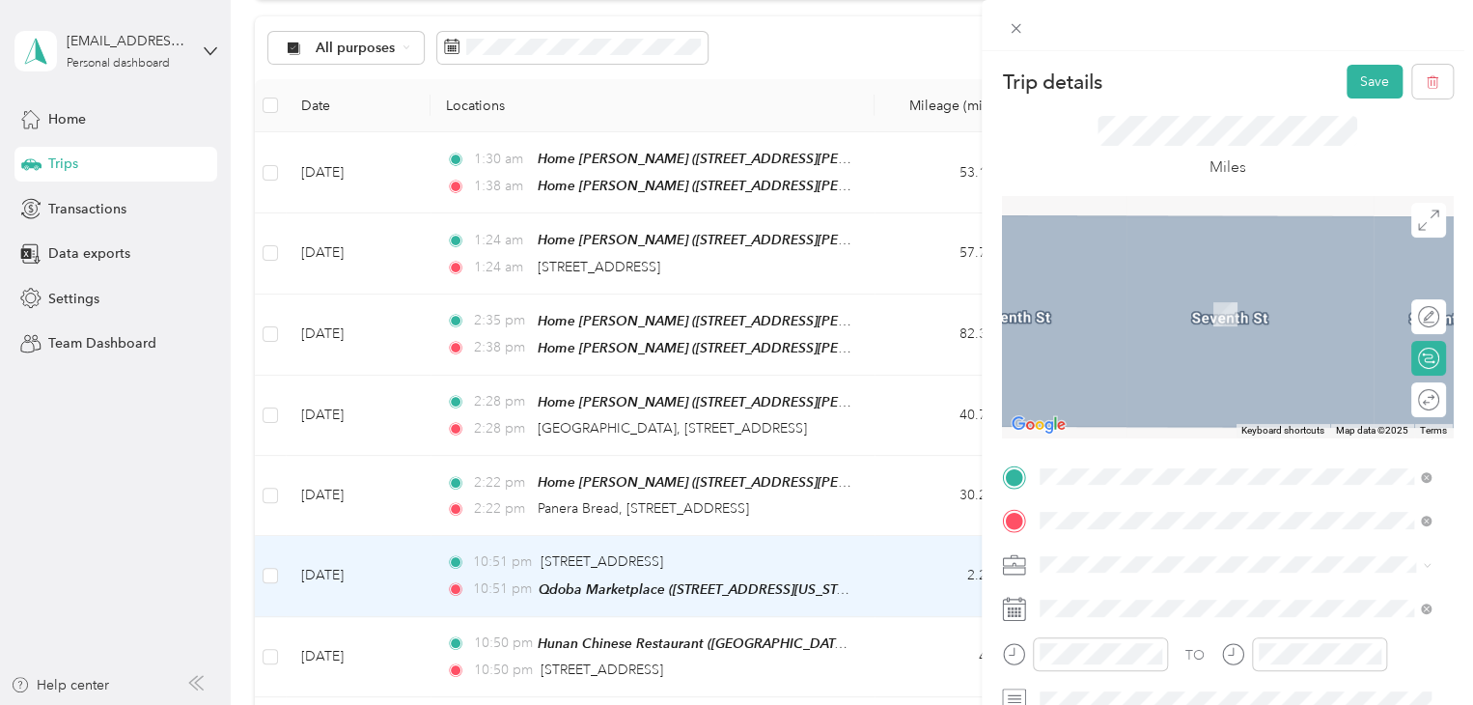
click at [1110, 383] on span "[STREET_ADDRESS][US_STATE]" at bounding box center [1172, 375] width 193 height 16
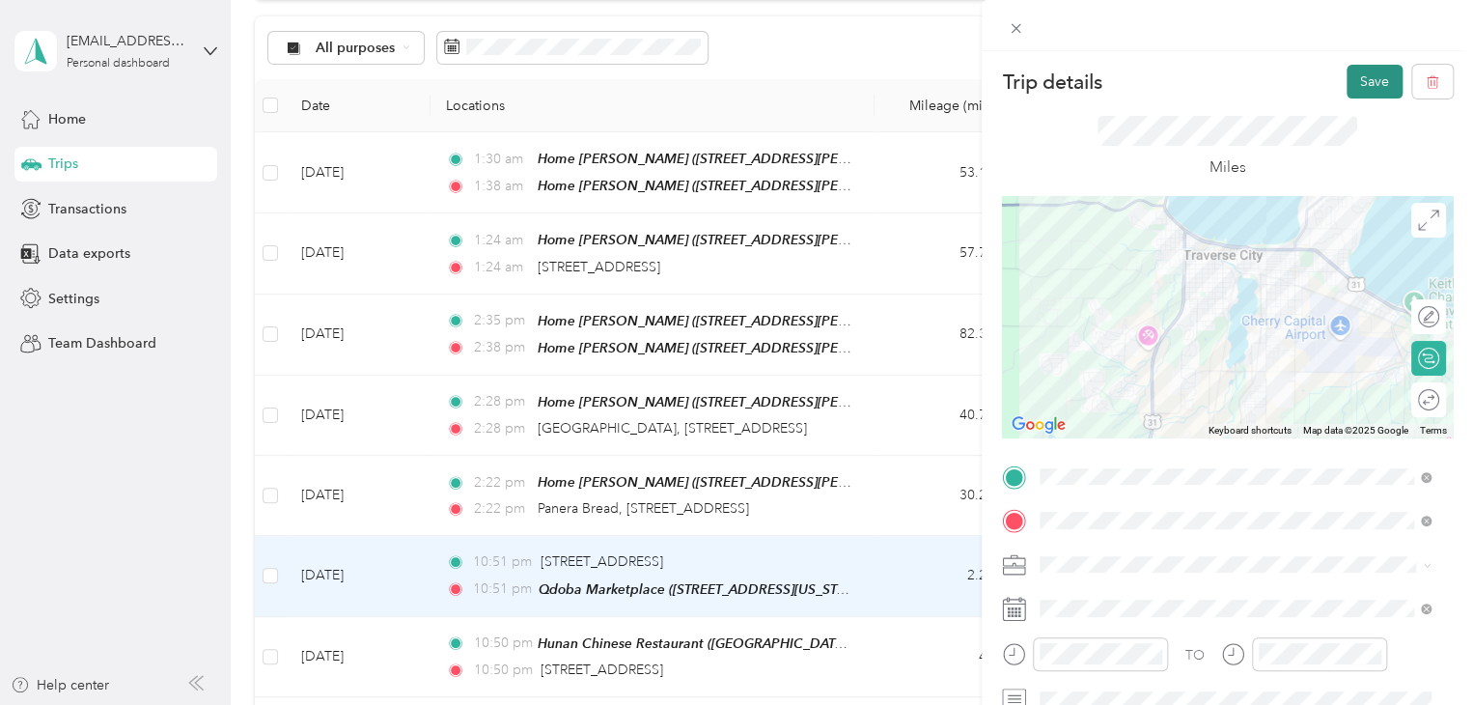
click at [1347, 90] on button "Save" at bounding box center [1375, 82] width 56 height 34
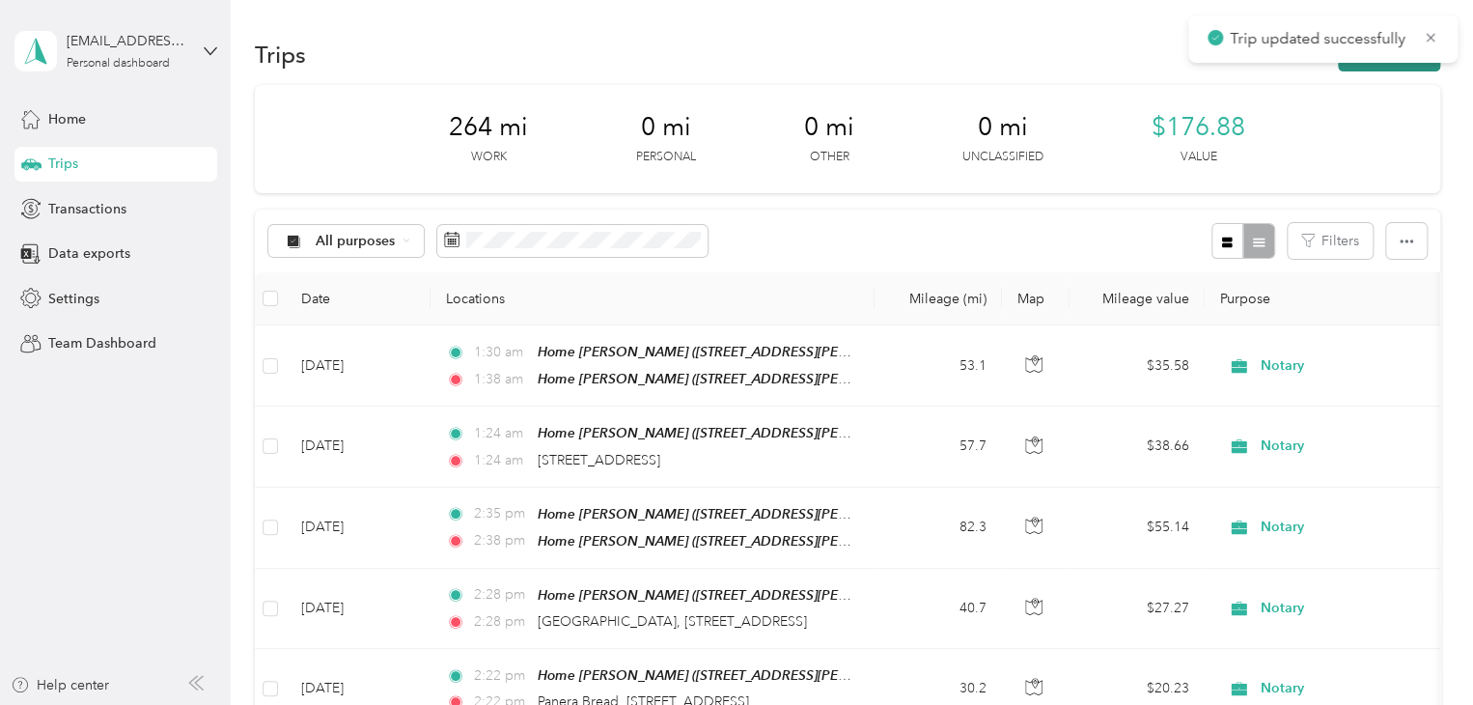
click at [1340, 69] on button "New trip" at bounding box center [1389, 55] width 102 height 34
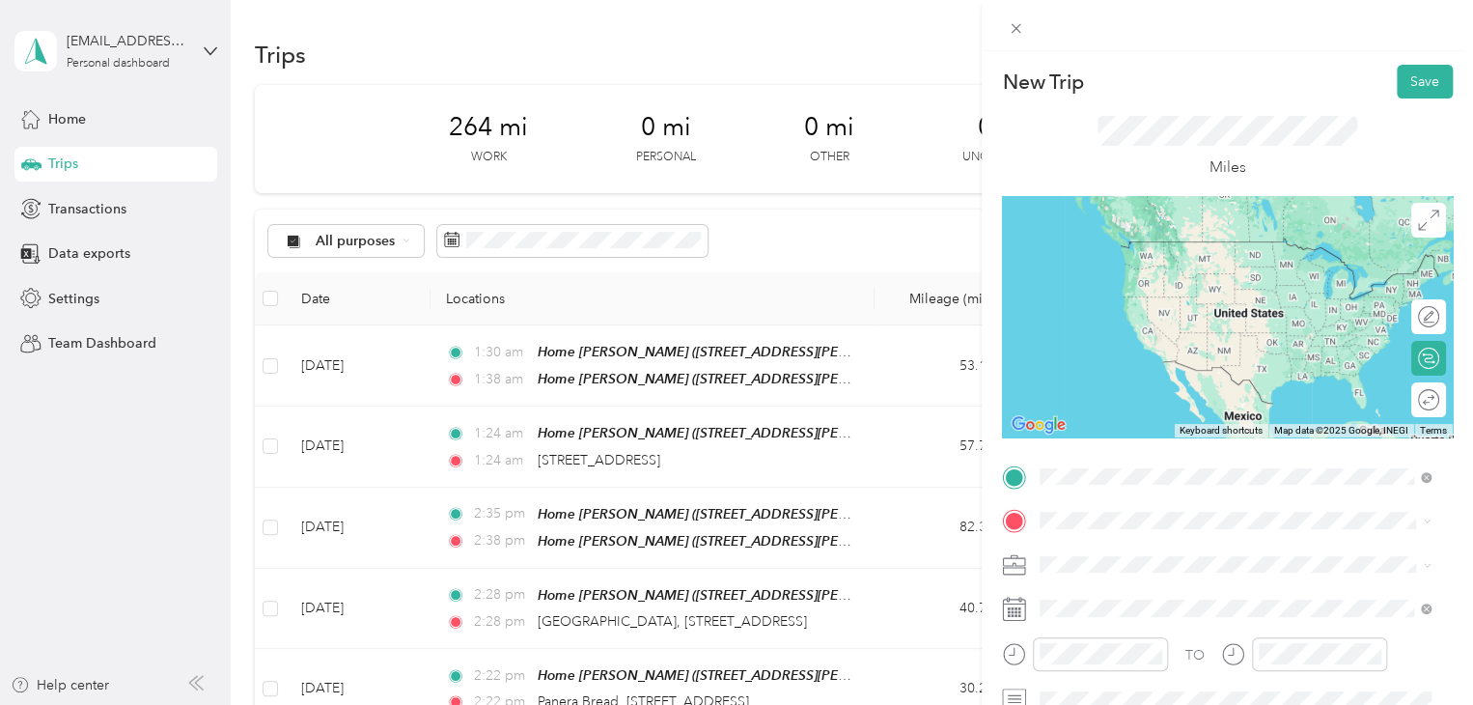
click at [1105, 341] on div "[GEOGRAPHIC_DATA] [STREET_ADDRESS][US_STATE]" at bounding box center [1172, 320] width 193 height 41
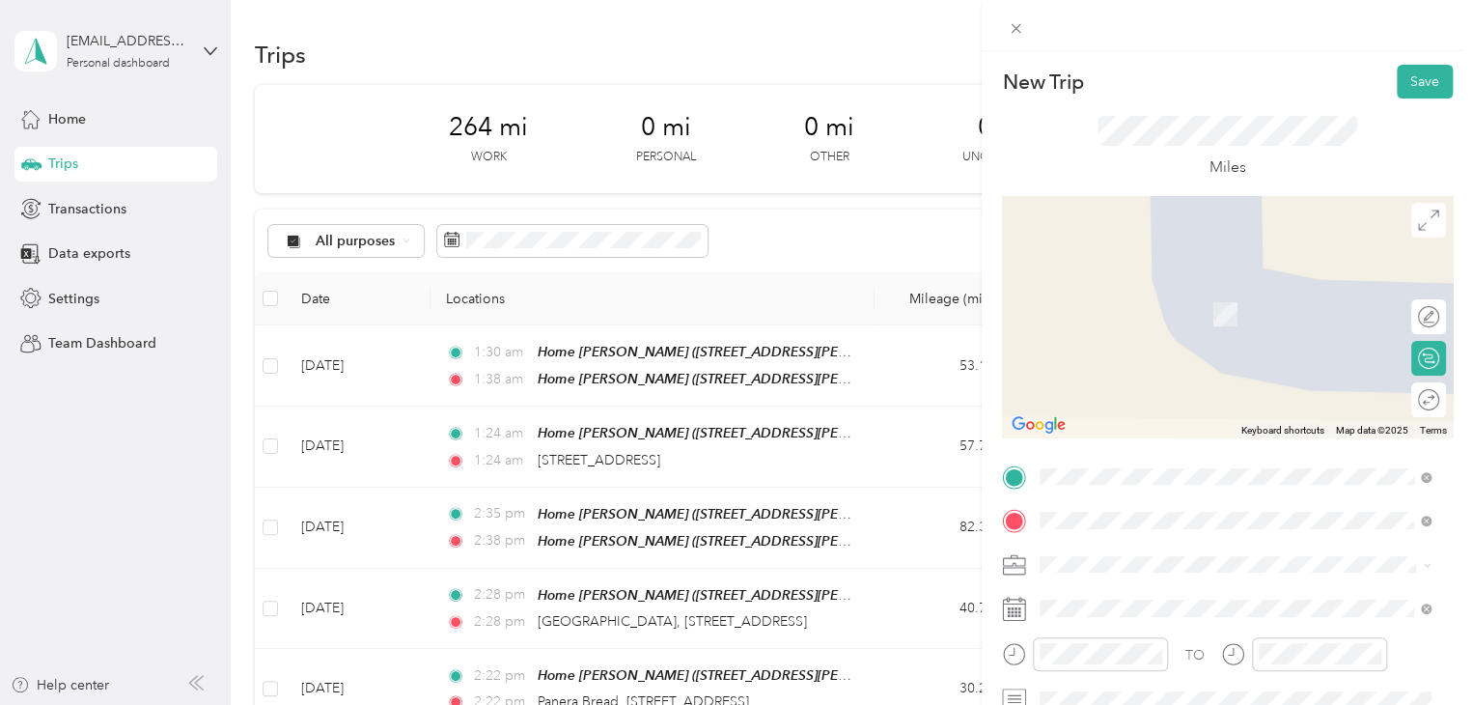
click at [1151, 294] on span "[STREET_ADDRESS][US_STATE]" at bounding box center [1172, 285] width 193 height 17
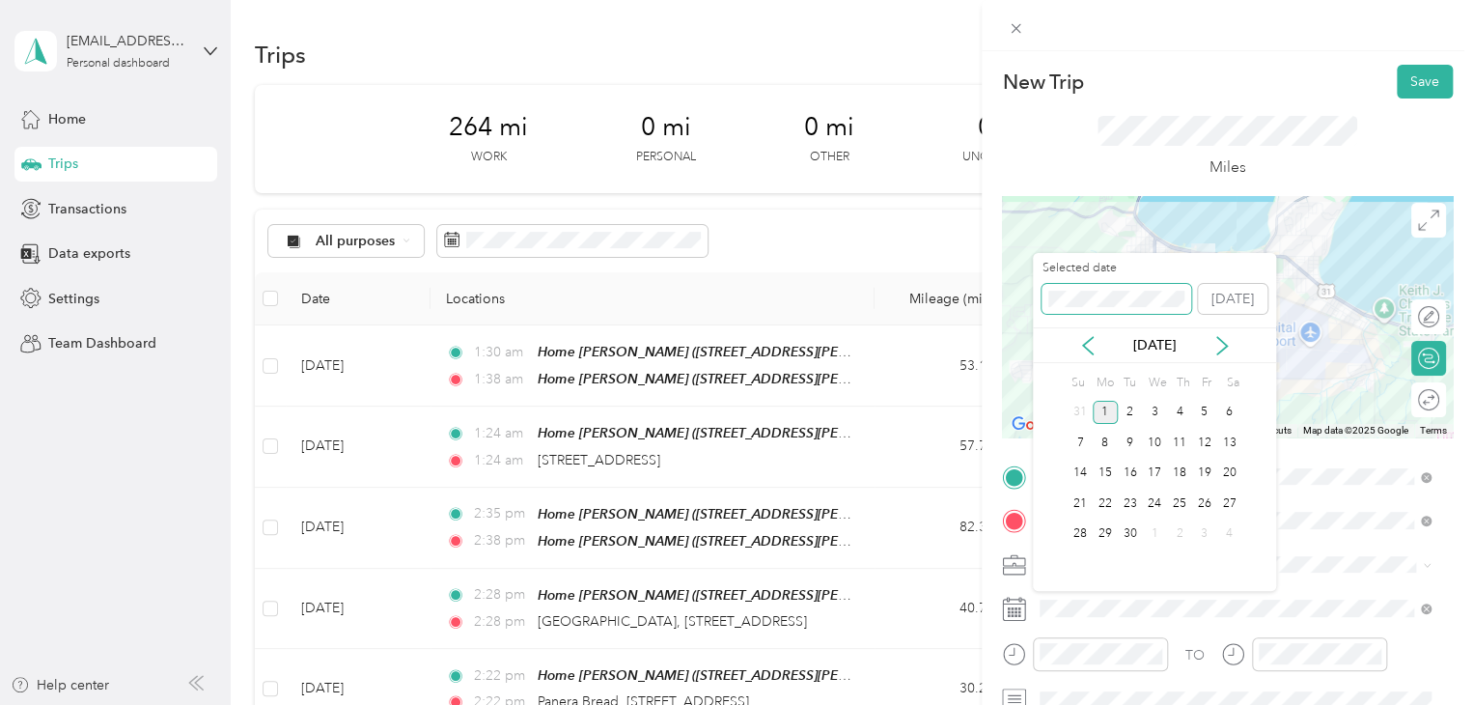
click at [1000, 704] on div "New Trip Save This trip cannot be edited because it is either under review, app…" at bounding box center [731, 705] width 1463 height 0
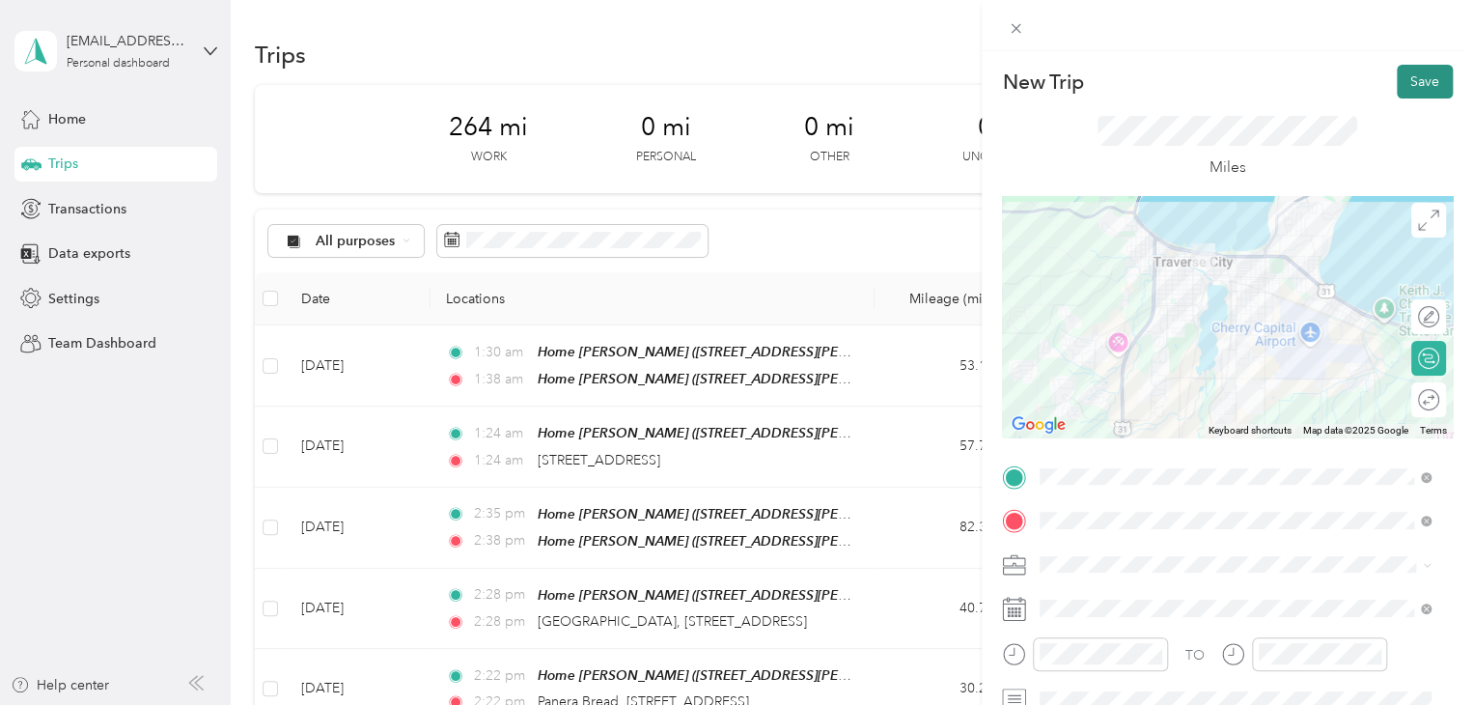
click at [1432, 71] on button "Save" at bounding box center [1425, 82] width 56 height 34
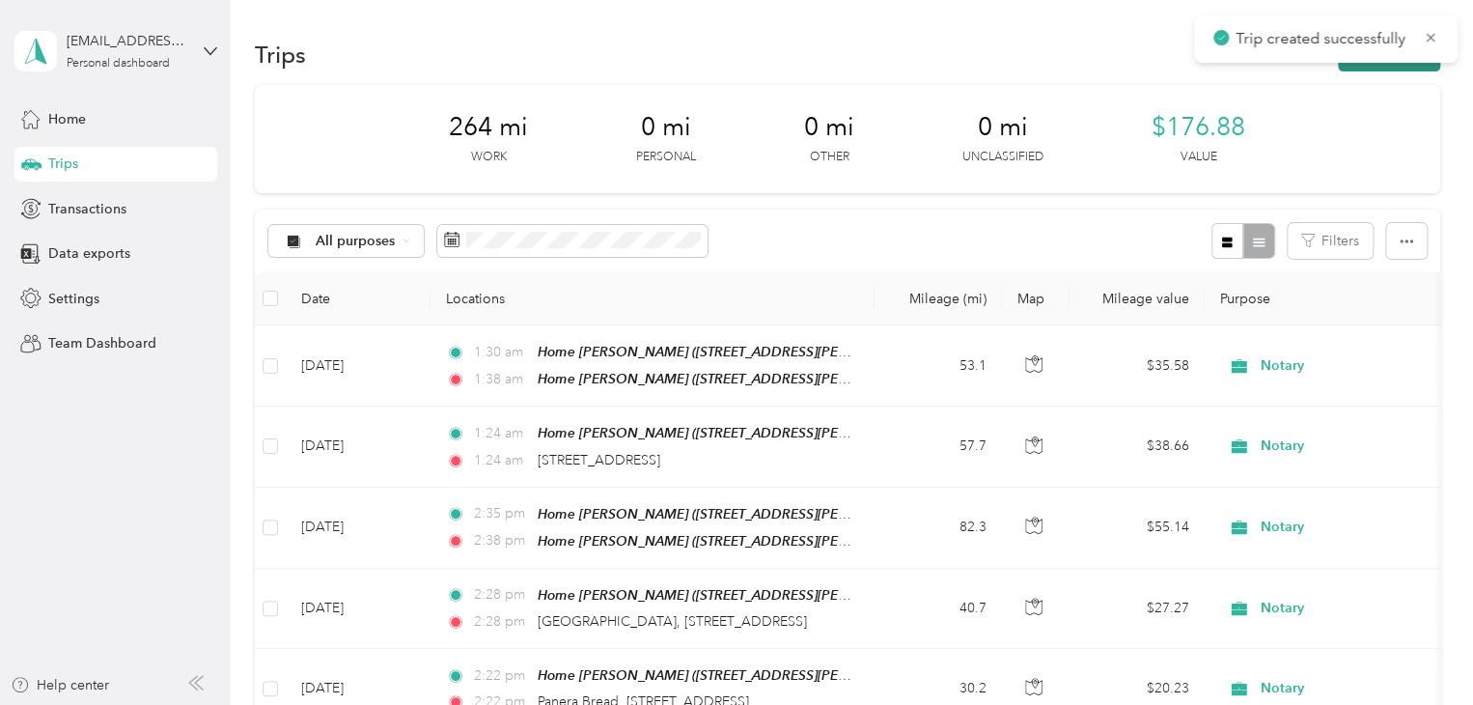
click at [1381, 70] on button "New trip" at bounding box center [1389, 55] width 102 height 34
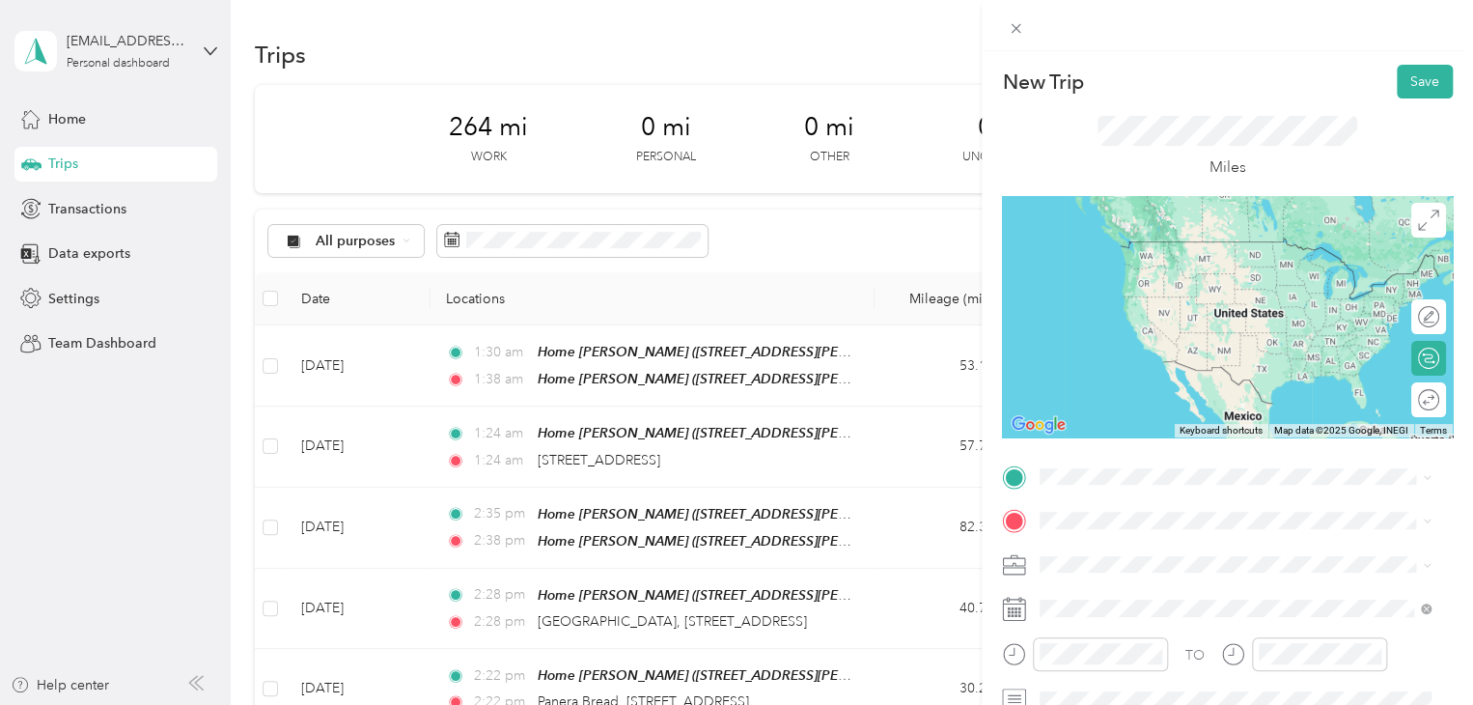
click at [1123, 246] on span "[STREET_ADDRESS][US_STATE]" at bounding box center [1172, 237] width 193 height 17
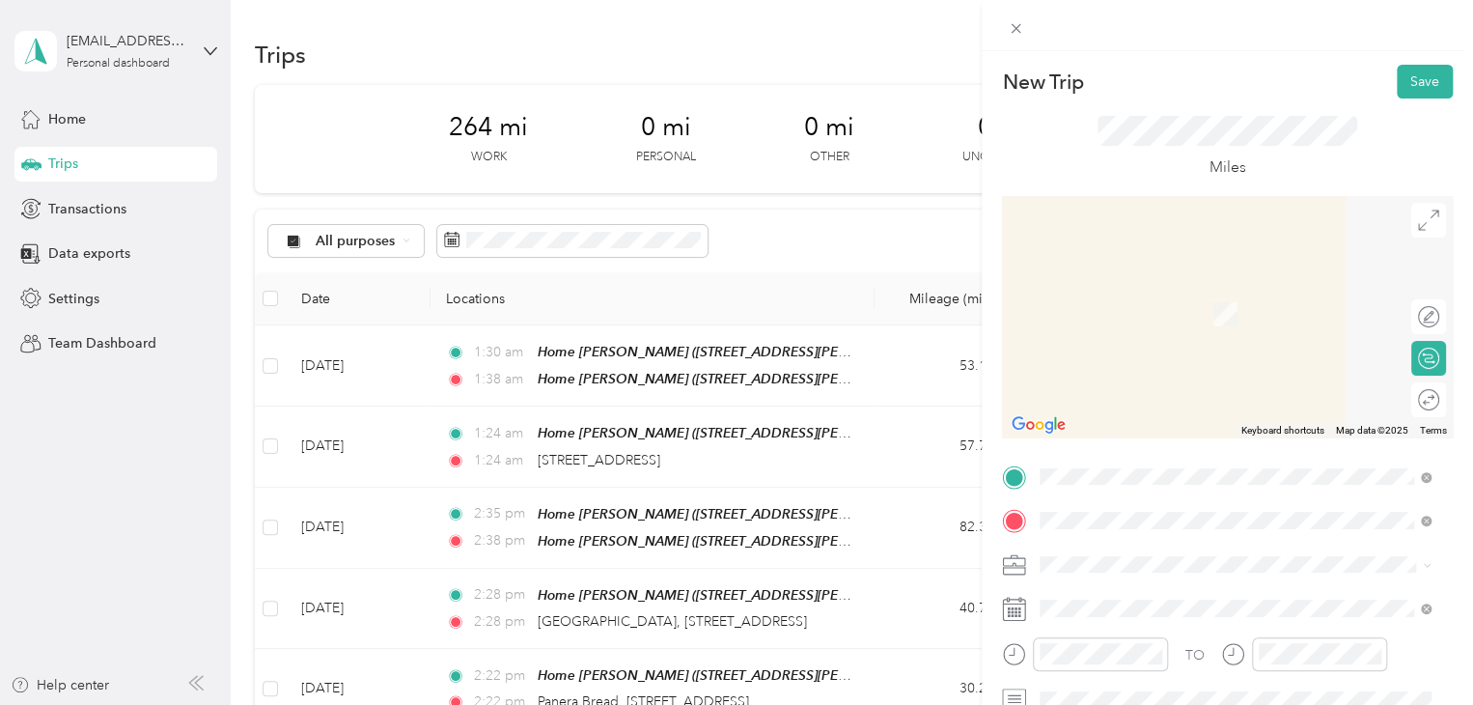
click at [1141, 437] on div "Meijer [GEOGRAPHIC_DATA], [STREET_ADDRESS] , 49684, [GEOGRAPHIC_DATA], [GEOGRAP…" at bounding box center [1250, 445] width 348 height 81
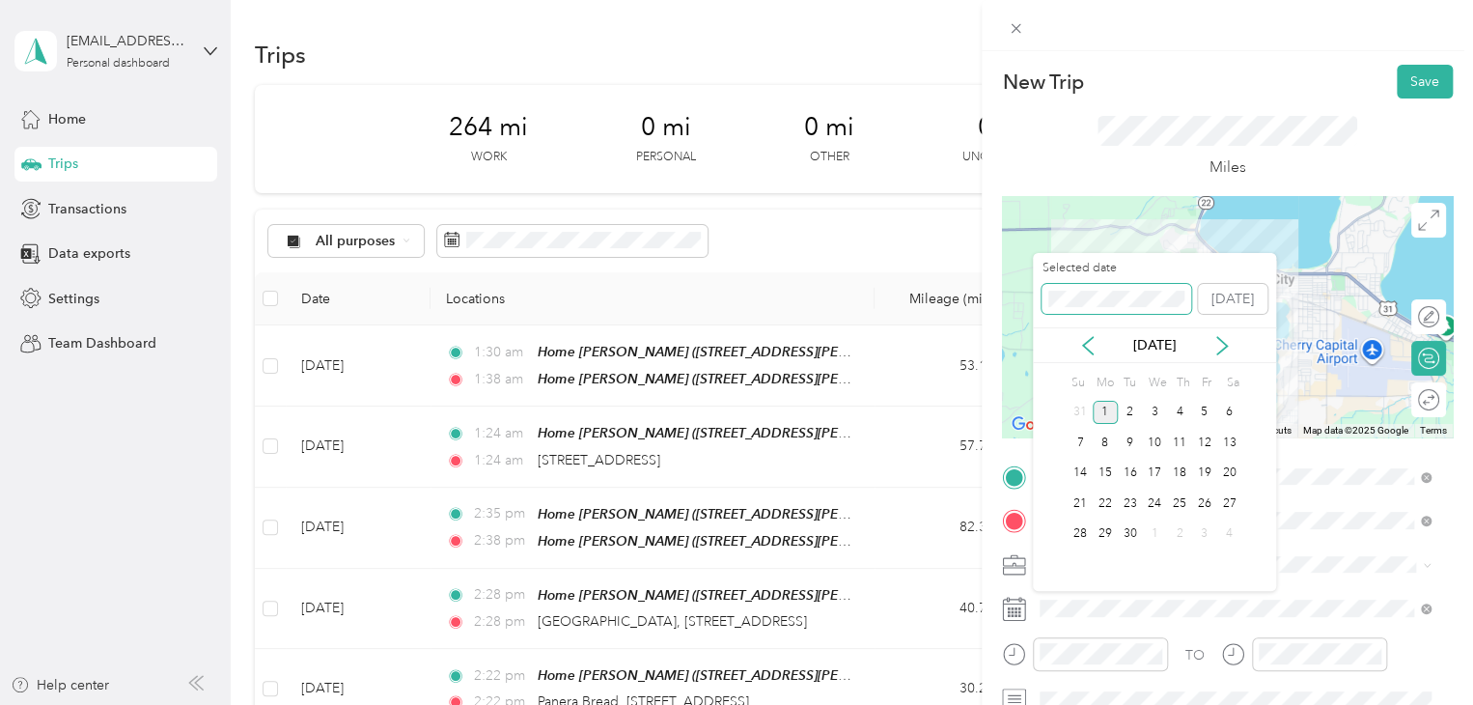
click at [996, 704] on div "New Trip Save This trip cannot be edited because it is either under review, app…" at bounding box center [731, 705] width 1463 height 0
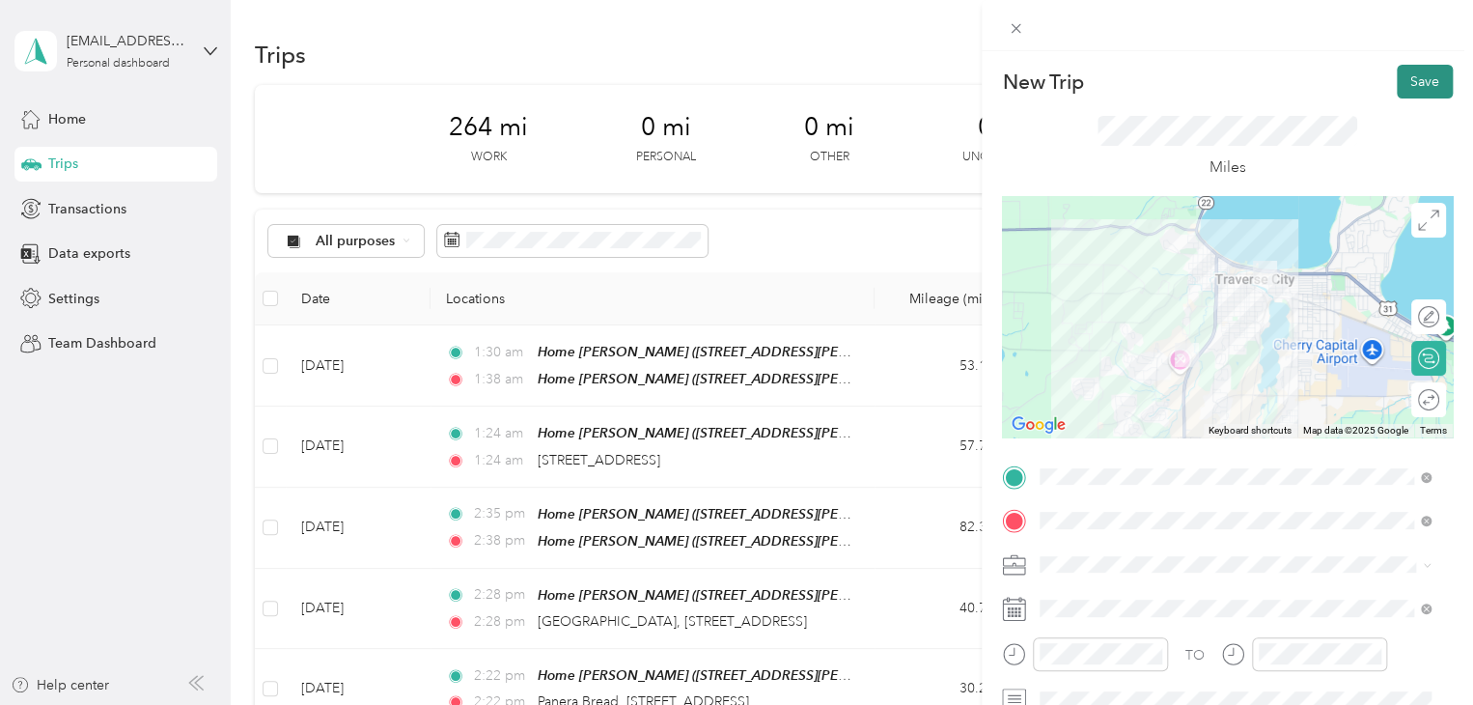
click at [1397, 96] on button "Save" at bounding box center [1425, 82] width 56 height 34
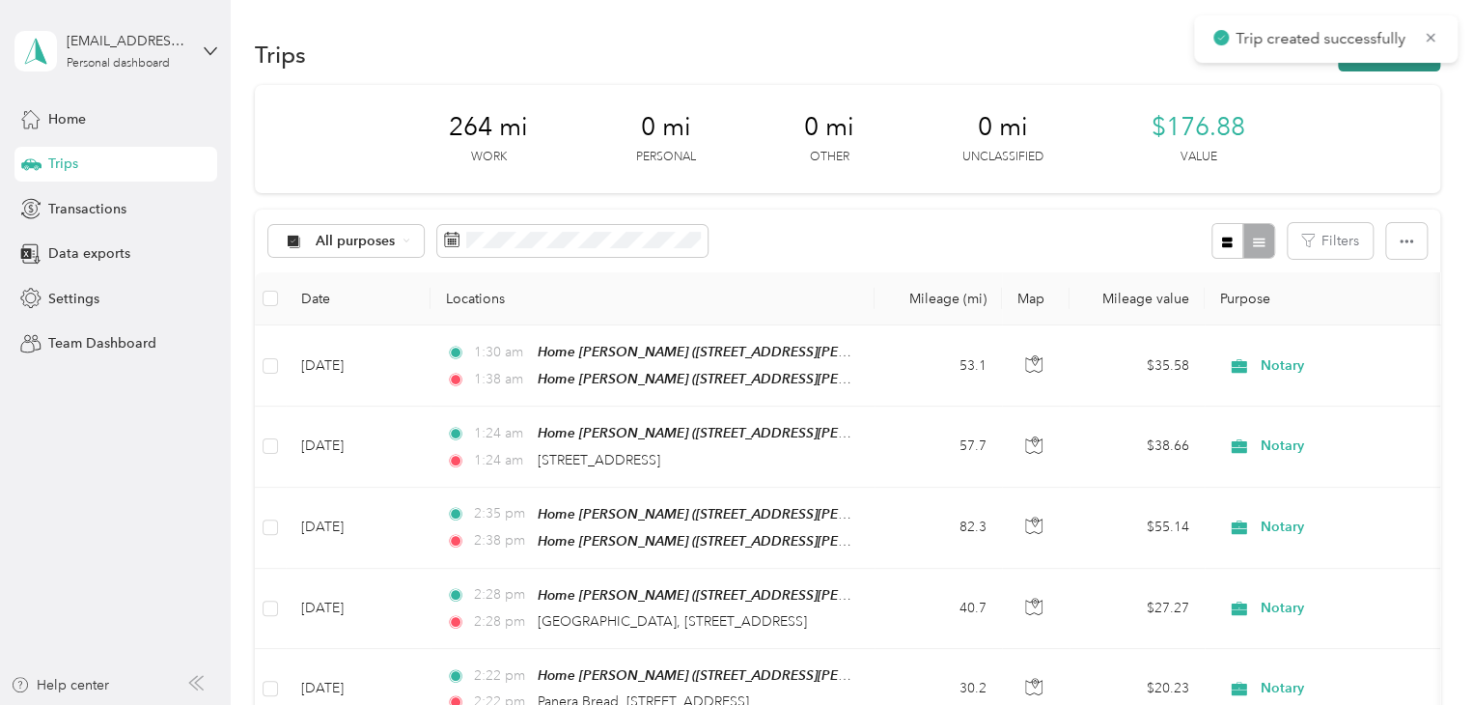
click at [1375, 66] on button "New trip" at bounding box center [1389, 55] width 102 height 34
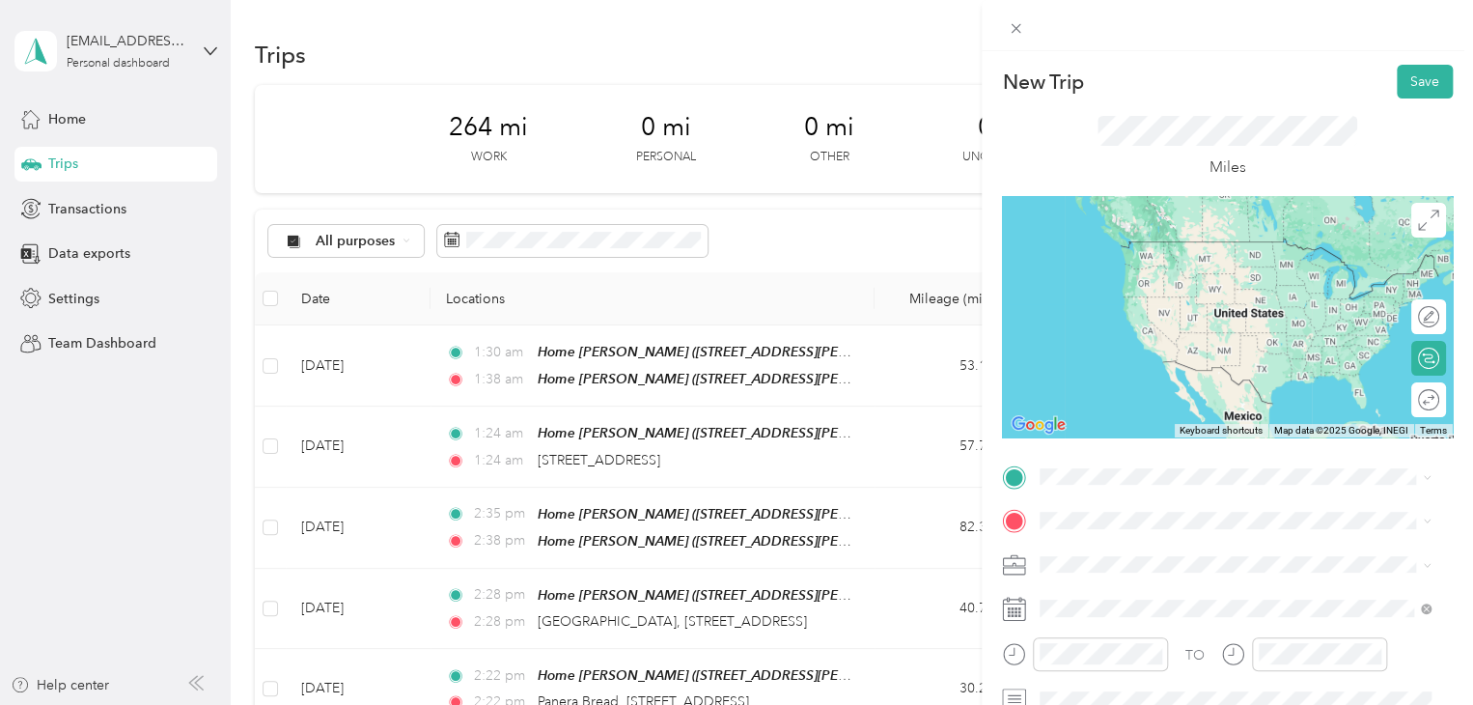
click at [1134, 377] on div "Meijer [GEOGRAPHIC_DATA], [STREET_ADDRESS] , 49684, [GEOGRAPHIC_DATA], [GEOGRAP…" at bounding box center [1250, 399] width 348 height 81
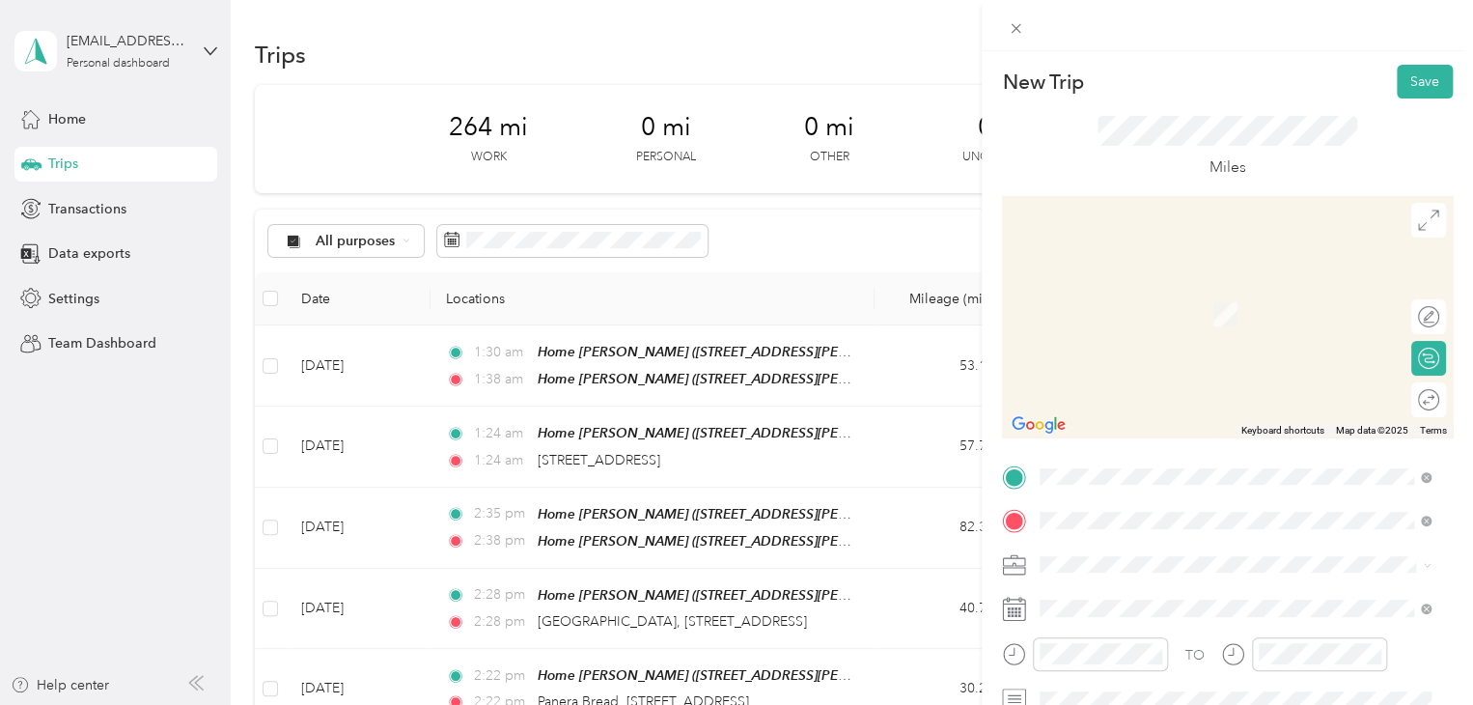
click at [1165, 280] on span "[STREET_ADDRESS][PERSON_NAME][US_STATE]" at bounding box center [1226, 285] width 300 height 17
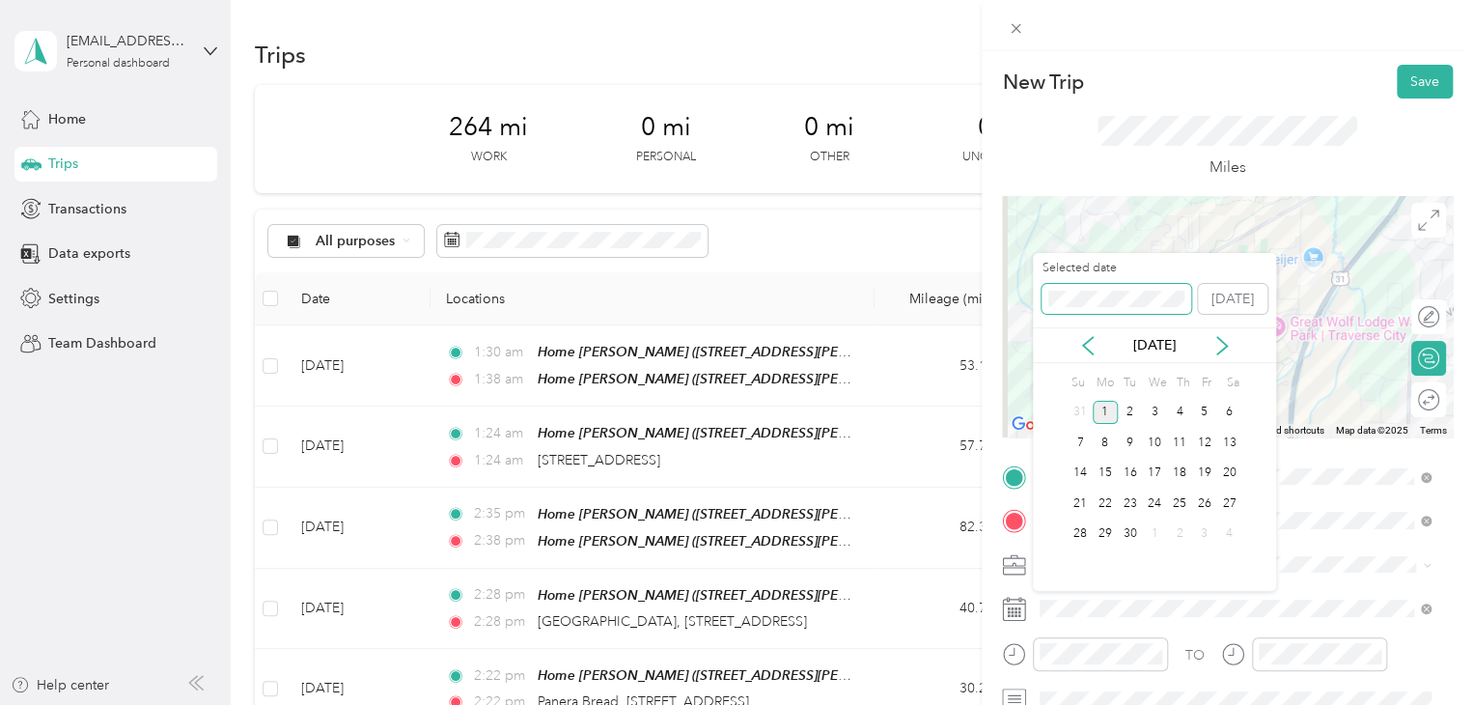
click at [1015, 704] on div "New Trip Save This trip cannot be edited because it is either under review, app…" at bounding box center [731, 705] width 1463 height 0
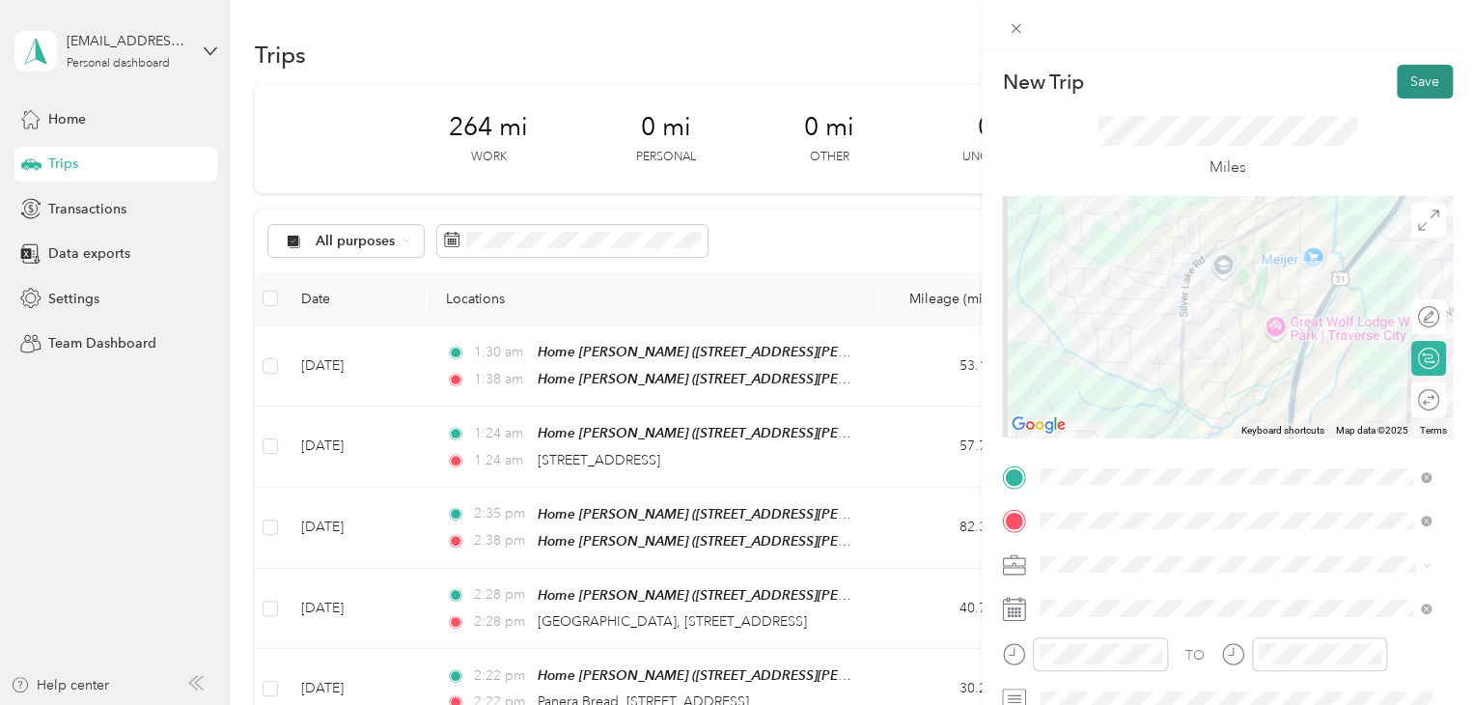
click at [1414, 91] on button "Save" at bounding box center [1425, 82] width 56 height 34
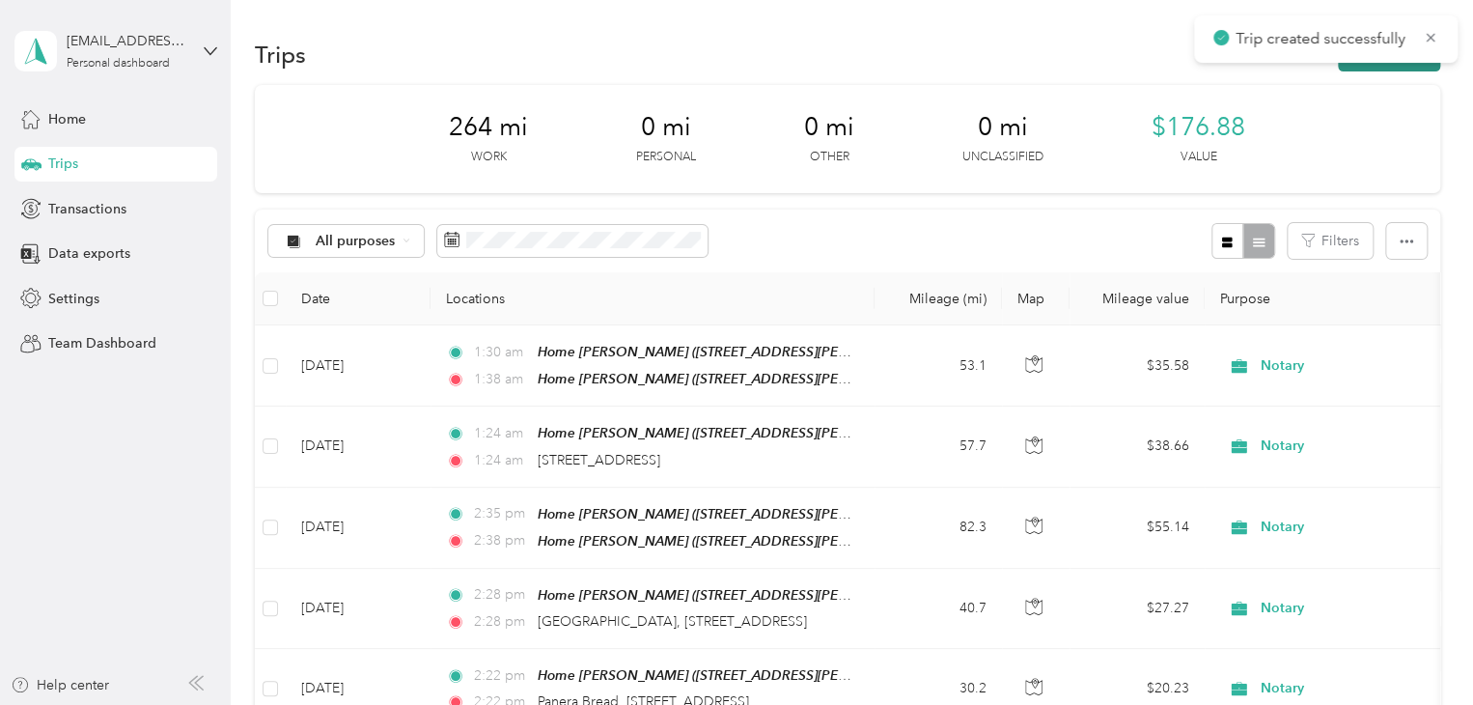
click at [1399, 67] on button "New trip" at bounding box center [1389, 55] width 102 height 34
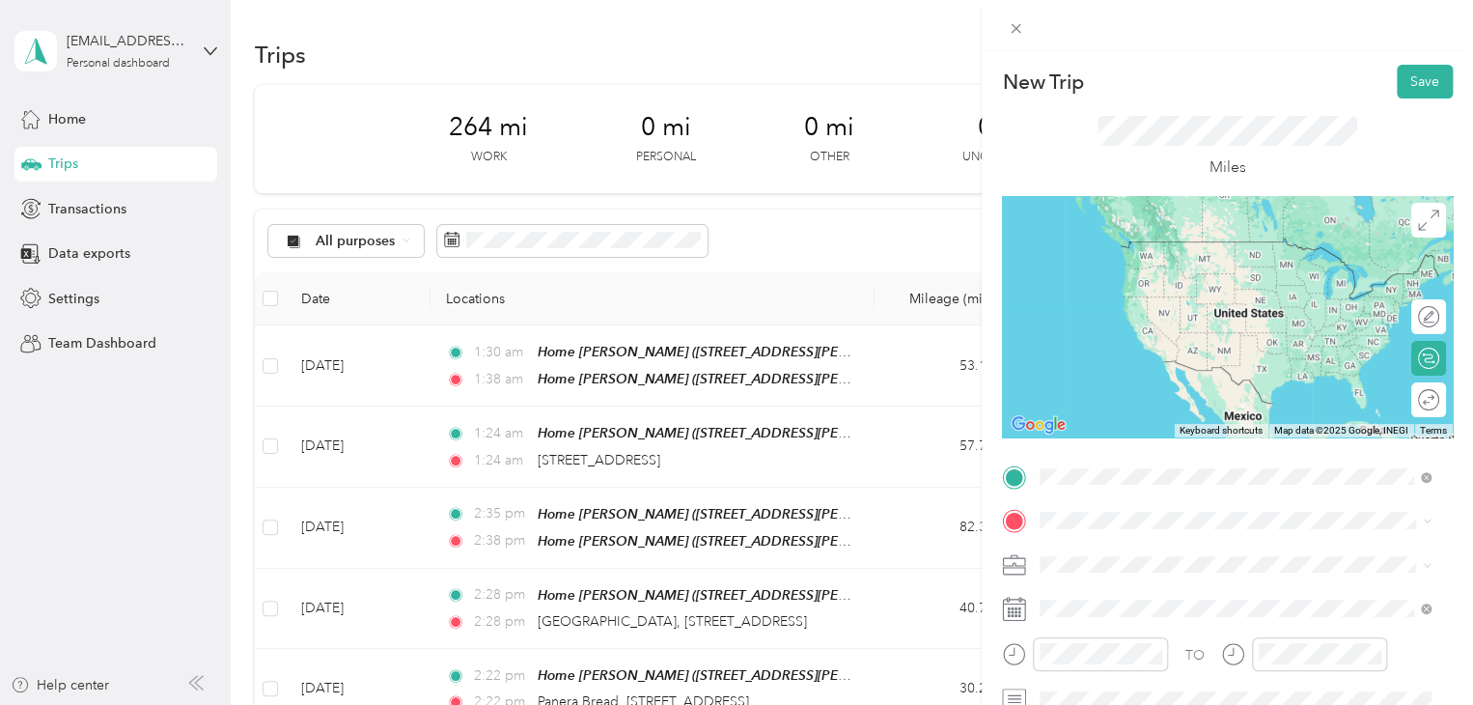
click at [1164, 236] on span "[STREET_ADDRESS][PERSON_NAME][US_STATE]" at bounding box center [1226, 241] width 300 height 17
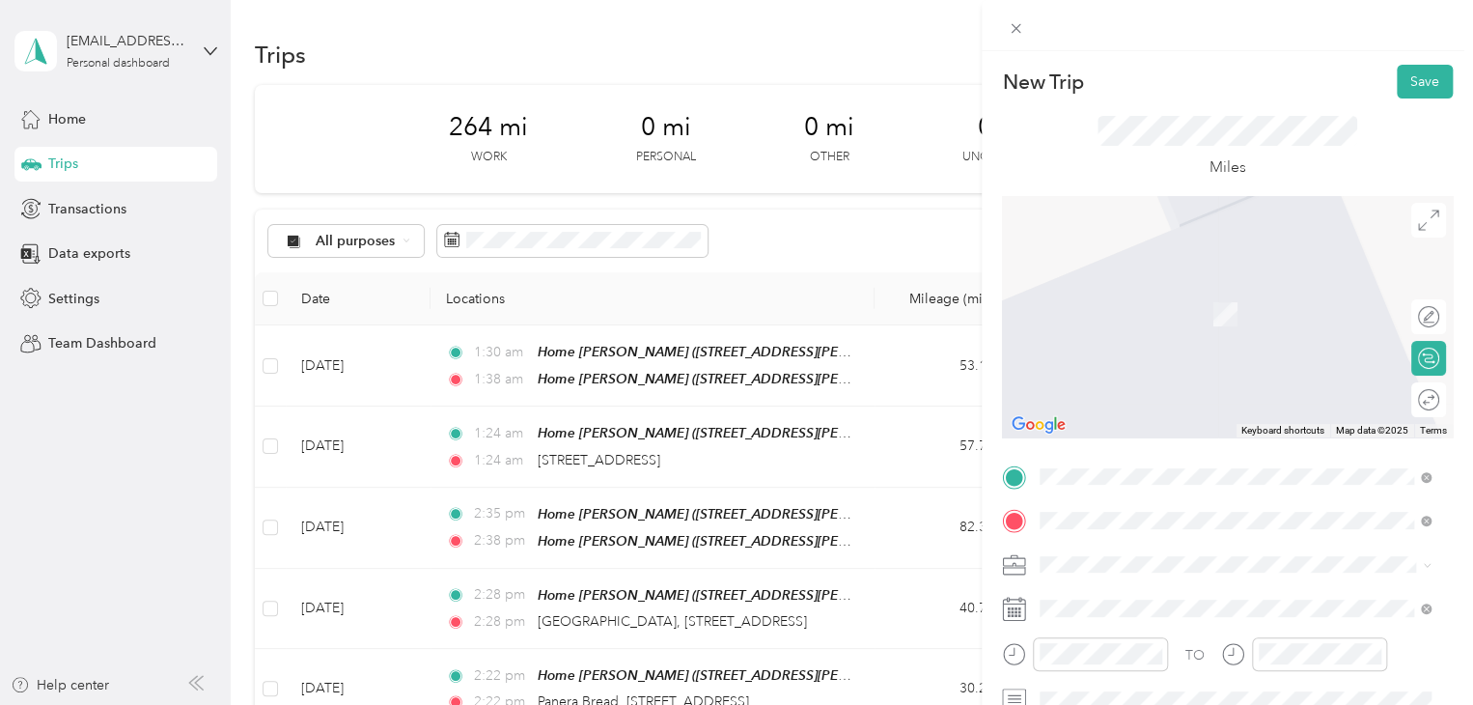
click at [1173, 322] on span "[STREET_ADDRESS][US_STATE]" at bounding box center [1172, 314] width 193 height 16
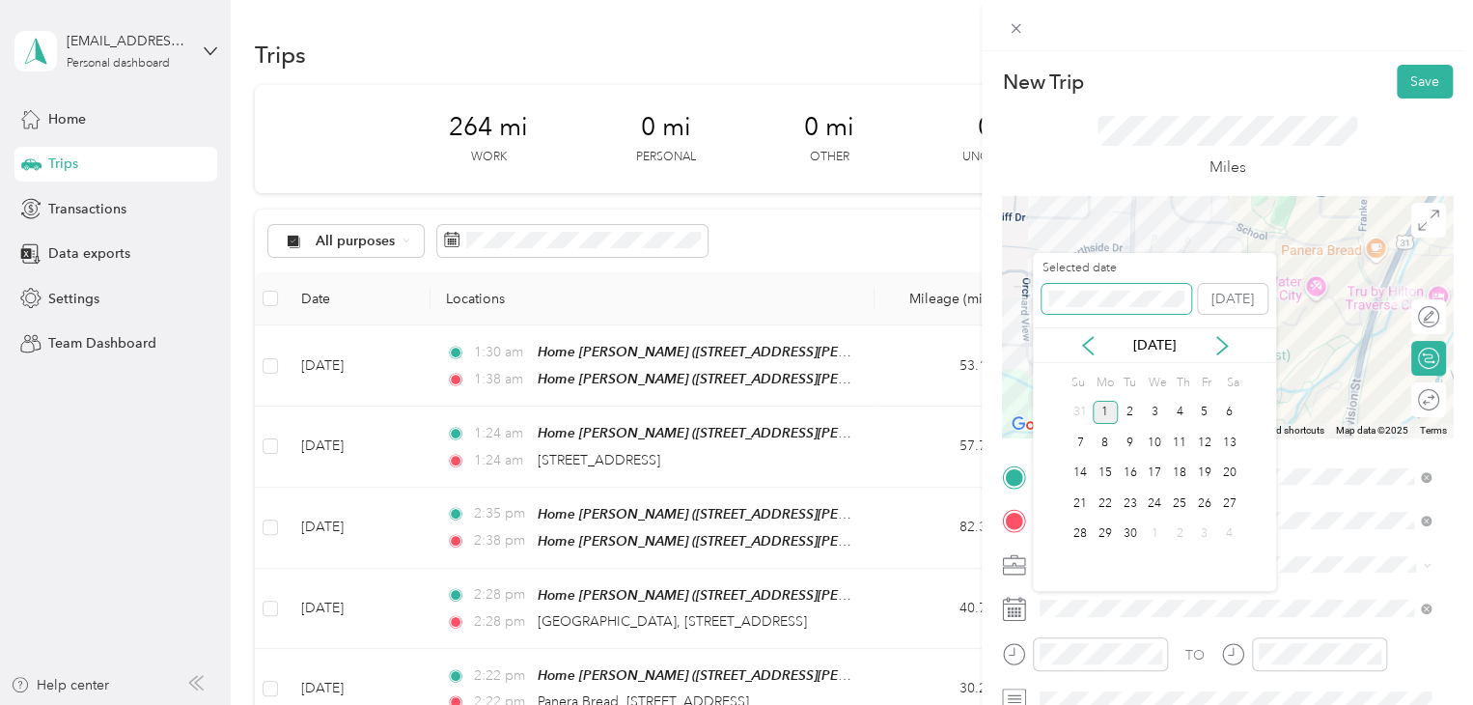
click at [1115, 311] on span at bounding box center [1117, 299] width 150 height 31
click at [1408, 56] on div "New Trip Save This trip cannot be edited because it is either under review, app…" at bounding box center [1227, 403] width 491 height 705
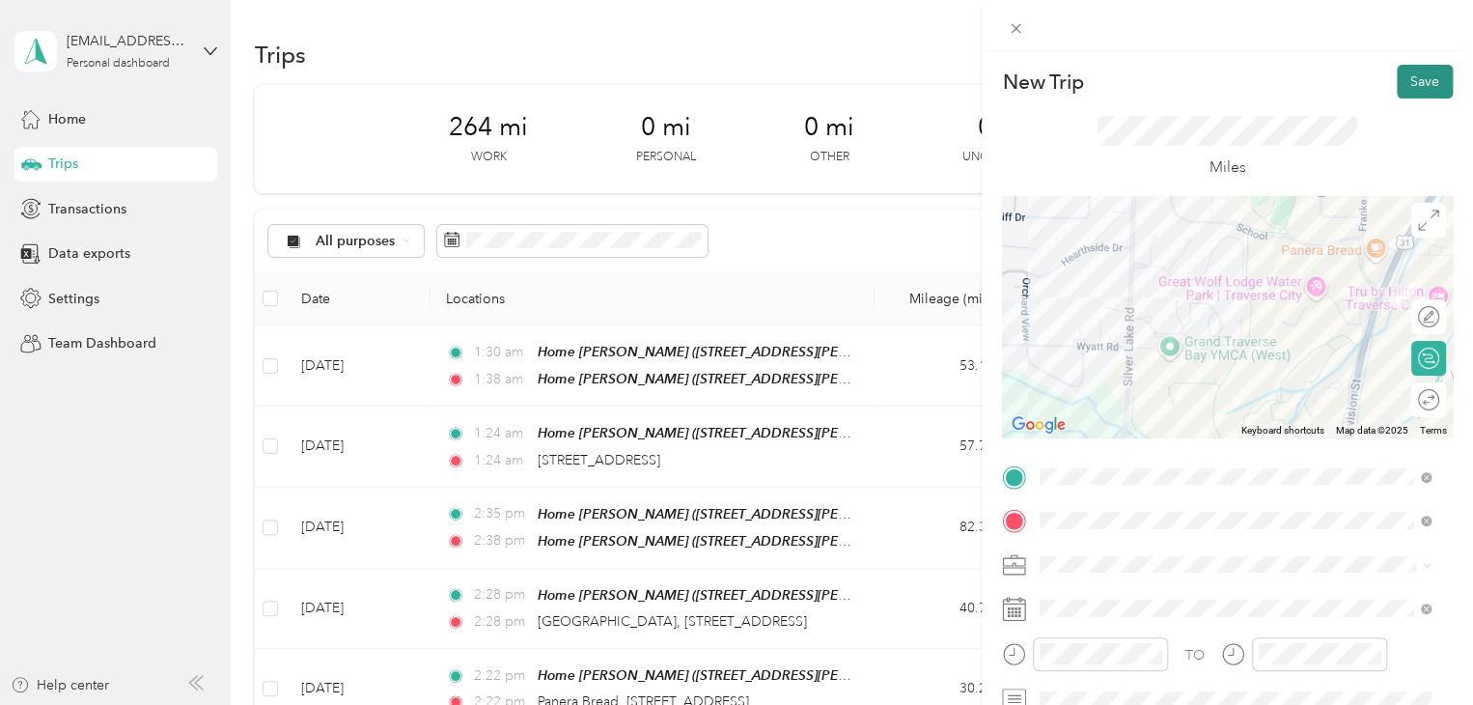
click at [1403, 68] on button "Save" at bounding box center [1425, 82] width 56 height 34
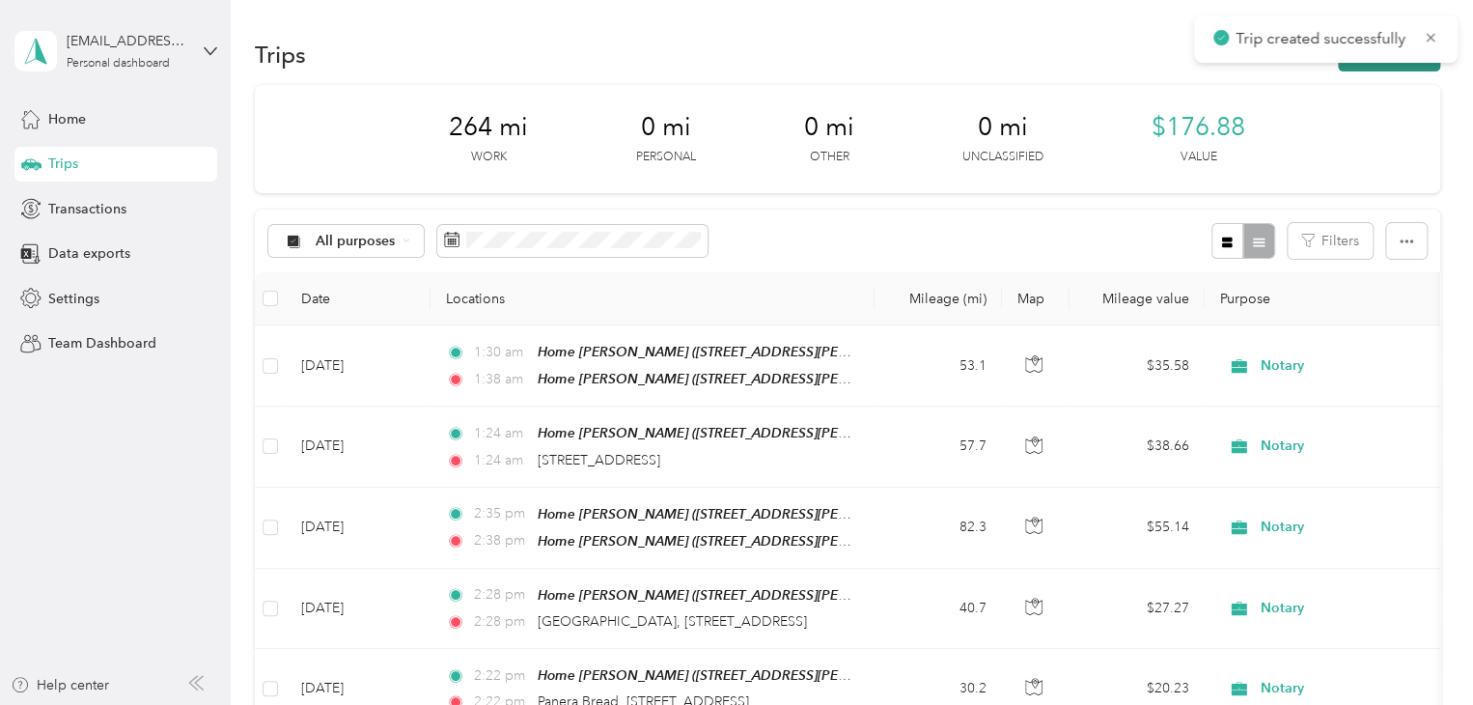
click at [1370, 67] on button "New trip" at bounding box center [1389, 55] width 102 height 34
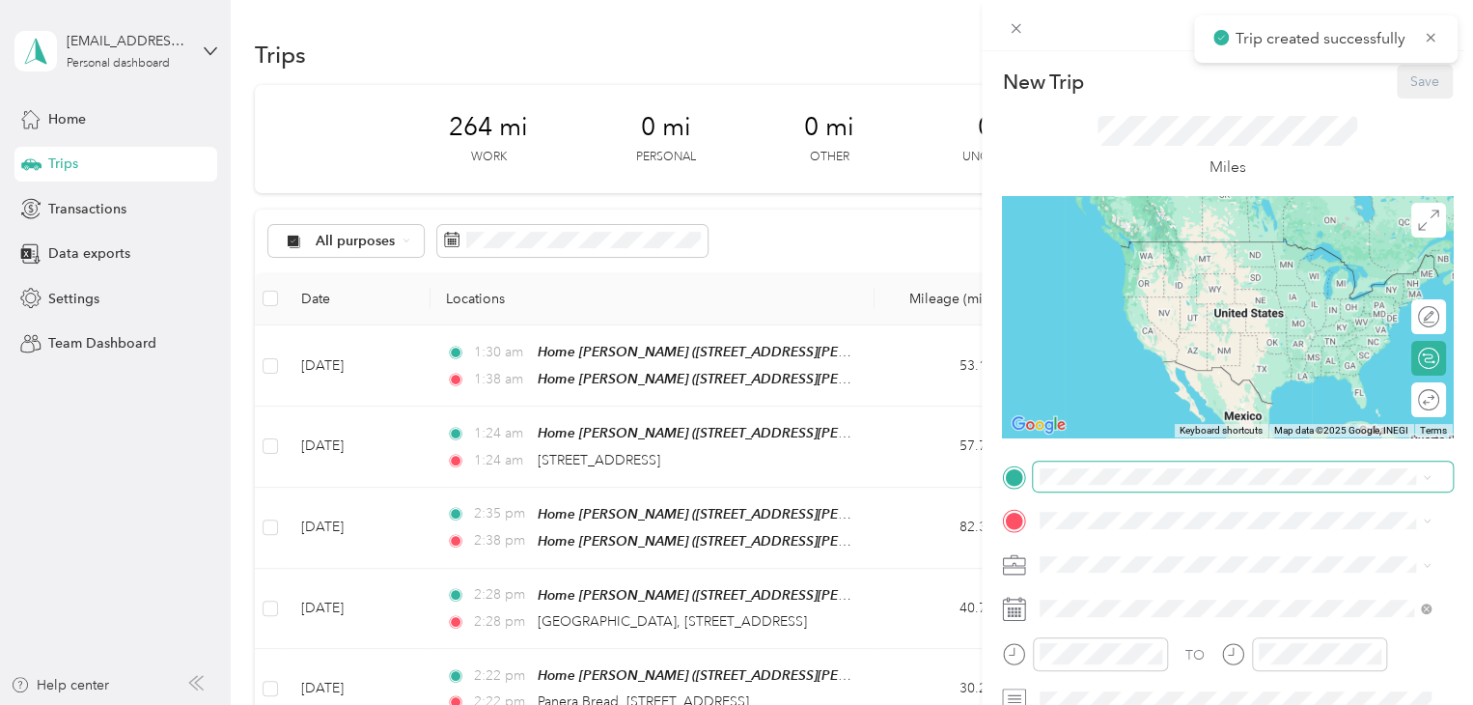
click at [1066, 488] on span at bounding box center [1243, 476] width 420 height 31
click at [1206, 264] on span "[STREET_ADDRESS][US_STATE]" at bounding box center [1172, 269] width 193 height 16
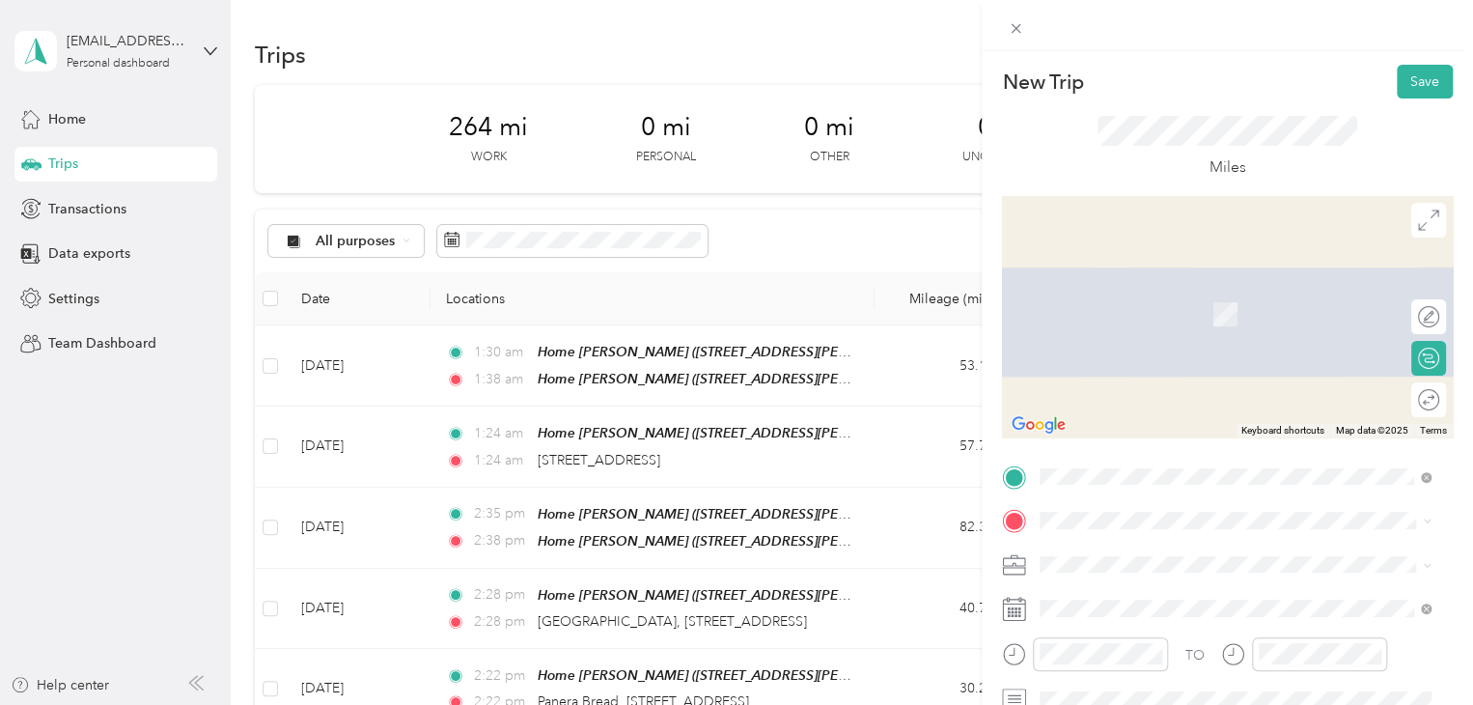
click at [1152, 291] on span "[STREET_ADDRESS][US_STATE]" at bounding box center [1172, 281] width 193 height 17
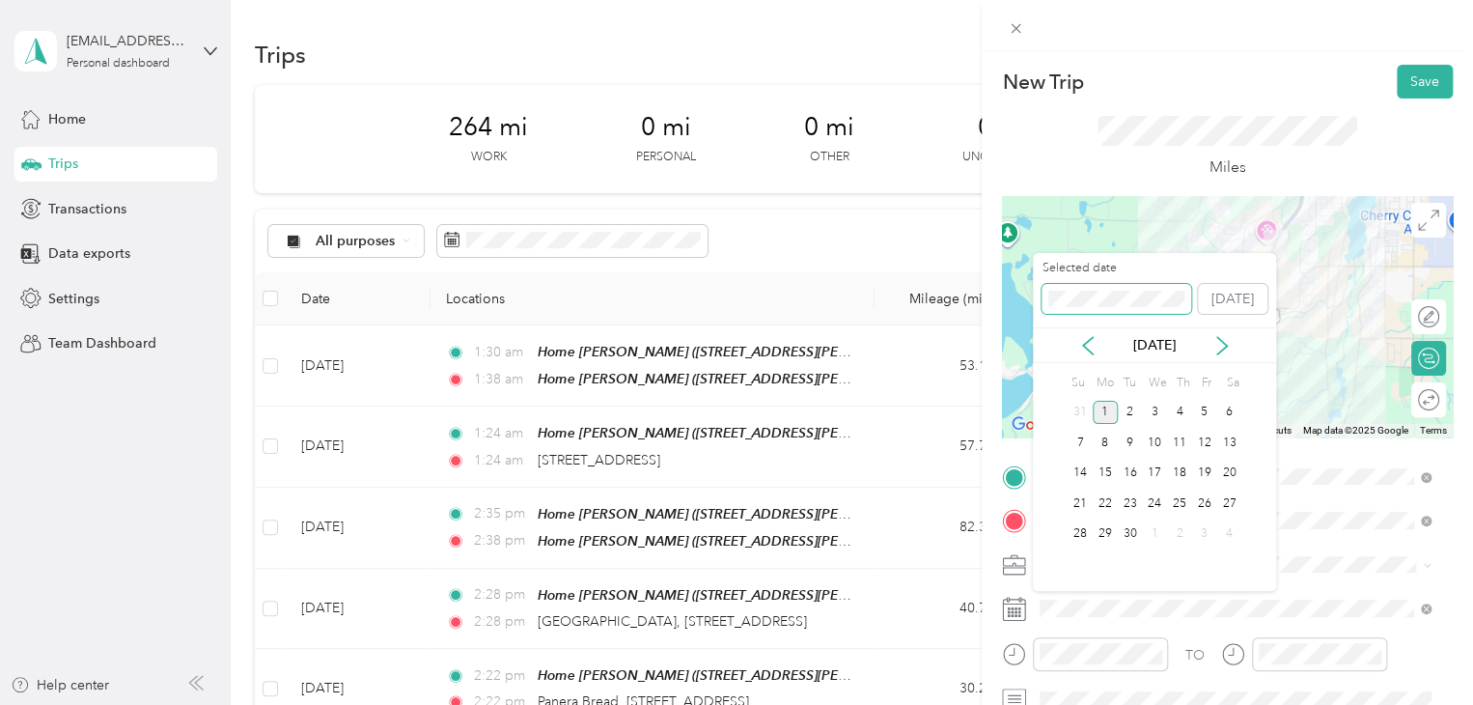
click at [966, 704] on div "New Trip Save This trip cannot be edited because it is either under review, app…" at bounding box center [731, 705] width 1463 height 0
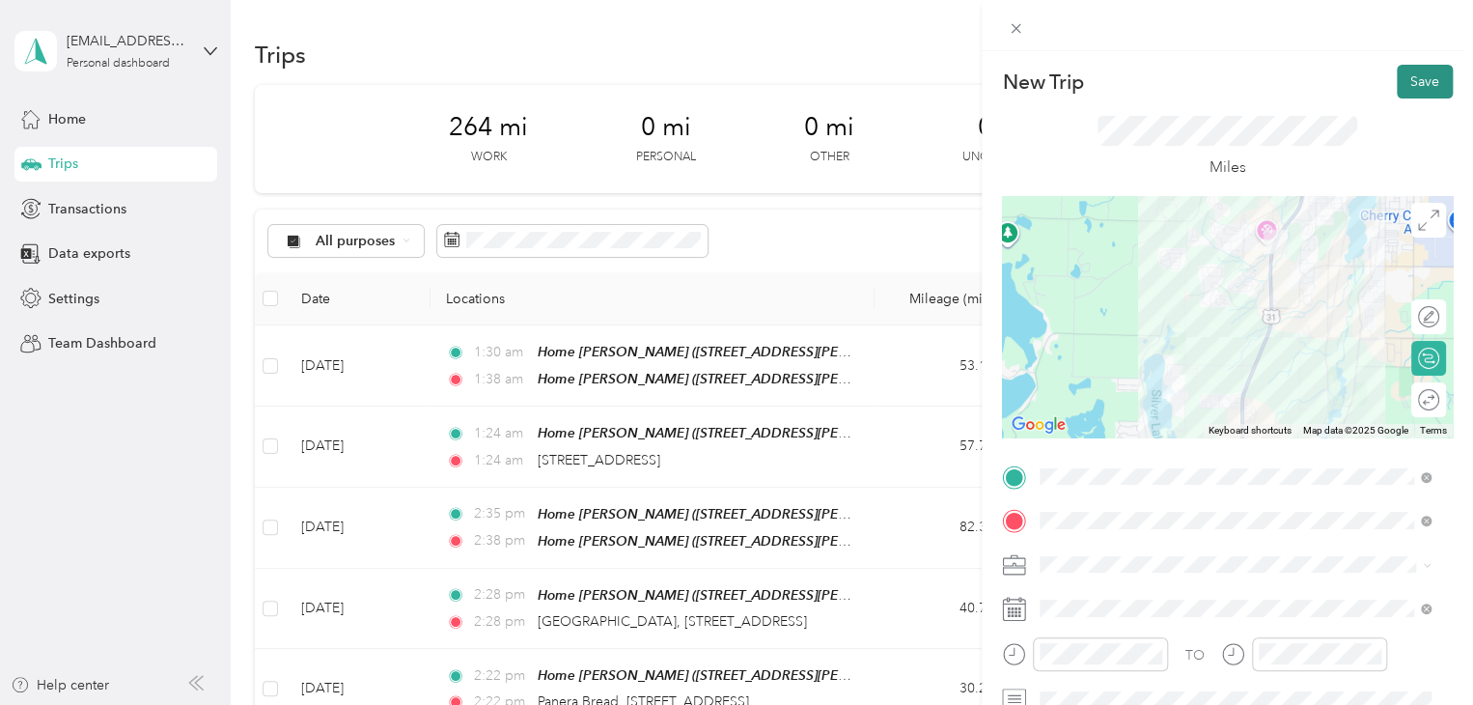
click at [1402, 89] on button "Save" at bounding box center [1425, 82] width 56 height 34
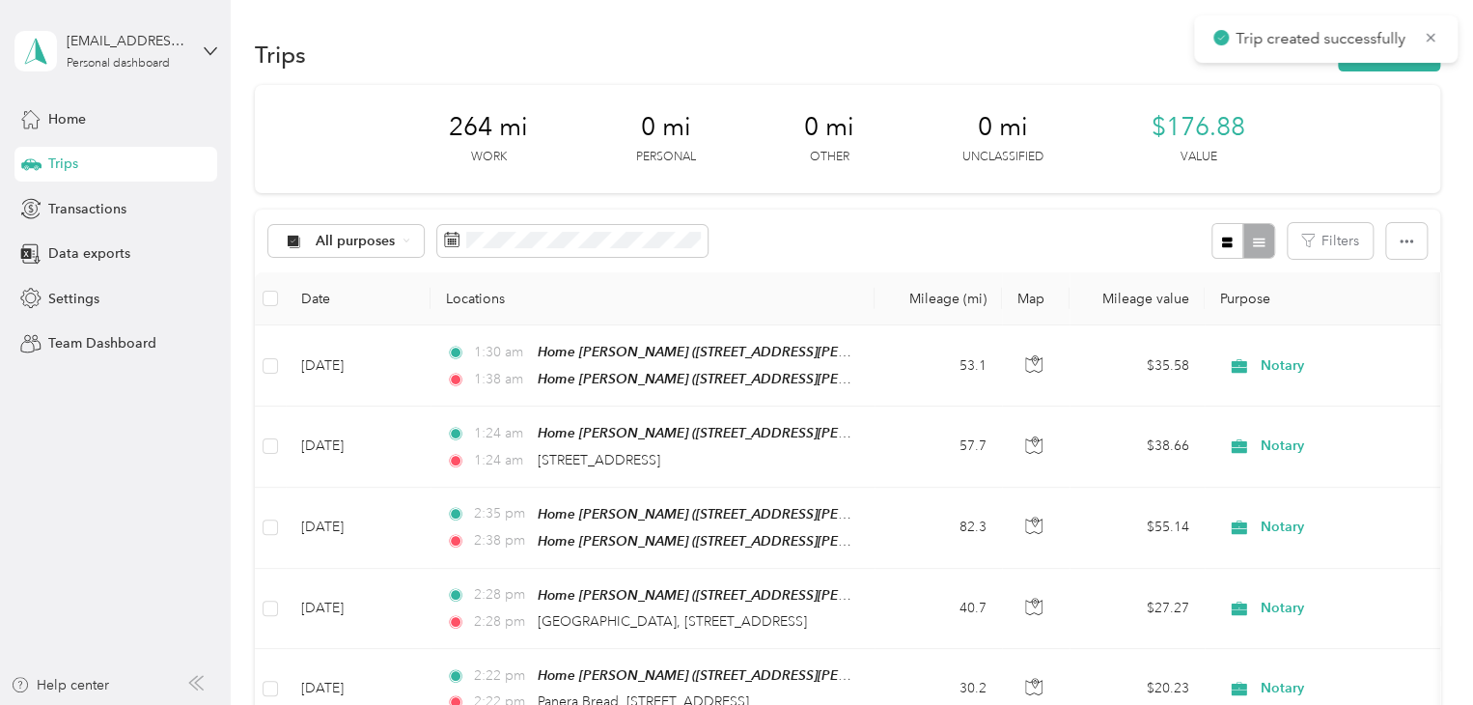
click at [1392, 72] on div "Trips New trip" at bounding box center [847, 54] width 1185 height 41
click at [1393, 67] on button "New trip" at bounding box center [1389, 55] width 102 height 34
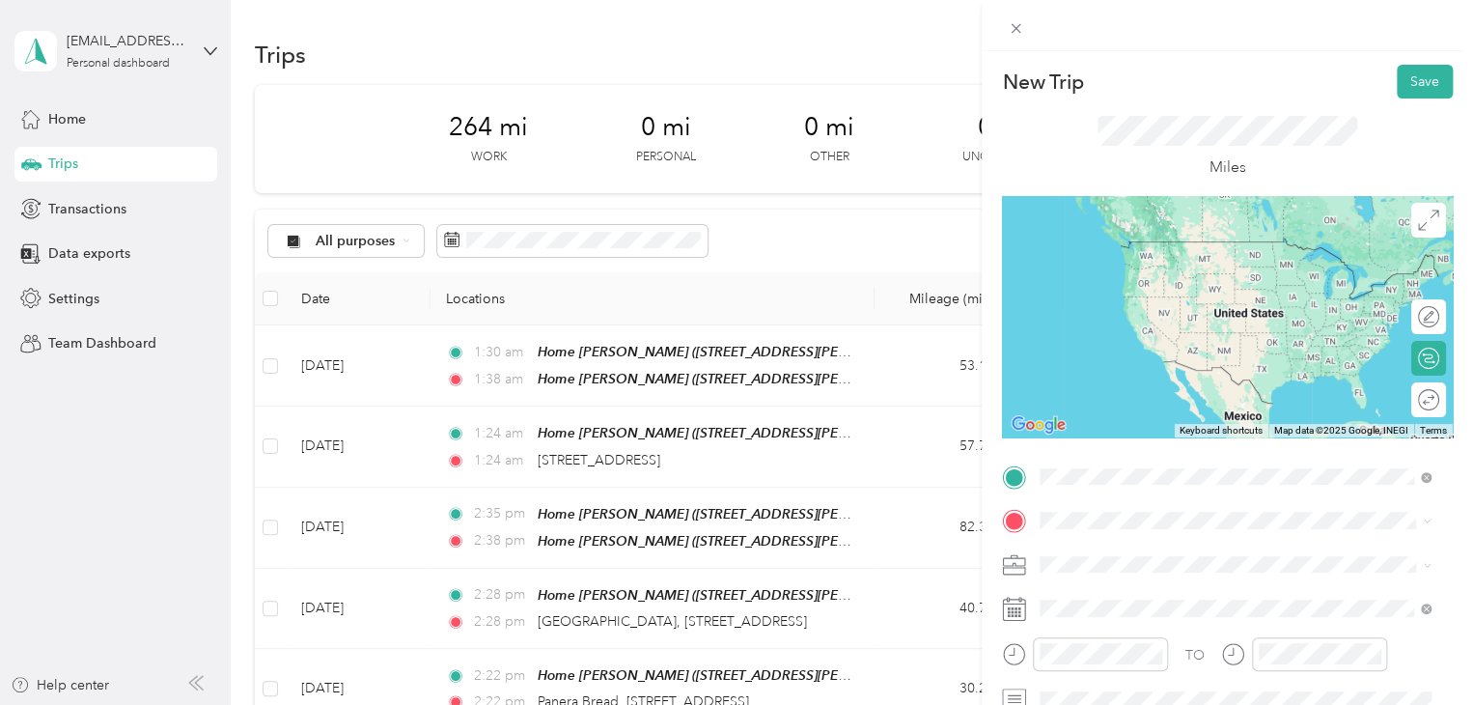
click at [1158, 250] on span "[STREET_ADDRESS][US_STATE]" at bounding box center [1172, 241] width 193 height 17
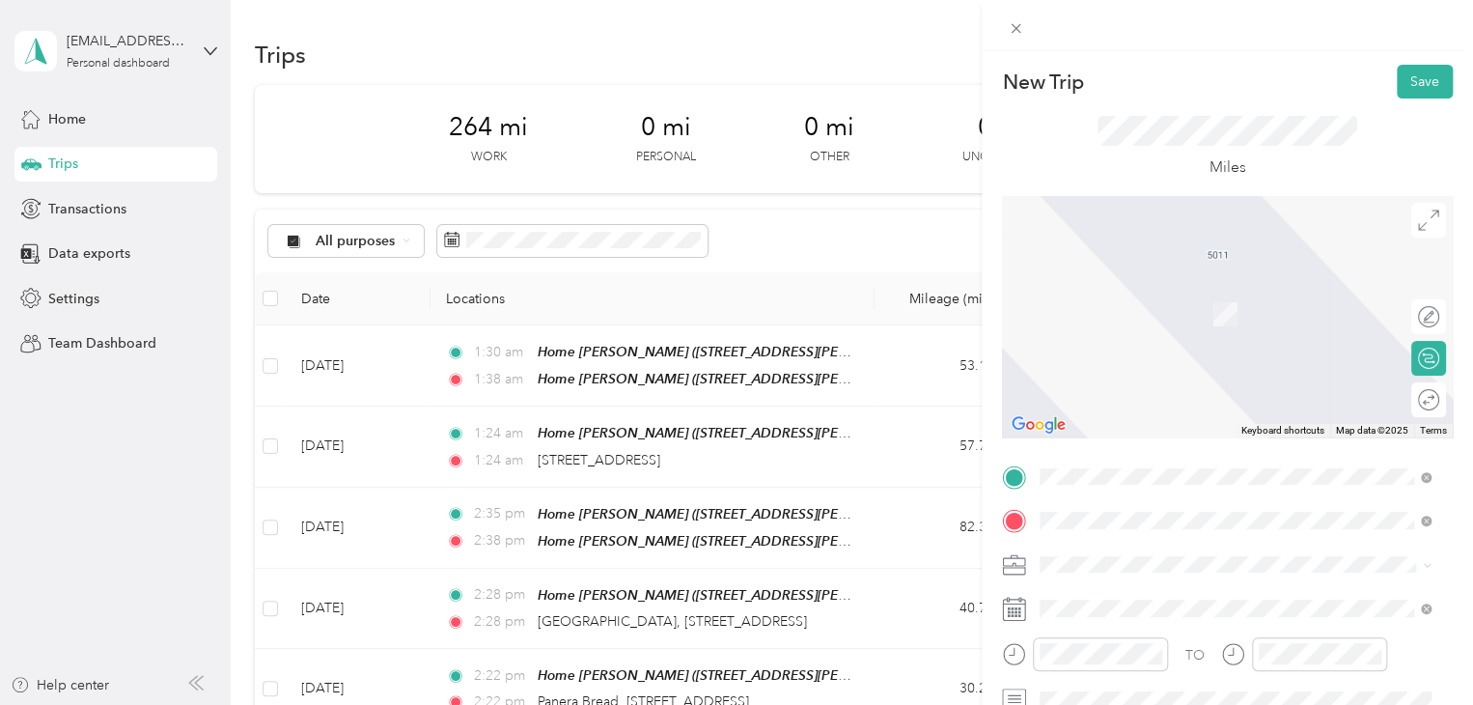
click at [1116, 428] on span "Meijer, [STREET_ADDRESS] , 49684, [GEOGRAPHIC_DATA], [GEOGRAPHIC_DATA], [GEOGRA…" at bounding box center [1221, 456] width 290 height 57
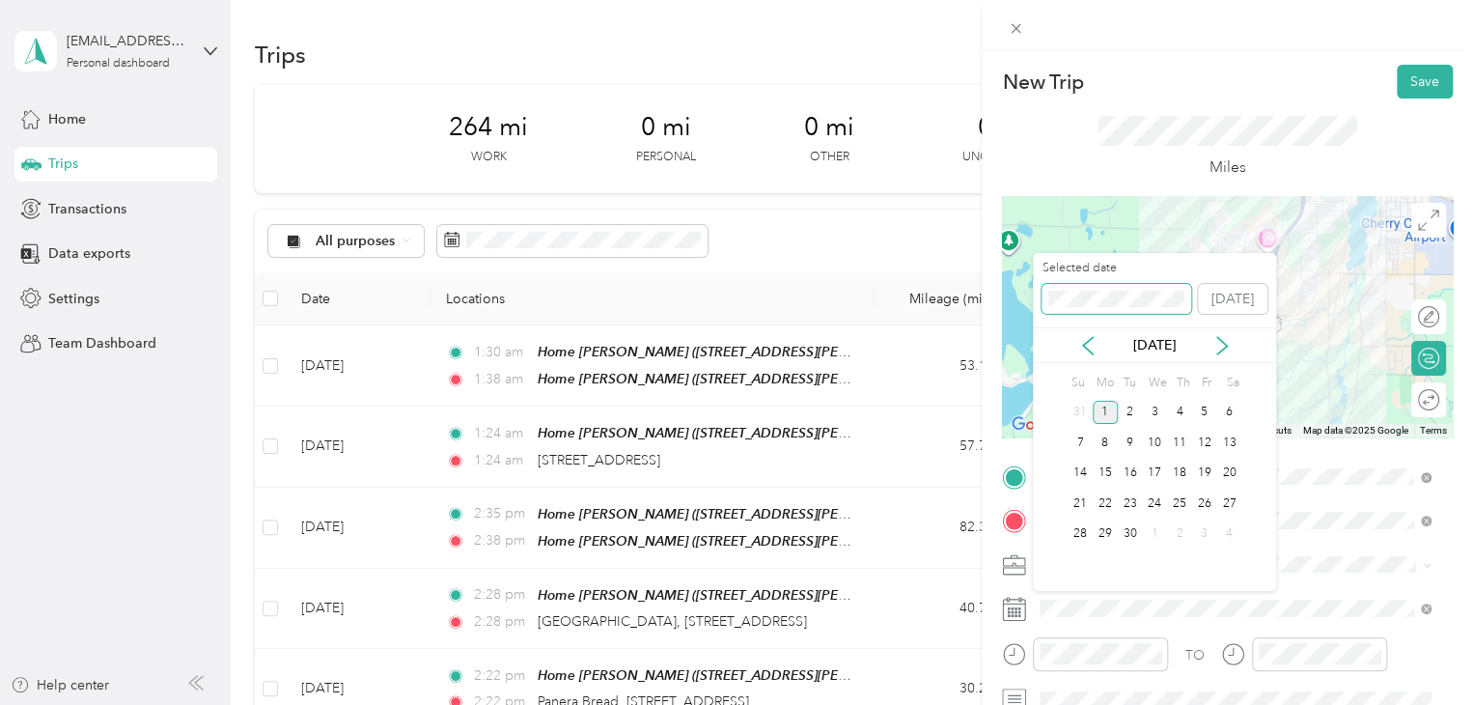
click at [981, 704] on div "New Trip Save This trip cannot be edited because it is either under review, app…" at bounding box center [731, 705] width 1463 height 0
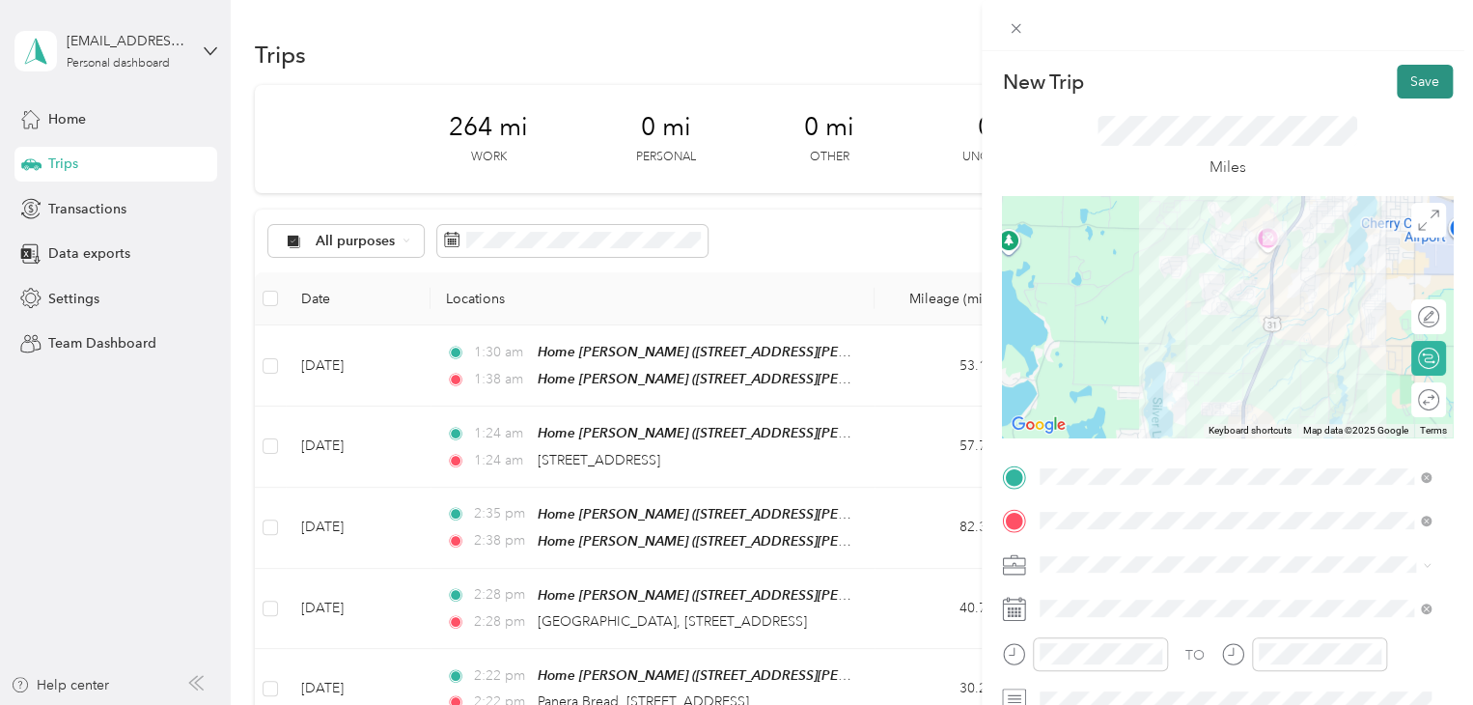
click at [1409, 70] on button "Save" at bounding box center [1425, 82] width 56 height 34
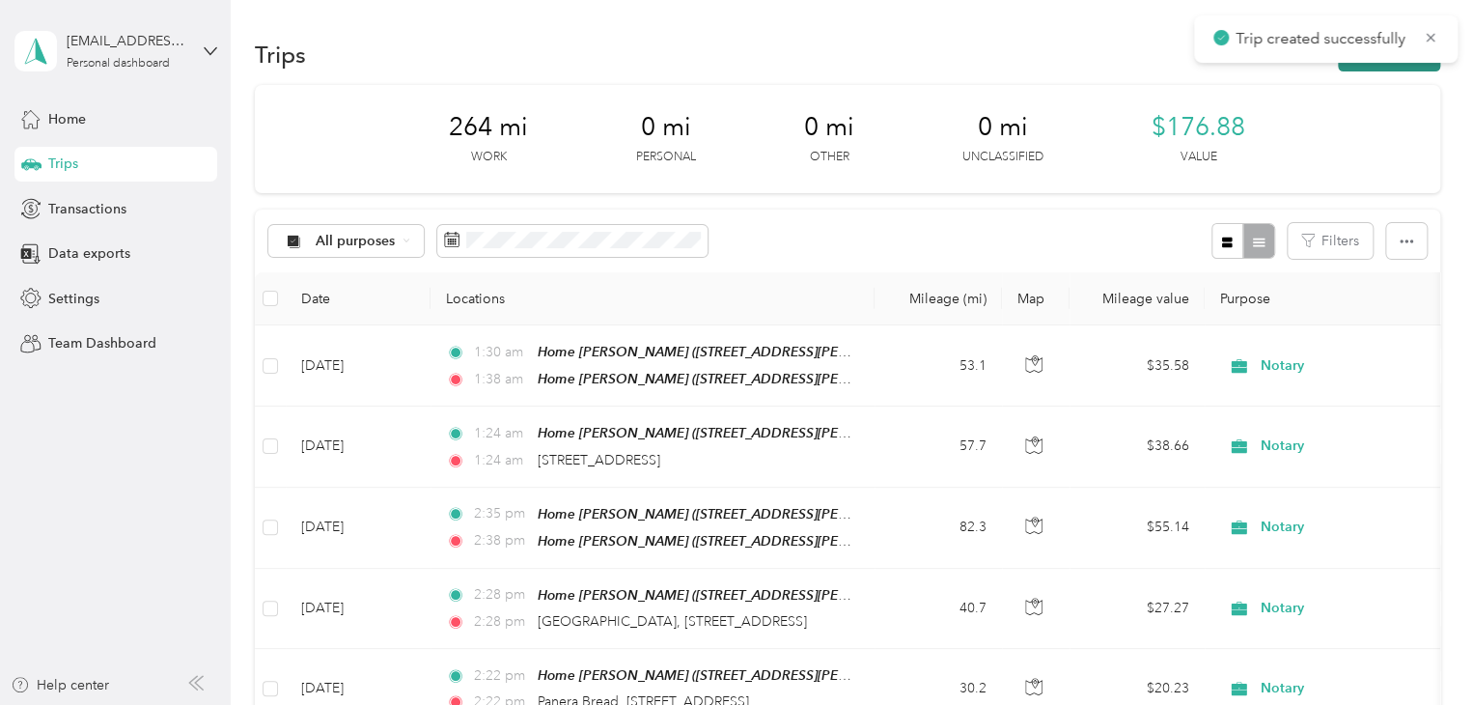
click at [1341, 65] on button "New trip" at bounding box center [1389, 55] width 102 height 34
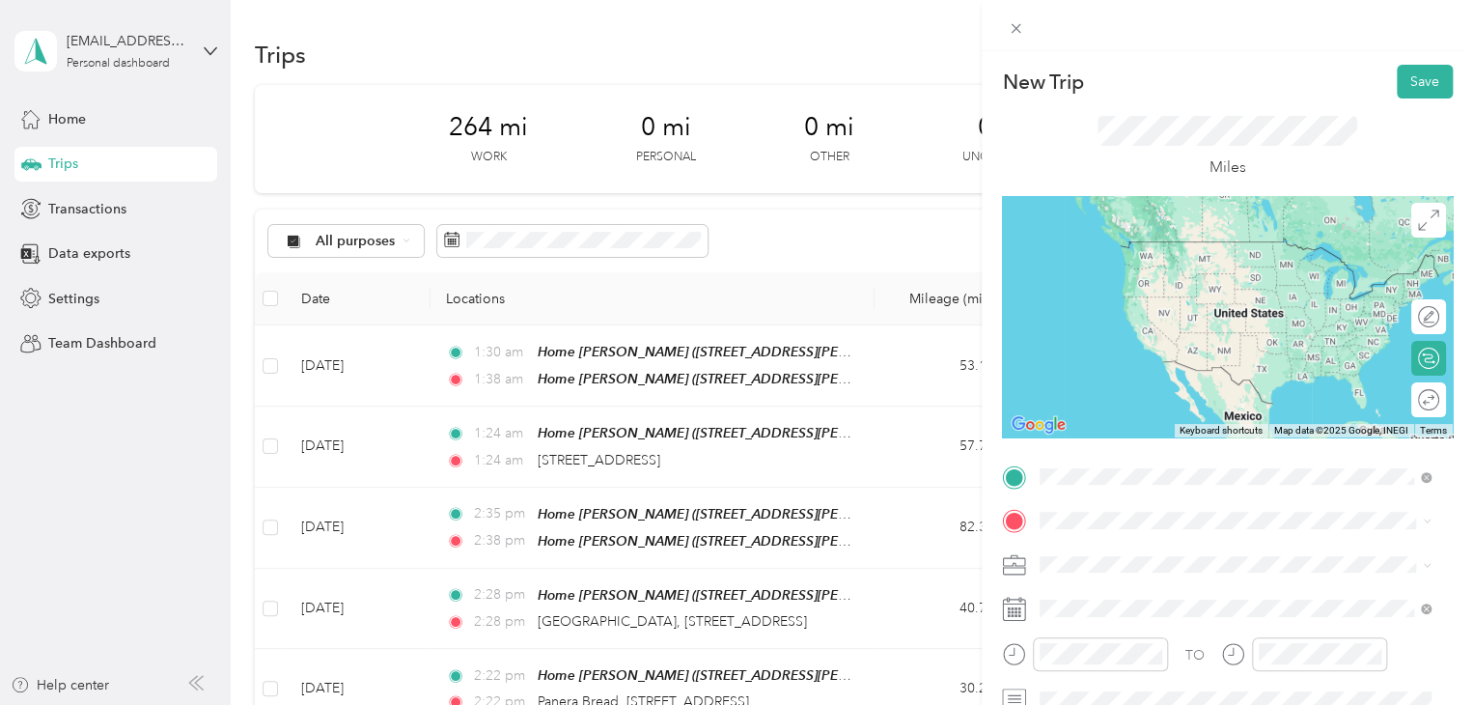
click at [1165, 363] on strong "Meijer Traverse City" at bounding box center [1138, 369] width 125 height 17
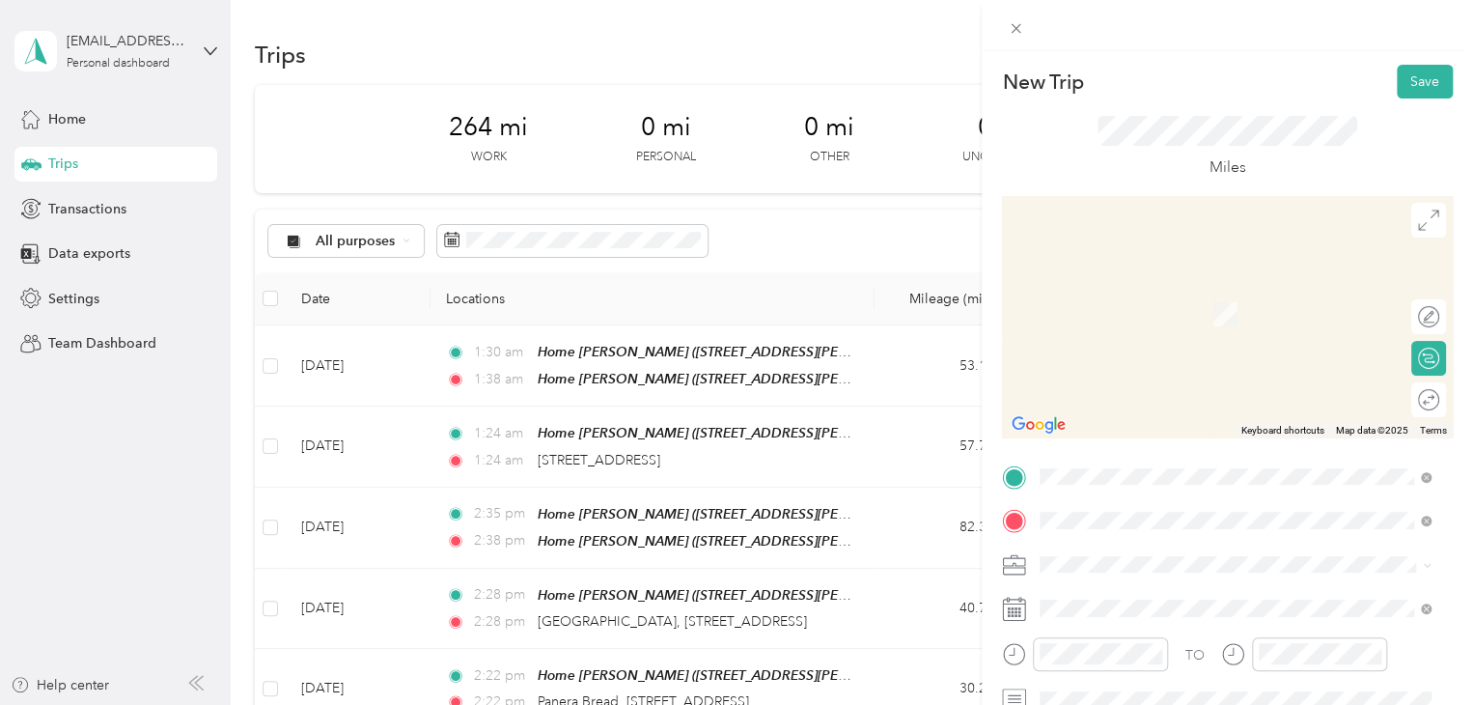
click at [1149, 294] on span "[STREET_ADDRESS][US_STATE]" at bounding box center [1172, 285] width 193 height 17
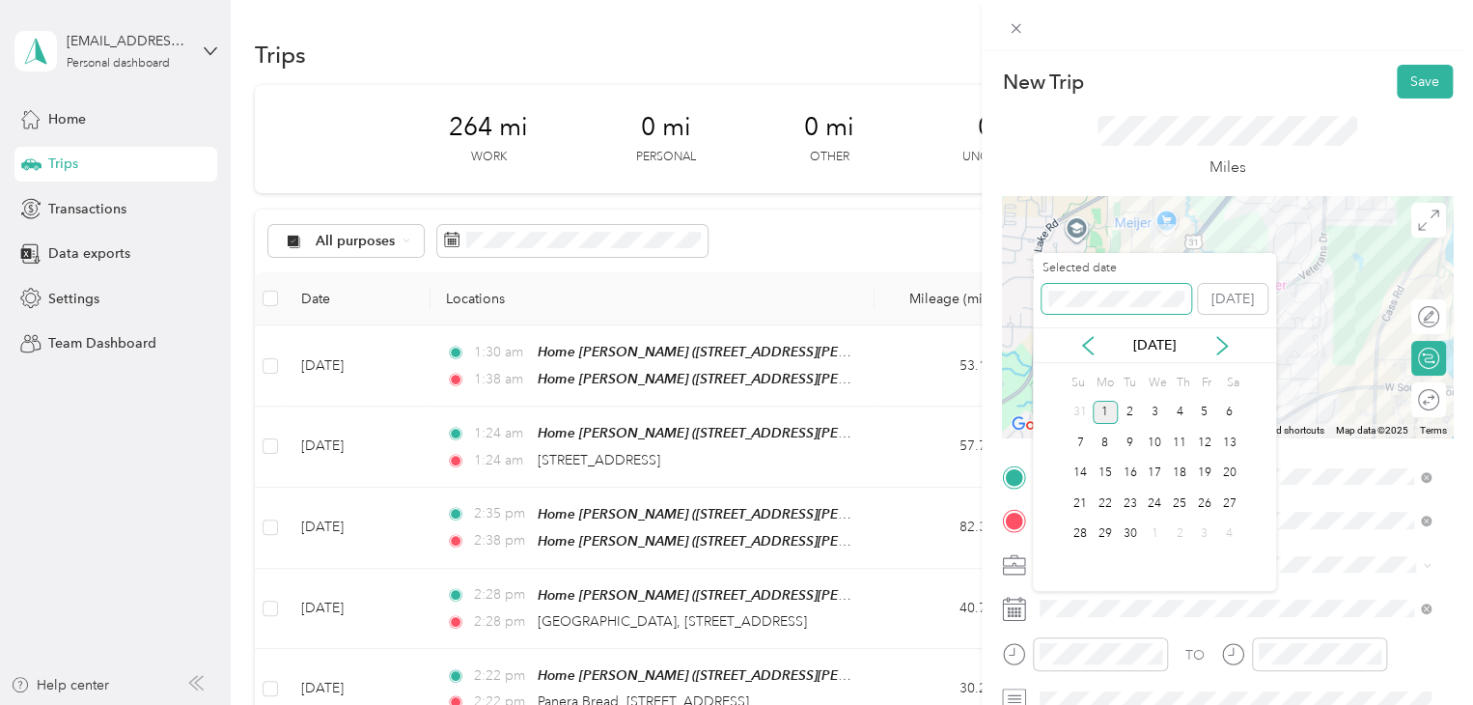
click at [1049, 292] on span at bounding box center [1117, 299] width 150 height 31
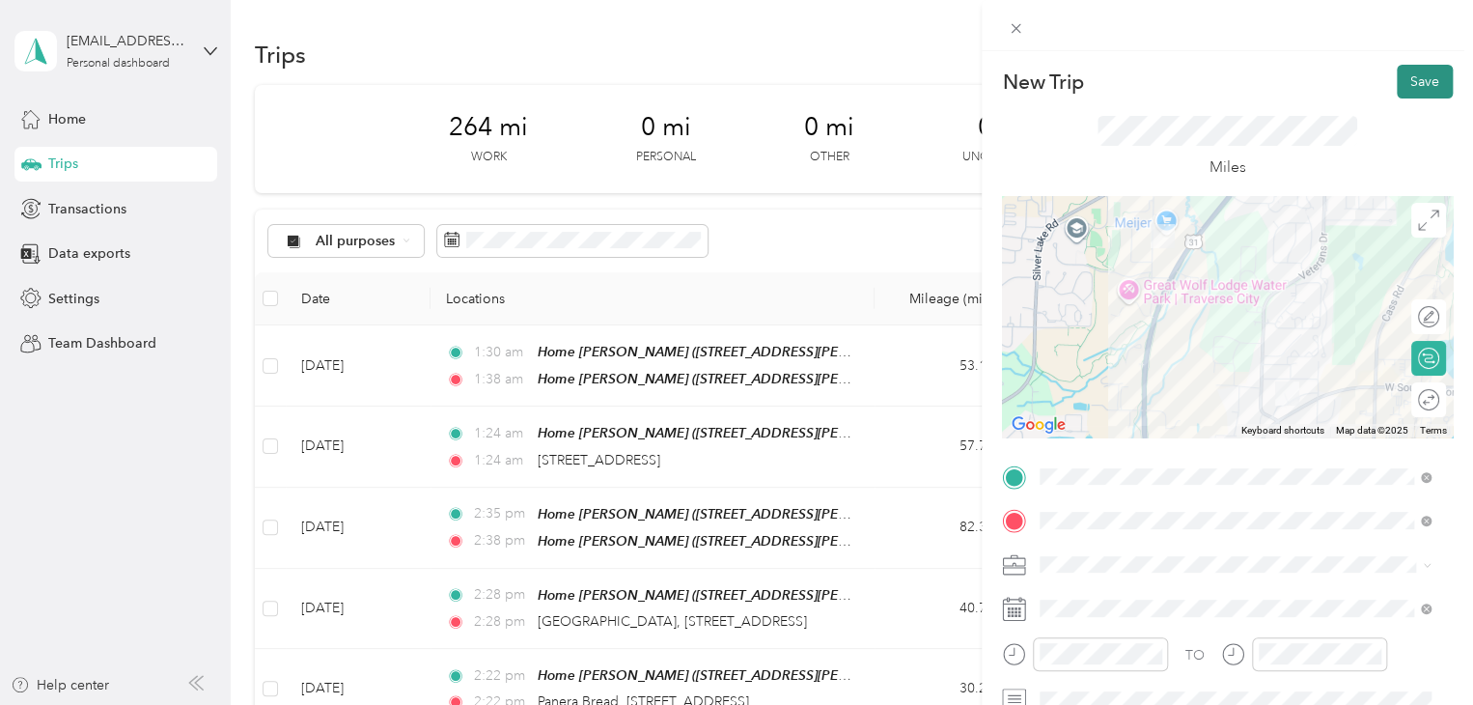
click at [1402, 81] on button "Save" at bounding box center [1425, 82] width 56 height 34
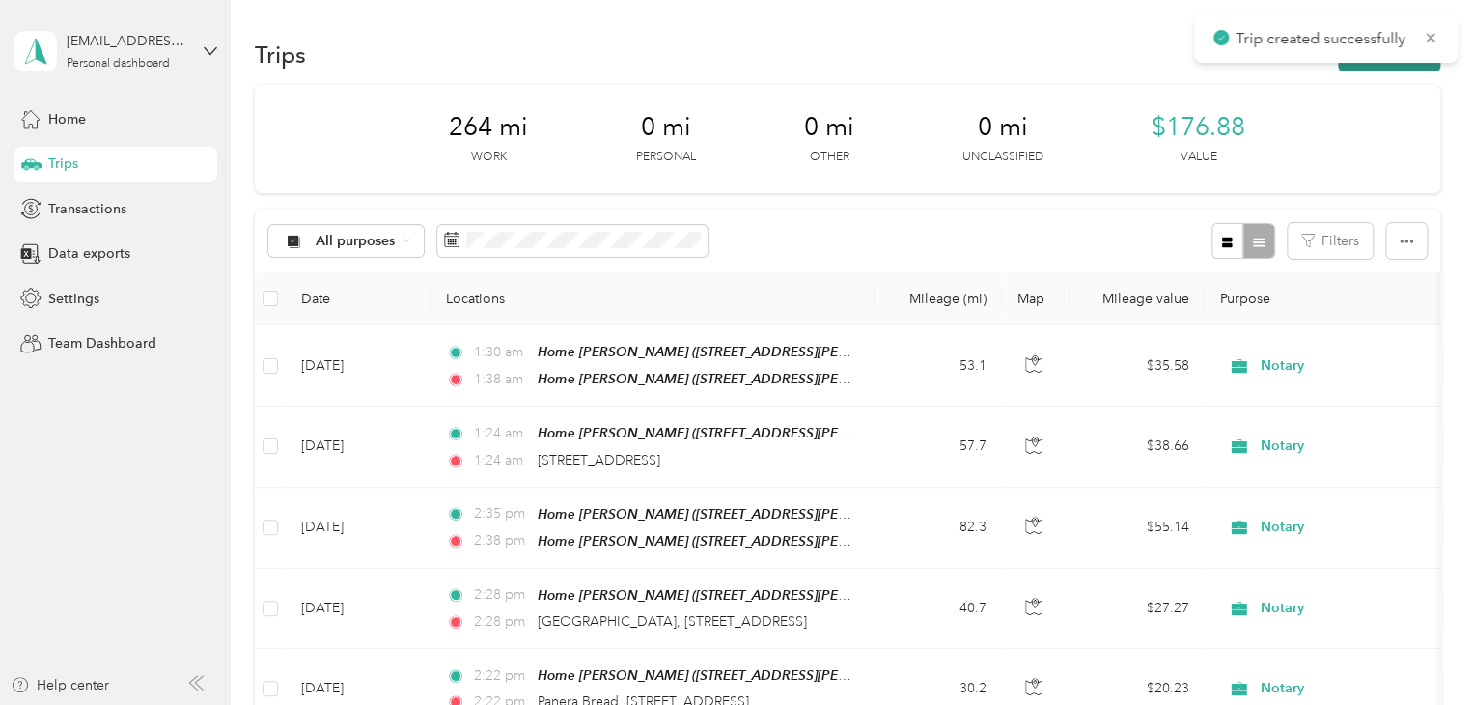
click at [1383, 67] on button "New trip" at bounding box center [1389, 55] width 102 height 34
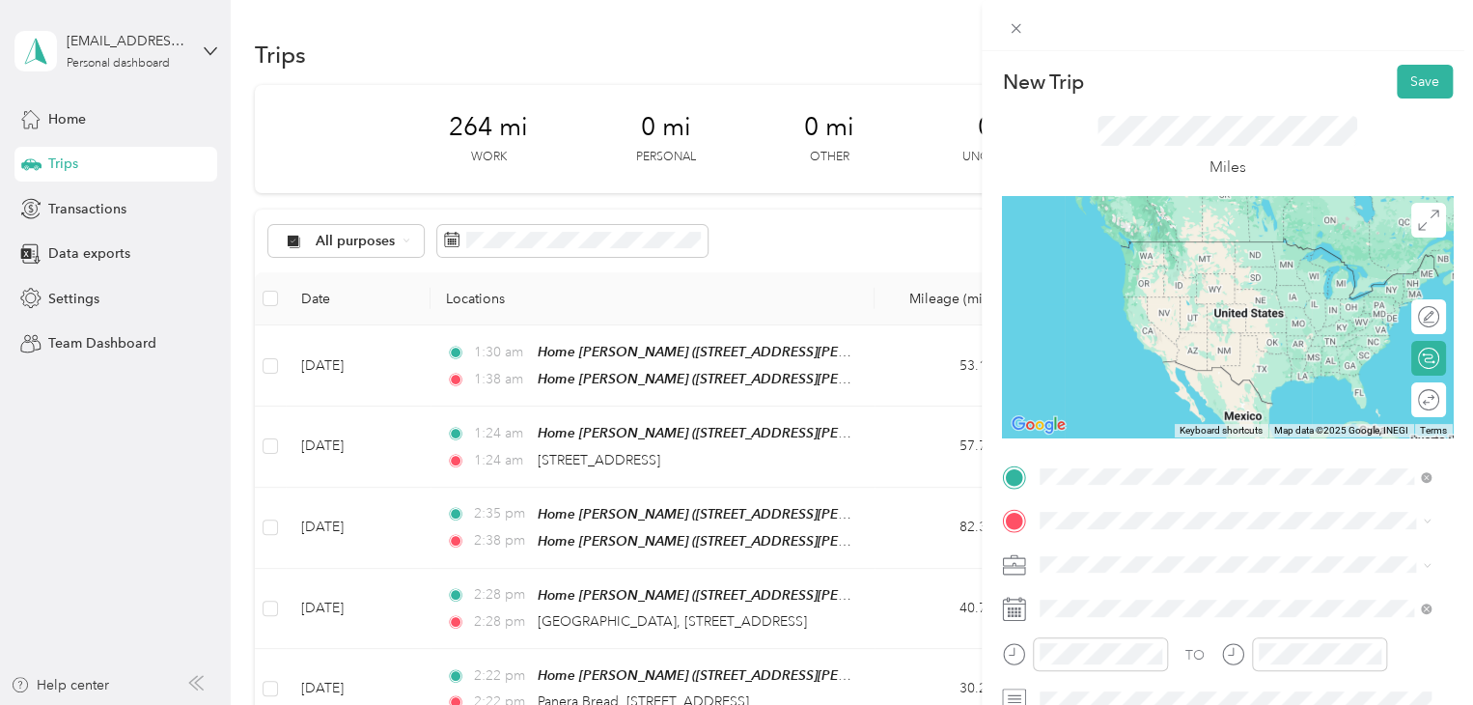
click at [1128, 244] on span "[STREET_ADDRESS][US_STATE]" at bounding box center [1172, 241] width 193 height 17
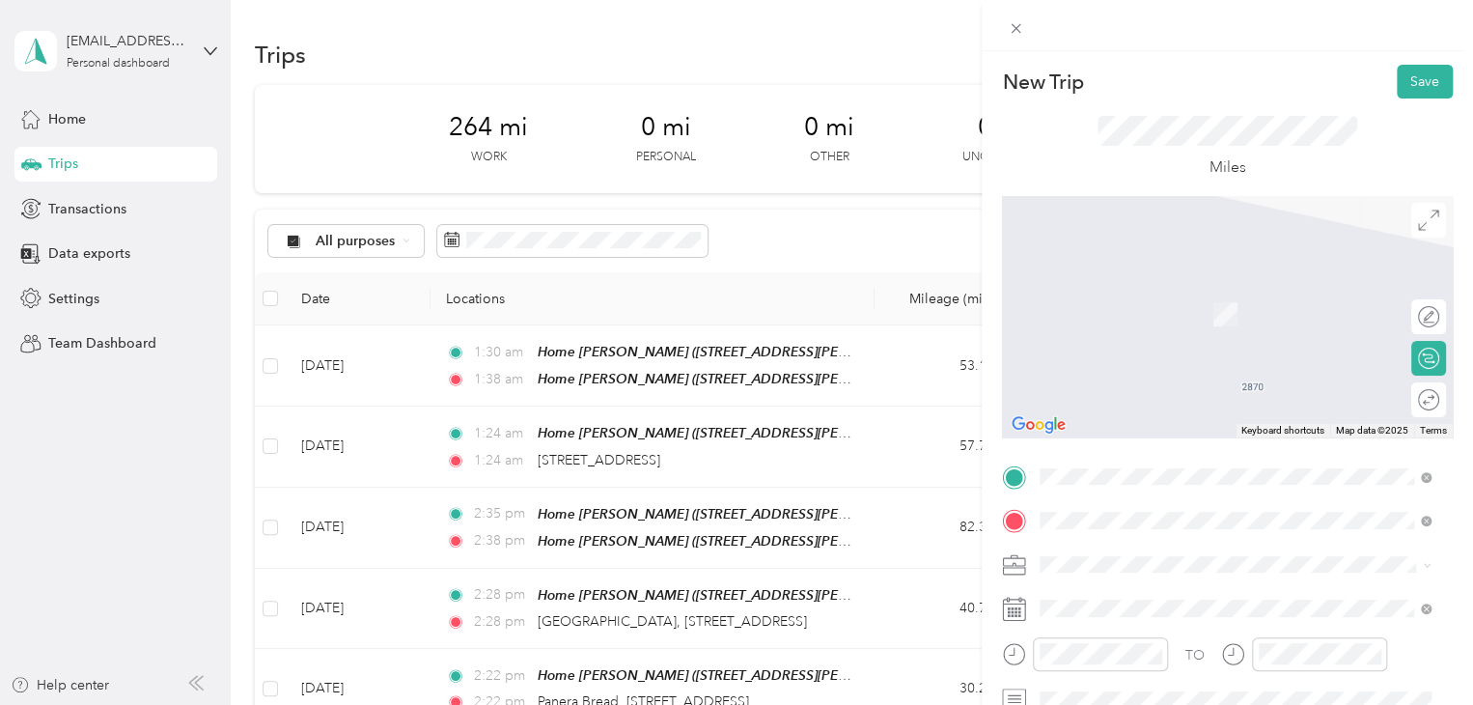
click at [1151, 432] on span "[STREET_ADDRESS][PERSON_NAME], [PERSON_NAME], [GEOGRAPHIC_DATA], [GEOGRAPHIC_DA…" at bounding box center [1205, 456] width 258 height 57
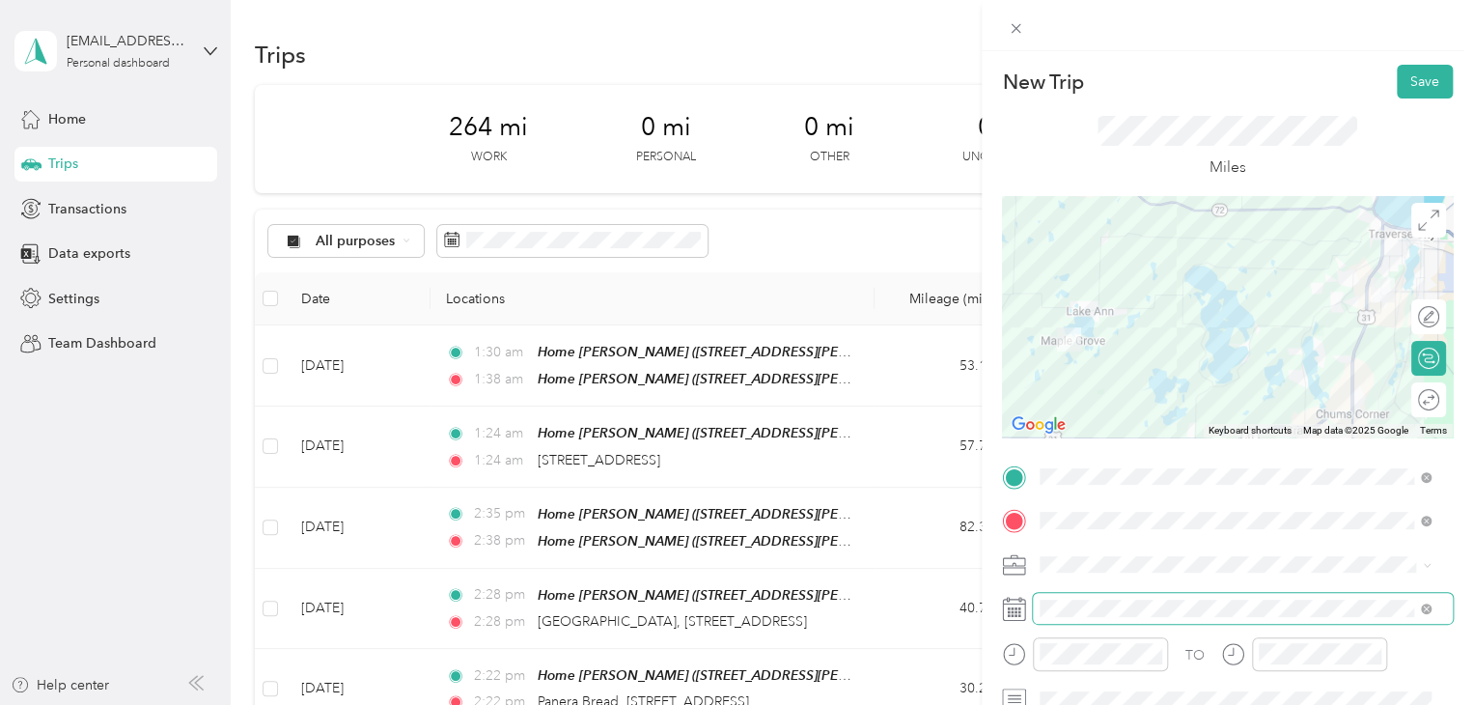
click at [1064, 616] on span at bounding box center [1243, 608] width 420 height 31
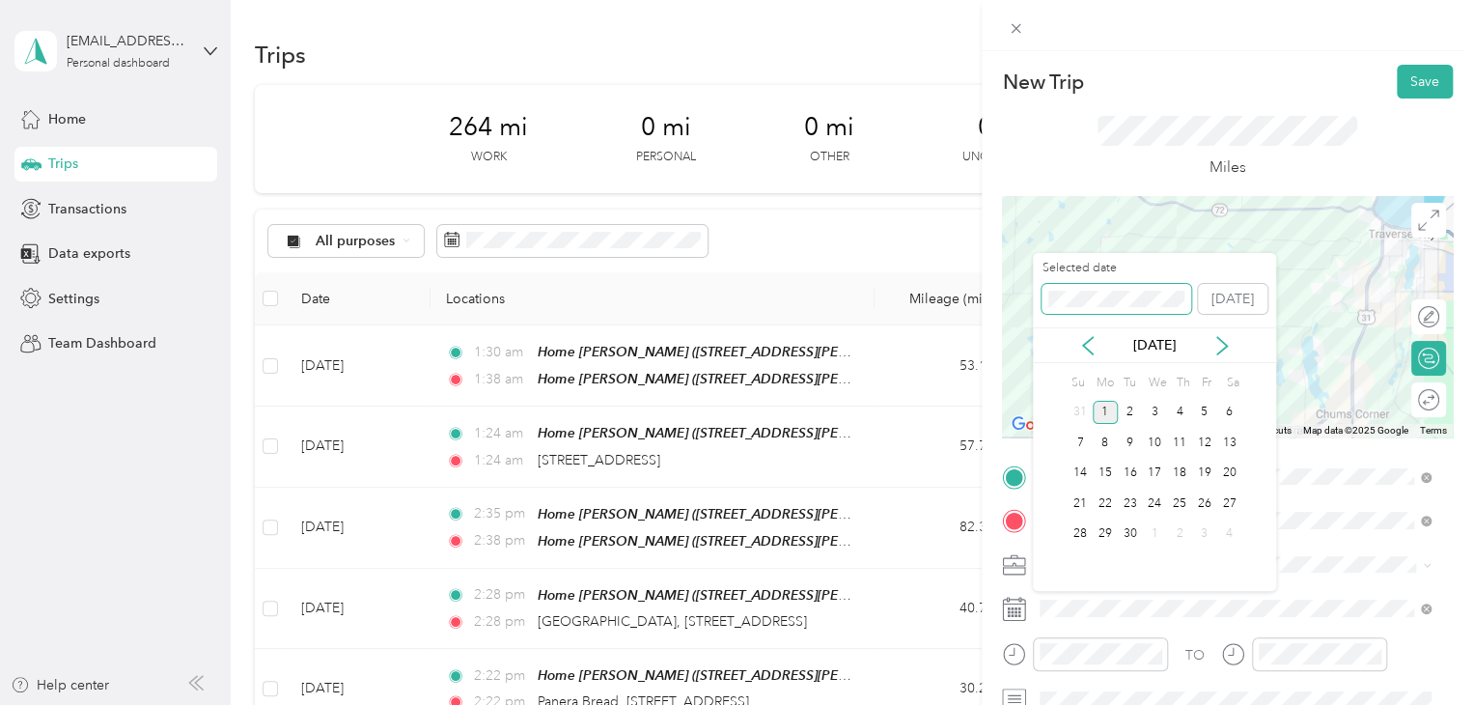
drag, startPoint x: 1064, startPoint y: 617, endPoint x: 1026, endPoint y: 296, distance: 322.7
click at [1026, 704] on div "New Trip Save This trip cannot be edited because it is either under review, app…" at bounding box center [731, 705] width 1463 height 0
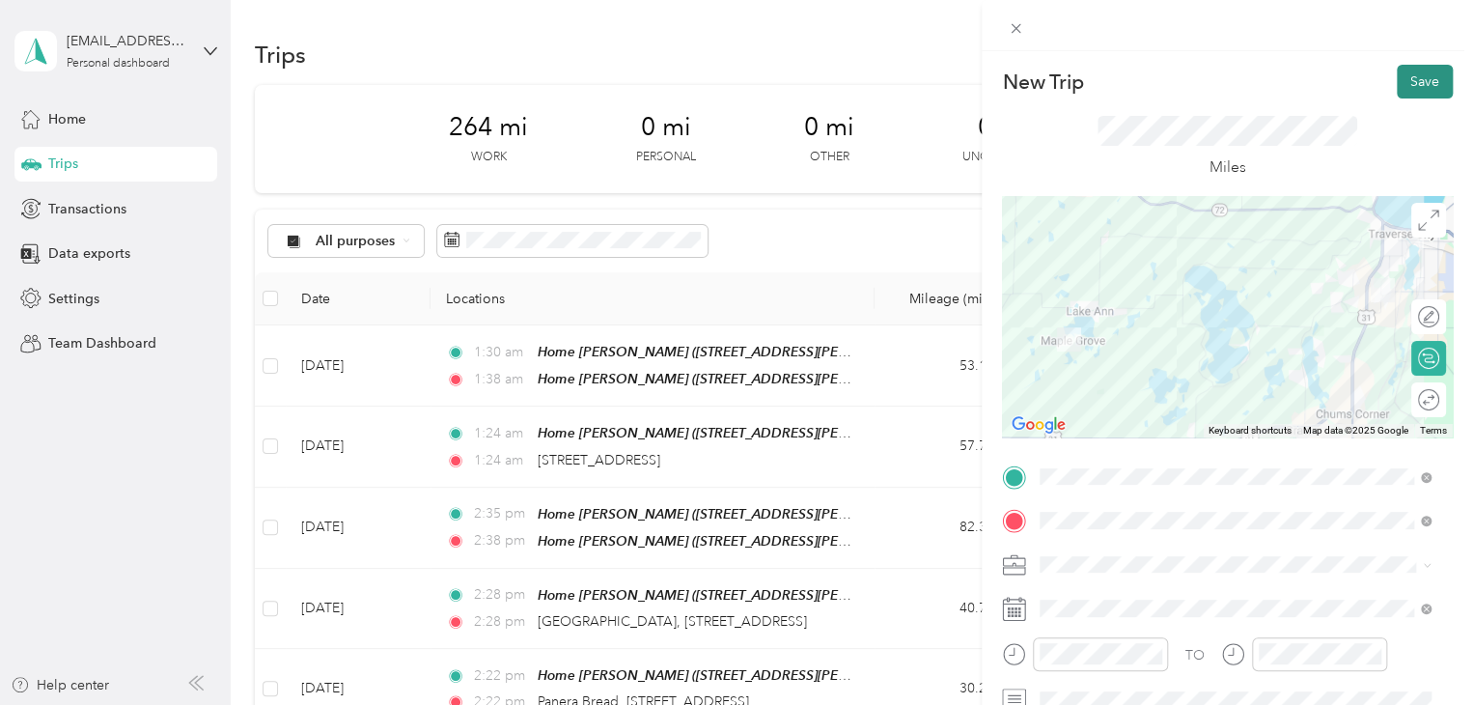
click at [1402, 90] on button "Save" at bounding box center [1425, 82] width 56 height 34
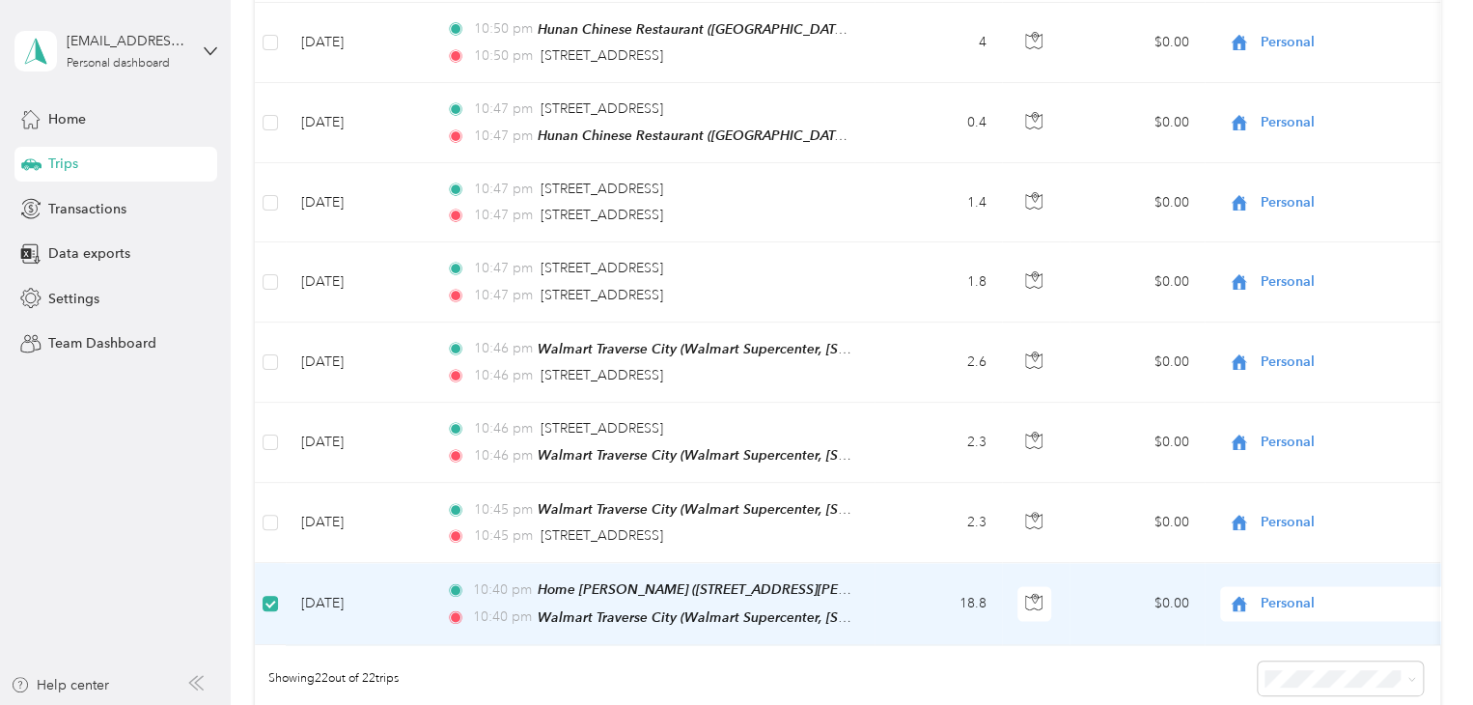
scroll to position [1446, 0]
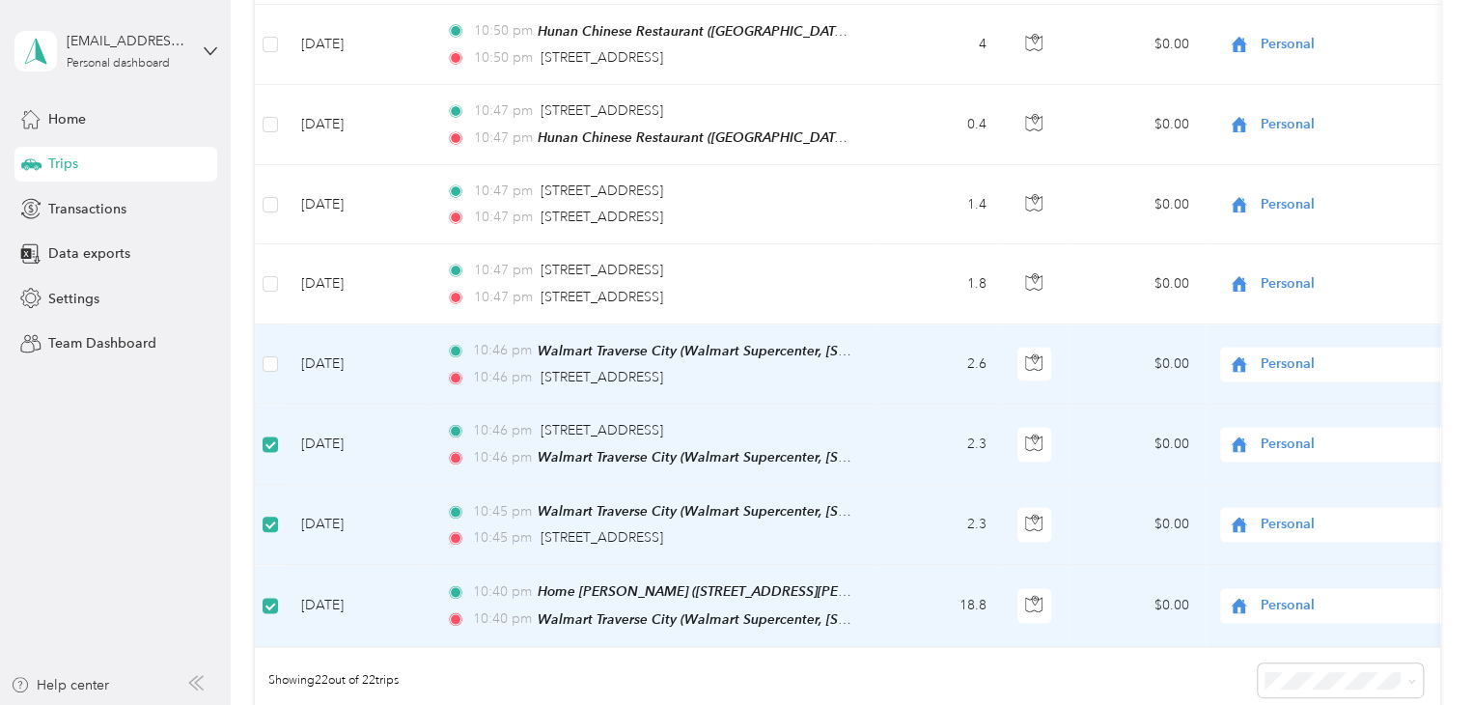
click at [267, 329] on td at bounding box center [270, 364] width 31 height 80
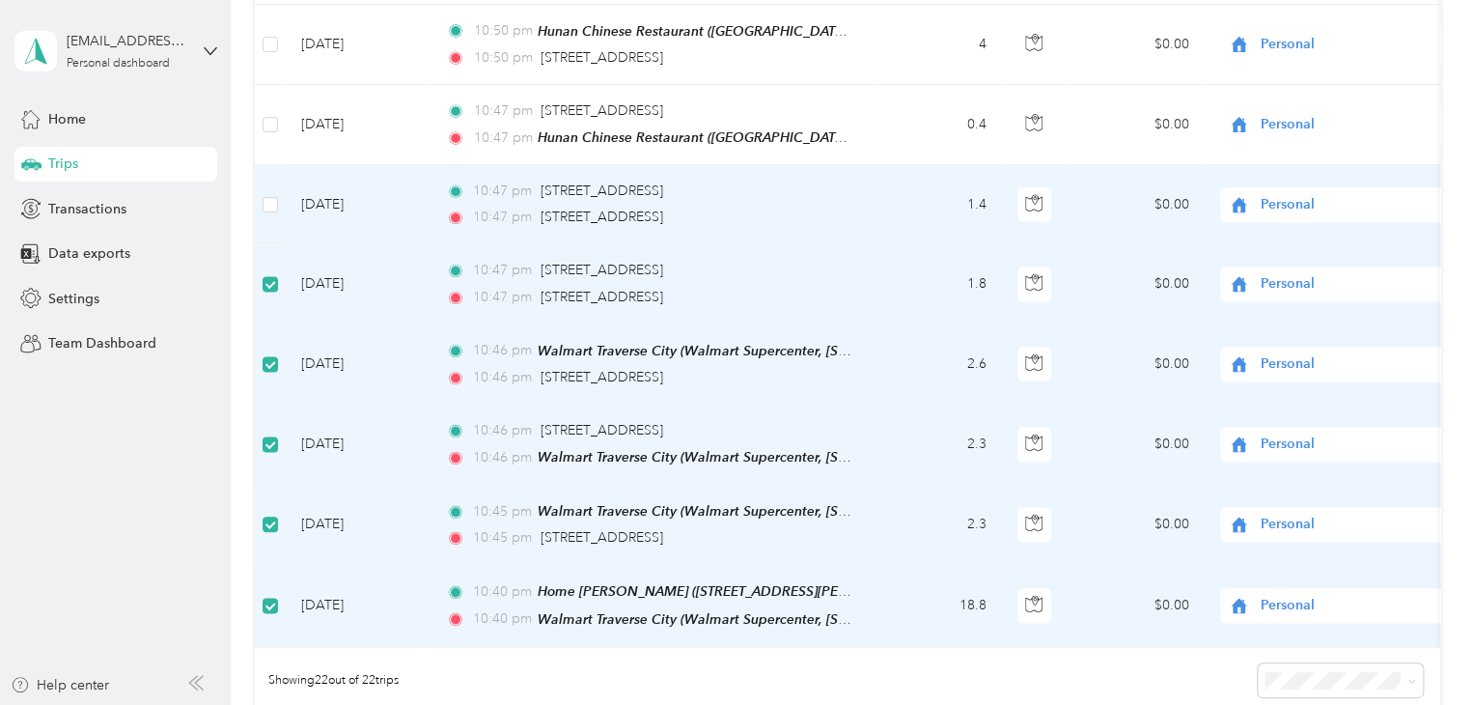
click at [261, 177] on td at bounding box center [270, 204] width 31 height 79
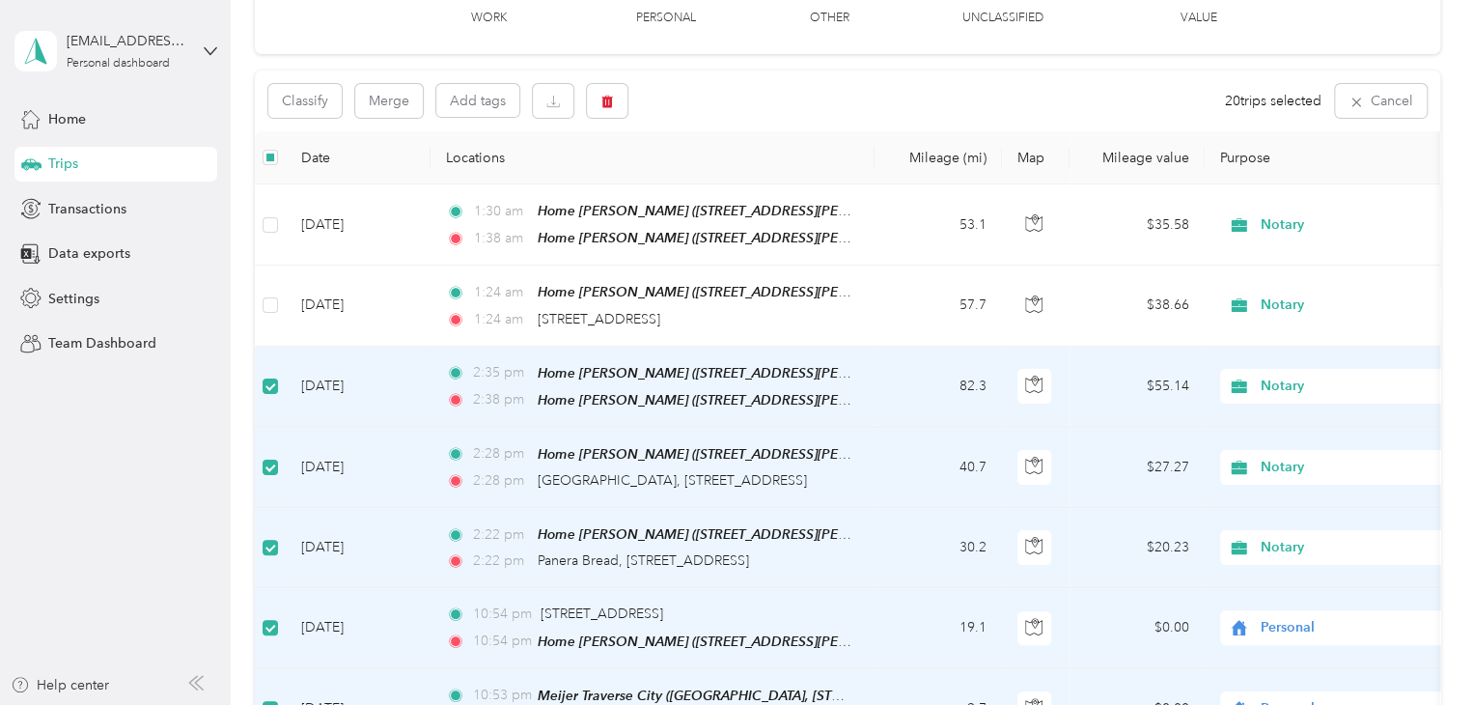
scroll to position [95, 0]
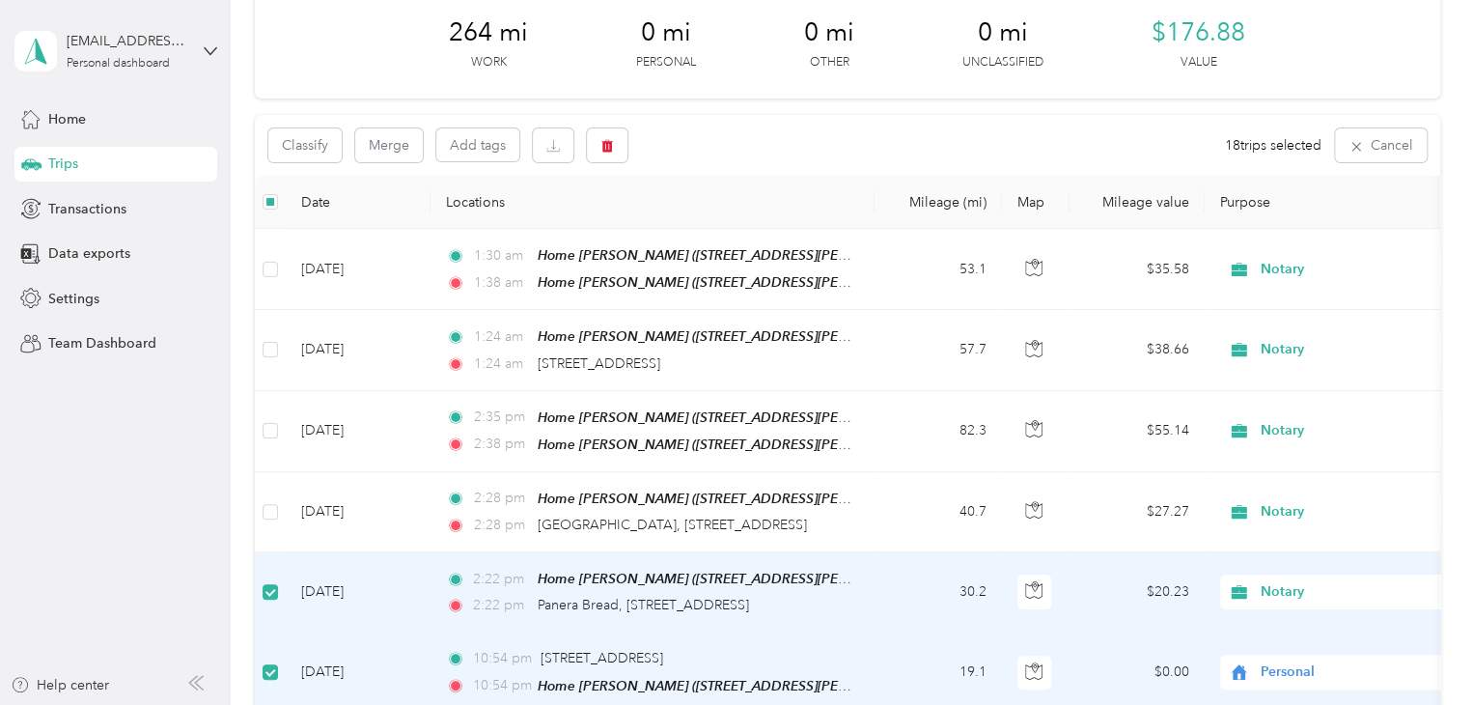
click at [262, 587] on td at bounding box center [270, 592] width 31 height 80
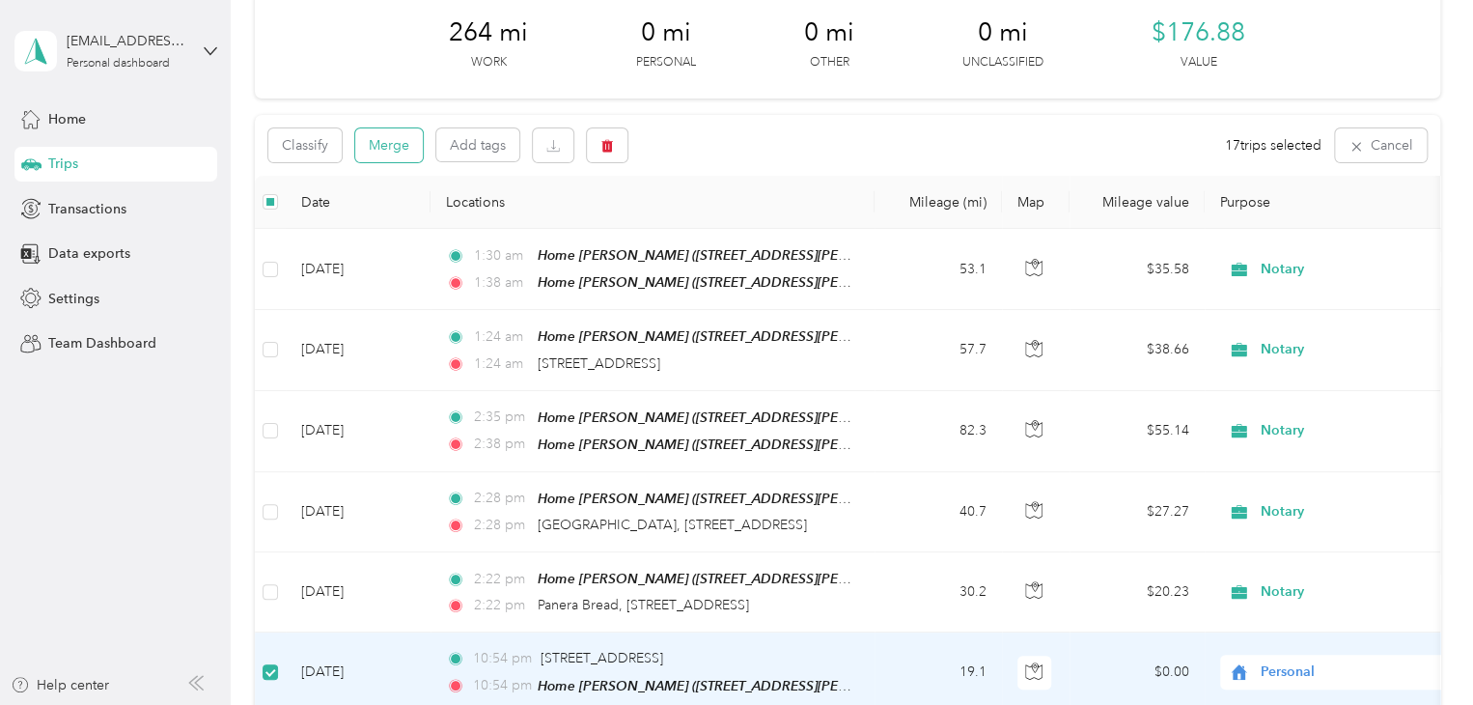
click at [382, 131] on button "Merge" at bounding box center [389, 145] width 68 height 34
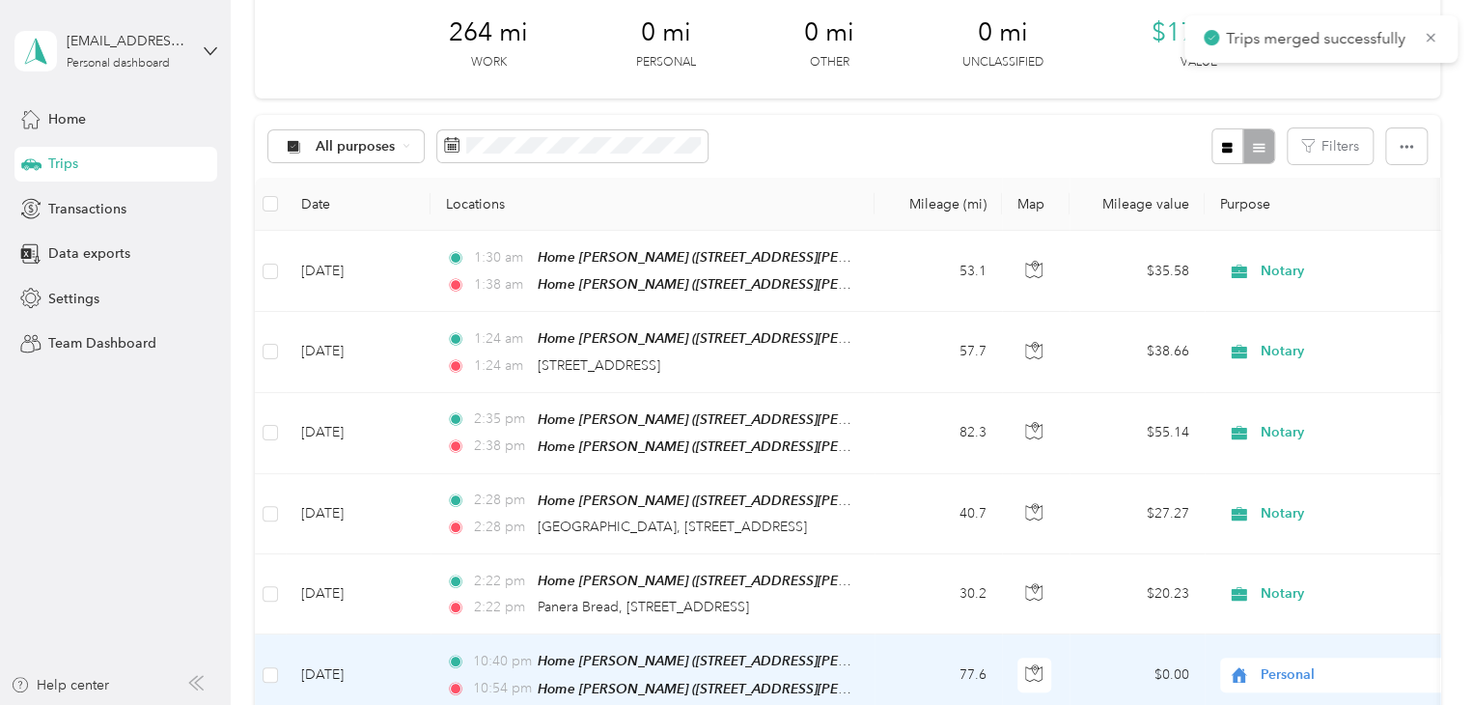
click at [1255, 664] on span "Personal" at bounding box center [1332, 674] width 210 height 21
click at [1274, 460] on span "Spark" at bounding box center [1356, 460] width 179 height 20
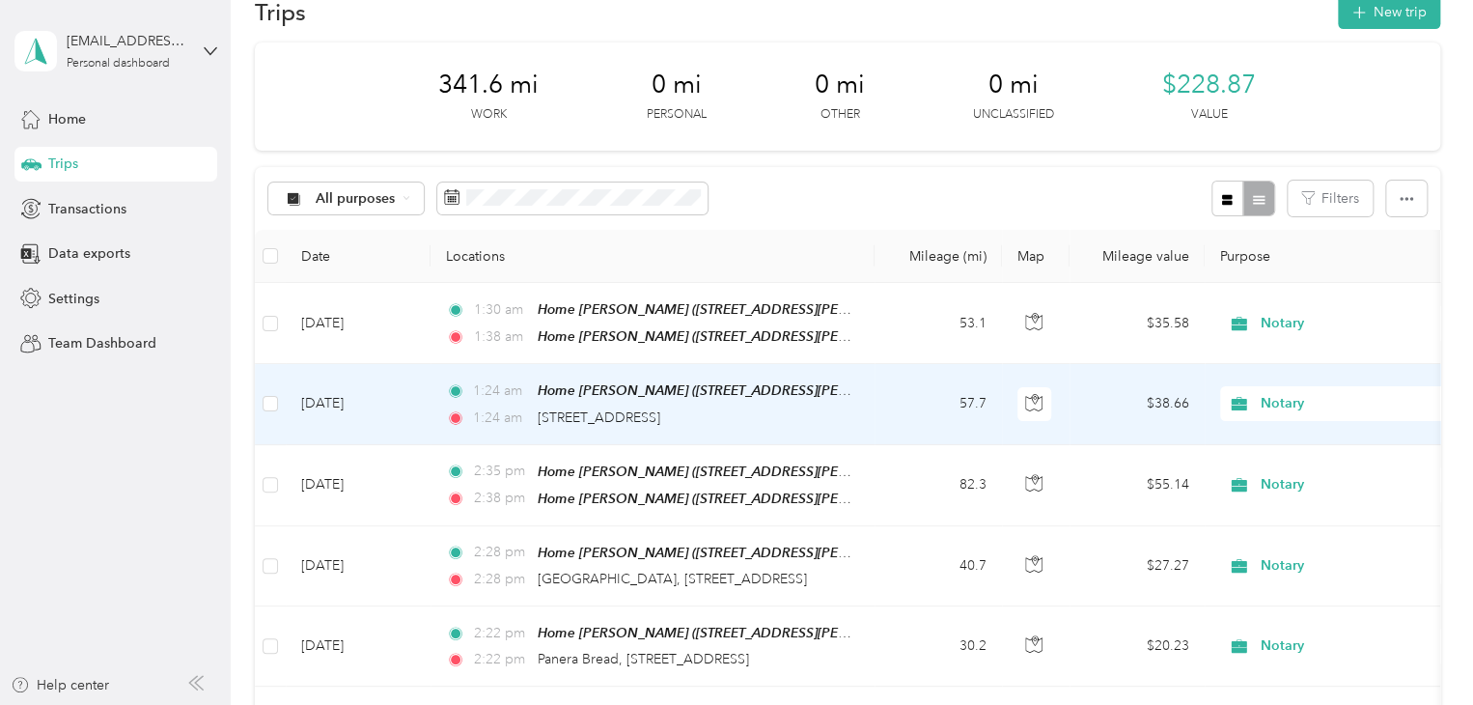
scroll to position [0, 0]
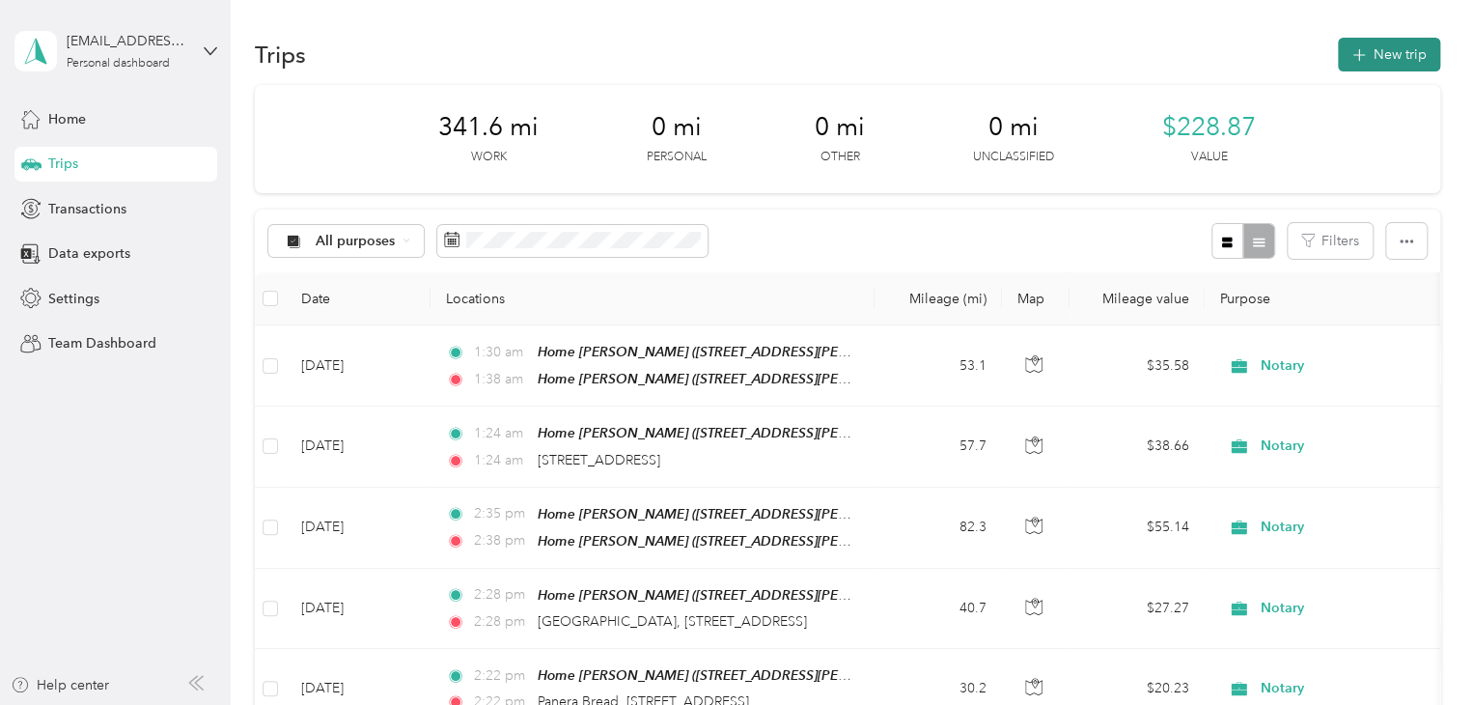
click at [1378, 51] on button "New trip" at bounding box center [1389, 55] width 102 height 34
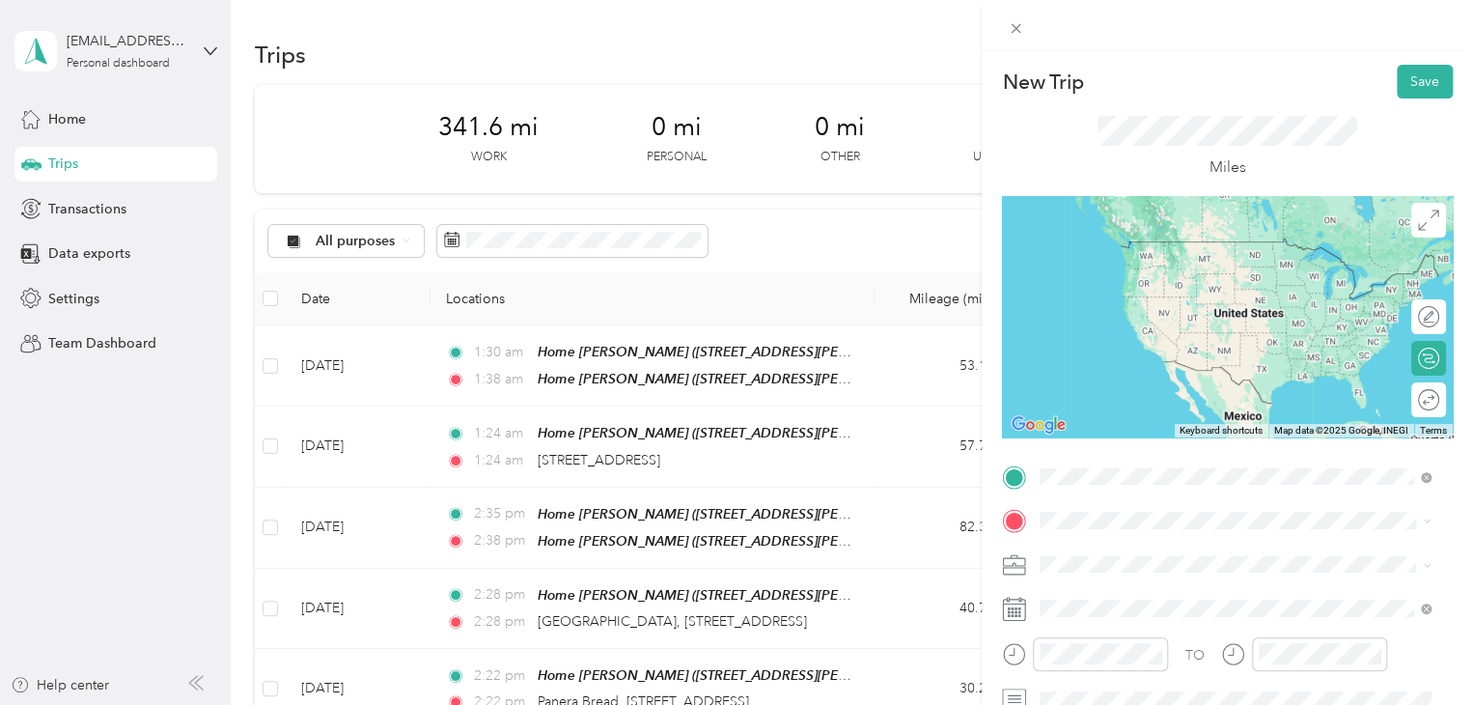
click at [1117, 404] on span "[STREET_ADDRESS][PERSON_NAME], [PERSON_NAME], [GEOGRAPHIC_DATA], [GEOGRAPHIC_DA…" at bounding box center [1205, 411] width 258 height 57
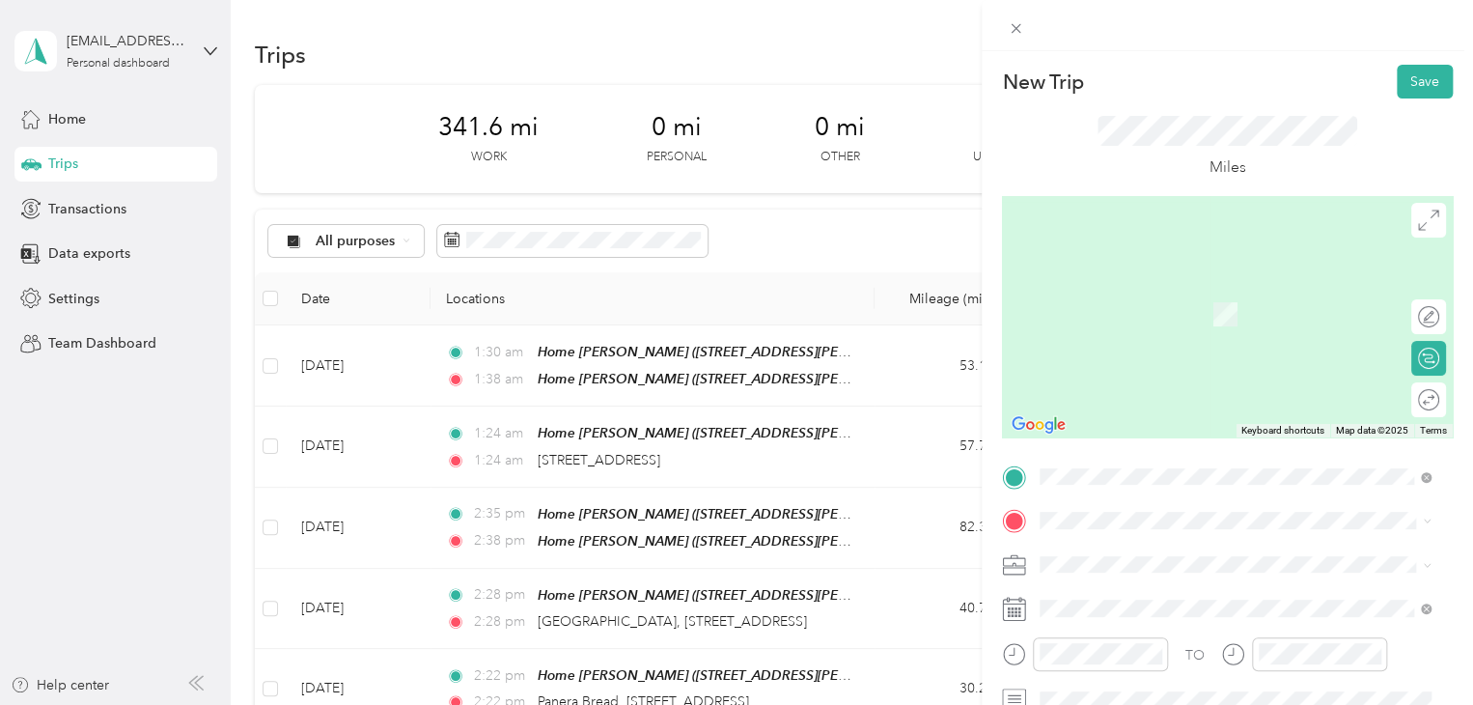
click at [1121, 382] on span "[STREET_ADDRESS][US_STATE]" at bounding box center [1172, 374] width 193 height 16
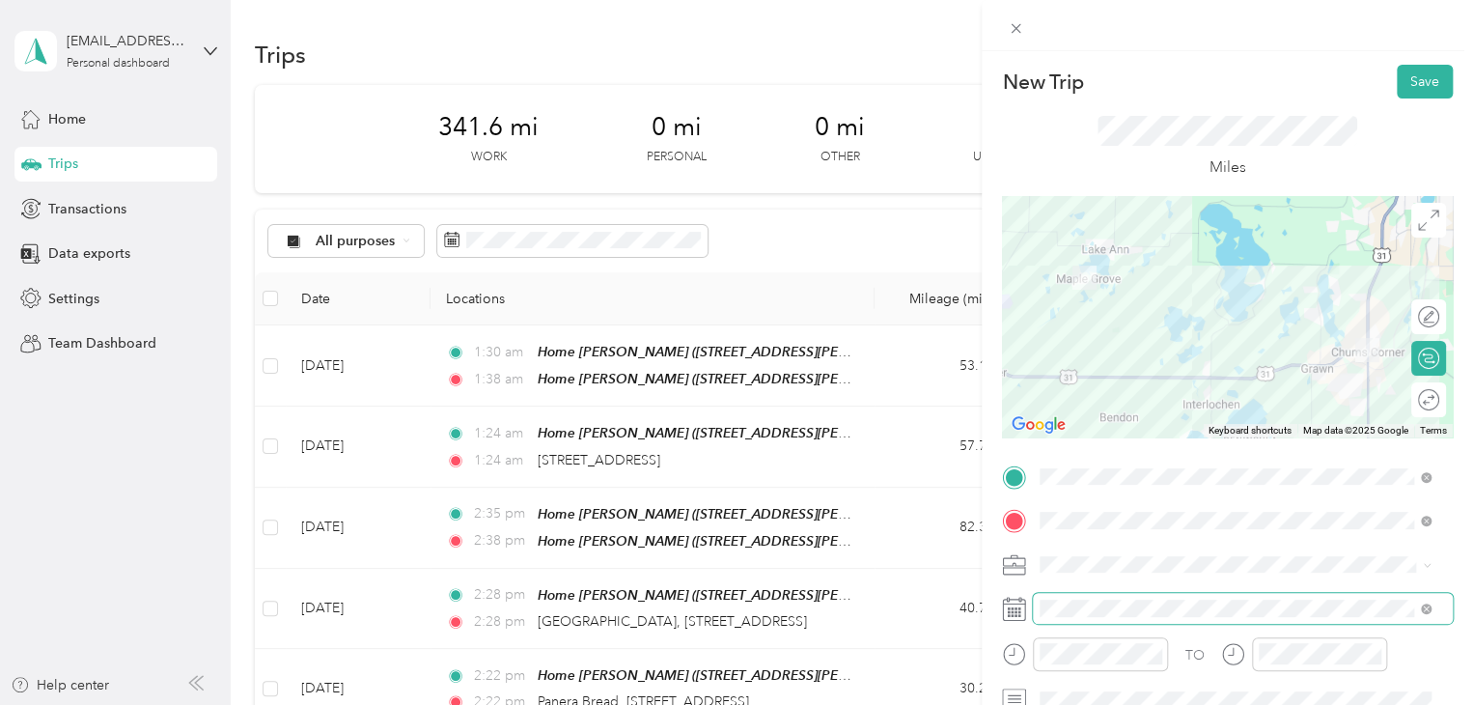
click at [1059, 619] on span at bounding box center [1243, 608] width 420 height 31
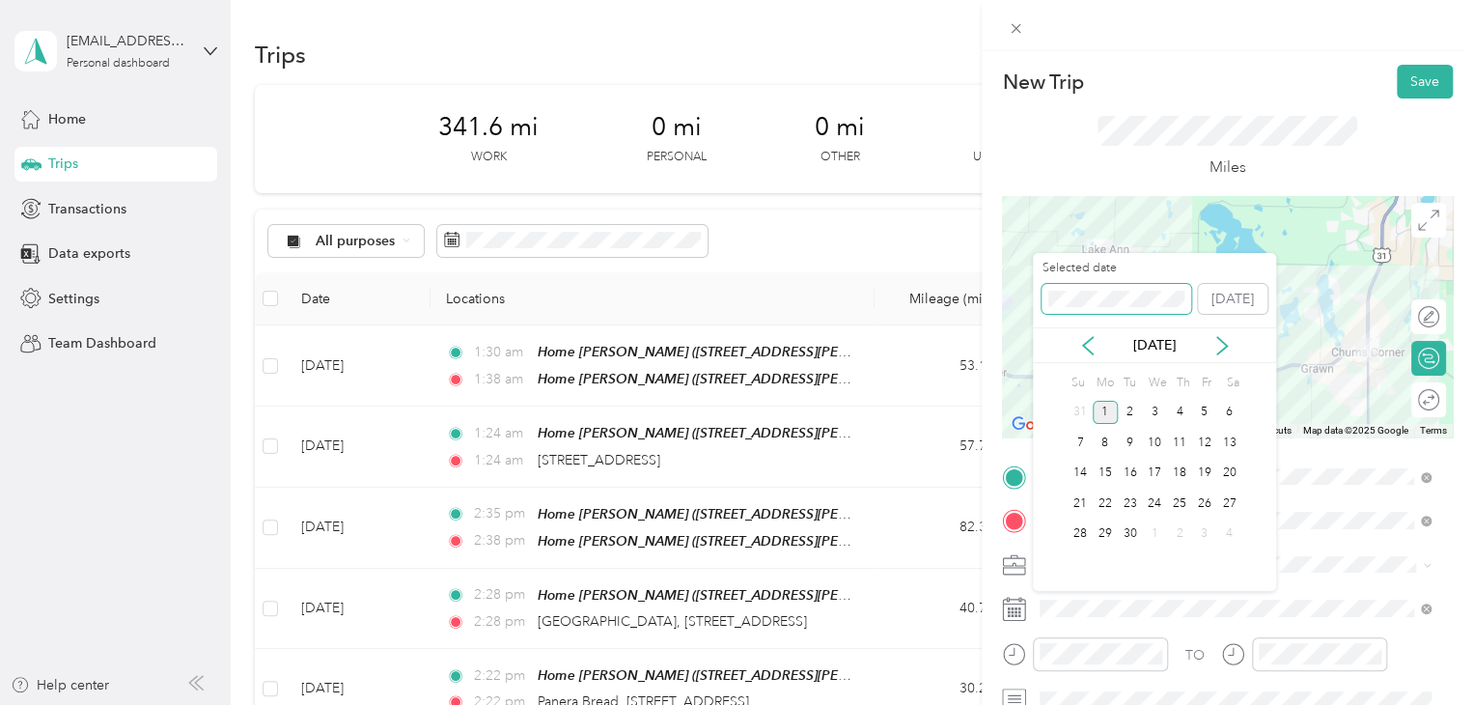
click at [994, 704] on div "New Trip Save This trip cannot be edited because it is either under review, app…" at bounding box center [731, 705] width 1463 height 0
click at [915, 704] on div "New Trip Save This trip cannot be edited because it is either under review, app…" at bounding box center [731, 705] width 1463 height 0
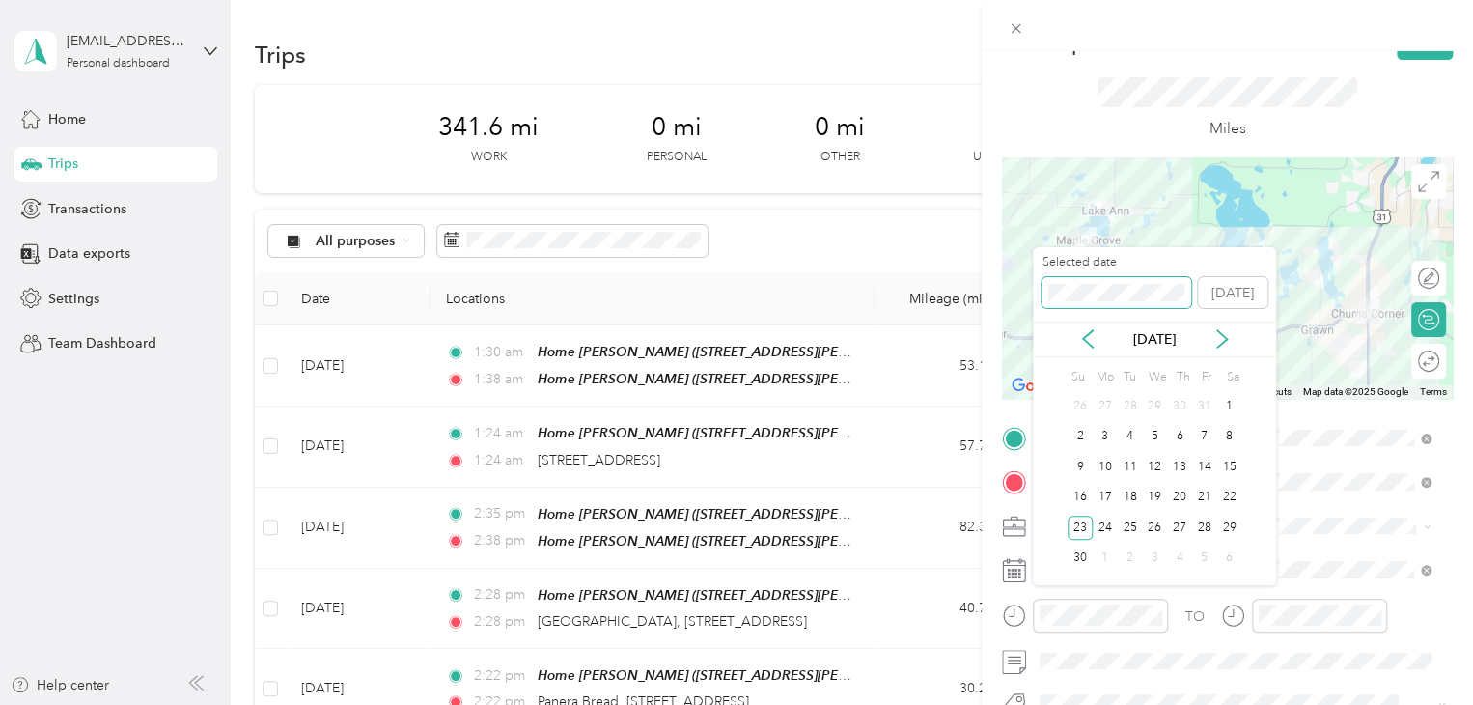
scroll to position [97, 0]
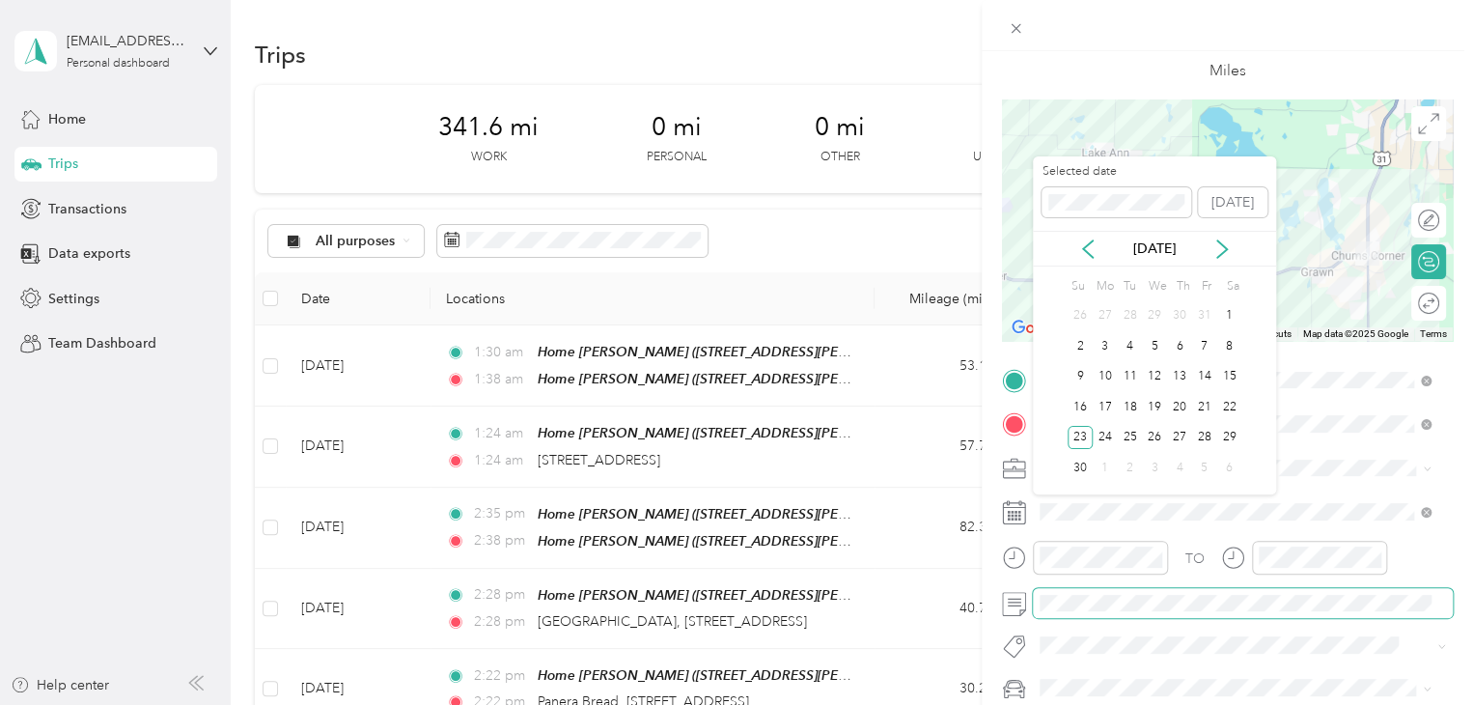
click at [1112, 592] on span at bounding box center [1243, 603] width 420 height 31
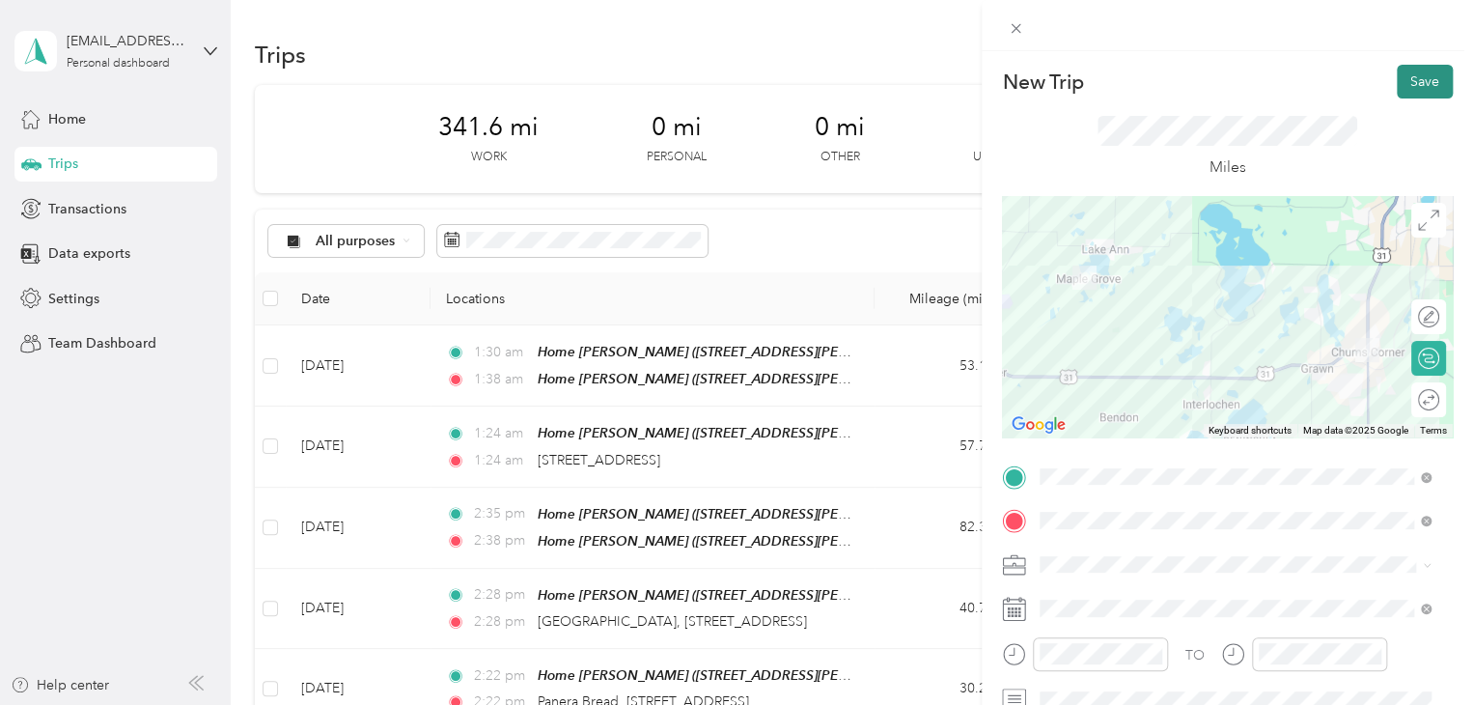
scroll to position [0, 0]
click at [1397, 75] on button "Save" at bounding box center [1425, 82] width 56 height 34
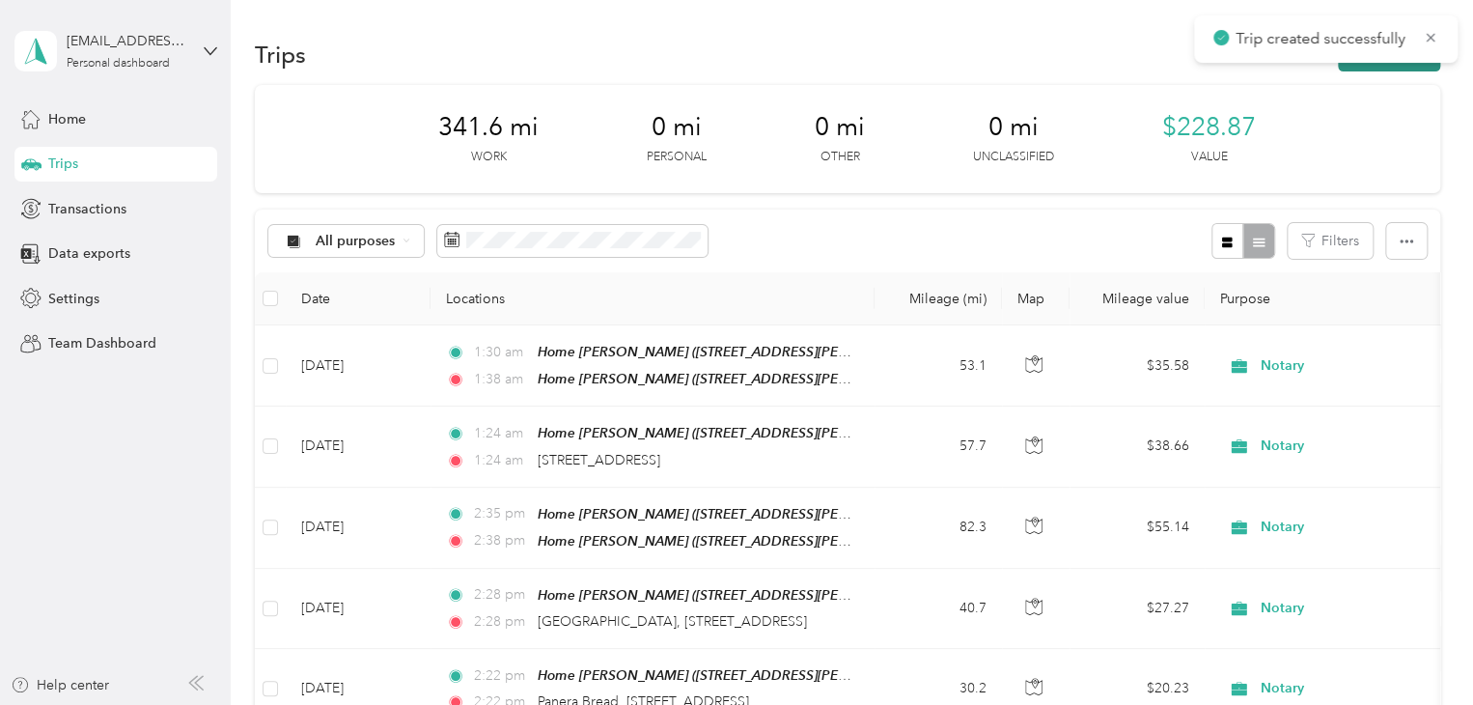
click at [1382, 70] on button "New trip" at bounding box center [1389, 55] width 102 height 34
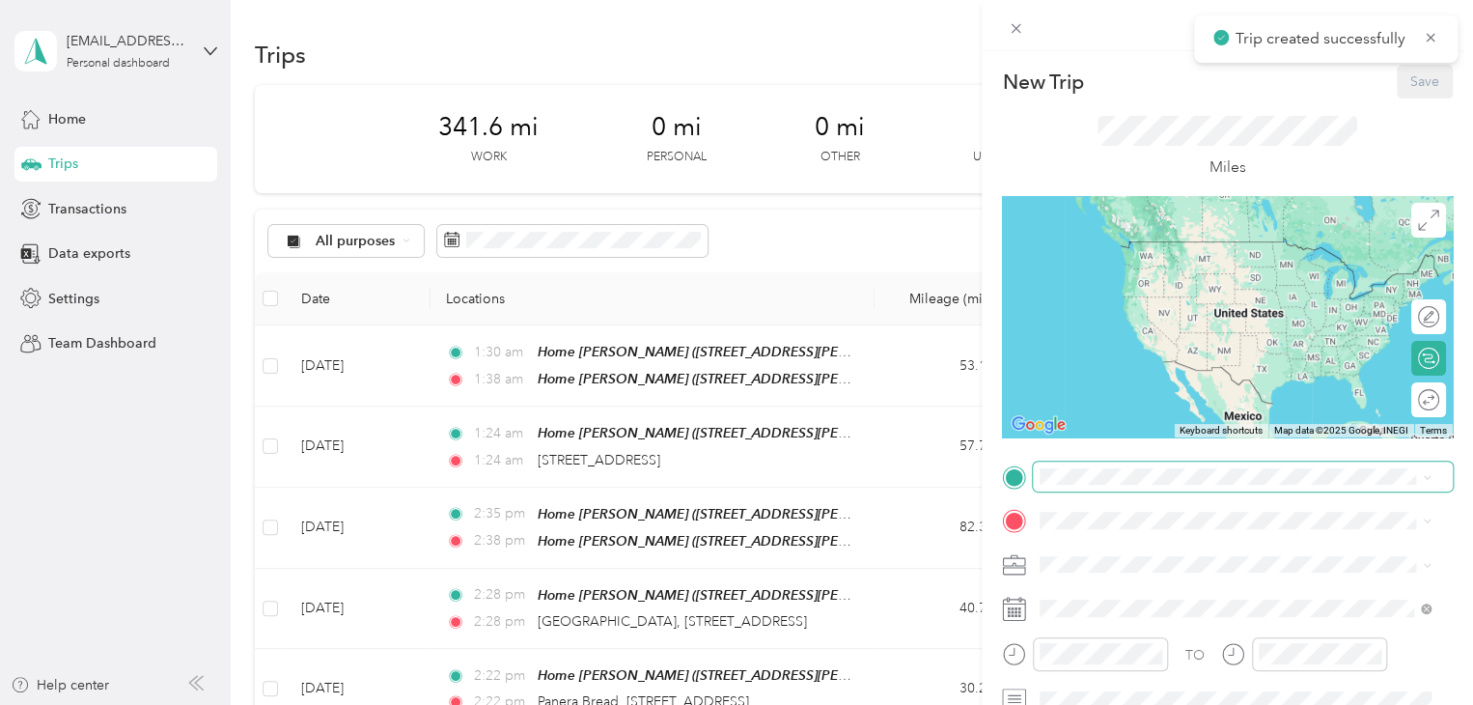
click at [1134, 464] on span at bounding box center [1243, 476] width 420 height 31
click at [1081, 486] on span at bounding box center [1243, 476] width 420 height 31
click at [1120, 274] on span "[STREET_ADDRESS][US_STATE]" at bounding box center [1172, 266] width 193 height 16
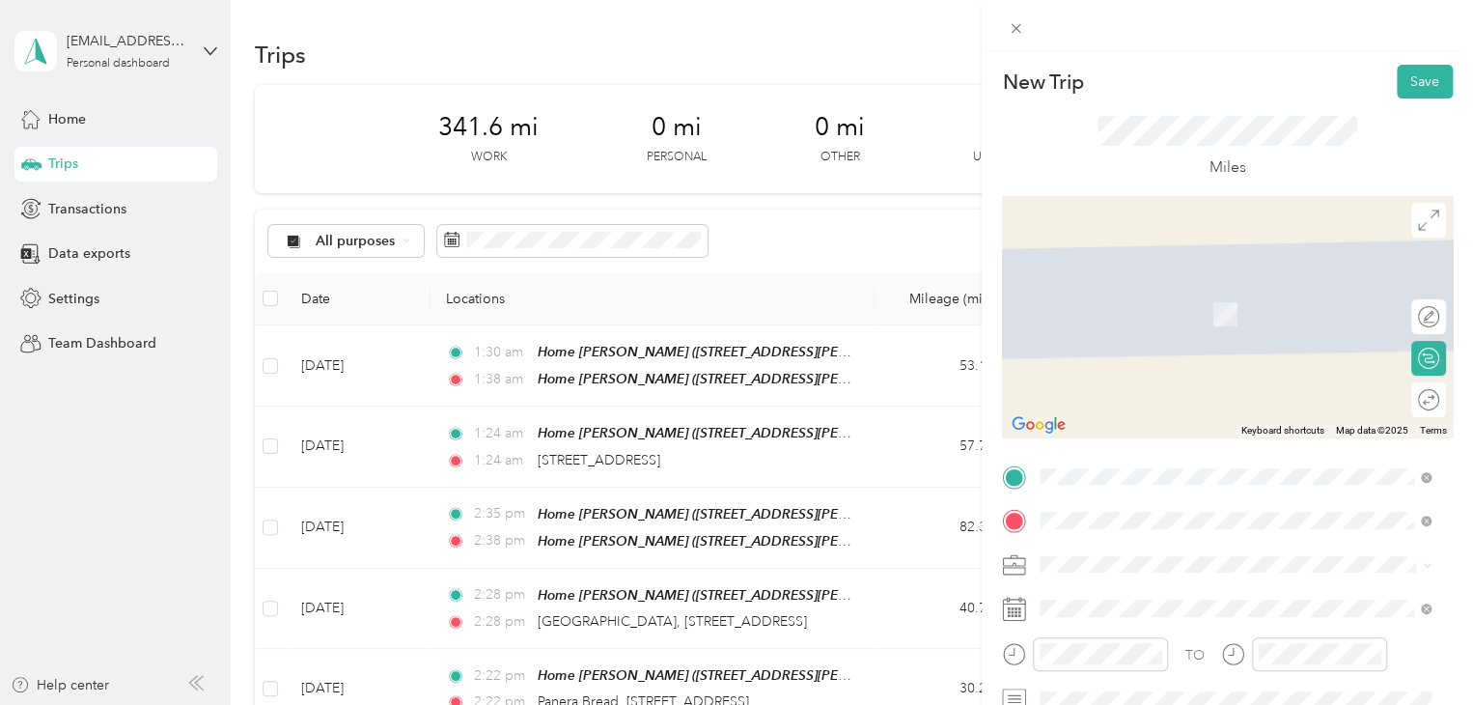
click at [1127, 294] on span "[STREET_ADDRESS][US_STATE]" at bounding box center [1172, 285] width 193 height 17
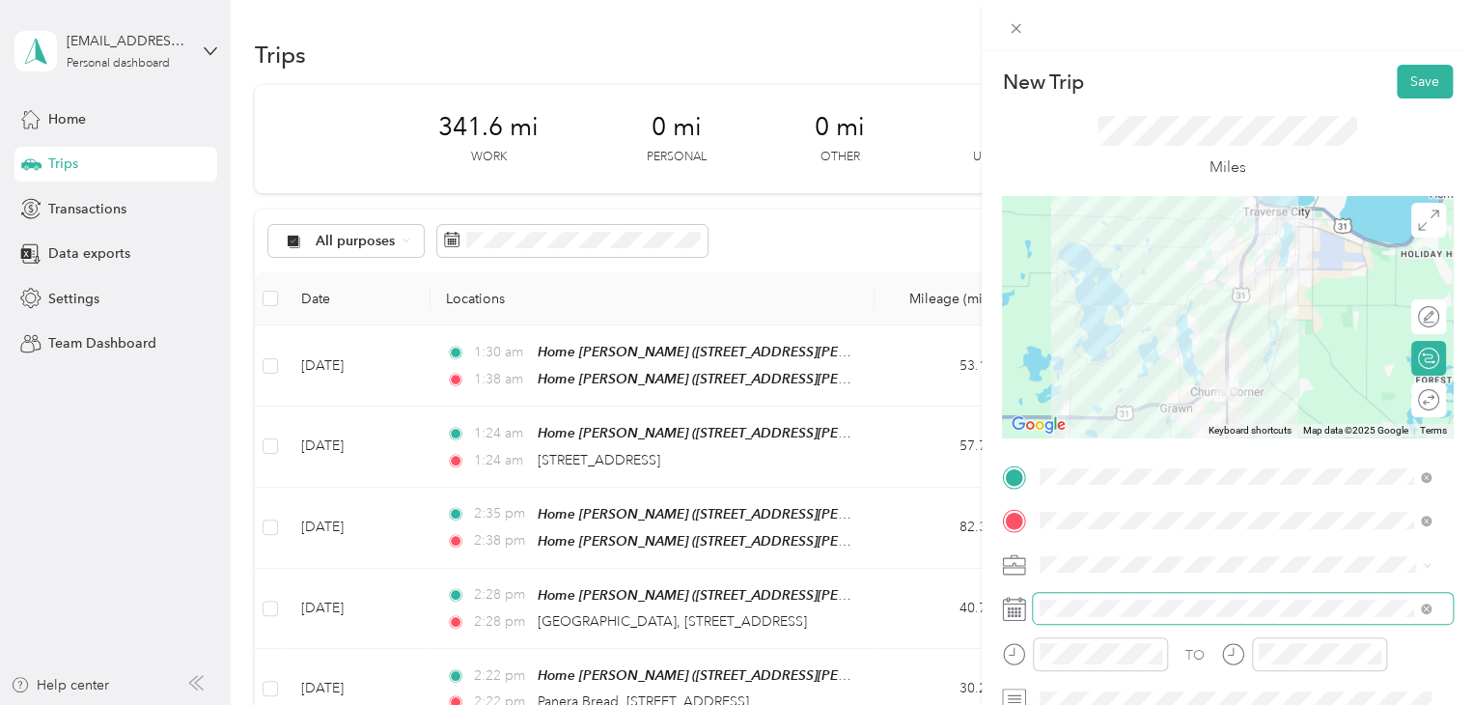
click at [1077, 616] on span at bounding box center [1243, 608] width 420 height 31
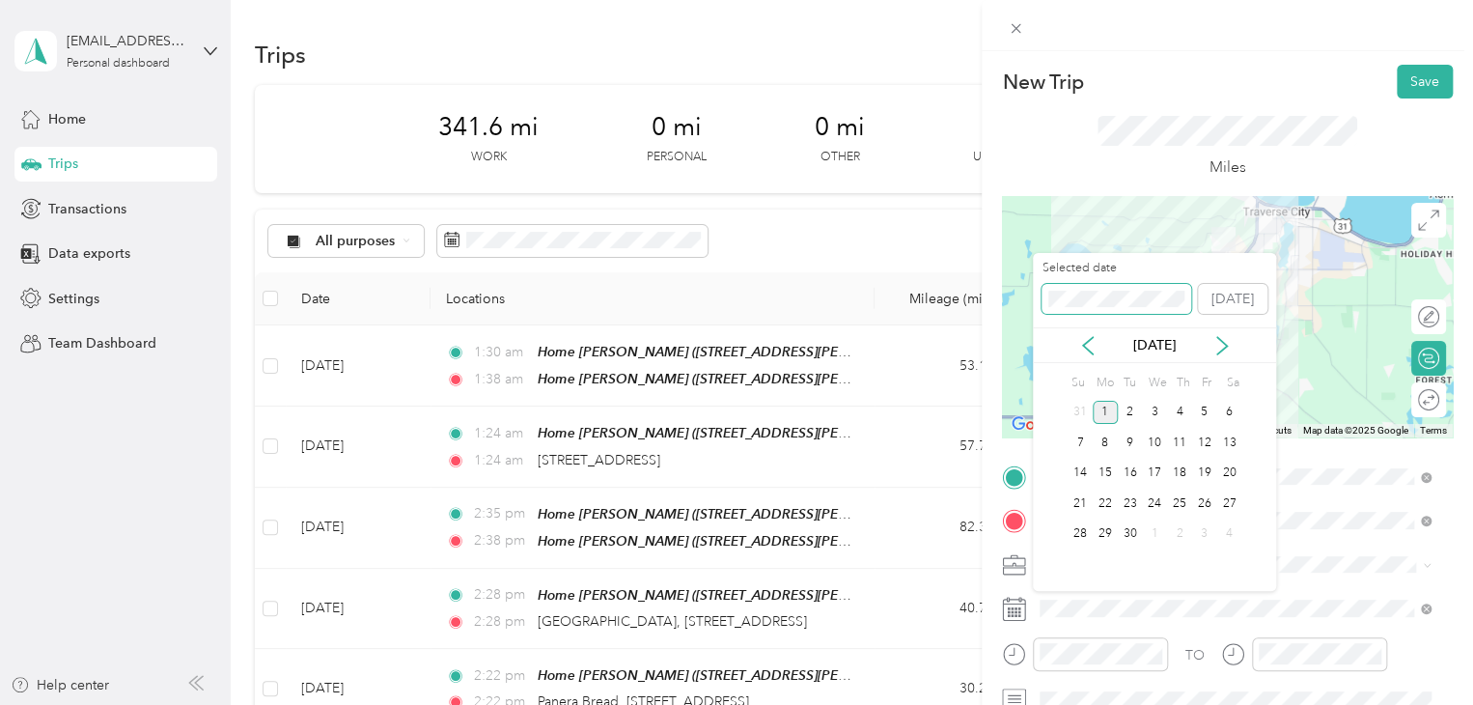
click at [1087, 303] on span at bounding box center [1117, 299] width 150 height 31
drag, startPoint x: 1122, startPoint y: 307, endPoint x: 991, endPoint y: 289, distance: 131.6
click at [991, 704] on div "New Trip Save This trip cannot be edited because it is either under review, app…" at bounding box center [731, 705] width 1463 height 0
click at [1035, 294] on div "Selected date [DATE]" at bounding box center [1154, 294] width 243 height 68
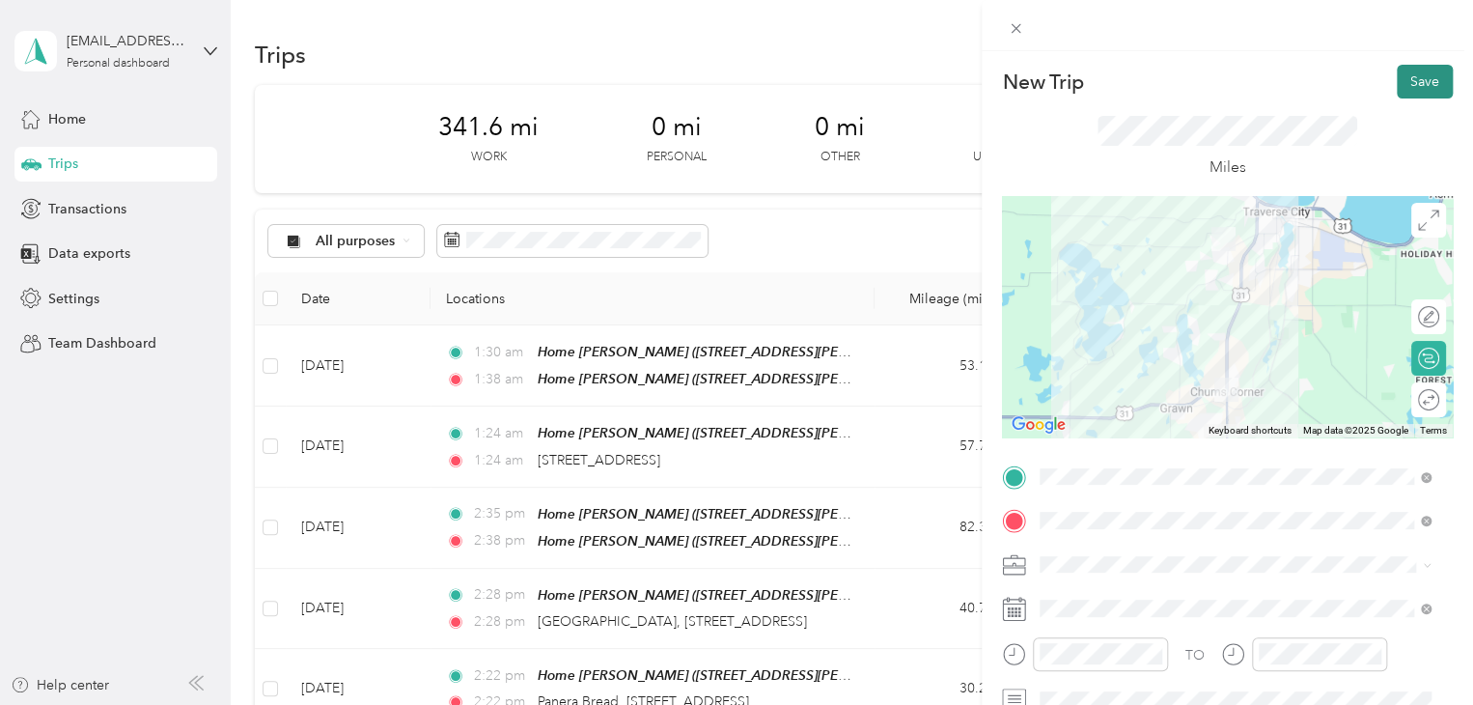
click at [1397, 92] on button "Save" at bounding box center [1425, 82] width 56 height 34
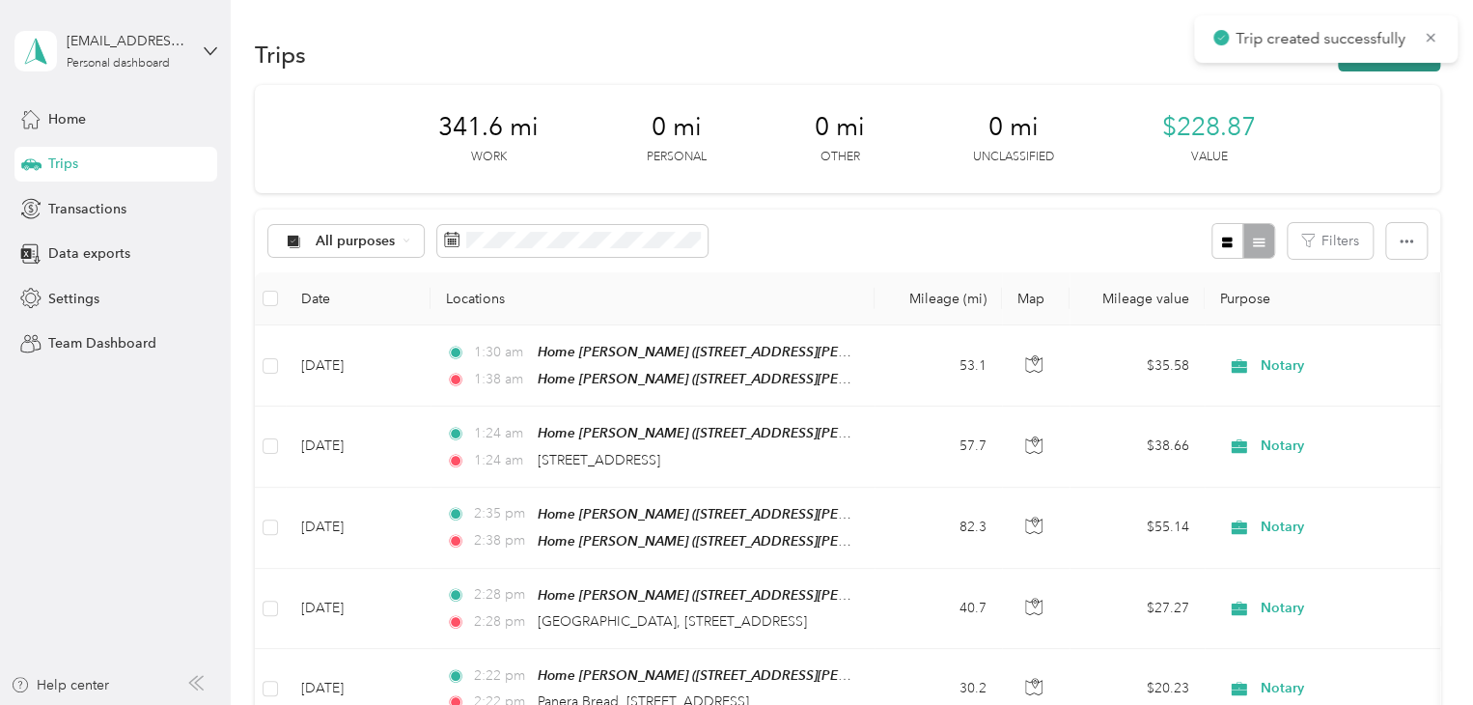
click at [1389, 70] on button "New trip" at bounding box center [1389, 55] width 102 height 34
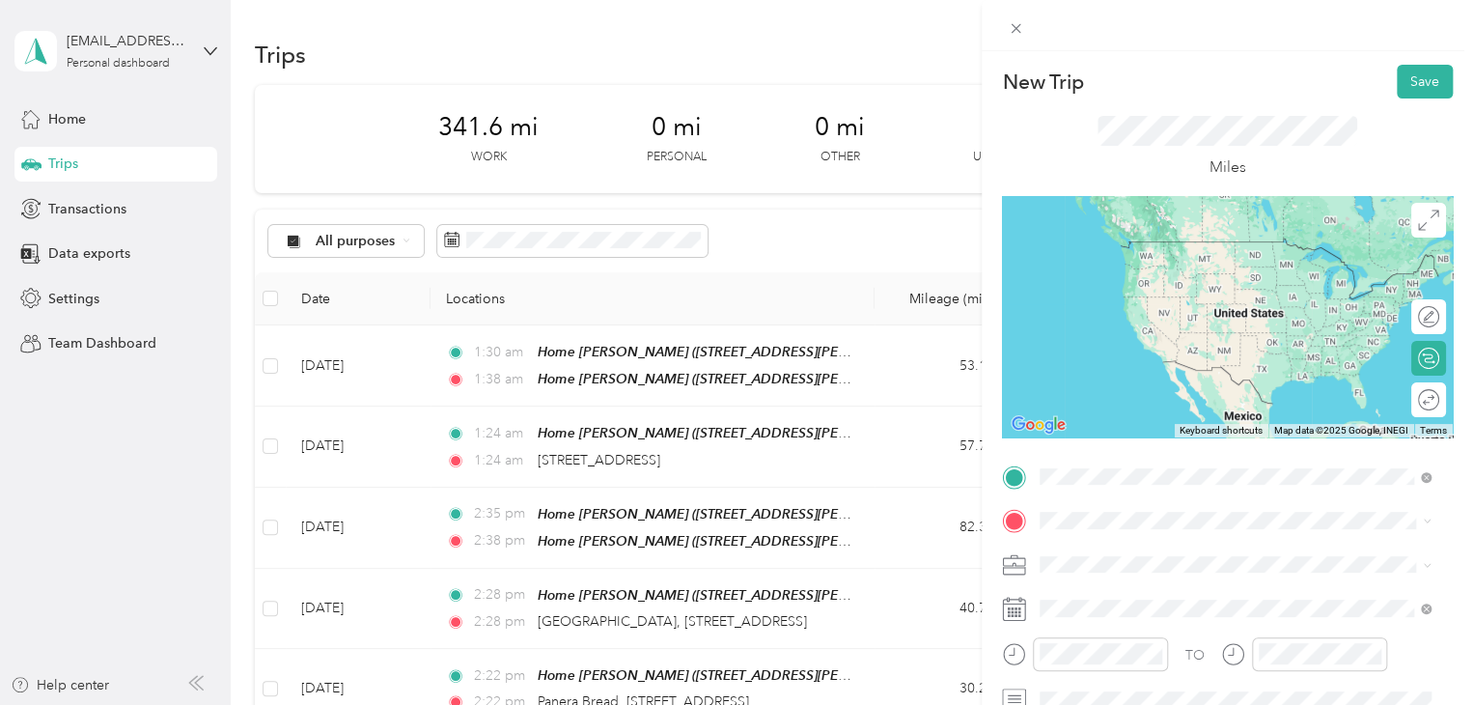
click at [1180, 250] on span "[STREET_ADDRESS][US_STATE]" at bounding box center [1172, 241] width 193 height 17
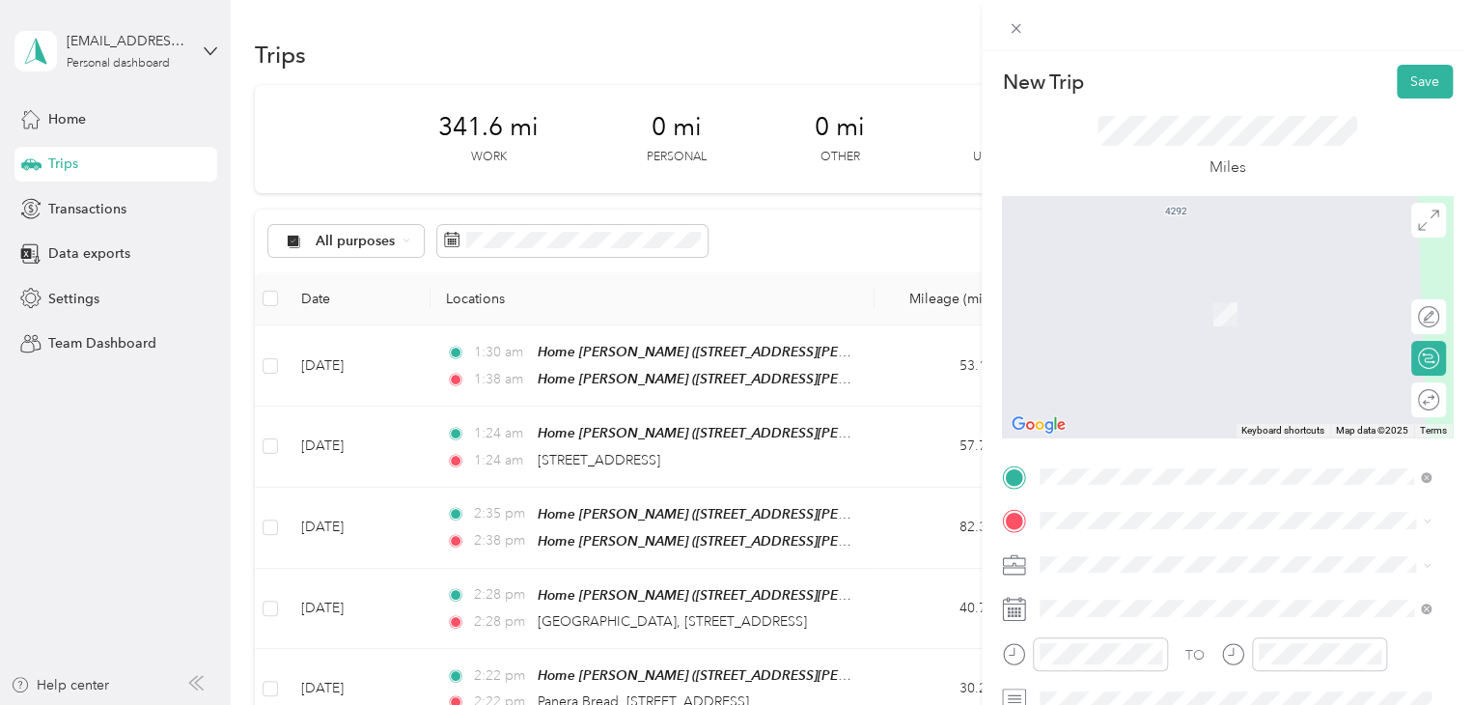
click at [1141, 316] on span "Walmart Supercenter, [STREET_ADDRESS] , 49684, [GEOGRAPHIC_DATA], [GEOGRAPHIC_D…" at bounding box center [1232, 330] width 312 height 57
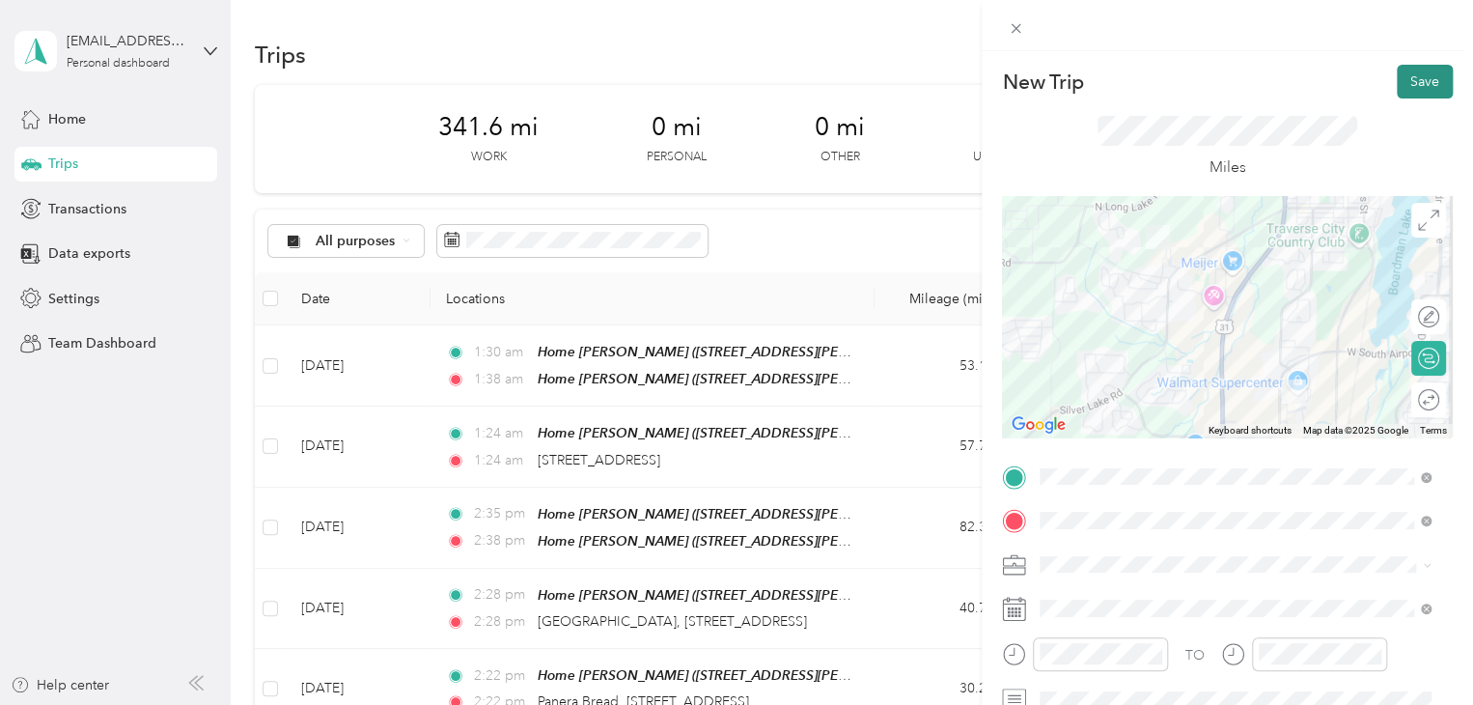
click at [1397, 72] on button "Save" at bounding box center [1425, 82] width 56 height 34
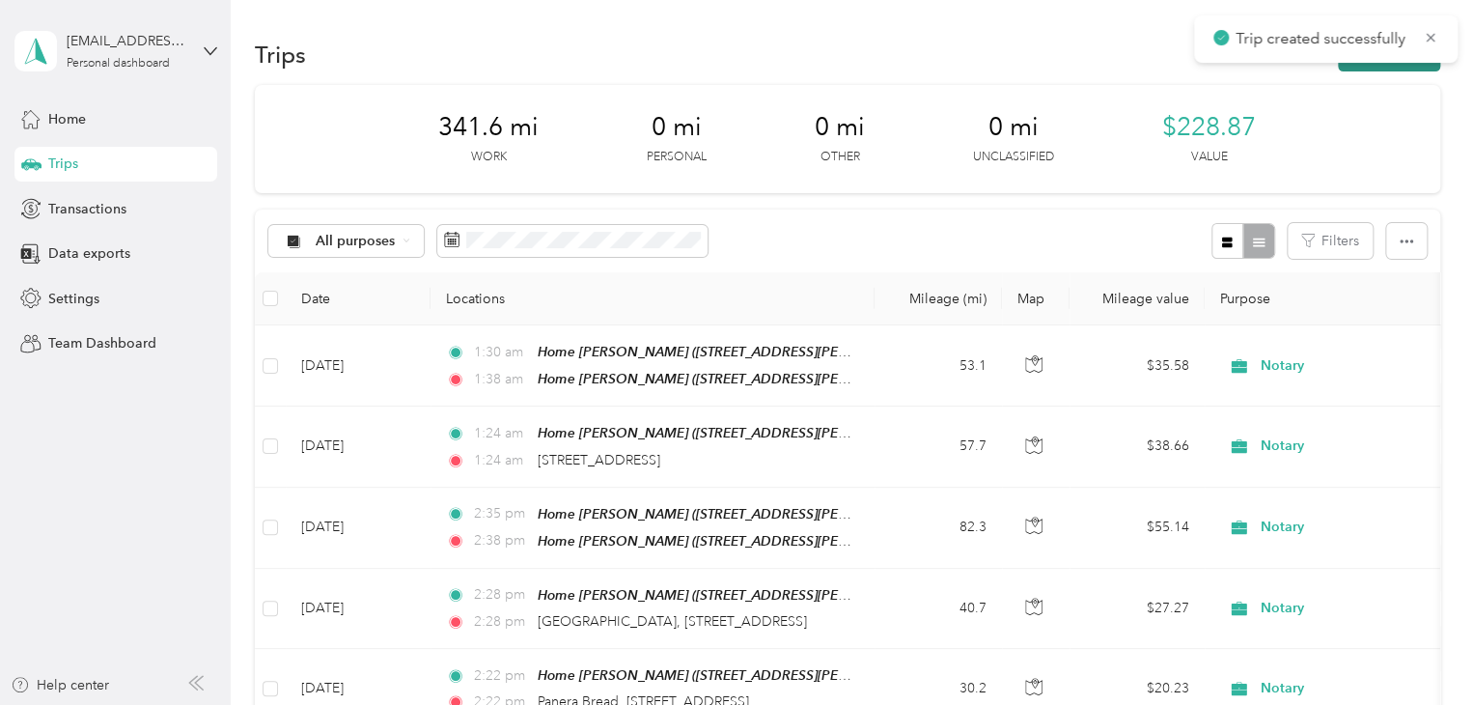
click at [1371, 65] on button "New trip" at bounding box center [1389, 55] width 102 height 34
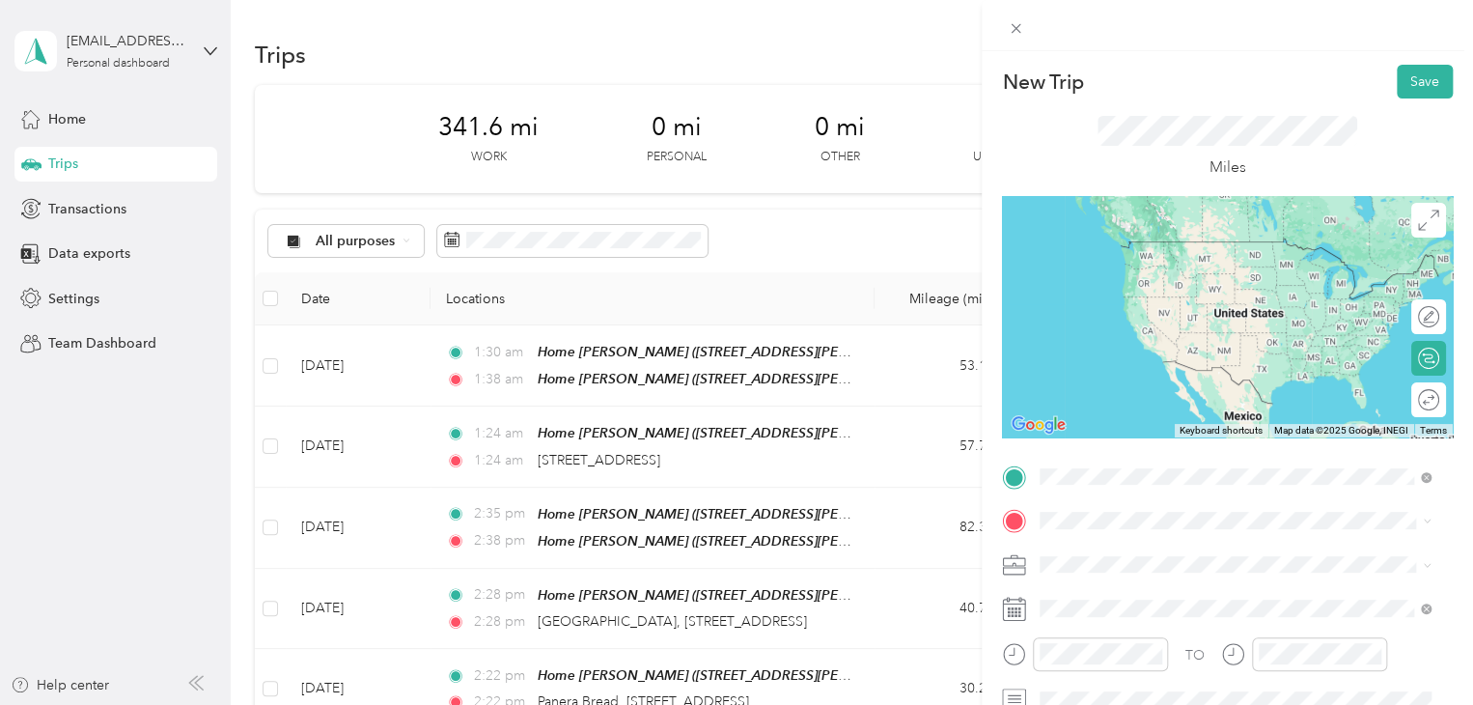
click at [1148, 272] on span "Walmart Supercenter, [STREET_ADDRESS] , 49684, [GEOGRAPHIC_DATA], [GEOGRAPHIC_D…" at bounding box center [1232, 290] width 312 height 57
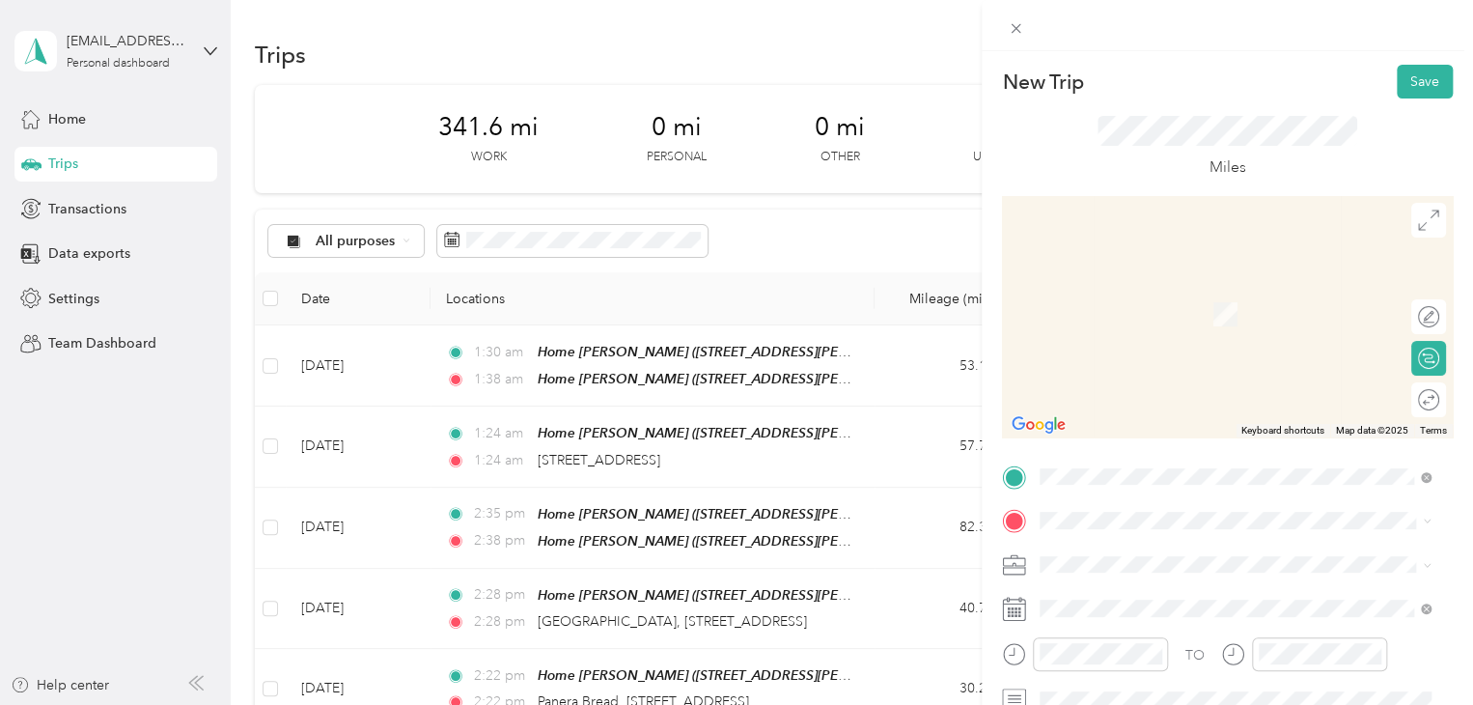
click at [1062, 535] on div at bounding box center [1243, 520] width 420 height 31
click at [1147, 291] on span "[STREET_ADDRESS][US_STATE]" at bounding box center [1172, 285] width 193 height 17
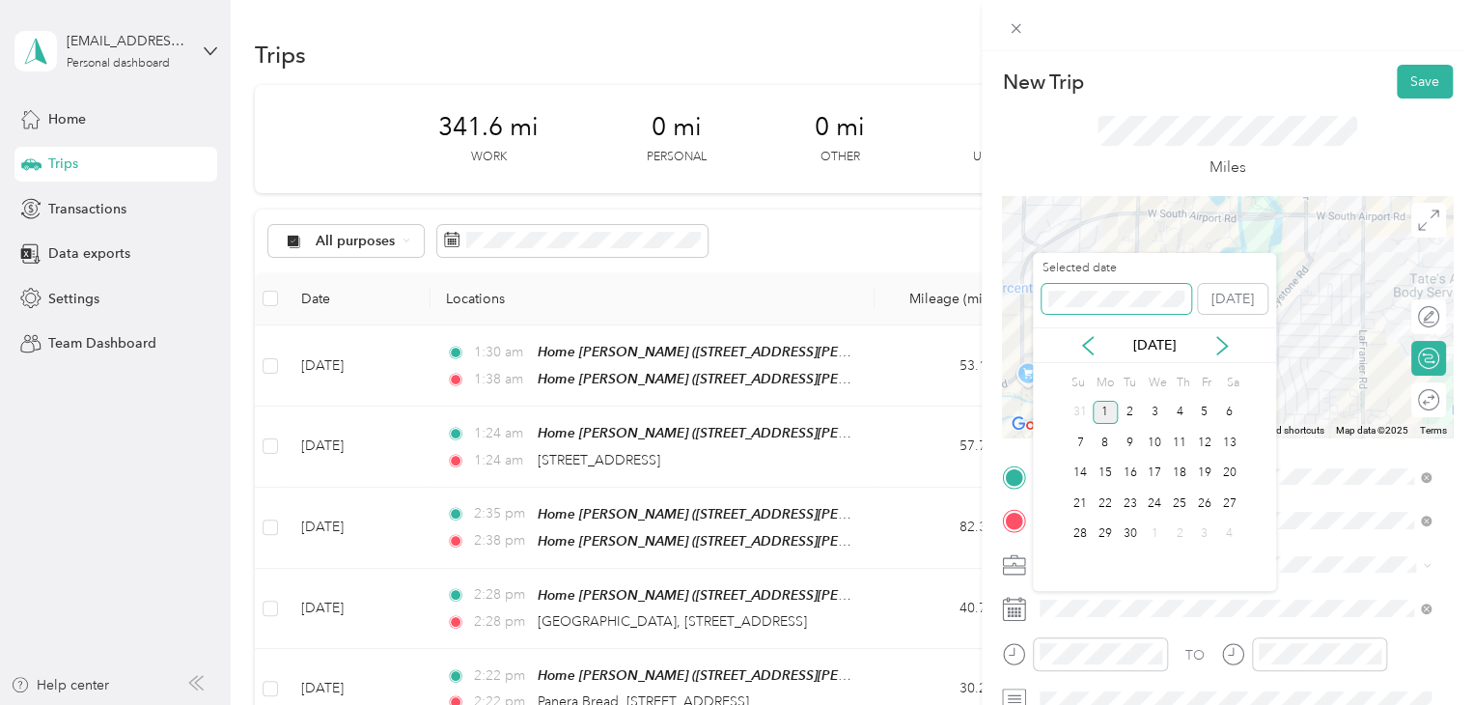
click at [1002, 704] on div "New Trip Save This trip cannot be edited because it is either under review, app…" at bounding box center [731, 705] width 1463 height 0
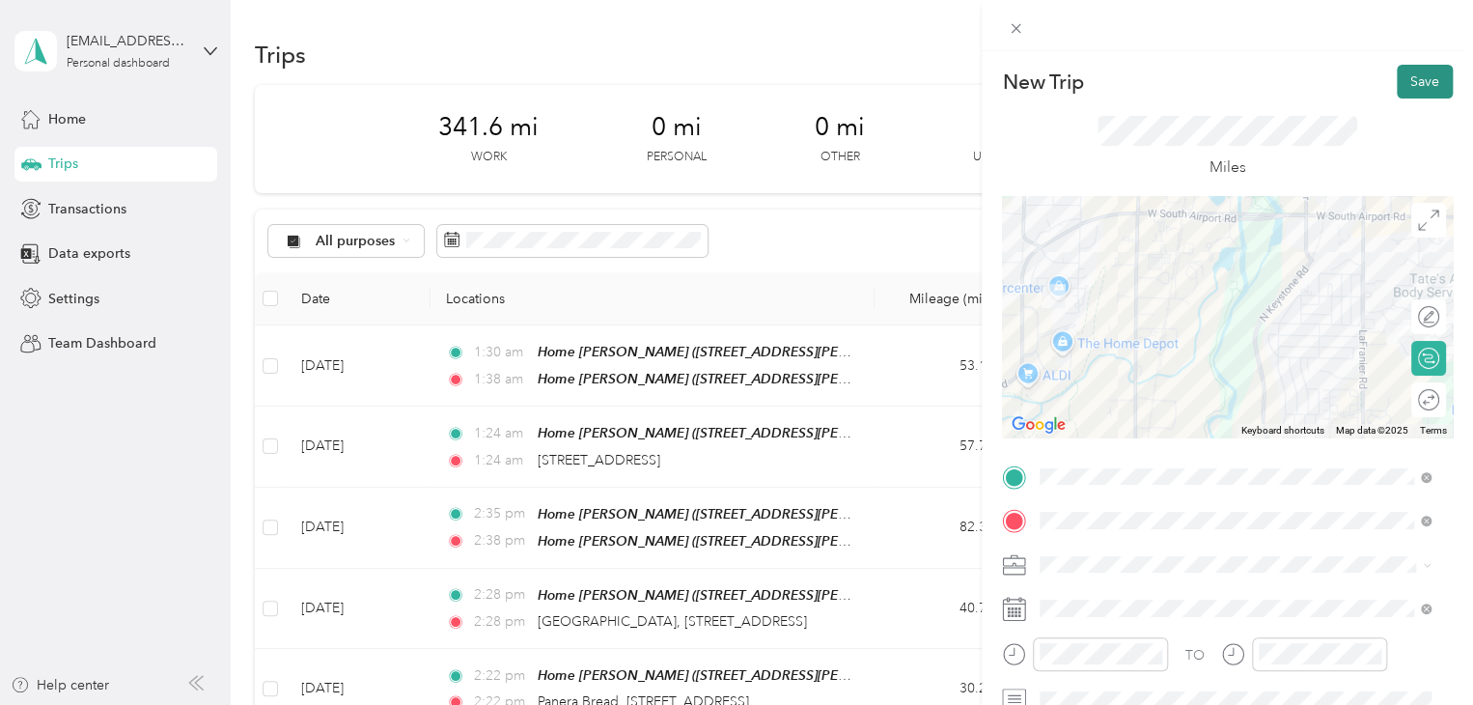
click at [1416, 87] on button "Save" at bounding box center [1425, 82] width 56 height 34
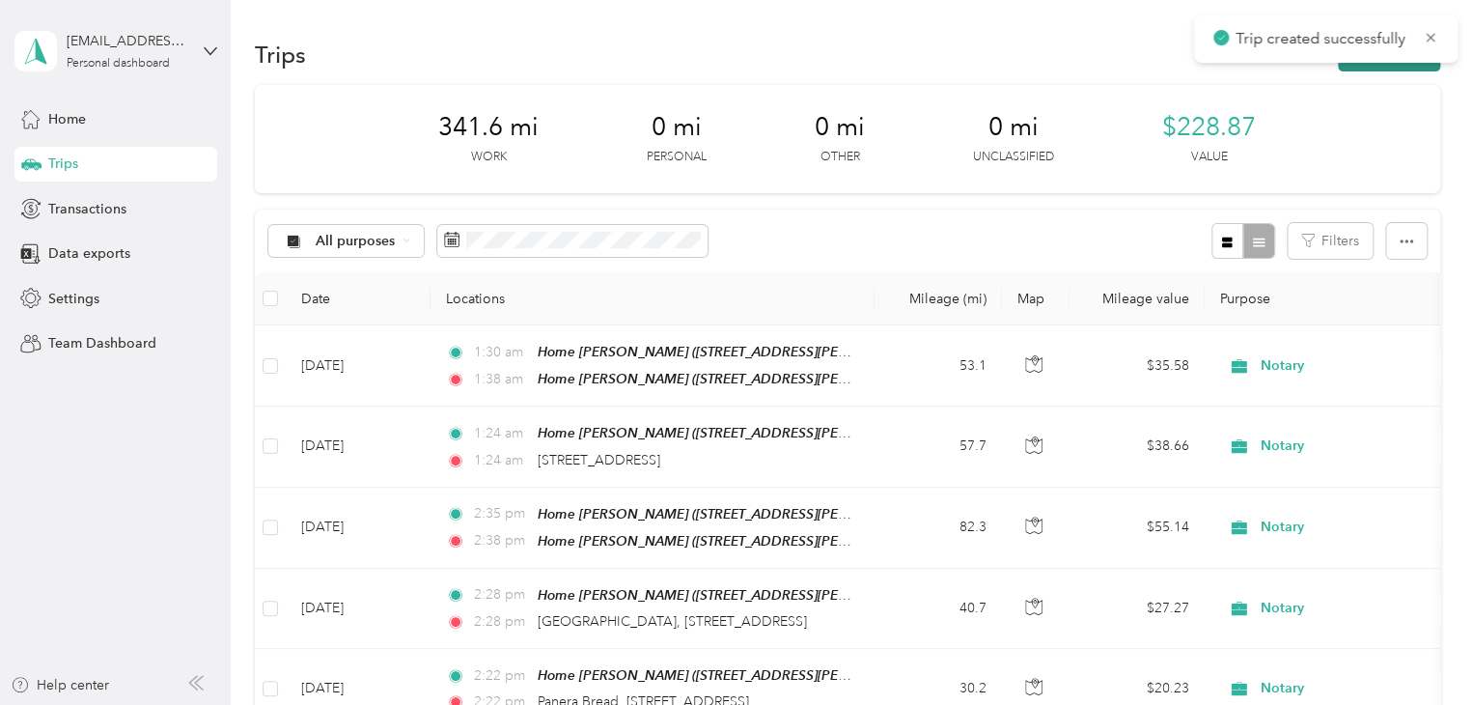
click at [1404, 68] on button "New trip" at bounding box center [1389, 55] width 102 height 34
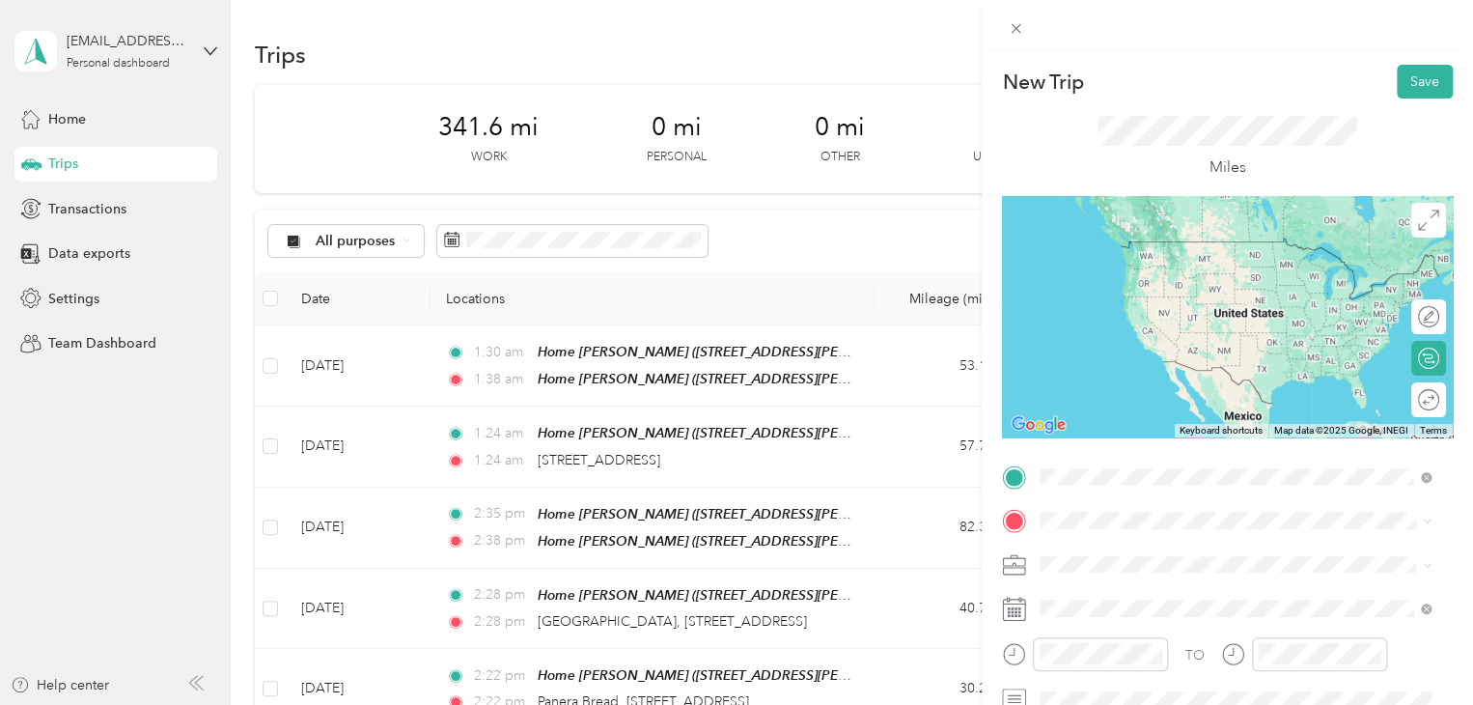
click at [1142, 240] on span "[STREET_ADDRESS][US_STATE]" at bounding box center [1172, 241] width 193 height 17
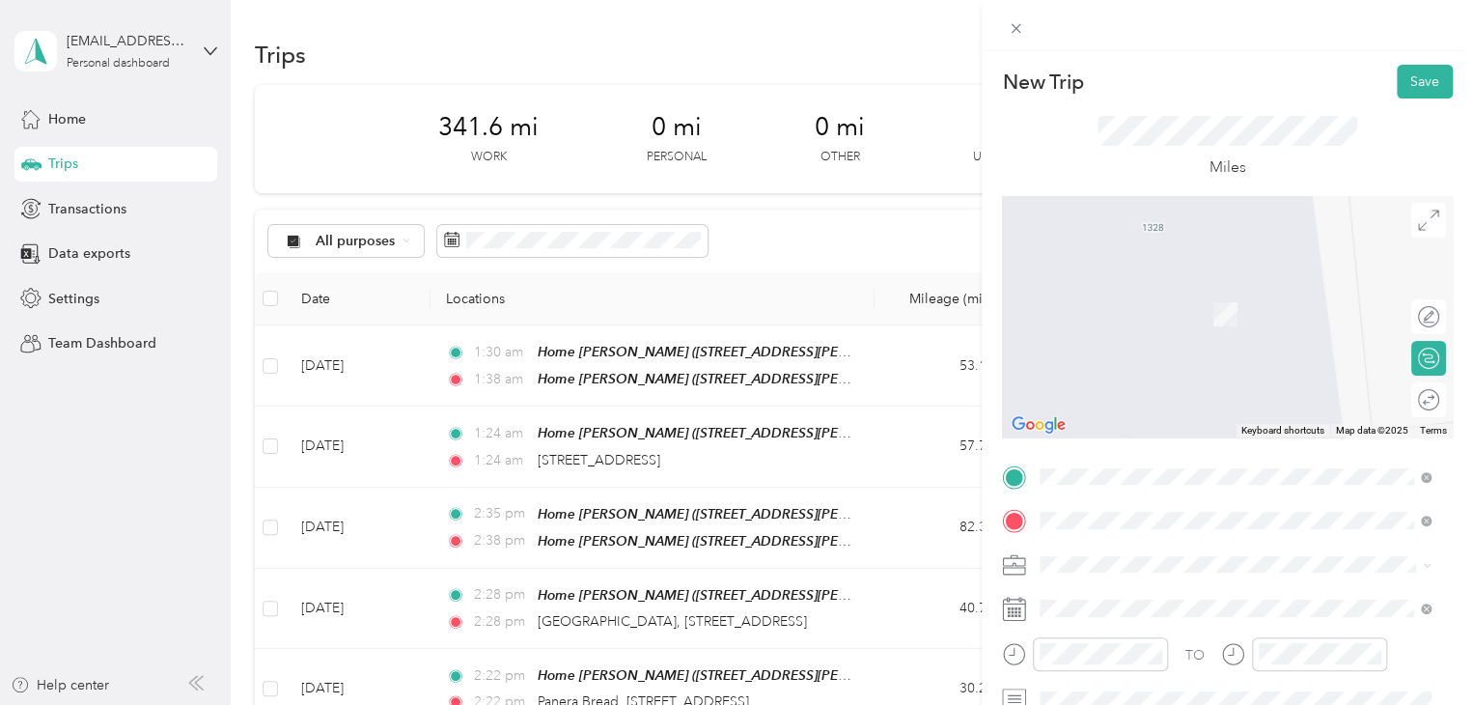
click at [1239, 323] on div "Walmart Traverse City Walmart Supercenter, [STREET_ADDRESS] , 49684, [GEOGRAPHI…" at bounding box center [1250, 324] width 348 height 81
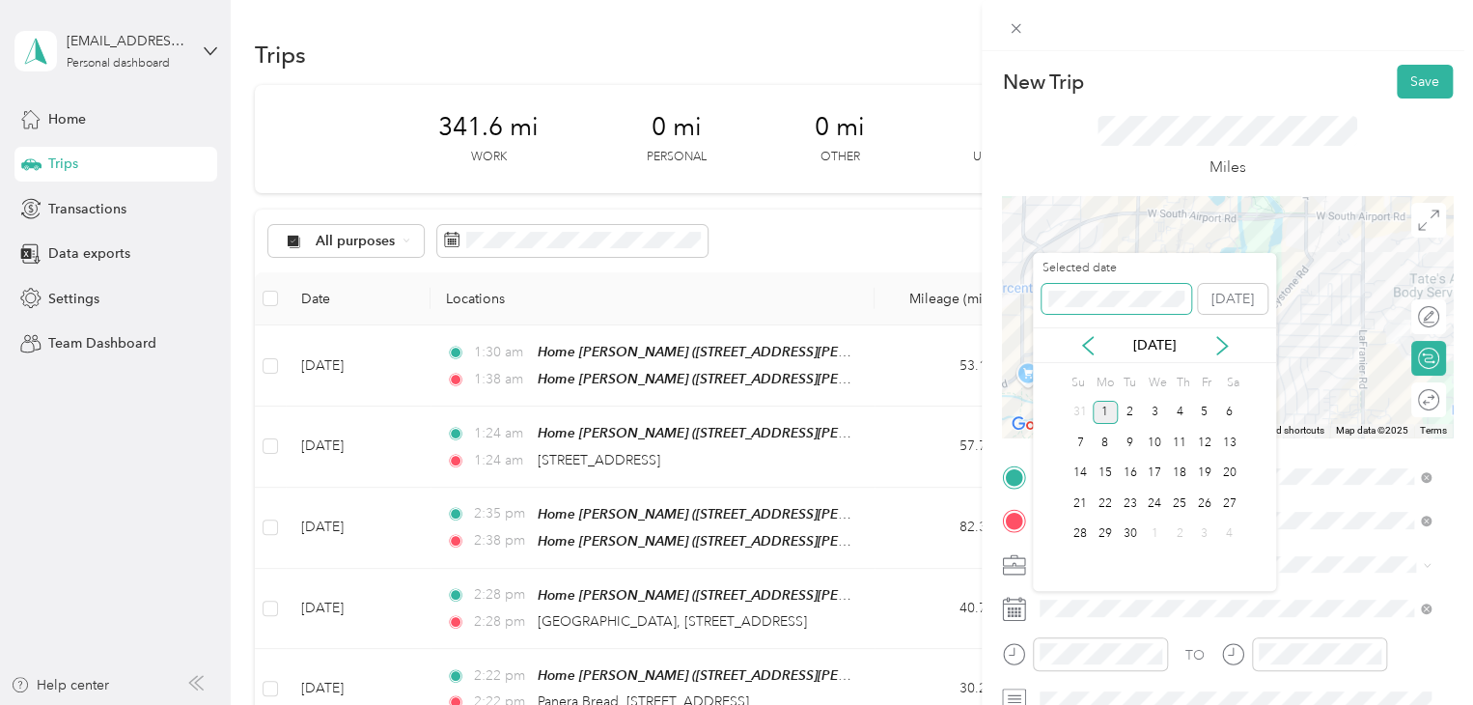
click at [975, 704] on div "New Trip Save This trip cannot be edited because it is either under review, app…" at bounding box center [731, 705] width 1463 height 0
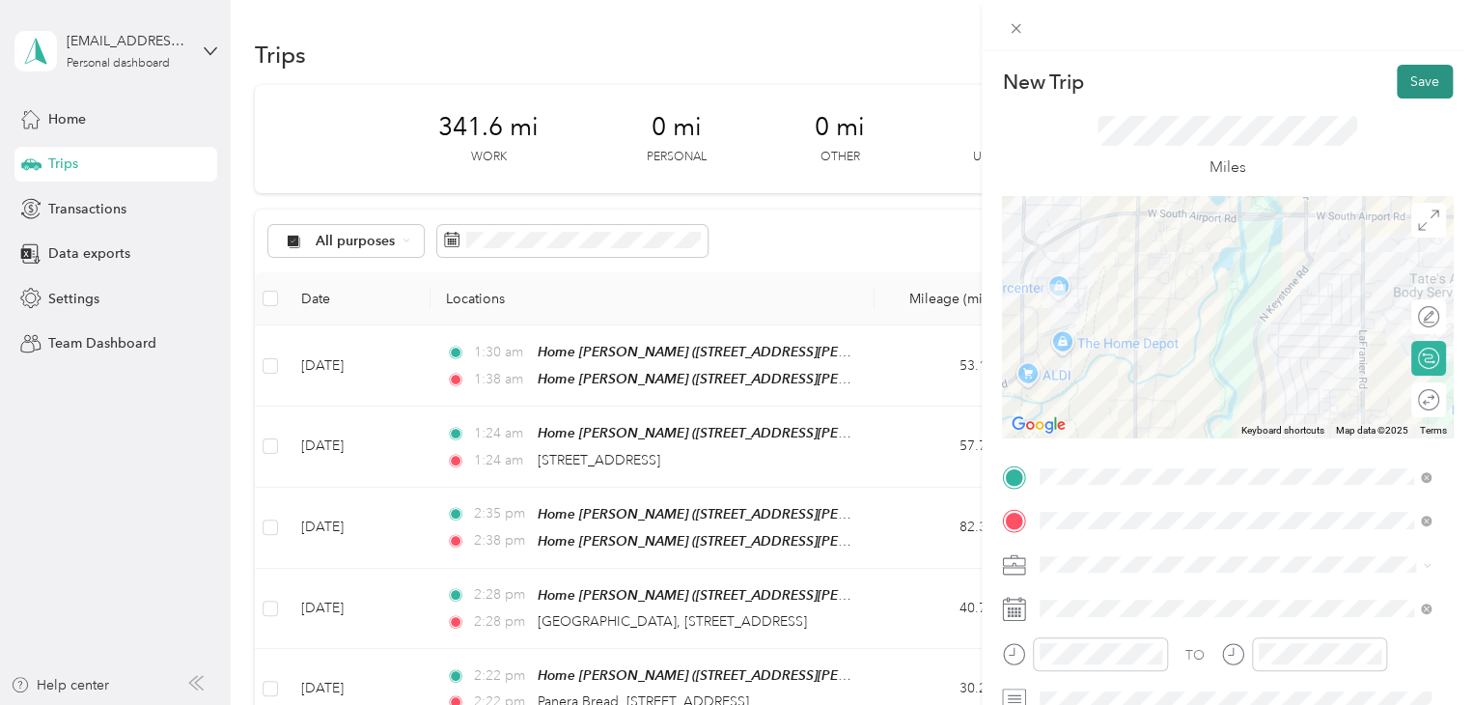
click at [1409, 90] on button "Save" at bounding box center [1425, 82] width 56 height 34
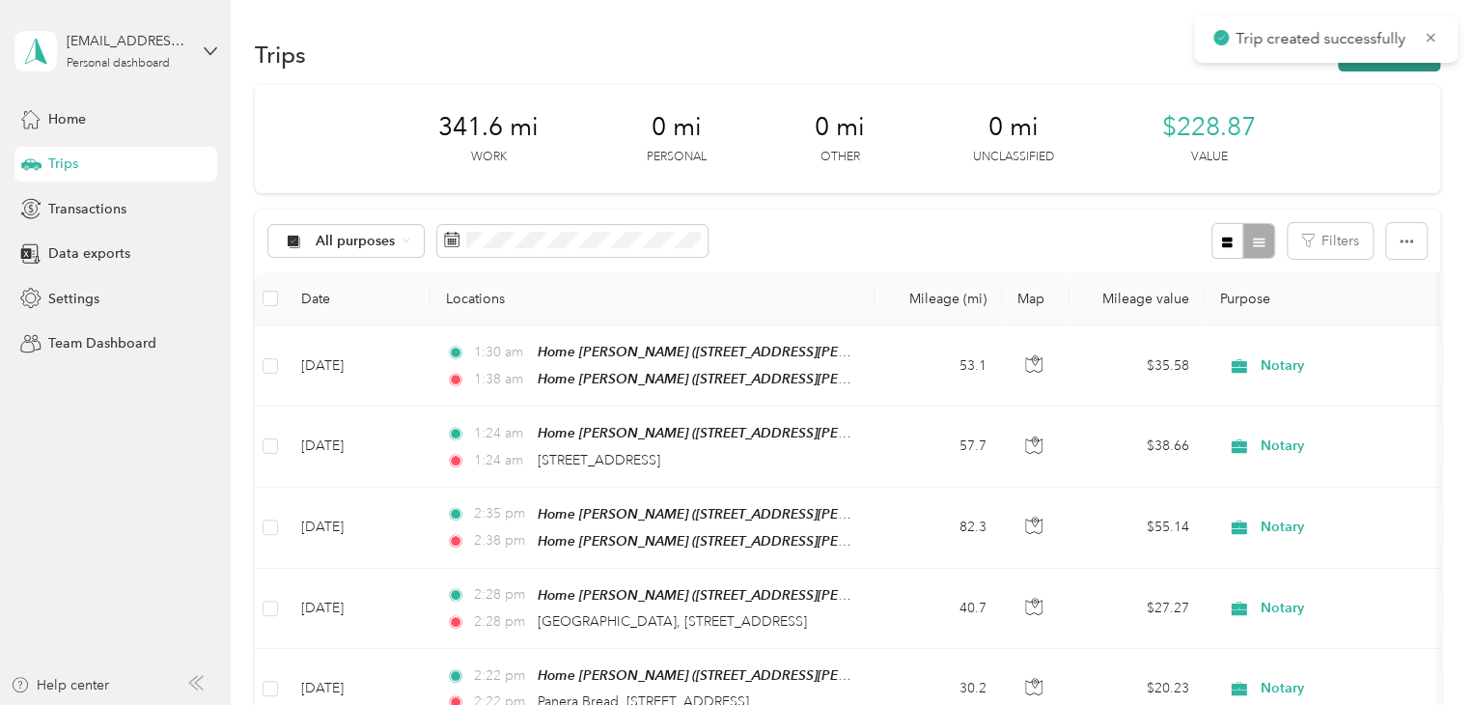
click at [1383, 66] on button "New trip" at bounding box center [1389, 55] width 102 height 34
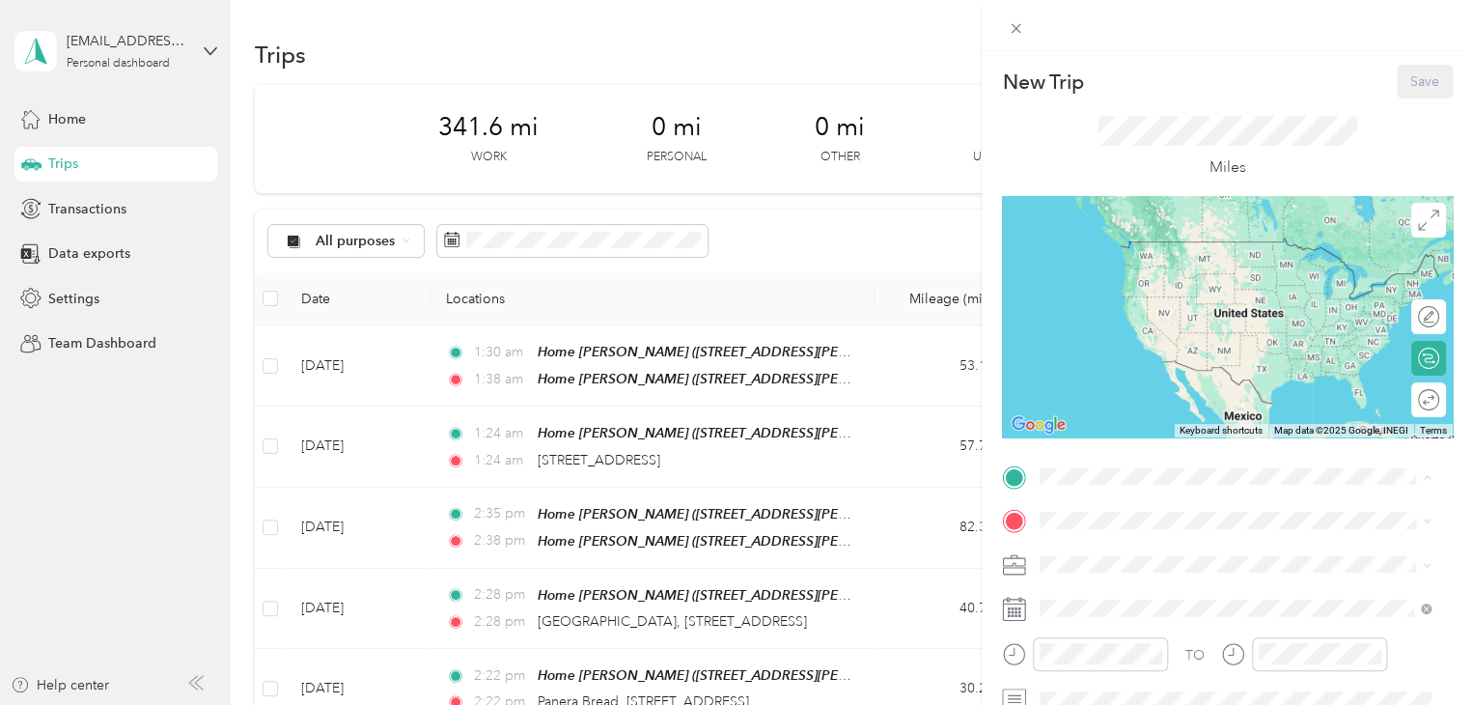
click at [4, 457] on div "New Trip Save This trip cannot be edited because it is either under review, app…" at bounding box center [736, 352] width 1473 height 705
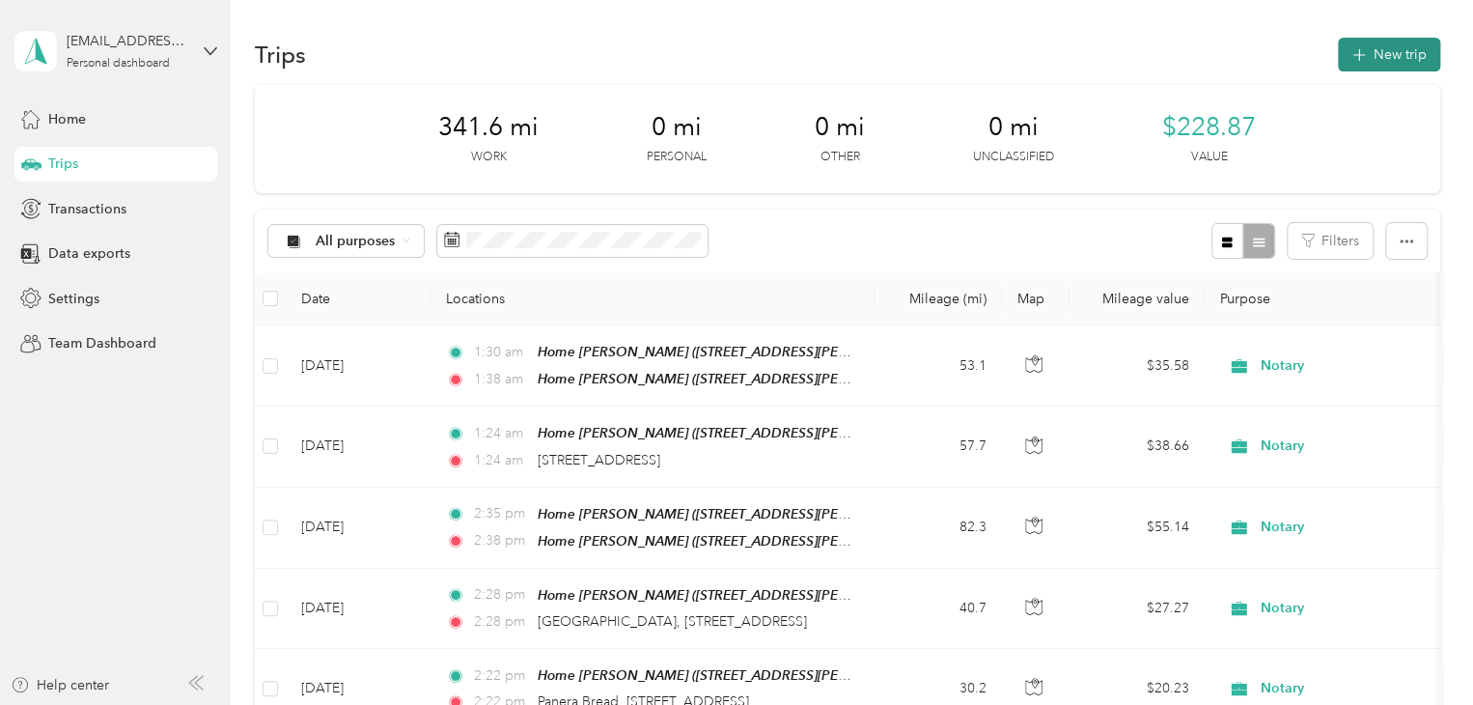
click at [1363, 67] on button "New trip" at bounding box center [1389, 55] width 102 height 34
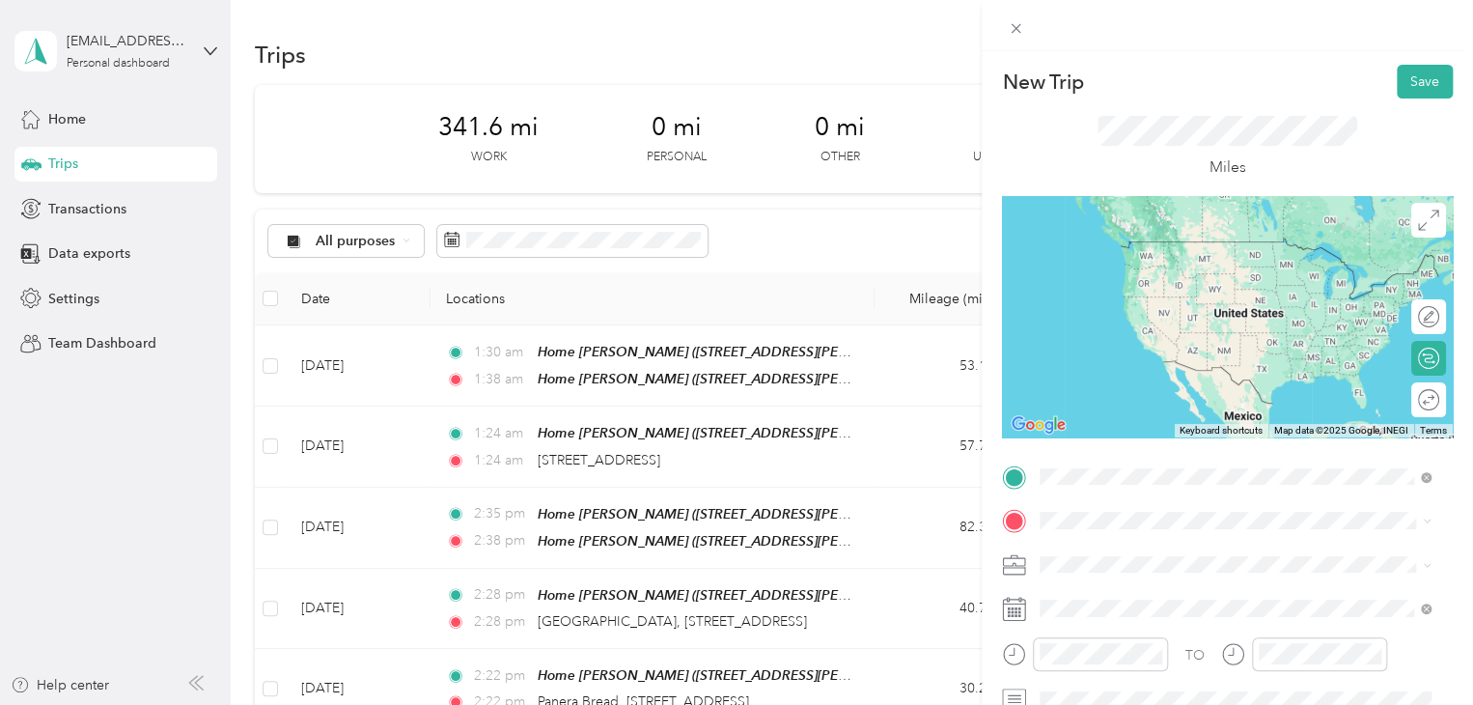
drag, startPoint x: 1166, startPoint y: 277, endPoint x: 1130, endPoint y: 357, distance: 87.7
click at [1166, 277] on div "Walmart Traverse City Walmart Supercenter, [STREET_ADDRESS] , 49684, [GEOGRAPHI…" at bounding box center [1250, 279] width 348 height 81
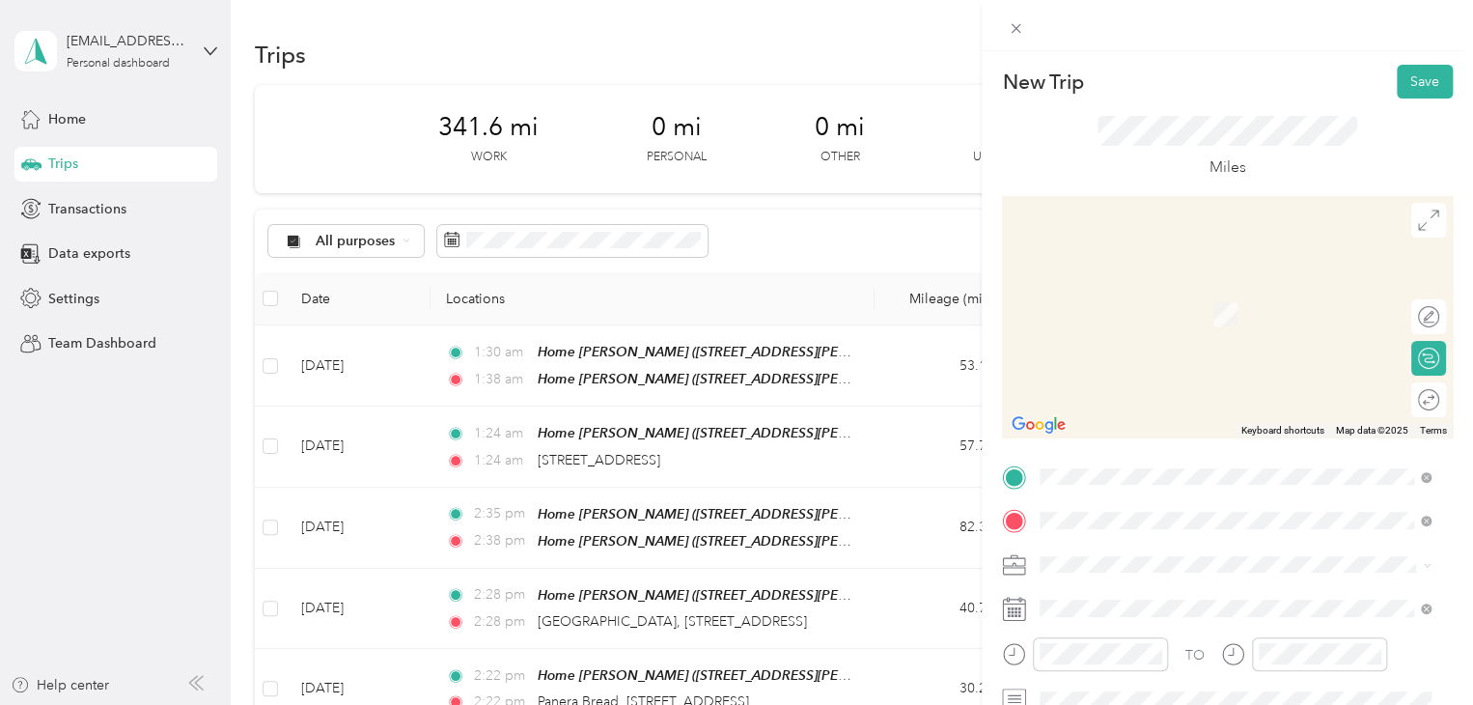
click at [1108, 585] on span "[STREET_ADDRESS][US_STATE]" at bounding box center [1172, 589] width 193 height 17
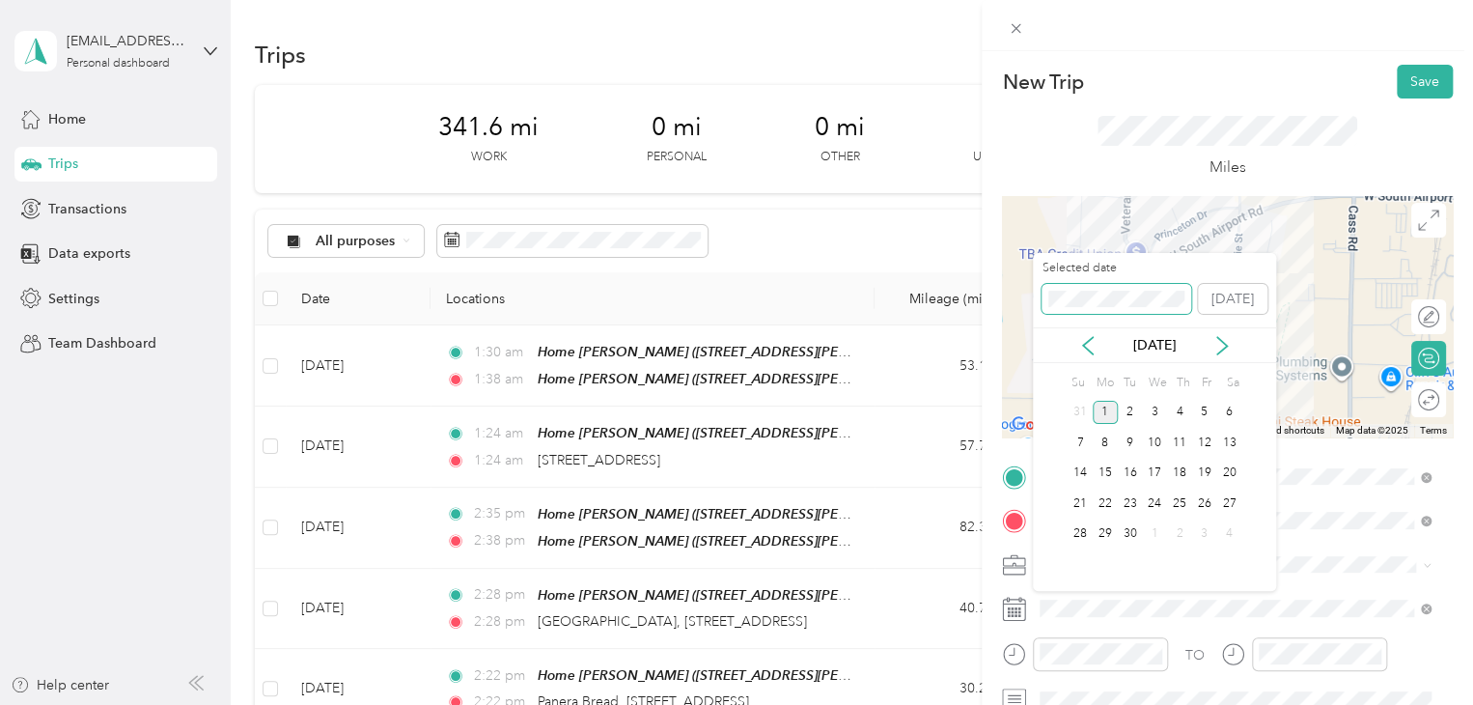
click at [973, 704] on div "New Trip Save This trip cannot be edited because it is either under review, app…" at bounding box center [731, 705] width 1463 height 0
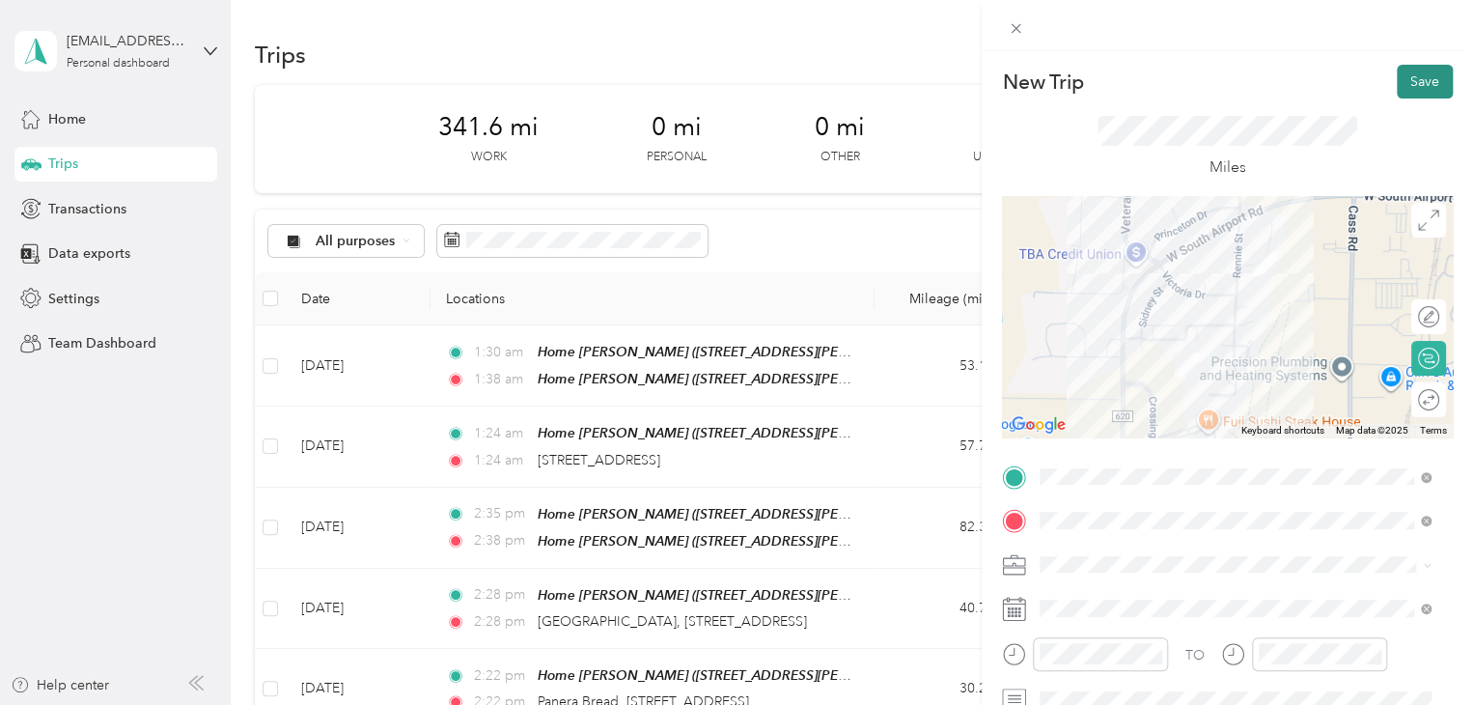
click at [1402, 72] on button "Save" at bounding box center [1425, 82] width 56 height 34
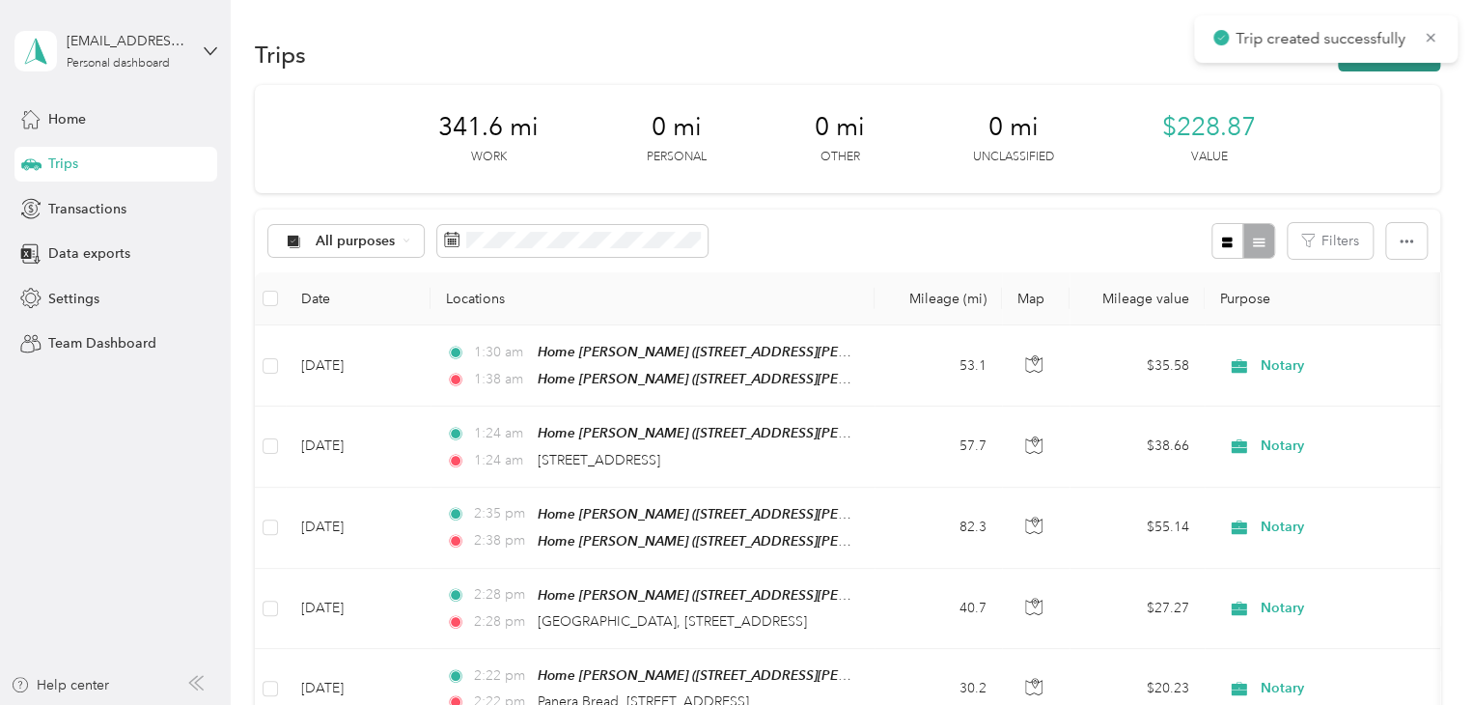
click at [1394, 68] on button "New trip" at bounding box center [1389, 55] width 102 height 34
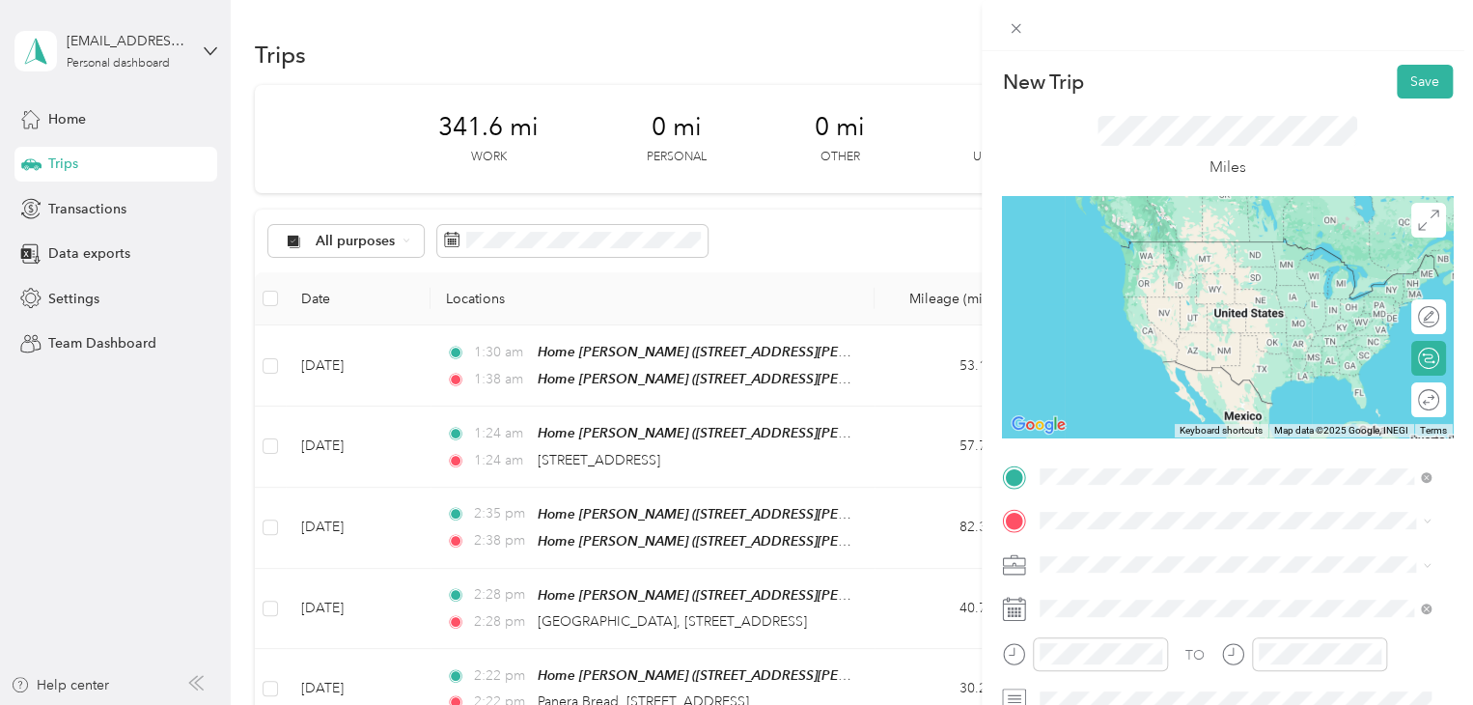
click at [1118, 545] on span "[STREET_ADDRESS][US_STATE]" at bounding box center [1172, 546] width 193 height 17
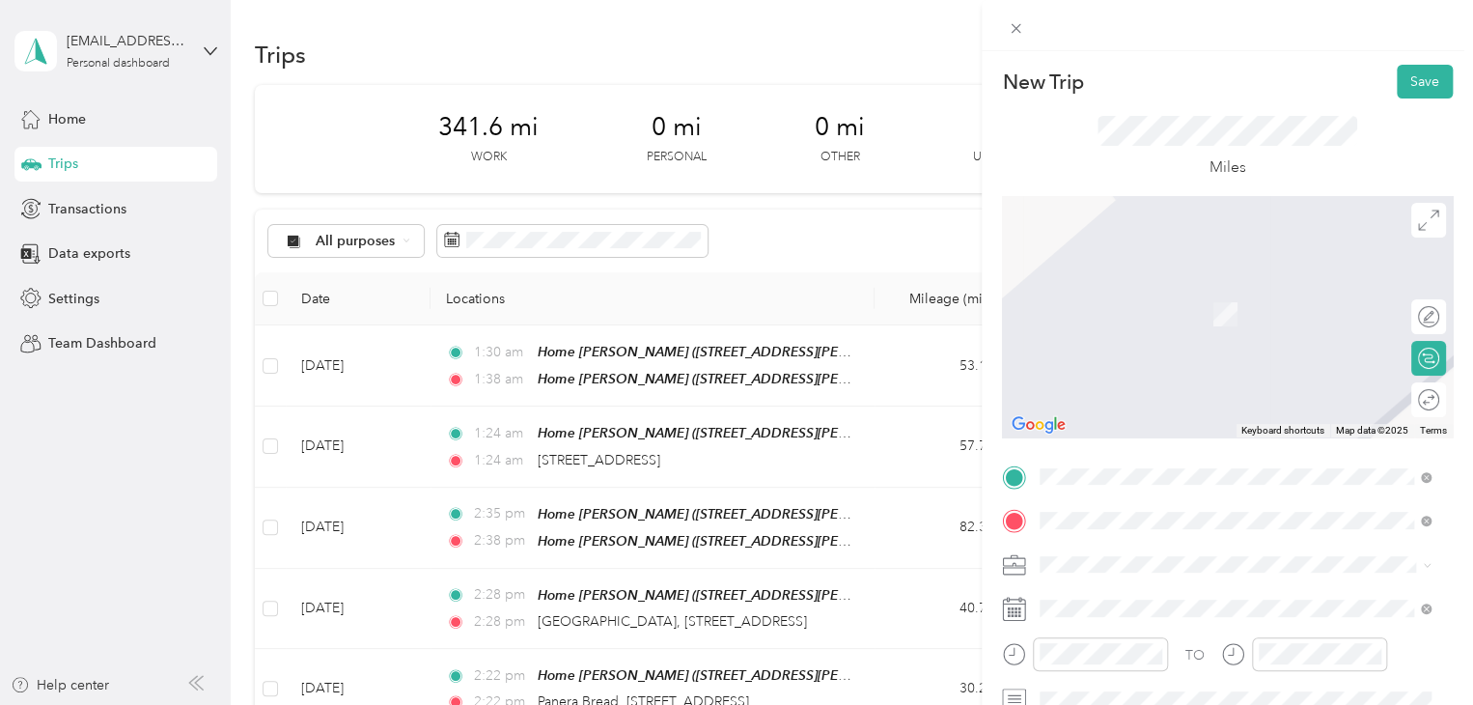
click at [1151, 296] on div "Target" at bounding box center [1172, 292] width 193 height 17
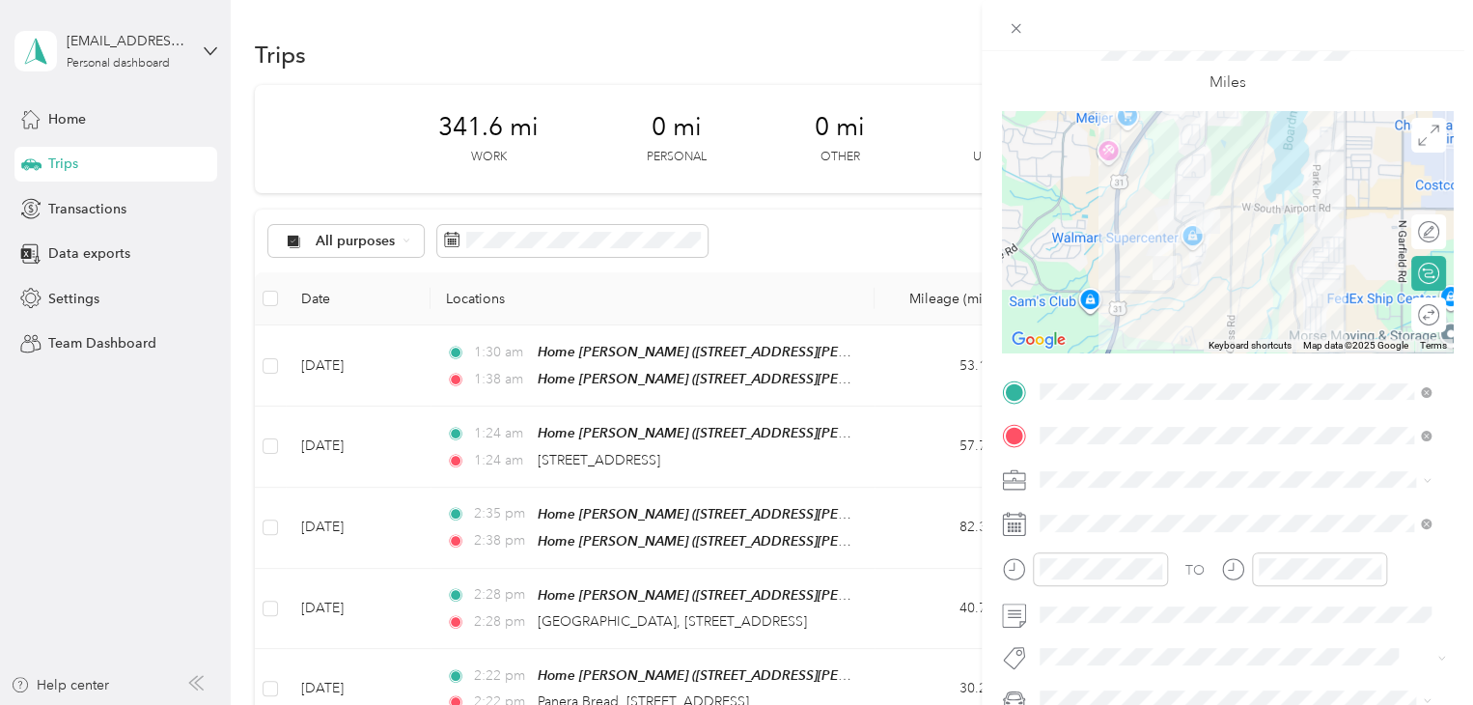
scroll to position [97, 0]
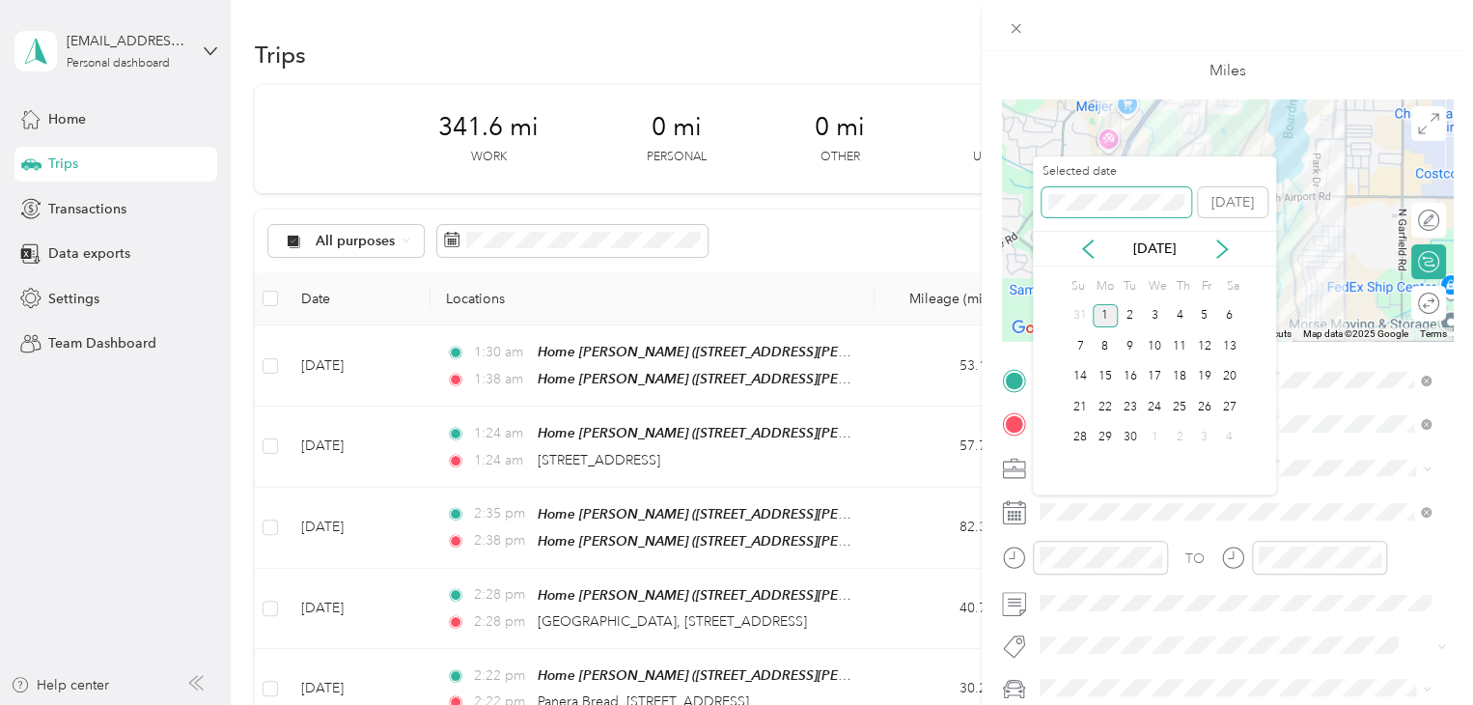
click at [1097, 197] on span at bounding box center [1117, 202] width 150 height 31
drag, startPoint x: 1114, startPoint y: 190, endPoint x: 965, endPoint y: 204, distance: 149.3
click at [965, 704] on div "New Trip Save This trip cannot be edited because it is either under review, app…" at bounding box center [731, 705] width 1463 height 0
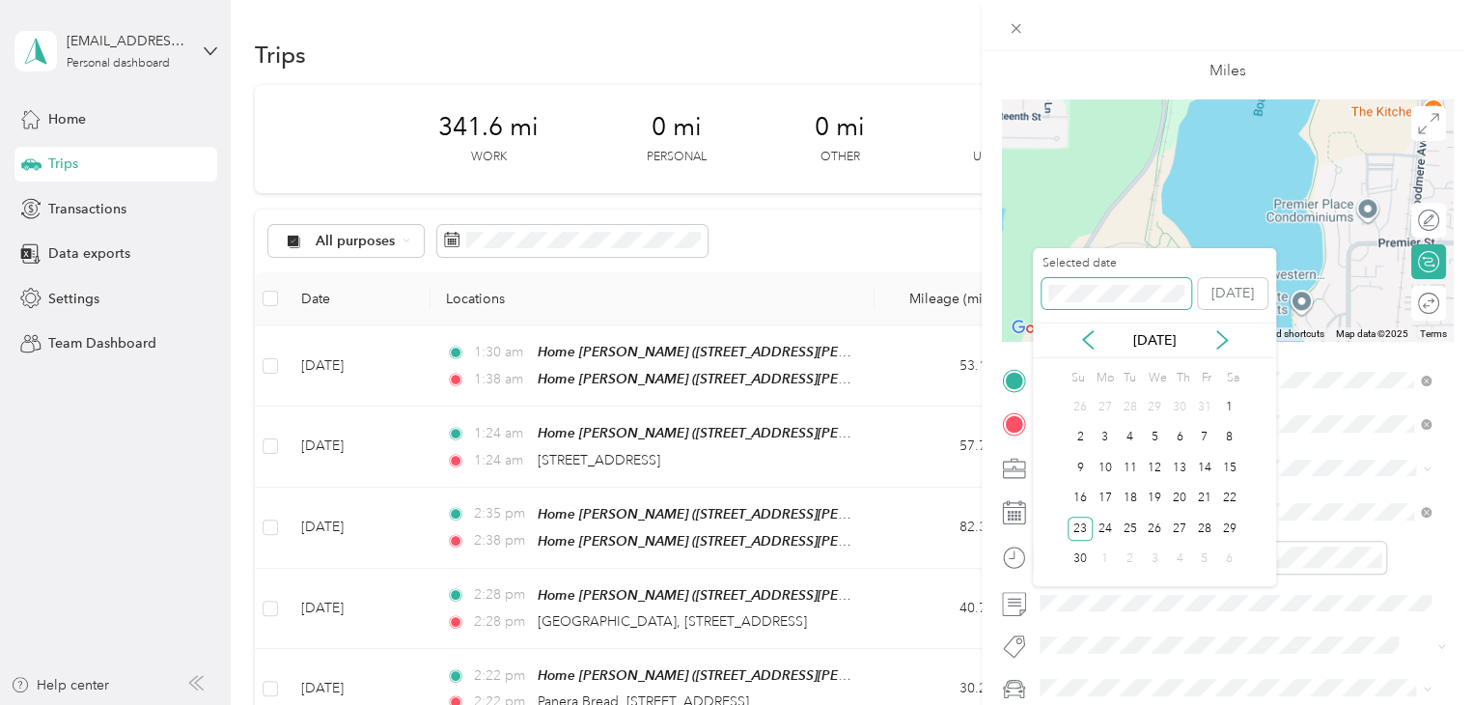
scroll to position [0, 0]
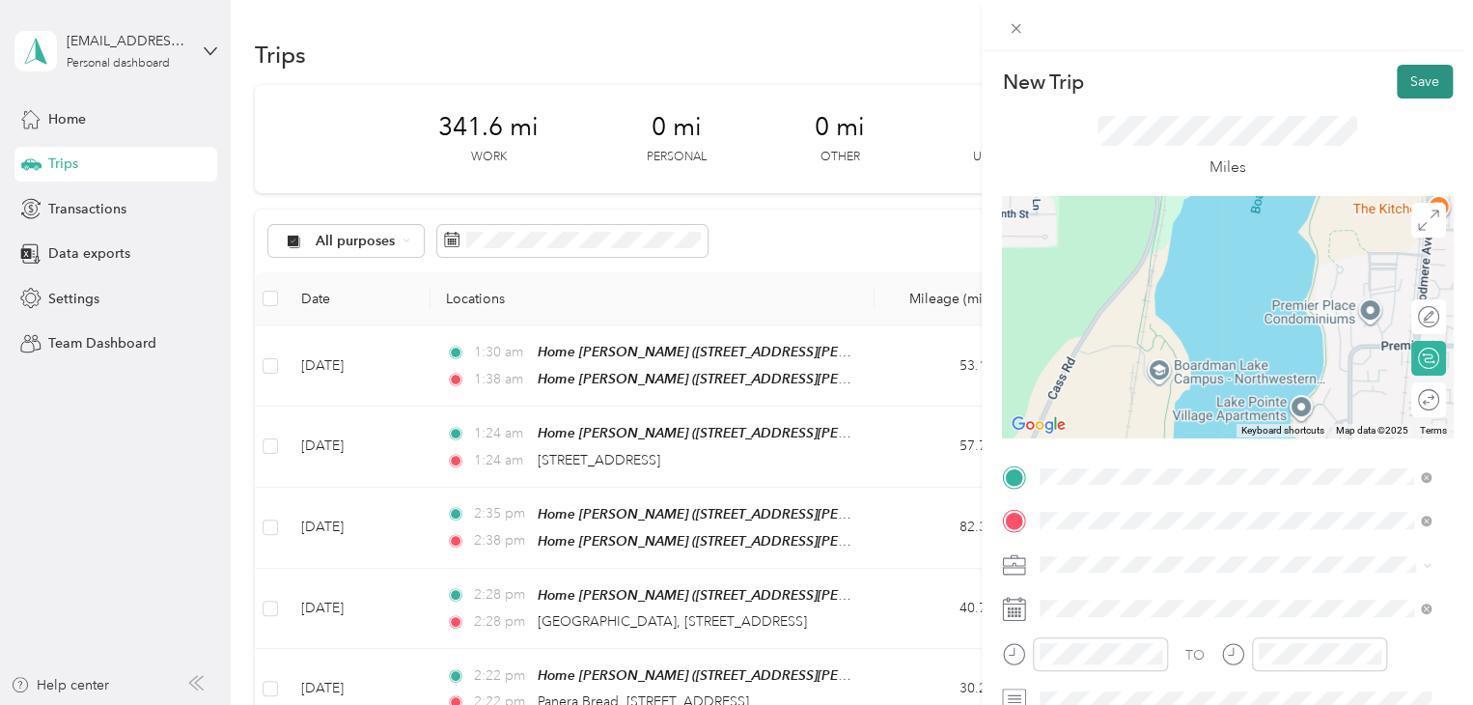
click at [1409, 78] on button "Save" at bounding box center [1425, 82] width 56 height 34
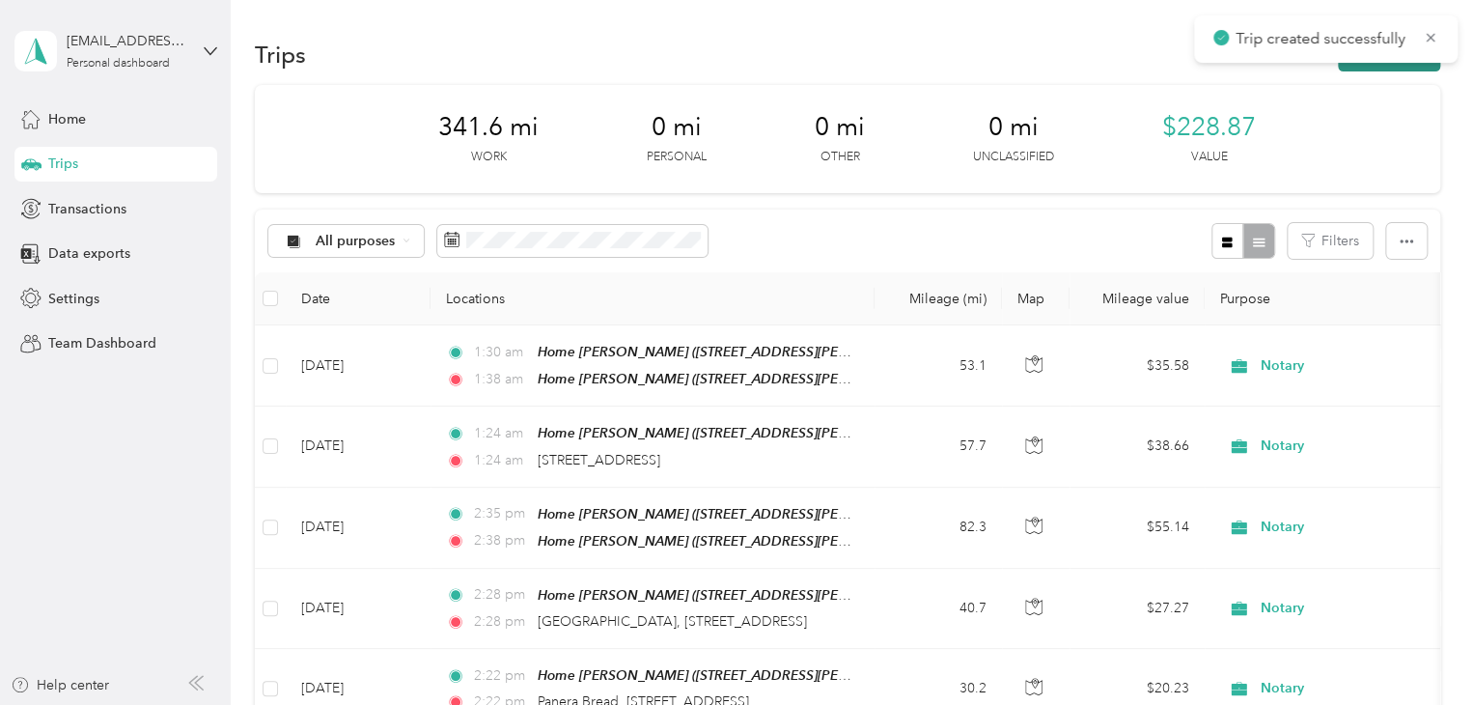
click at [1390, 70] on button "New trip" at bounding box center [1389, 55] width 102 height 34
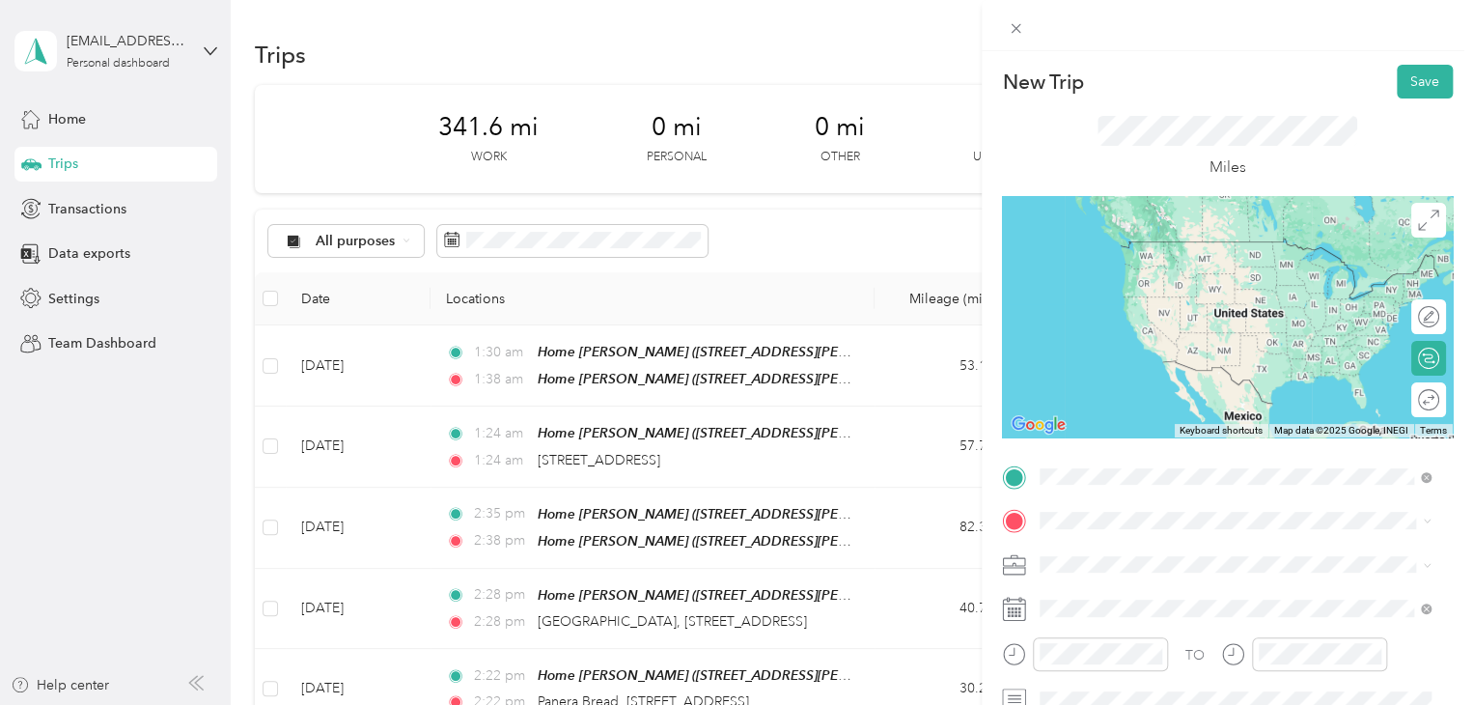
click at [1123, 268] on span "[STREET_ADDRESS][US_STATE]" at bounding box center [1172, 270] width 193 height 16
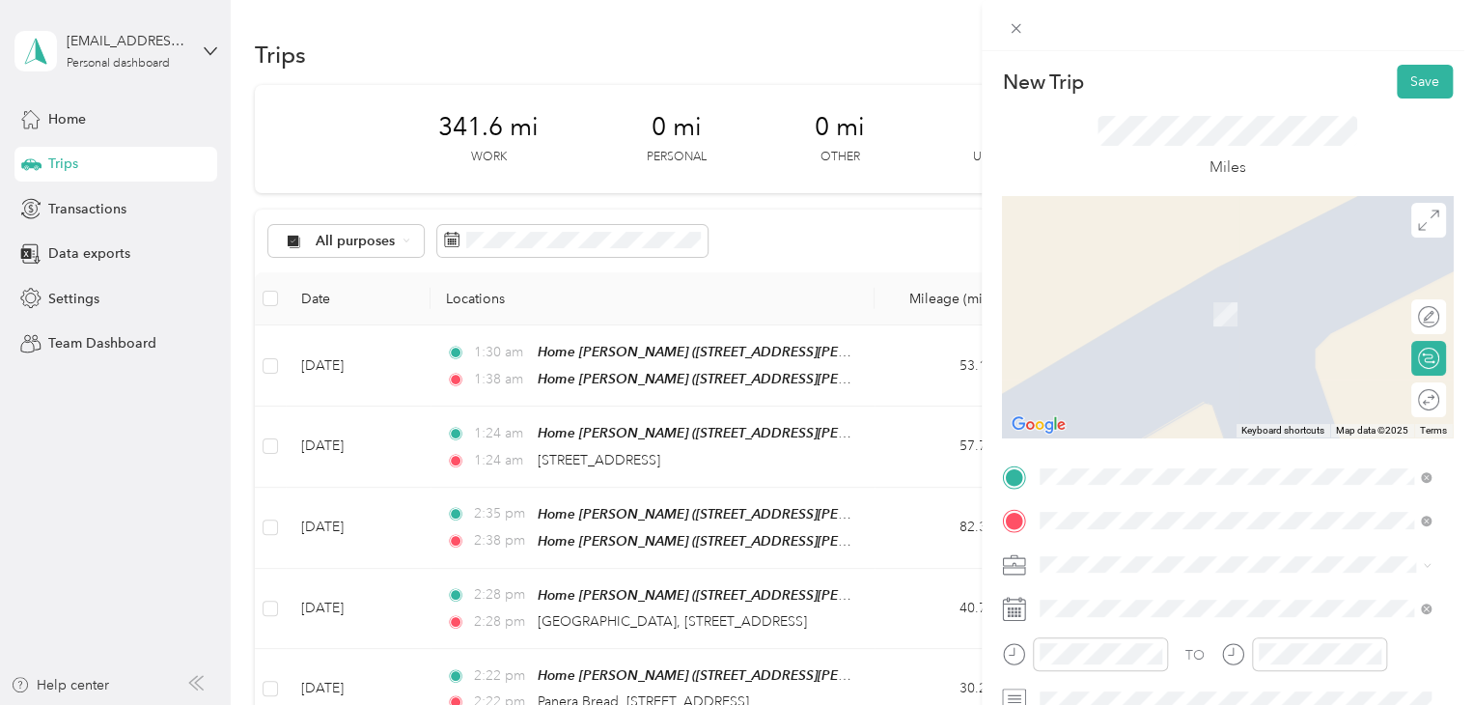
click at [1109, 294] on span "[STREET_ADDRESS][US_STATE]" at bounding box center [1172, 285] width 193 height 17
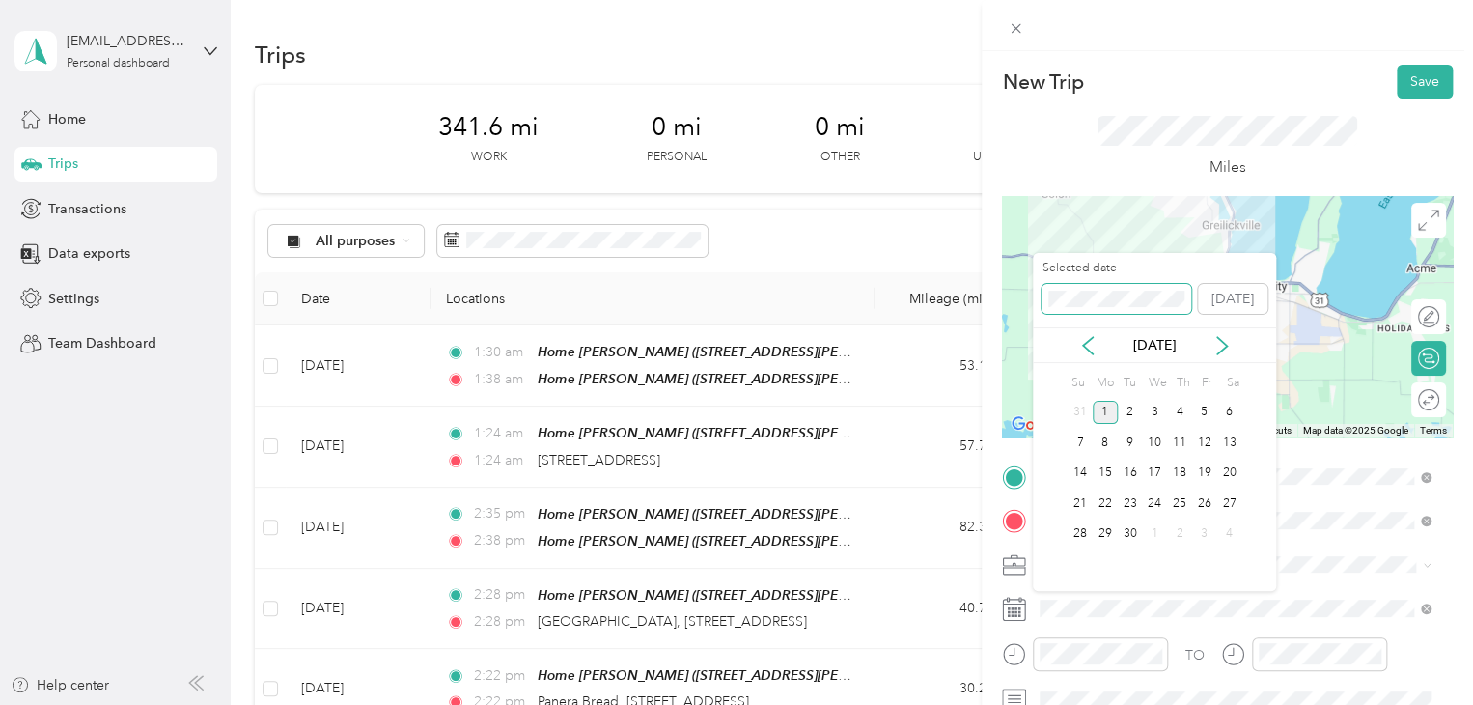
click at [996, 704] on div "New Trip Save This trip cannot be edited because it is either under review, app…" at bounding box center [731, 705] width 1463 height 0
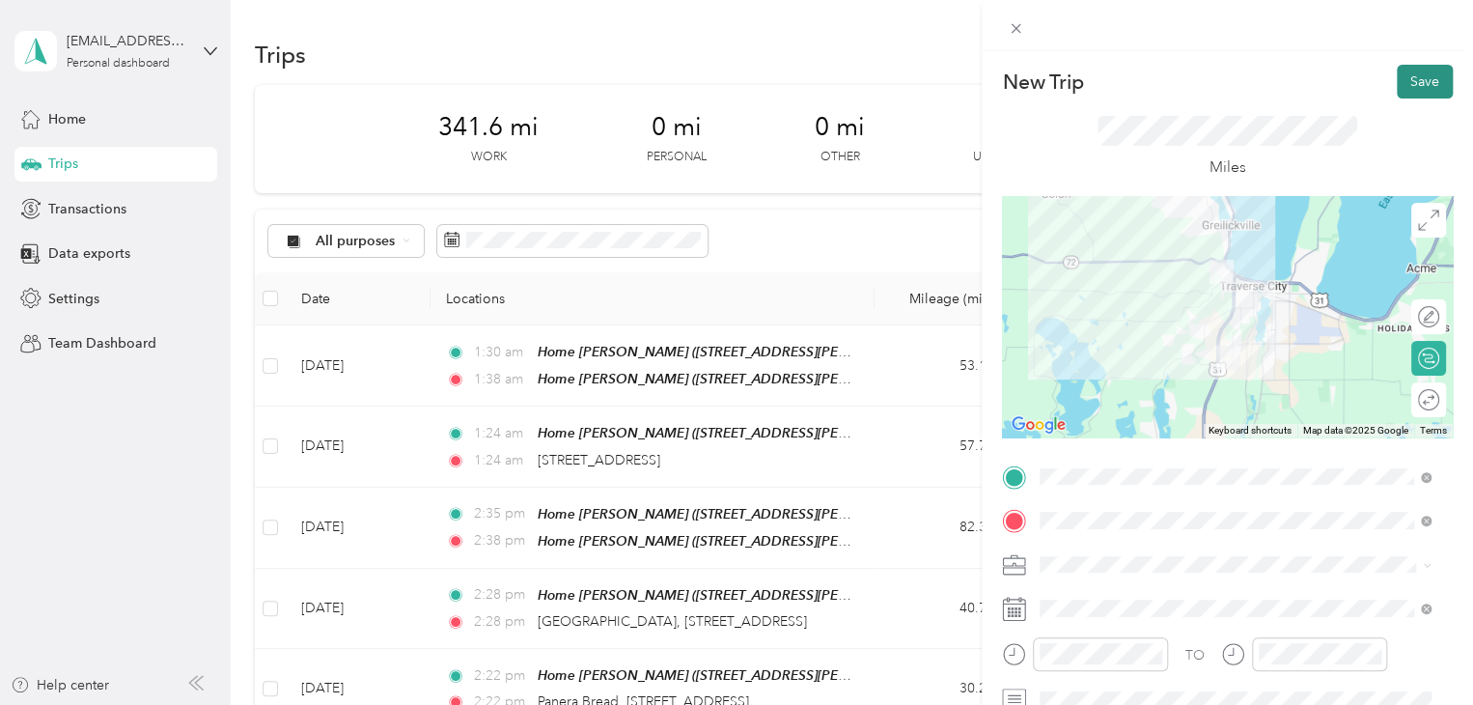
click at [1425, 78] on button "Save" at bounding box center [1425, 82] width 56 height 34
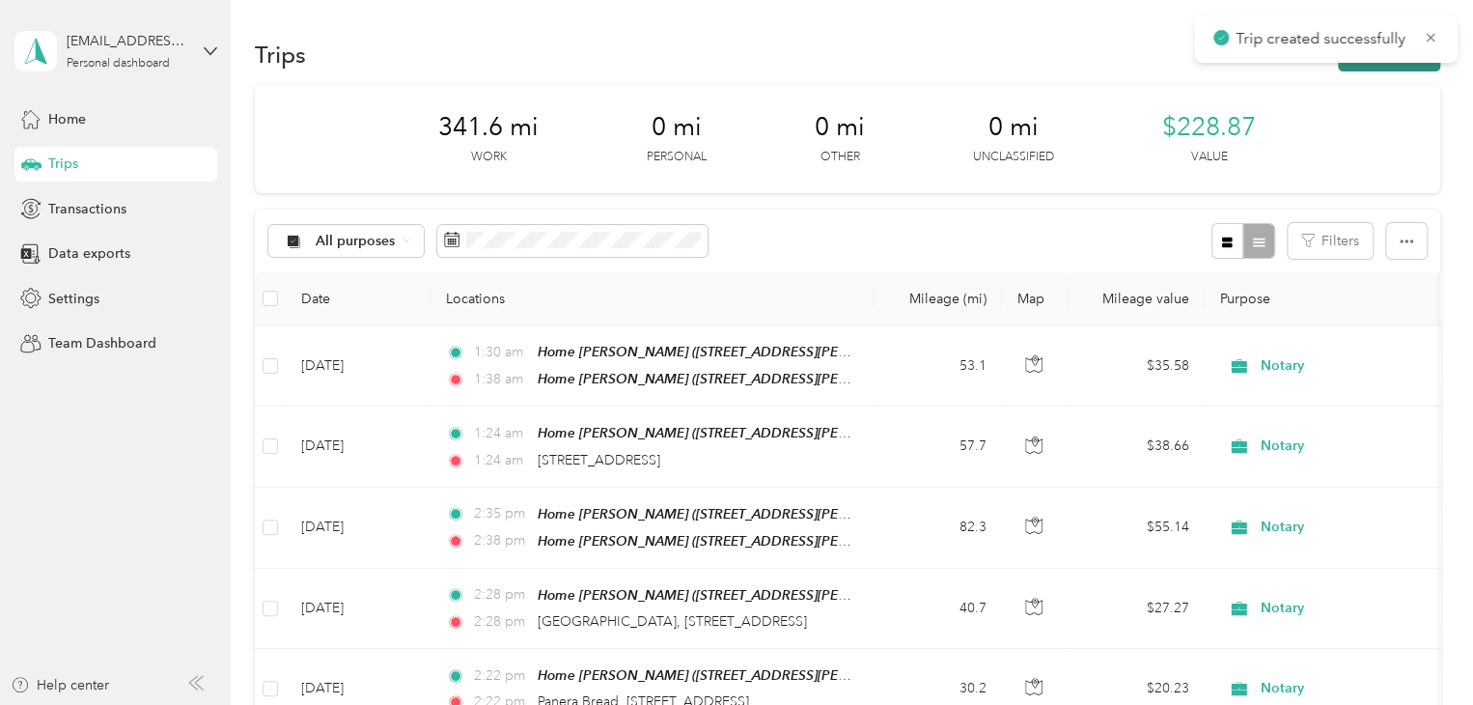
click at [1349, 65] on button "New trip" at bounding box center [1389, 55] width 102 height 34
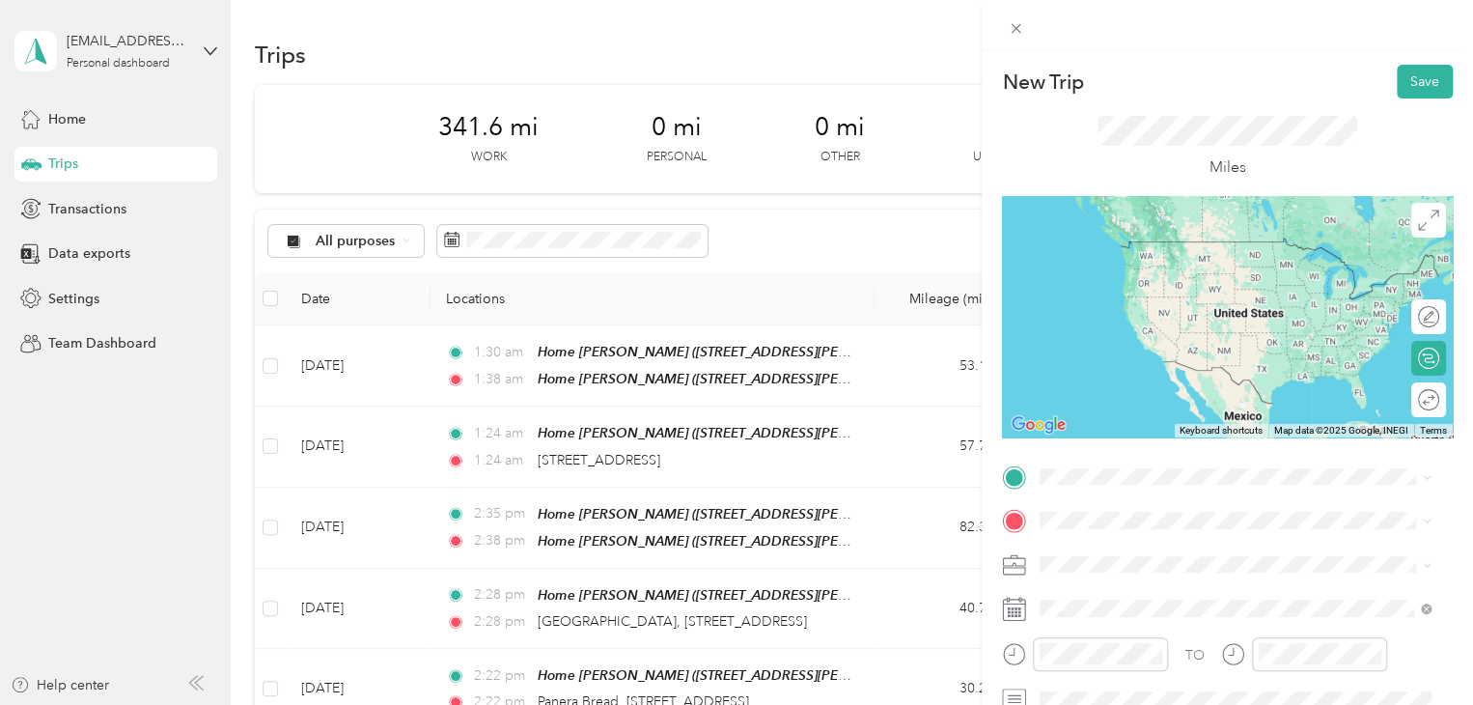
click at [1119, 236] on span "[STREET_ADDRESS][US_STATE]" at bounding box center [1172, 238] width 193 height 17
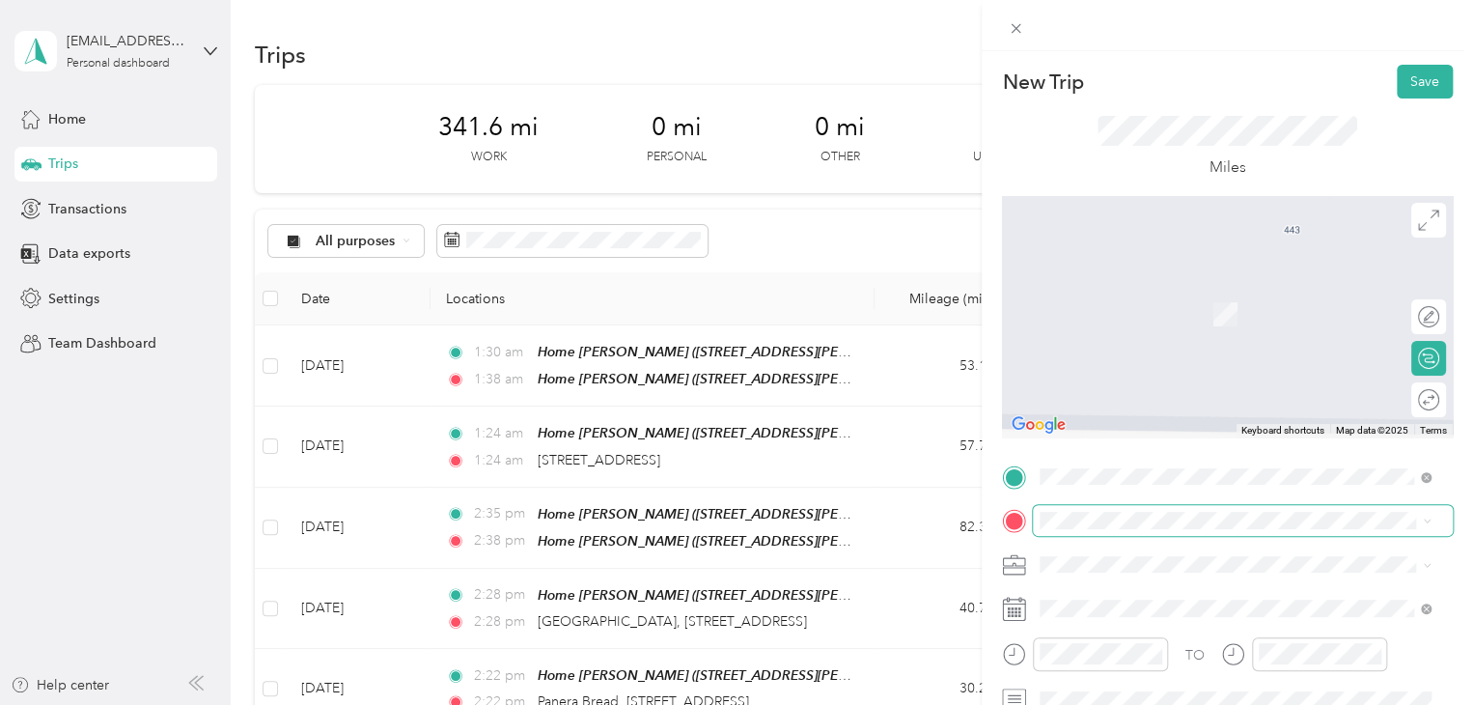
click at [1039, 515] on span at bounding box center [1243, 520] width 420 height 31
click at [1133, 440] on span "Meijer, [STREET_ADDRESS] , 49684, [GEOGRAPHIC_DATA], [GEOGRAPHIC_DATA], [GEOGRA…" at bounding box center [1221, 456] width 290 height 57
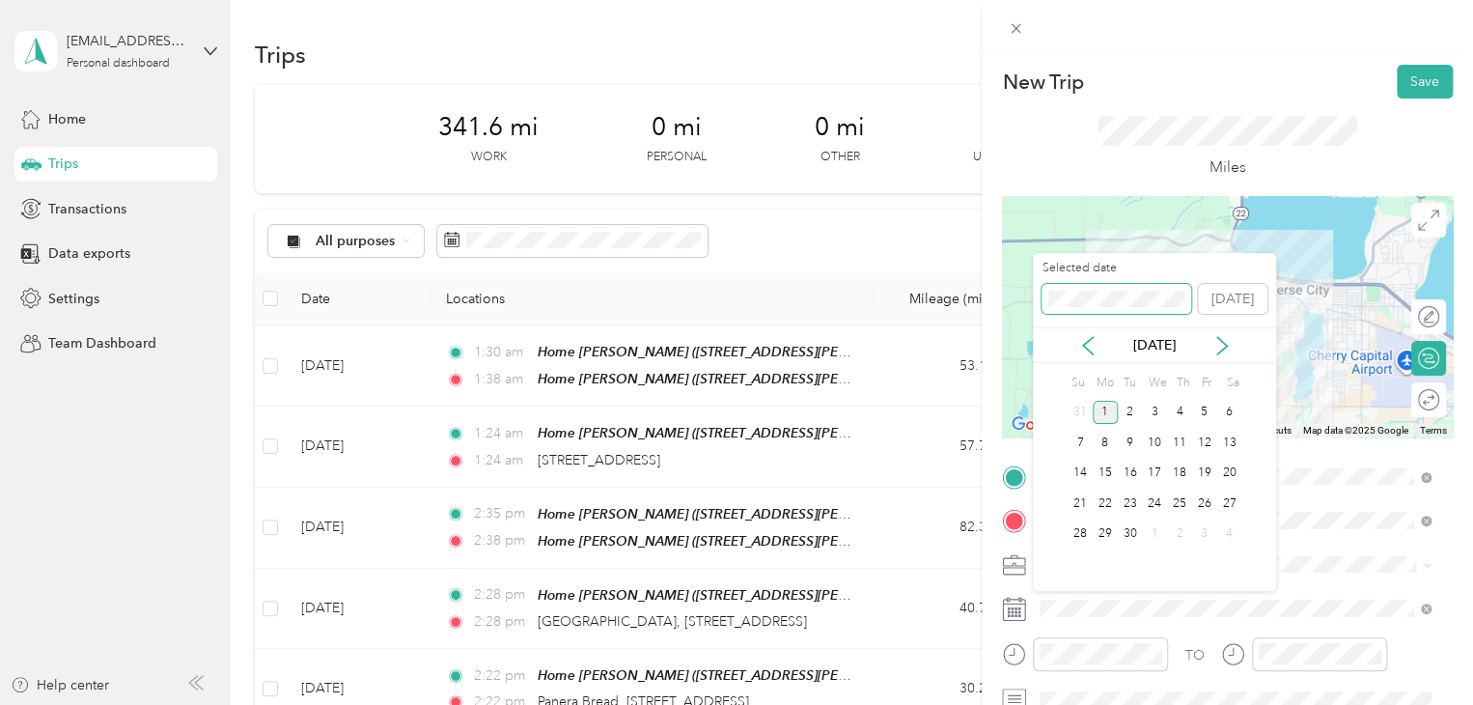
click at [1023, 704] on div "New Trip Save This trip cannot be edited because it is either under review, app…" at bounding box center [731, 705] width 1463 height 0
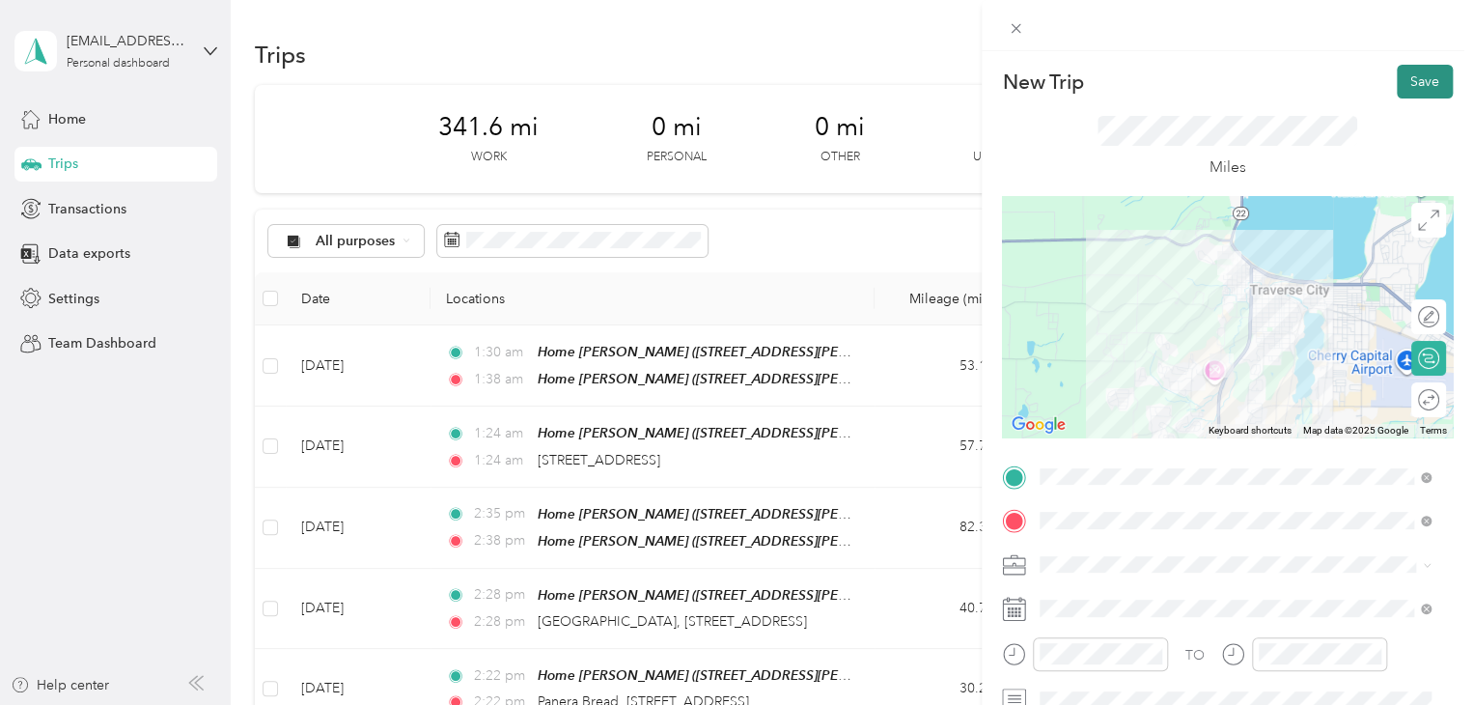
click at [1397, 84] on button "Save" at bounding box center [1425, 82] width 56 height 34
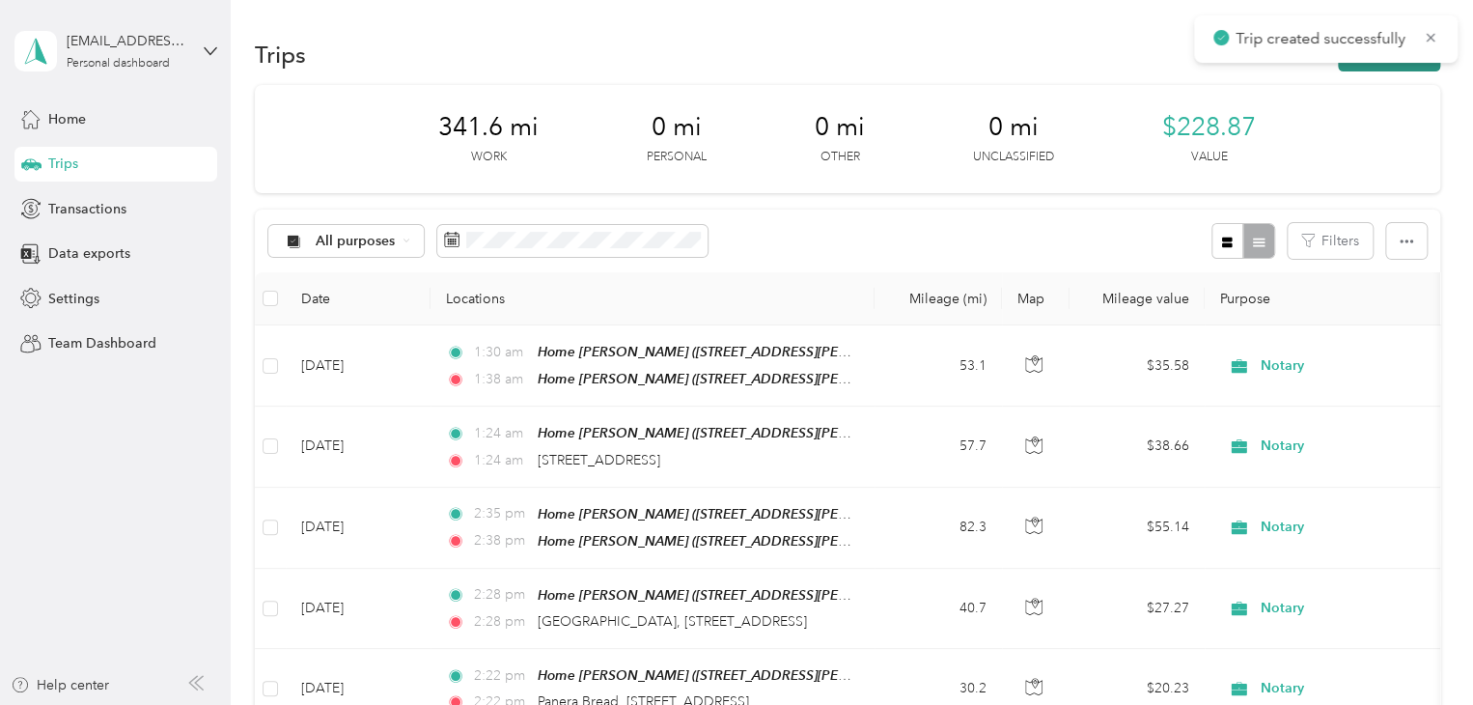
click at [1386, 69] on button "New trip" at bounding box center [1389, 55] width 102 height 34
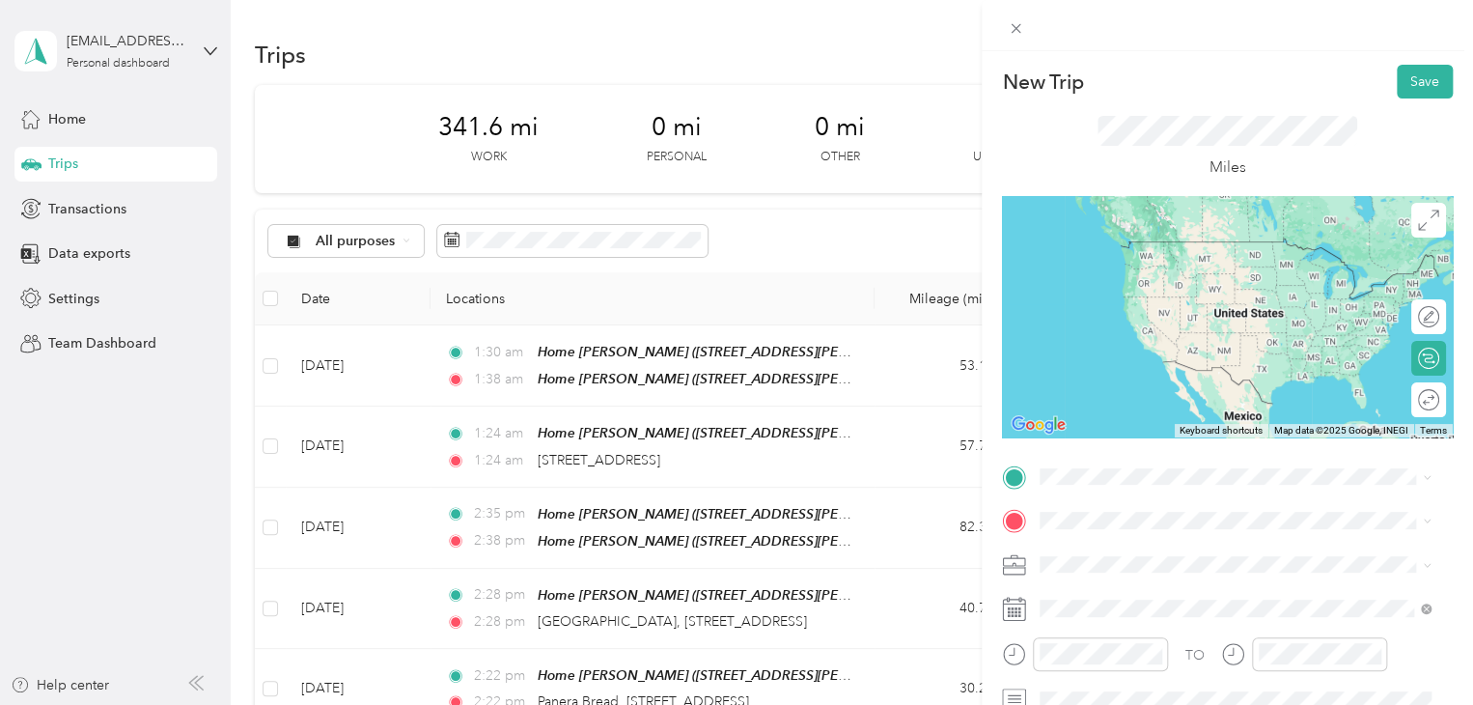
click at [1076, 368] on strong "Meijer Traverse City" at bounding box center [1138, 366] width 125 height 17
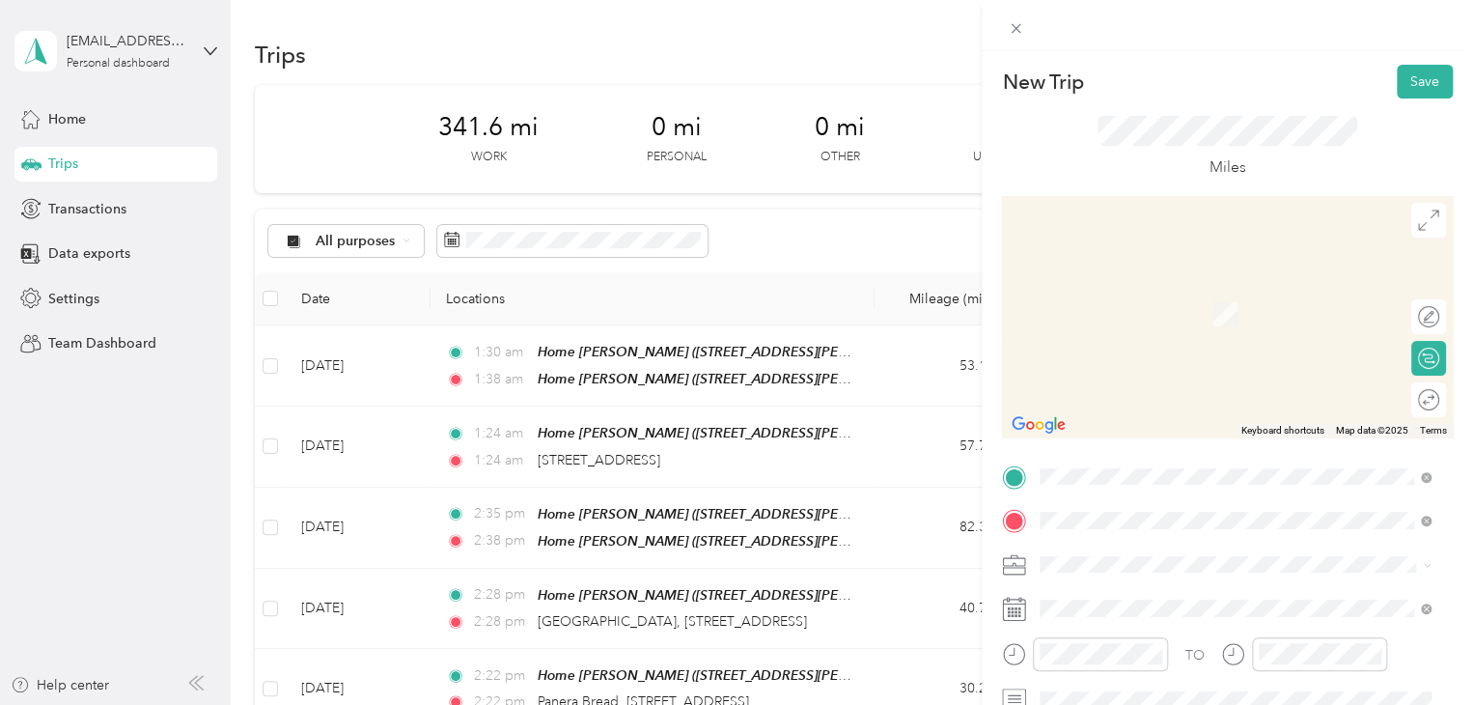
click at [1147, 294] on span "[STREET_ADDRESS][PERSON_NAME][US_STATE]" at bounding box center [1226, 285] width 300 height 17
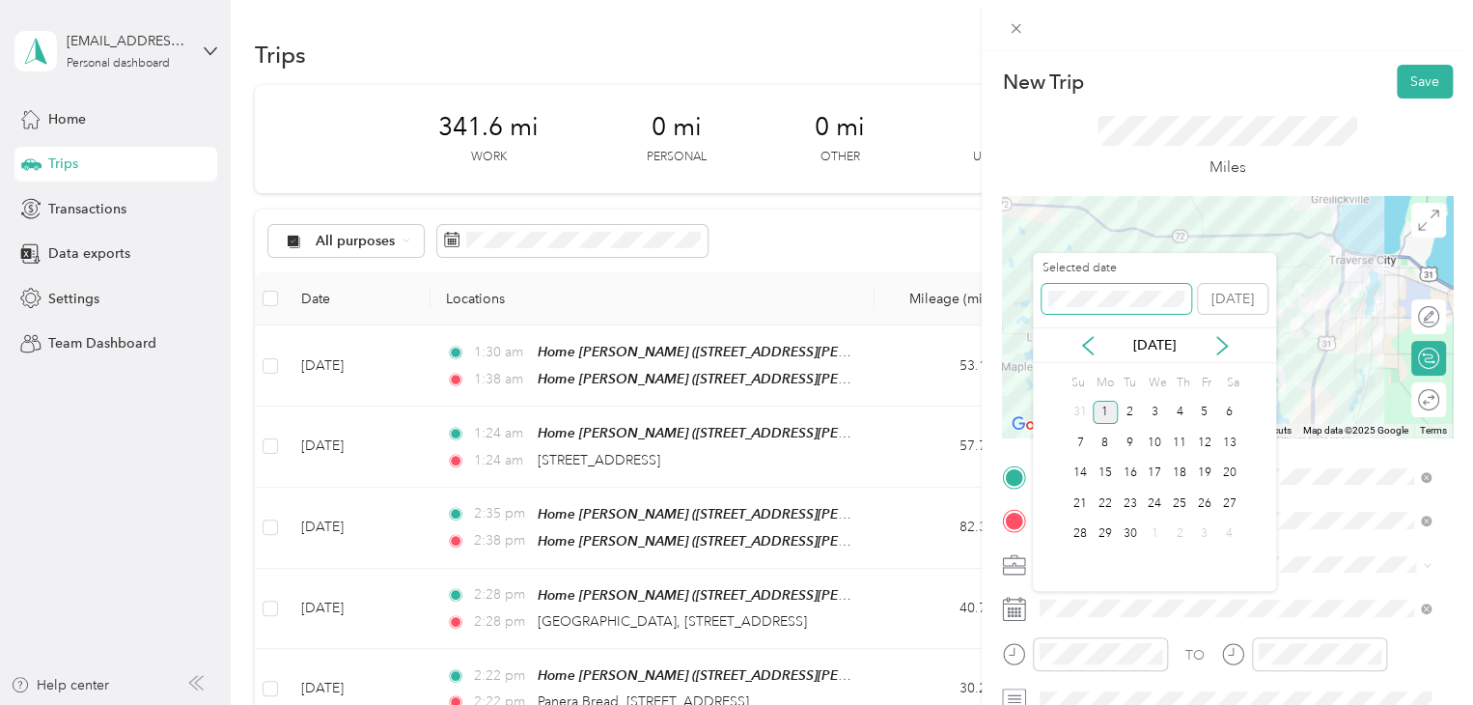
click at [949, 704] on div "New Trip Save This trip cannot be edited because it is either under review, app…" at bounding box center [731, 705] width 1463 height 0
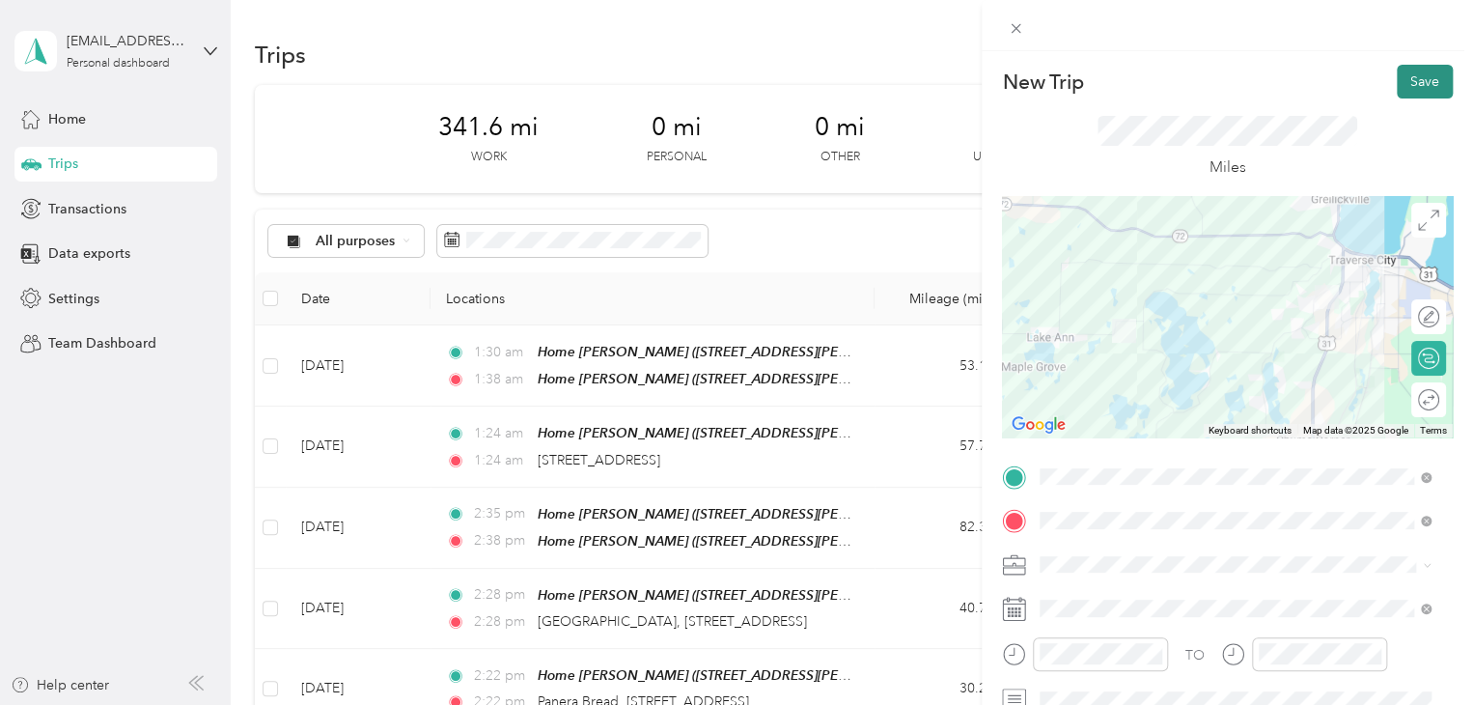
click at [1406, 92] on button "Save" at bounding box center [1425, 82] width 56 height 34
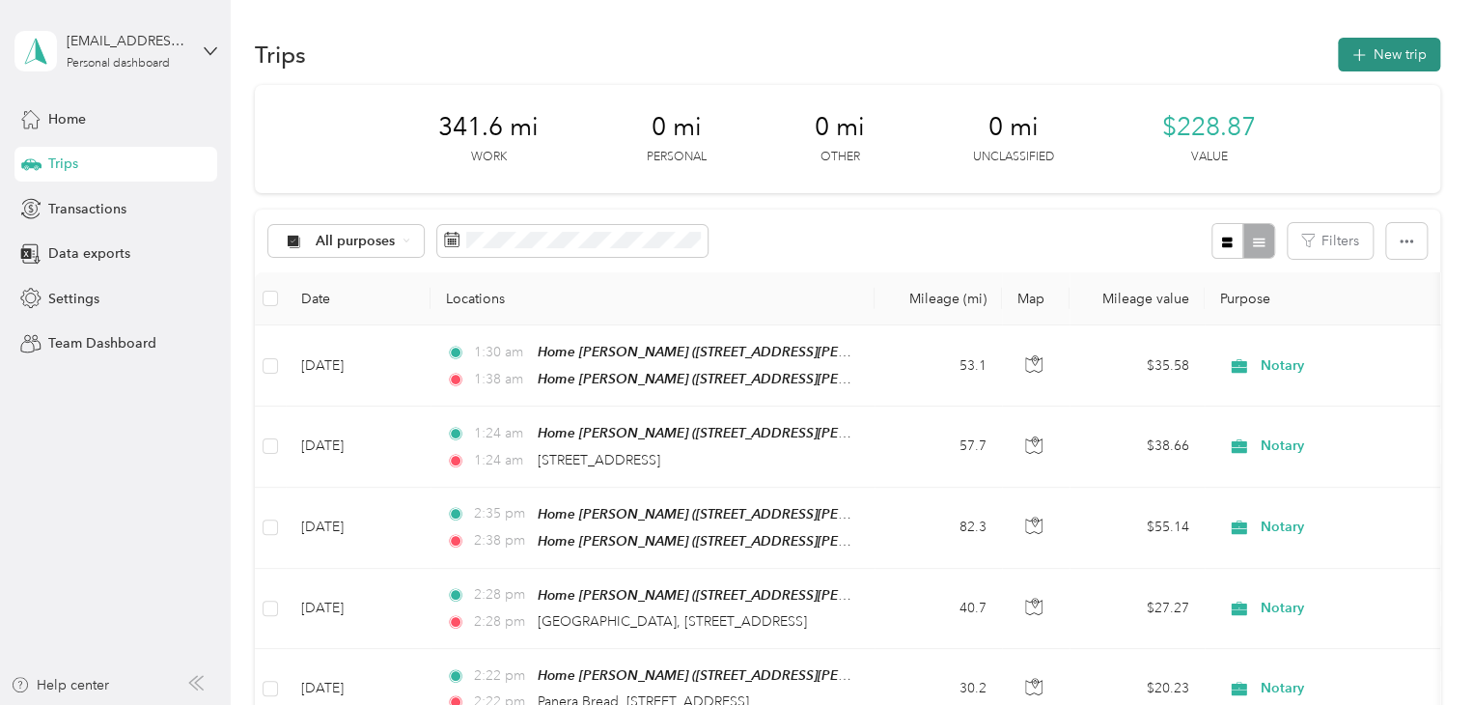
click at [1367, 52] on button "New trip" at bounding box center [1389, 55] width 102 height 34
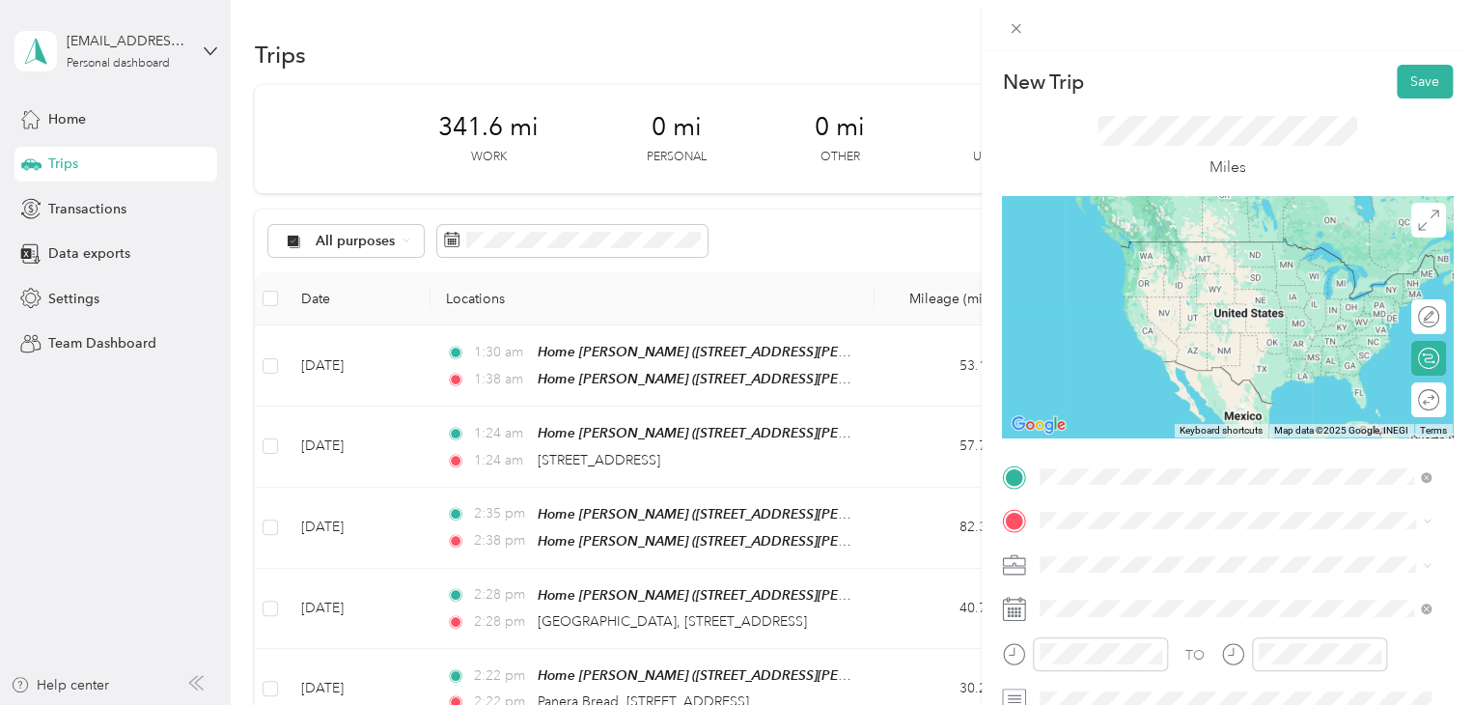
click at [1171, 230] on div "[STREET_ADDRESS][PERSON_NAME][US_STATE]" at bounding box center [1234, 243] width 377 height 26
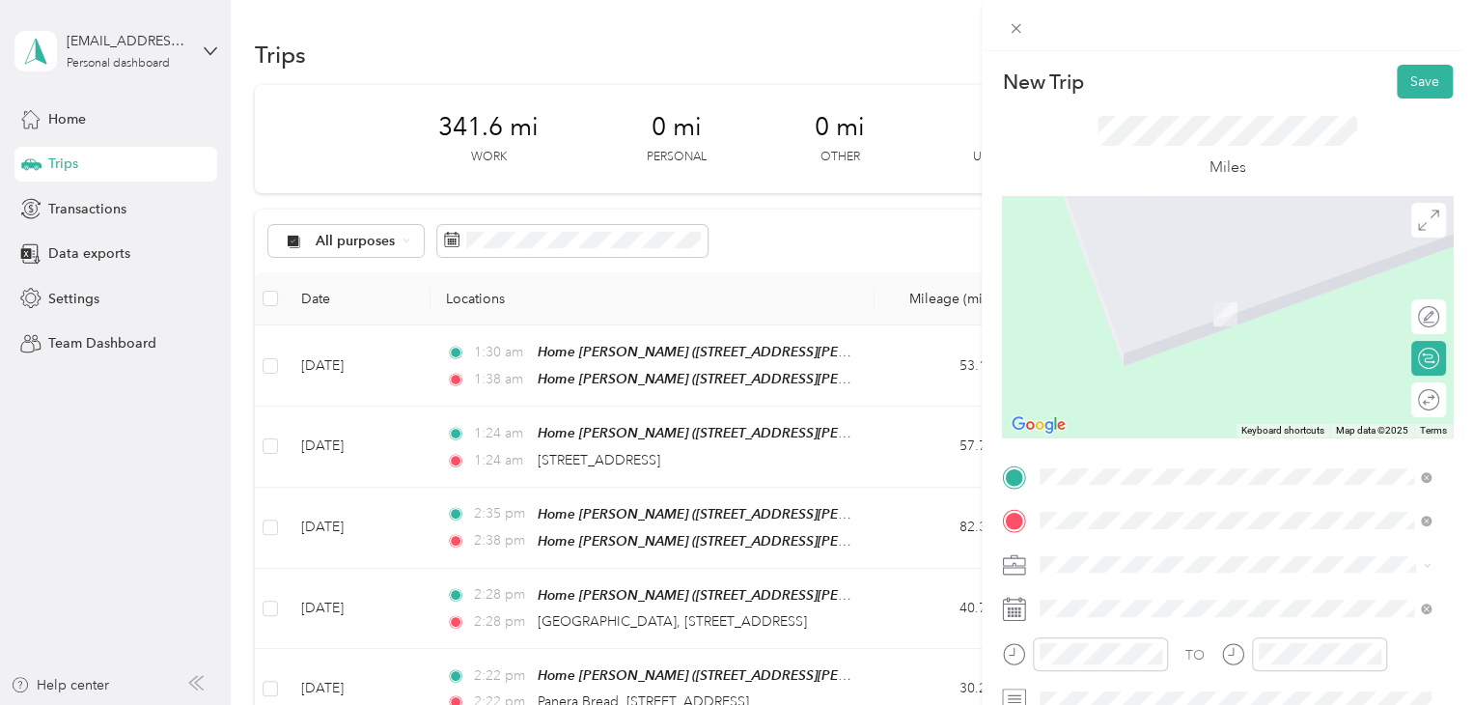
click at [1133, 432] on span "[STREET_ADDRESS][PERSON_NAME], [PERSON_NAME], [GEOGRAPHIC_DATA], [GEOGRAPHIC_DA…" at bounding box center [1205, 456] width 258 height 57
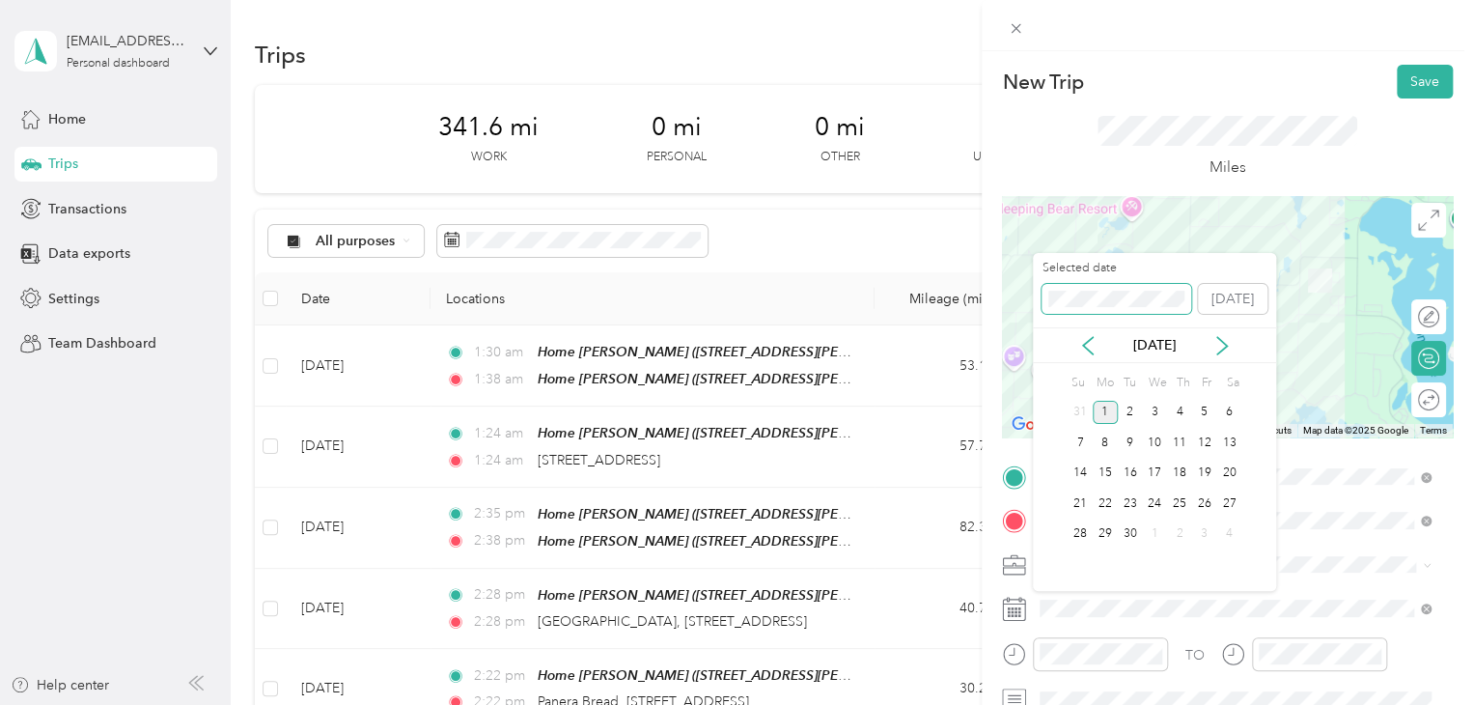
click at [1017, 704] on div "New Trip Save This trip cannot be edited because it is either under review, app…" at bounding box center [731, 705] width 1463 height 0
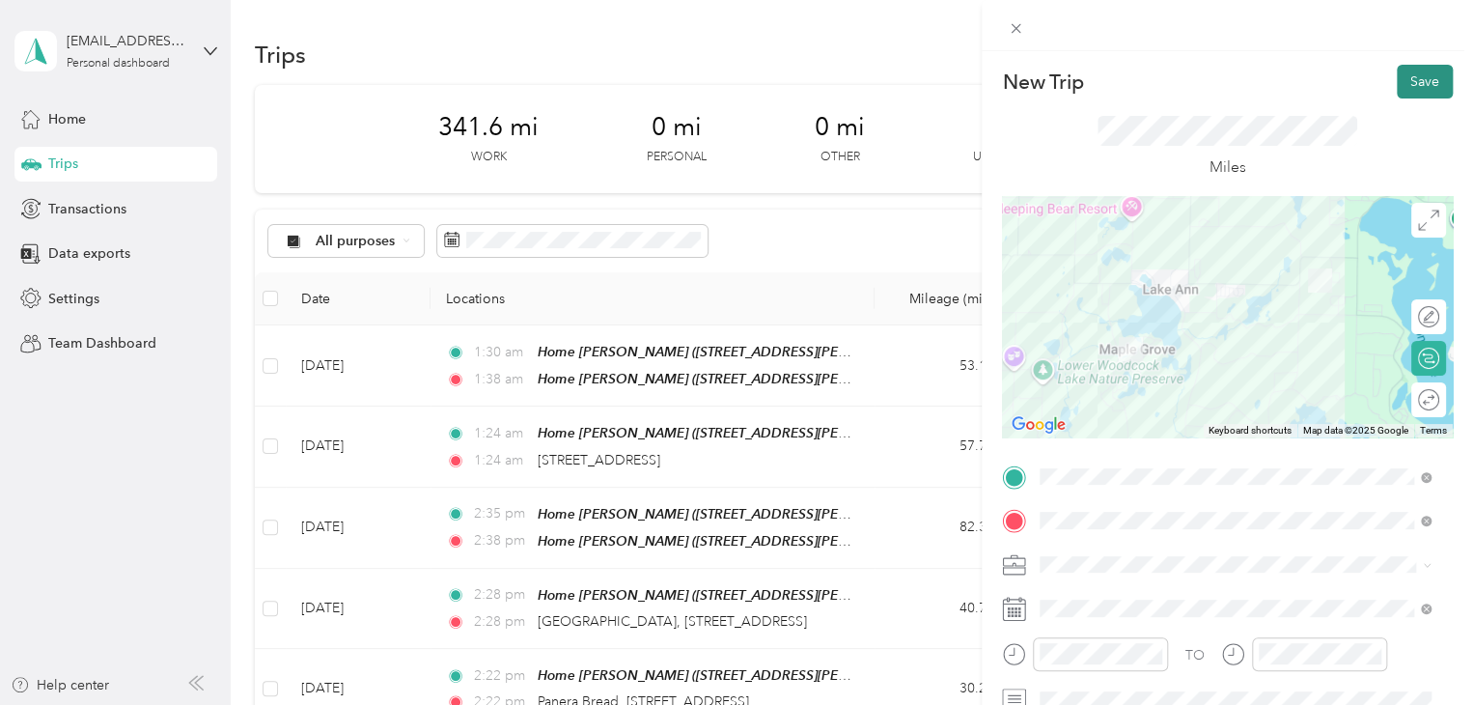
click at [1406, 73] on button "Save" at bounding box center [1425, 82] width 56 height 34
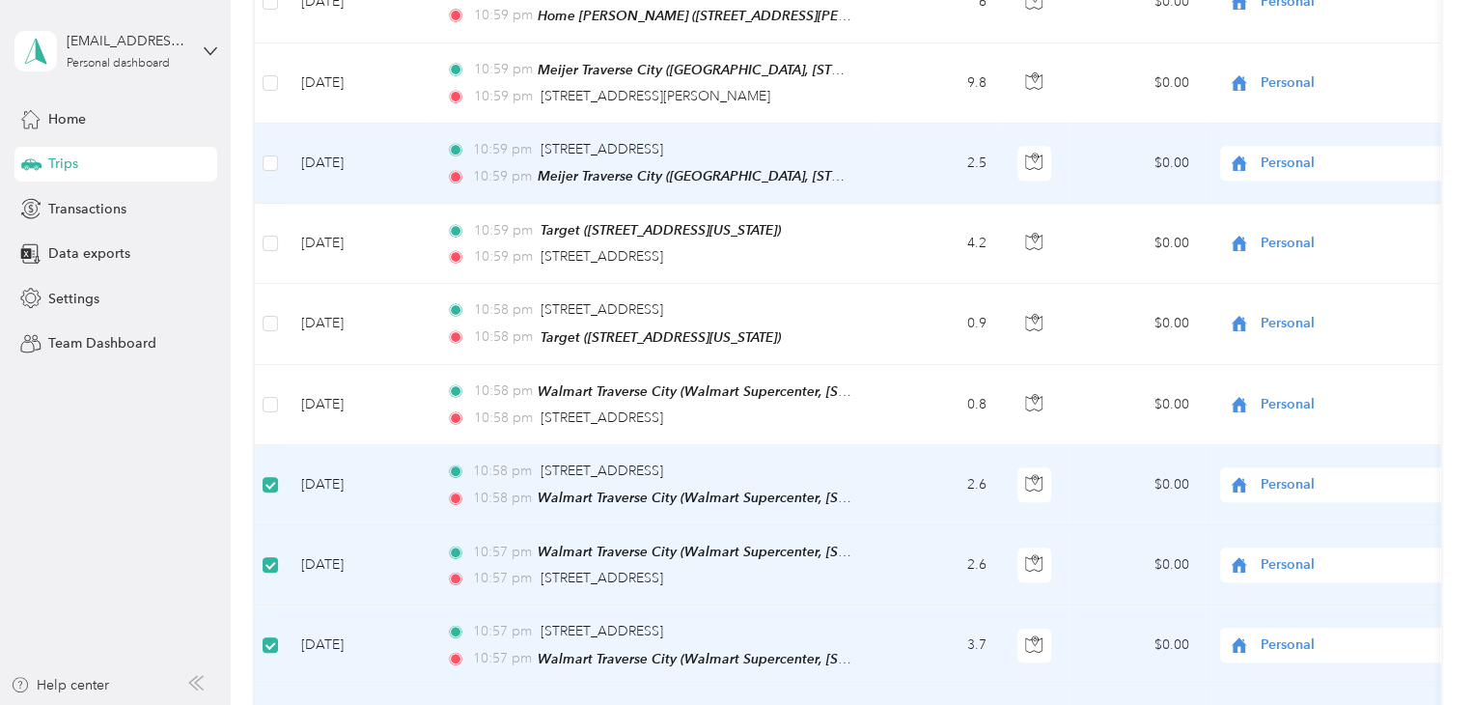
scroll to position [674, 0]
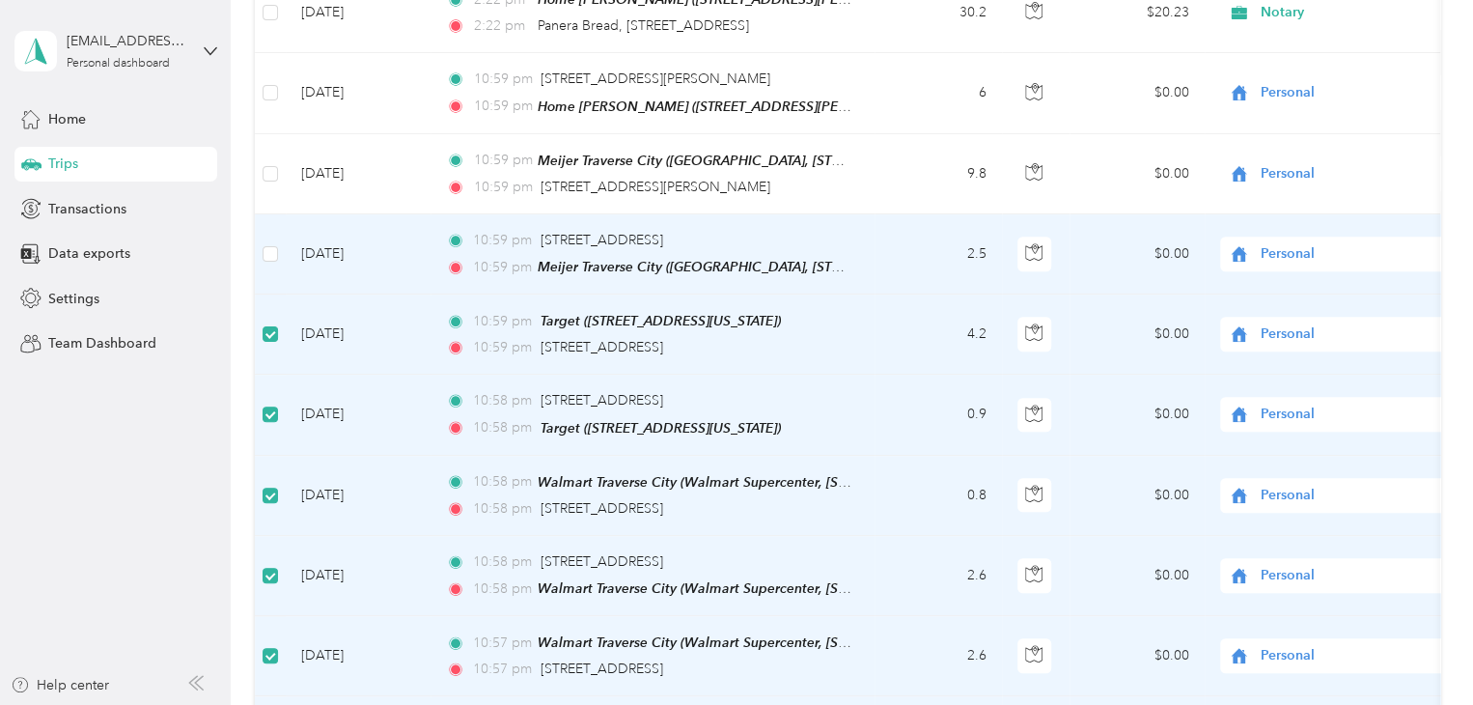
click at [270, 226] on td at bounding box center [270, 254] width 31 height 80
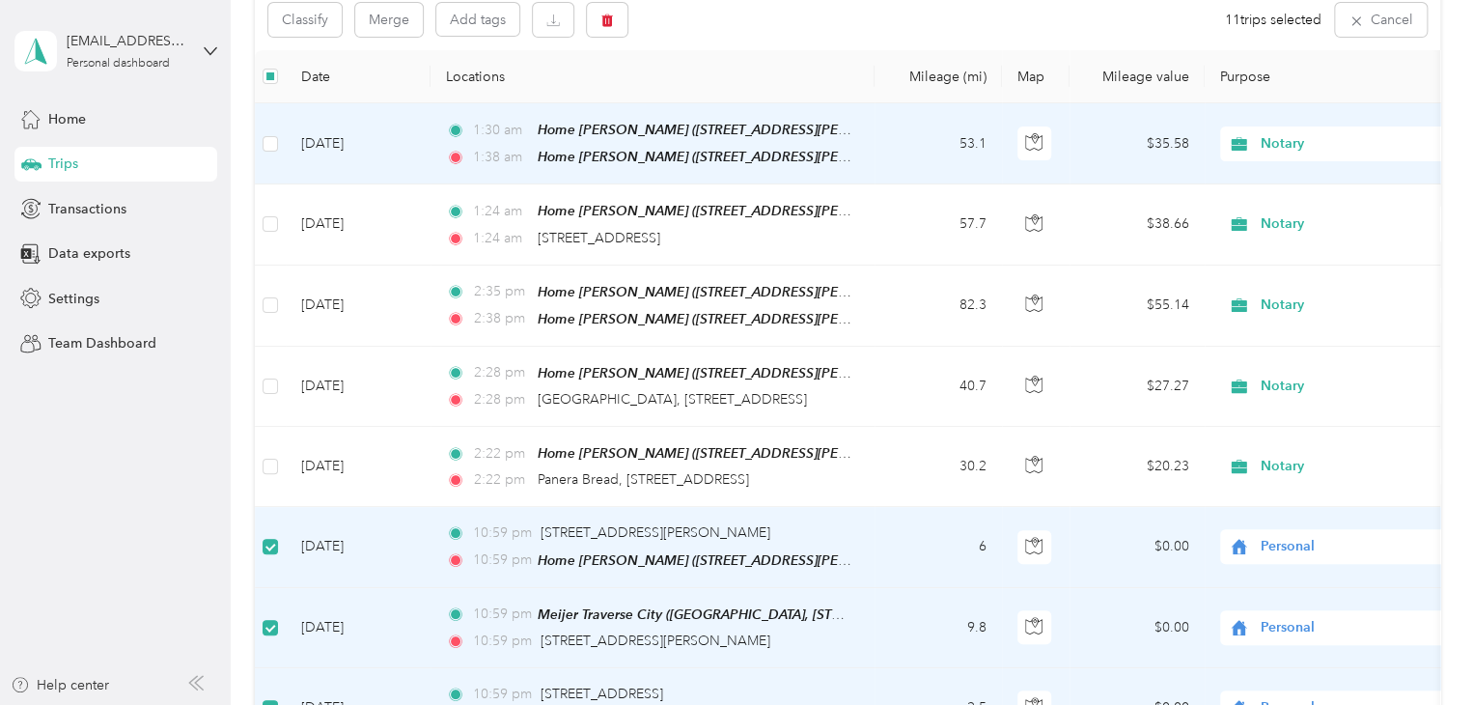
scroll to position [191, 0]
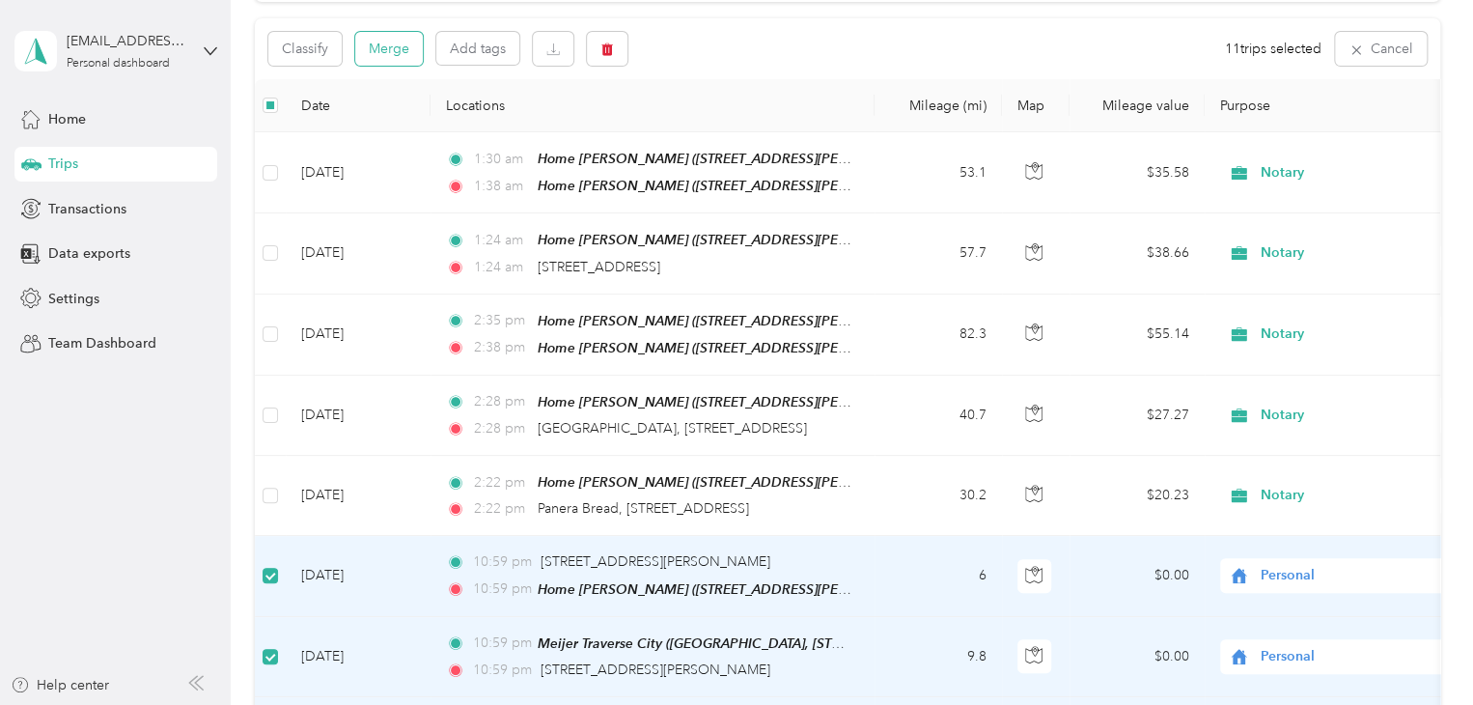
click at [388, 39] on button "Merge" at bounding box center [389, 49] width 68 height 34
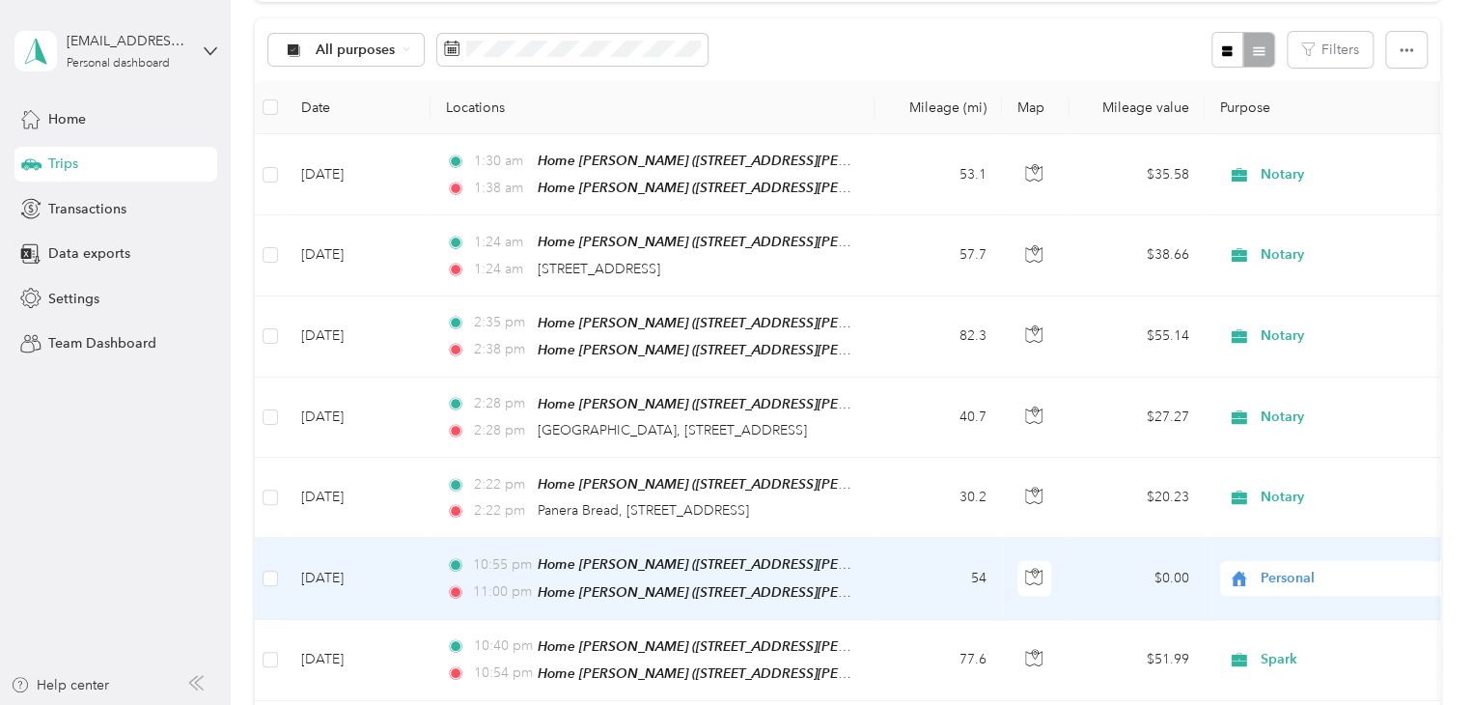
click at [1285, 568] on span "Personal" at bounding box center [1349, 578] width 177 height 21
click at [1264, 360] on span "Spark" at bounding box center [1340, 363] width 212 height 20
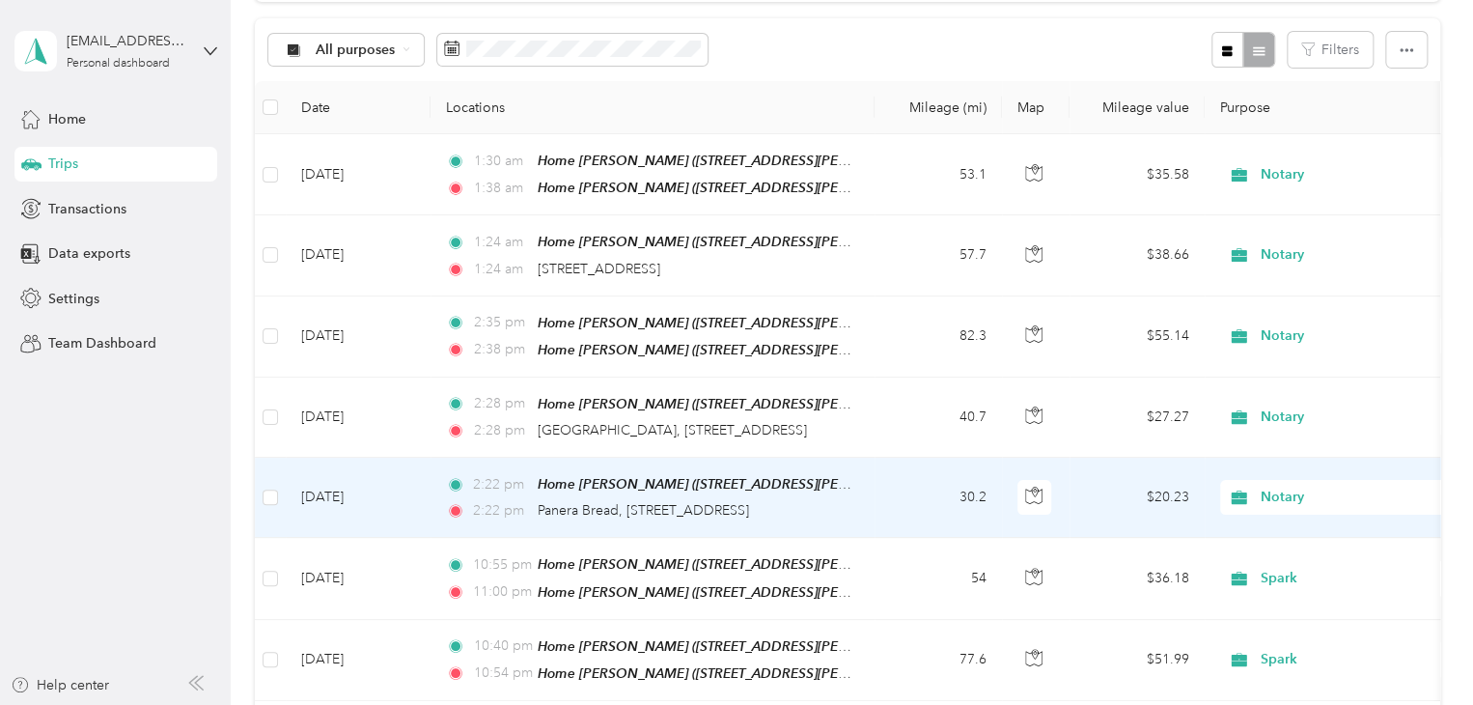
click at [321, 491] on td "[DATE]" at bounding box center [358, 498] width 145 height 80
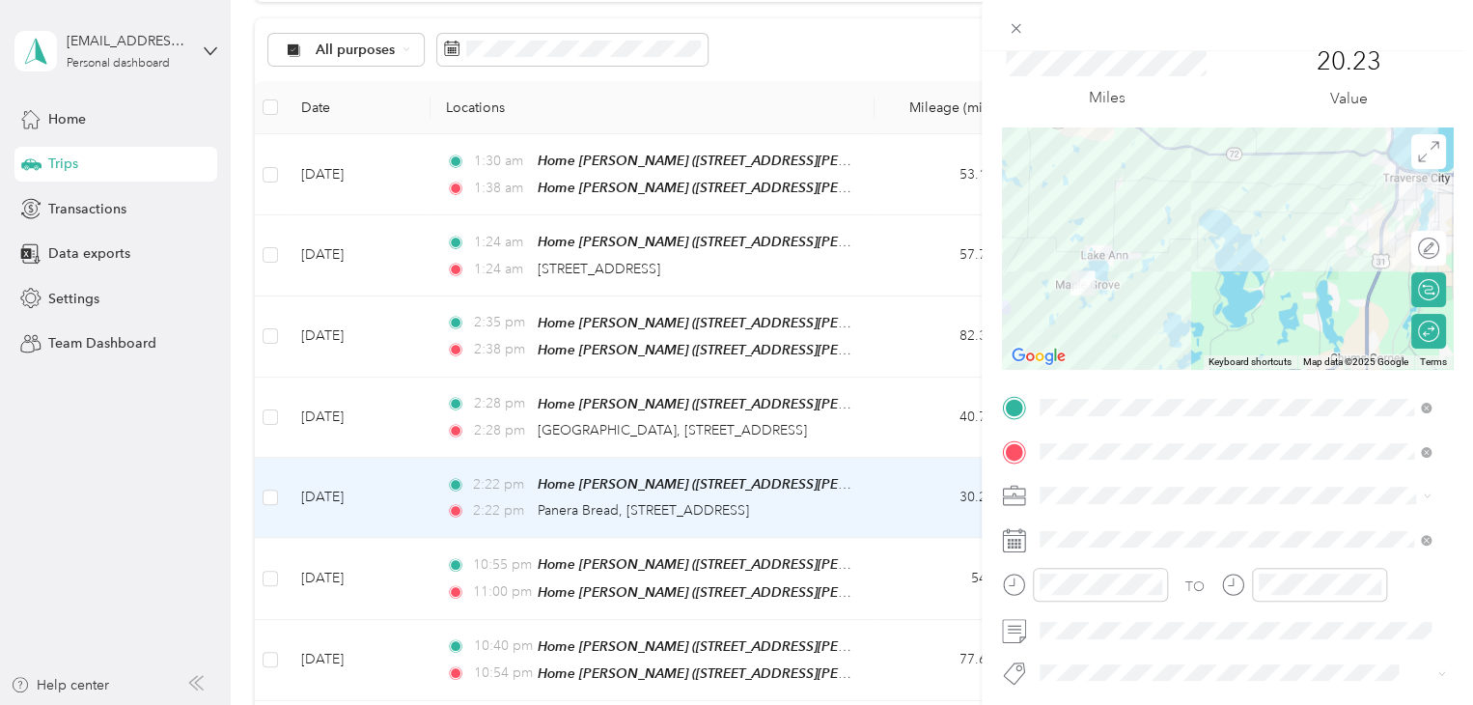
scroll to position [97, 0]
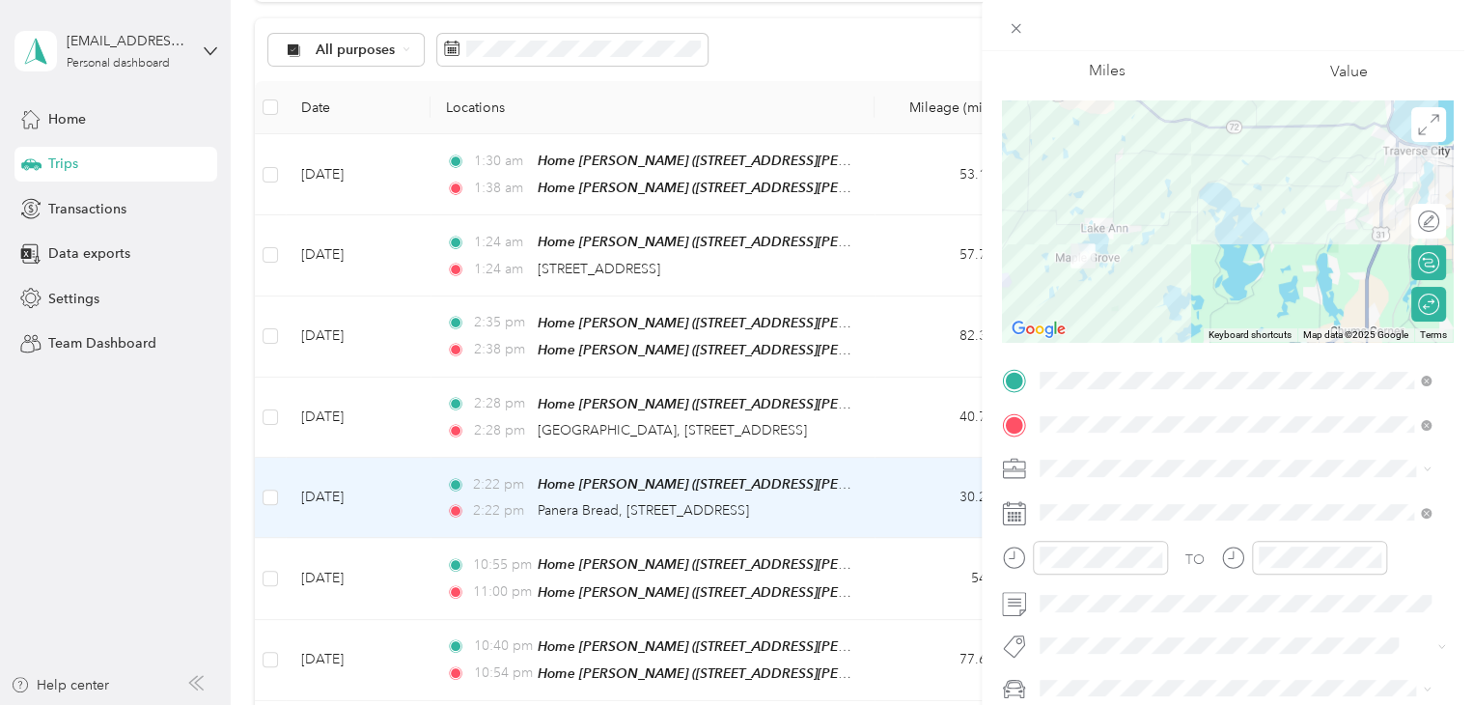
click at [135, 499] on div "Trip details Save This trip cannot be edited because it is either under review,…" at bounding box center [736, 352] width 1473 height 705
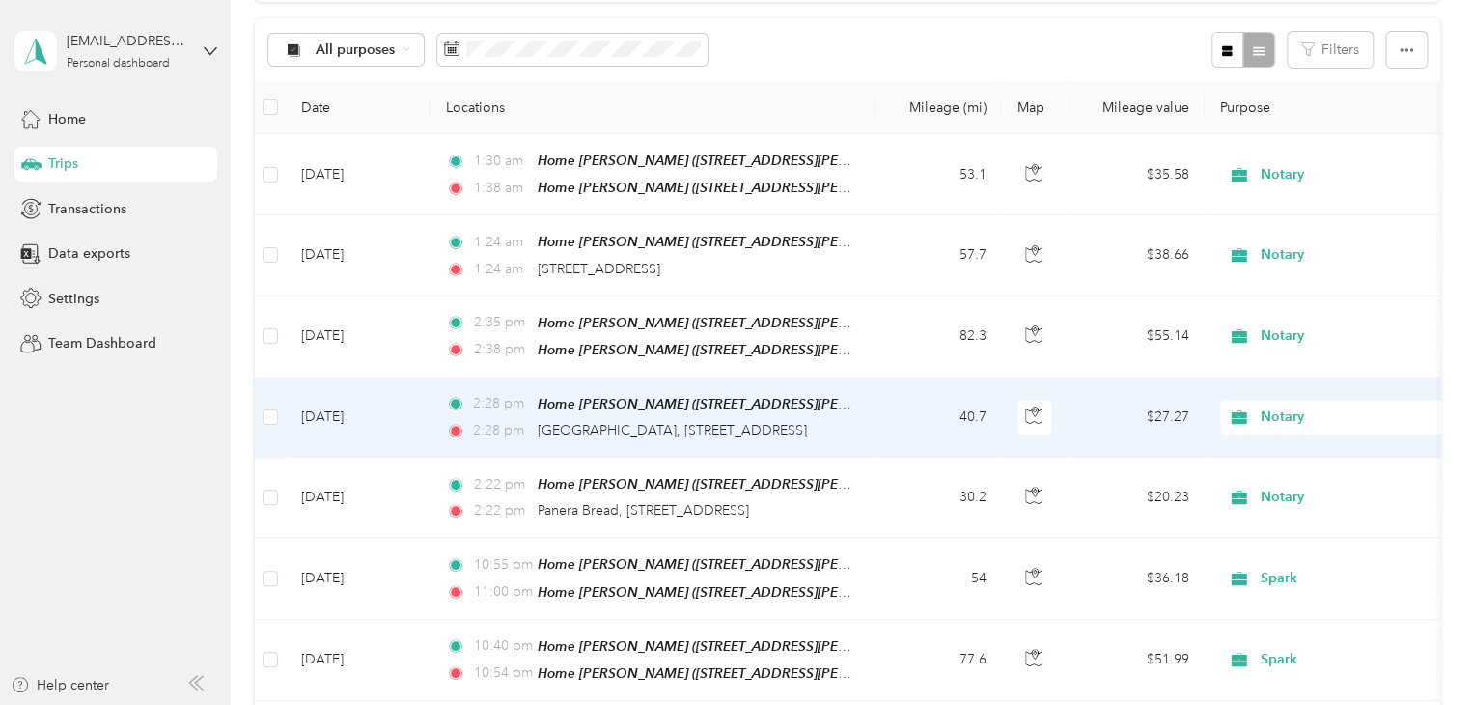
click at [348, 408] on td "[DATE]" at bounding box center [358, 417] width 145 height 80
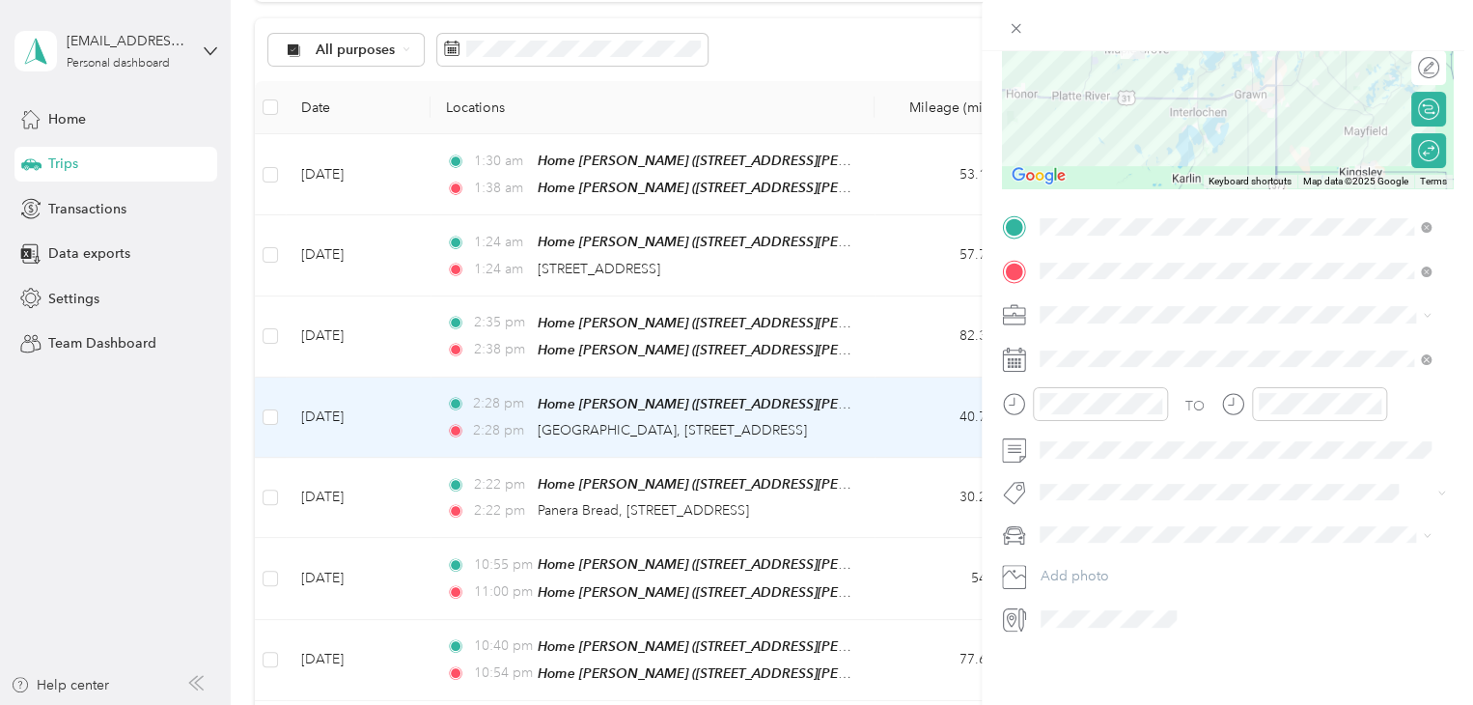
scroll to position [168, 0]
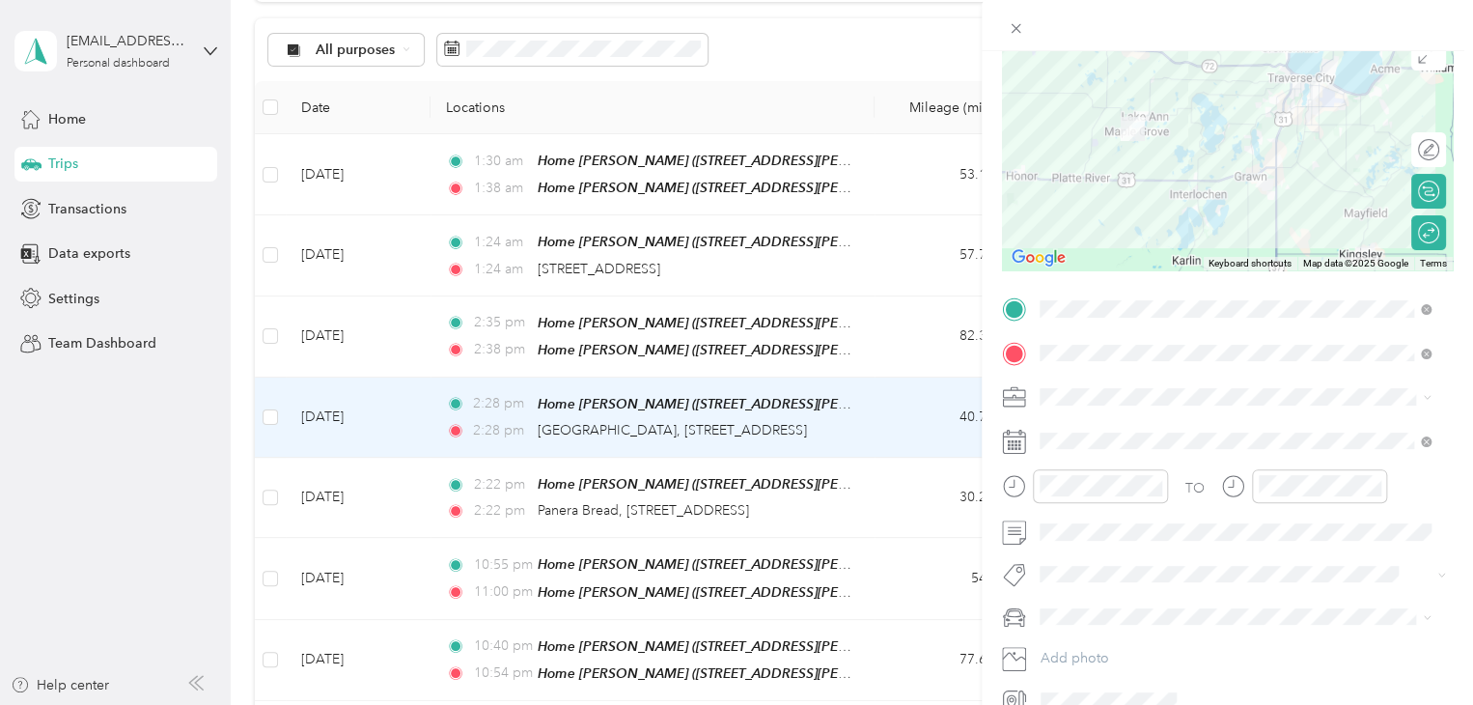
click at [369, 415] on div "Trip details Save This trip cannot be edited because it is either under review,…" at bounding box center [736, 352] width 1473 height 705
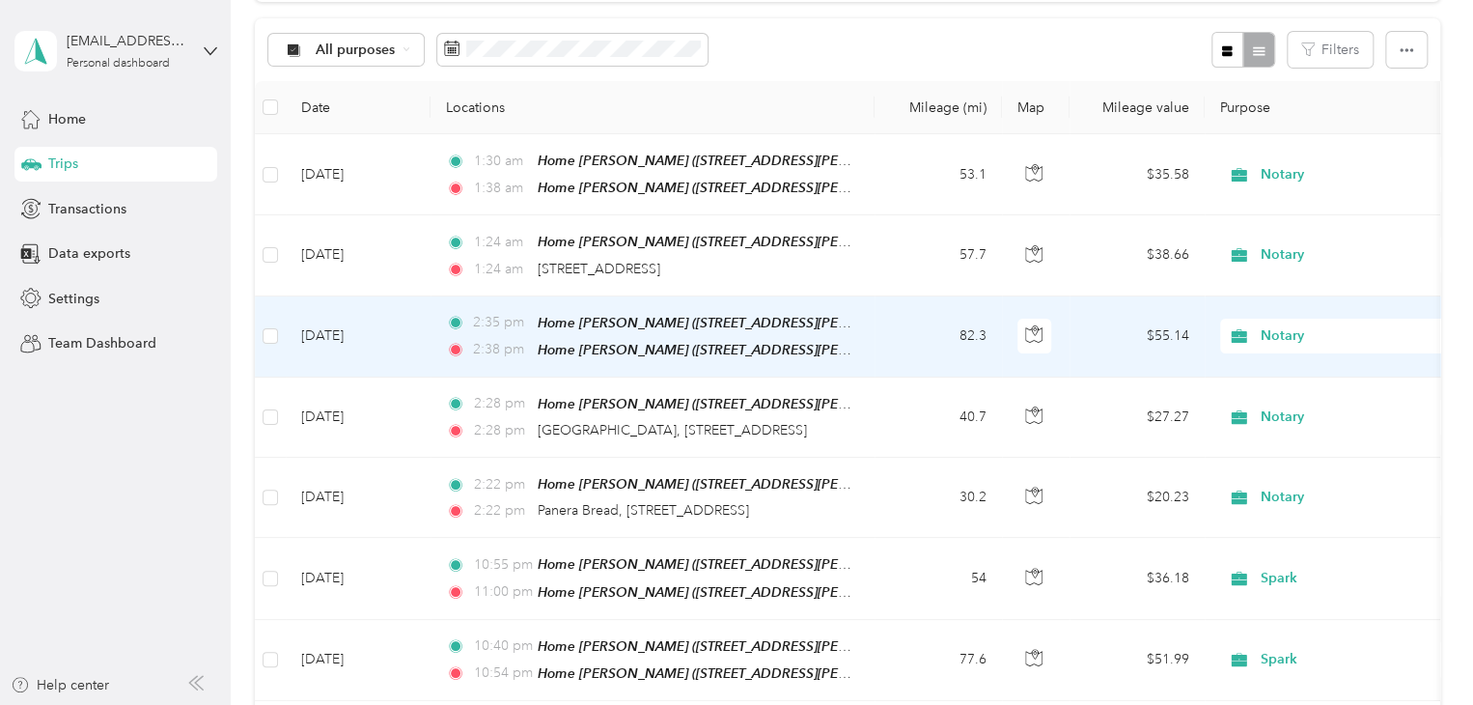
click at [357, 319] on td "[DATE]" at bounding box center [358, 336] width 145 height 81
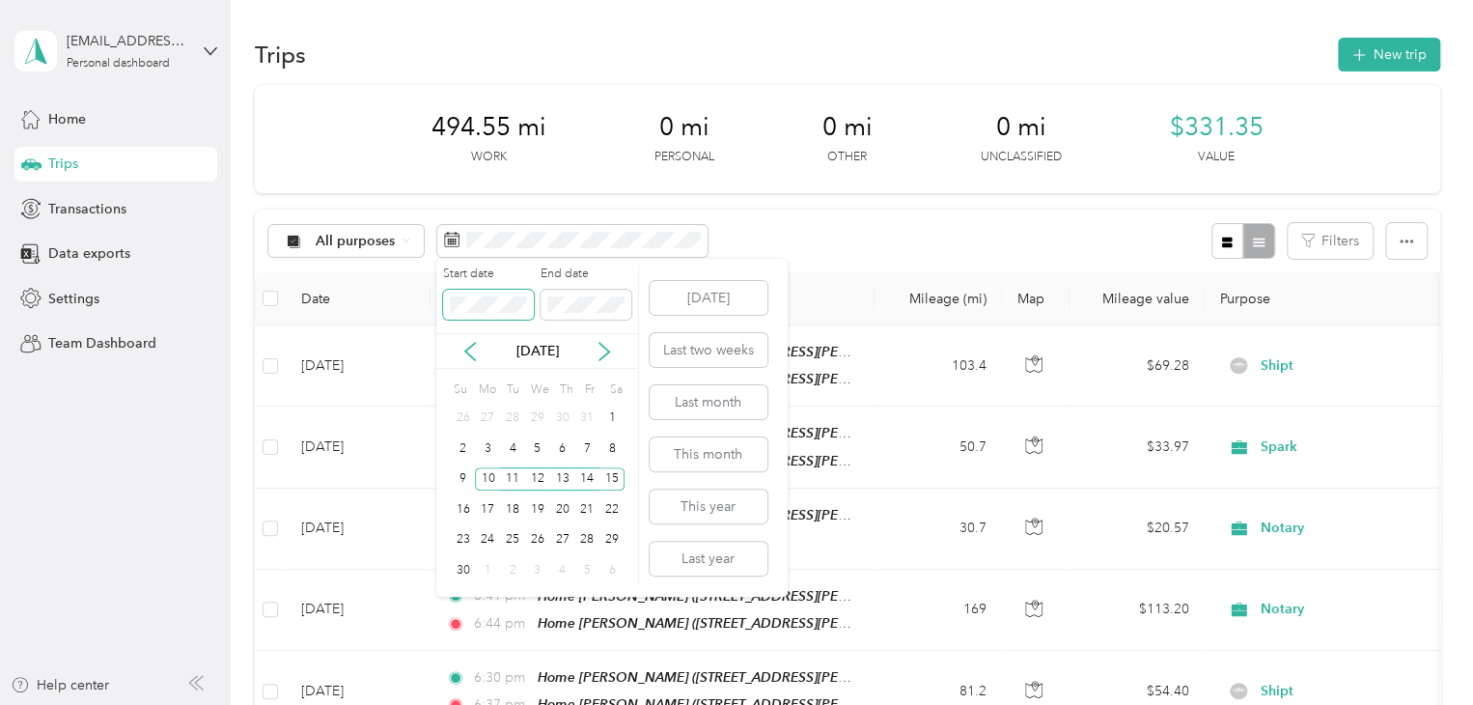
click at [380, 284] on body "kerrycturner1@gmail.com Personal dashboard Home Trips Transactions Data exports…" at bounding box center [731, 352] width 1463 height 705
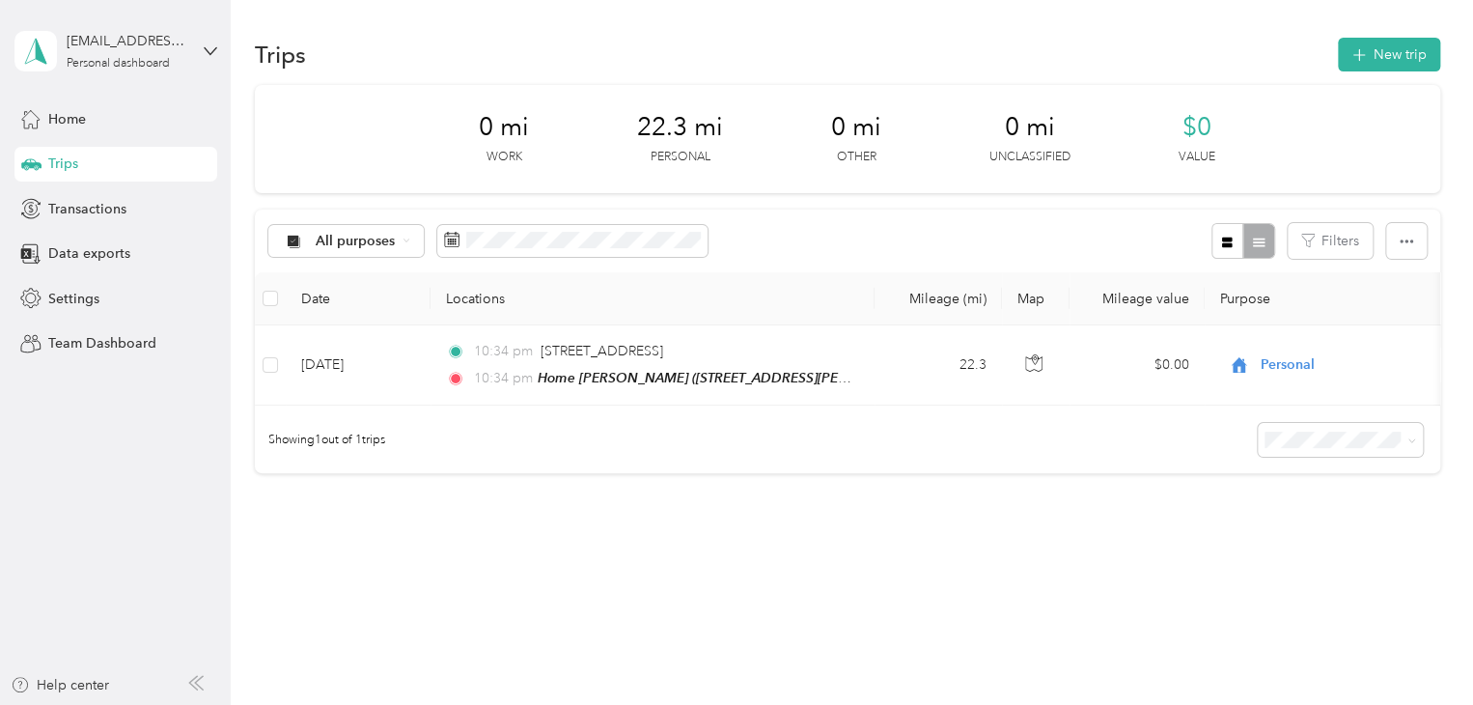
click at [153, 520] on aside "kerrycturner1@gmail.com Personal dashboard Home Trips Transactions Data exports…" at bounding box center [115, 352] width 231 height 705
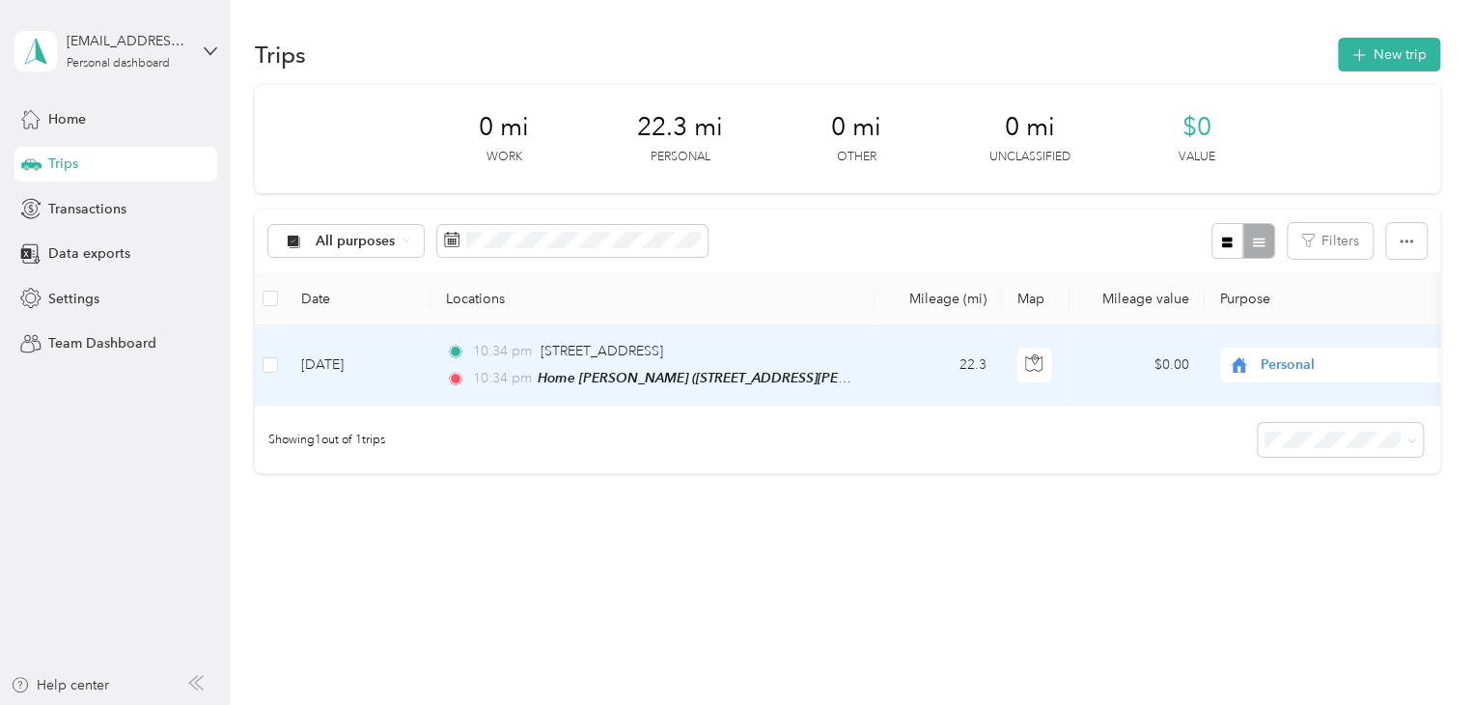
click at [346, 371] on td "Jun 19, 2025" at bounding box center [358, 365] width 145 height 80
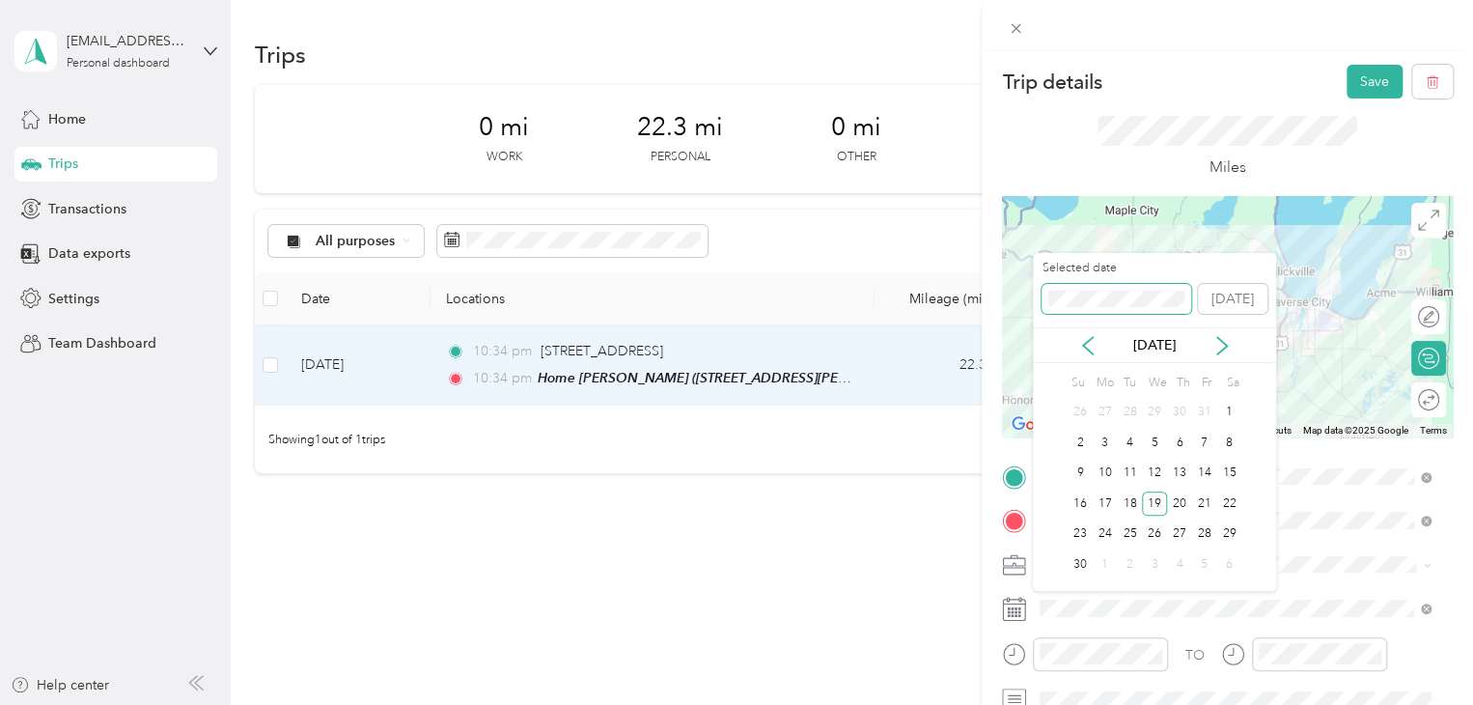
click at [1016, 704] on div "Trip details Save This trip cannot be edited because it is either under review,…" at bounding box center [731, 705] width 1463 height 0
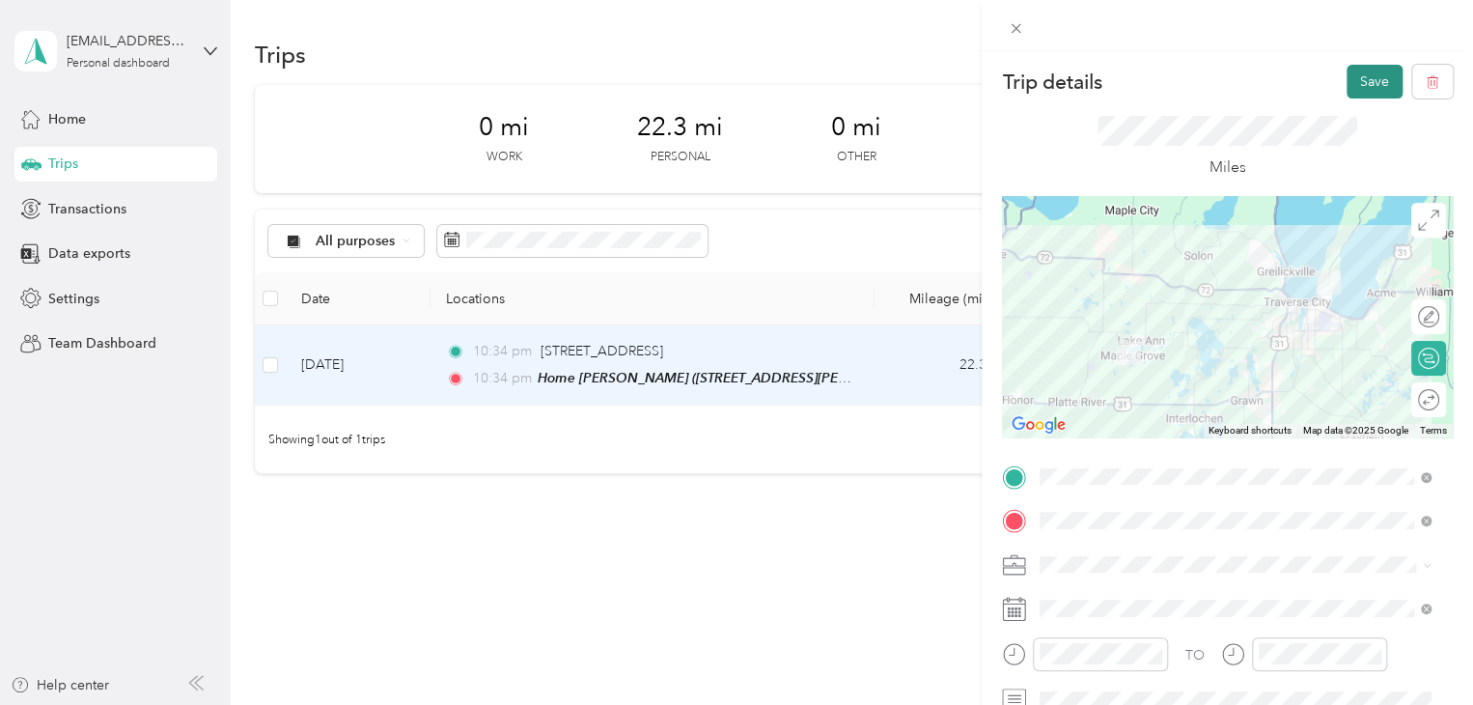
click at [1347, 78] on button "Save" at bounding box center [1375, 82] width 56 height 34
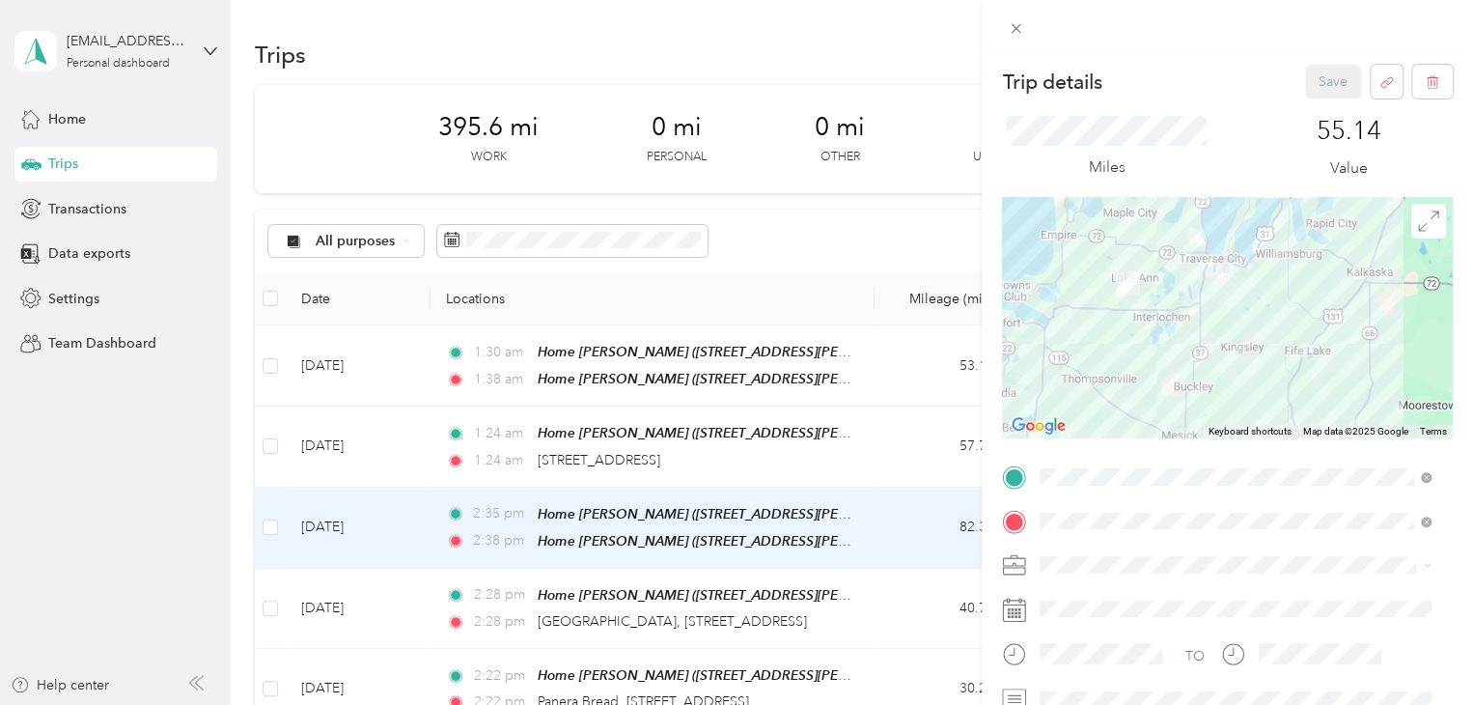
scroll to position [191, 0]
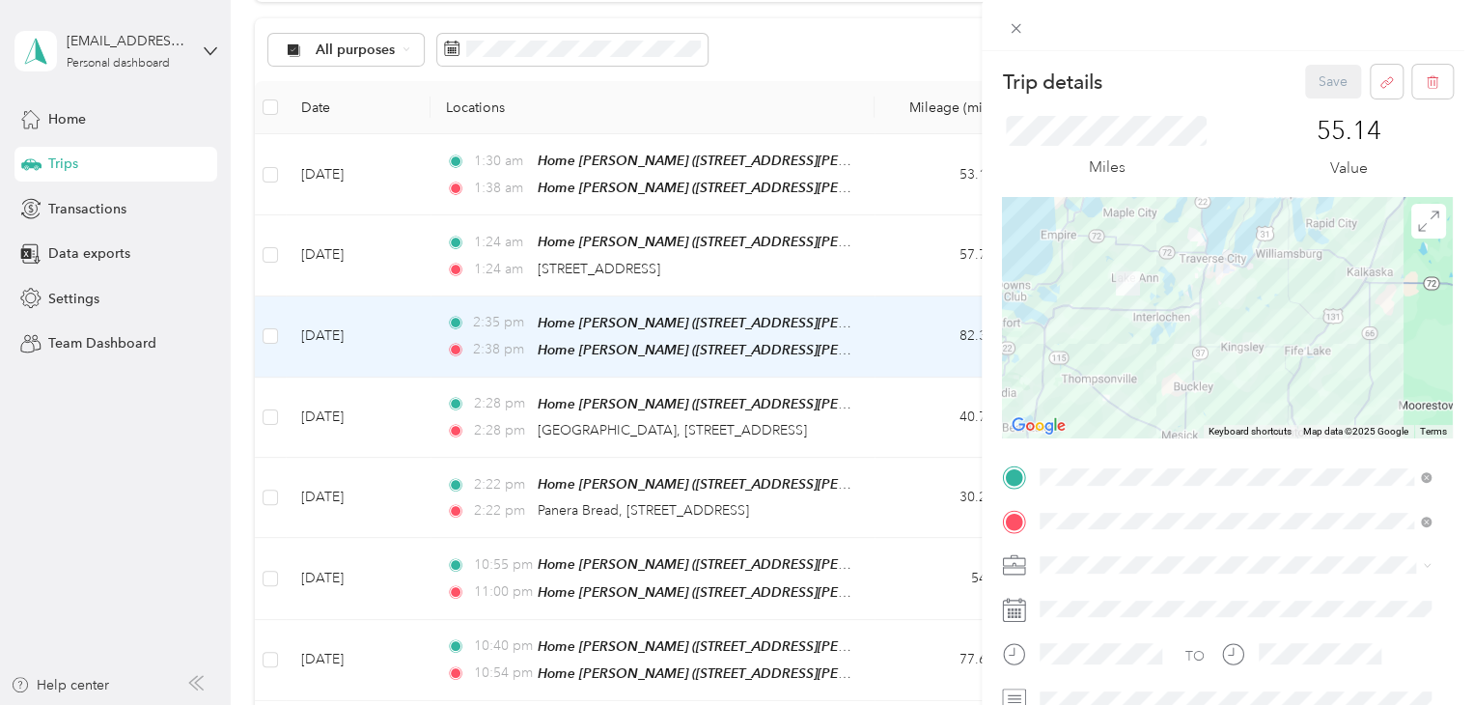
click at [77, 427] on div "Trip details Save This trip cannot be edited because it is either under review,…" at bounding box center [736, 352] width 1473 height 705
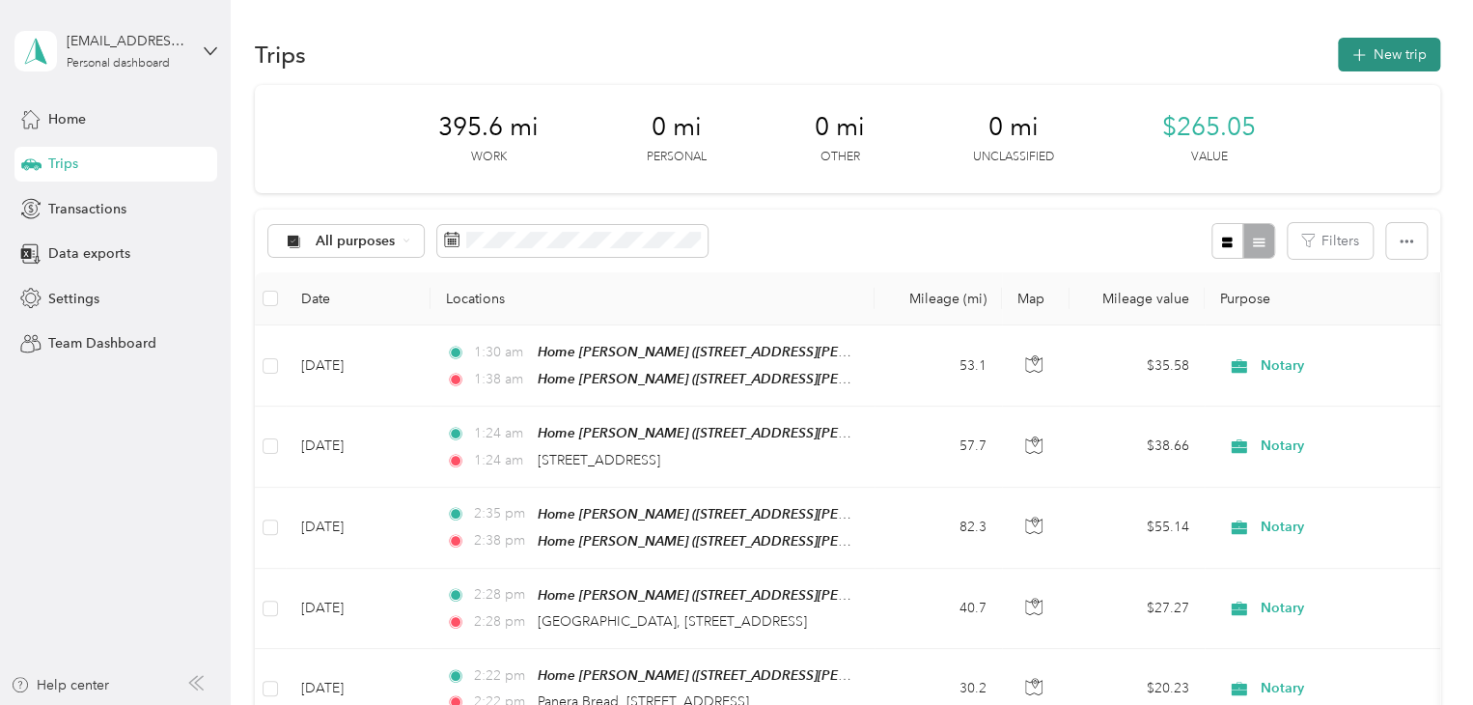
click at [1397, 54] on button "New trip" at bounding box center [1389, 55] width 102 height 34
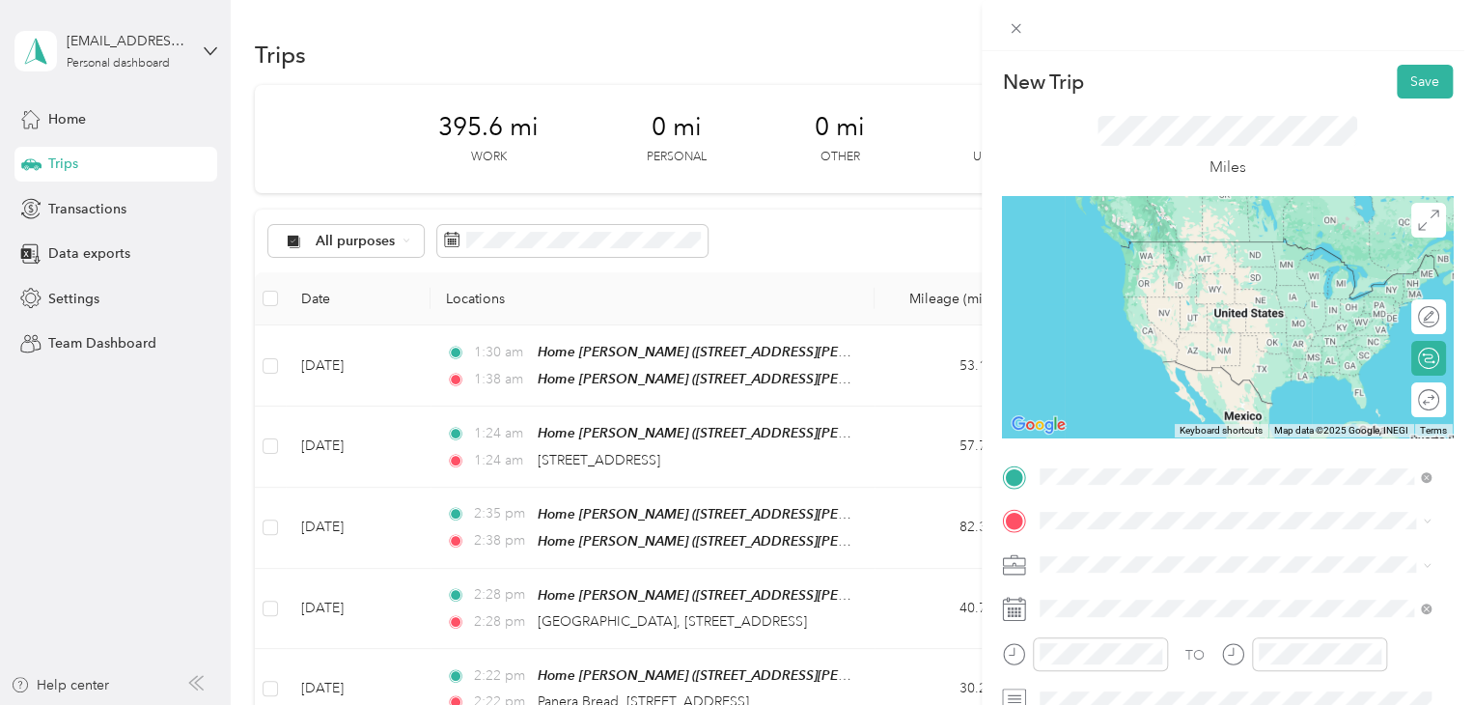
click at [1142, 374] on strong "Home [PERSON_NAME]" at bounding box center [1153, 369] width 155 height 17
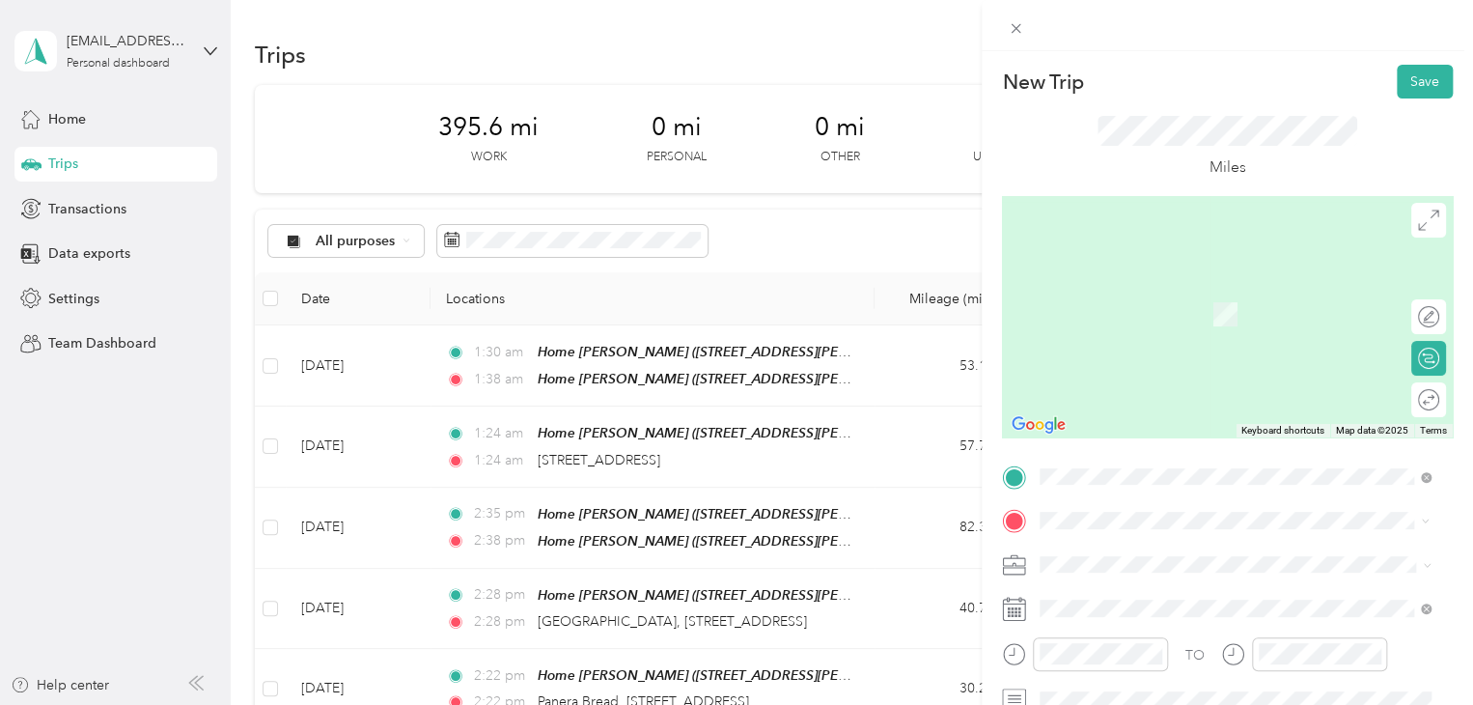
click at [1126, 435] on span "[STREET_ADDRESS][US_STATE]" at bounding box center [1172, 426] width 193 height 17
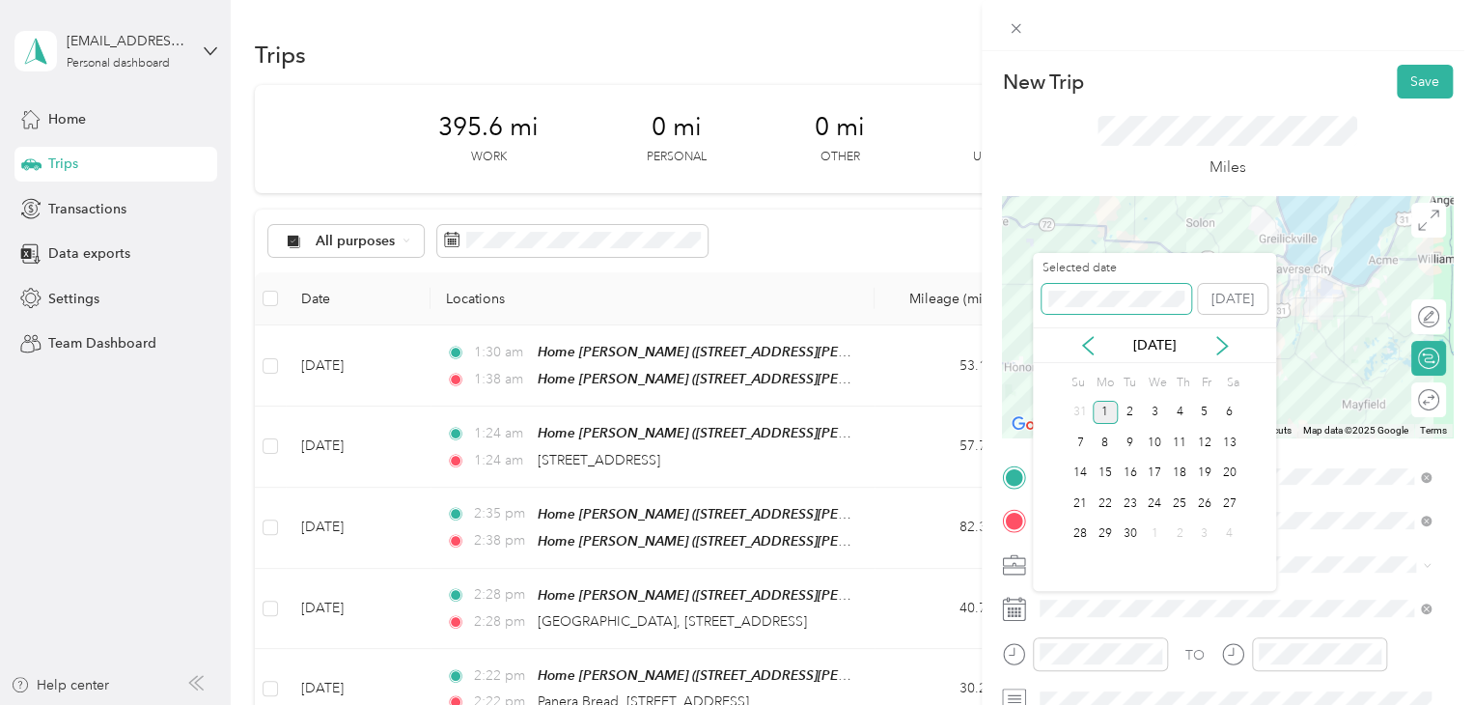
click at [963, 704] on div "New Trip Save This trip cannot be edited because it is either under review, app…" at bounding box center [731, 705] width 1463 height 0
click at [1139, 542] on div "25" at bounding box center [1130, 534] width 25 height 24
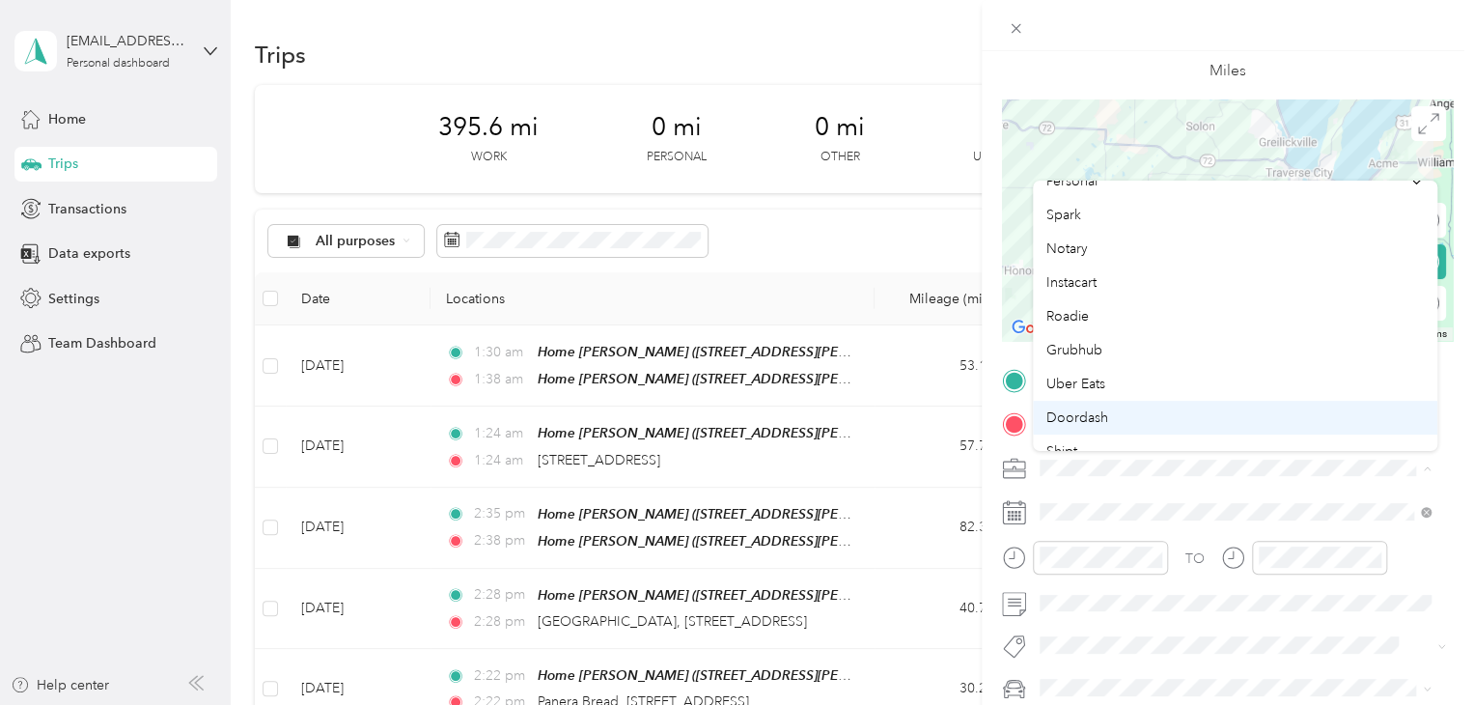
scroll to position [97, 0]
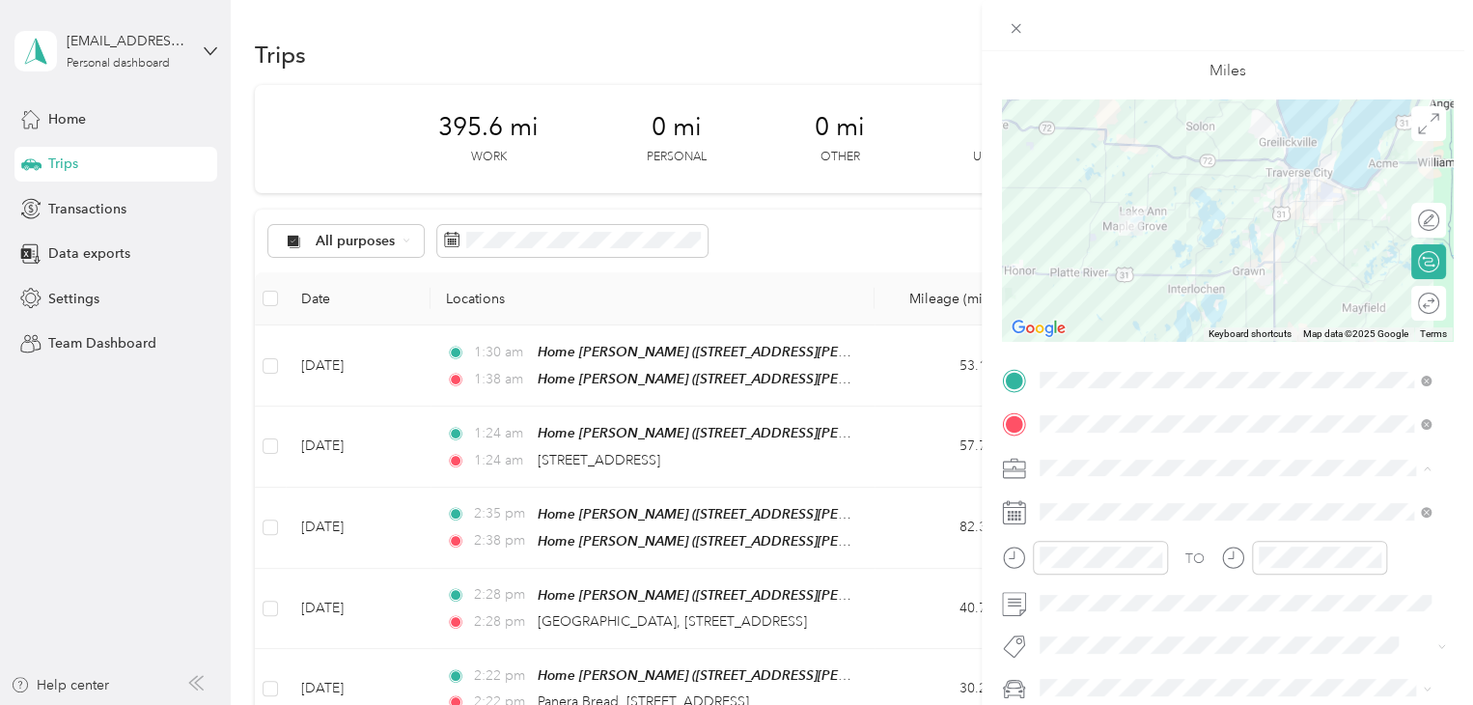
click at [1077, 206] on li "Notary" at bounding box center [1235, 202] width 404 height 34
click at [1422, 300] on icon at bounding box center [1428, 302] width 21 height 21
click at [1405, 301] on div at bounding box center [1419, 303] width 41 height 20
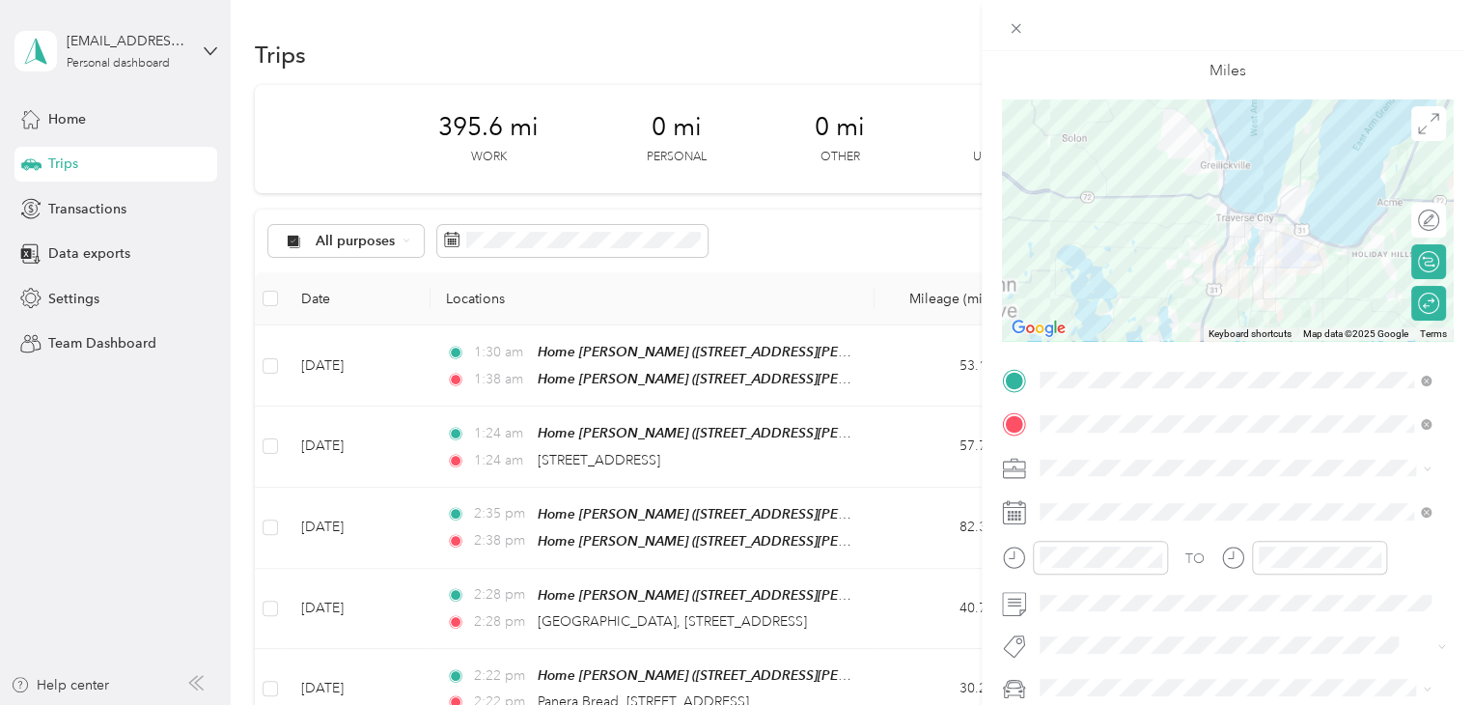
scroll to position [0, 0]
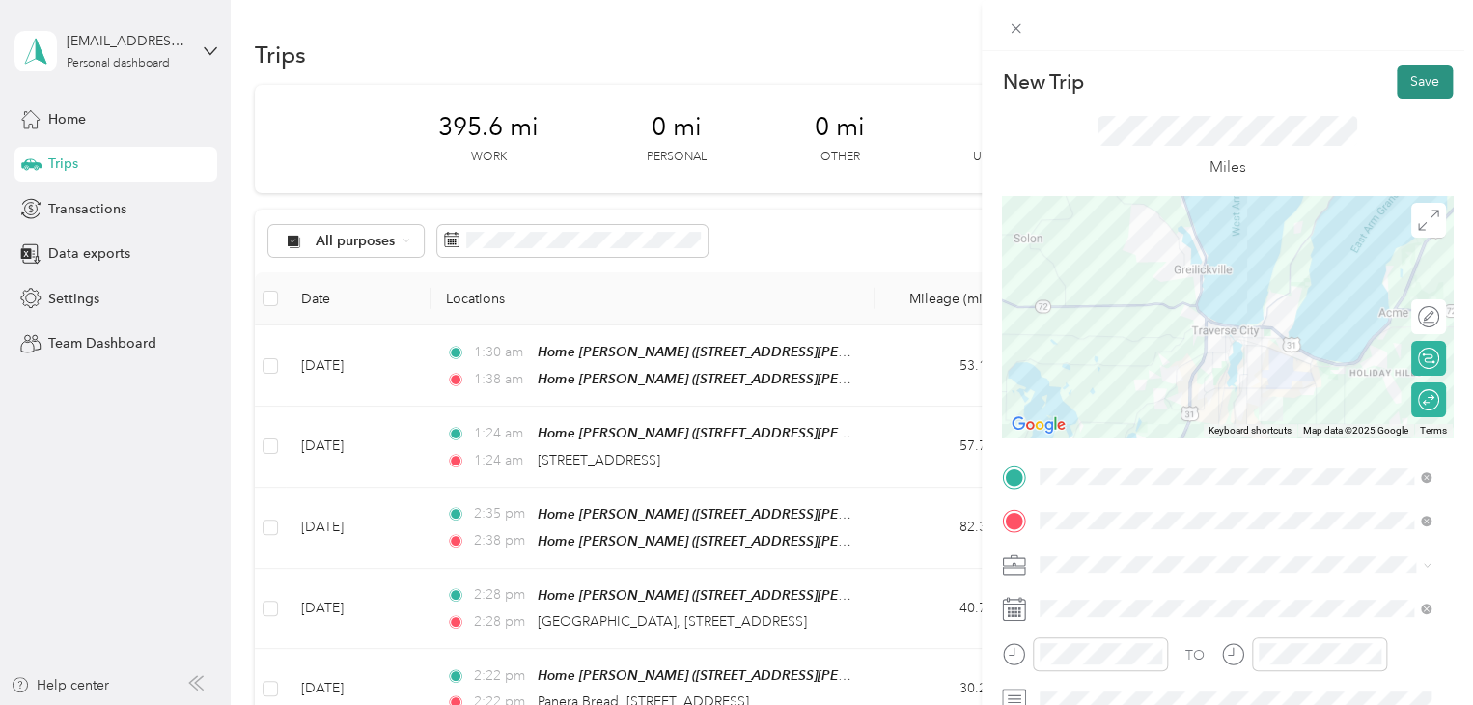
click at [1419, 83] on button "Save" at bounding box center [1425, 82] width 56 height 34
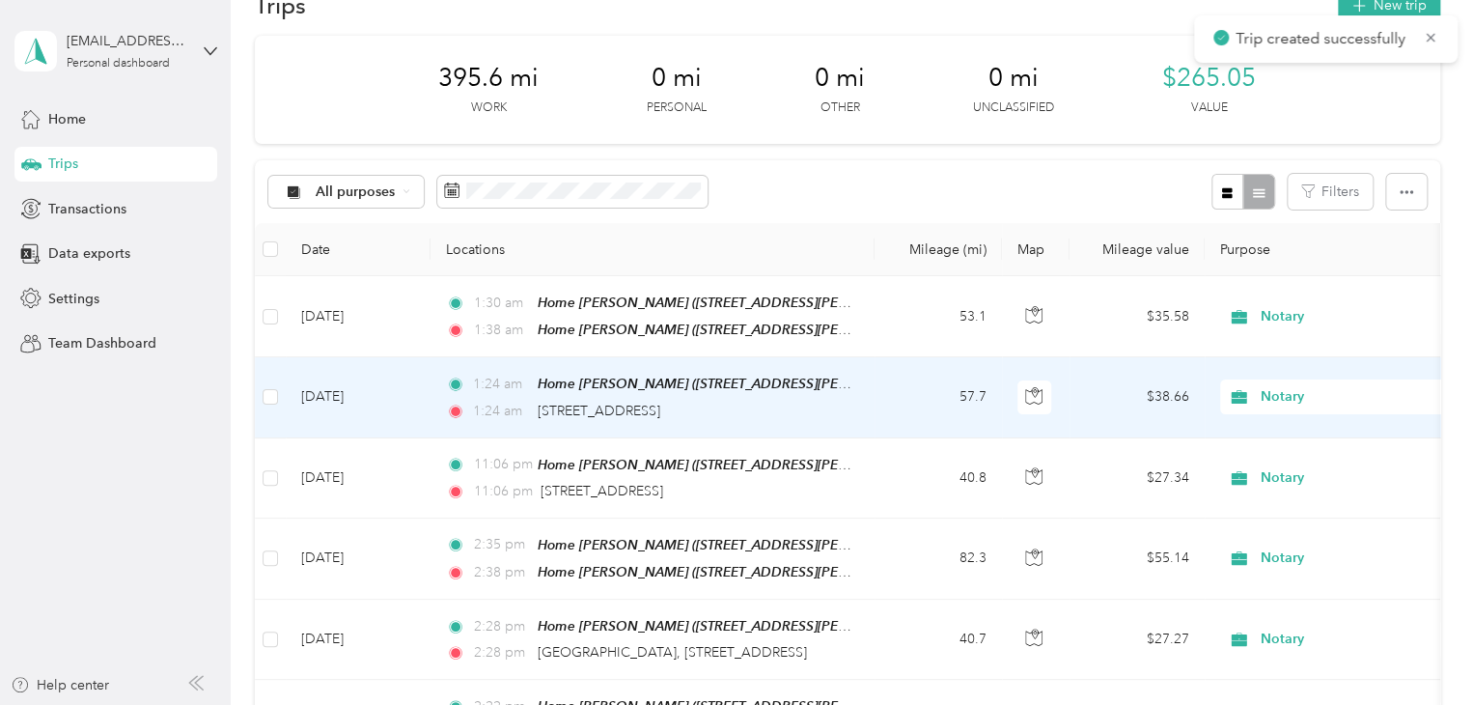
scroll to position [97, 0]
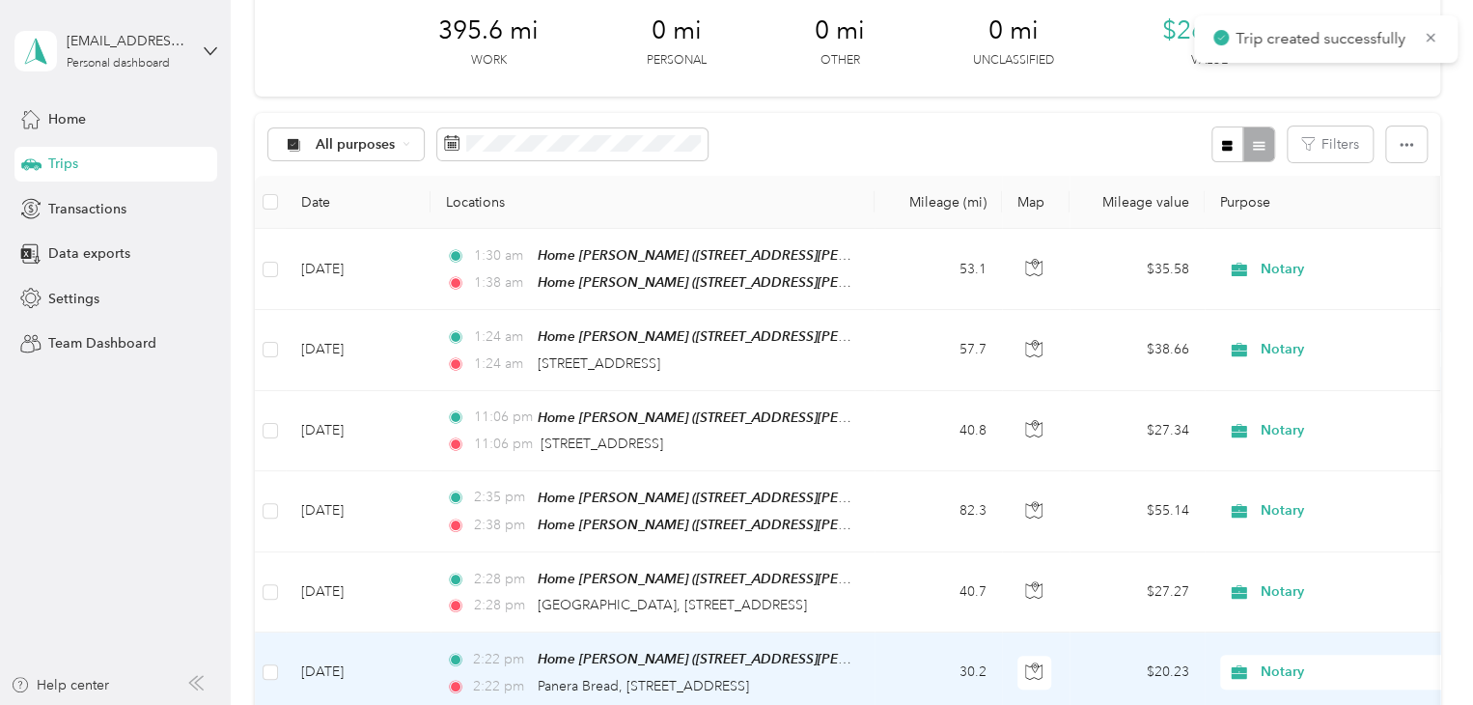
click at [327, 650] on td "[DATE]" at bounding box center [358, 672] width 145 height 80
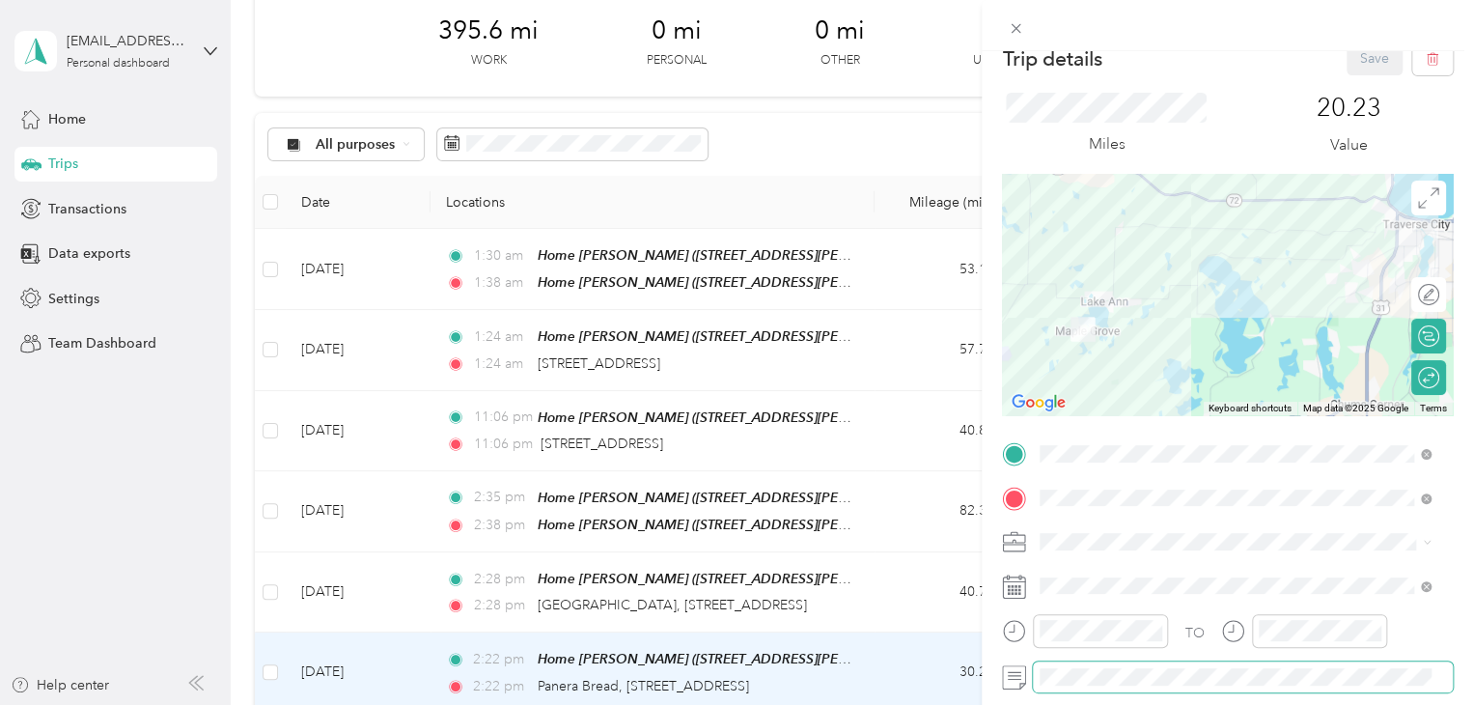
scroll to position [97, 0]
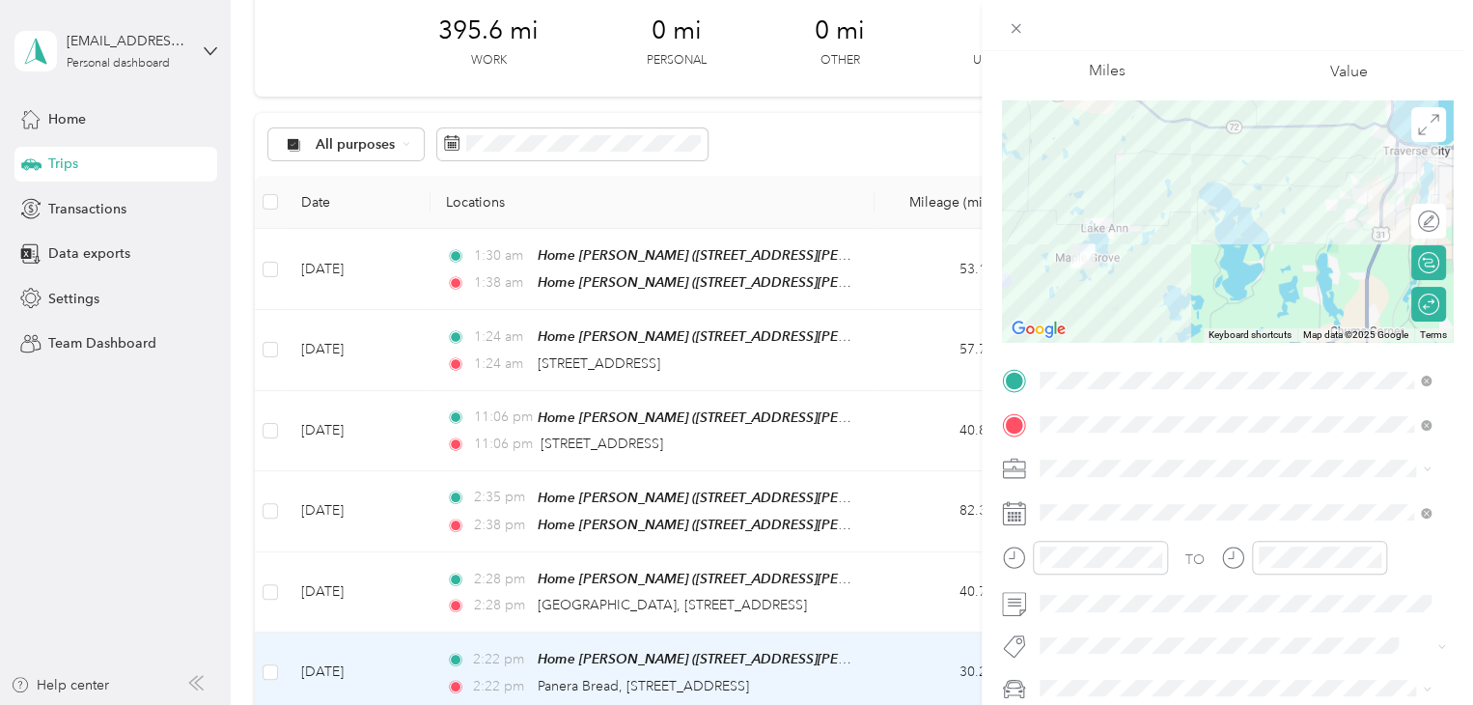
click at [359, 588] on div "Trip details Save This trip cannot be edited because it is either under review,…" at bounding box center [736, 352] width 1473 height 705
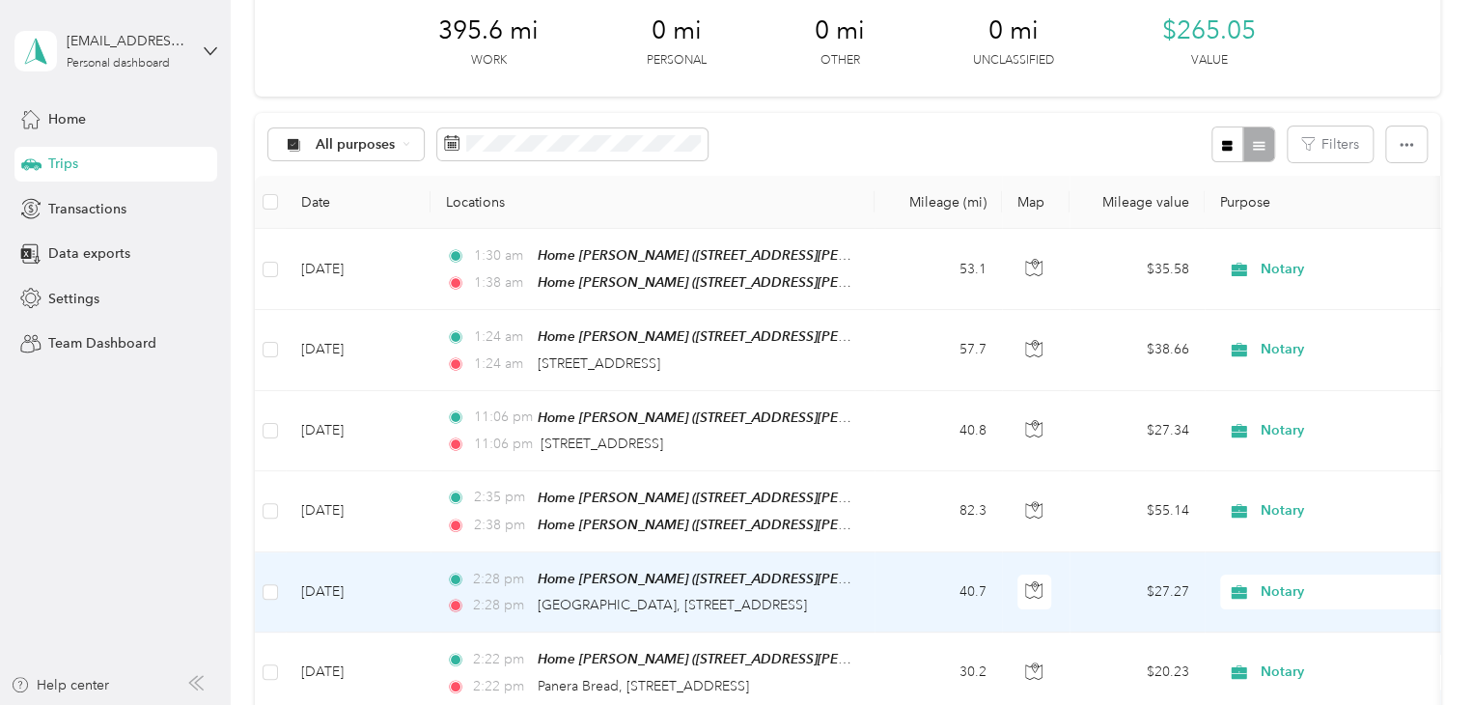
click at [359, 590] on td "[DATE]" at bounding box center [358, 592] width 145 height 80
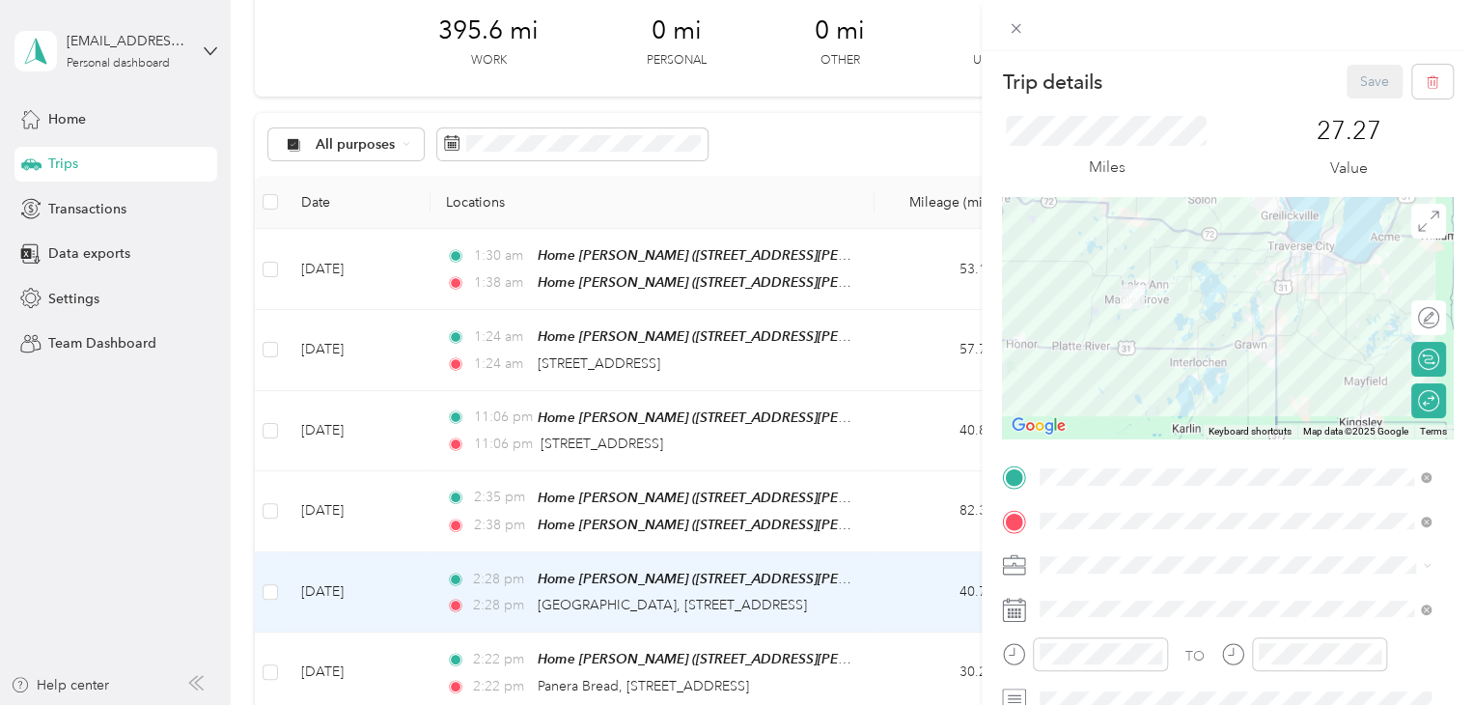
click at [212, 506] on div "Trip details Save This trip cannot be edited because it is either under review,…" at bounding box center [736, 352] width 1473 height 705
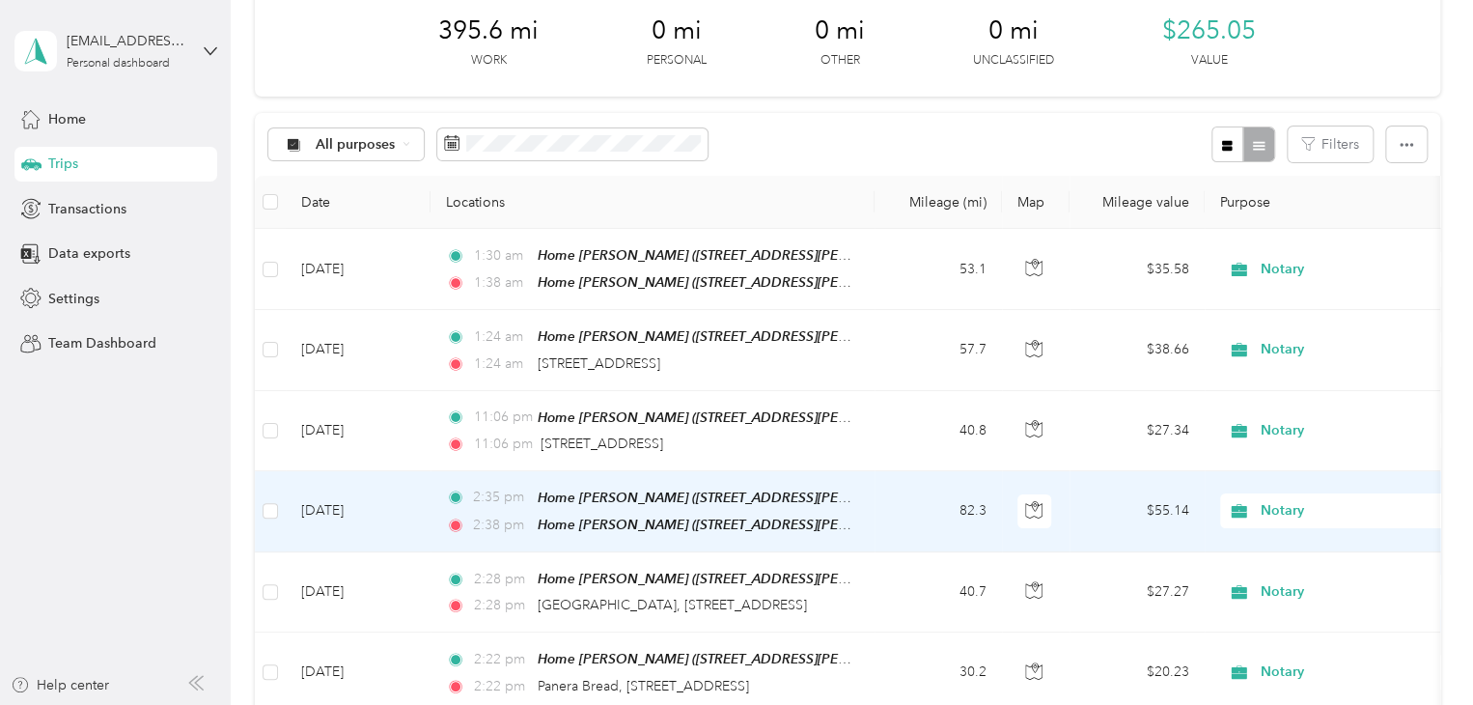
click at [363, 504] on td "[DATE]" at bounding box center [358, 511] width 145 height 81
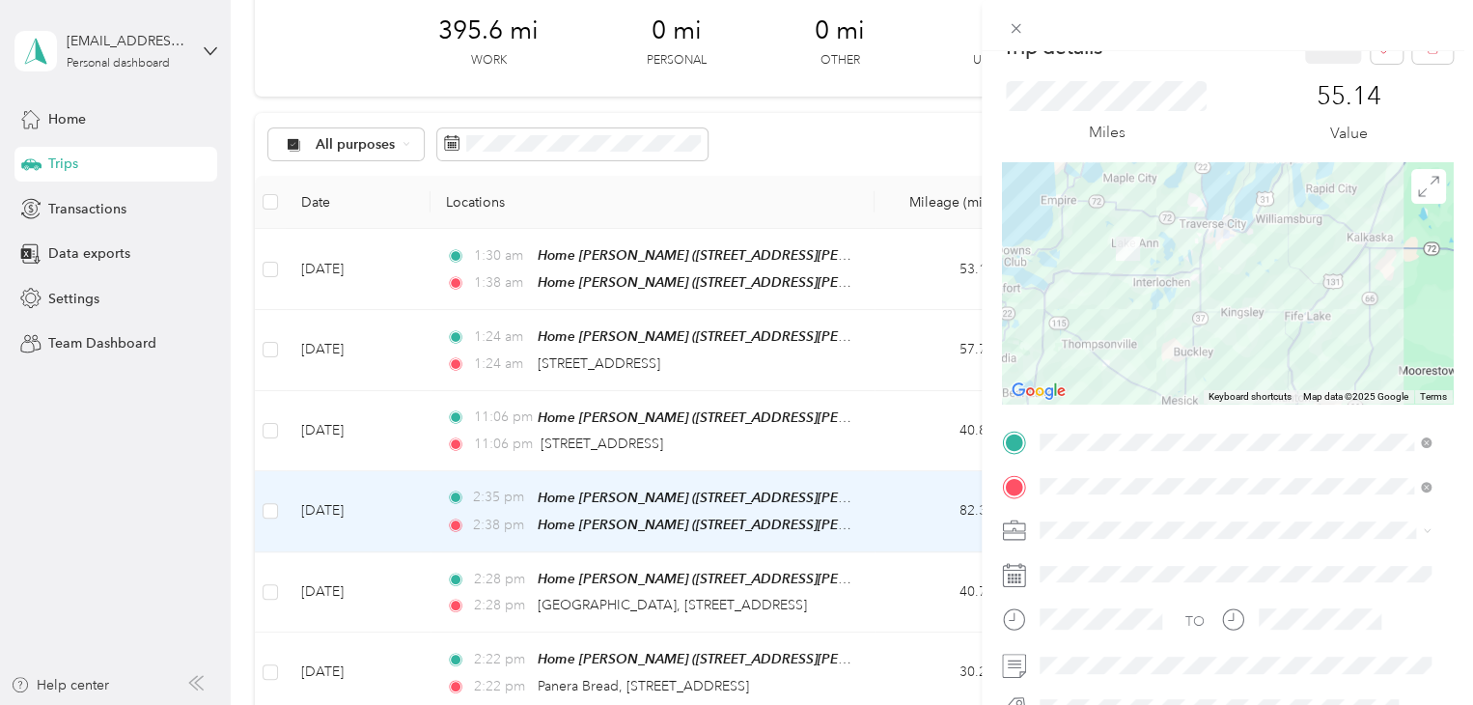
scroll to position [97, 0]
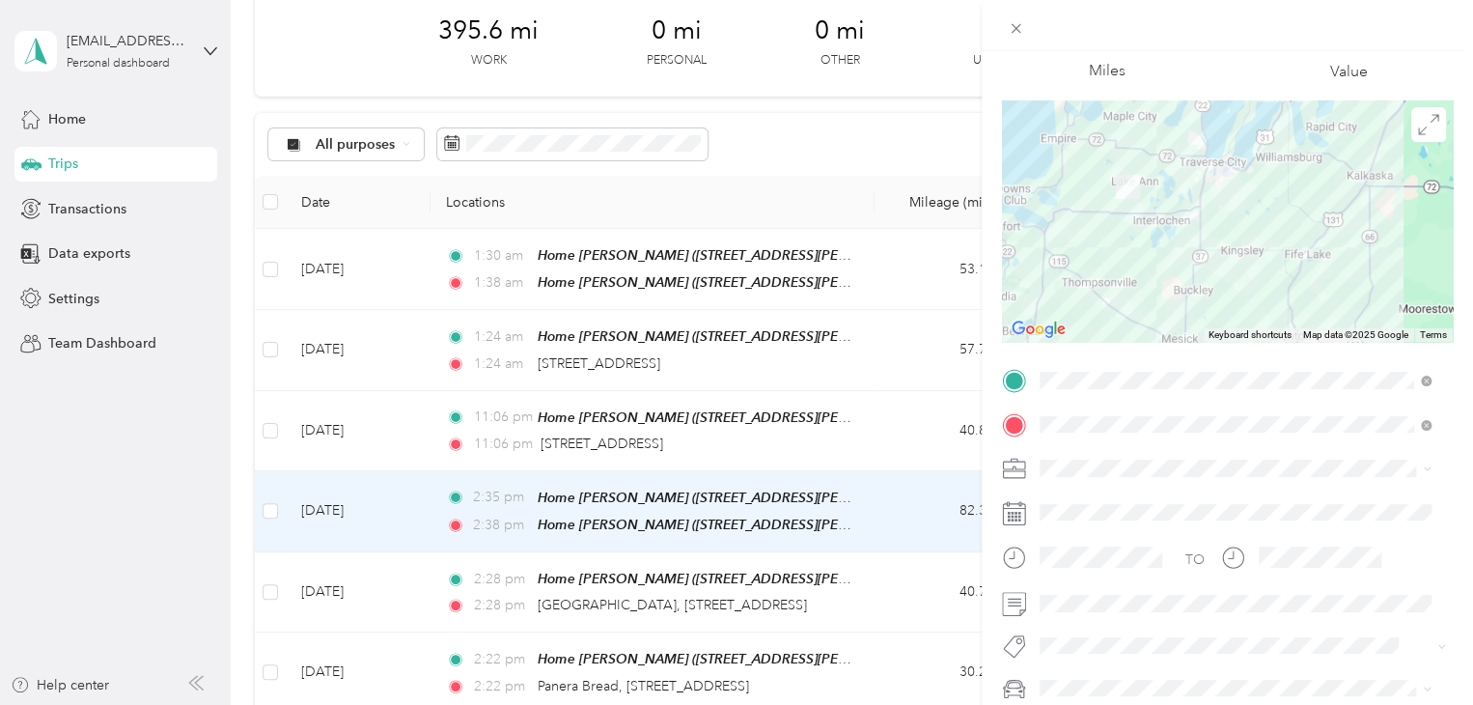
click at [128, 424] on div "Trip details Save This trip cannot be edited because it is either under review,…" at bounding box center [736, 352] width 1473 height 705
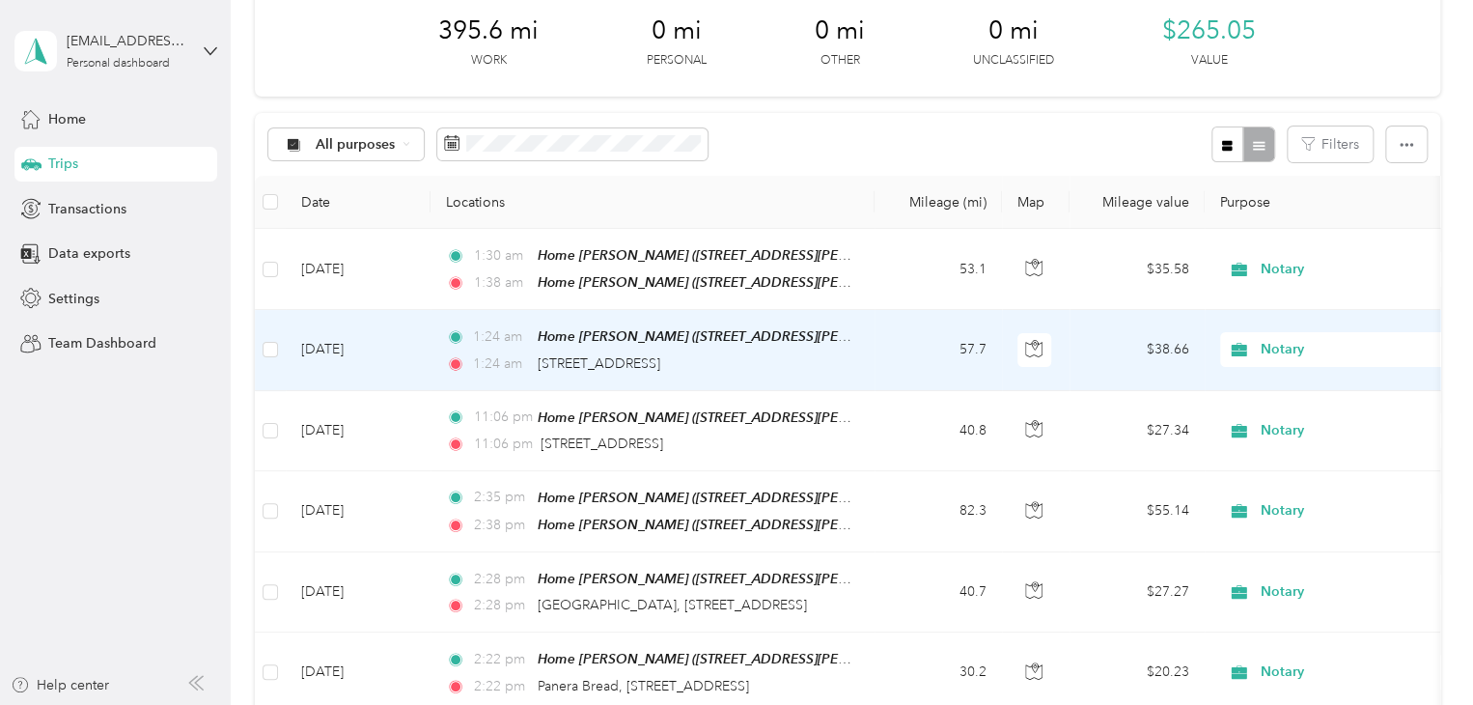
click at [341, 348] on td "[DATE]" at bounding box center [358, 350] width 145 height 80
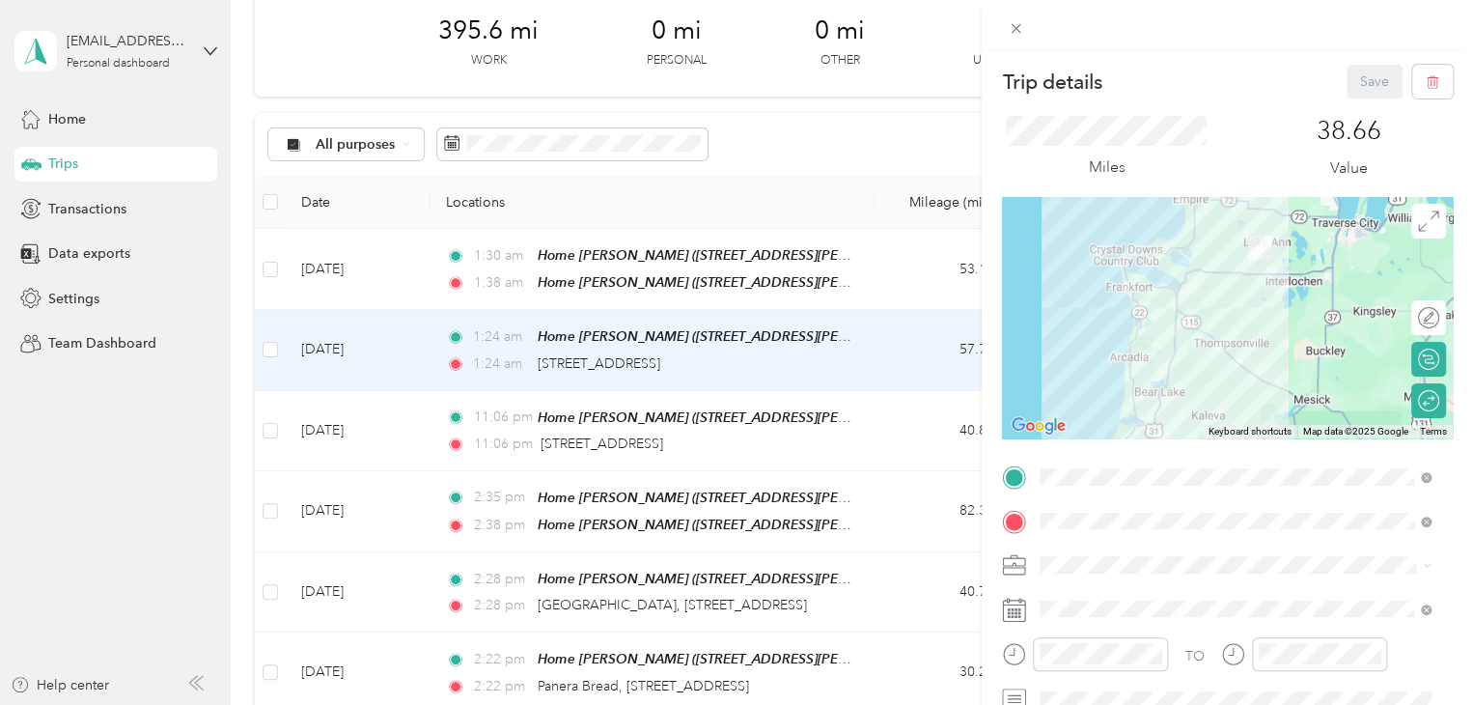
click at [151, 433] on div "Trip details Save This trip cannot be edited because it is either under review,…" at bounding box center [736, 352] width 1473 height 705
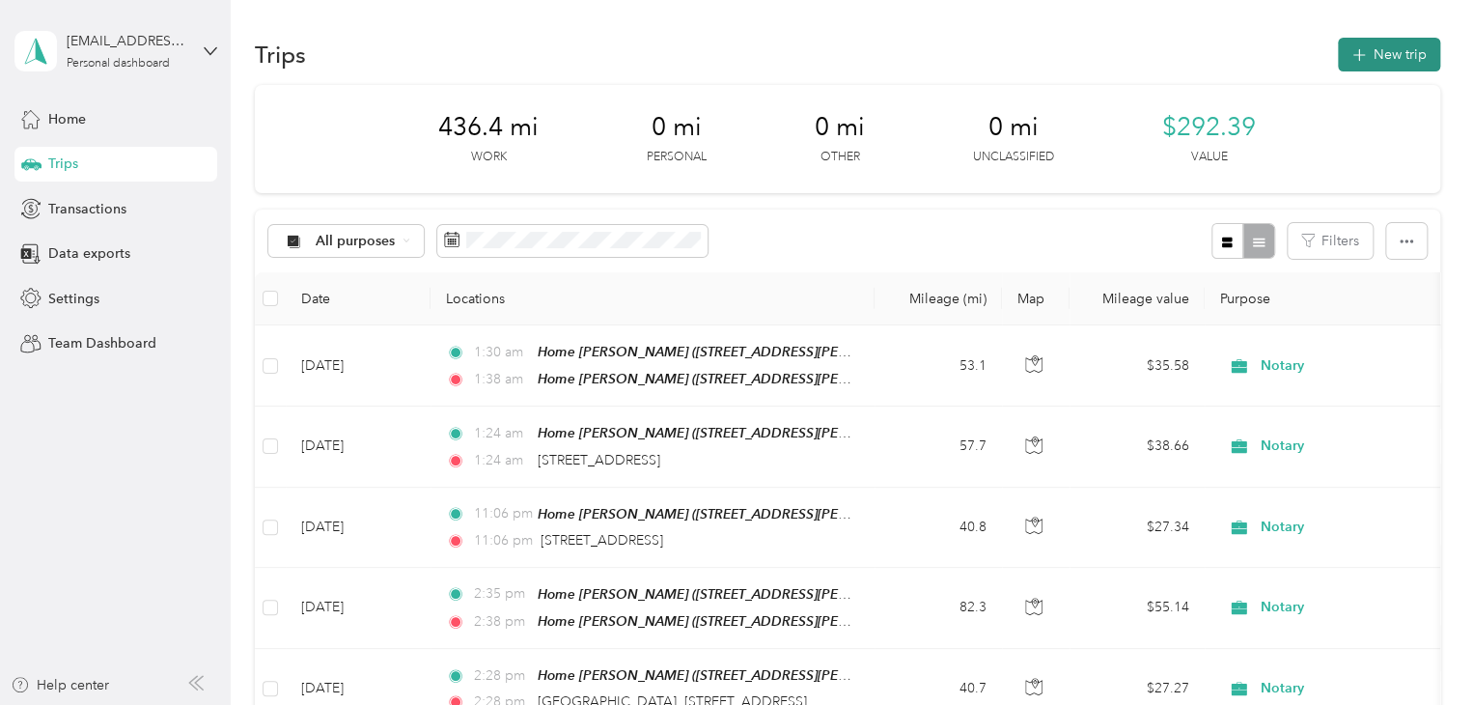
click at [1344, 63] on button "New trip" at bounding box center [1389, 55] width 102 height 34
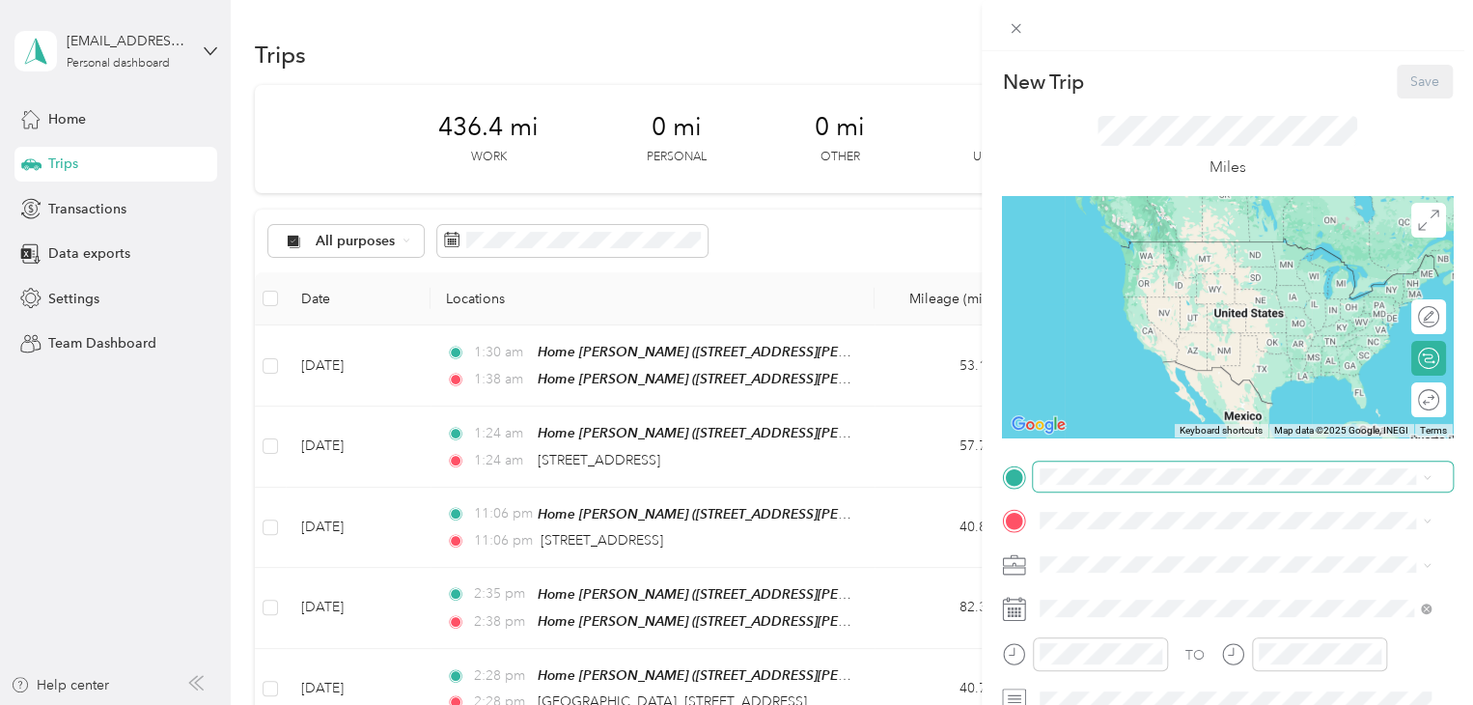
click at [1101, 461] on span at bounding box center [1243, 476] width 420 height 31
click at [1131, 378] on div "Home [PERSON_NAME] [STREET_ADDRESS][PERSON_NAME][PERSON_NAME] , [GEOGRAPHIC_DAT…" at bounding box center [1250, 401] width 348 height 81
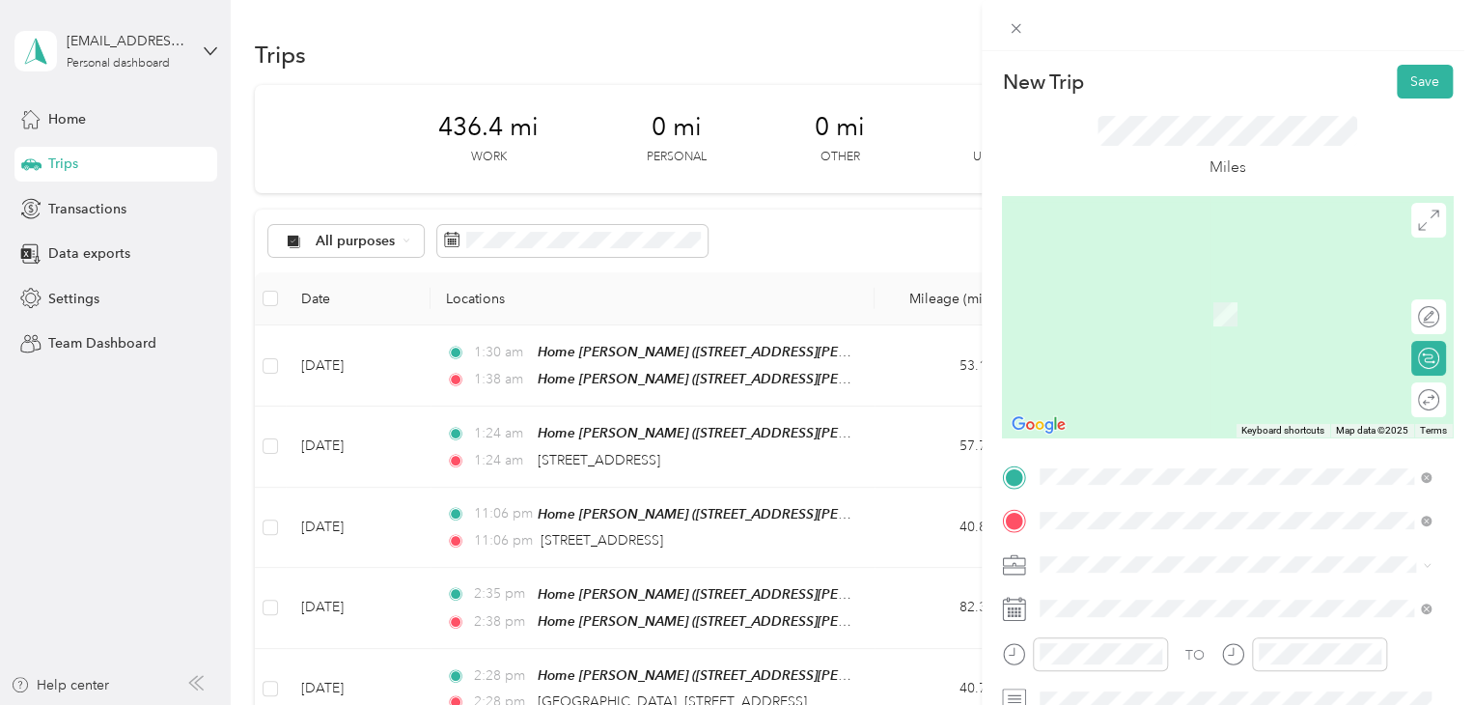
click at [1144, 298] on span "9162 Helen White Drive Lake Ann, Michigan 49650, United States" at bounding box center [1250, 294] width 348 height 34
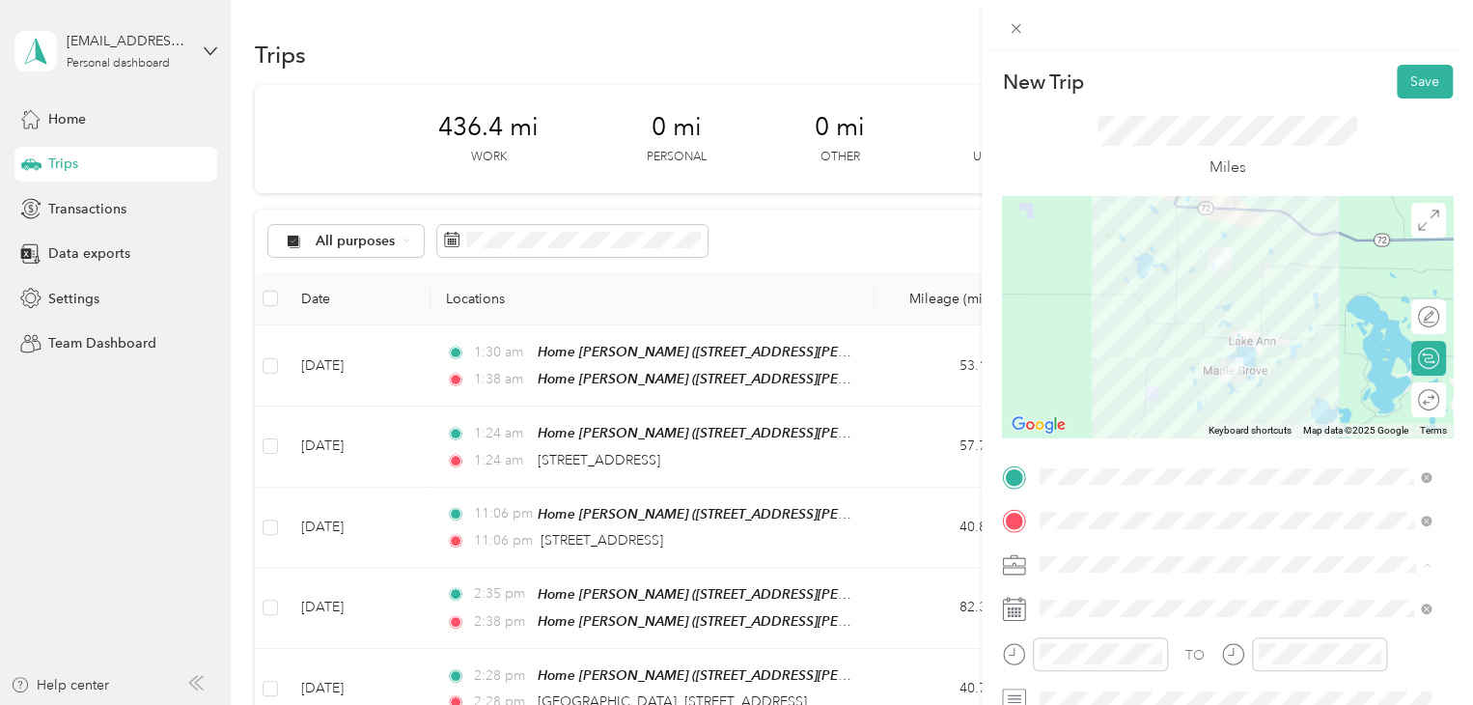
click at [1083, 403] on li "Notary" at bounding box center [1235, 395] width 404 height 34
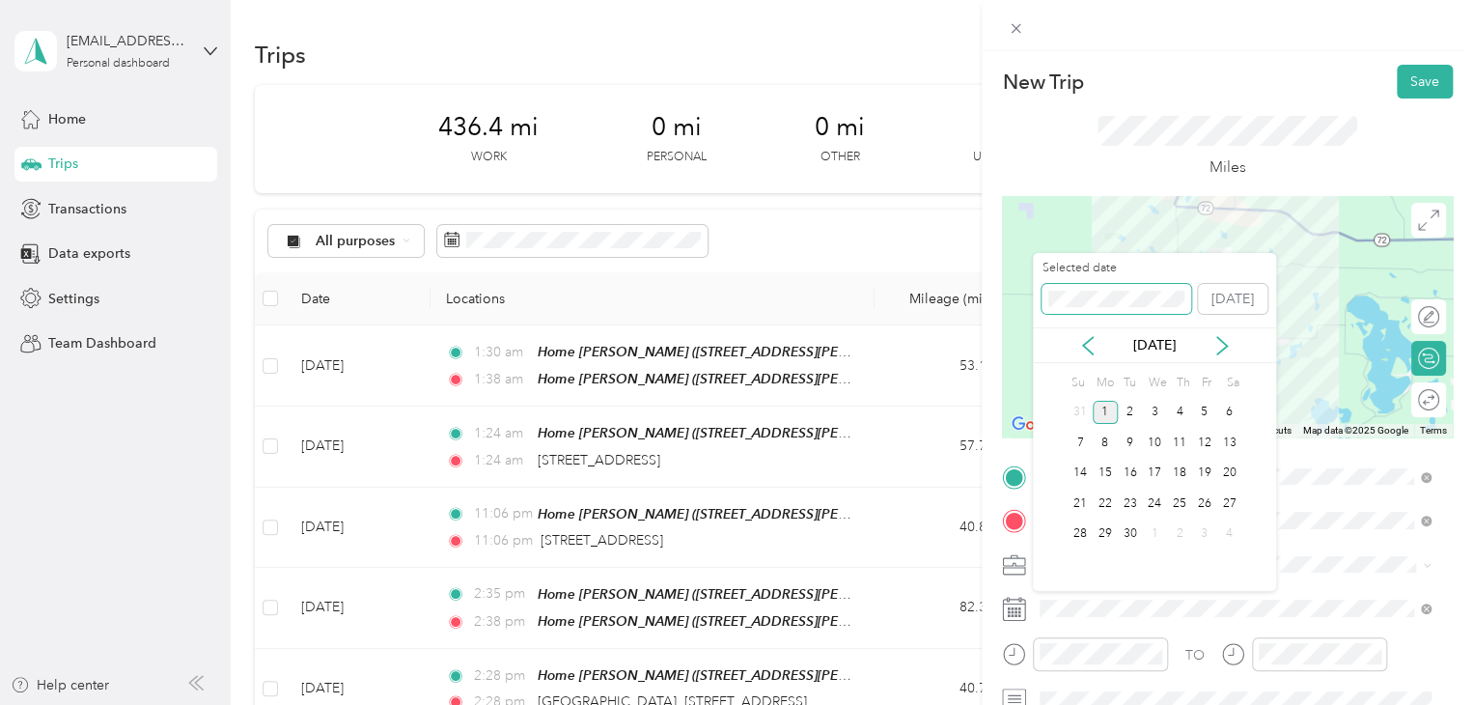
click at [960, 704] on div "New Trip Save This trip cannot be edited because it is either under review, app…" at bounding box center [731, 705] width 1463 height 0
click at [995, 704] on div "New Trip Save This trip cannot be edited because it is either under review, app…" at bounding box center [731, 705] width 1463 height 0
click at [1035, 298] on div "Selected date [DATE]" at bounding box center [1154, 294] width 243 height 68
click at [1200, 528] on div "28" at bounding box center [1204, 534] width 25 height 24
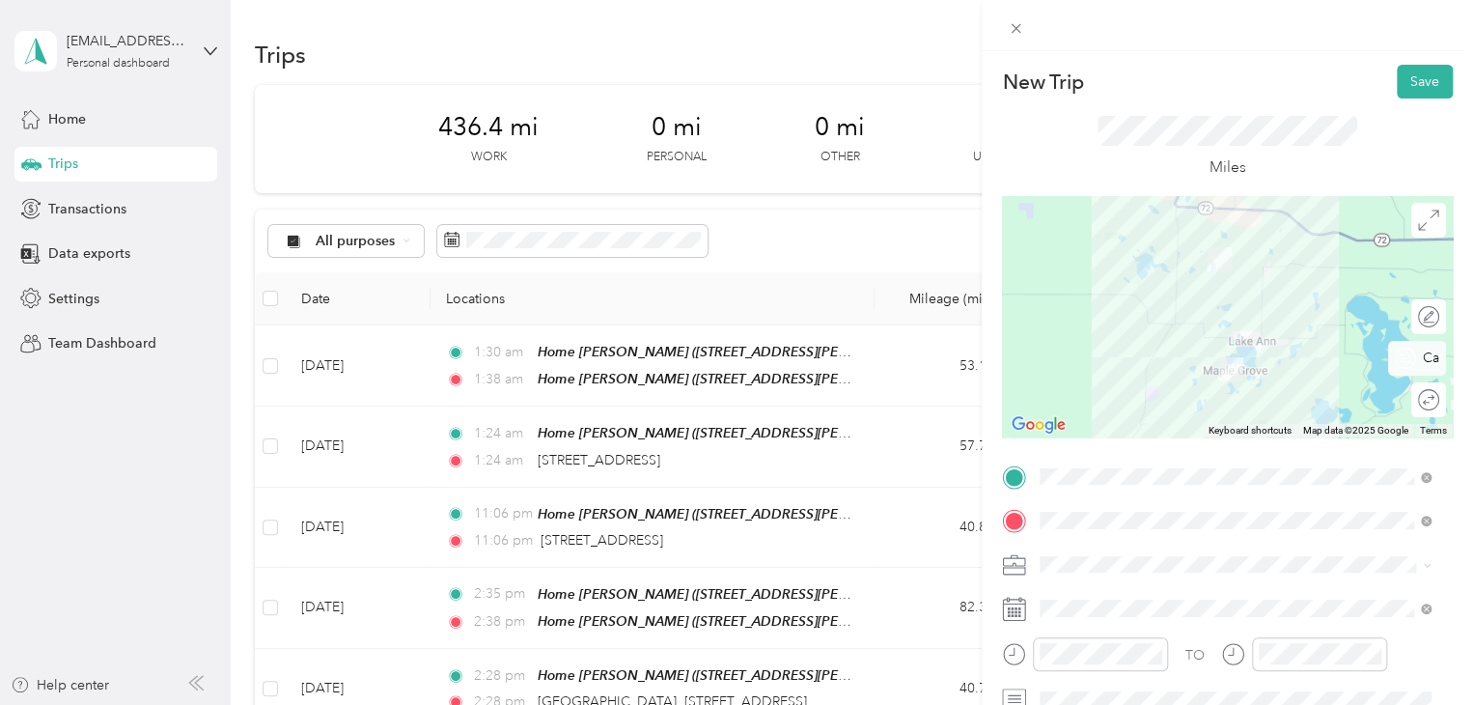
click at [1415, 396] on div "Round trip" at bounding box center [1428, 399] width 35 height 35
click at [1401, 392] on div at bounding box center [1409, 399] width 17 height 17
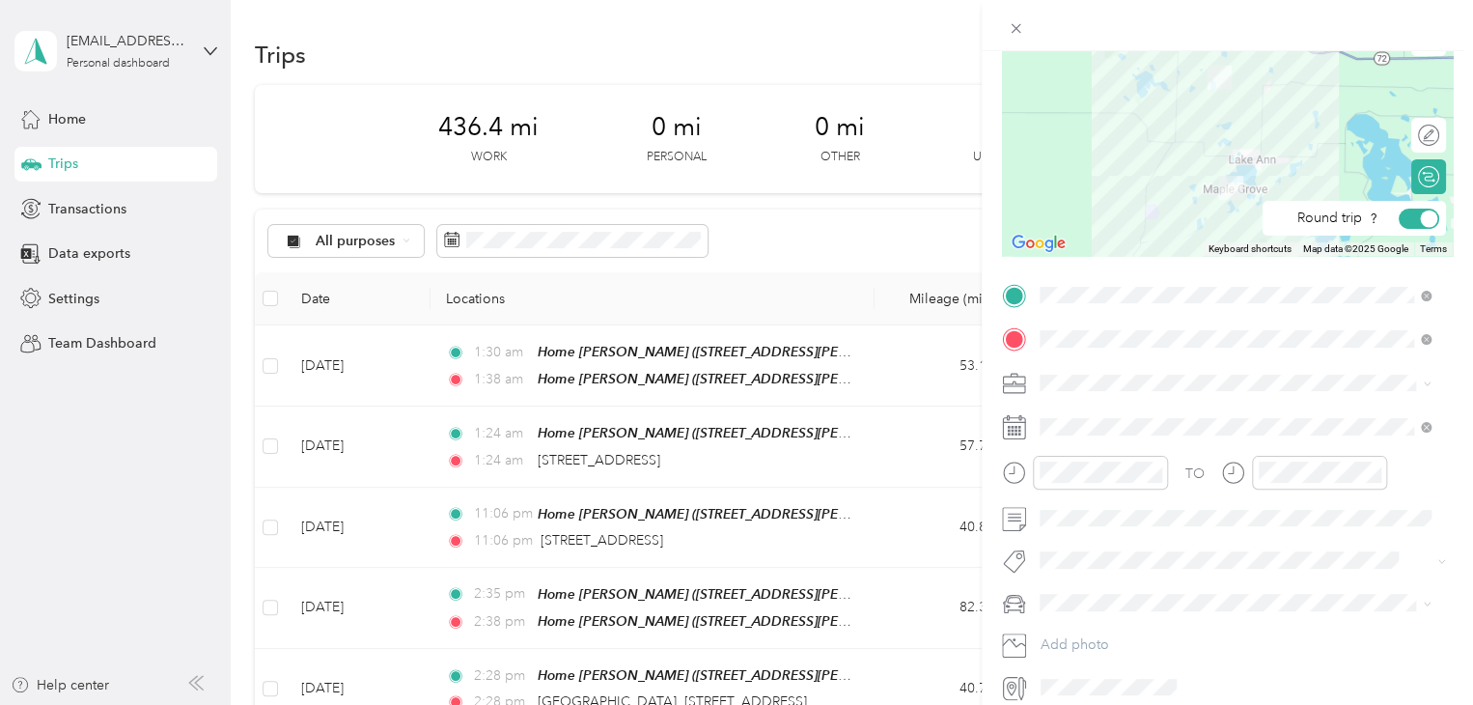
scroll to position [193, 0]
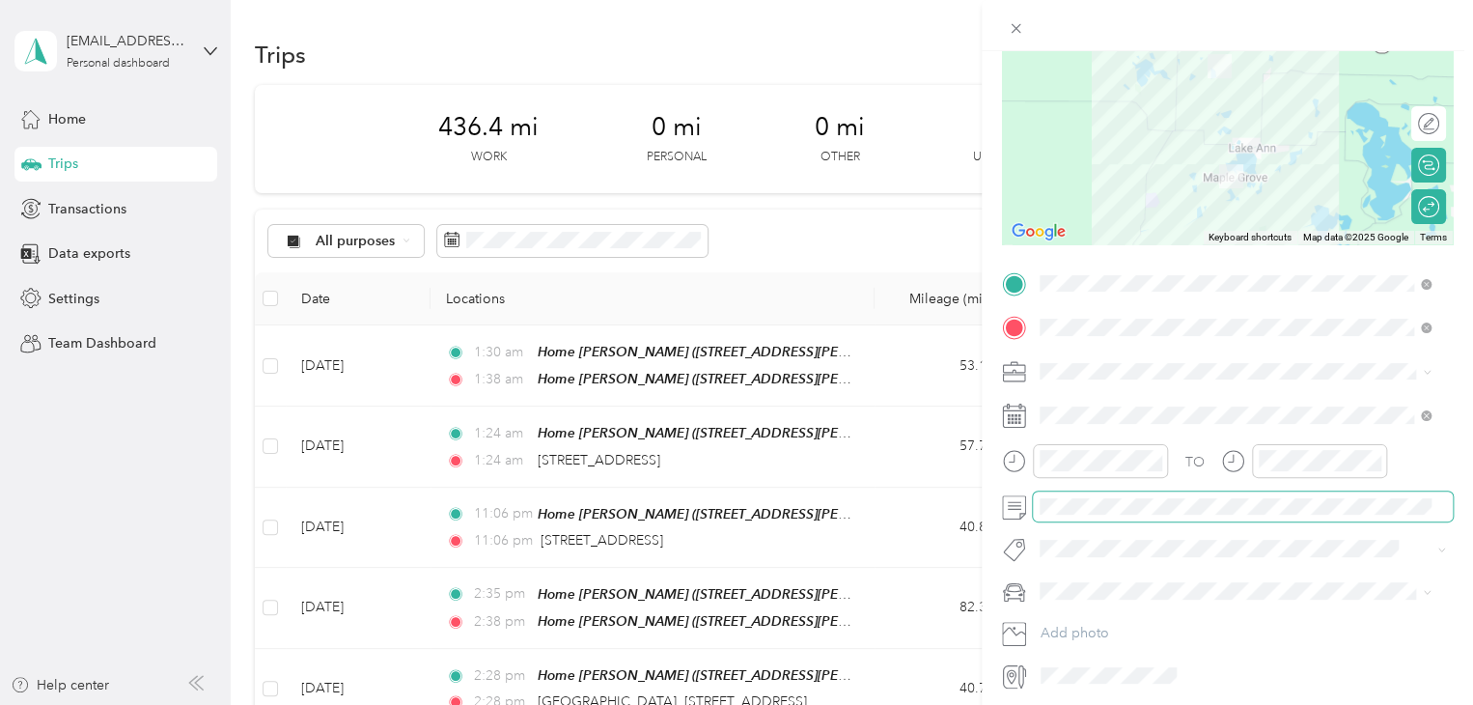
click at [1045, 492] on span at bounding box center [1243, 506] width 420 height 31
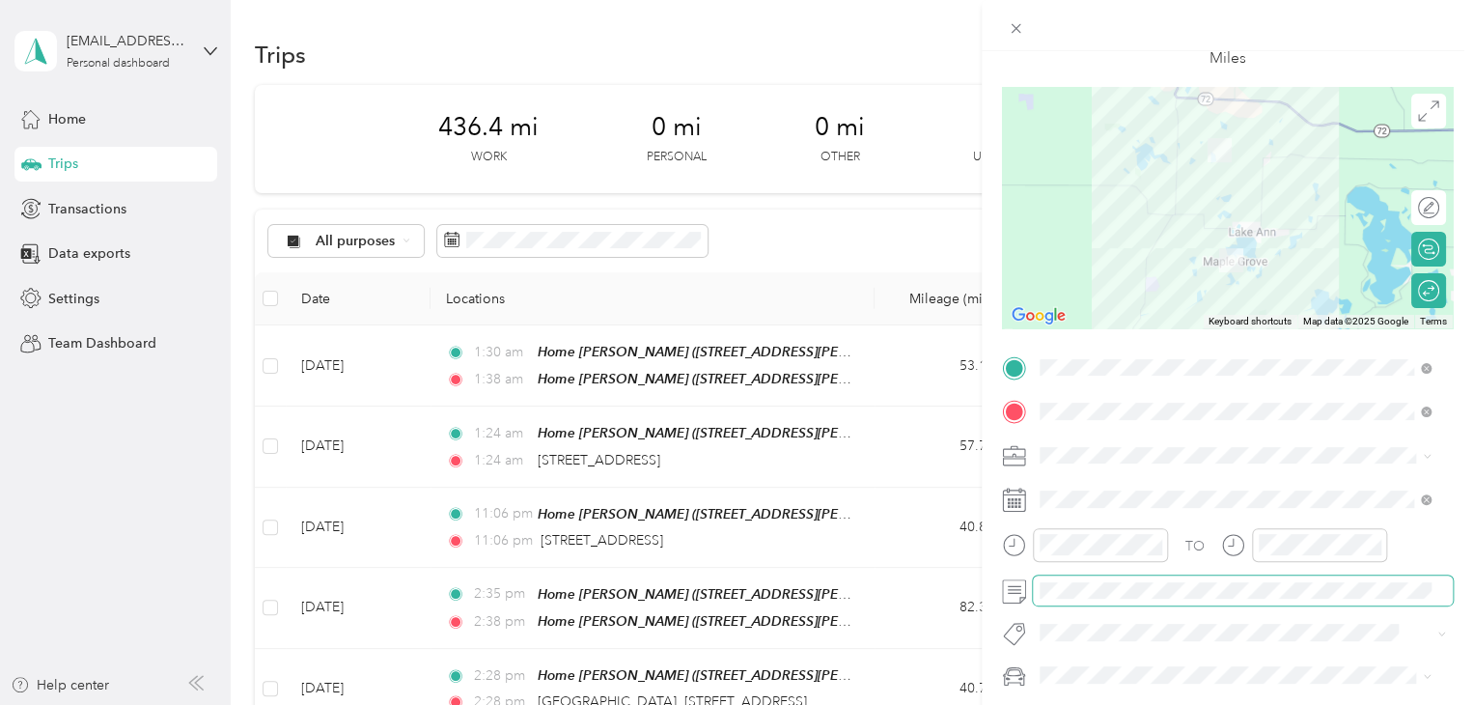
scroll to position [0, 0]
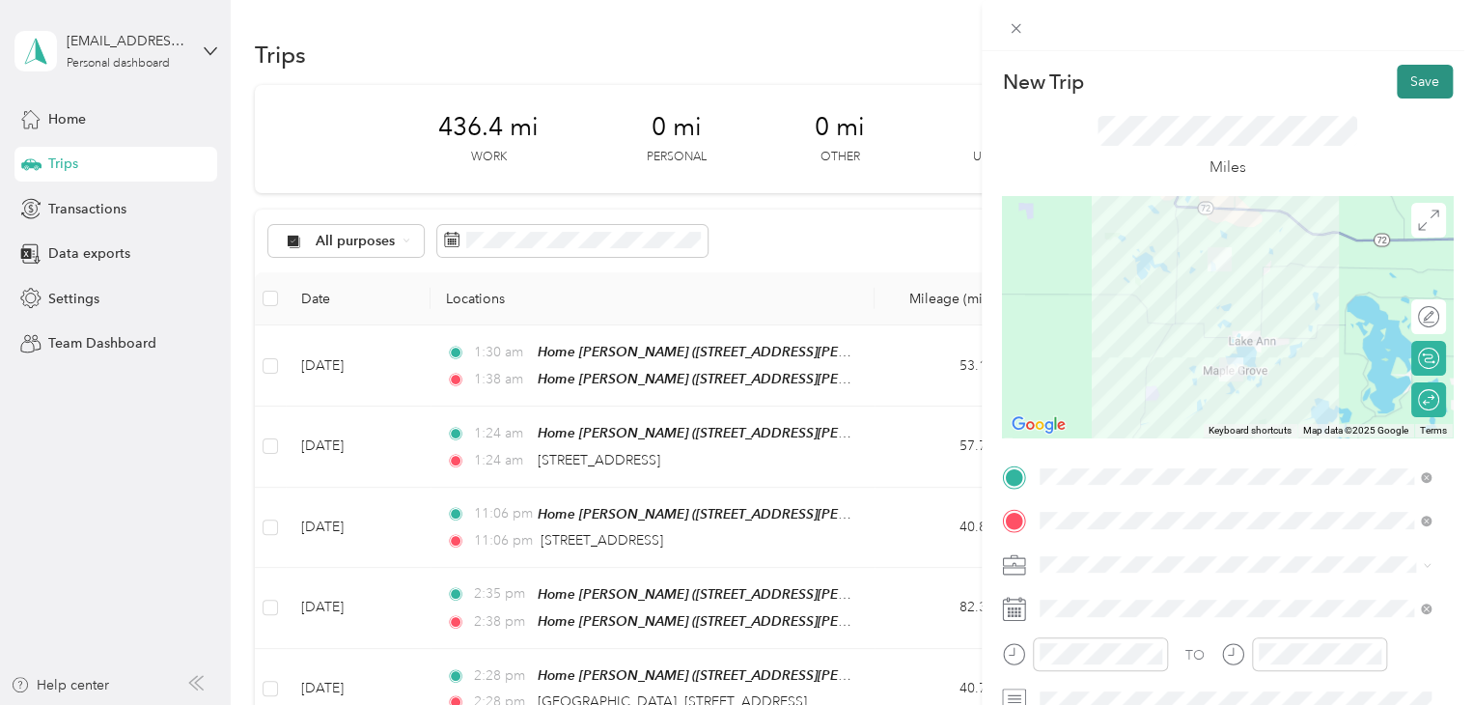
click at [1413, 86] on button "Save" at bounding box center [1425, 82] width 56 height 34
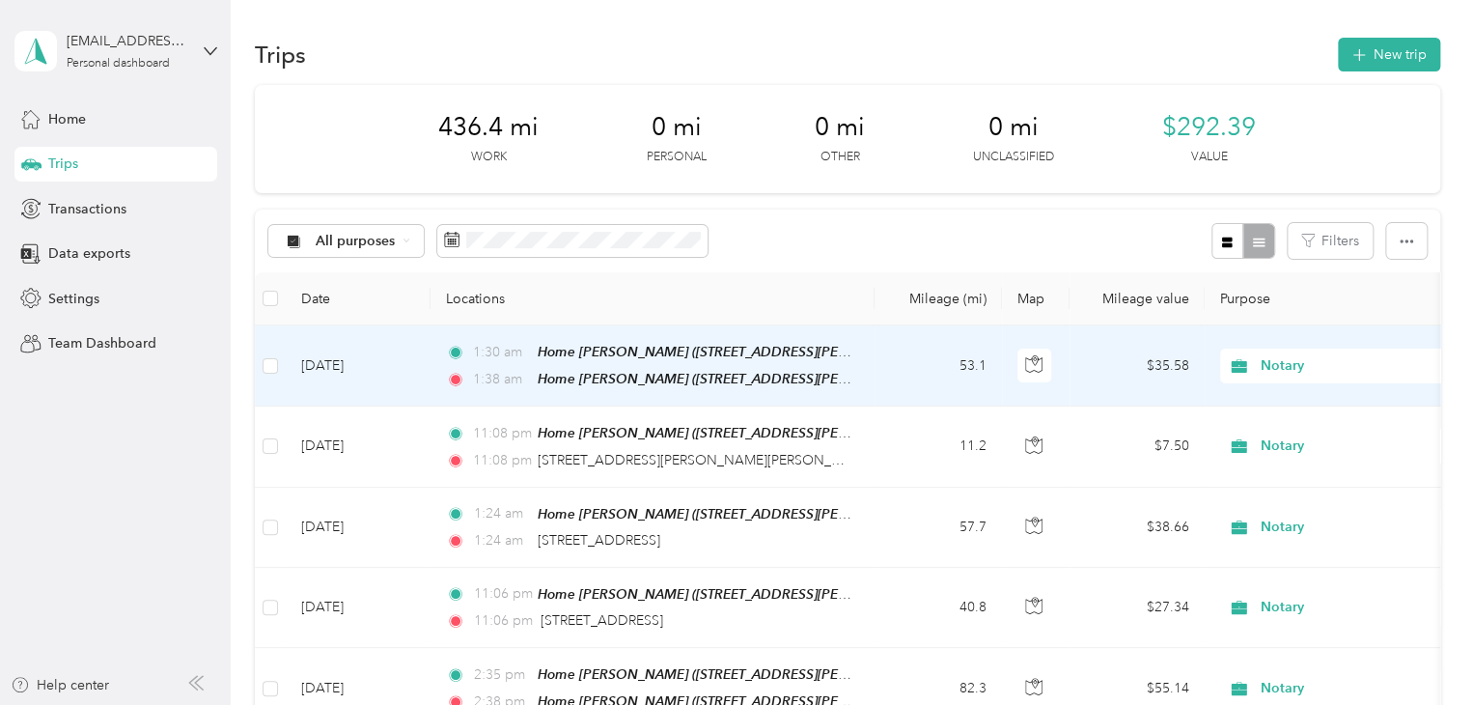
click at [359, 380] on td "[DATE]" at bounding box center [358, 365] width 145 height 81
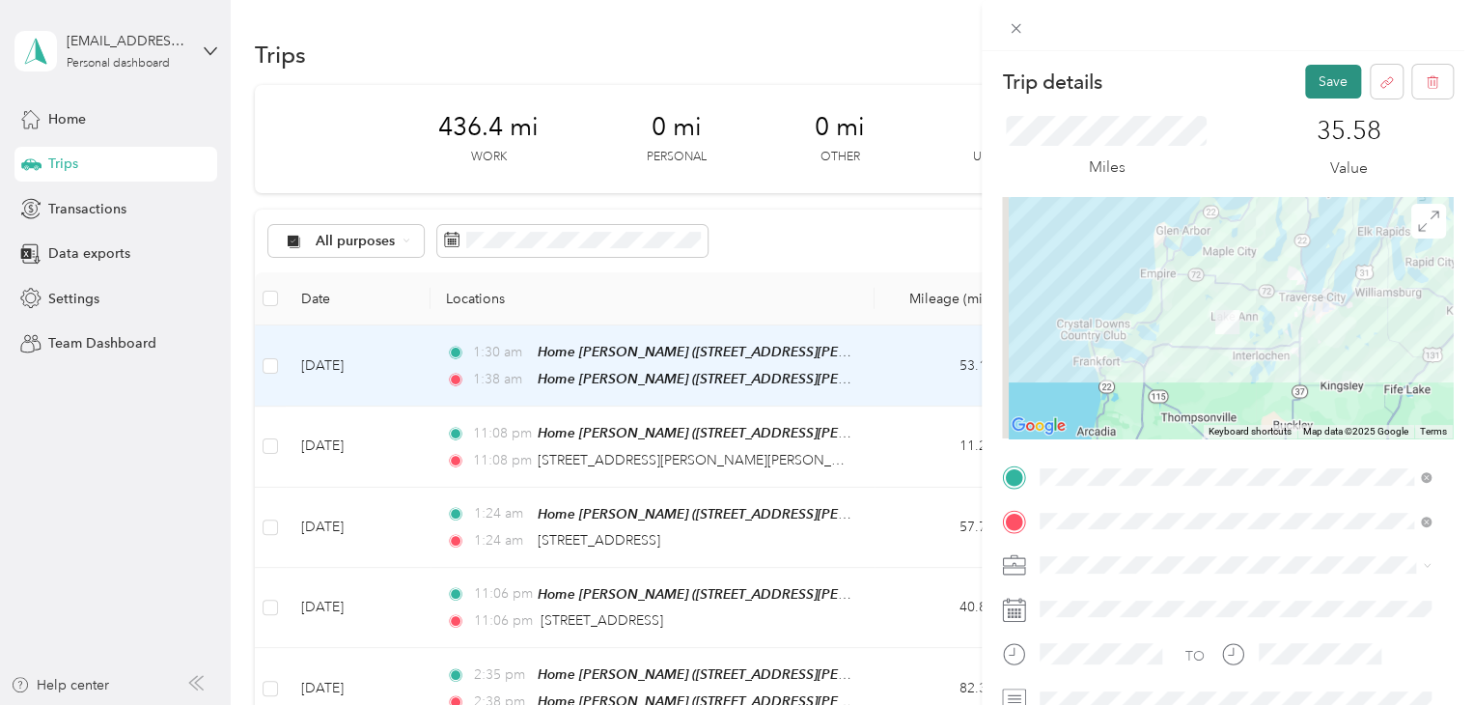
click at [1305, 74] on button "Save" at bounding box center [1333, 82] width 56 height 34
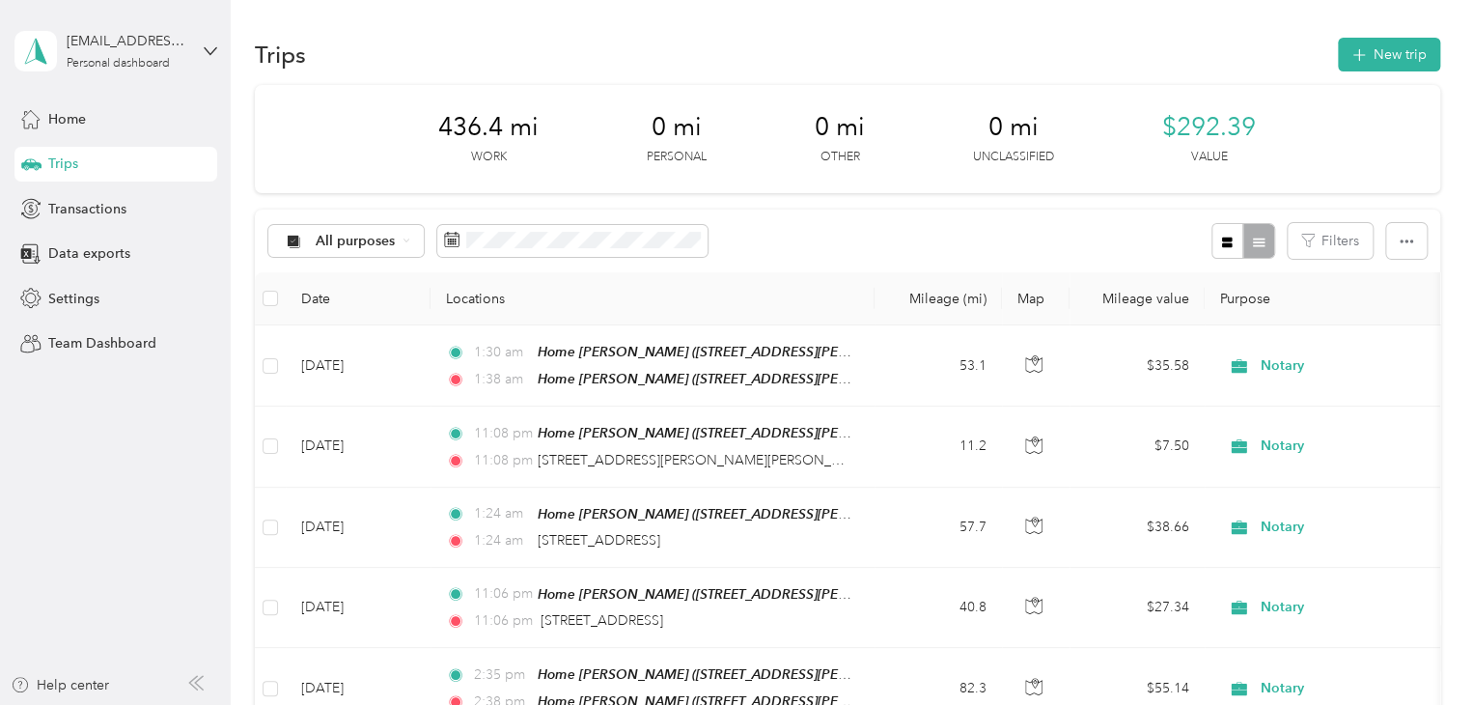
click at [515, 221] on div "All purposes Filters" at bounding box center [847, 240] width 1185 height 63
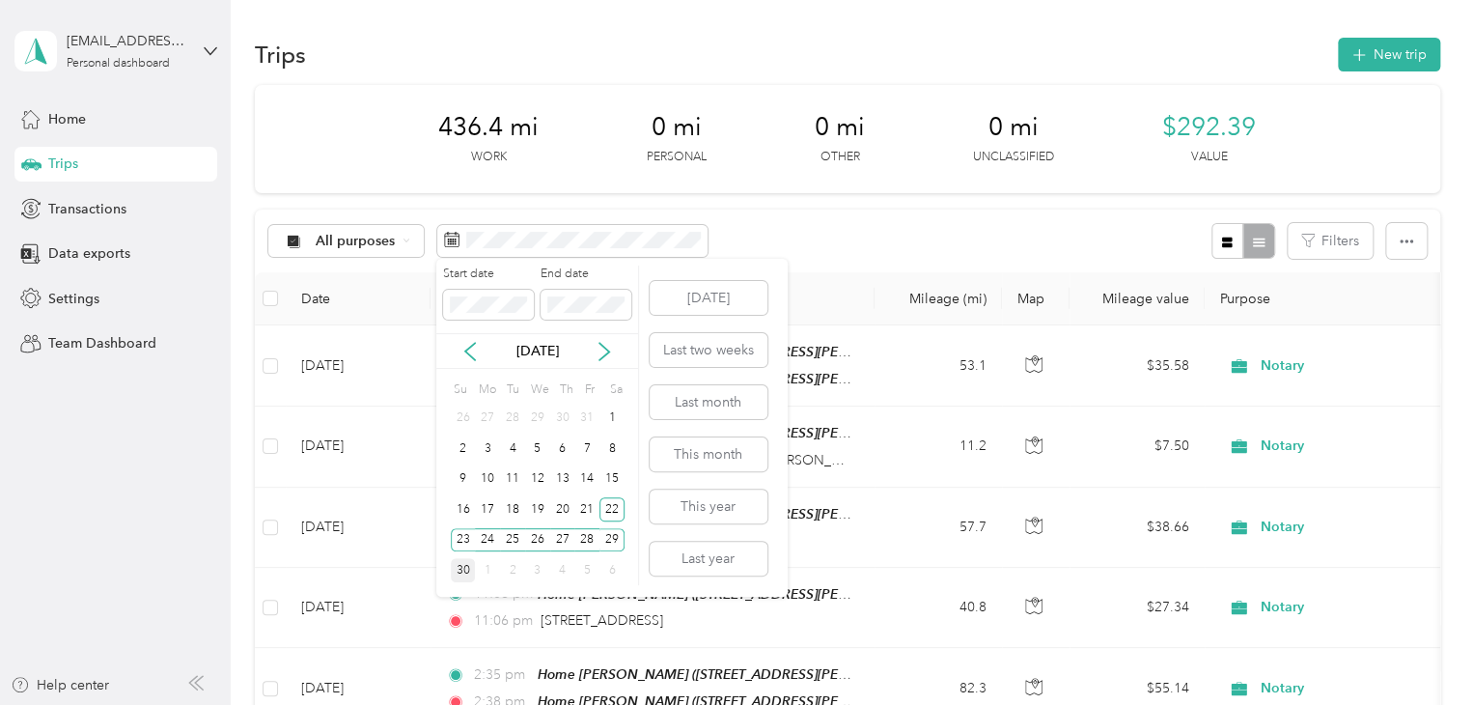
click at [464, 569] on div "30" at bounding box center [463, 570] width 25 height 24
click at [603, 570] on div "6" at bounding box center [611, 570] width 25 height 24
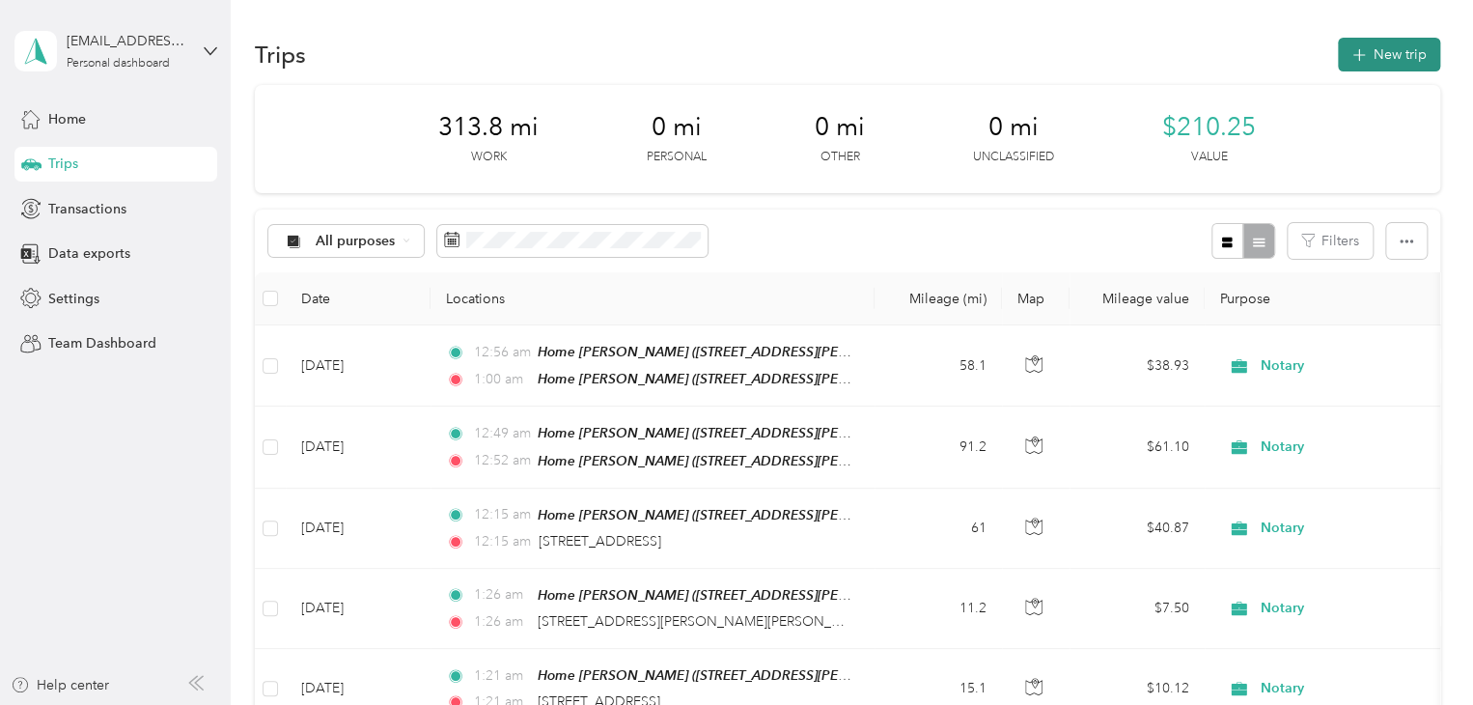
click at [1386, 67] on button "New trip" at bounding box center [1389, 55] width 102 height 34
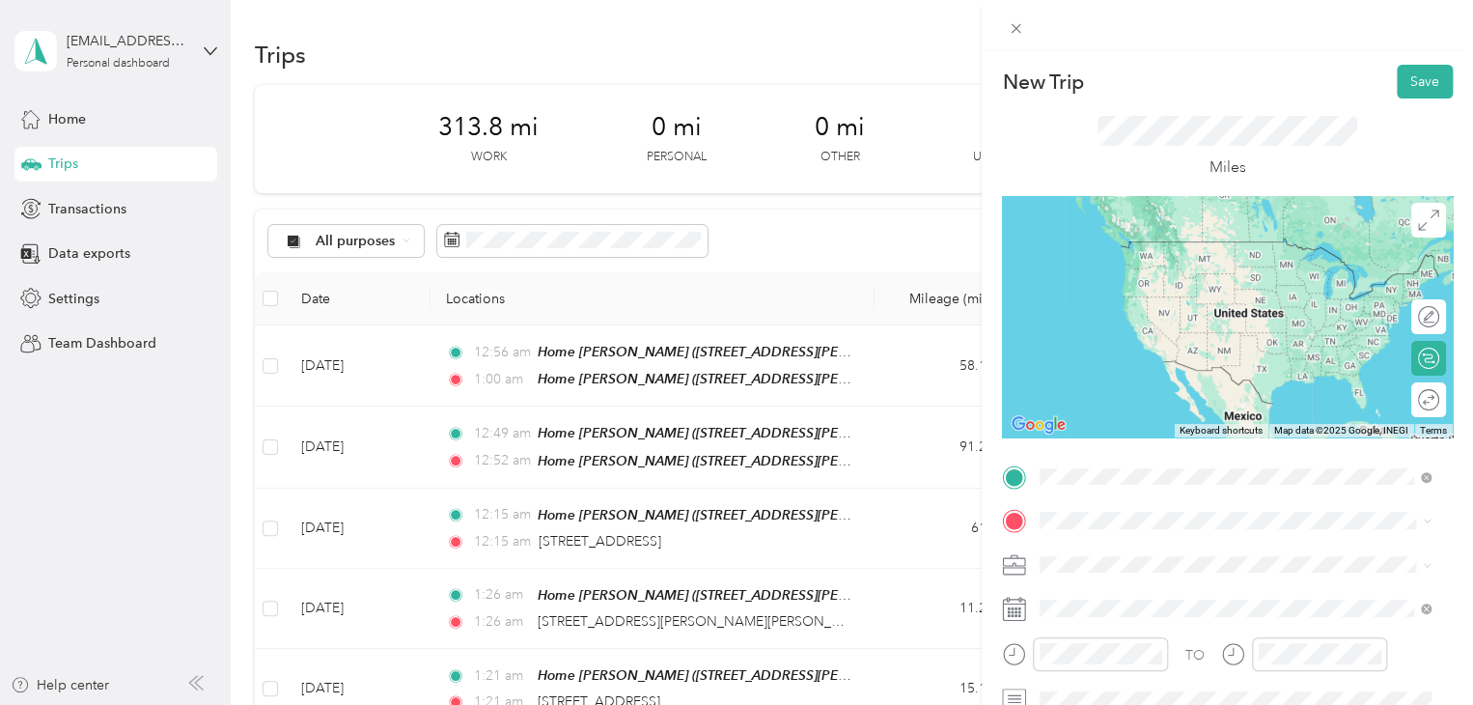
click at [1085, 394] on span "[STREET_ADDRESS][PERSON_NAME], [PERSON_NAME], [GEOGRAPHIC_DATA], [GEOGRAPHIC_DA…" at bounding box center [1205, 411] width 258 height 57
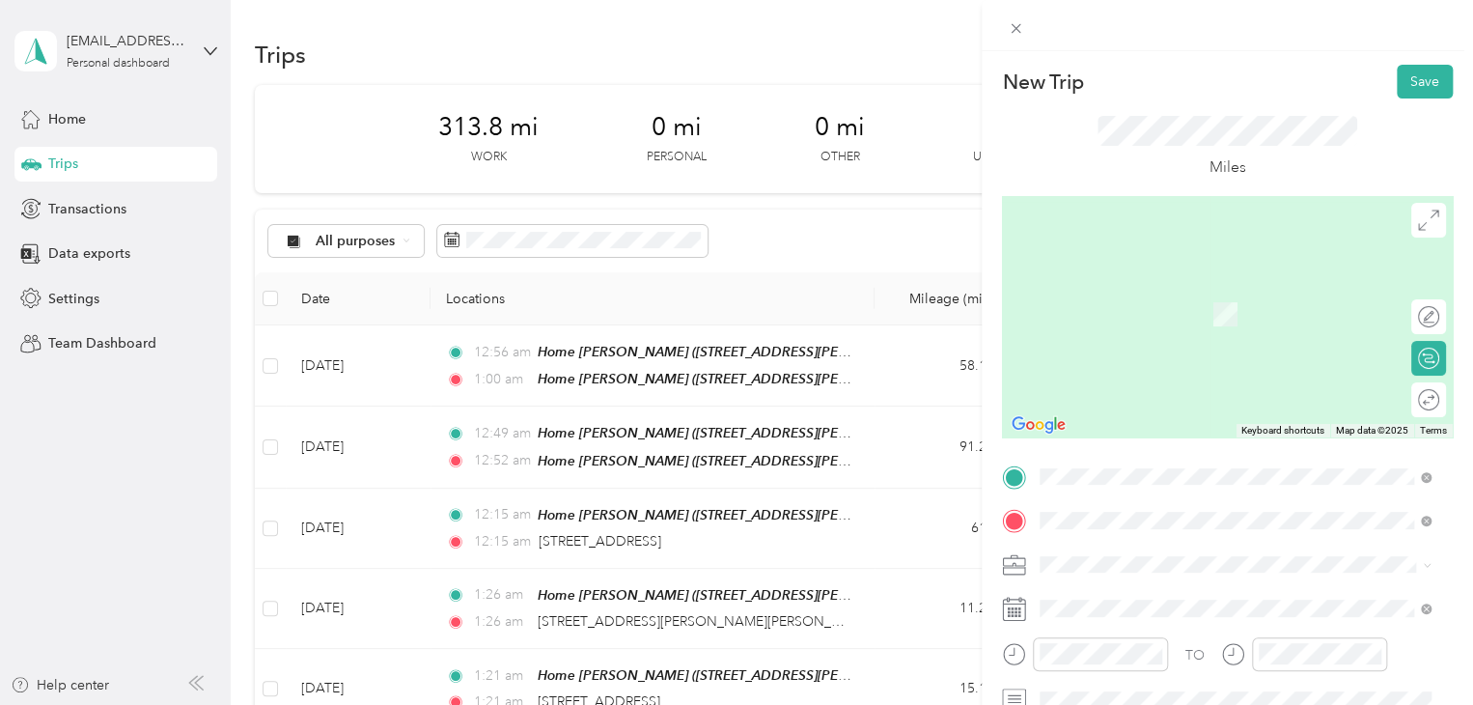
click at [1150, 329] on span "Walmart Supercenter, [STREET_ADDRESS] , 49684, [GEOGRAPHIC_DATA], [GEOGRAPHIC_D…" at bounding box center [1232, 334] width 312 height 57
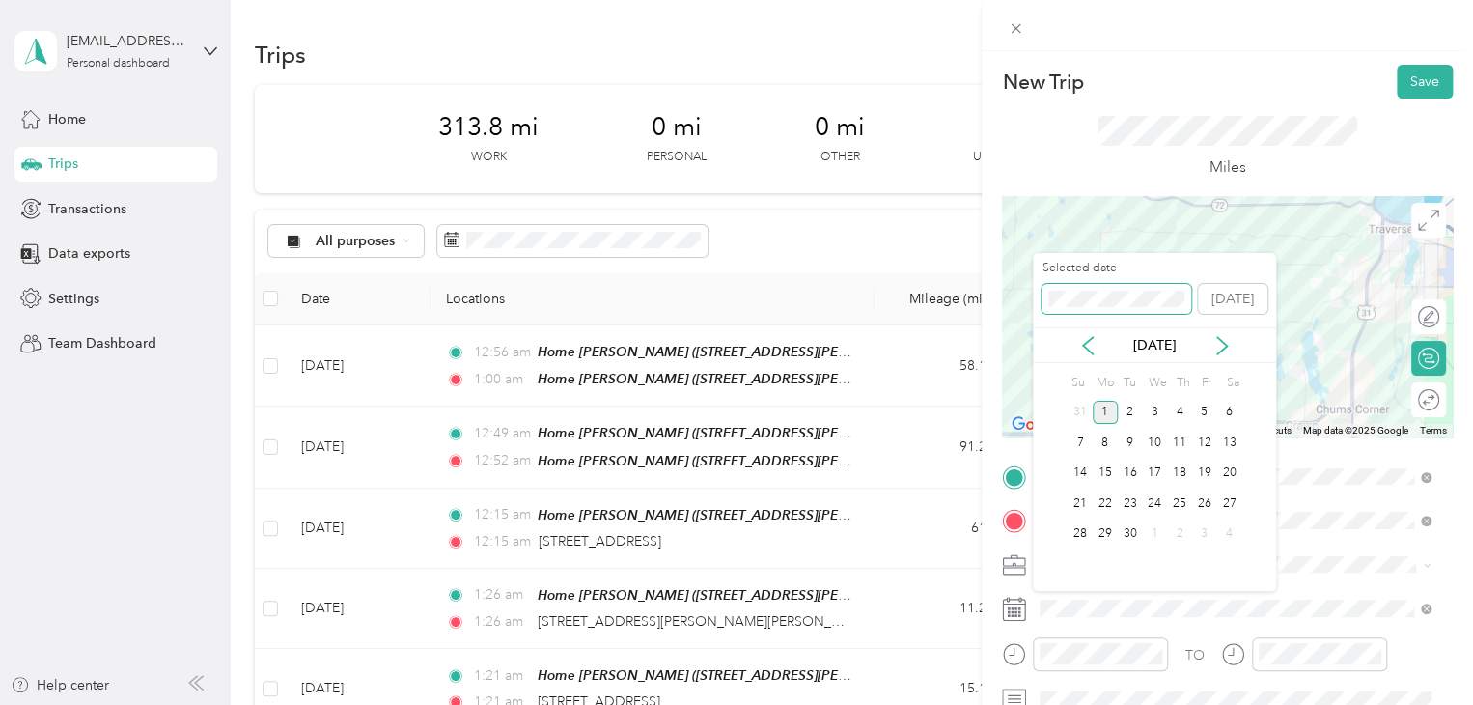
click at [982, 704] on div "New Trip Save This trip cannot be edited because it is either under review, app…" at bounding box center [731, 705] width 1463 height 0
click at [1079, 565] on div "30" at bounding box center [1080, 564] width 25 height 24
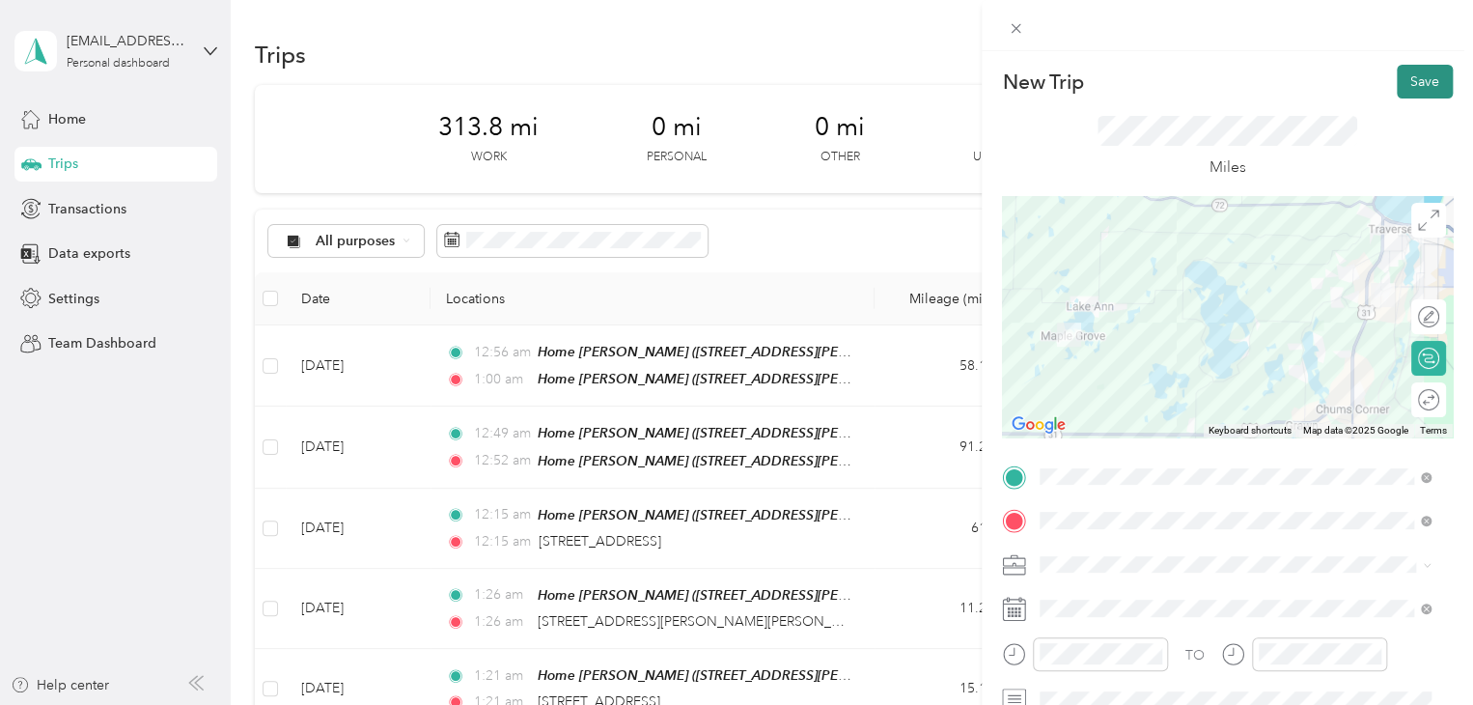
click at [1416, 91] on button "Save" at bounding box center [1425, 82] width 56 height 34
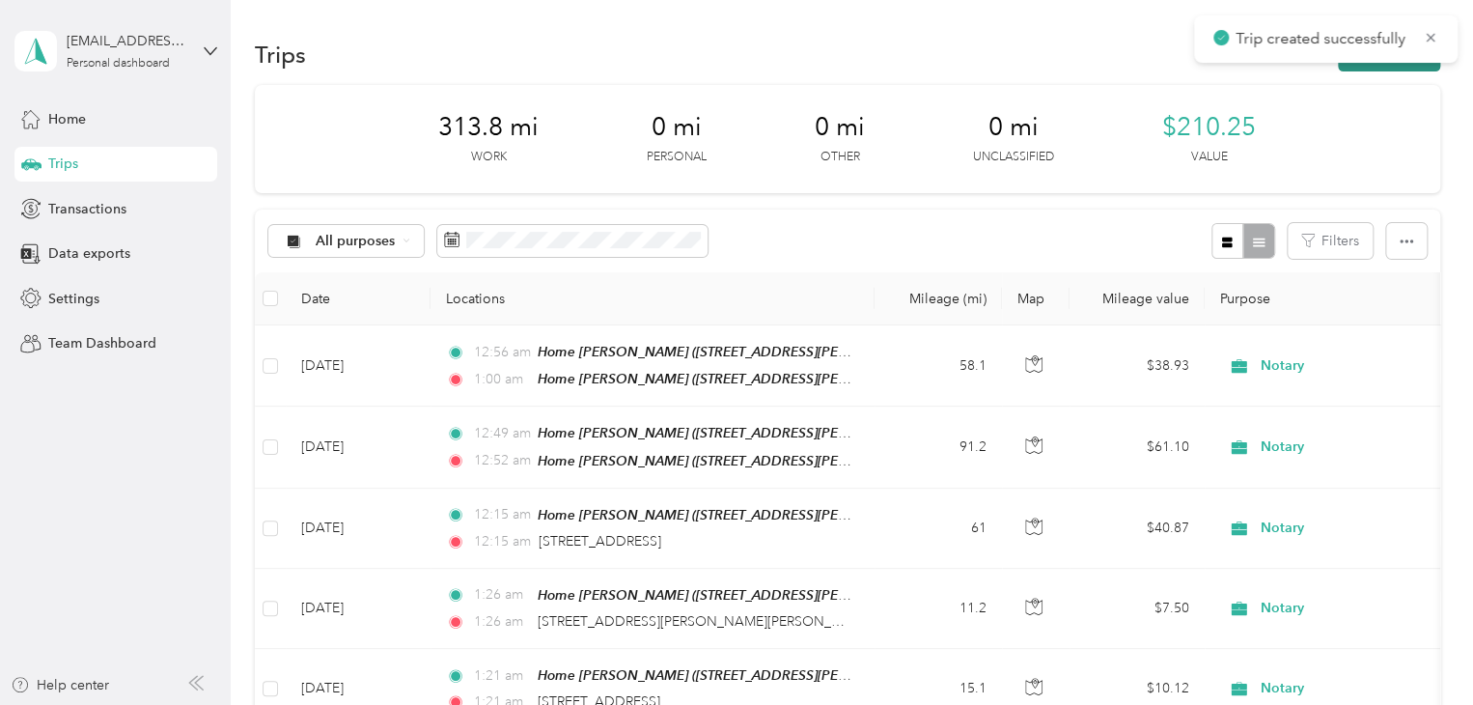
click at [1380, 67] on button "New trip" at bounding box center [1389, 55] width 102 height 34
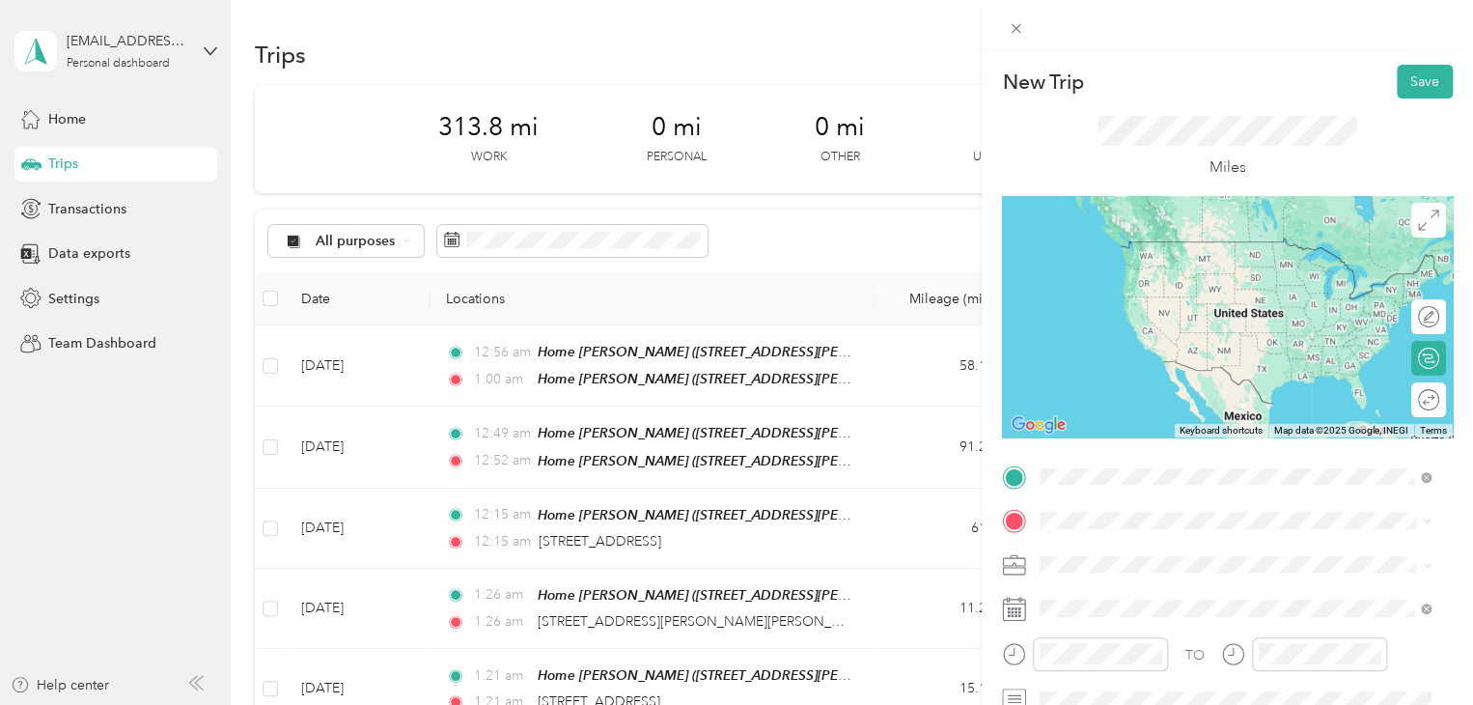
click at [1186, 246] on strong "Walmart [GEOGRAPHIC_DATA]" at bounding box center [1176, 247] width 201 height 17
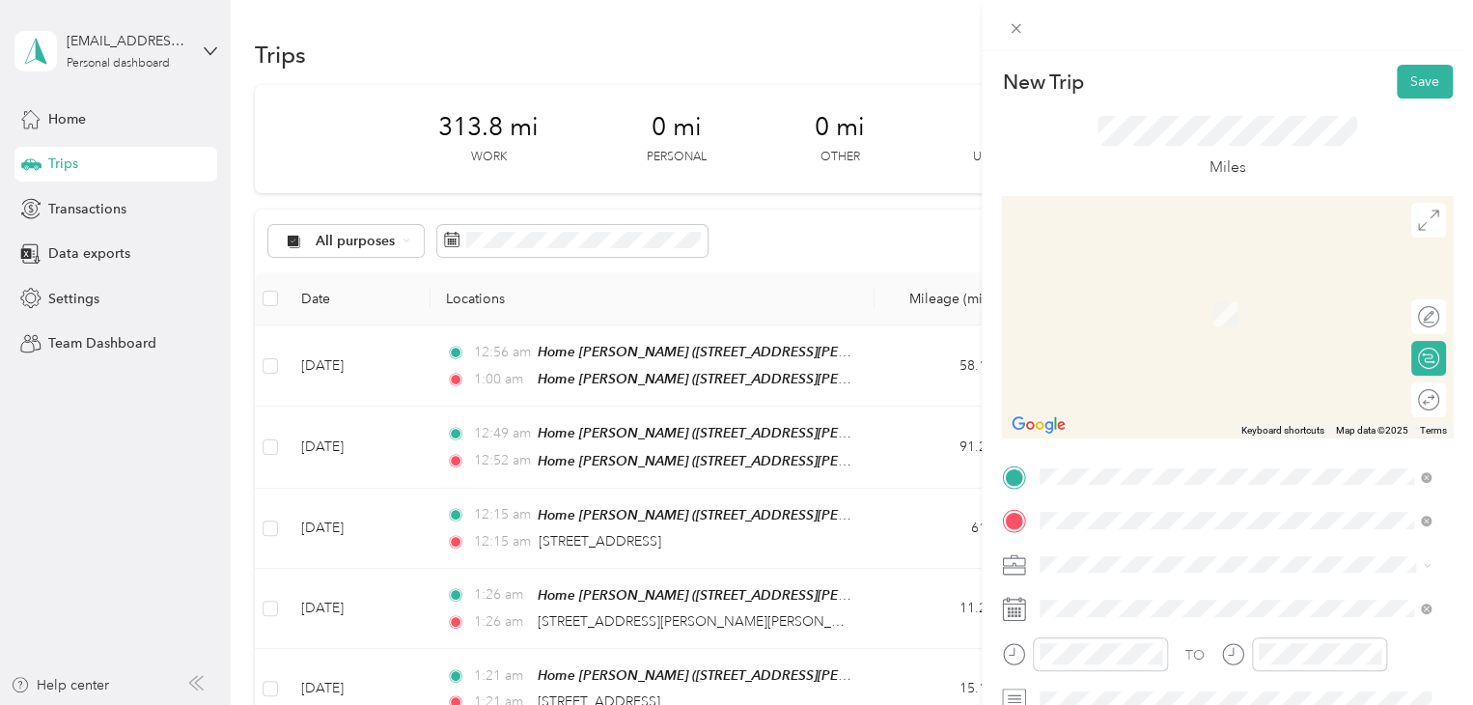
click at [1090, 294] on span "3220 Fern Creek Lane Traverse City, Michigan 49686, United States" at bounding box center [1172, 285] width 193 height 17
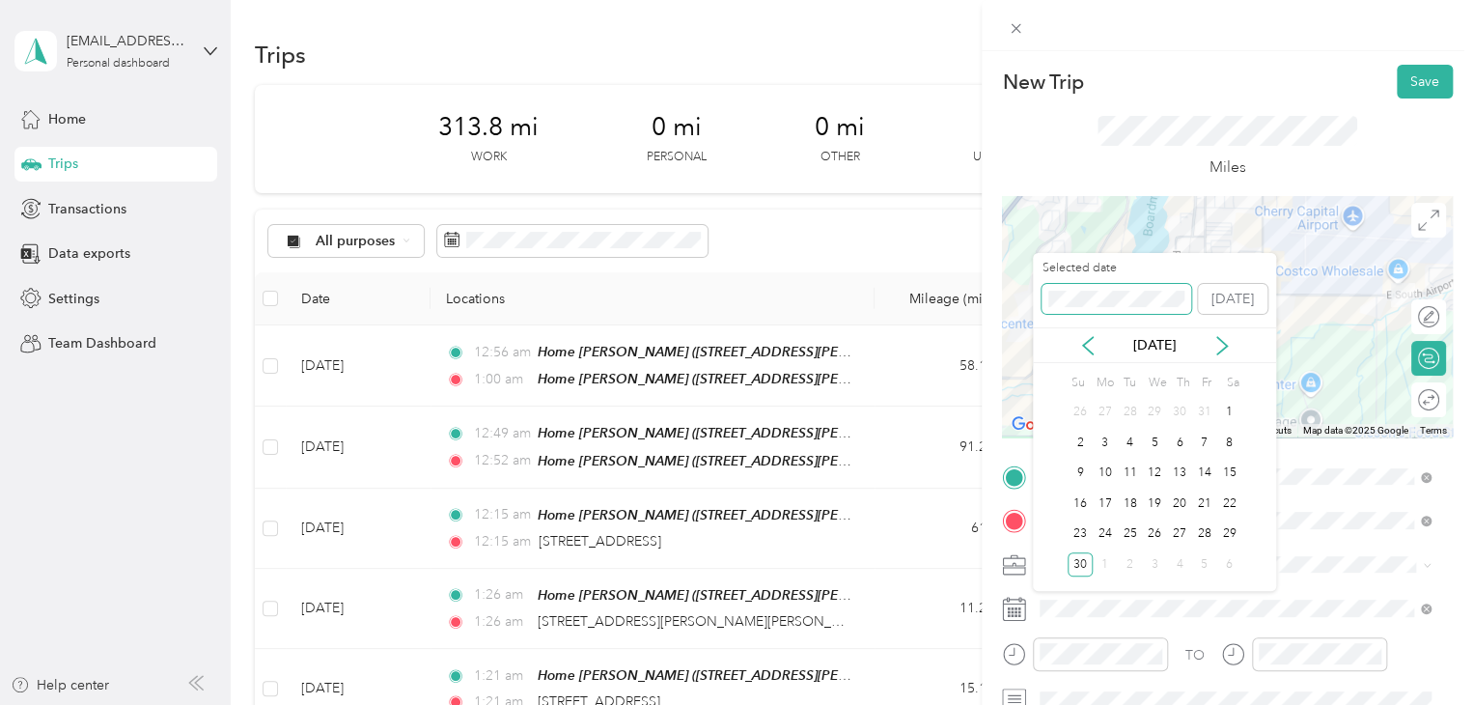
click at [997, 704] on div "New Trip Save This trip cannot be edited because it is either under review, app…" at bounding box center [731, 705] width 1463 height 0
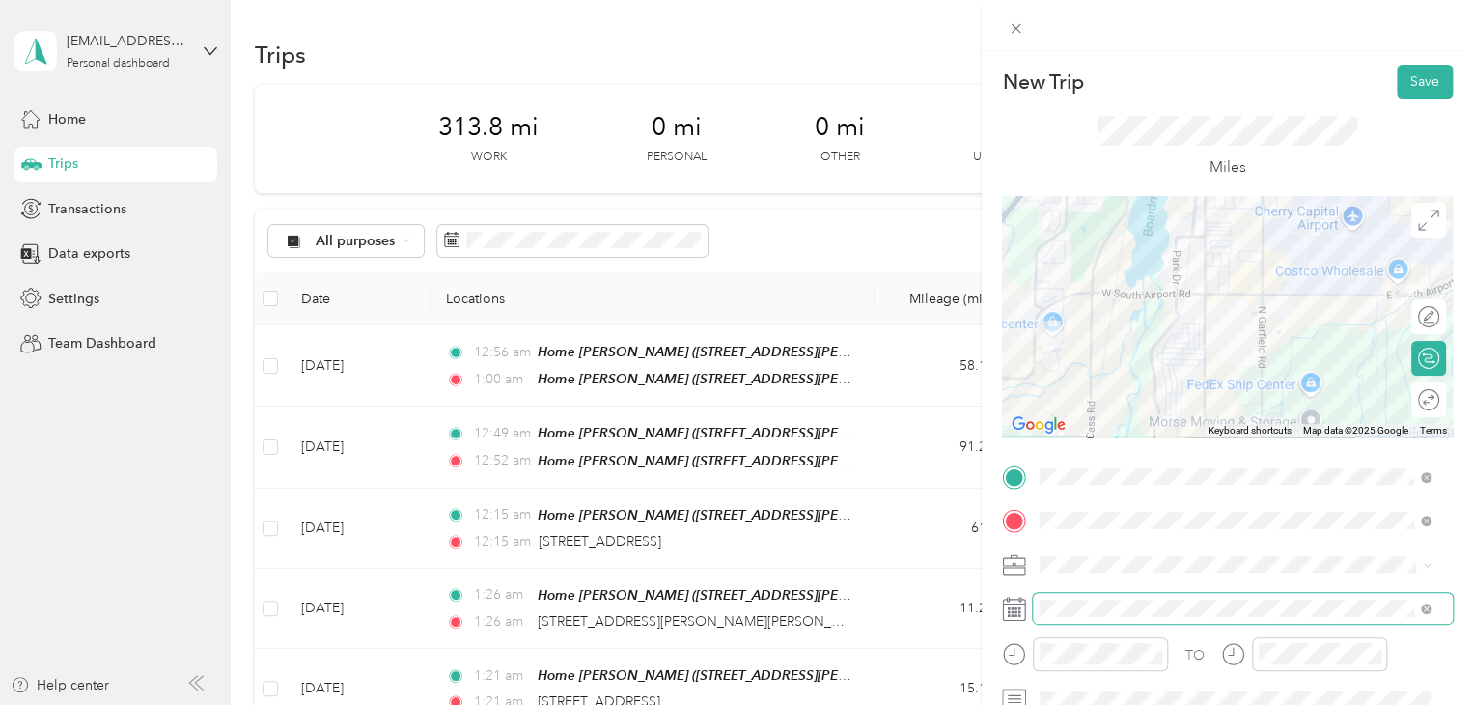
click at [1290, 596] on span at bounding box center [1243, 608] width 420 height 31
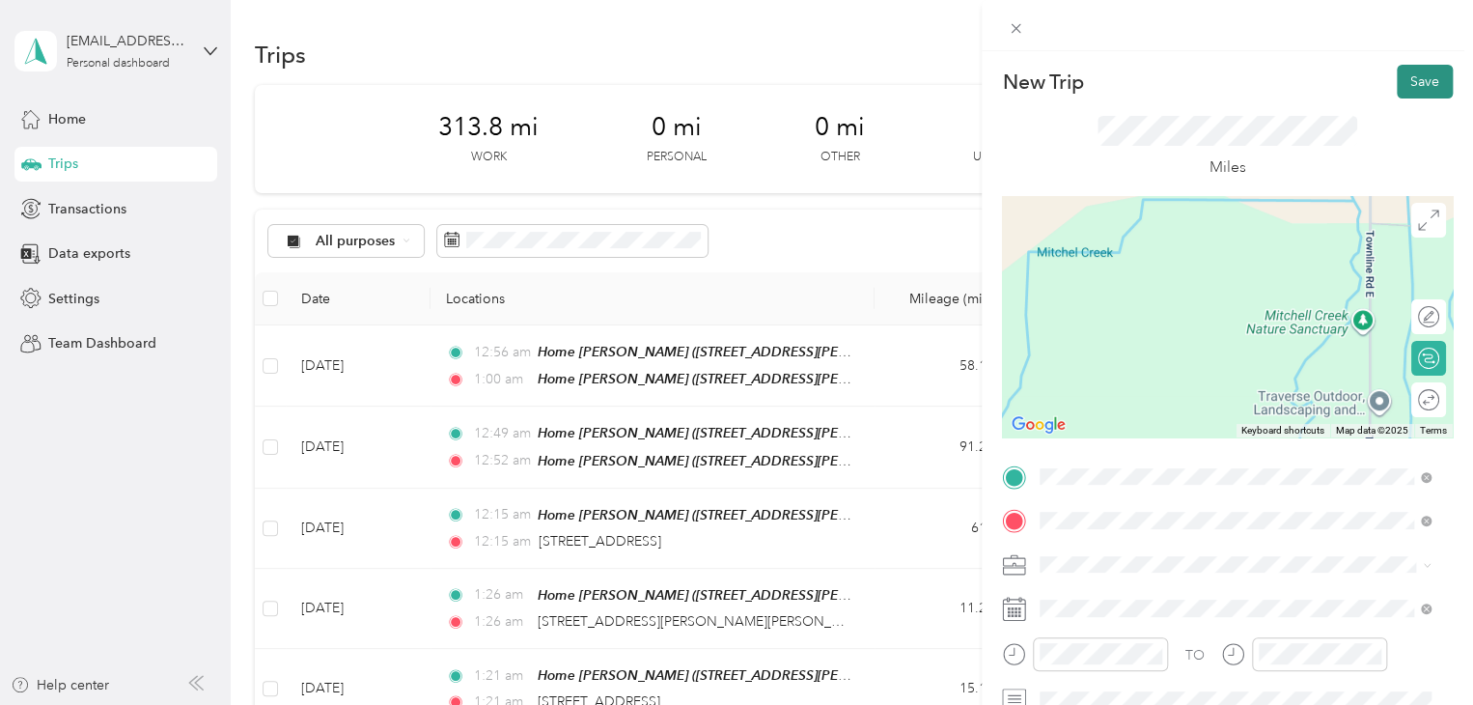
click at [1424, 95] on button "Save" at bounding box center [1425, 82] width 56 height 34
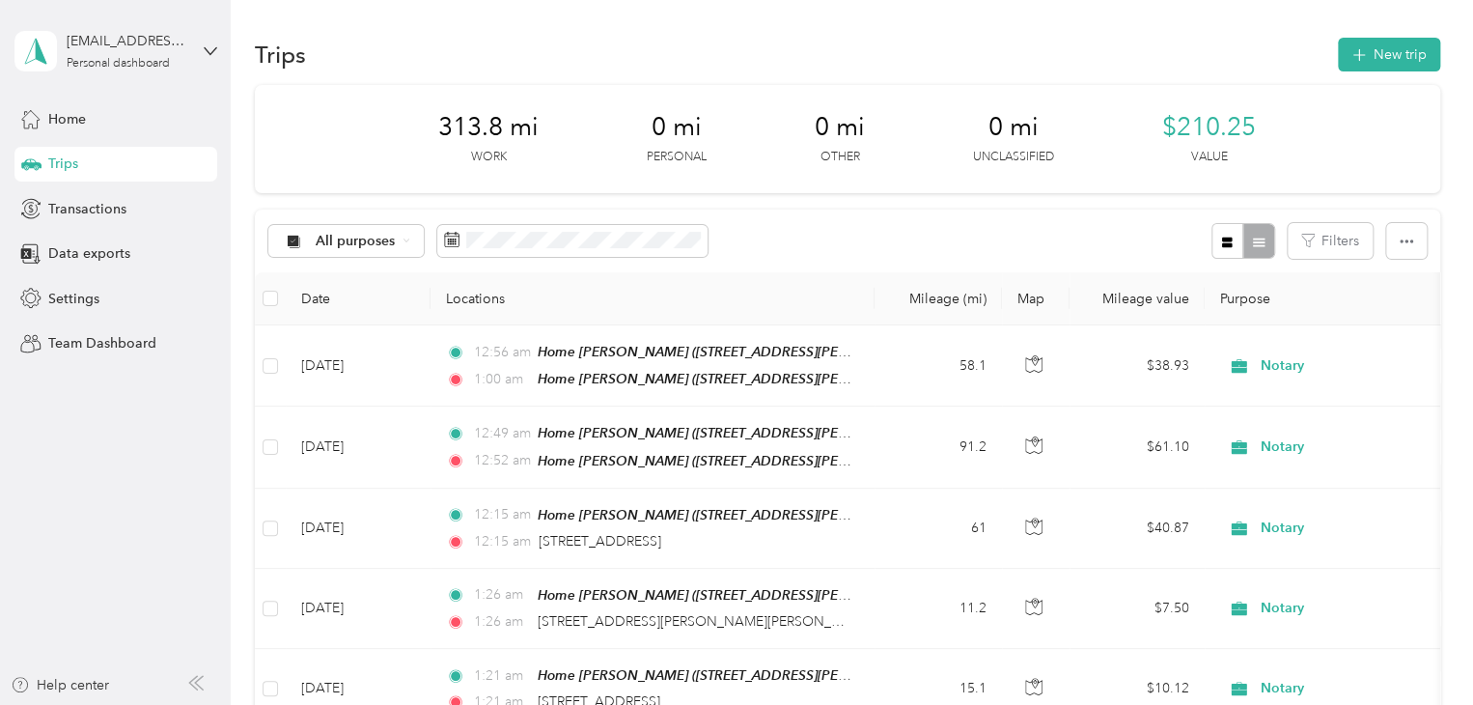
click at [1375, 34] on div "Trips New trip" at bounding box center [847, 54] width 1185 height 41
click at [1374, 55] on button "New trip" at bounding box center [1389, 55] width 102 height 34
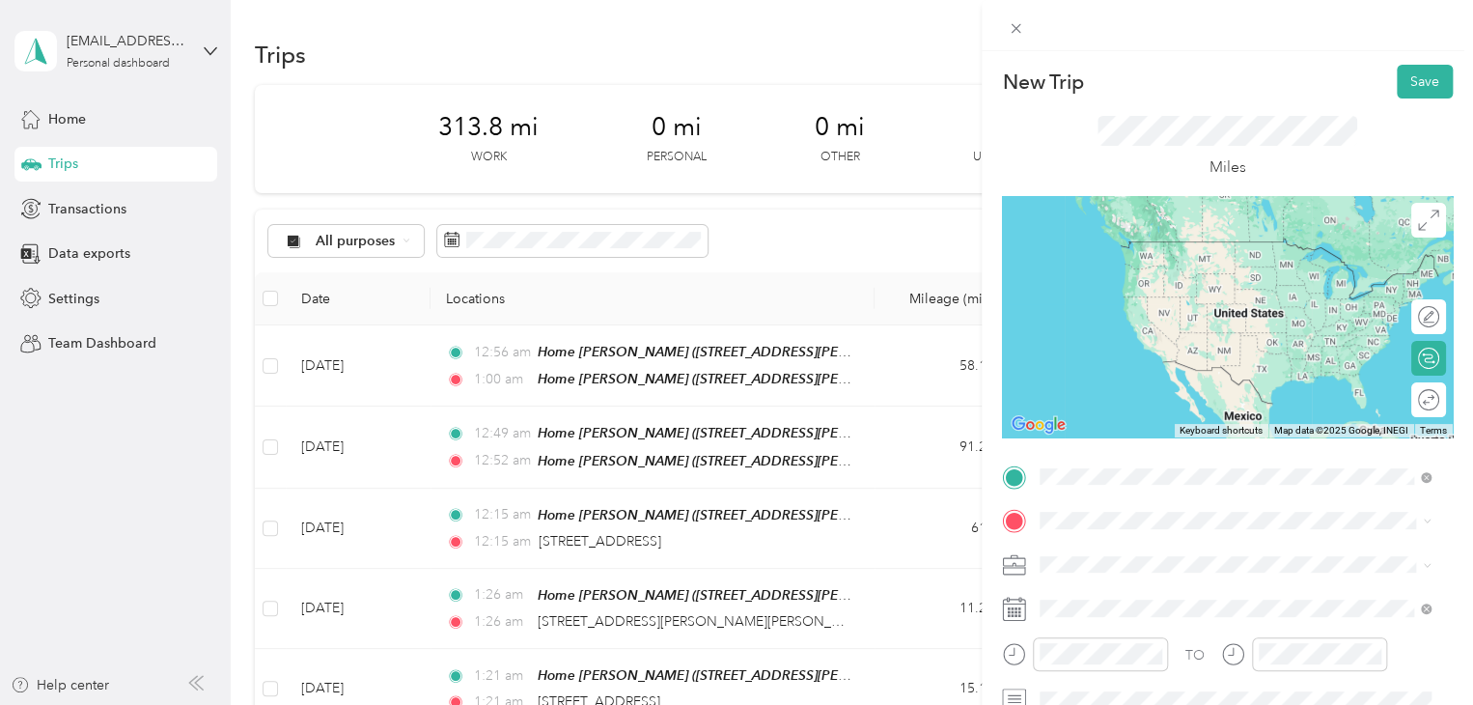
click at [1138, 244] on span "3220 Fern Creek Lane Traverse City, Michigan 49686, United States" at bounding box center [1172, 241] width 193 height 17
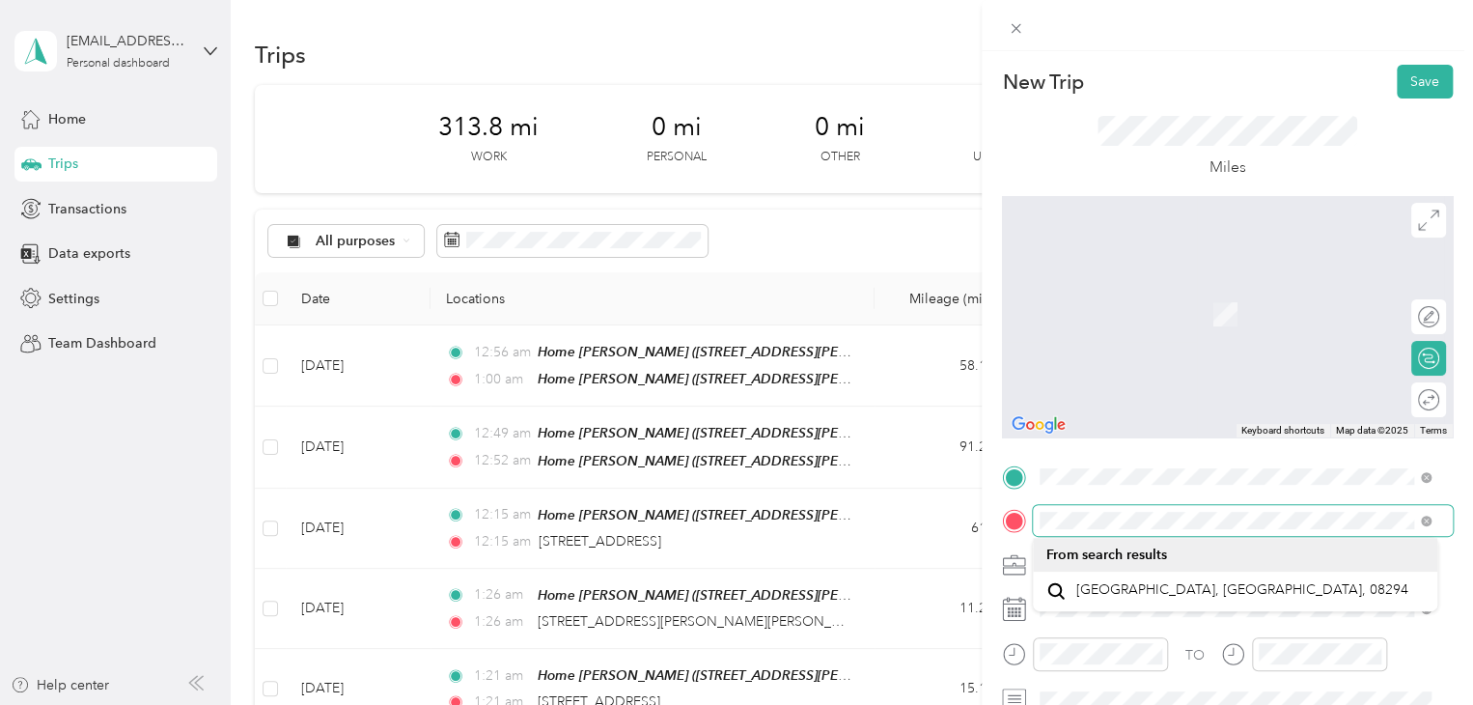
click at [1002, 519] on div at bounding box center [1227, 520] width 451 height 31
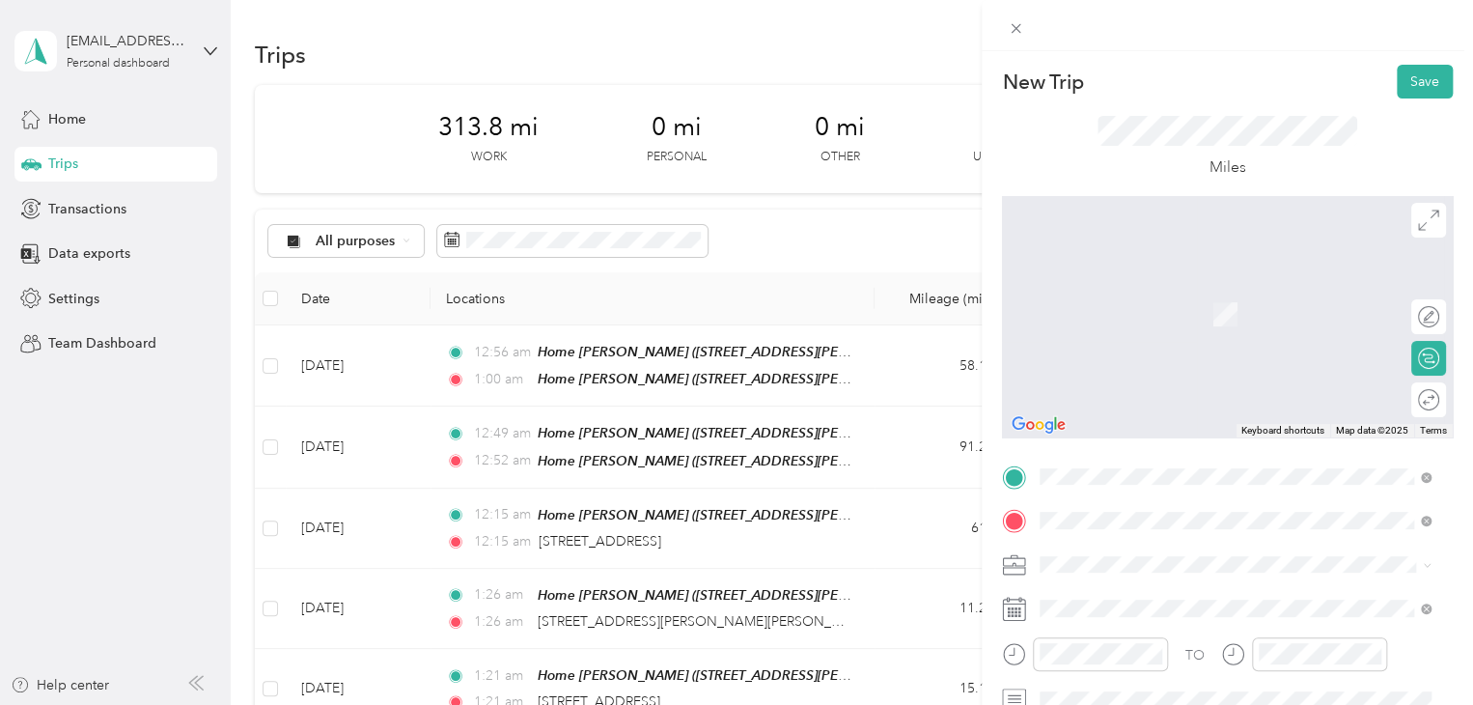
click at [1123, 287] on span "1146 West South Airport Road Traverse City, Michigan 49686, United States" at bounding box center [1172, 285] width 193 height 17
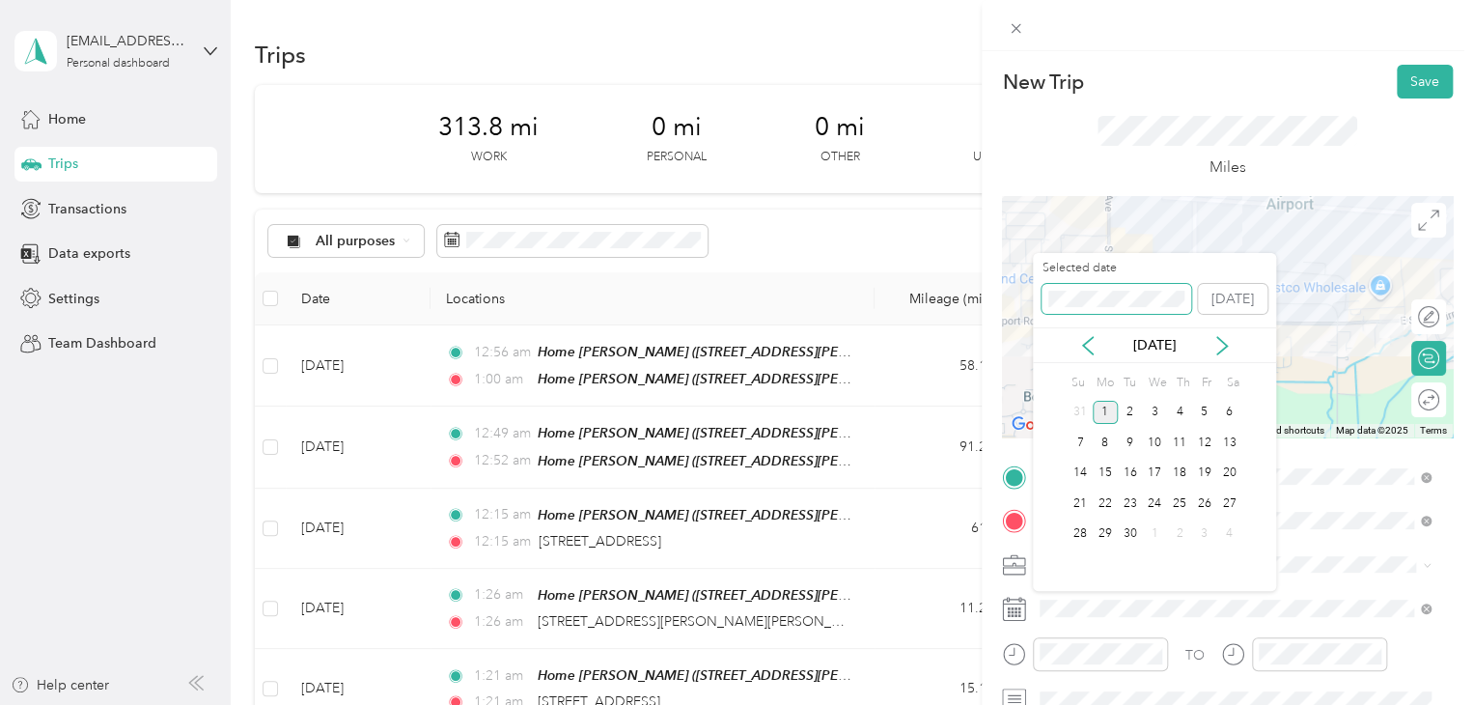
click at [1119, 313] on span at bounding box center [1117, 299] width 150 height 31
click at [1033, 301] on div "Selected date [DATE]" at bounding box center [1154, 294] width 243 height 68
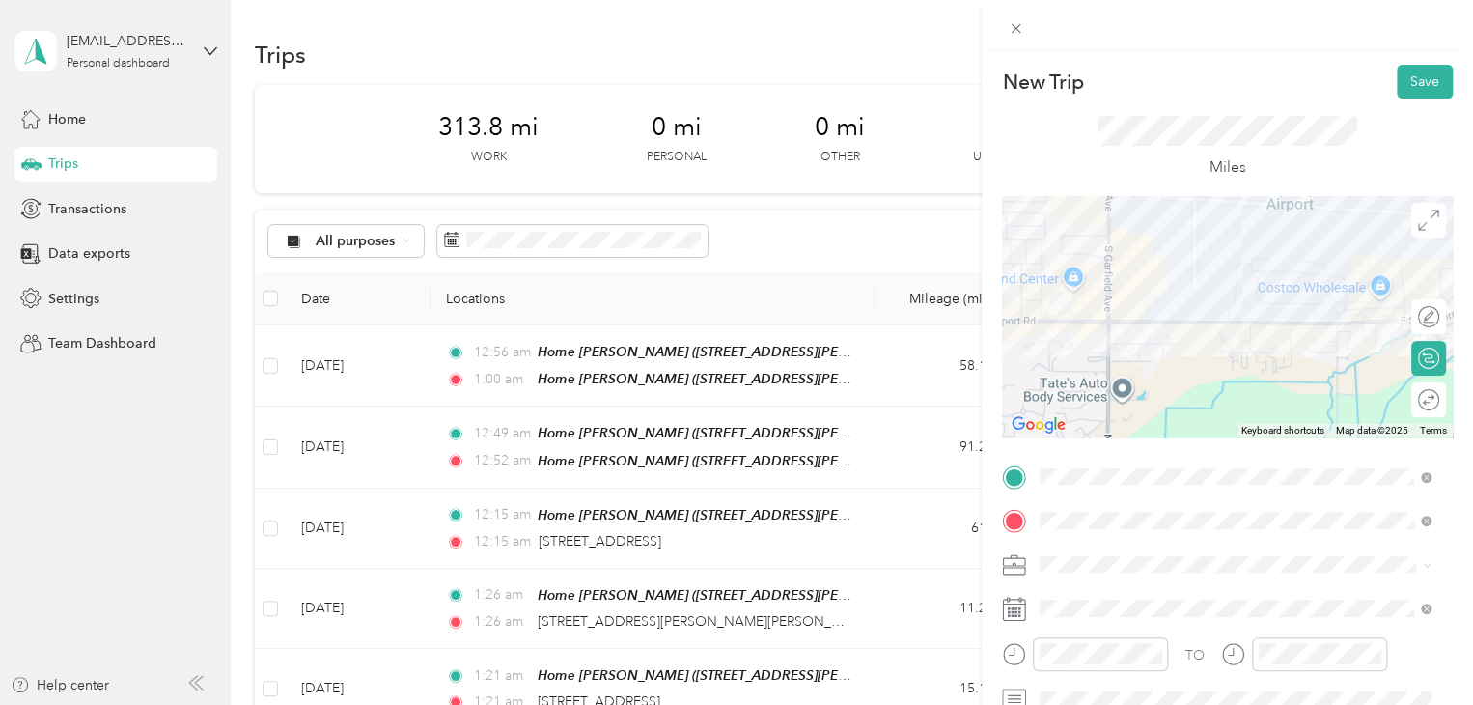
click at [1400, 100] on div "Miles" at bounding box center [1227, 146] width 451 height 97
click at [1401, 92] on button "Save" at bounding box center [1425, 82] width 56 height 34
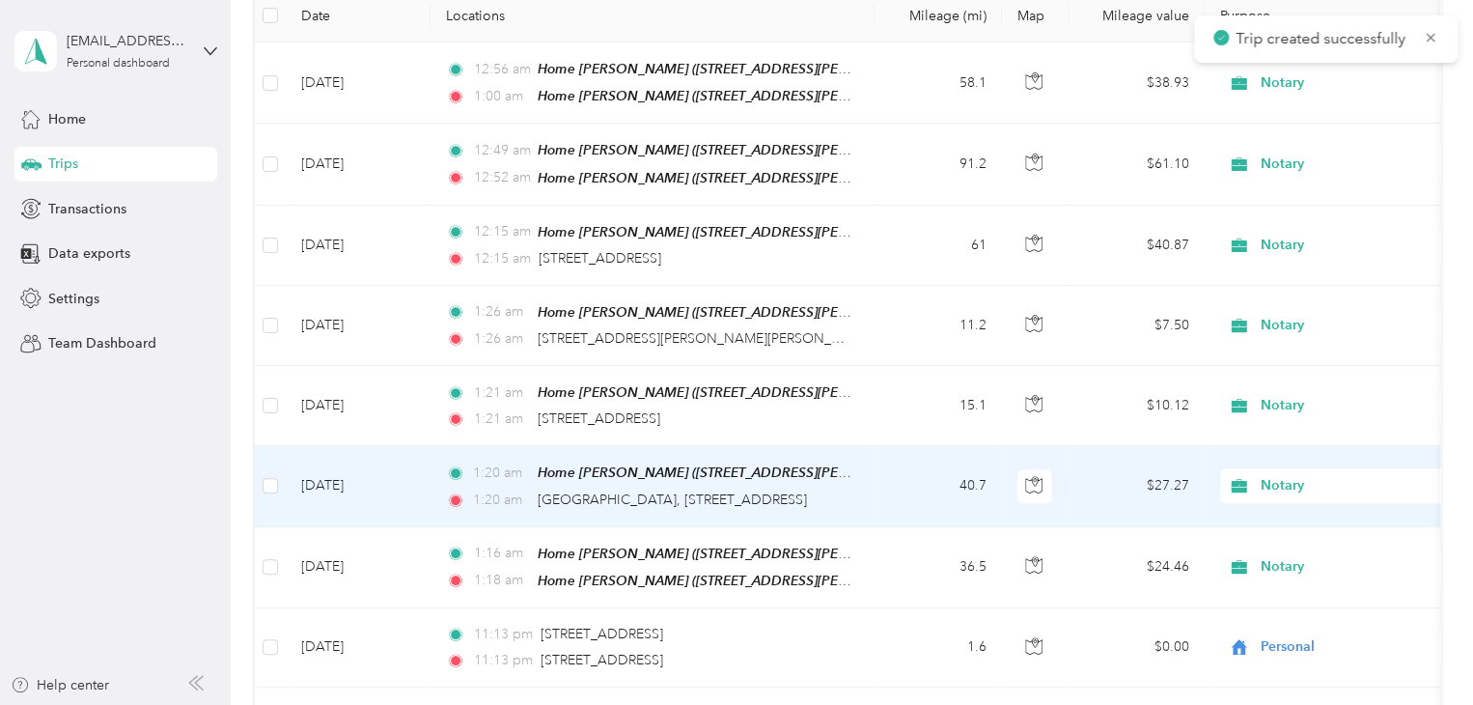
scroll to position [290, 0]
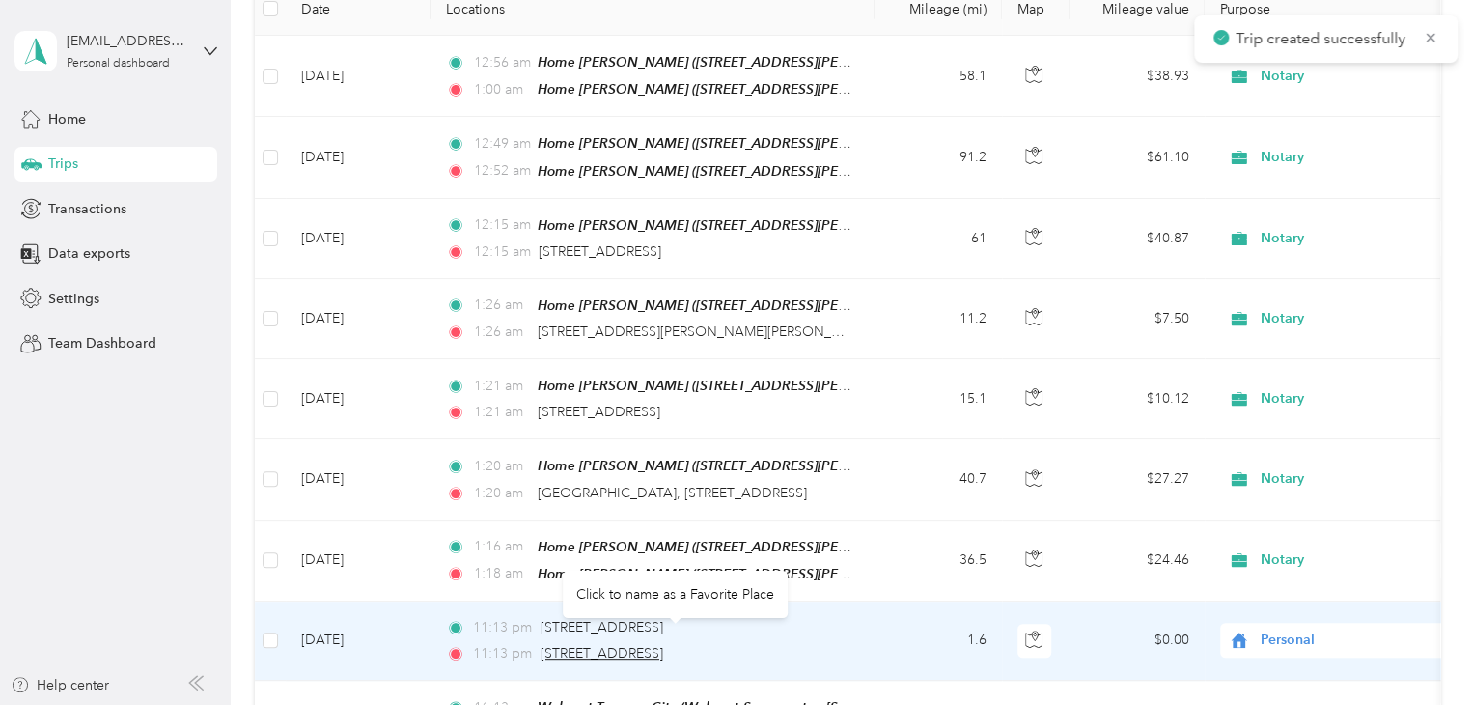
click at [589, 645] on span "1146 West South Airport Road, Traverse City" at bounding box center [602, 653] width 123 height 16
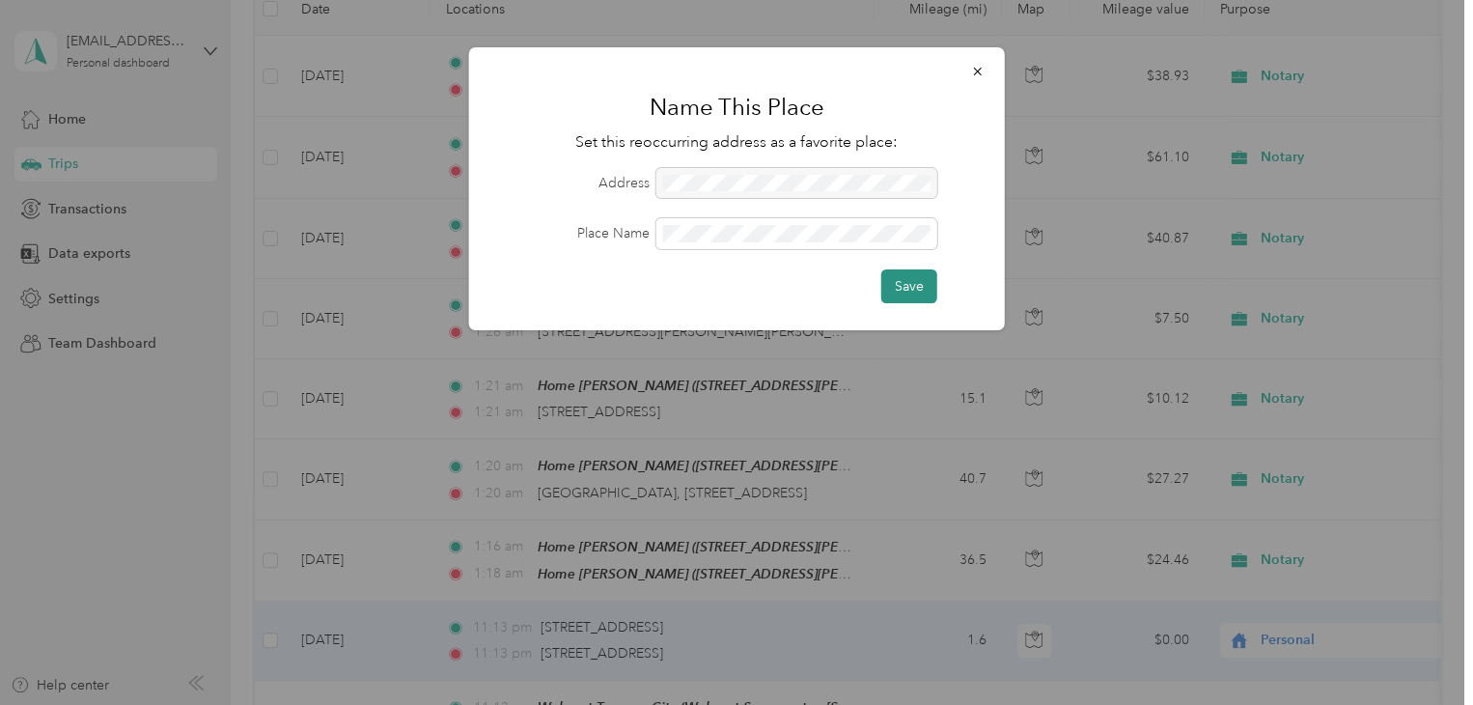
click at [899, 292] on button "Save" at bounding box center [909, 286] width 56 height 34
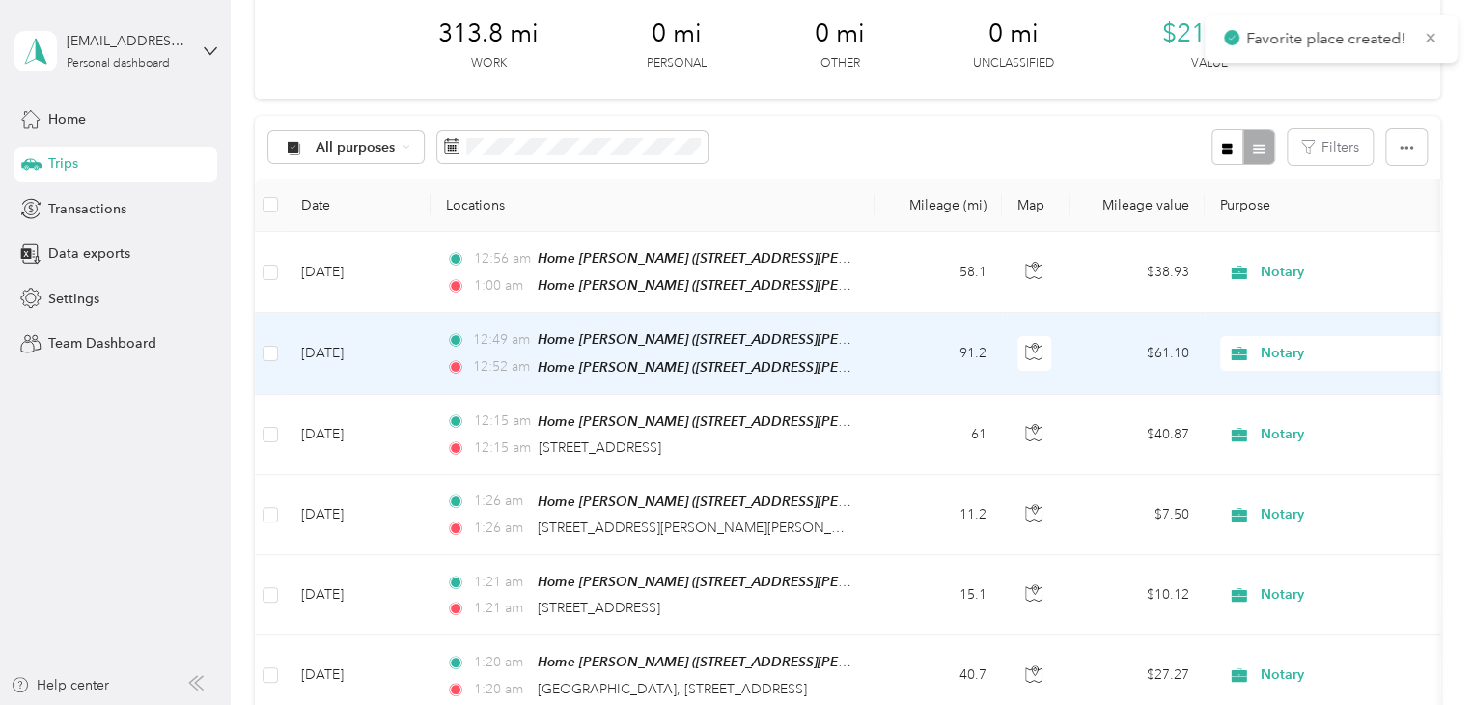
scroll to position [0, 0]
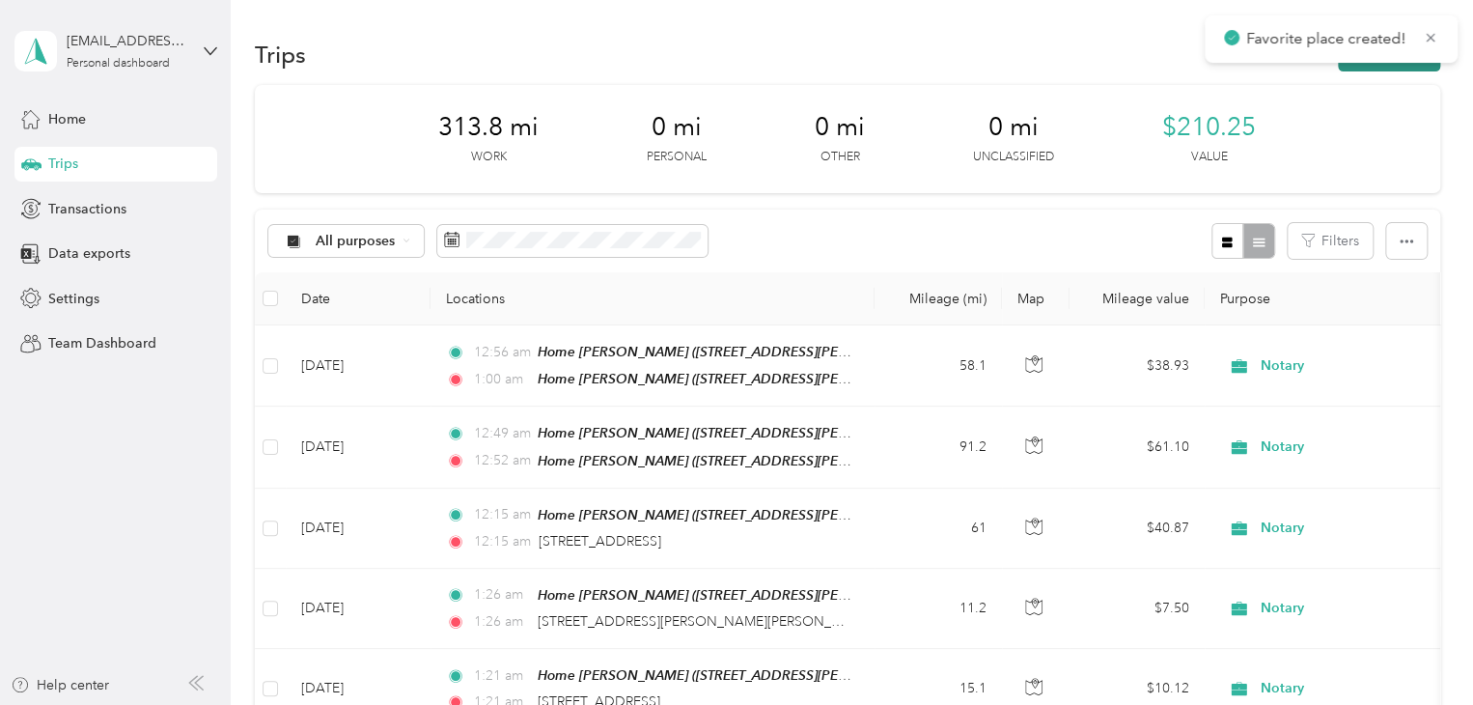
click at [1367, 67] on button "New trip" at bounding box center [1389, 55] width 102 height 34
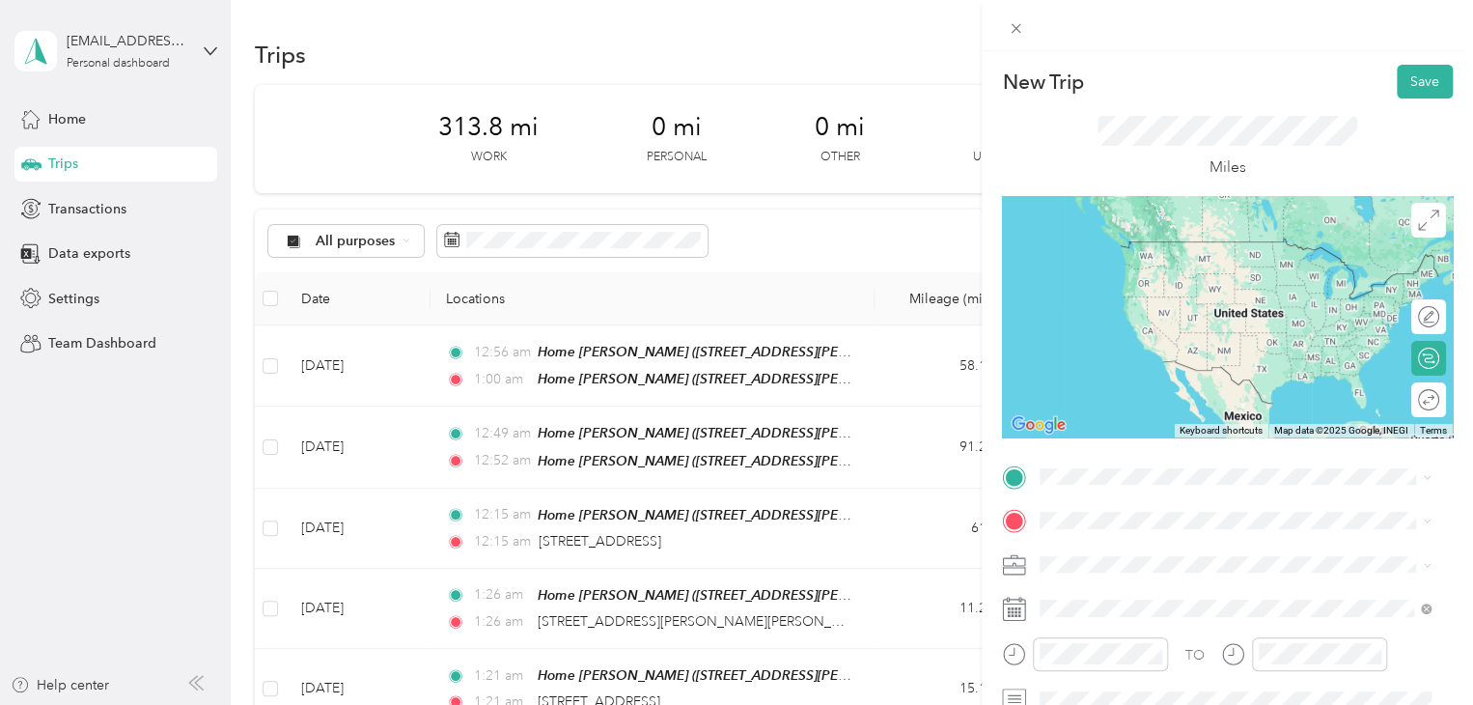
click at [1112, 275] on span "1146 West South Airport Road, Traverse City, 49686, Traverse City, Michigan, Un…" at bounding box center [1172, 267] width 193 height 16
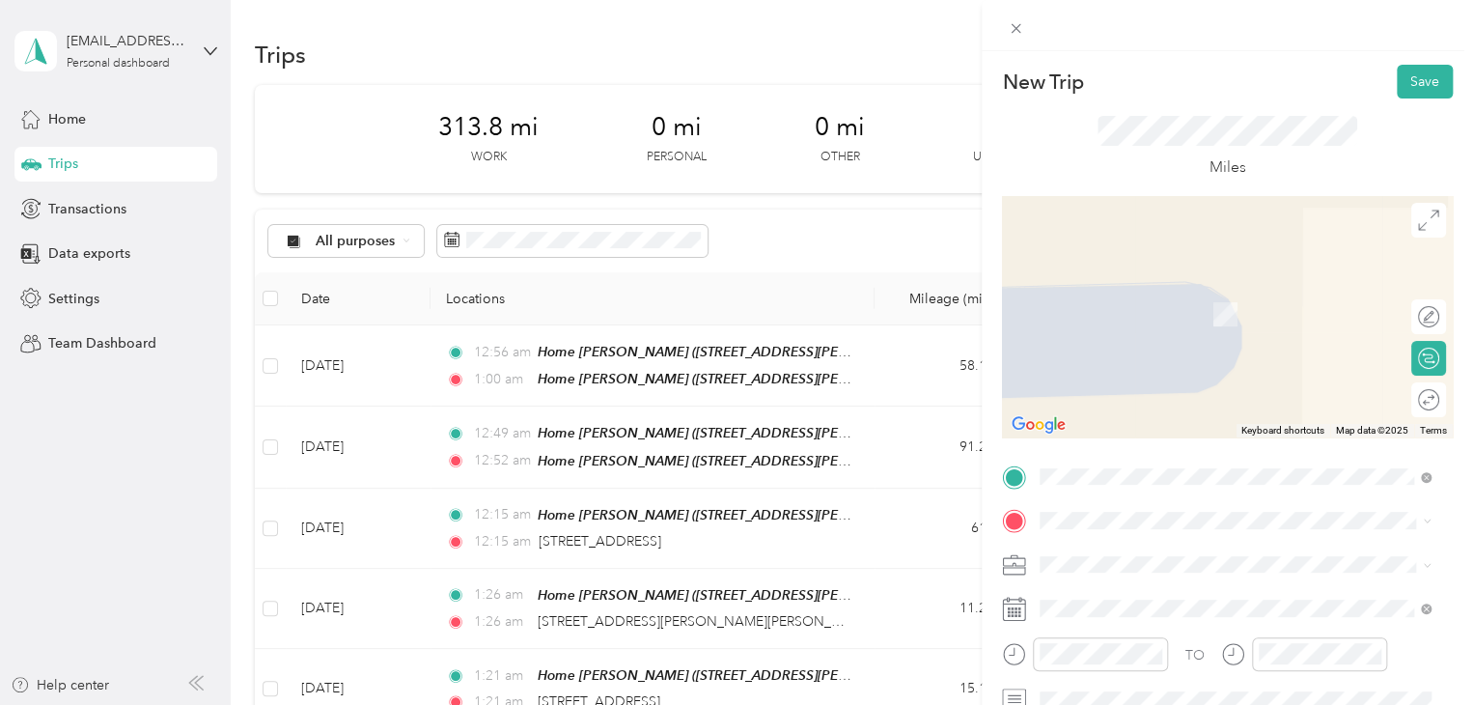
click at [1154, 293] on span "2950 Lafranier Road Traverse City, Michigan 49686, United States" at bounding box center [1172, 284] width 193 height 17
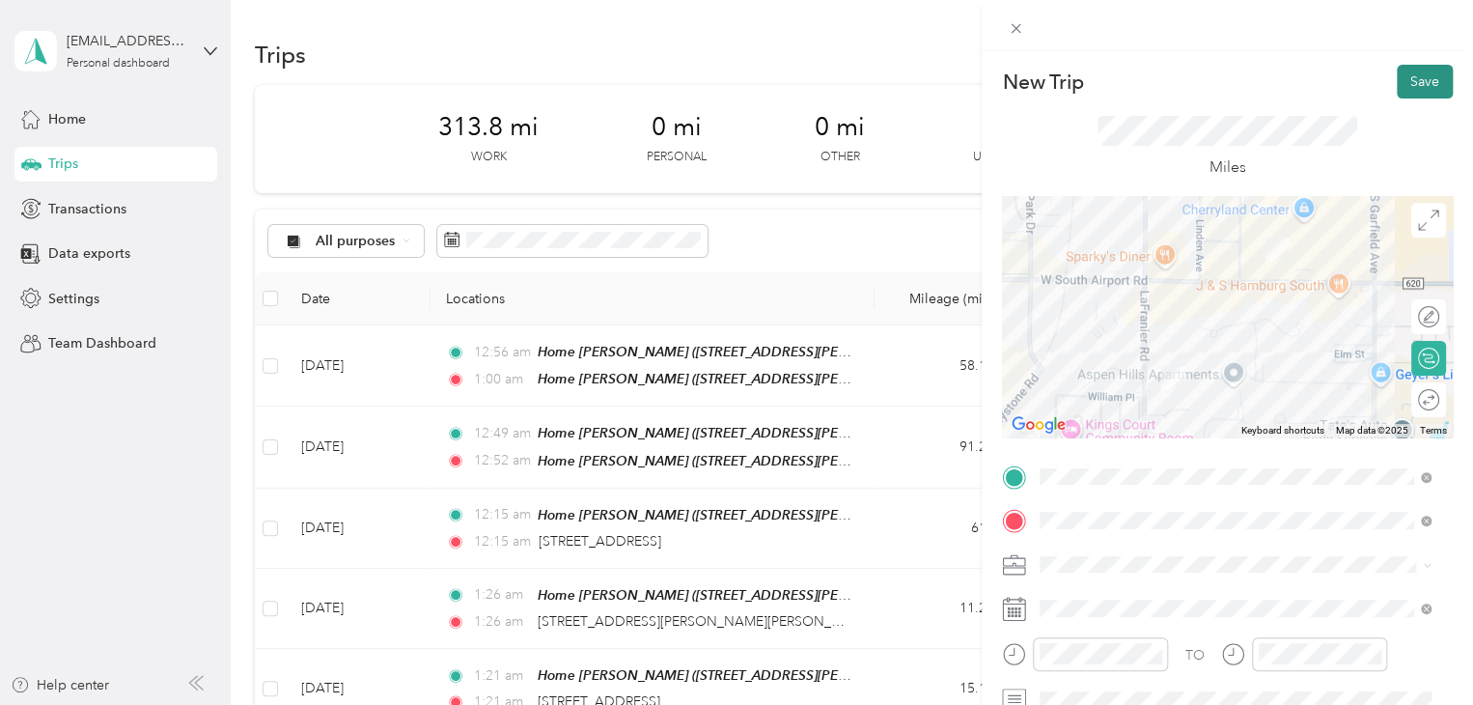
click at [1402, 70] on button "Save" at bounding box center [1425, 82] width 56 height 34
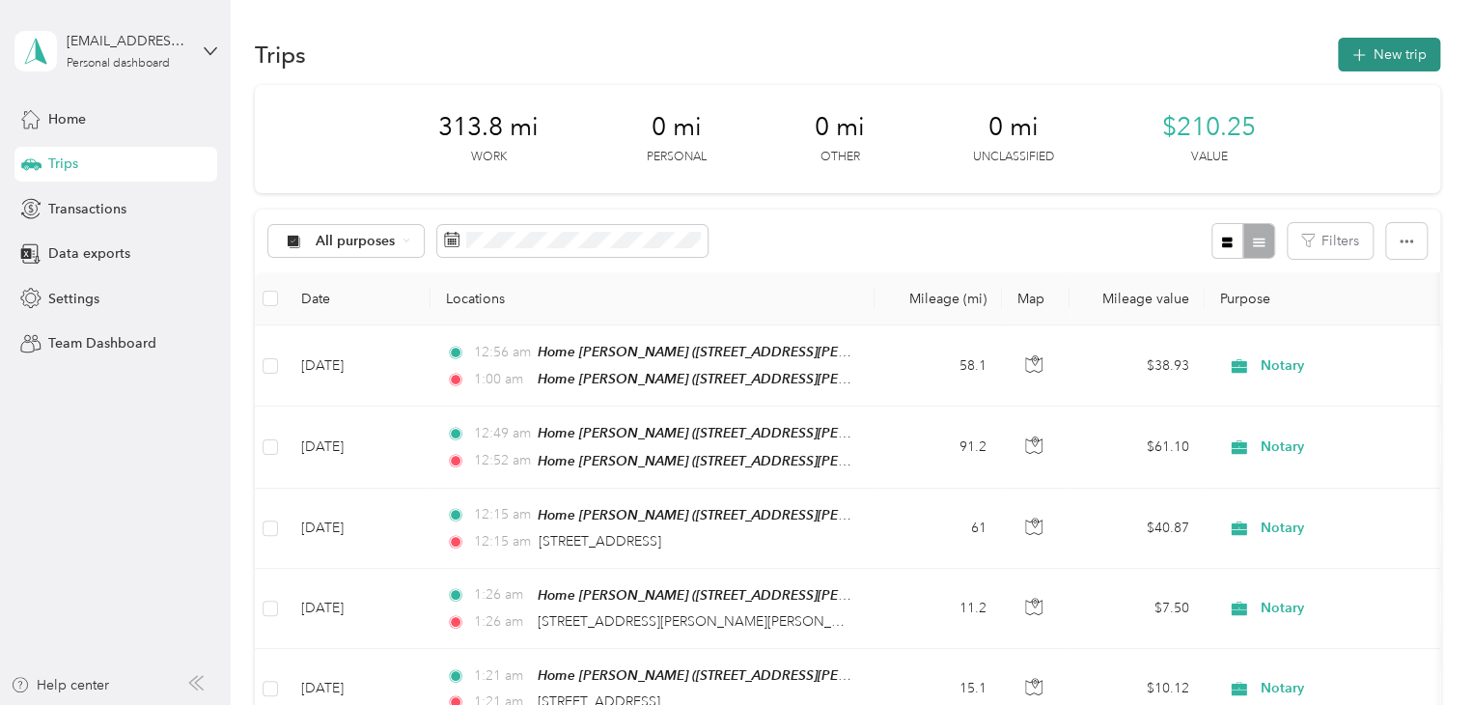
click at [1359, 63] on button "New trip" at bounding box center [1389, 55] width 102 height 34
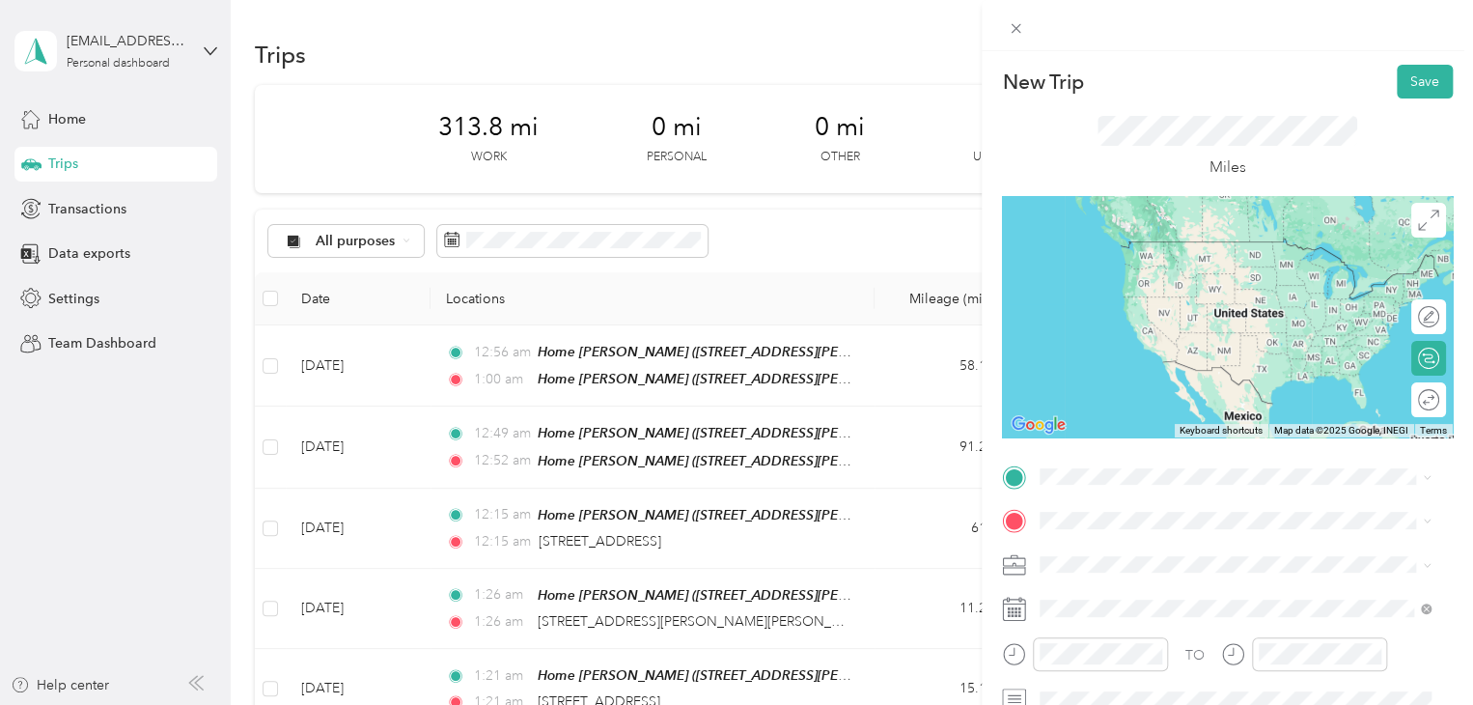
click at [1135, 246] on span "2950 Lafranier Road Traverse City, Michigan 49686, United States" at bounding box center [1172, 237] width 193 height 17
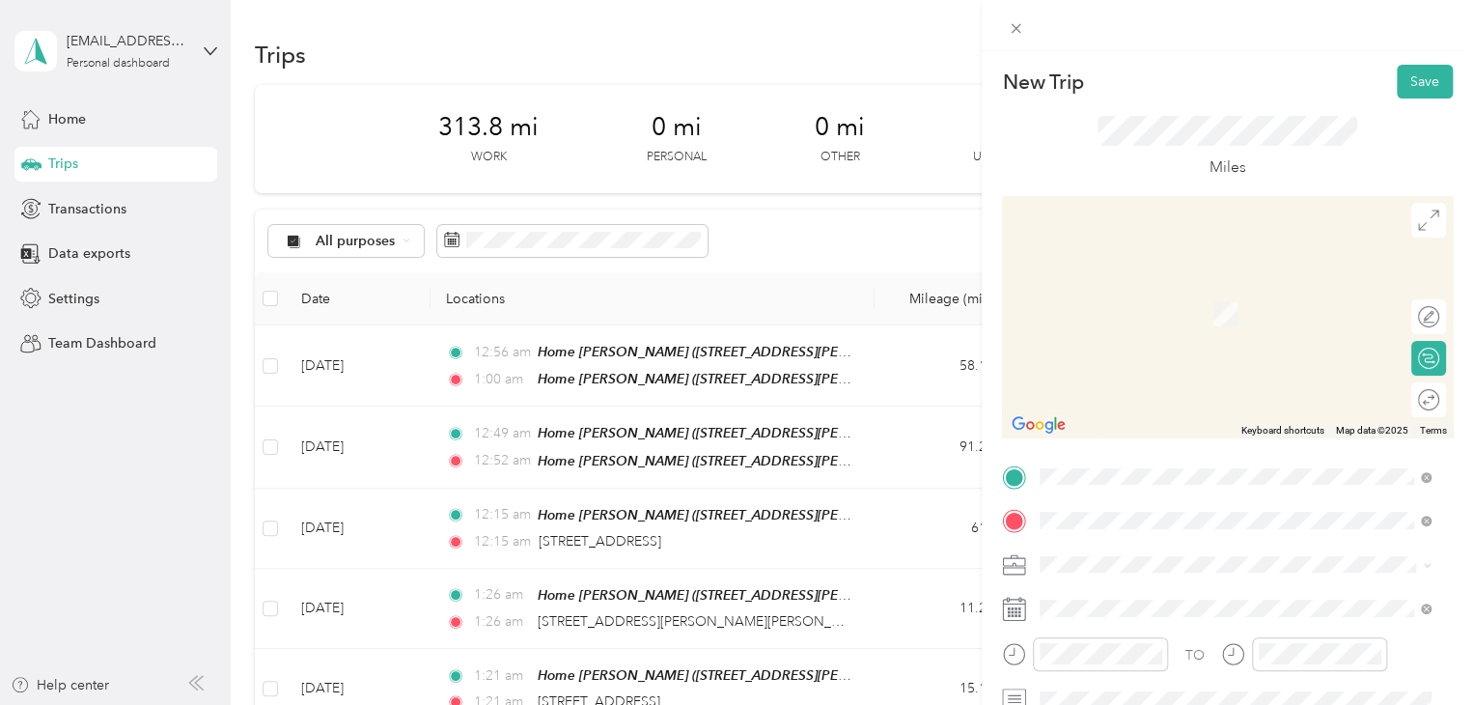
click at [1121, 313] on span "Walmart Supercenter, [STREET_ADDRESS] , 49684, [GEOGRAPHIC_DATA], [GEOGRAPHIC_D…" at bounding box center [1232, 334] width 312 height 57
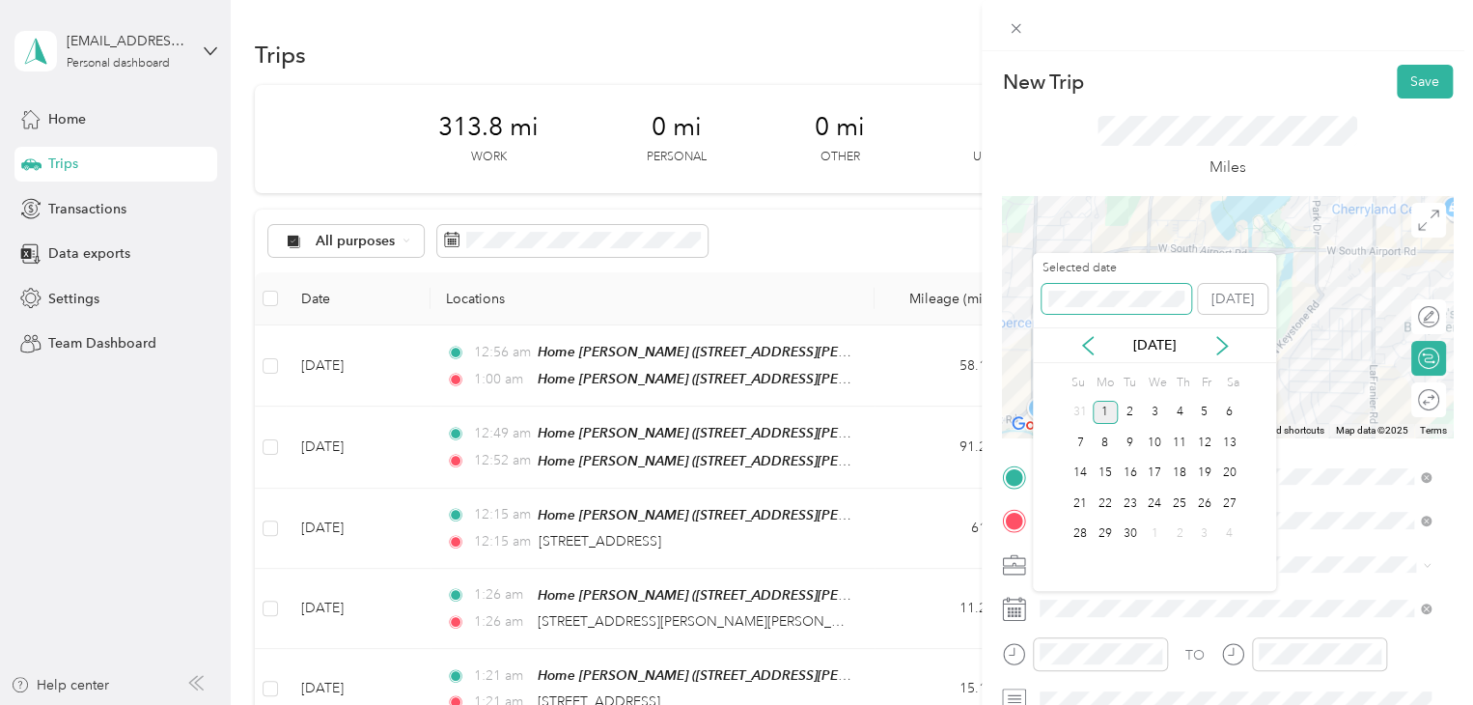
click at [1035, 300] on div "Selected date [DATE]" at bounding box center [1154, 294] width 243 height 68
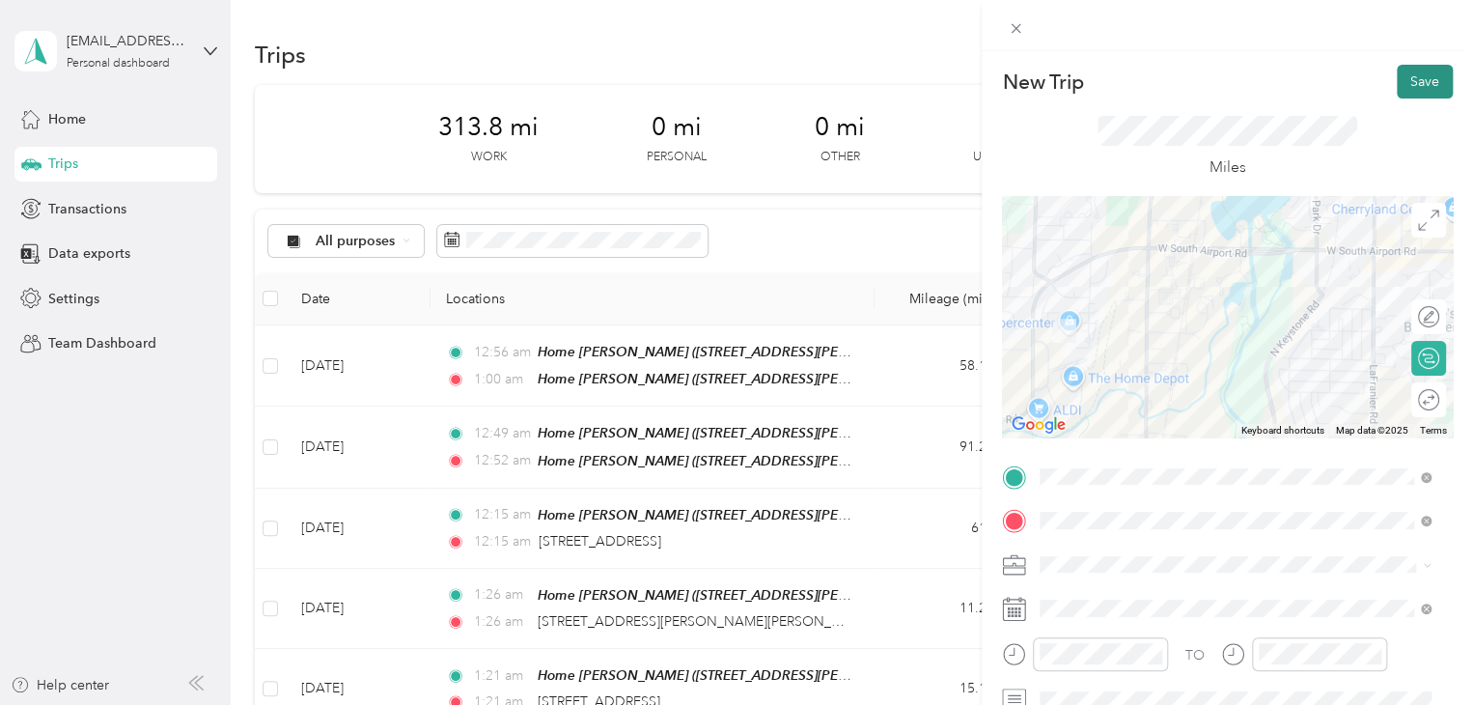
click at [1432, 80] on button "Save" at bounding box center [1425, 82] width 56 height 34
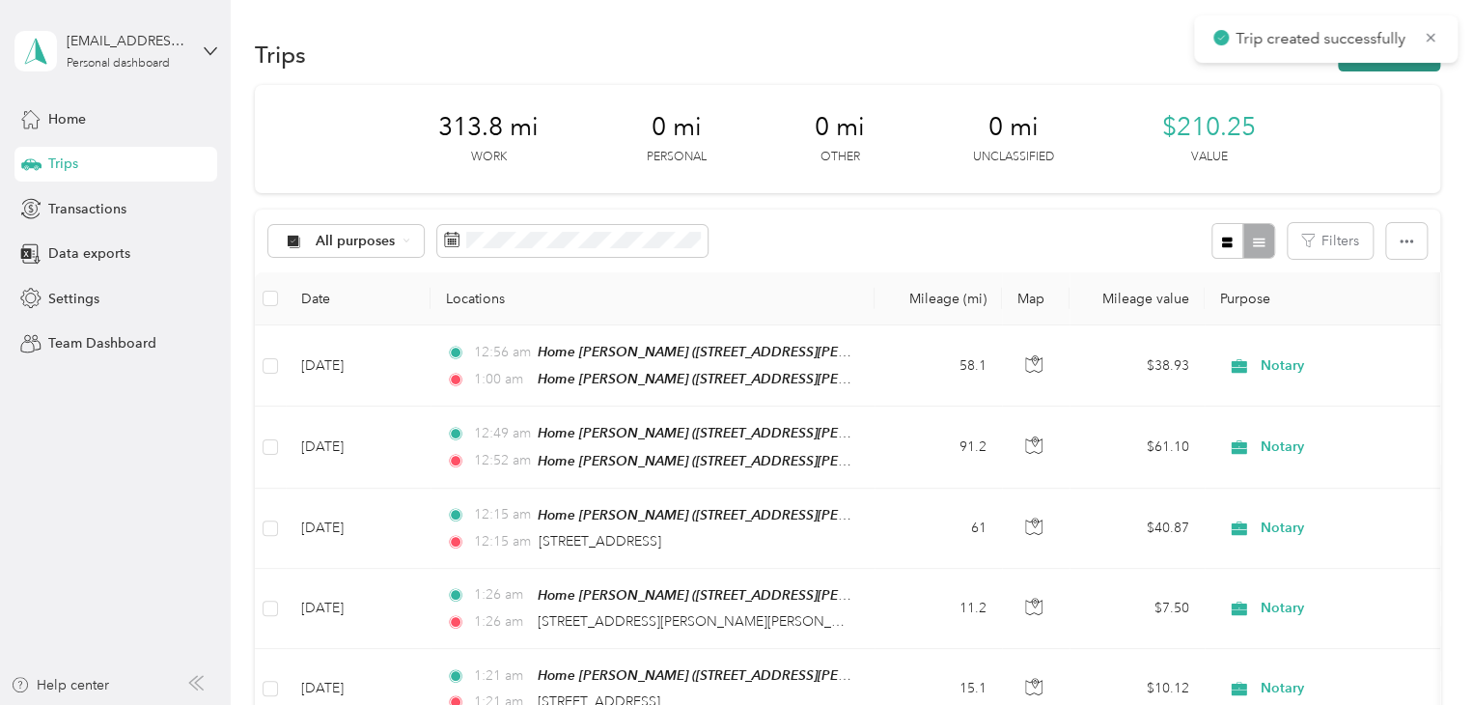
click at [1394, 64] on button "New trip" at bounding box center [1389, 55] width 102 height 34
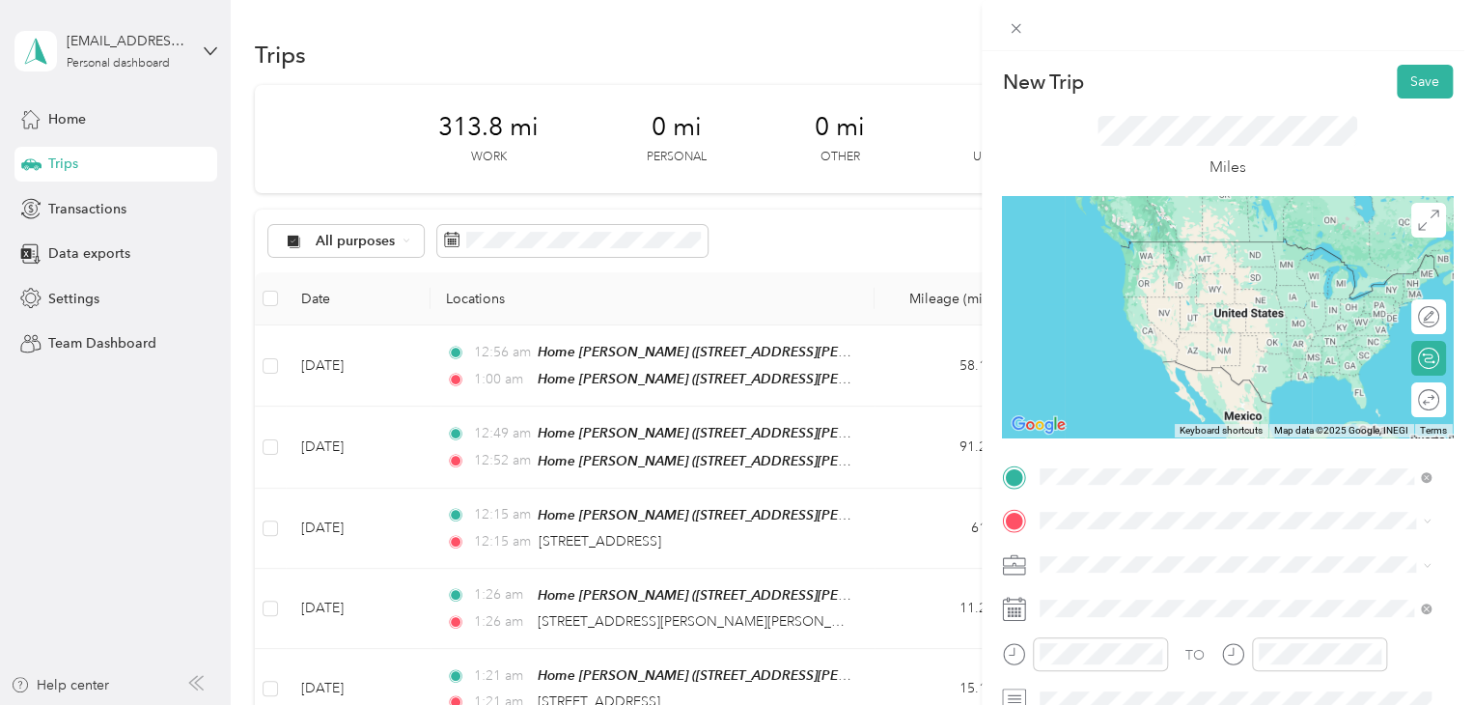
click at [1152, 275] on div "Walmart Traverse City Walmart Supercenter, [STREET_ADDRESS] , 49684, [GEOGRAPHI…" at bounding box center [1250, 279] width 348 height 81
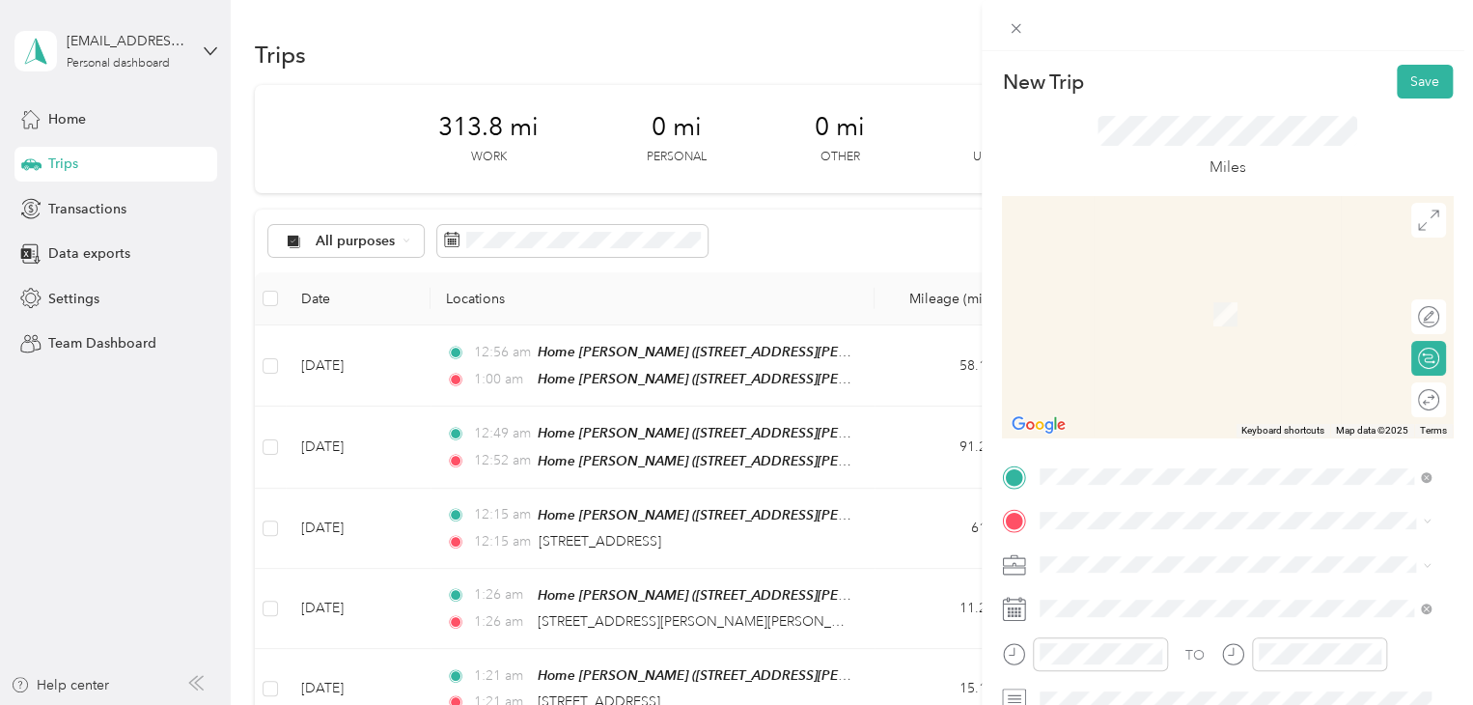
click at [1134, 291] on span "915 Orchid Trail Traverse City, Michigan 49685, United States" at bounding box center [1172, 281] width 193 height 17
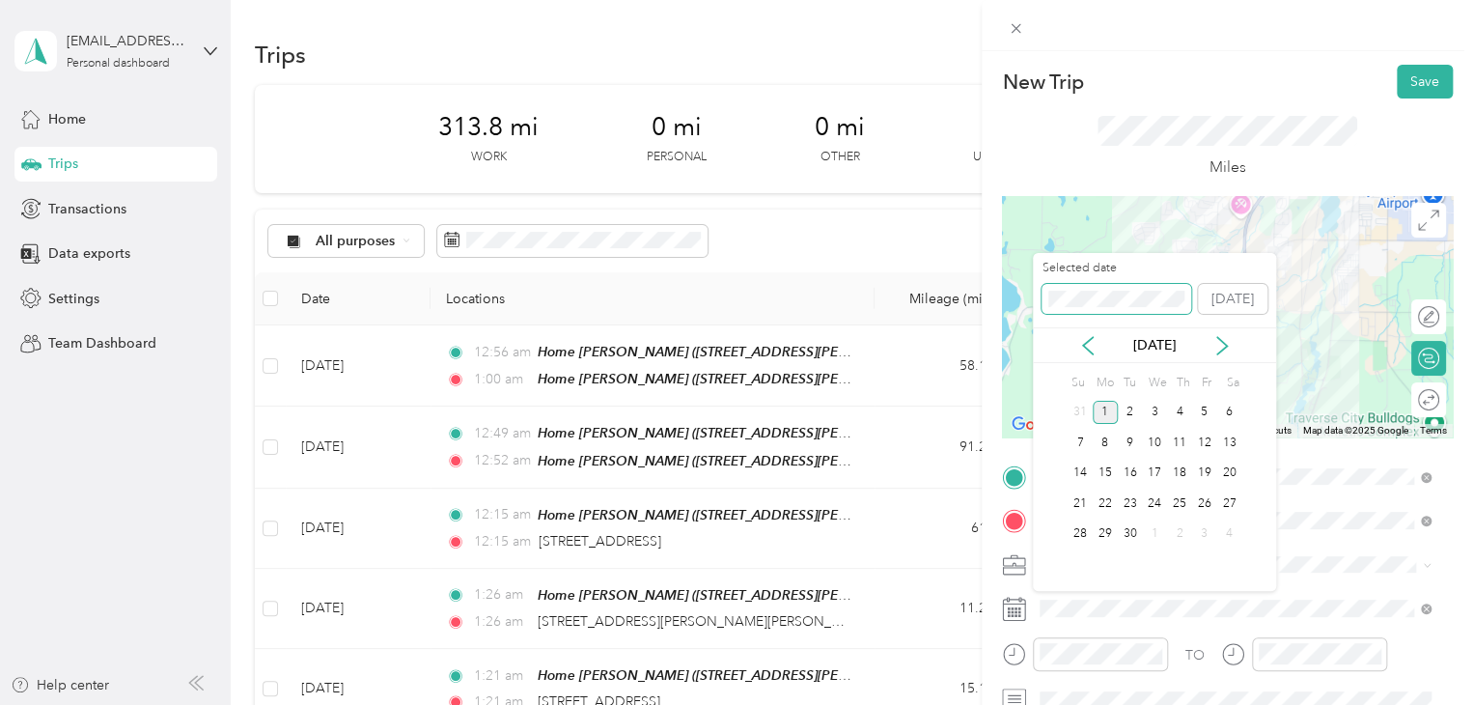
click at [933, 704] on div "New Trip Save This trip cannot be edited because it is either under review, app…" at bounding box center [731, 705] width 1463 height 0
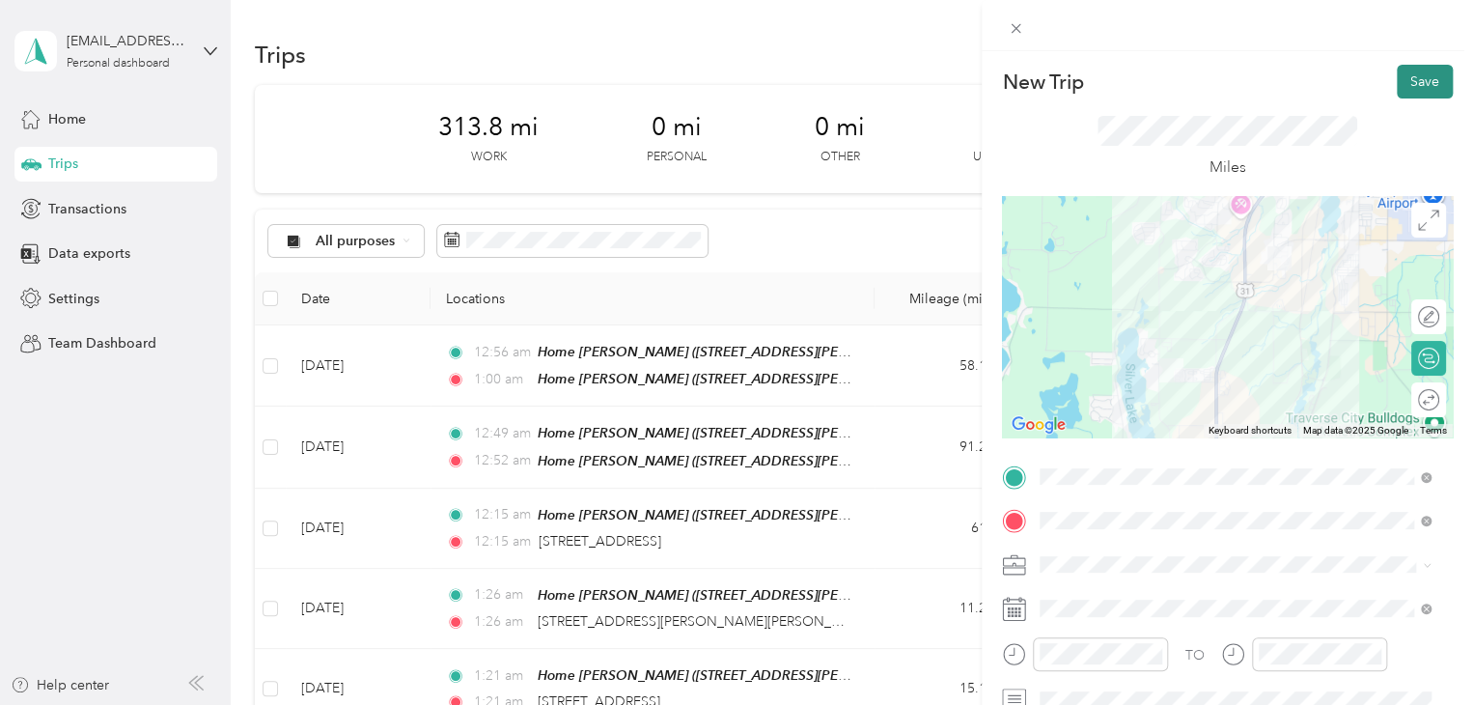
click at [1404, 72] on button "Save" at bounding box center [1425, 82] width 56 height 34
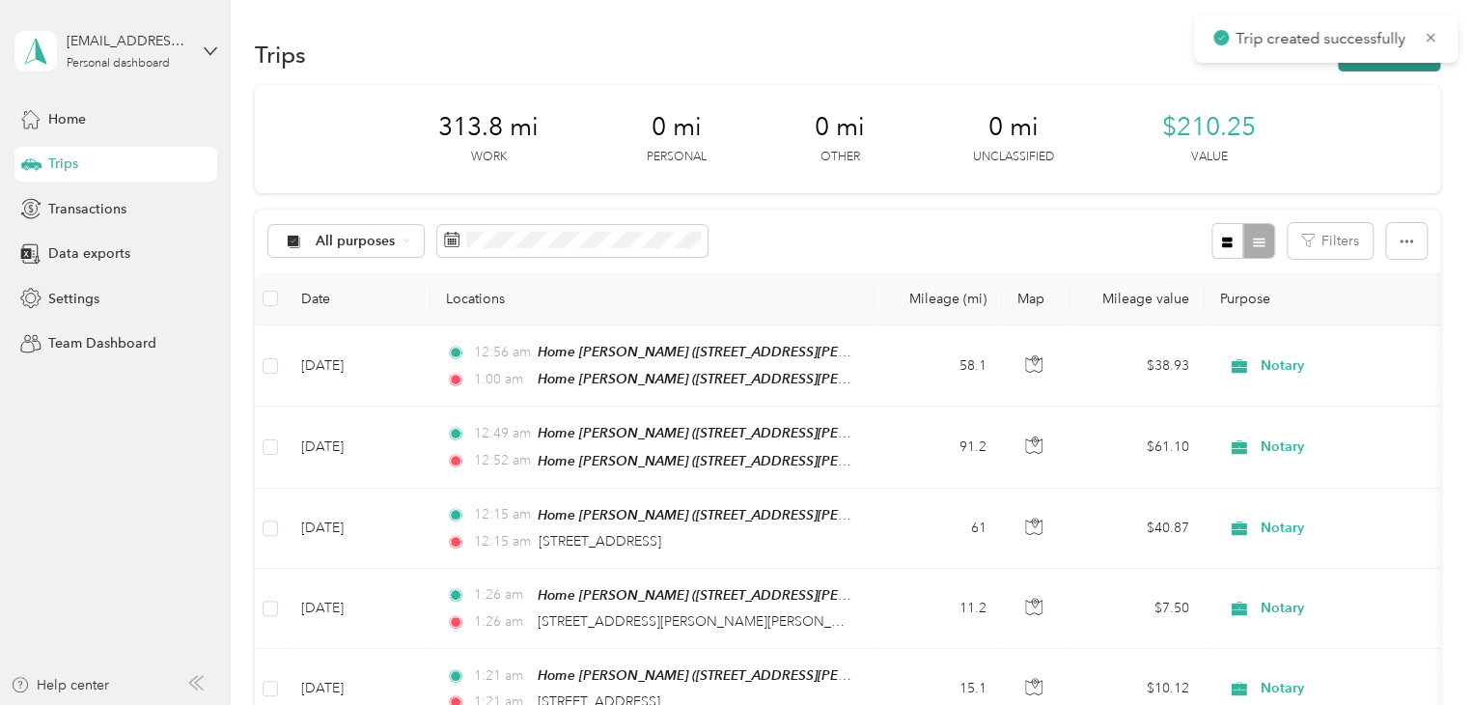
click at [1356, 66] on button "New trip" at bounding box center [1389, 55] width 102 height 34
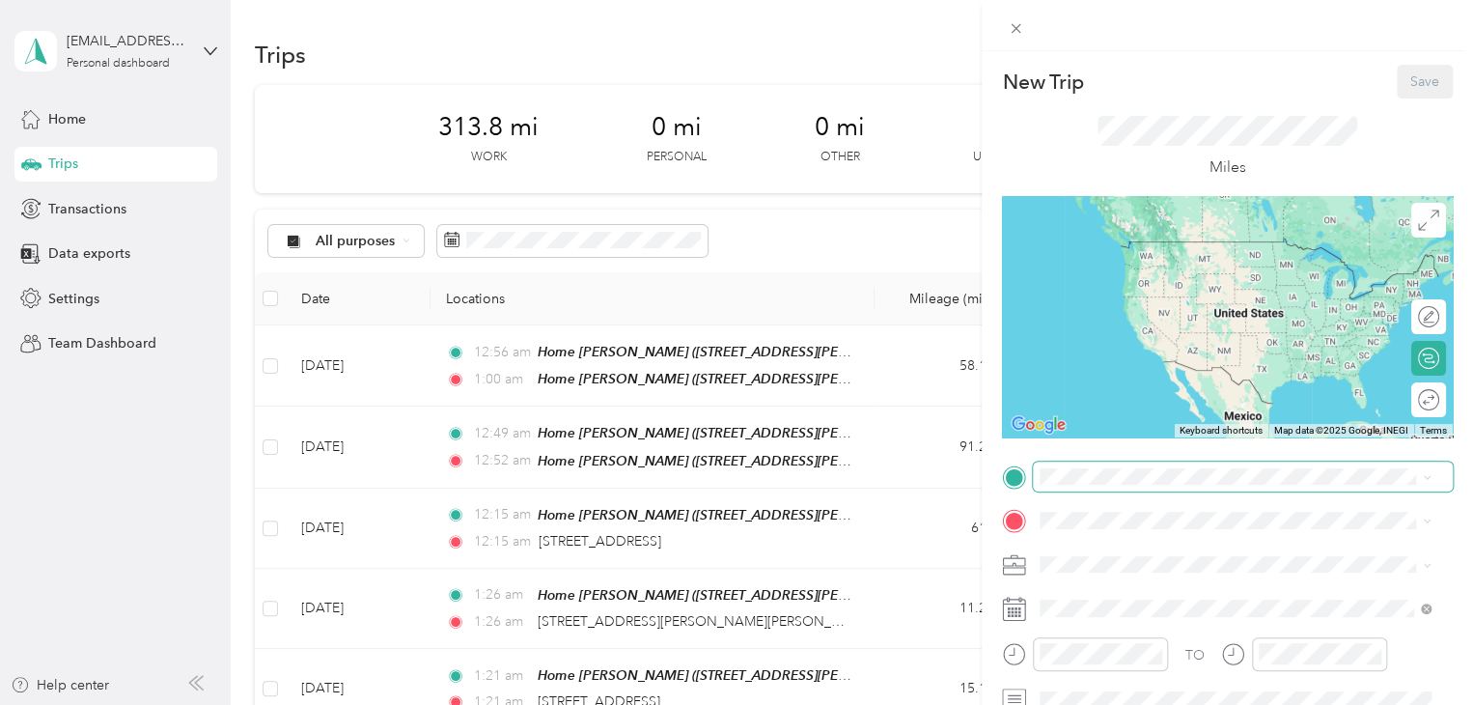
click at [1109, 487] on span at bounding box center [1243, 476] width 420 height 31
click at [1184, 256] on div "915 Orchid Trail Traverse City, Michigan 49685, United States" at bounding box center [1234, 243] width 377 height 26
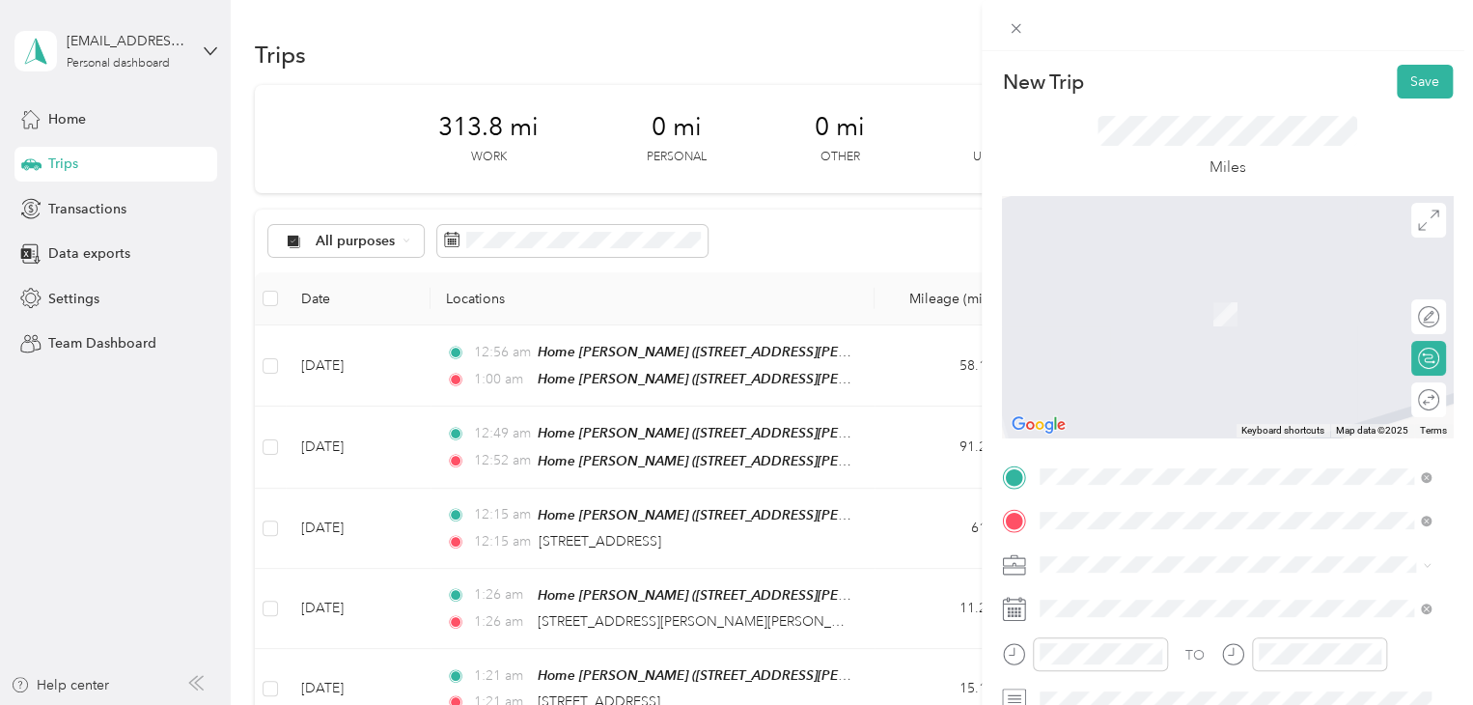
click at [1093, 437] on span "[STREET_ADDRESS][PERSON_NAME], [PERSON_NAME], [GEOGRAPHIC_DATA], [GEOGRAPHIC_DA…" at bounding box center [1205, 456] width 258 height 57
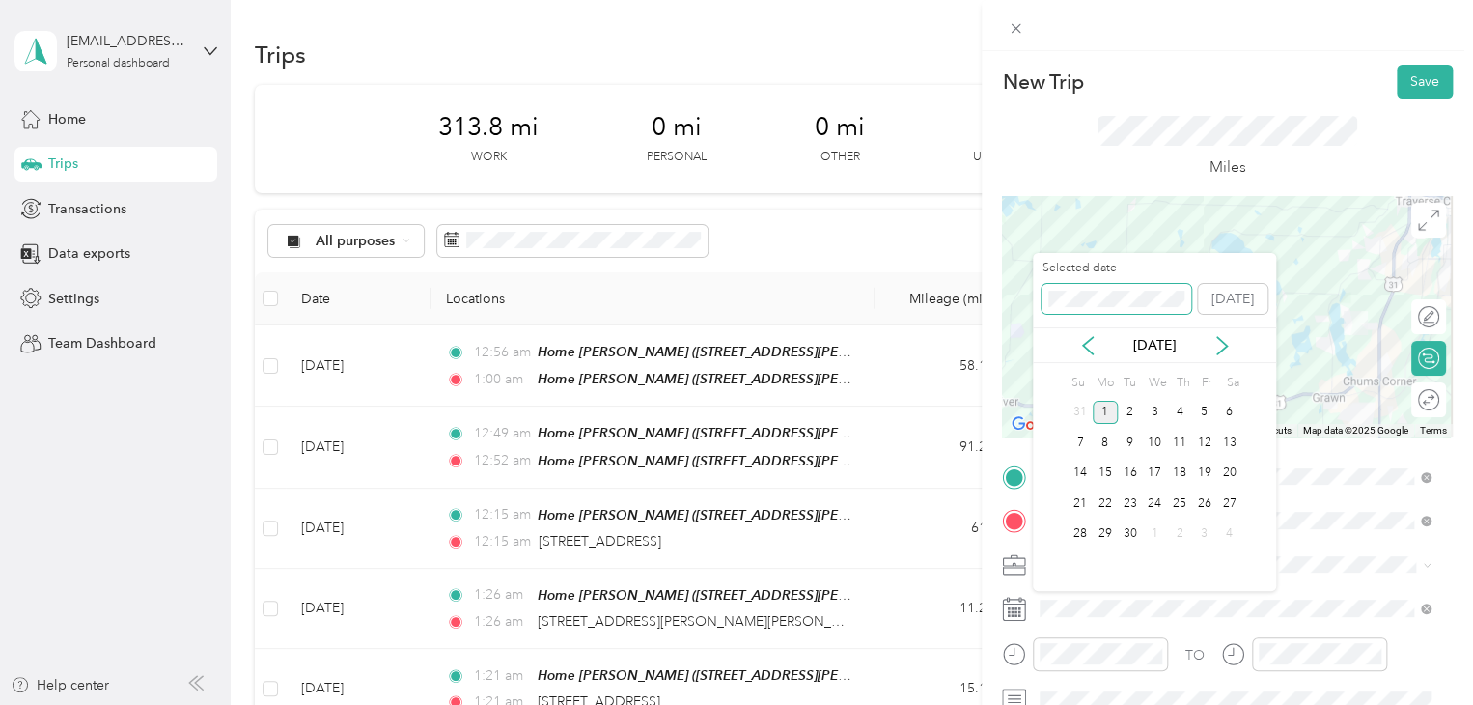
click at [983, 704] on div "New Trip Save This trip cannot be edited because it is either under review, app…" at bounding box center [731, 705] width 1463 height 0
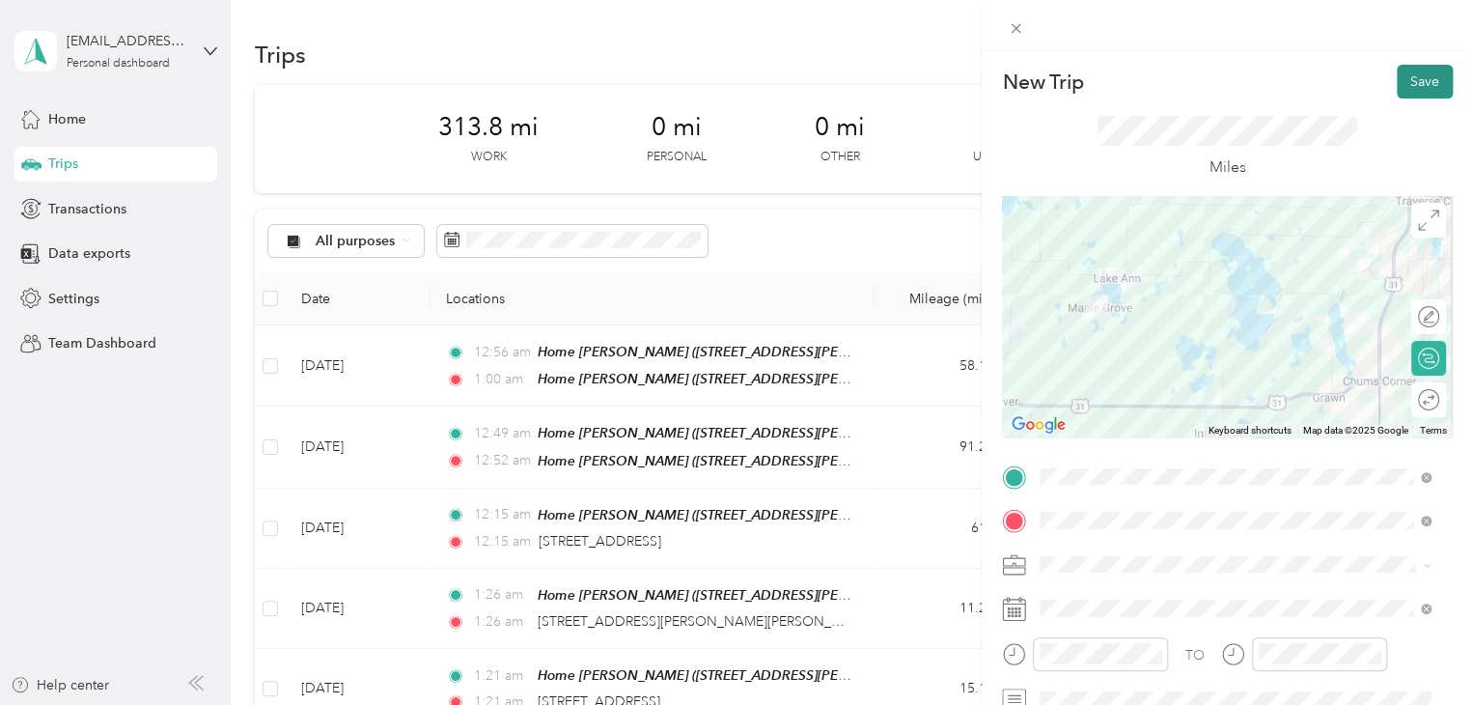
click at [1397, 82] on button "Save" at bounding box center [1425, 82] width 56 height 34
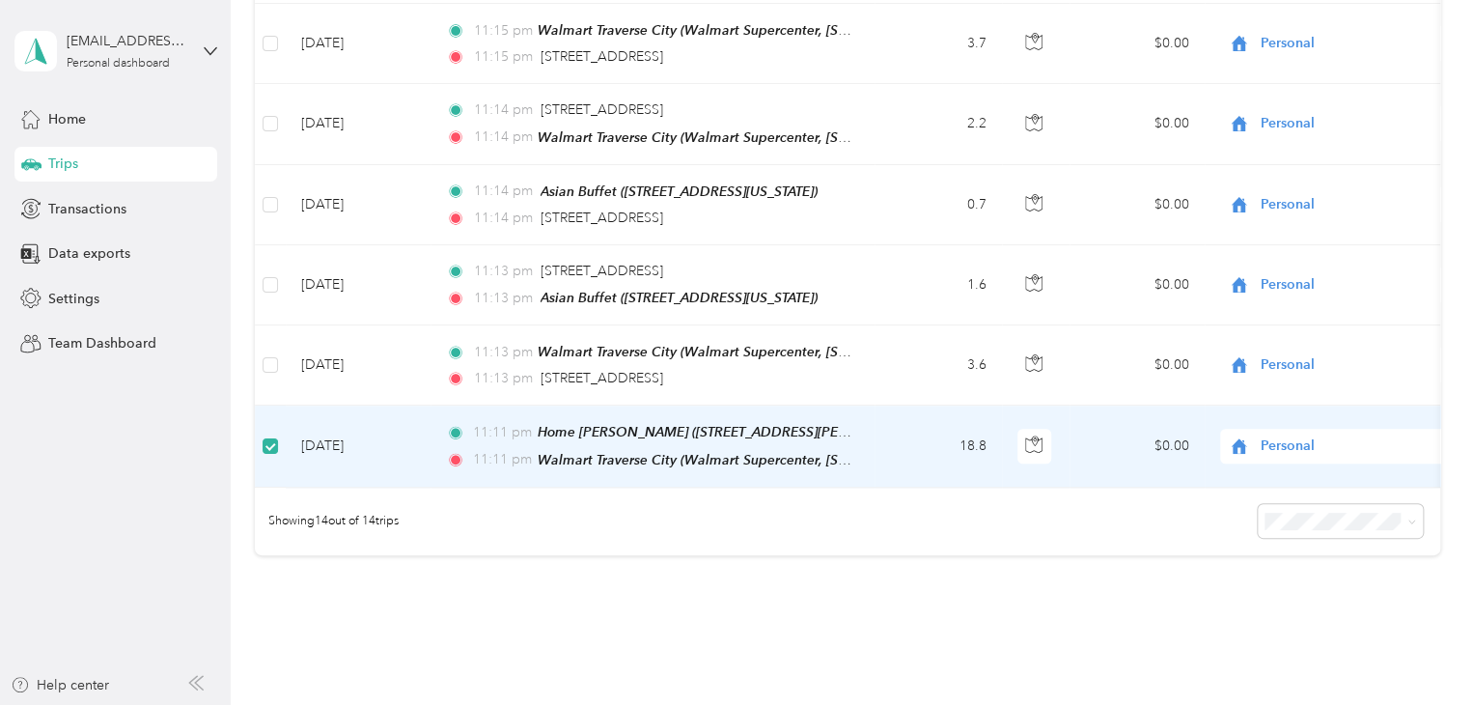
scroll to position [963, 0]
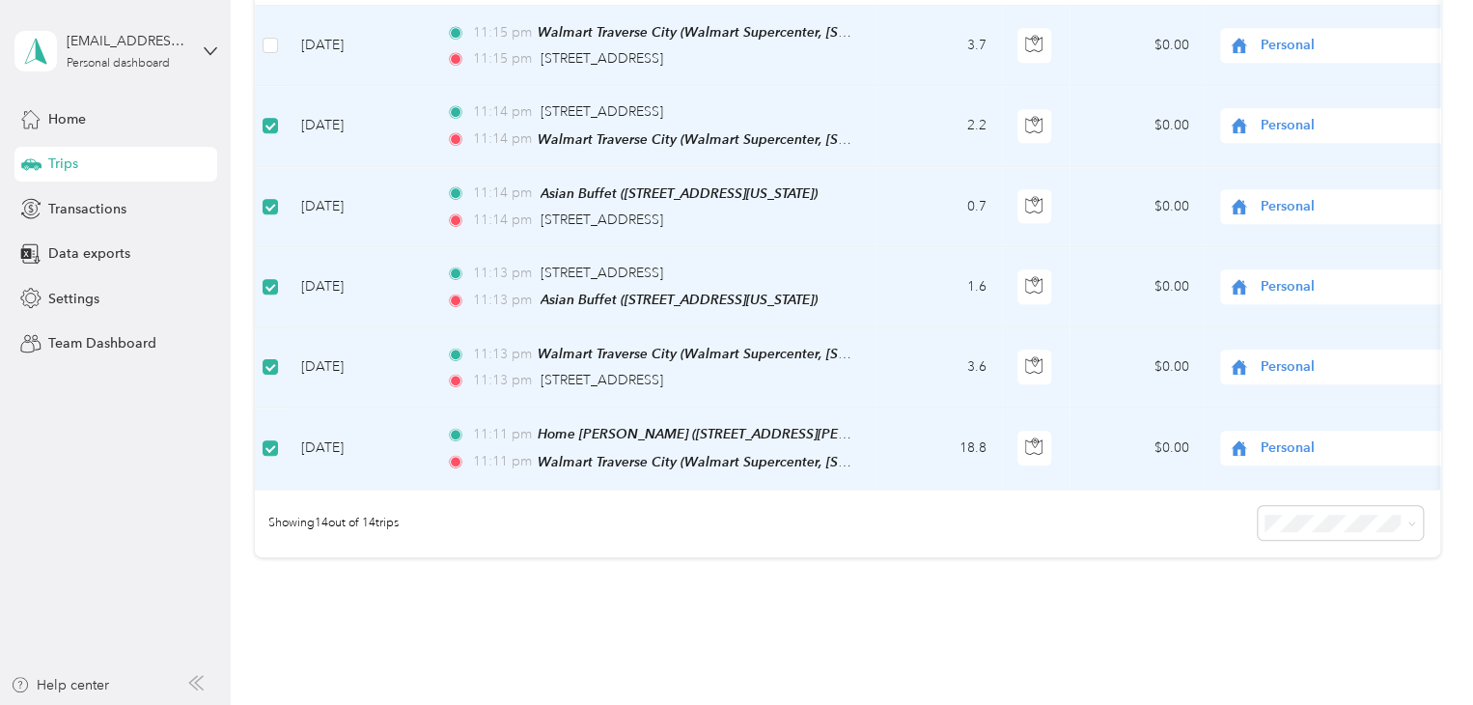
click at [274, 43] on td at bounding box center [270, 46] width 31 height 80
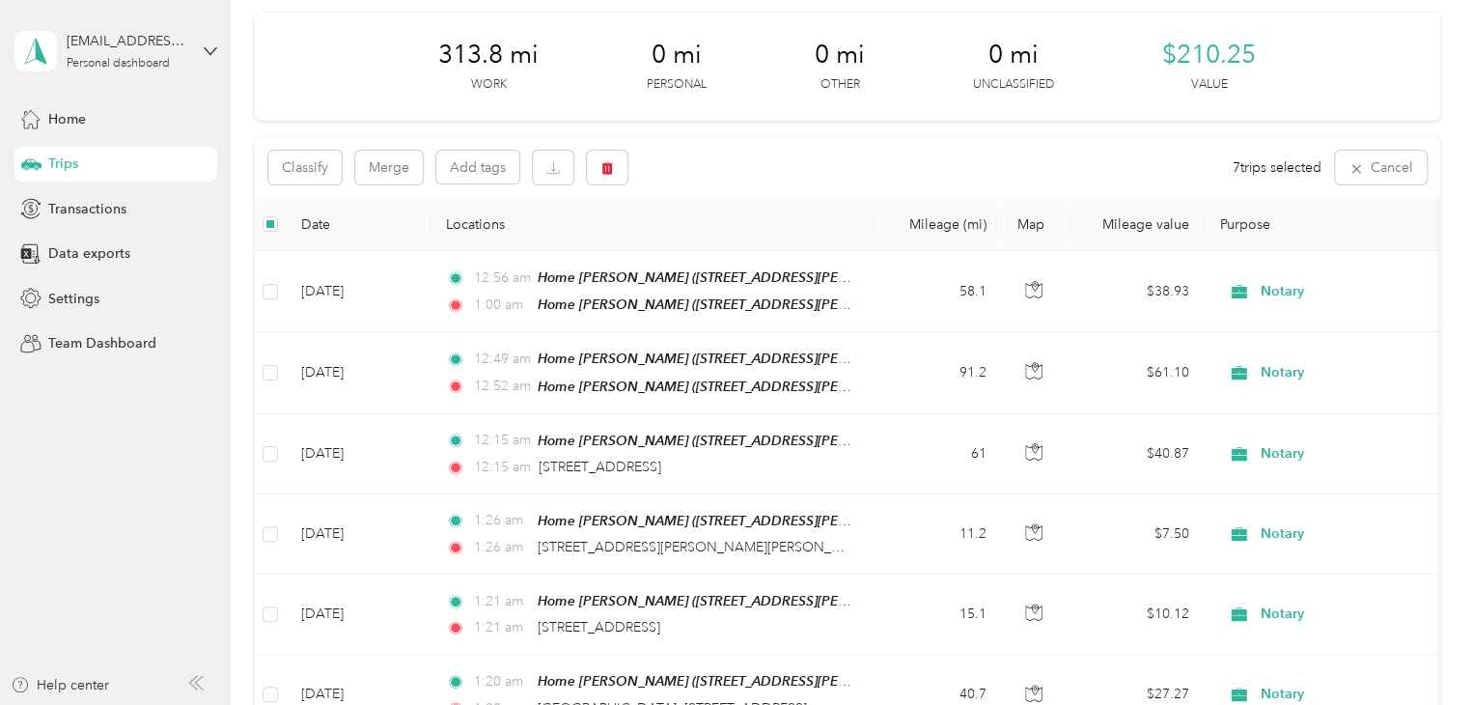
scroll to position [0, 0]
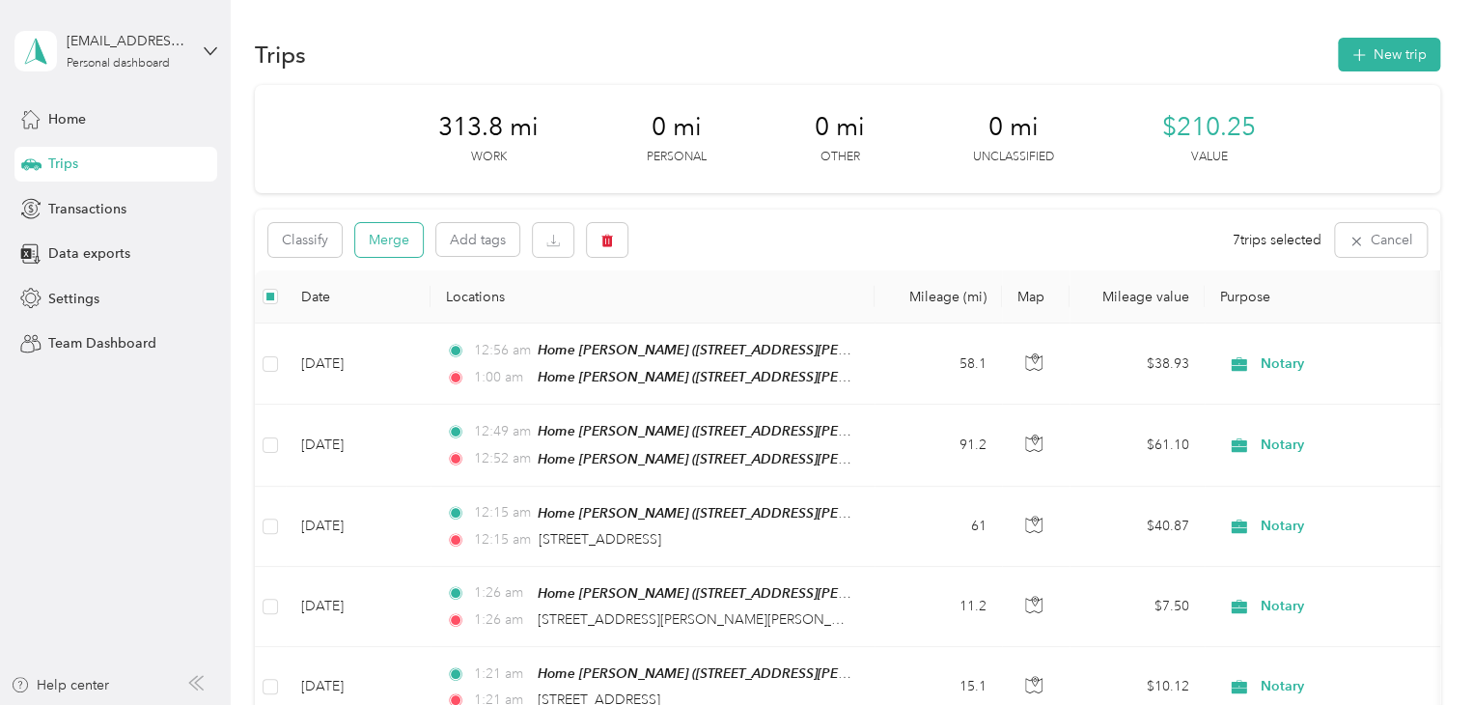
click at [394, 240] on button "Merge" at bounding box center [389, 240] width 68 height 34
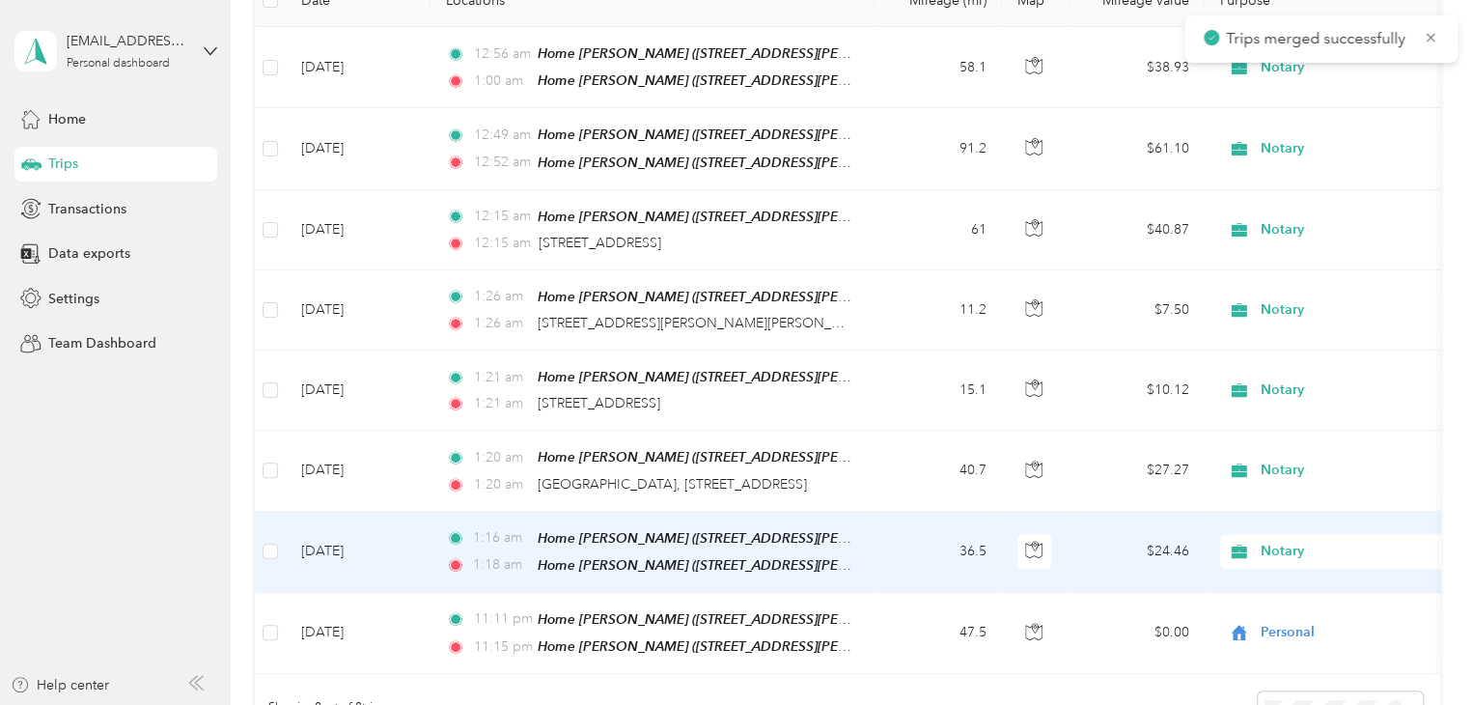
scroll to position [386, 0]
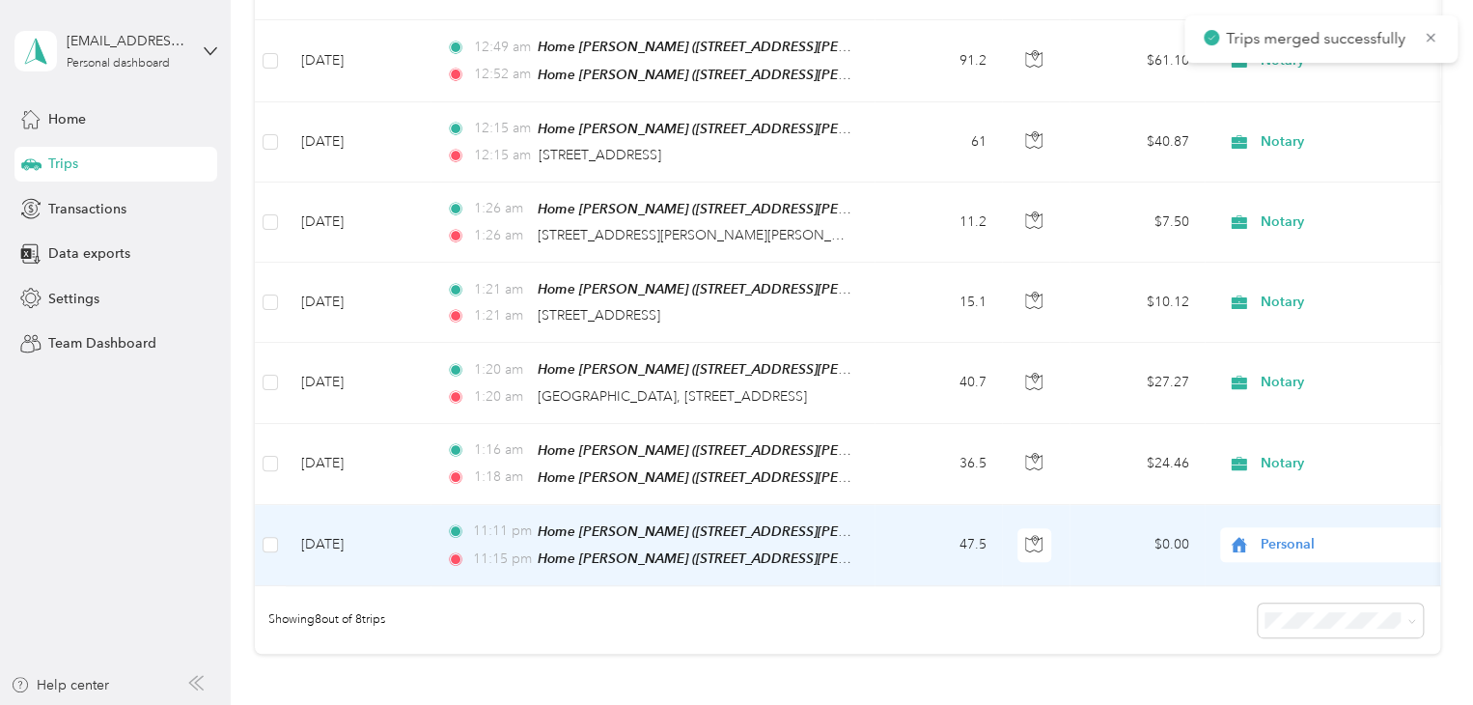
click at [1293, 534] on span "Personal" at bounding box center [1349, 544] width 177 height 21
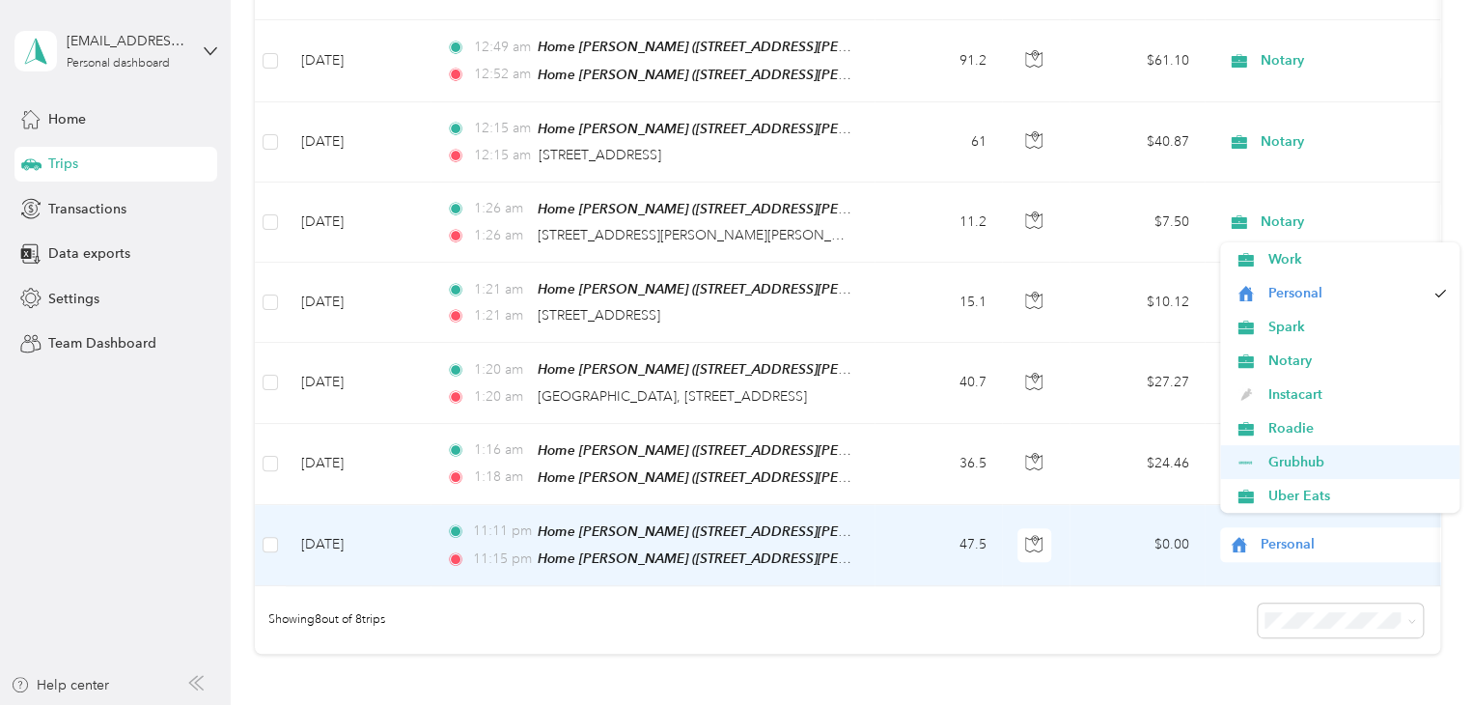
scroll to position [97, 0]
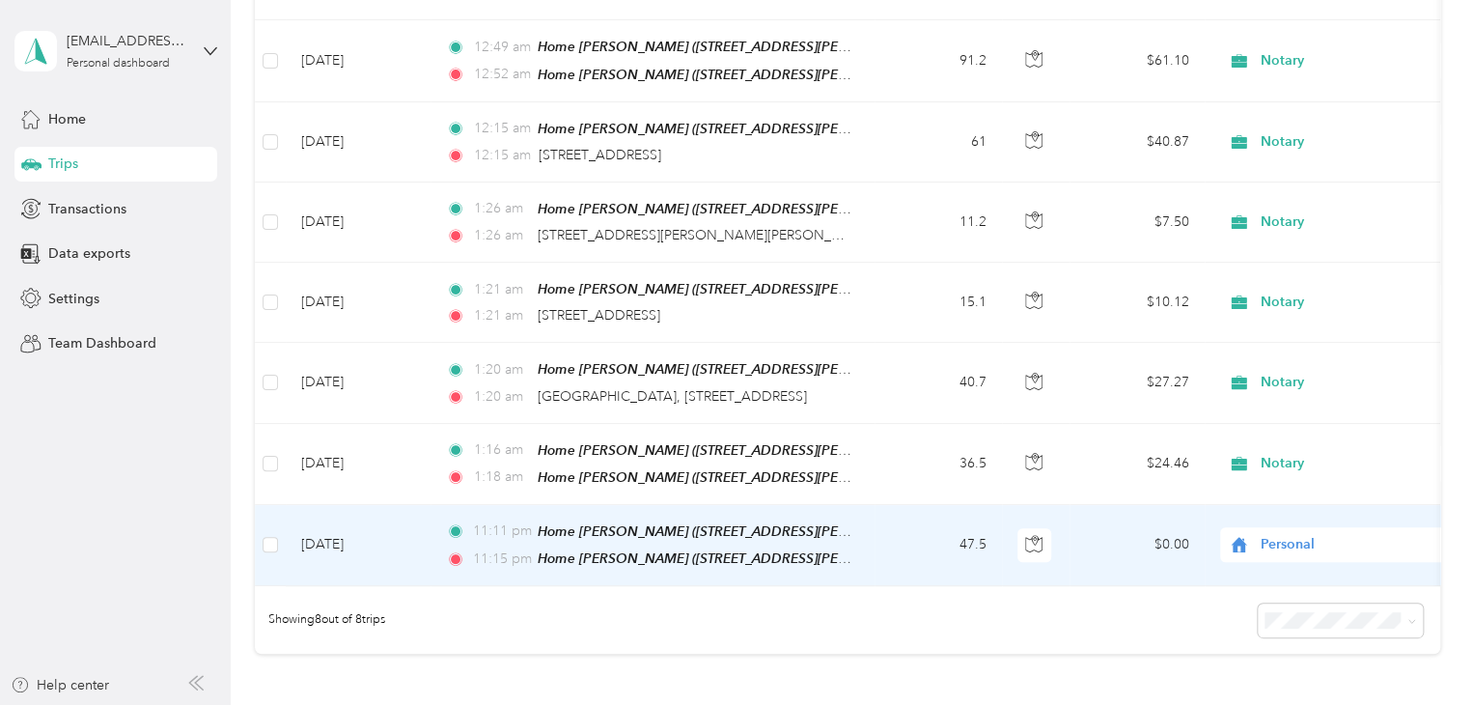
click at [1284, 534] on span "Personal" at bounding box center [1349, 544] width 177 height 21
click at [1294, 321] on span "Spark" at bounding box center [1356, 327] width 179 height 20
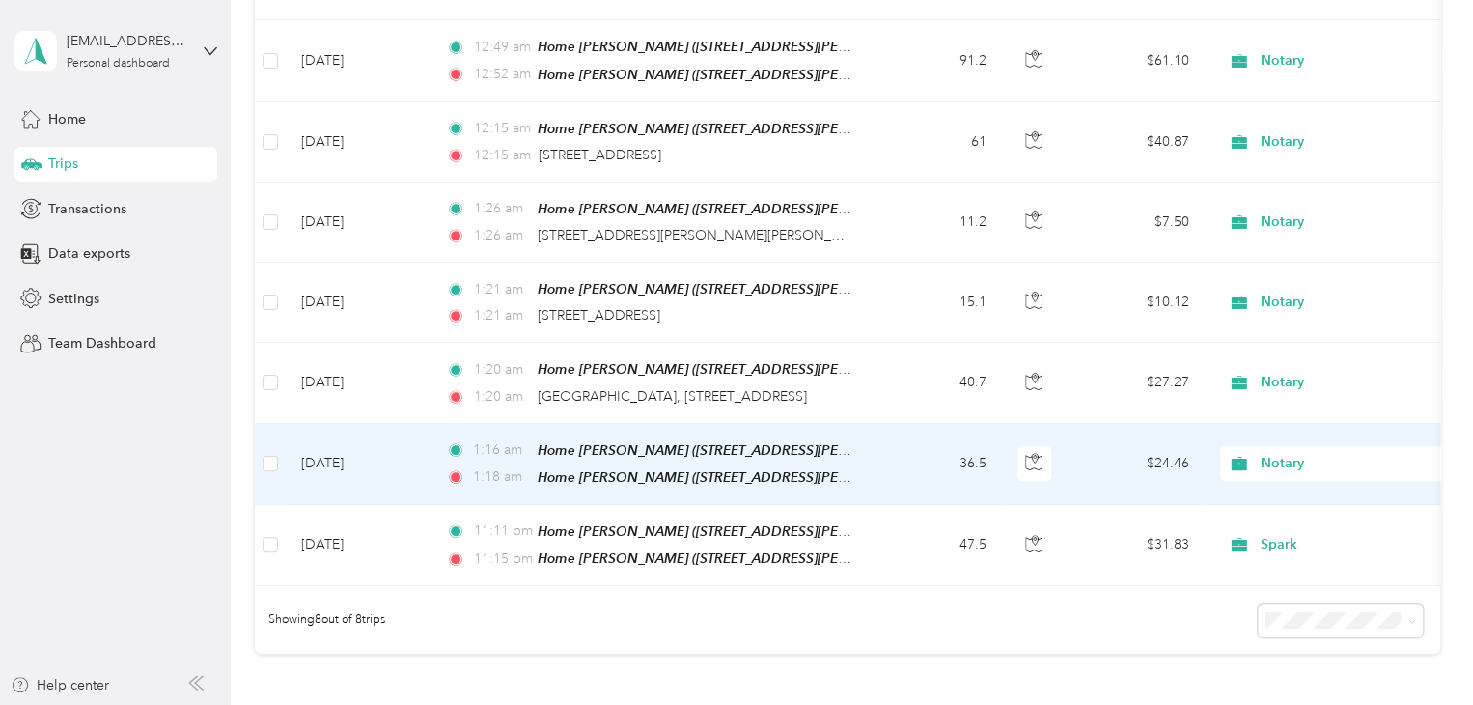
click at [372, 450] on td "Jul 1, 2024" at bounding box center [358, 464] width 145 height 81
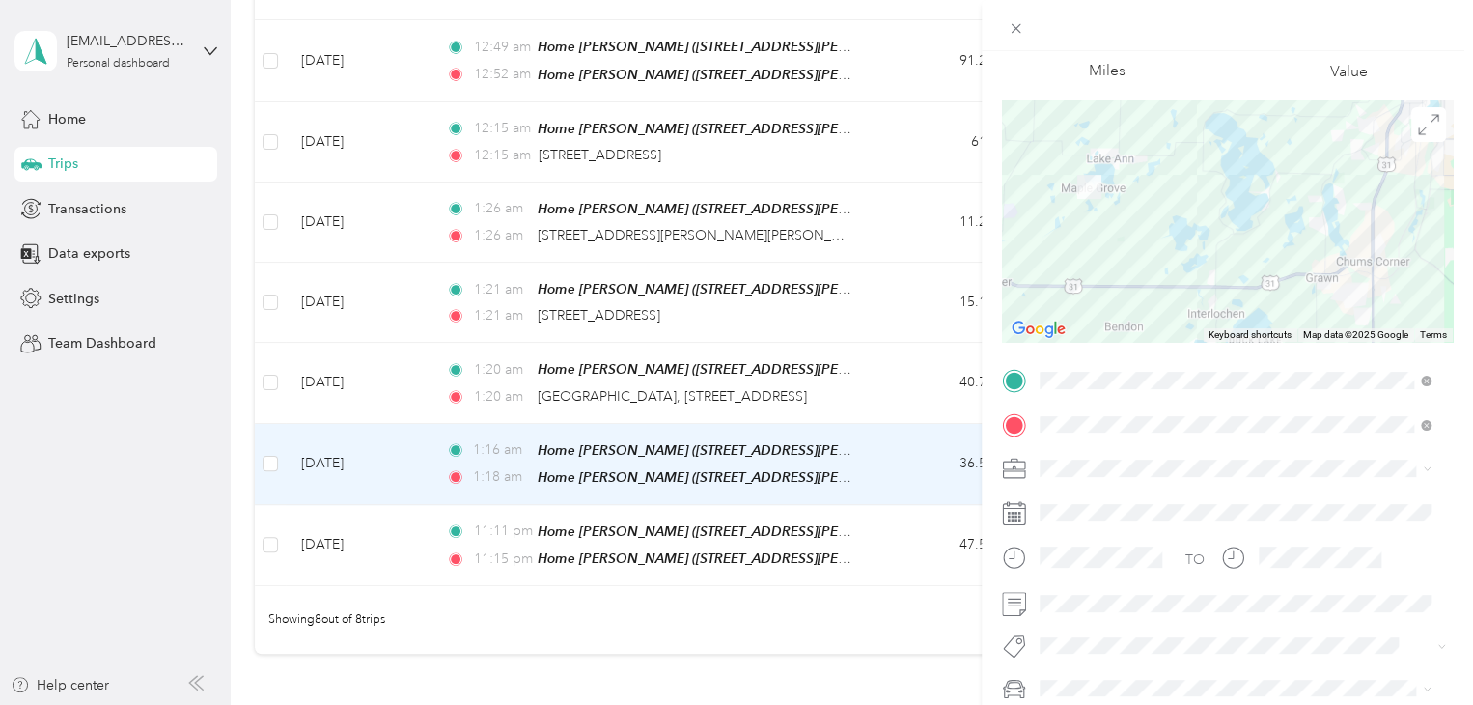
click at [132, 473] on div "Trip details Save This trip cannot be edited because it is either under review,…" at bounding box center [736, 352] width 1473 height 705
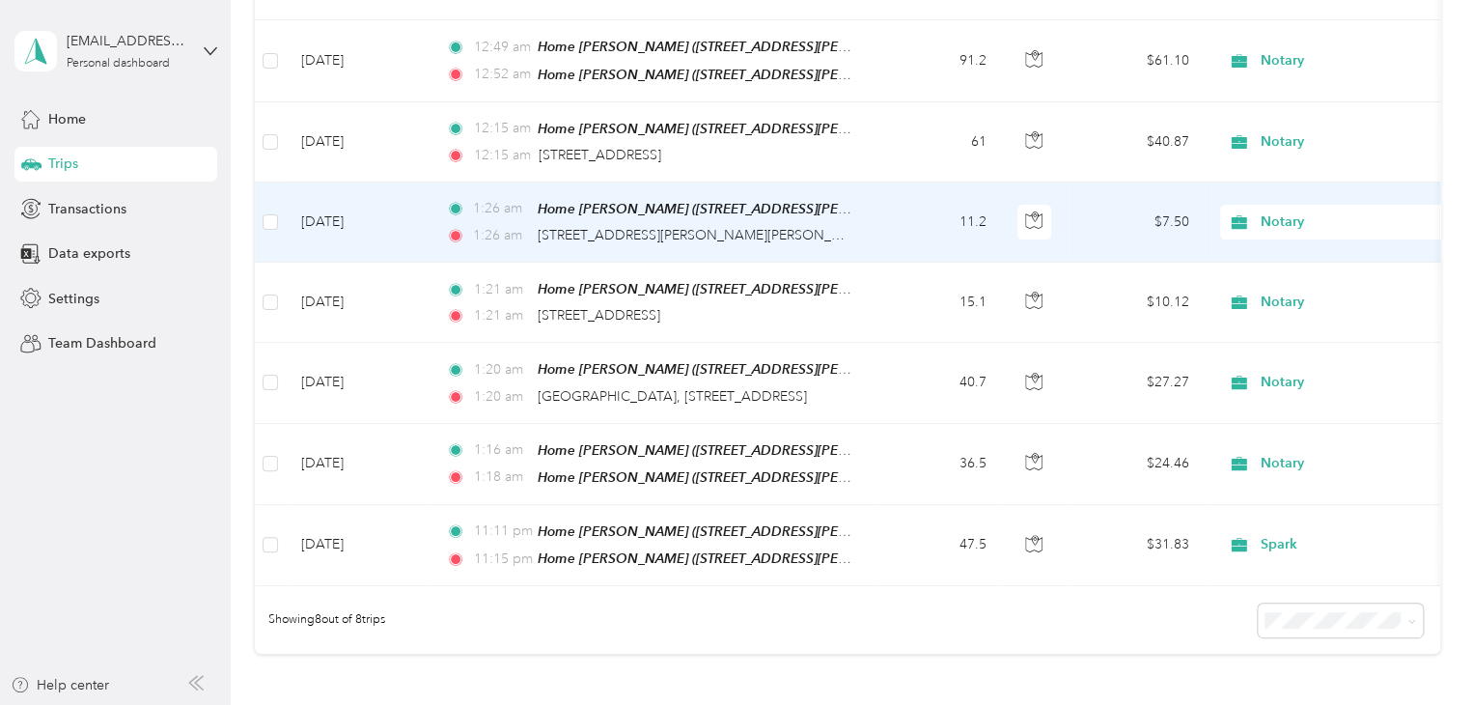
click at [372, 215] on td "Jul 1, 2024" at bounding box center [358, 222] width 145 height 80
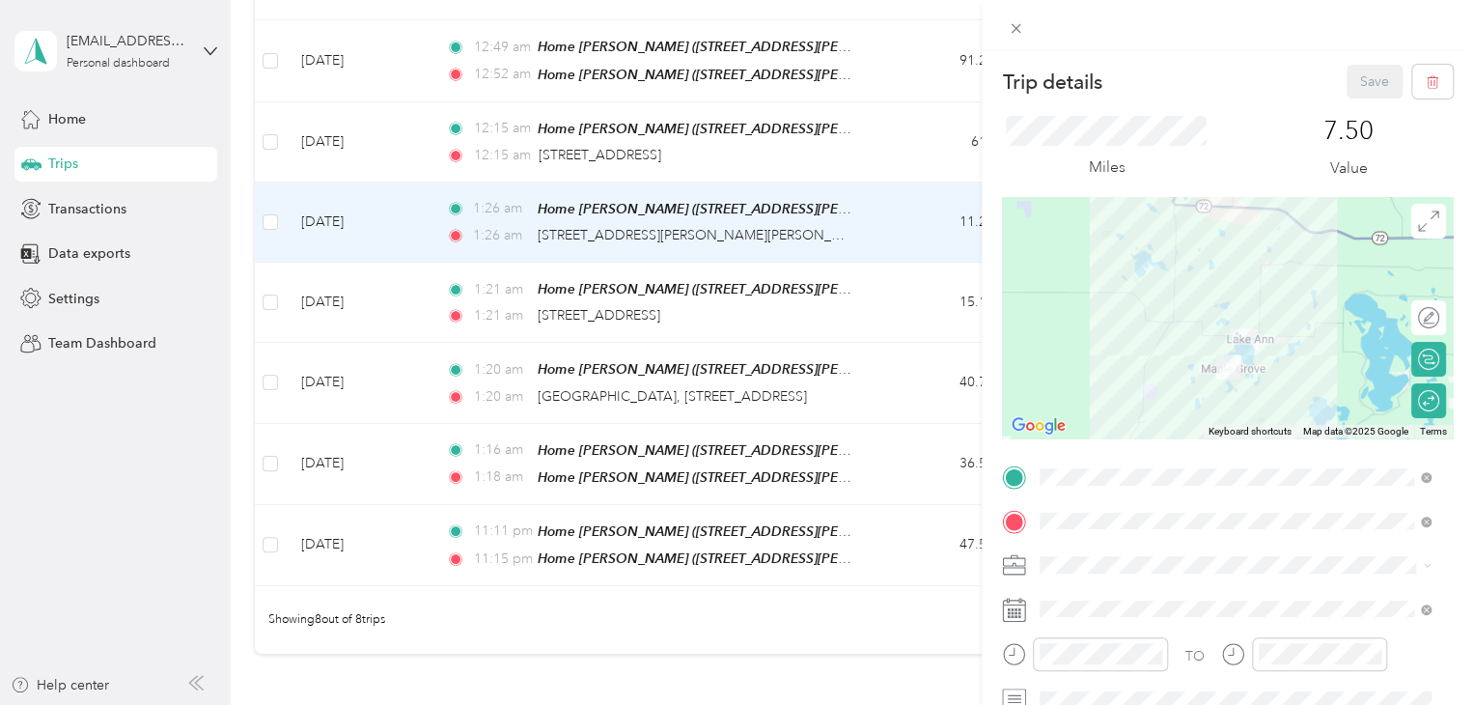
click at [153, 464] on div "Trip details Save This trip cannot be edited because it is either under review,…" at bounding box center [736, 352] width 1473 height 705
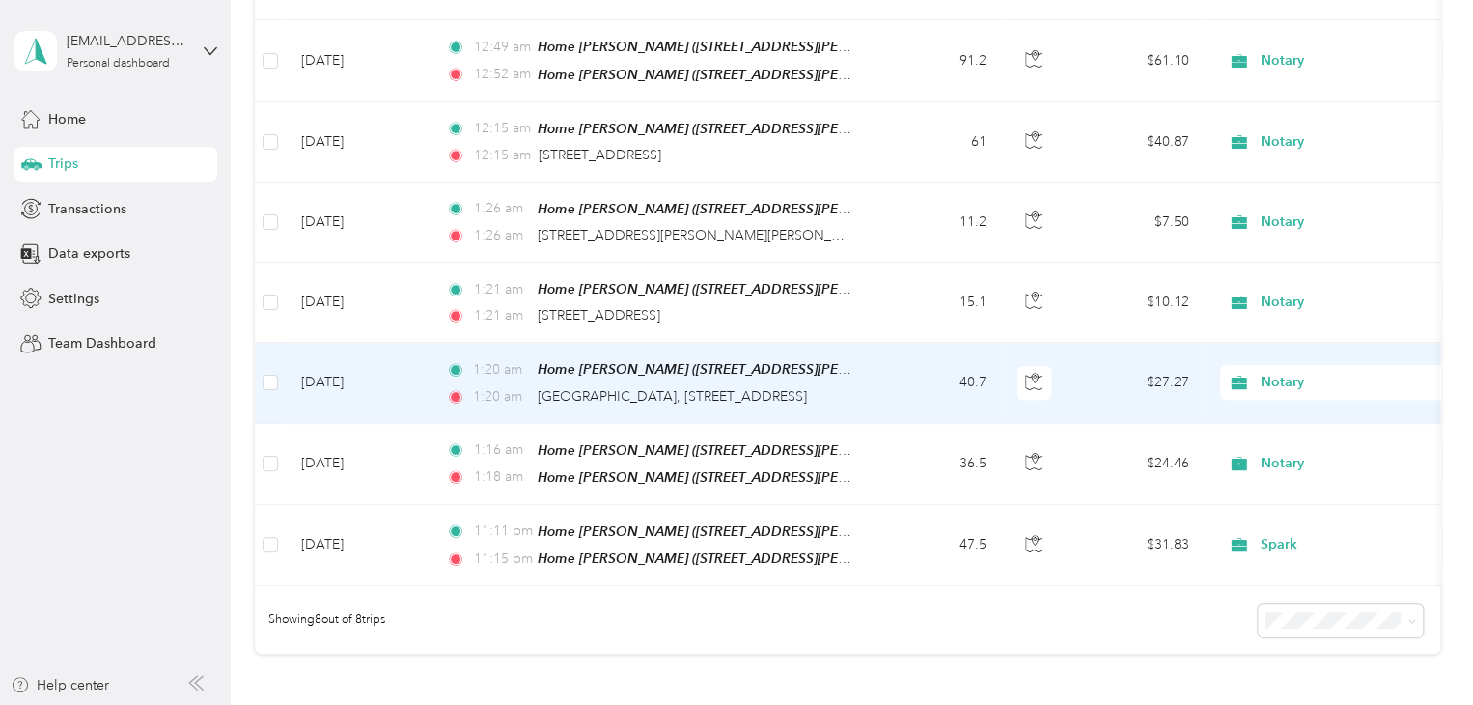
click at [352, 373] on td "Jul 1, 2024" at bounding box center [358, 383] width 145 height 80
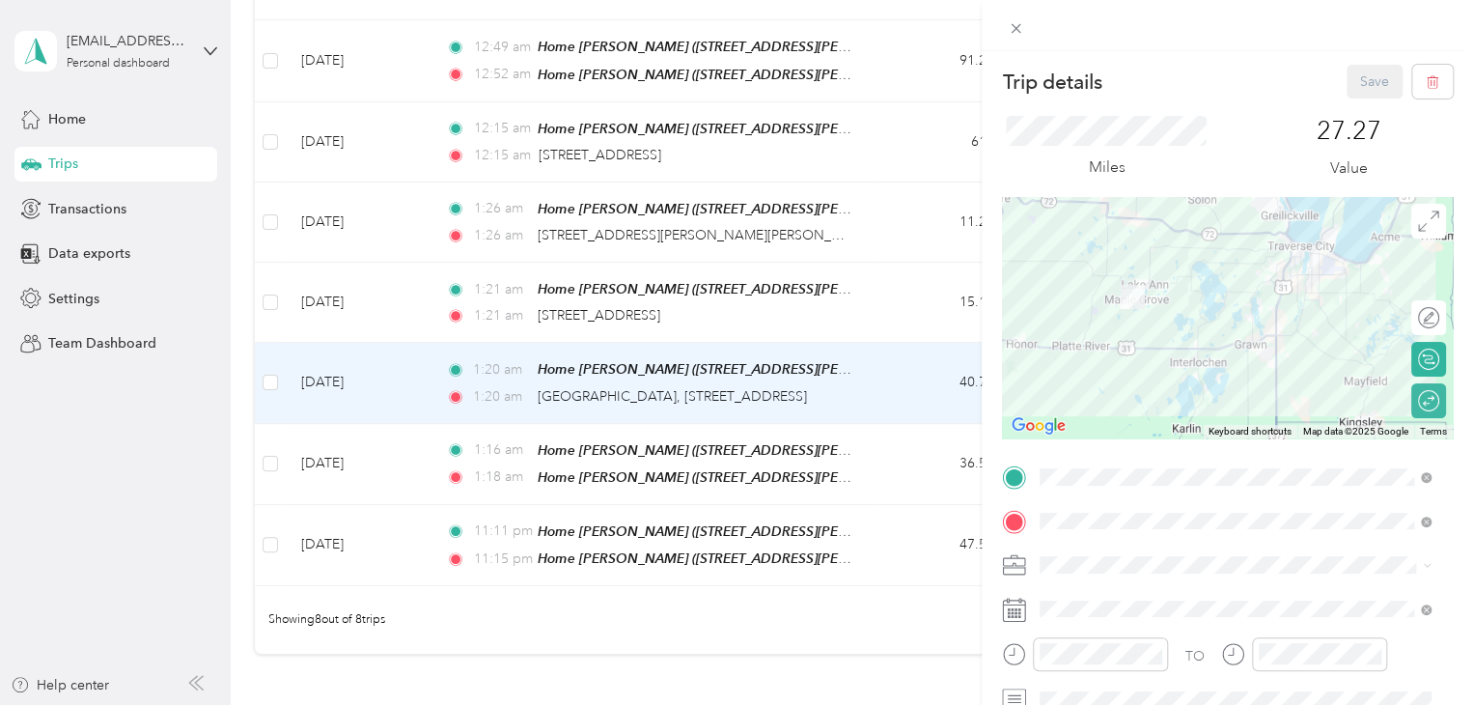
scroll to position [97, 0]
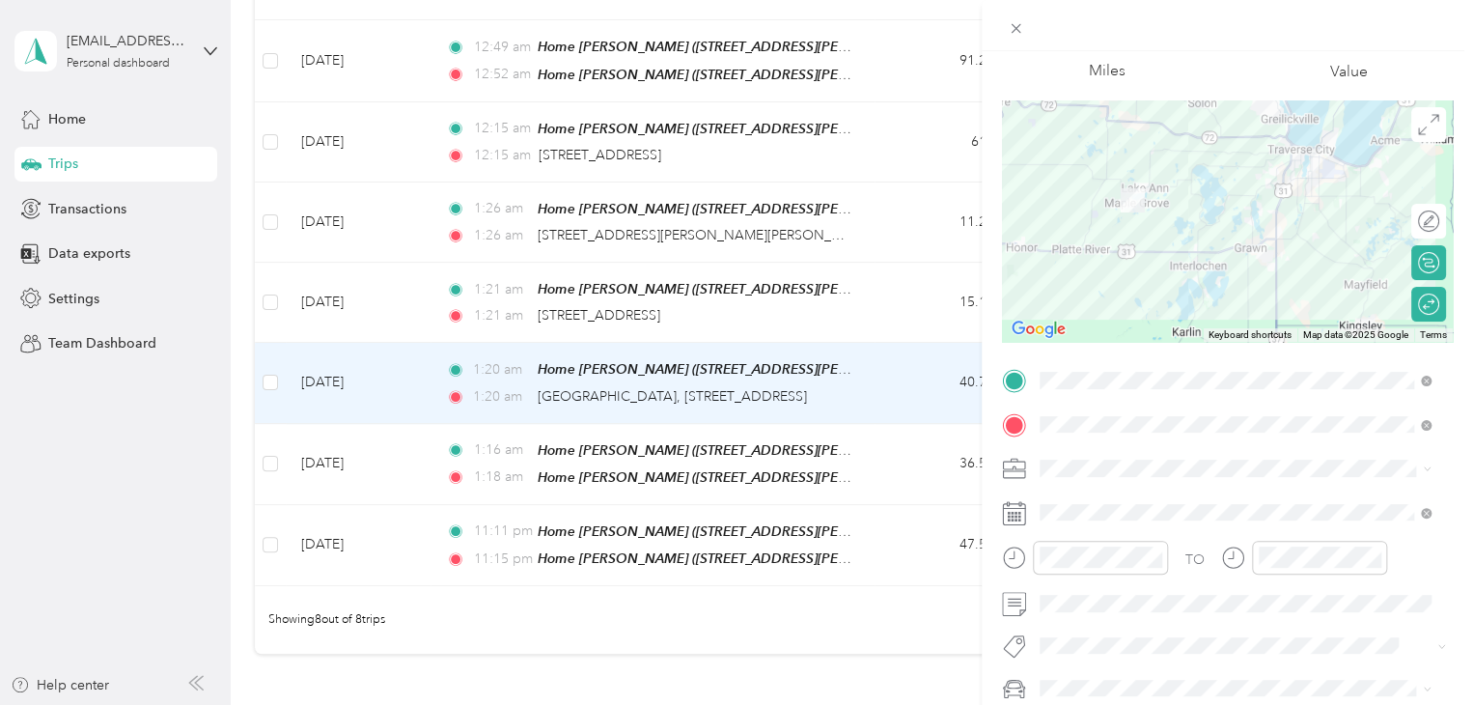
click at [137, 538] on div "Trip details Save This trip cannot be edited because it is either under review,…" at bounding box center [736, 352] width 1473 height 705
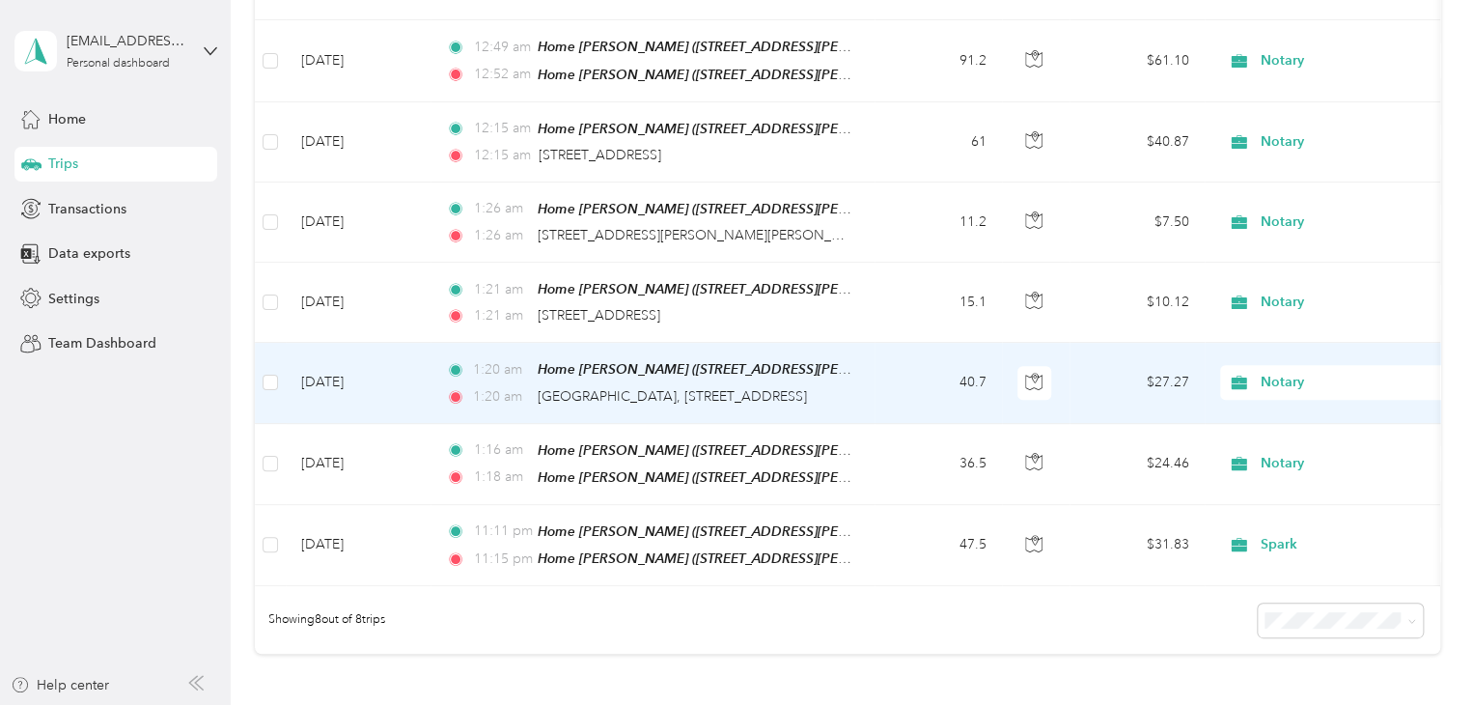
click at [327, 375] on td "Jul 1, 2024" at bounding box center [358, 383] width 145 height 80
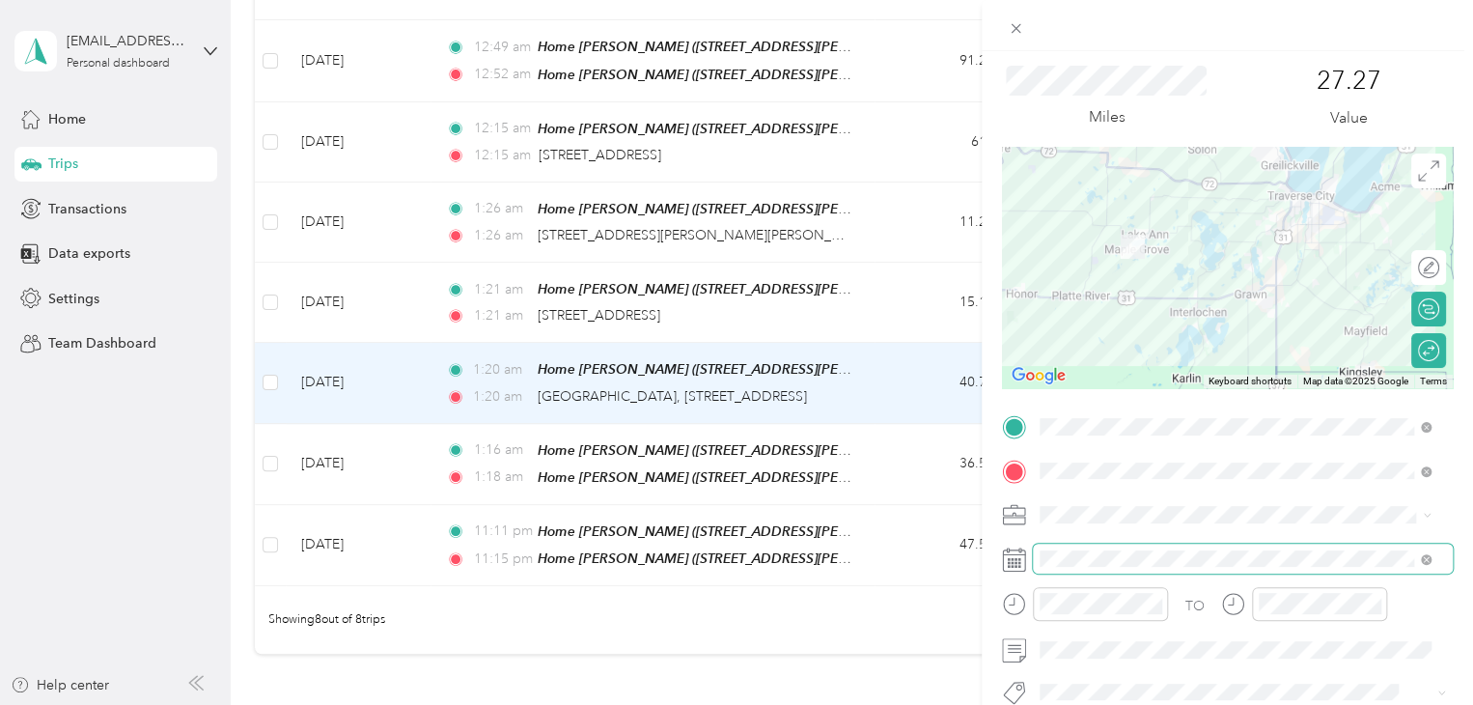
scroll to position [97, 0]
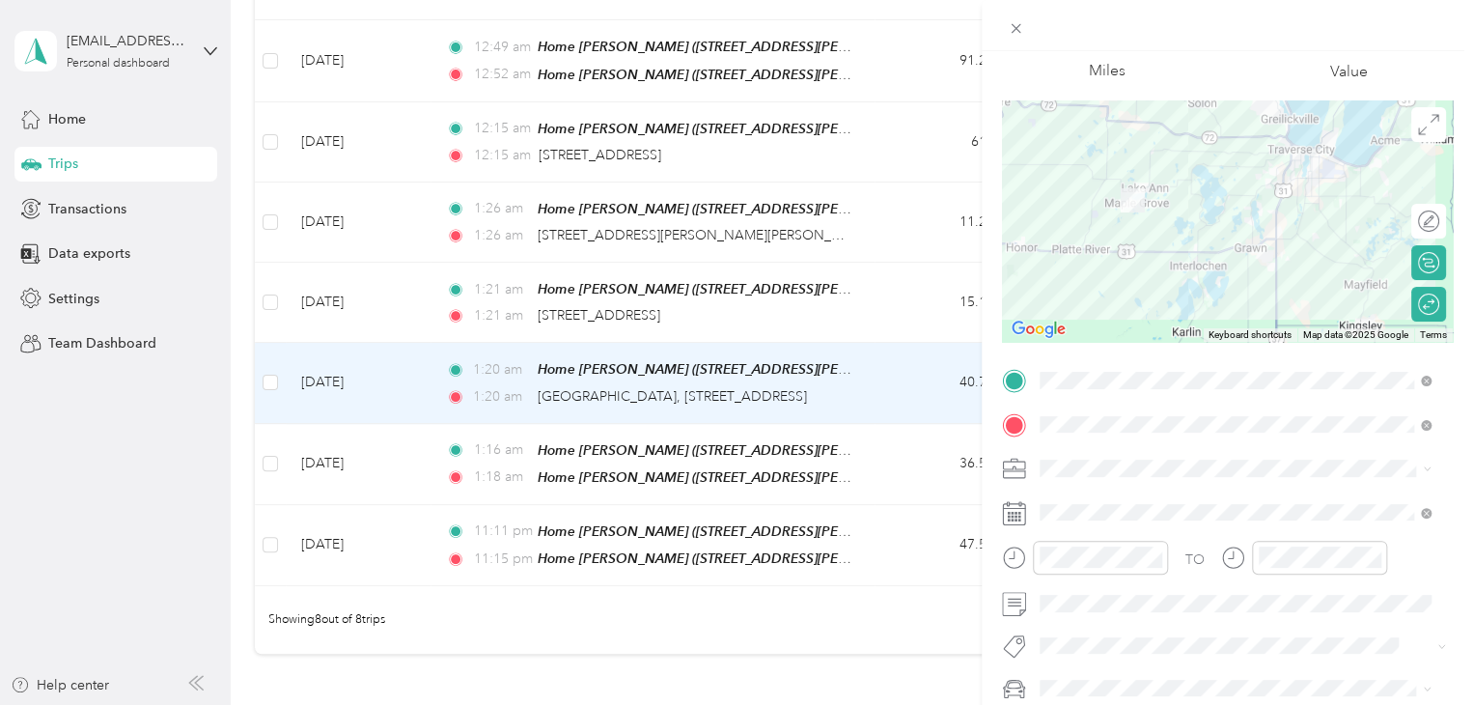
click at [215, 439] on div "Trip details Save This trip cannot be edited because it is either under review,…" at bounding box center [736, 352] width 1473 height 705
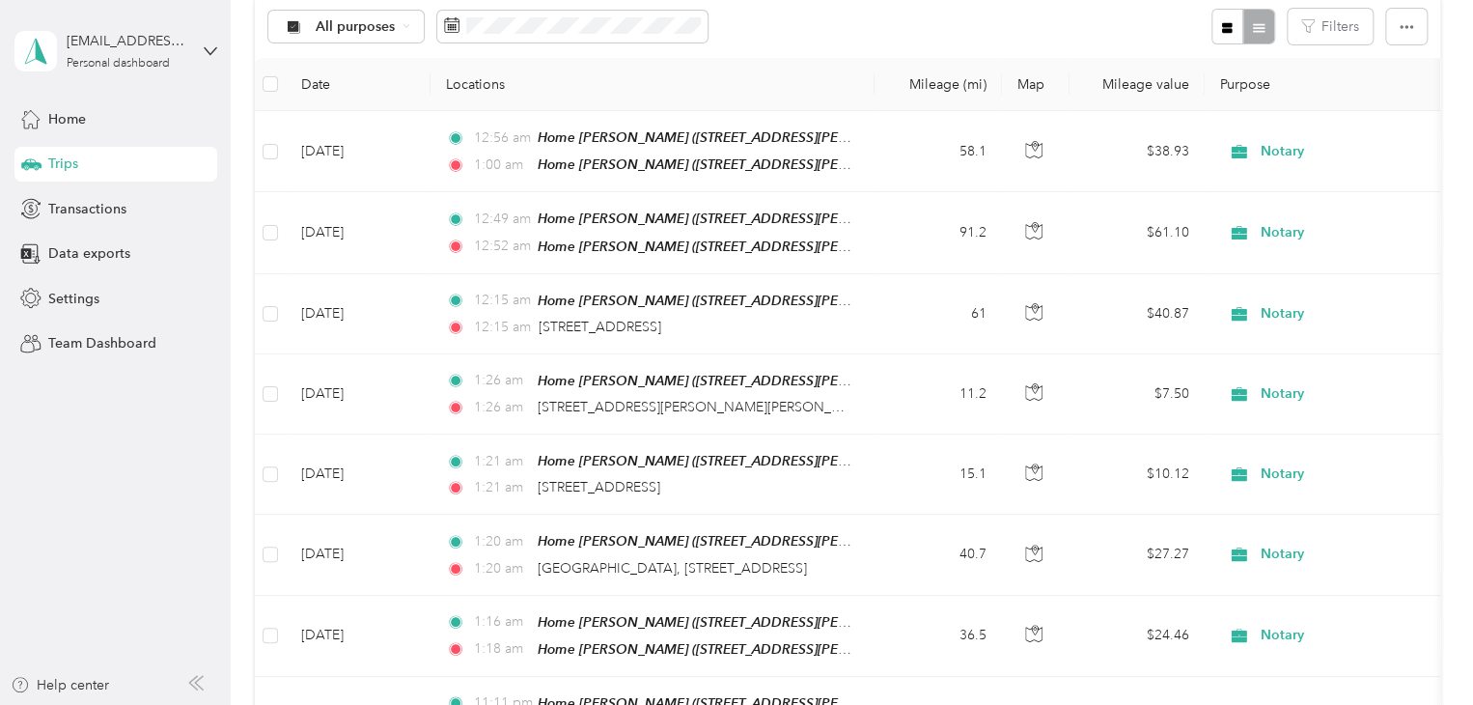
scroll to position [193, 0]
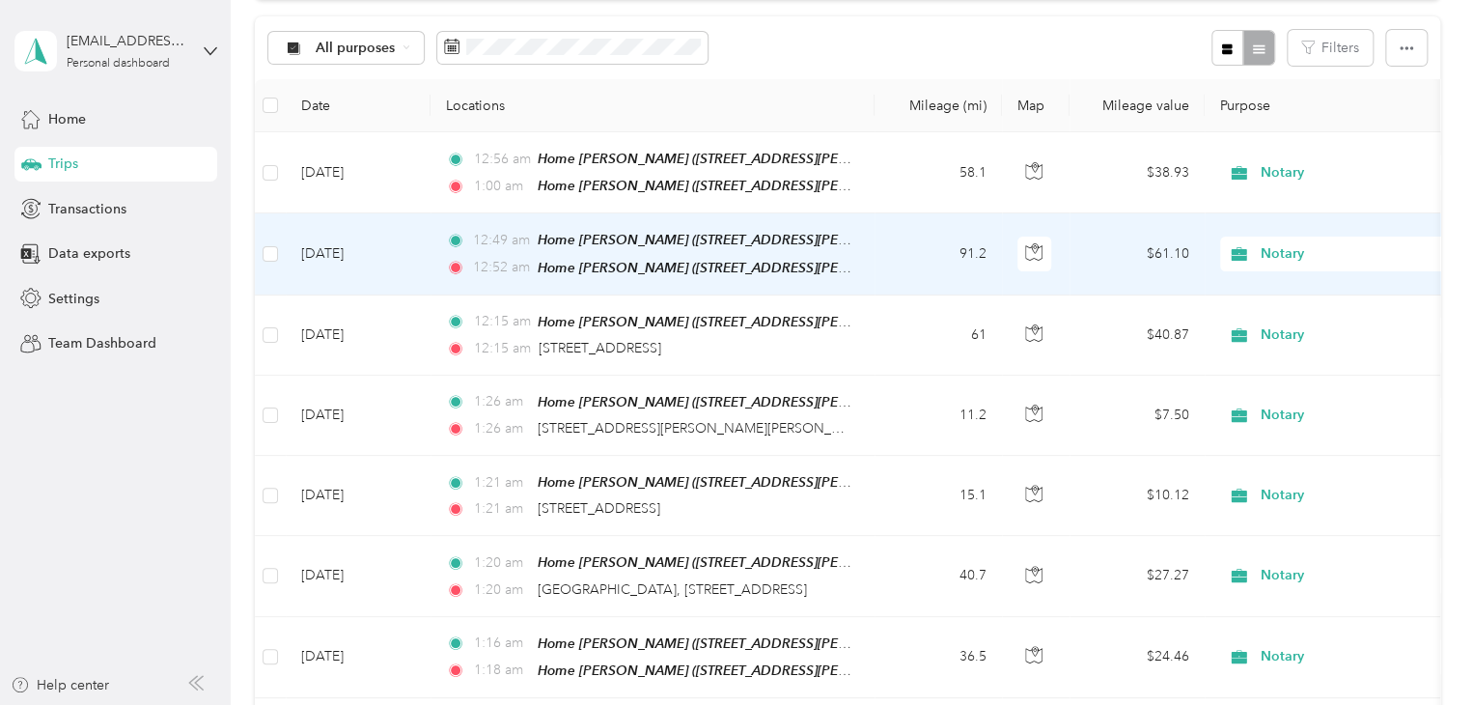
click at [340, 247] on td "Jul 2, 2024" at bounding box center [358, 253] width 145 height 81
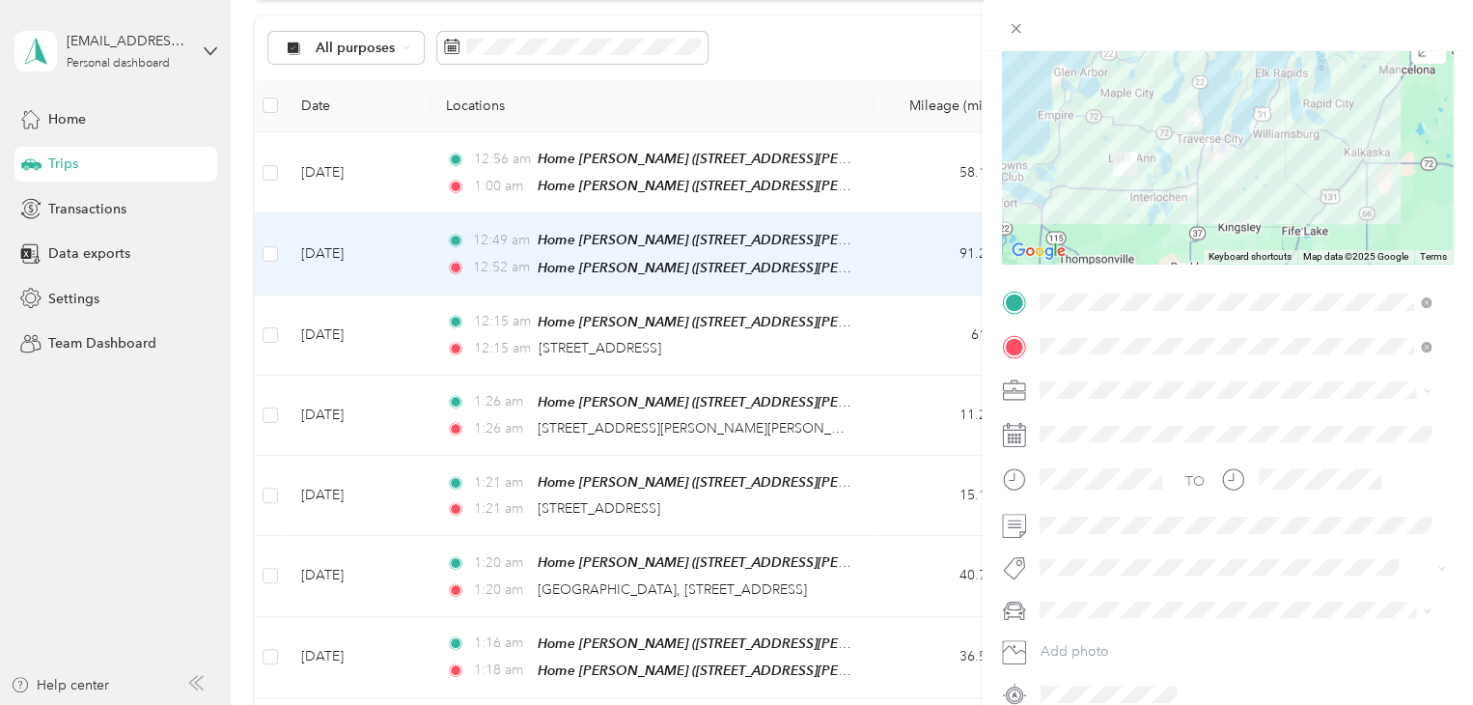
scroll to position [193, 0]
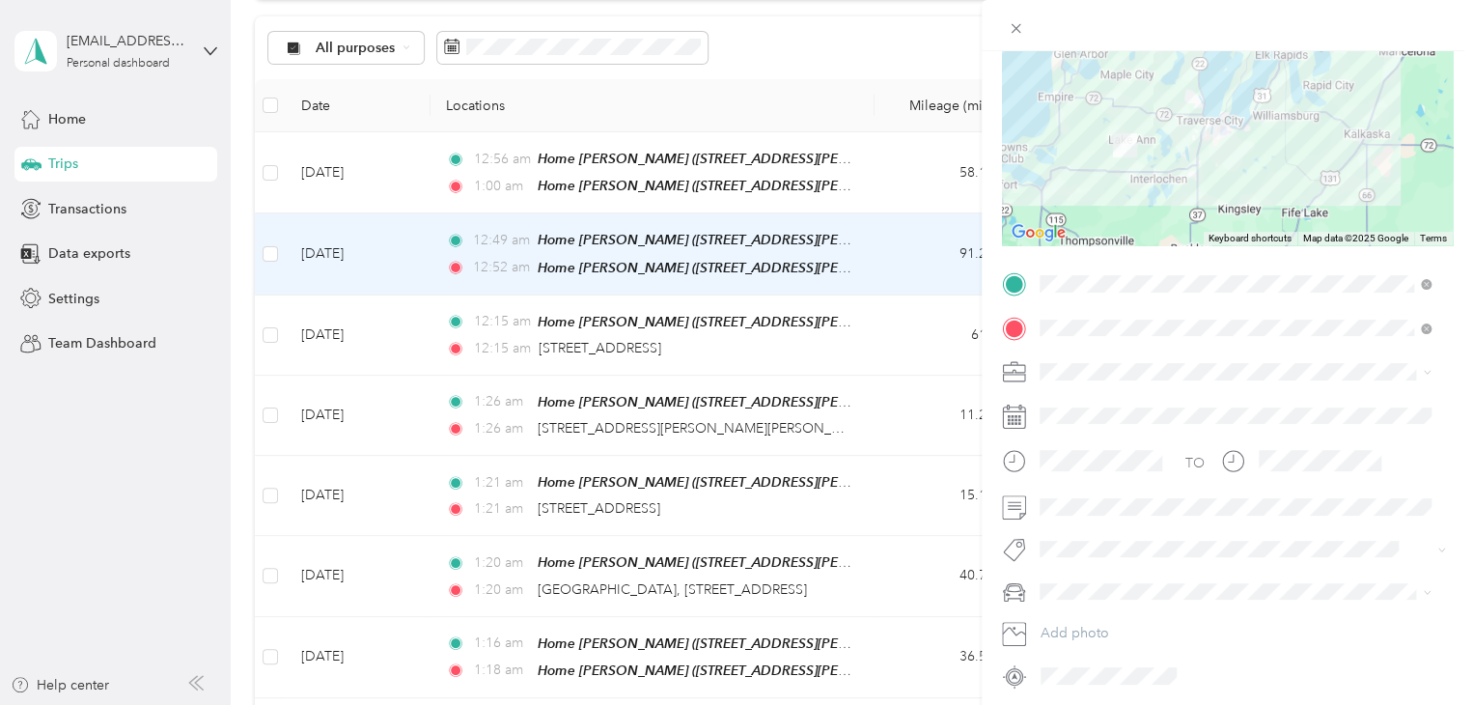
click at [174, 491] on div "Trip details Save This trip cannot be edited because it is either under review,…" at bounding box center [736, 352] width 1473 height 705
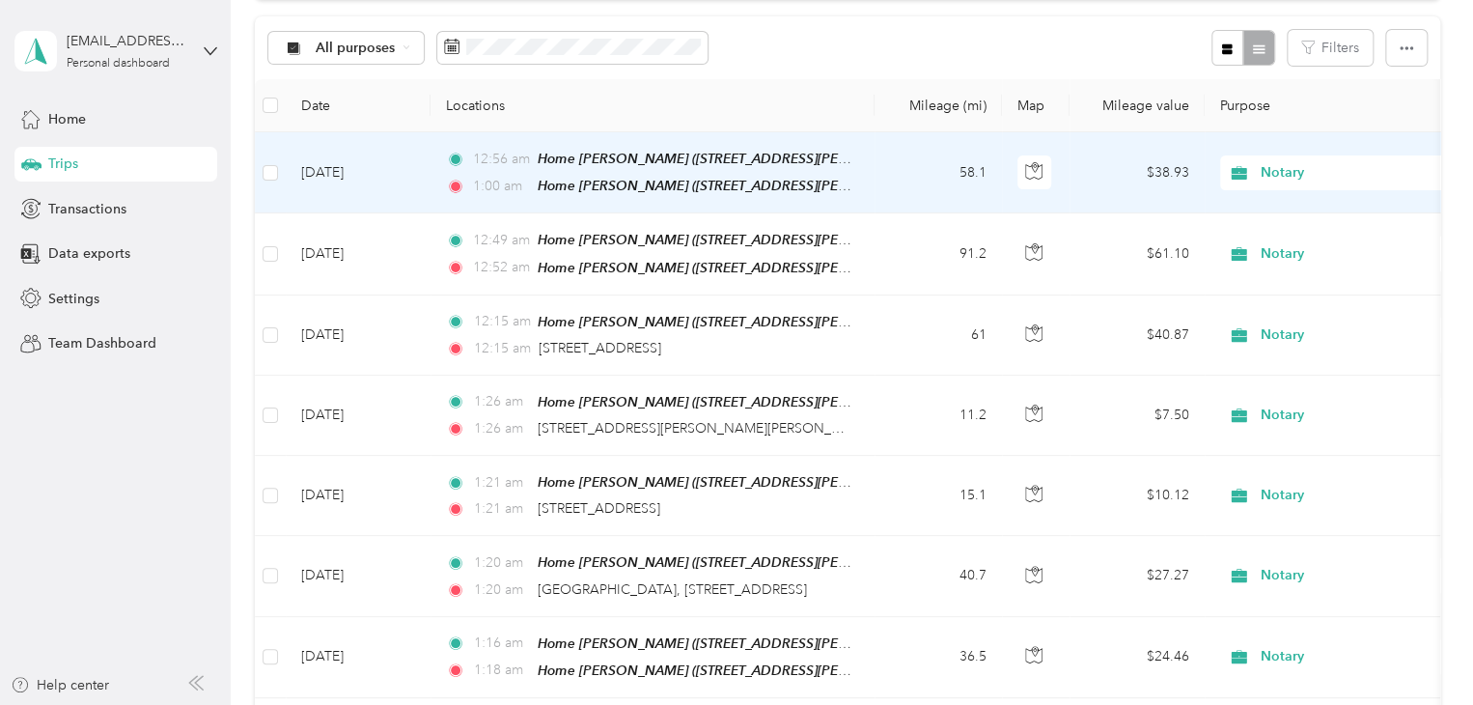
click at [301, 166] on td "Jul 2, 2024" at bounding box center [358, 172] width 145 height 81
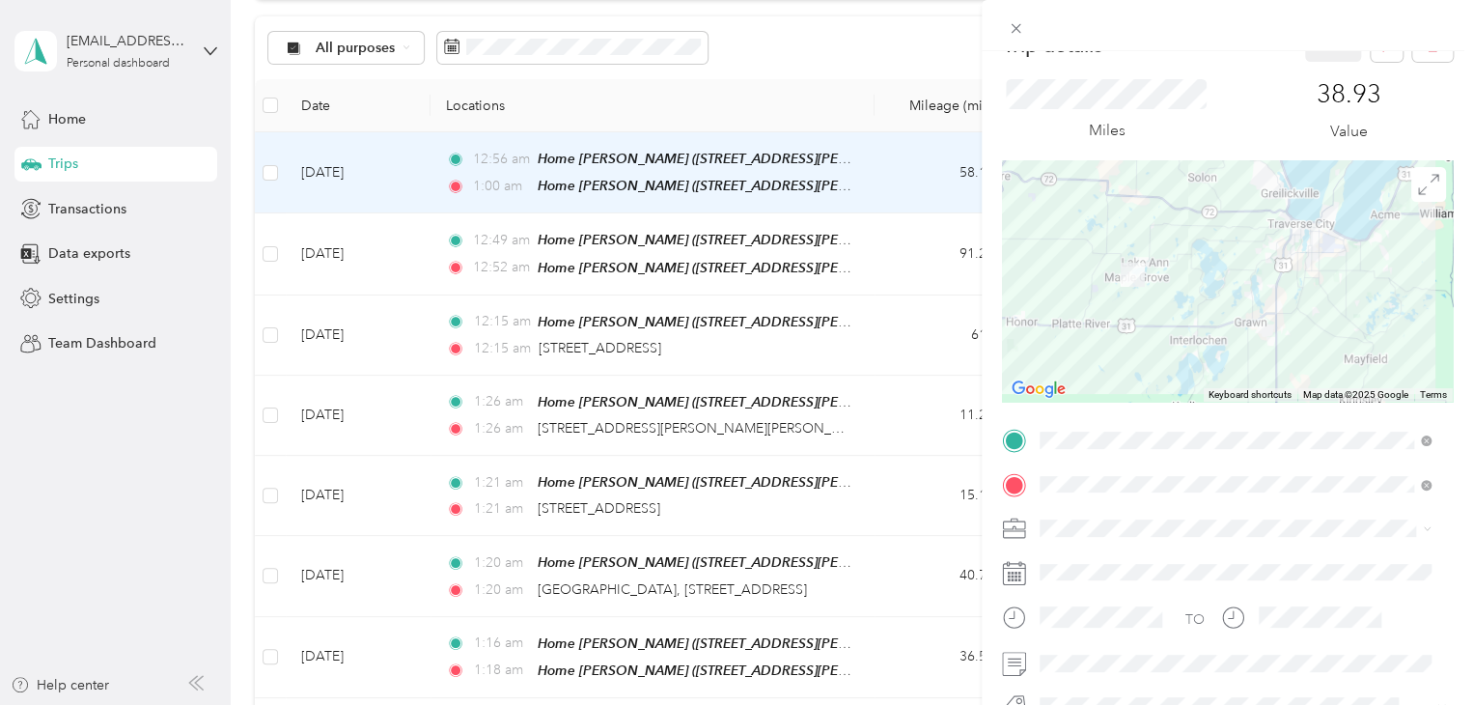
scroll to position [97, 0]
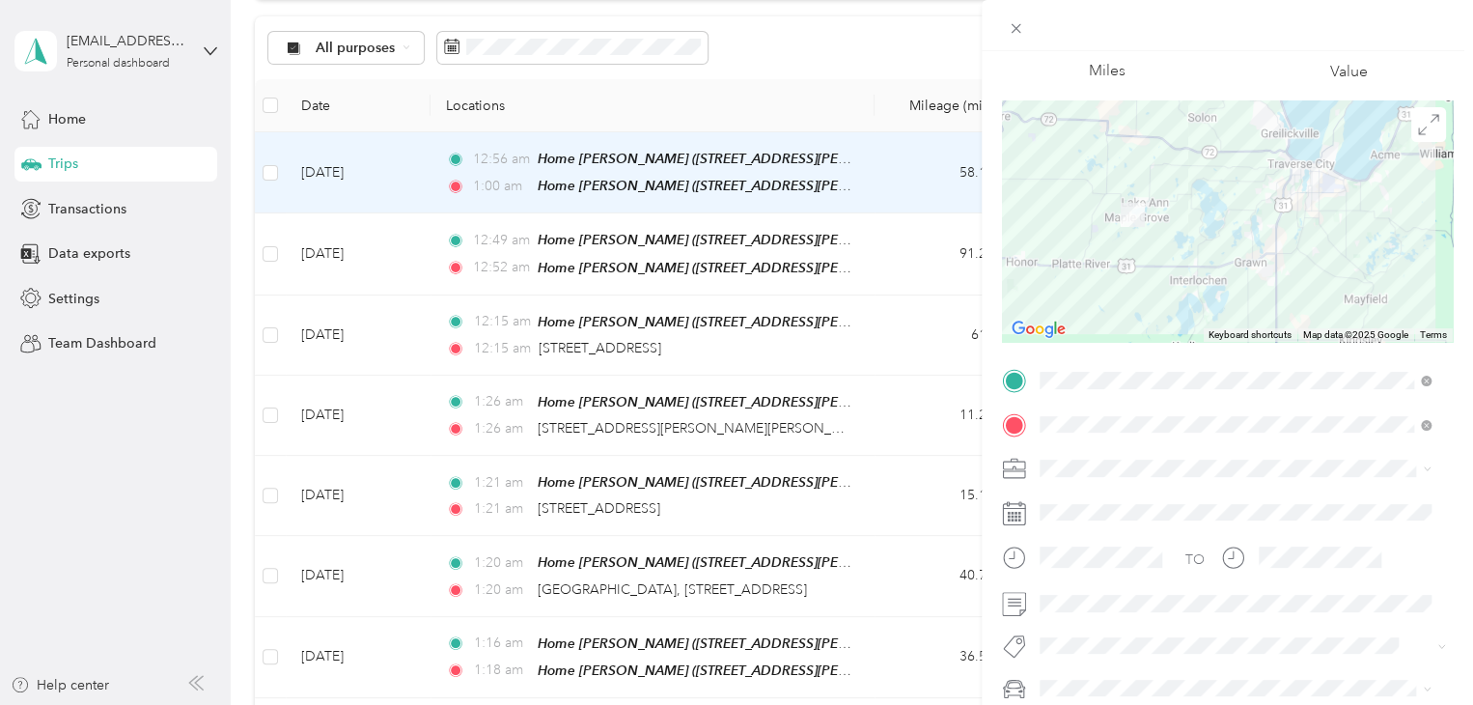
click at [109, 460] on div "Trip details Save This trip cannot be edited because it is either under review,…" at bounding box center [736, 352] width 1473 height 705
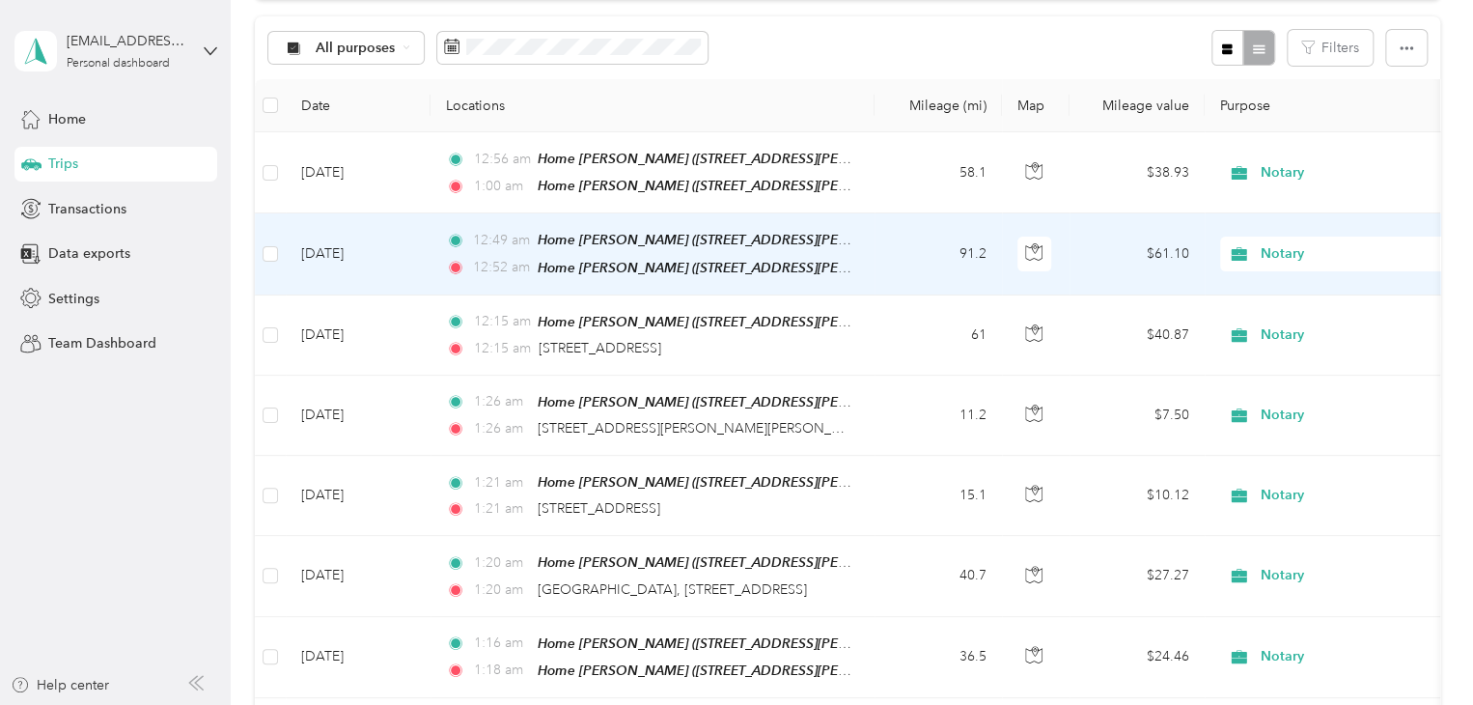
click at [337, 241] on td "Jul 2, 2024" at bounding box center [358, 253] width 145 height 81
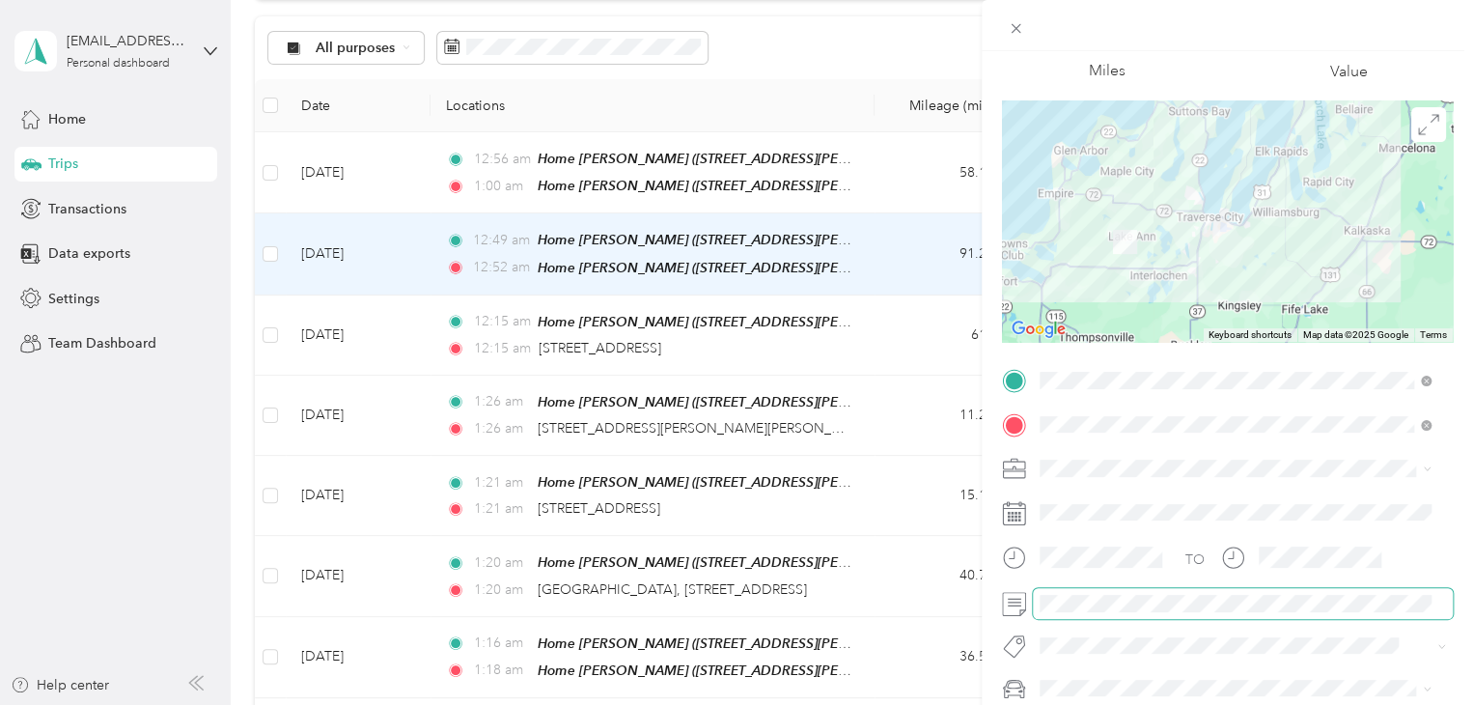
scroll to position [0, 327]
click at [131, 488] on div "Trip details Save This trip cannot be edited because it is either under review,…" at bounding box center [736, 352] width 1473 height 705
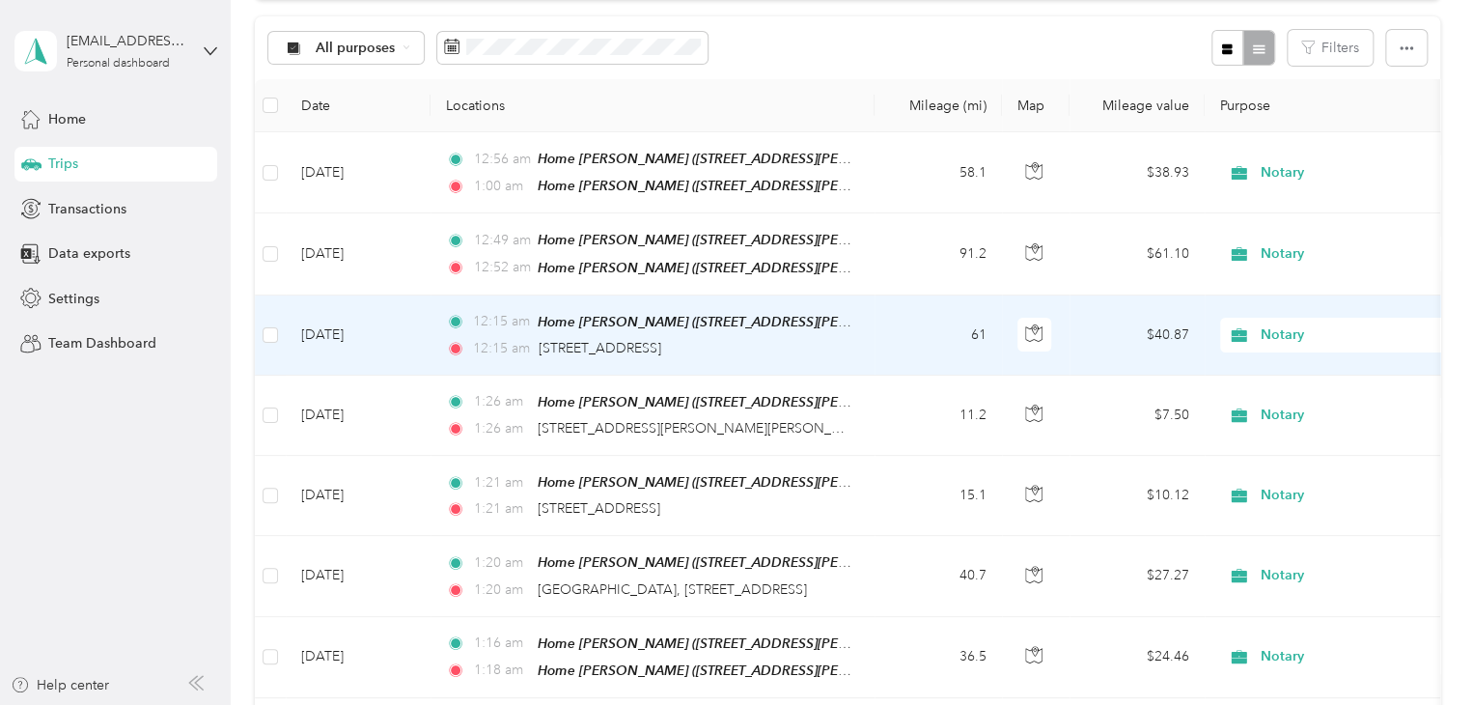
click at [359, 332] on td "Jul 2, 2024" at bounding box center [358, 335] width 145 height 80
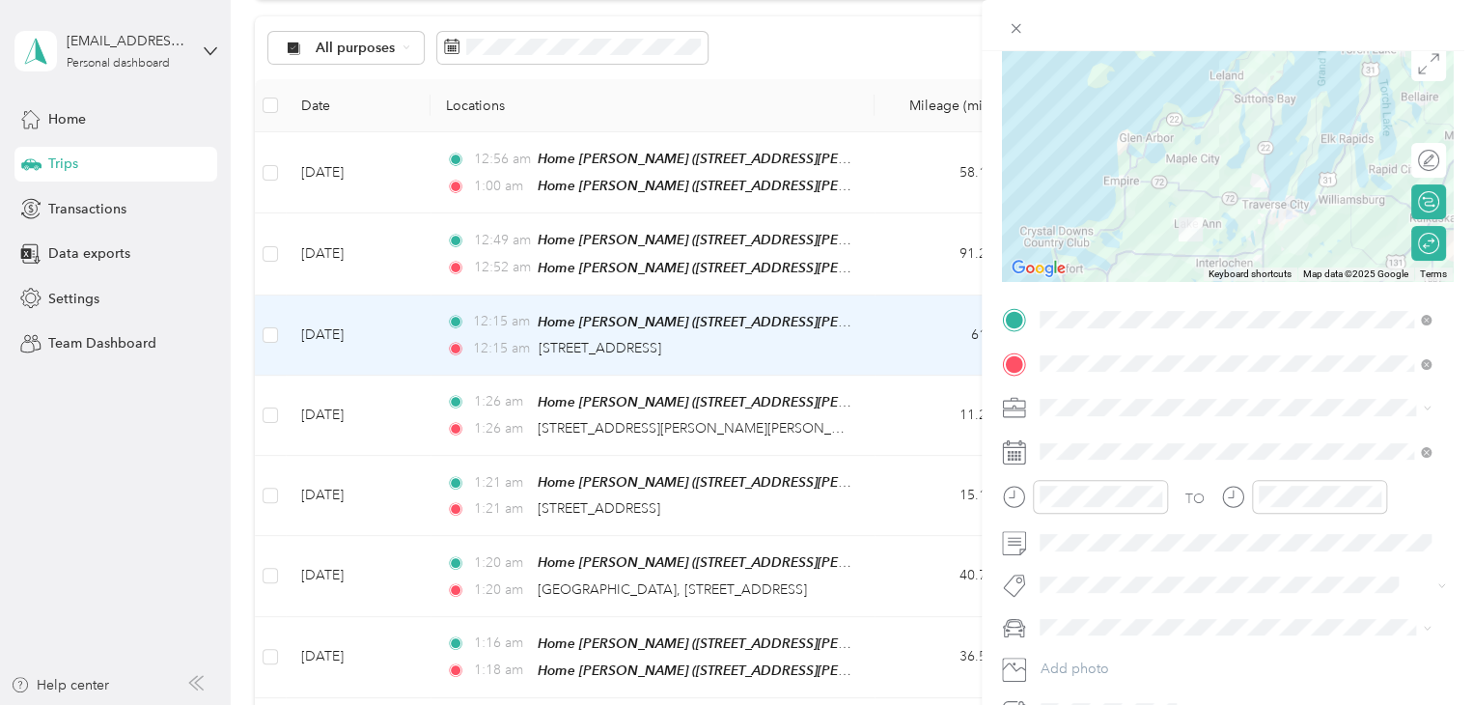
scroll to position [193, 0]
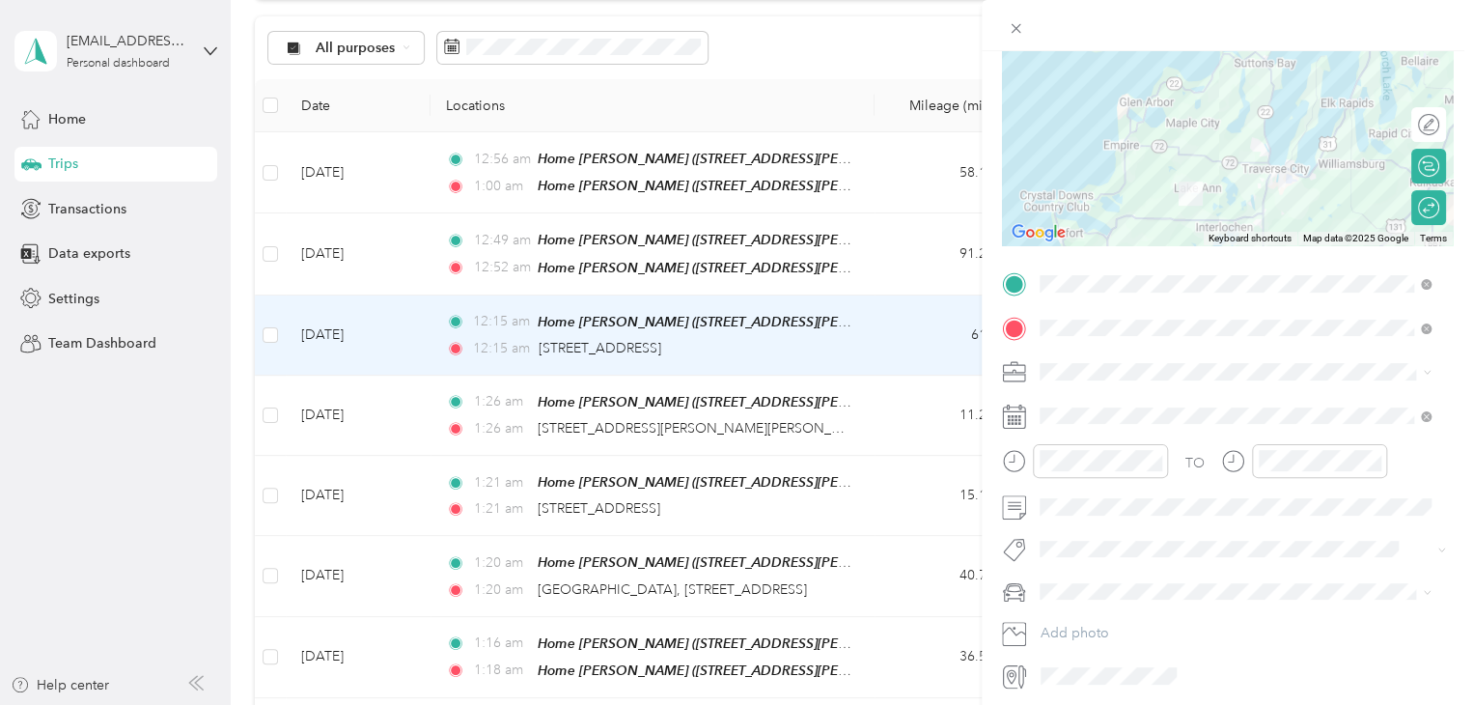
click at [112, 415] on div "Trip details Save This trip cannot be edited because it is either under review,…" at bounding box center [736, 352] width 1473 height 705
